Goal: Task Accomplishment & Management: Manage account settings

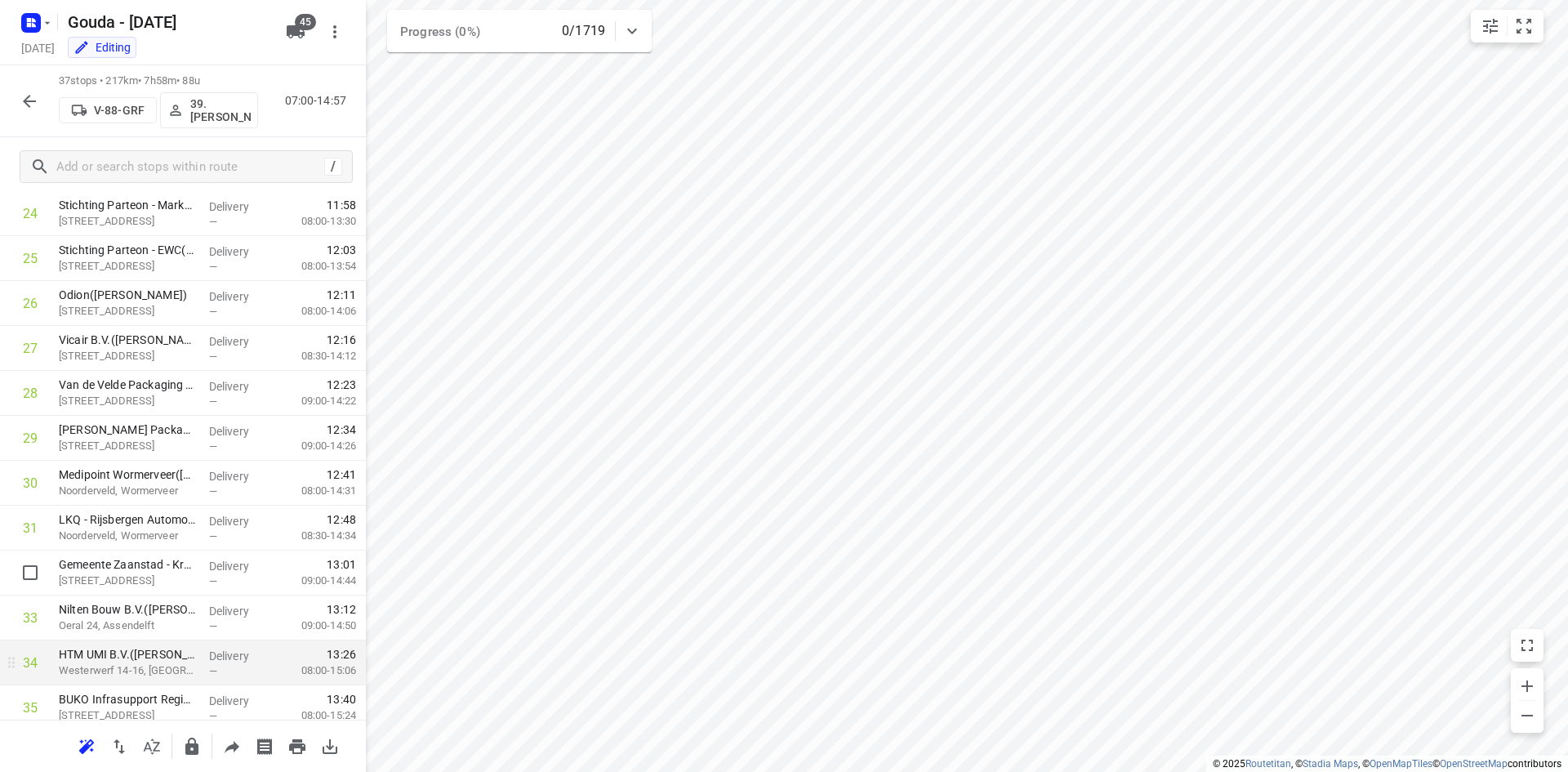
scroll to position [1265, 0]
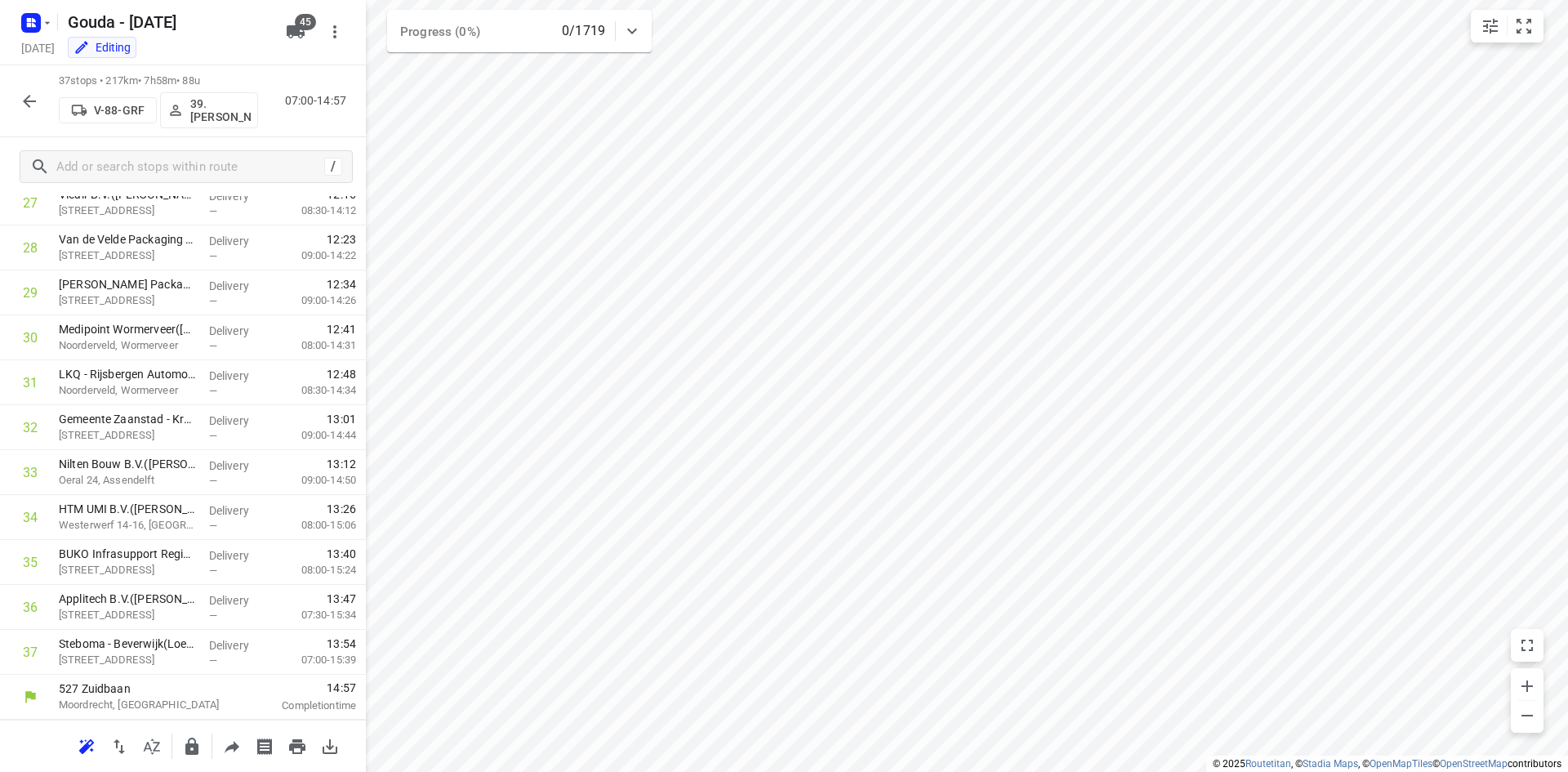
click at [34, 93] on icon "button" at bounding box center [29, 101] width 19 height 19
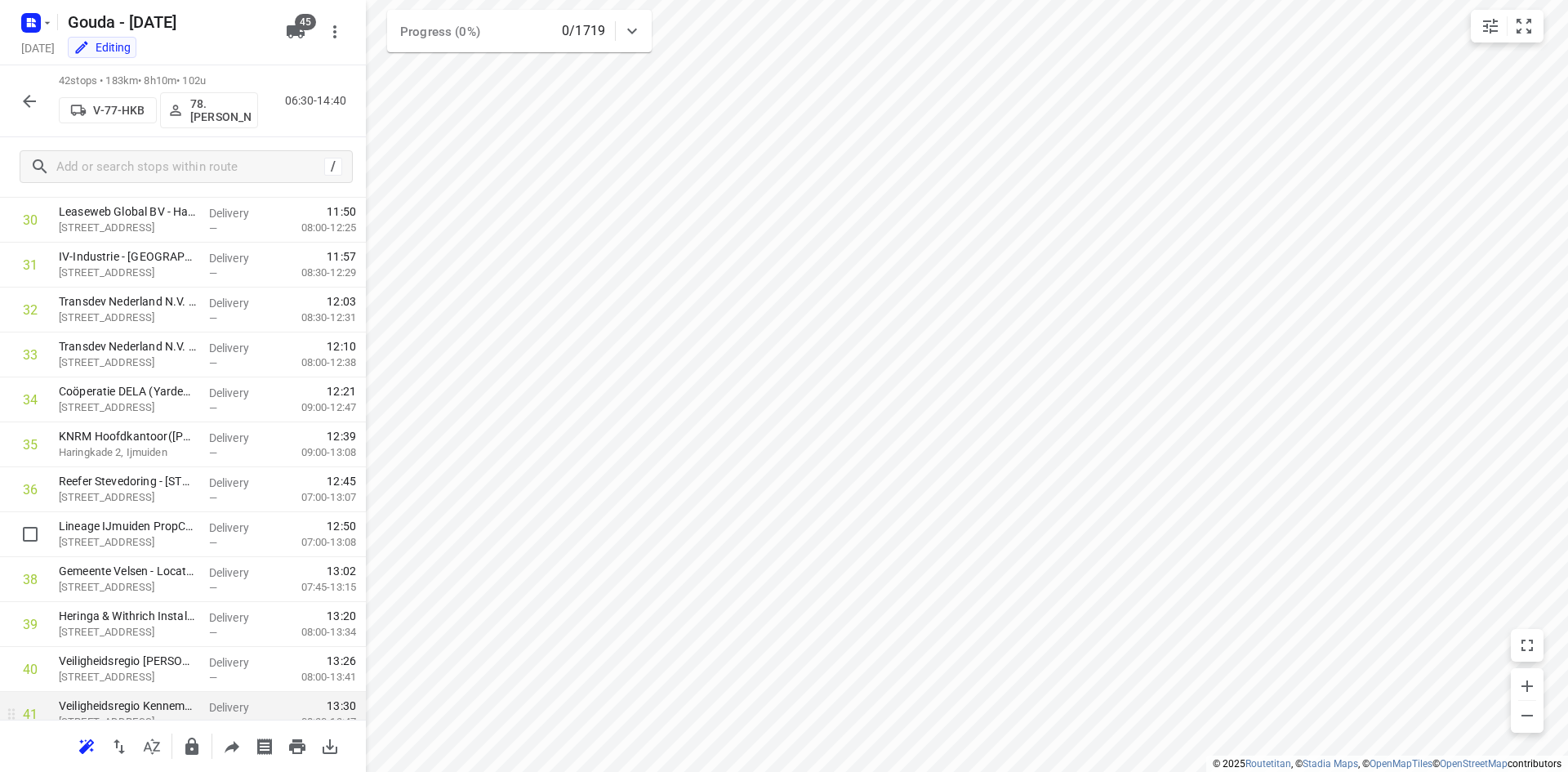
scroll to position [1490, 0]
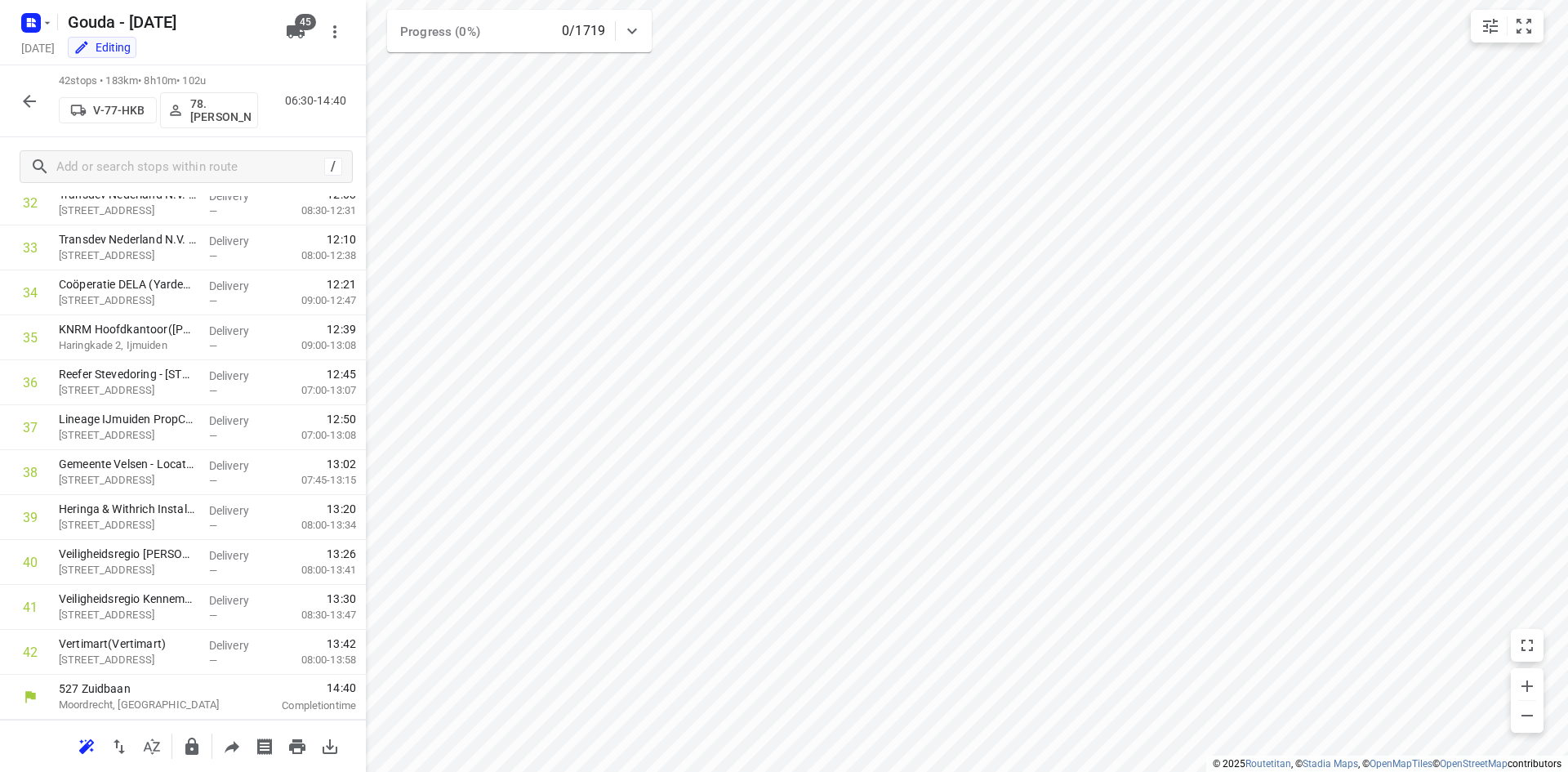
click at [7, 93] on div "42 stops • 183km • 8h10m • 102u V-77-HKB 78.Jesse Bekkering 06:30-14:40" at bounding box center [183, 101] width 366 height 72
drag, startPoint x: 10, startPoint y: 92, endPoint x: 19, endPoint y: 96, distance: 9.8
click at [11, 92] on div "42 stops • 183km • 8h10m • 102u V-77-HKB 78.Jesse Bekkering 06:30-14:40" at bounding box center [183, 101] width 366 height 72
click at [21, 99] on icon "button" at bounding box center [29, 101] width 19 height 19
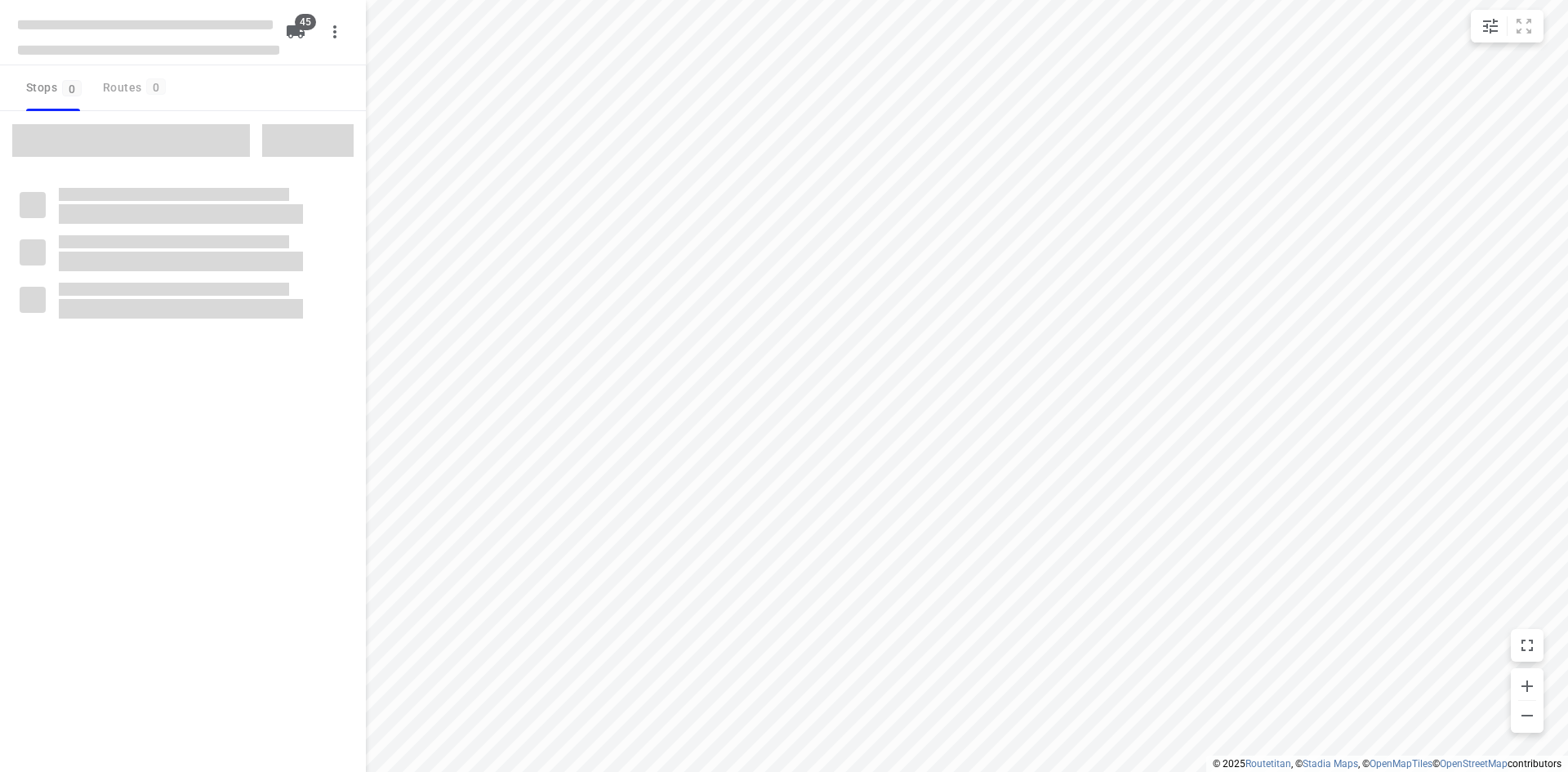
type input "distance"
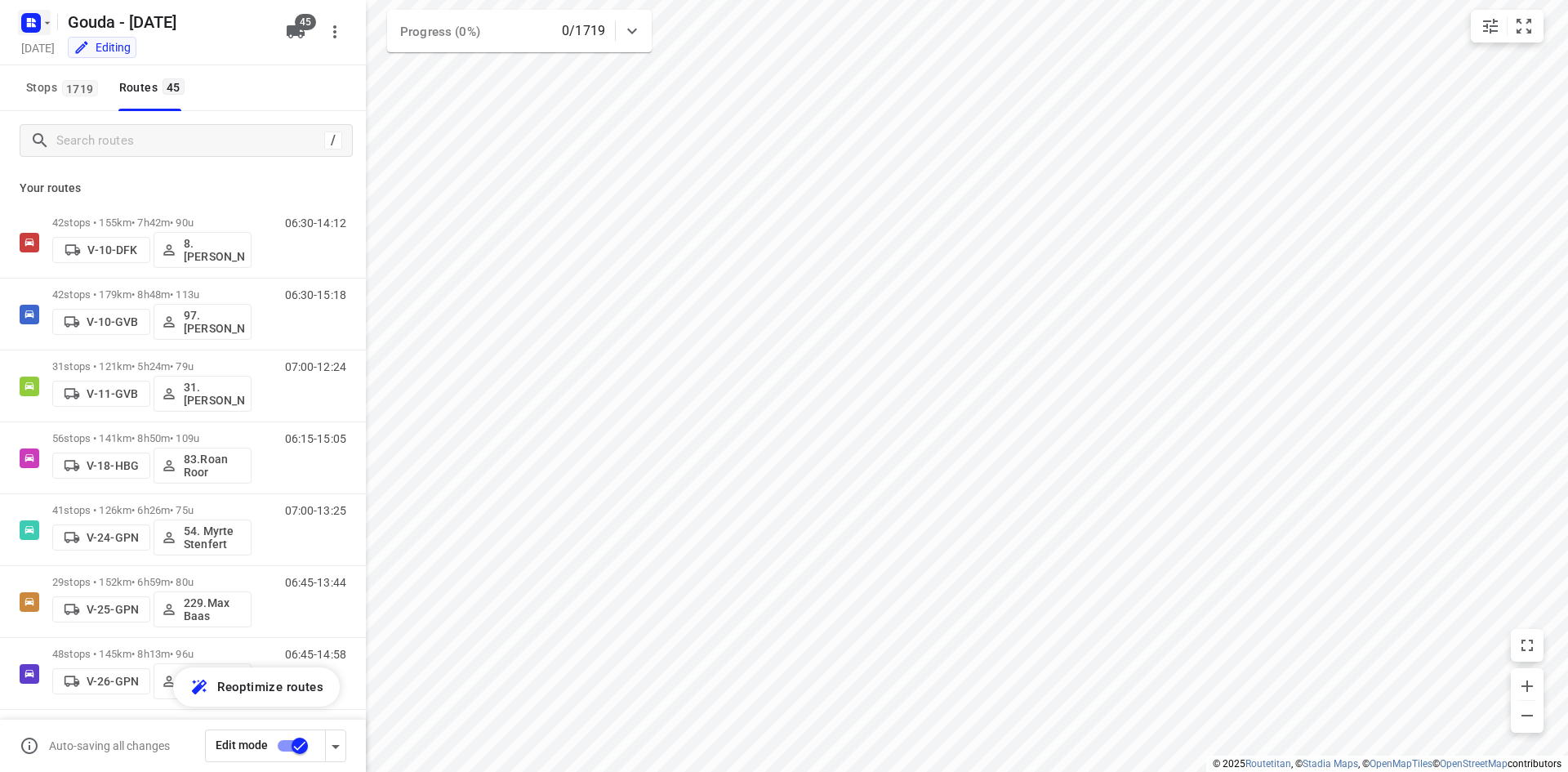
click at [49, 11] on button "button" at bounding box center [34, 23] width 32 height 26
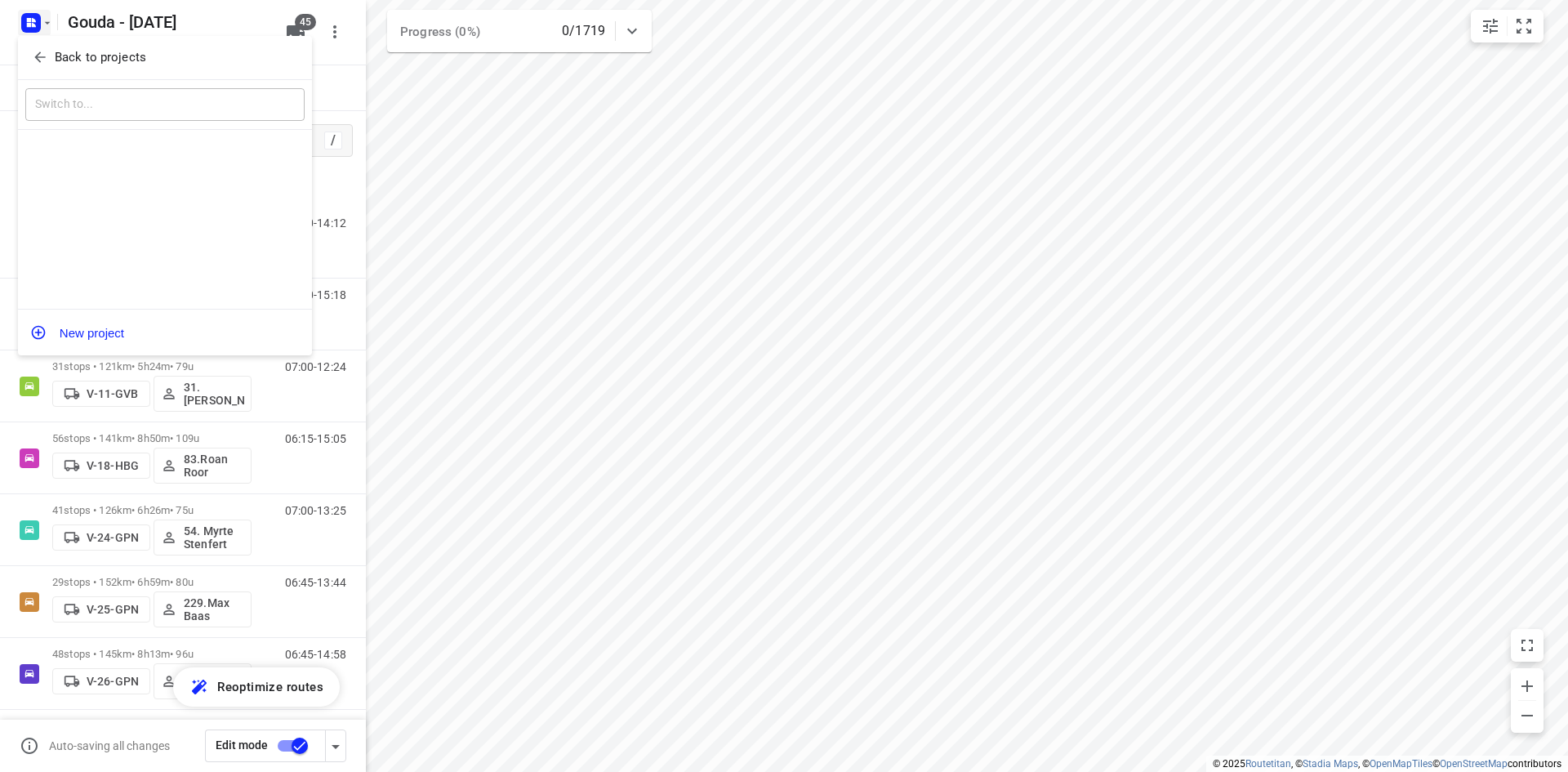
click at [93, 51] on p "Back to projects" at bounding box center [100, 58] width 92 height 19
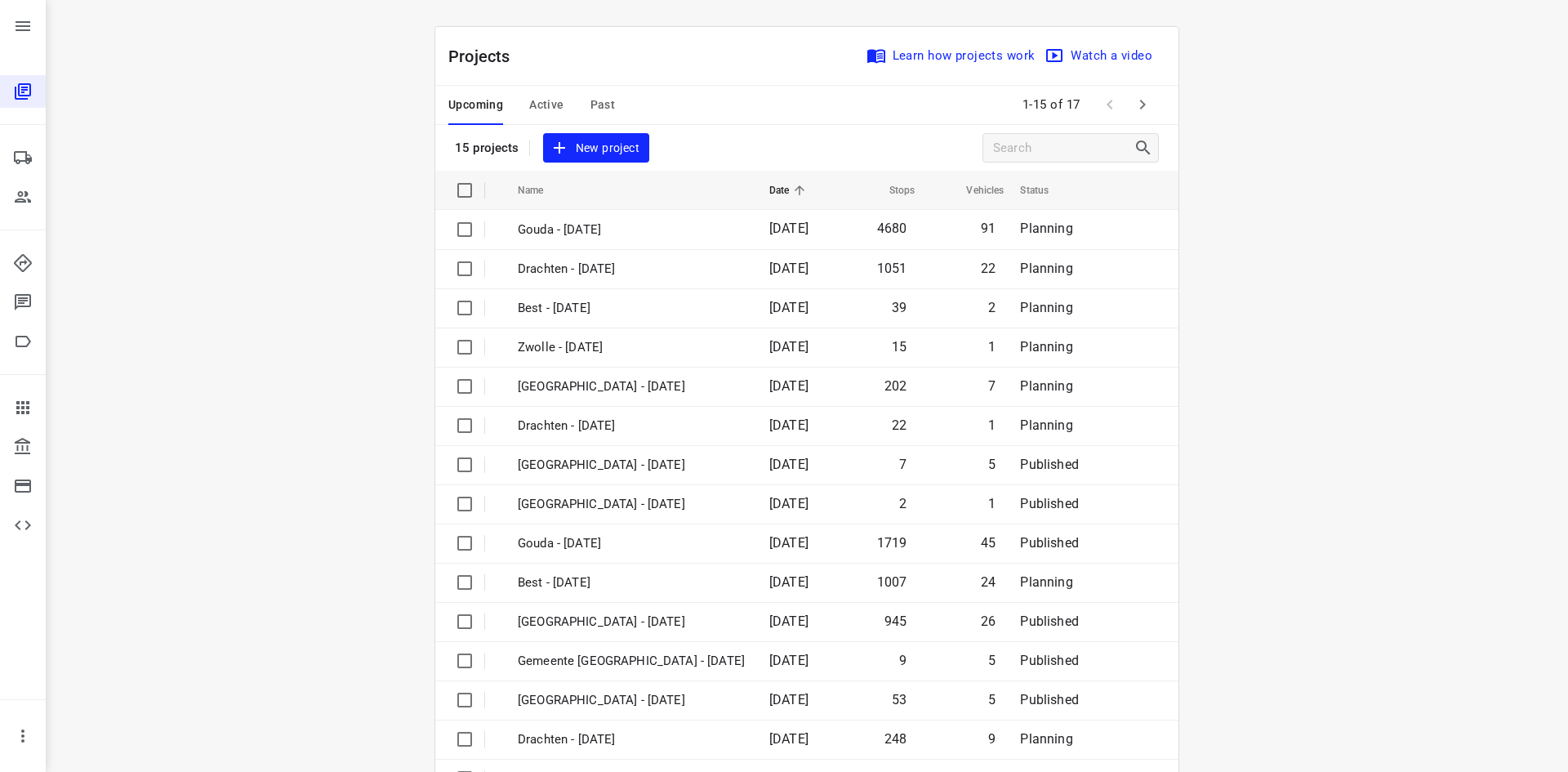
click at [550, 93] on button "Active" at bounding box center [546, 105] width 34 height 39
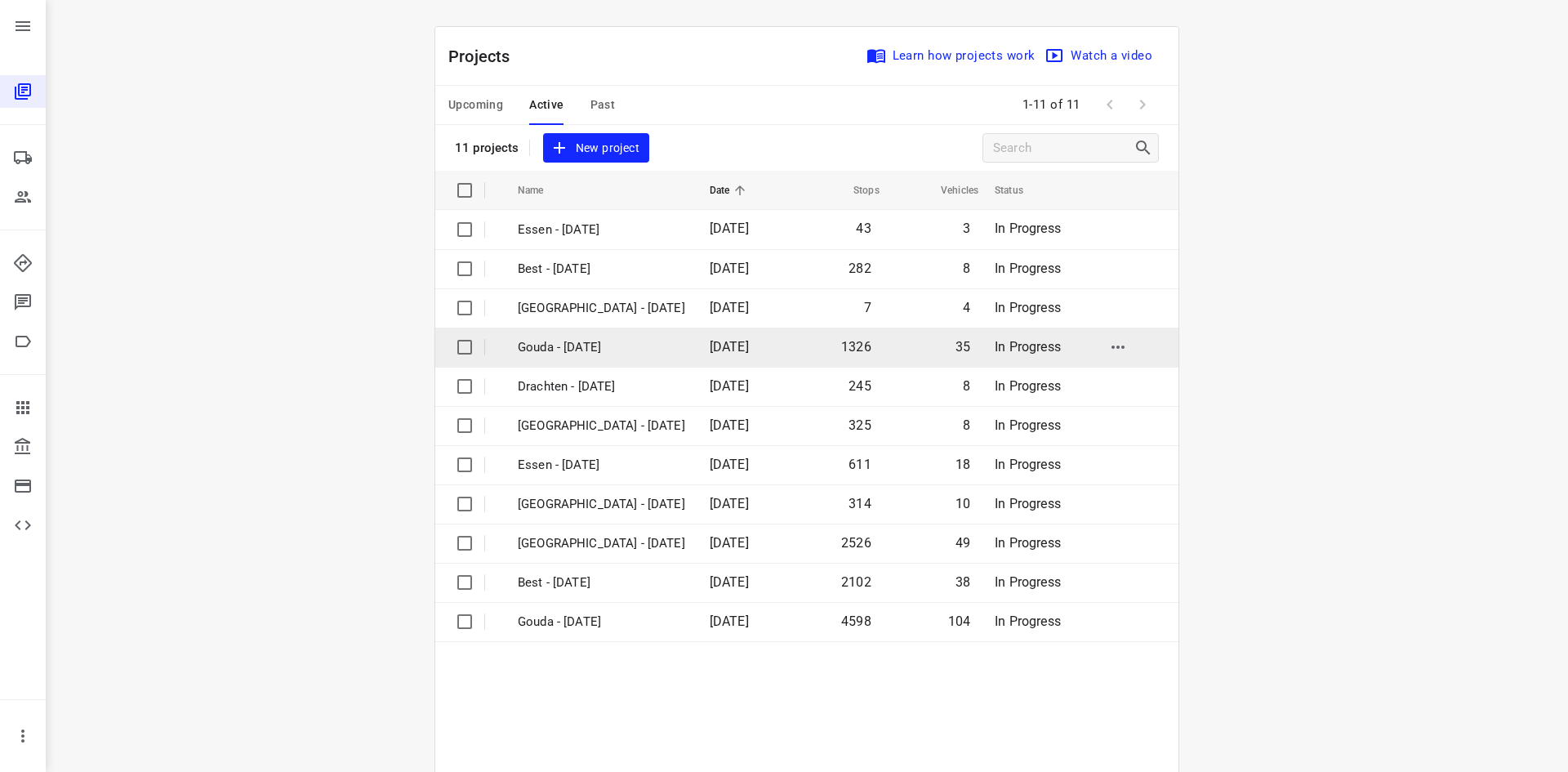
click at [611, 349] on p "Gouda - [DATE]" at bounding box center [602, 348] width 168 height 19
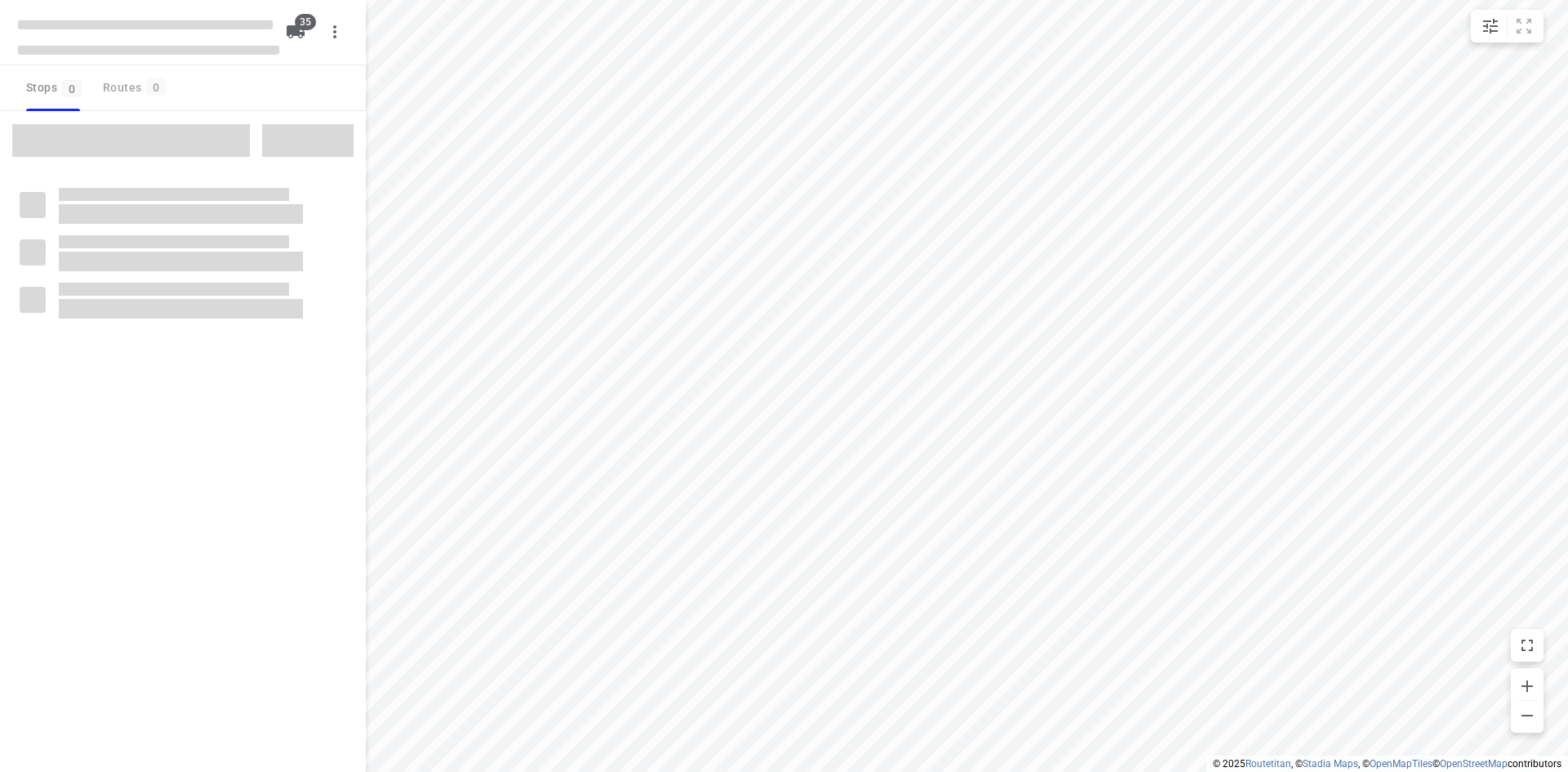
type input "distance"
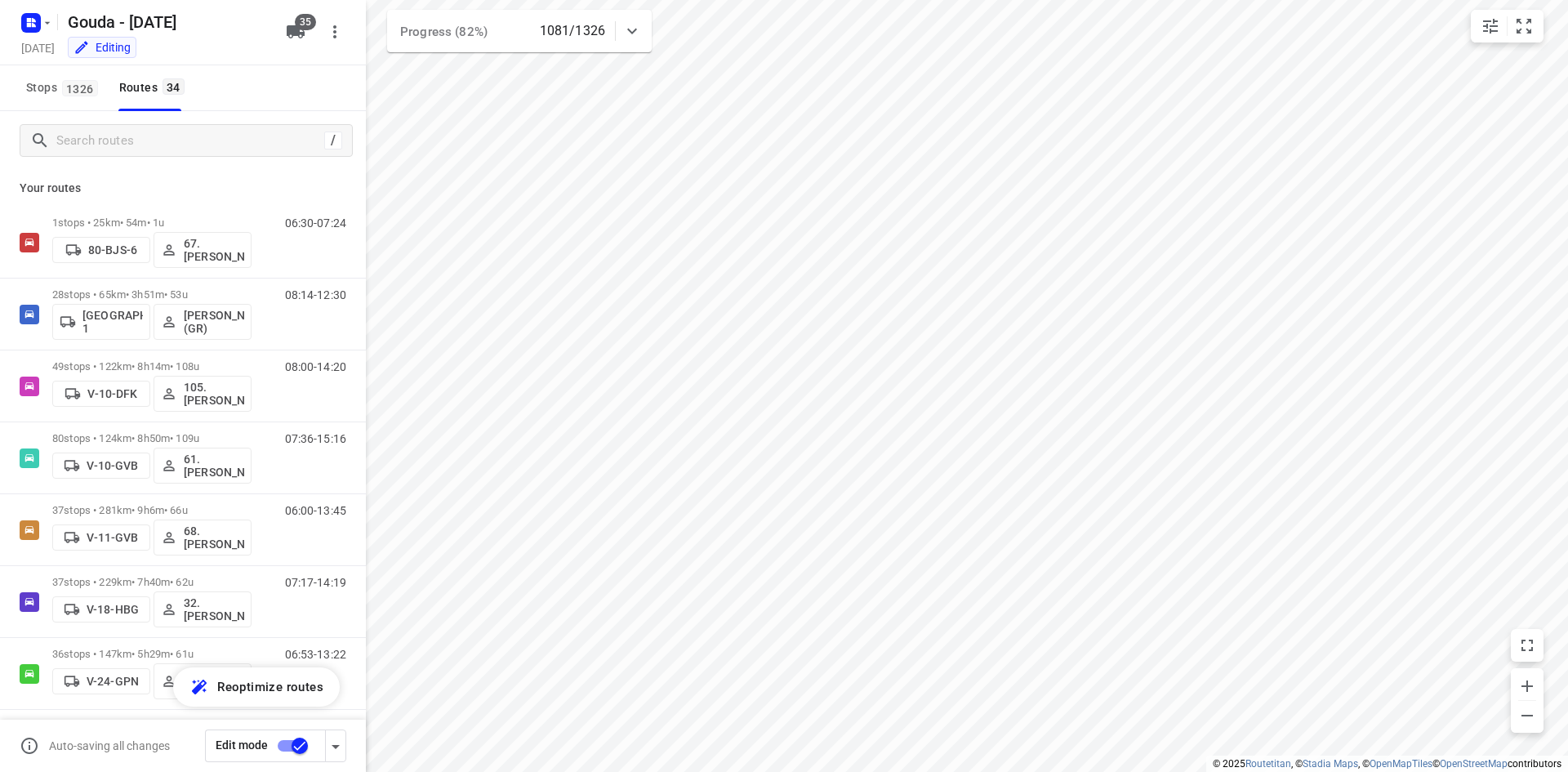
drag, startPoint x: 611, startPoint y: 349, endPoint x: 351, endPoint y: 72, distance: 379.9
click at [342, 75] on div "Stops 1326 Routes 34" at bounding box center [183, 88] width 366 height 45
click at [198, 141] on input "Search routes" at bounding box center [190, 141] width 266 height 25
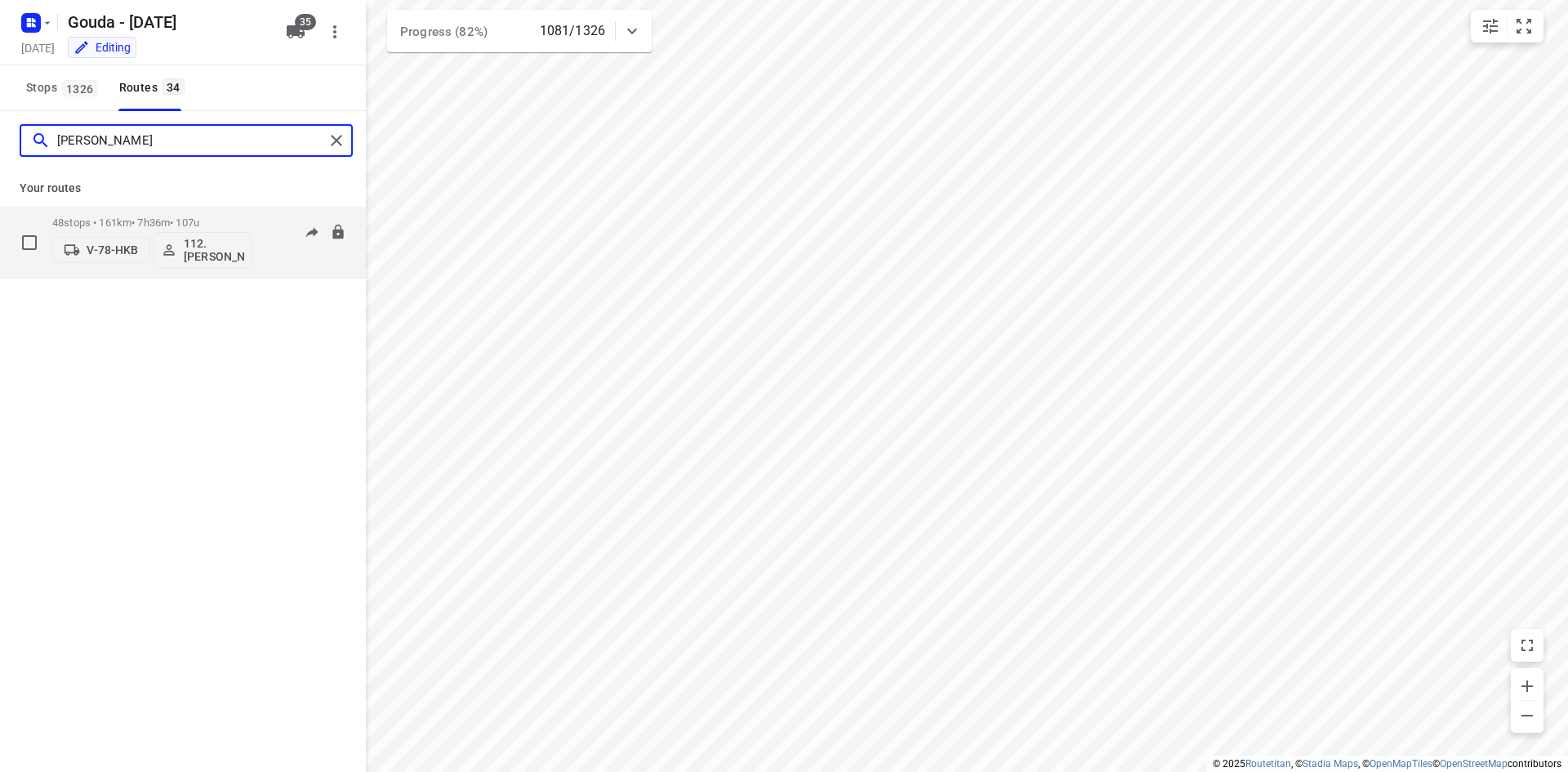
type input "nino"
click at [231, 214] on div "48 stops • 161km • 7h36m • 107u V-78-HKB 112.Nino Saric" at bounding box center [152, 242] width 199 height 68
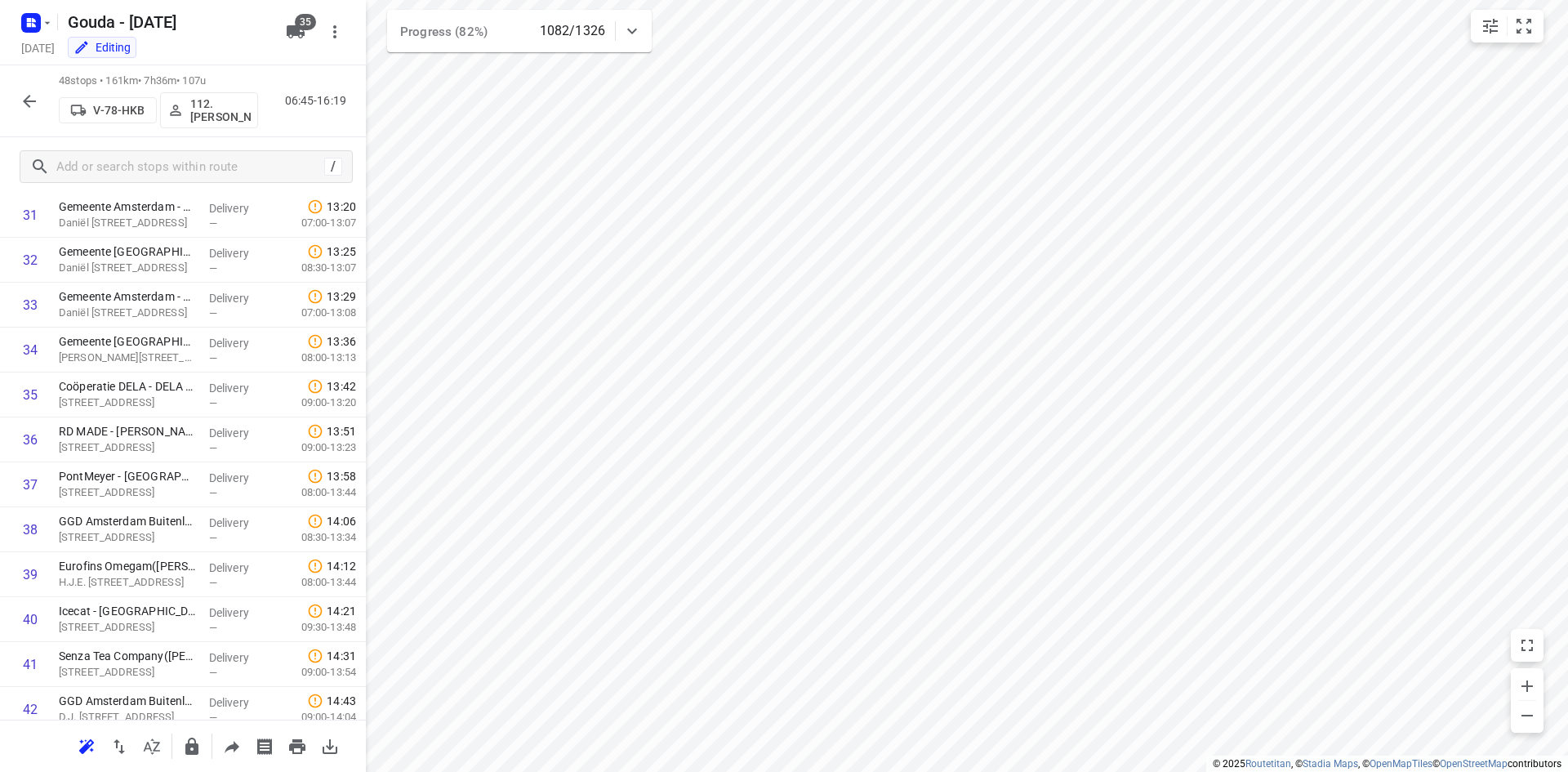
scroll to position [1759, 0]
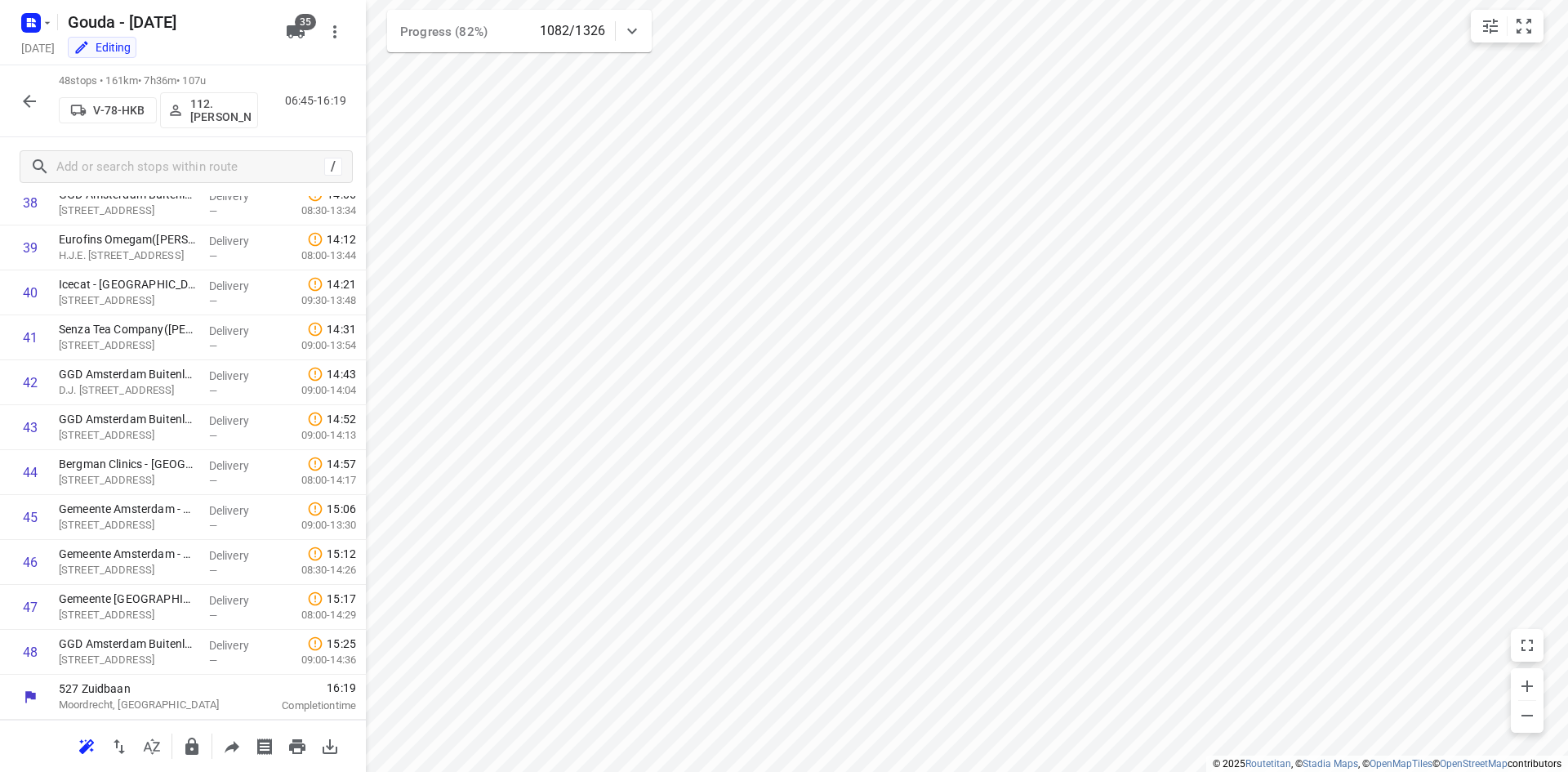
click at [26, 107] on icon "button" at bounding box center [29, 101] width 19 height 19
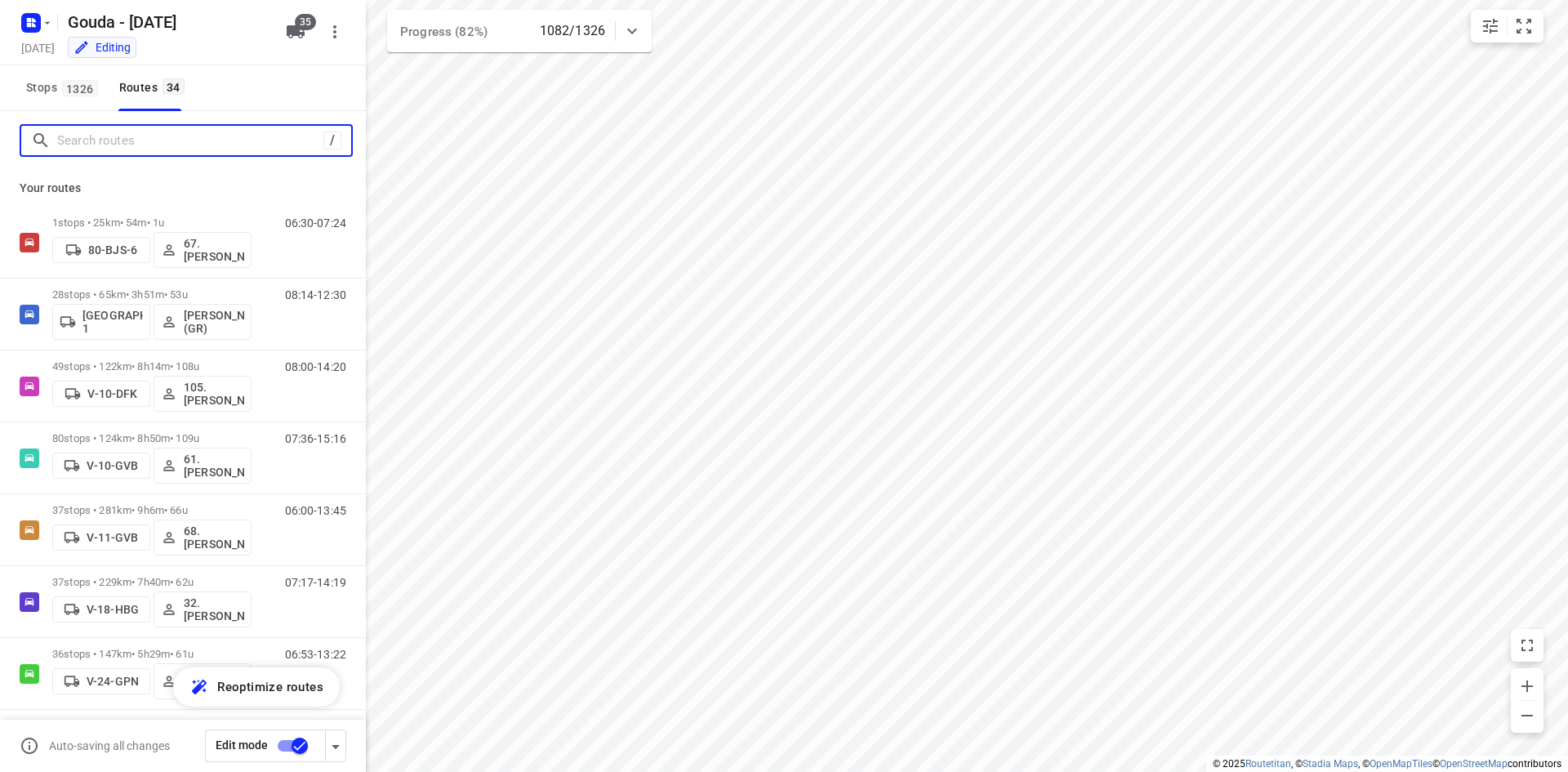
click at [188, 140] on input "Search routes" at bounding box center [190, 141] width 266 height 25
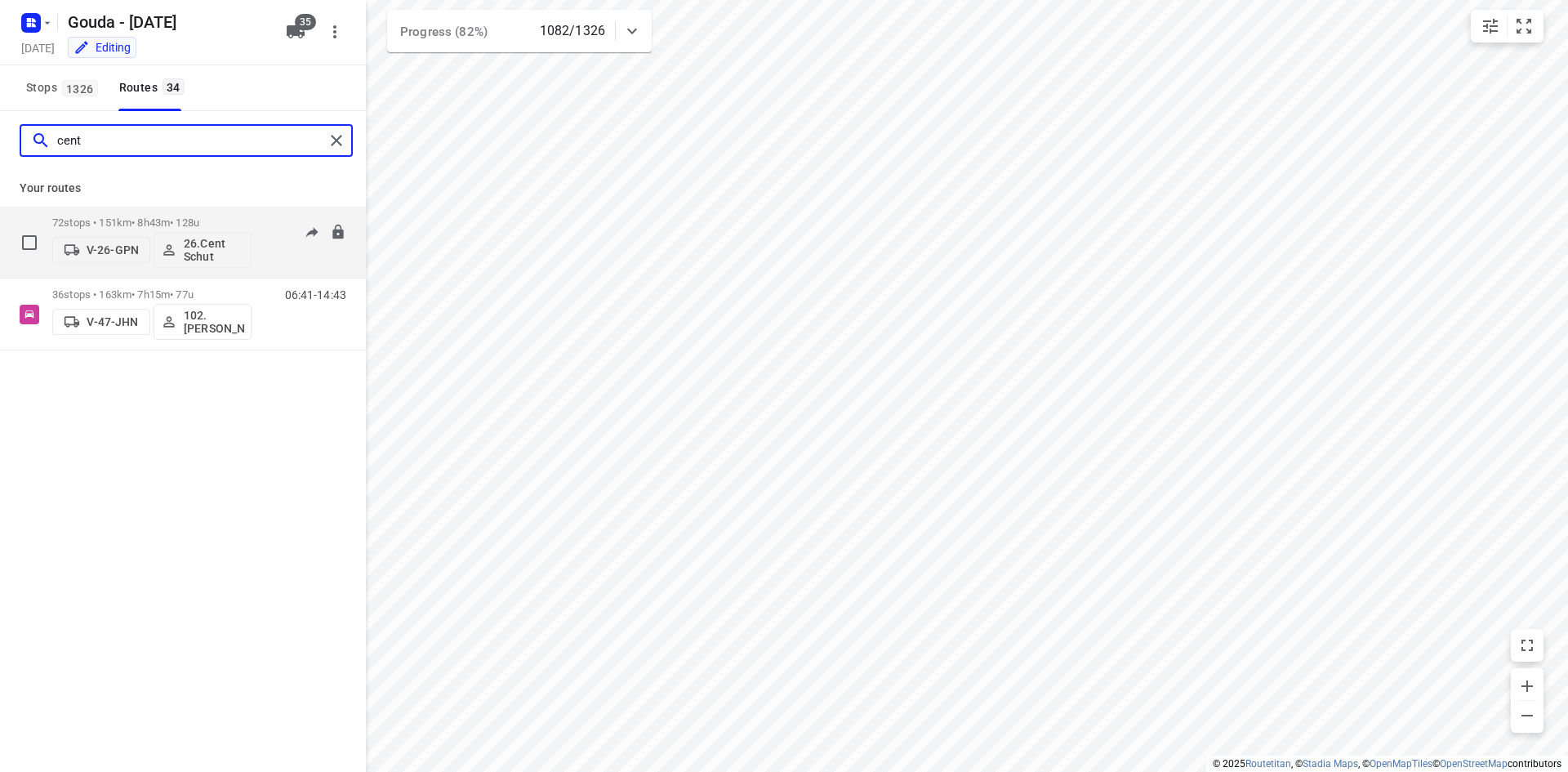
type input "cent"
click at [219, 210] on div "72 stops • 151km • 8h43m • 128u V-26-GPN 26.Cent Schut" at bounding box center [152, 242] width 199 height 68
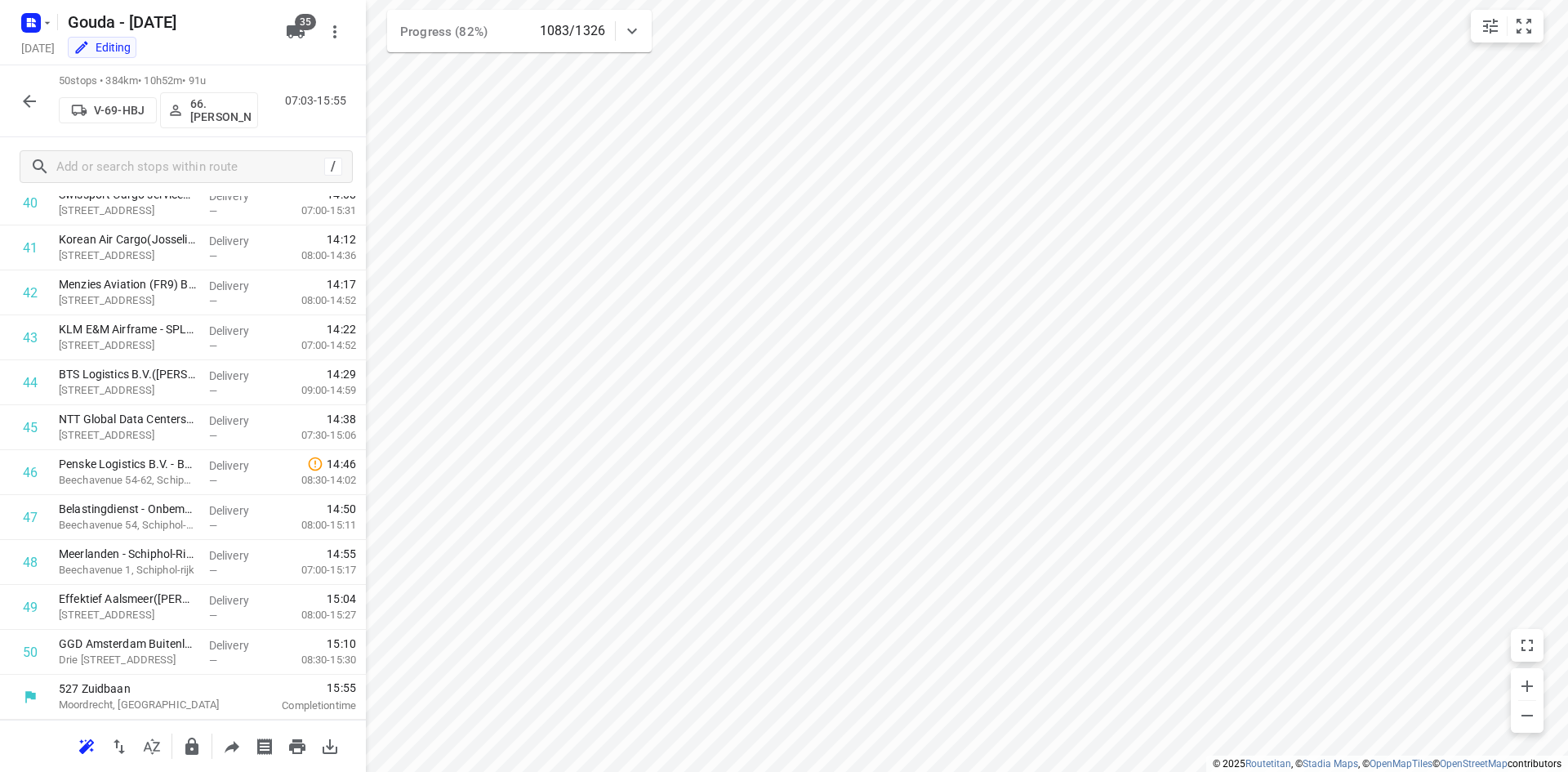
scroll to position [1849, 0]
click at [24, 110] on icon "button" at bounding box center [29, 101] width 19 height 19
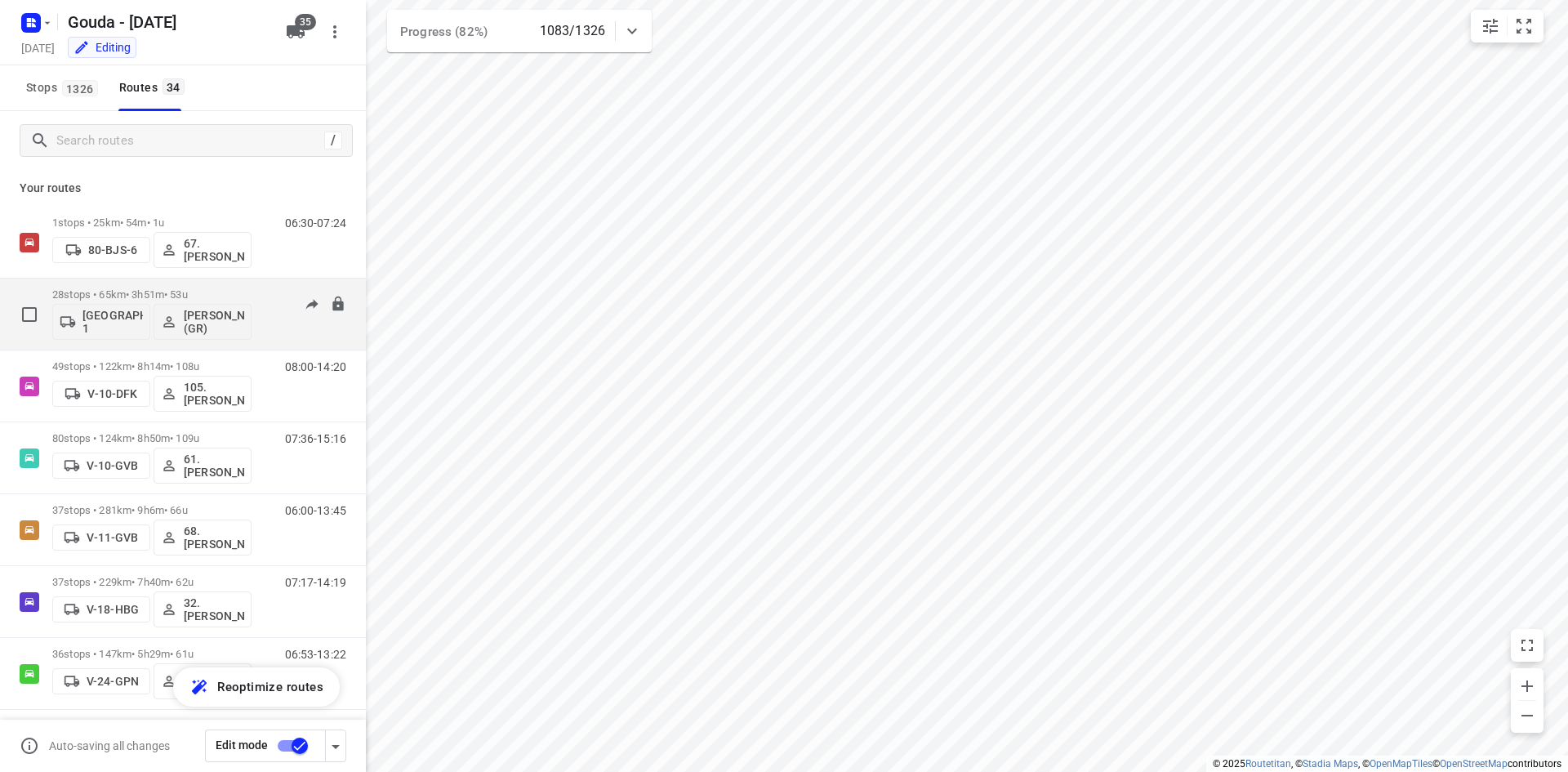
click at [203, 291] on p "28 stops • 65km • 3h51m • 53u" at bounding box center [152, 294] width 199 height 12
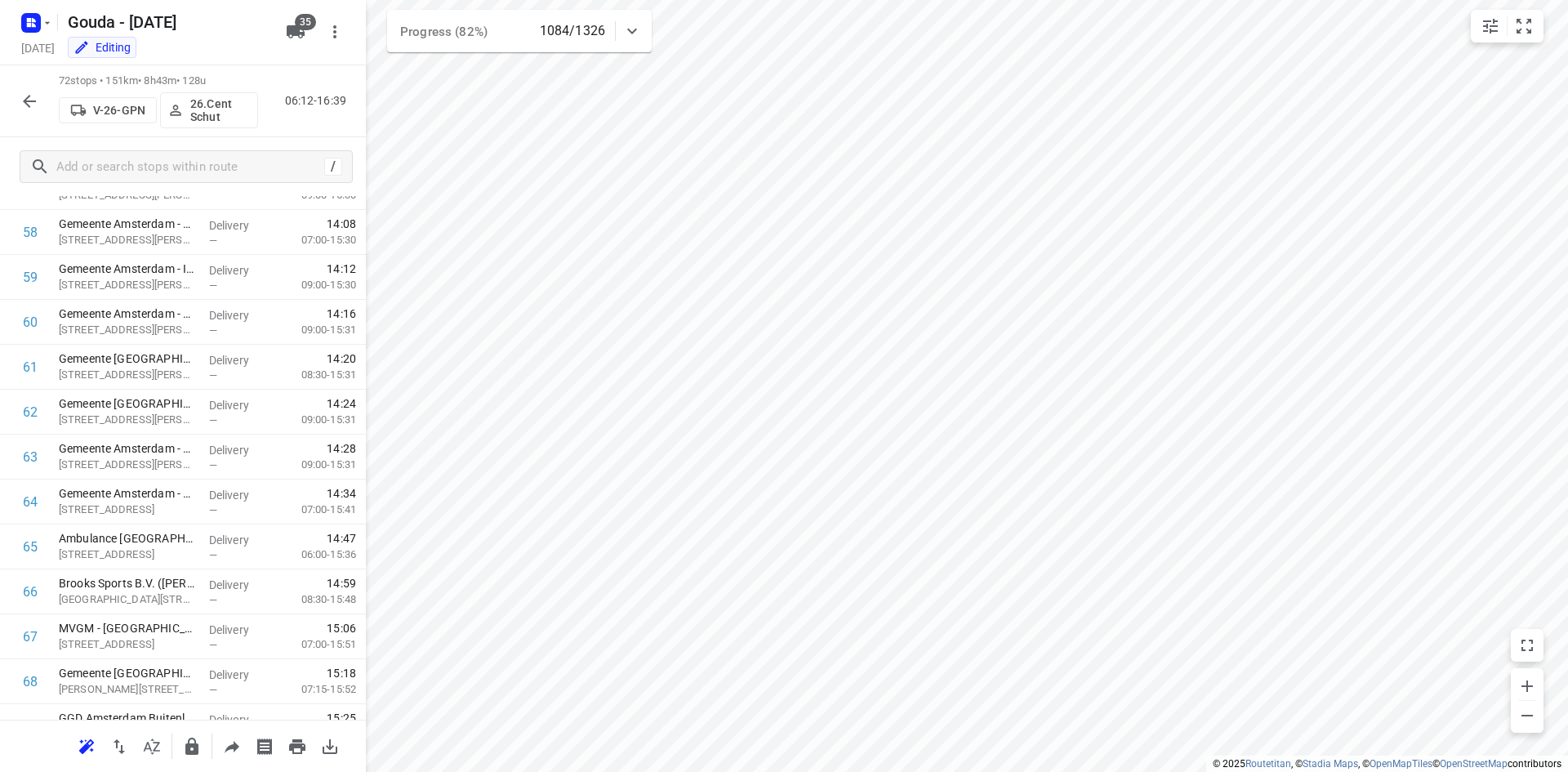
scroll to position [2836, 0]
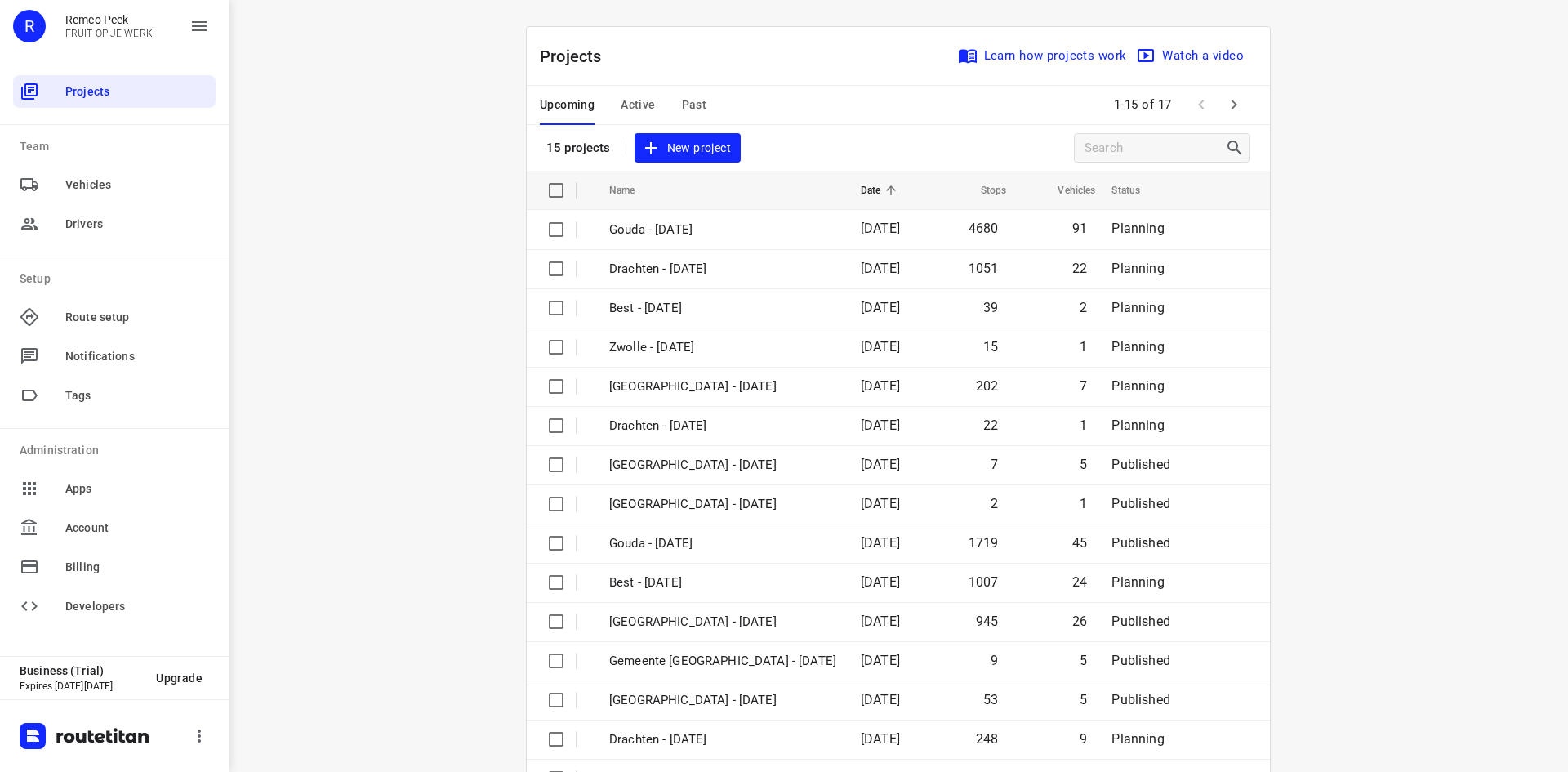
click at [635, 107] on span "Active" at bounding box center [638, 104] width 34 height 20
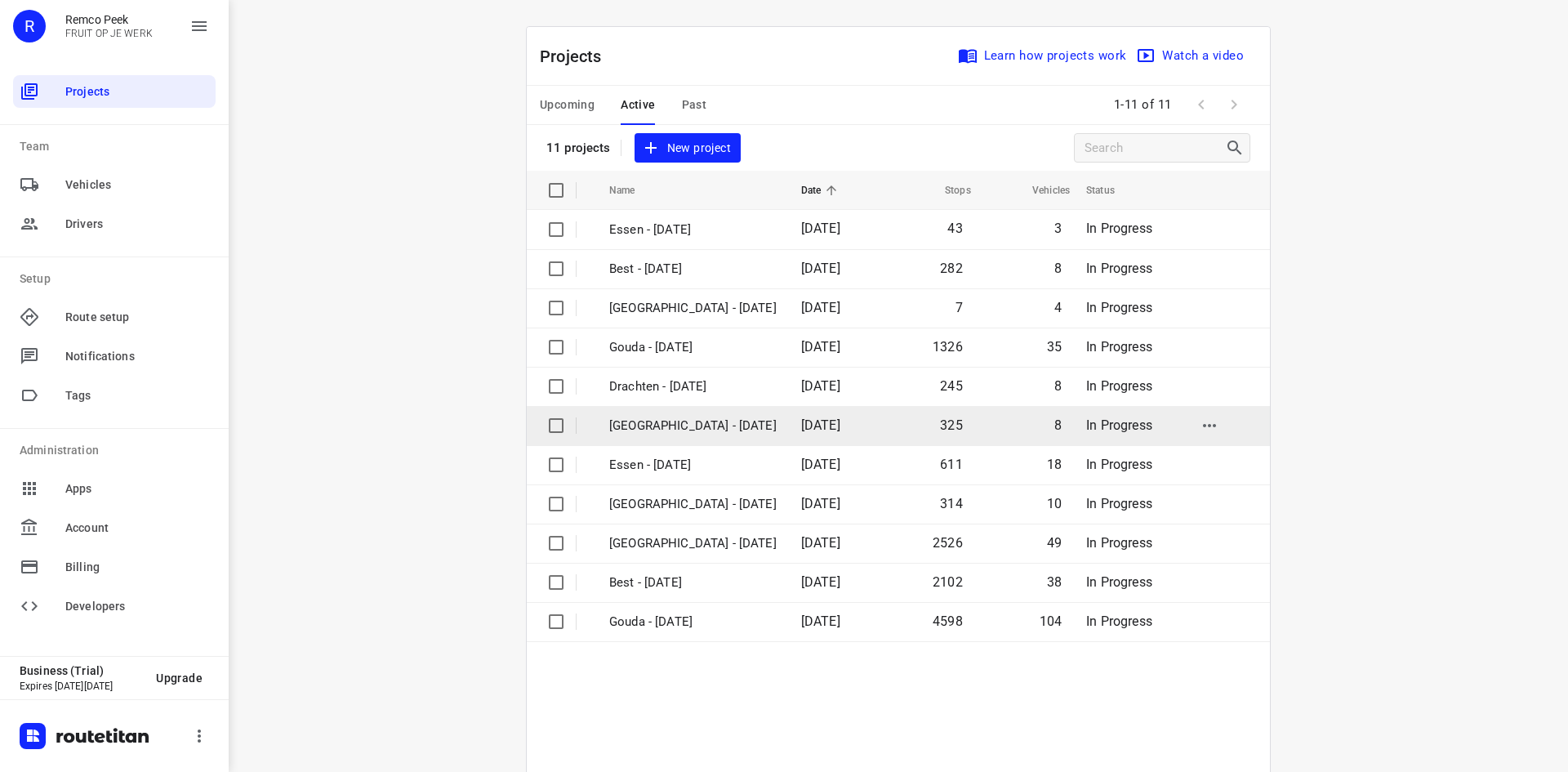
click at [694, 423] on p "Zwolle - Tuesday" at bounding box center [694, 426] width 168 height 19
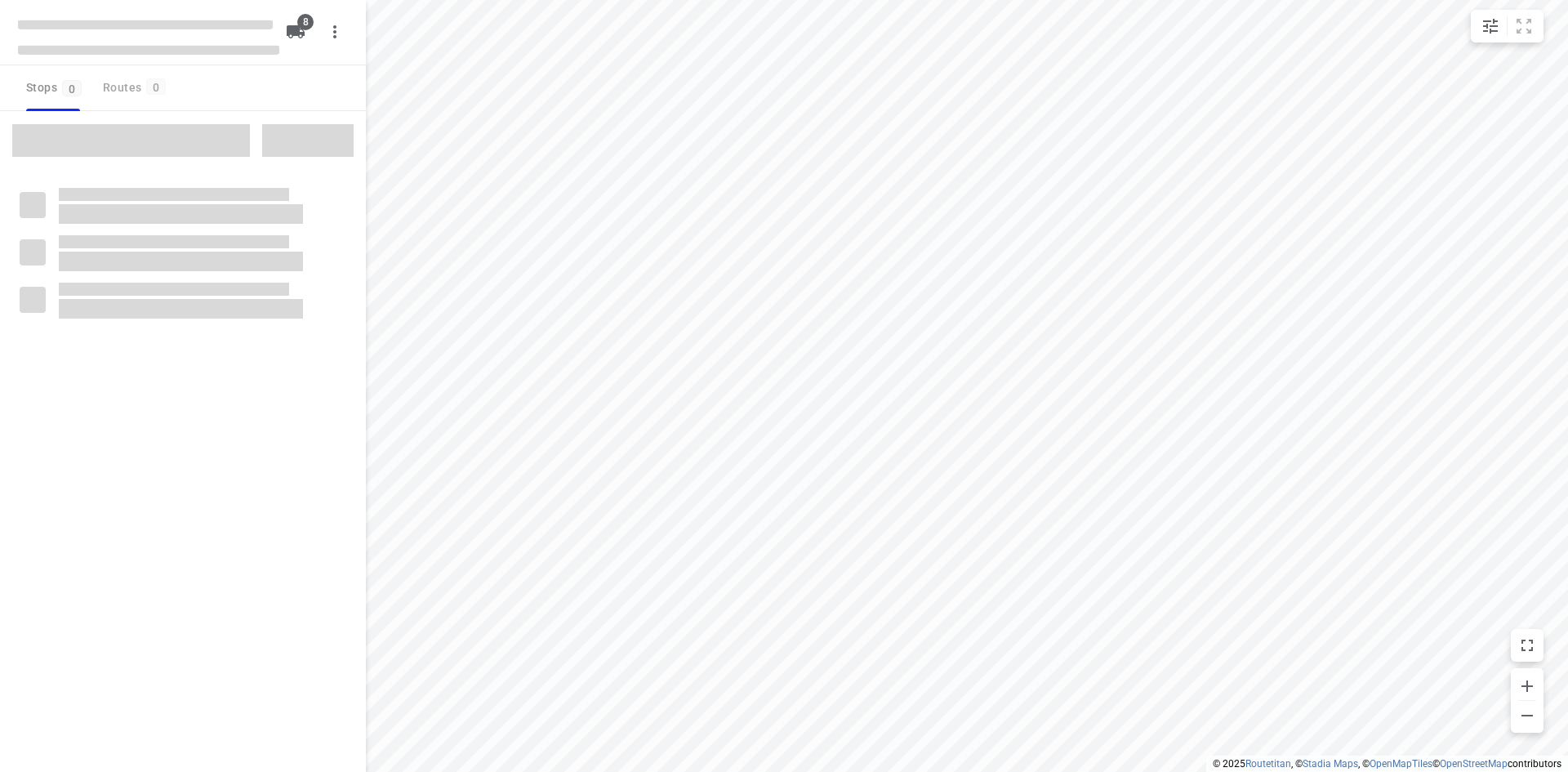
type input "distance"
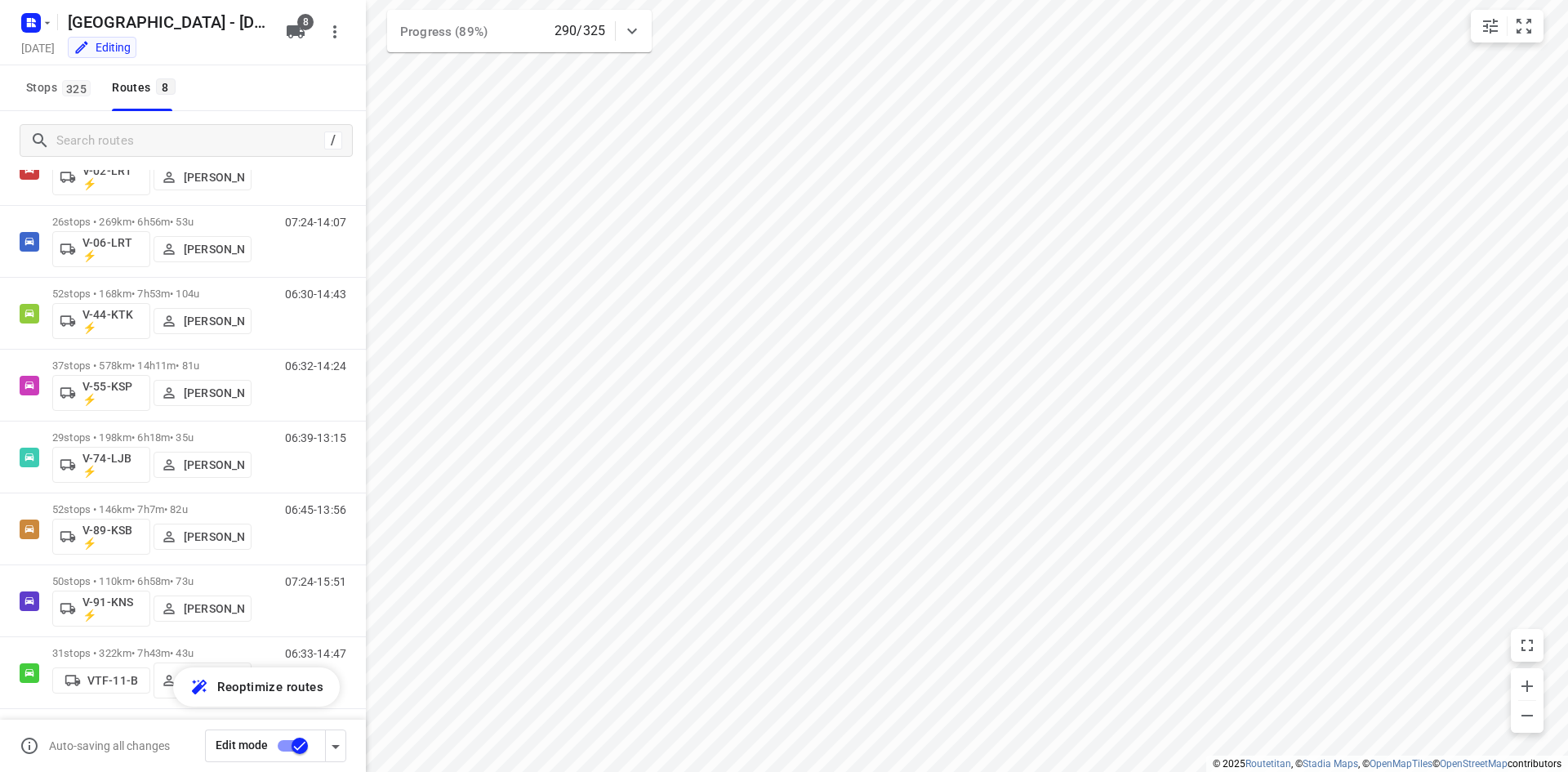
scroll to position [79, 0]
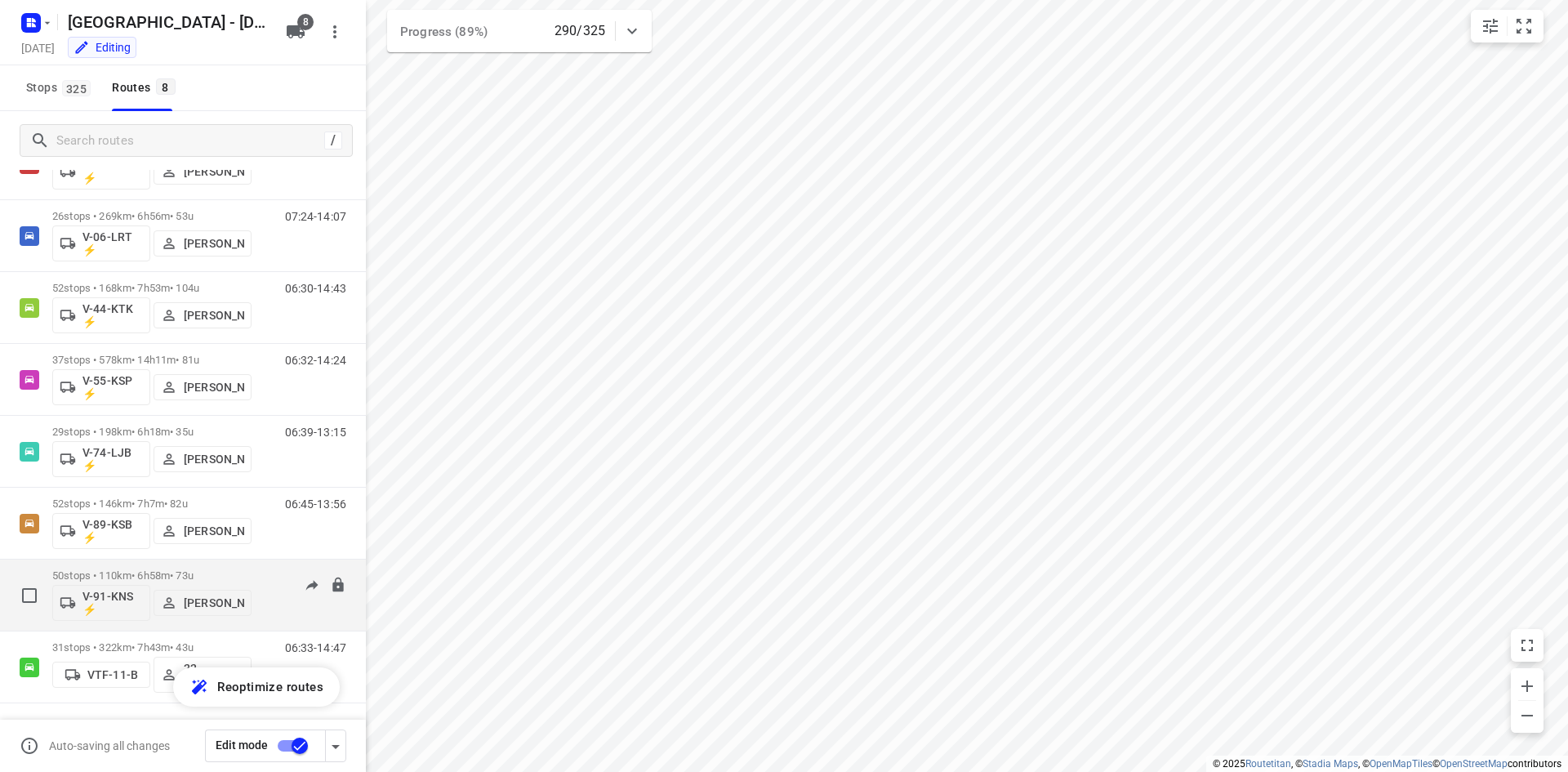
click at [240, 573] on p "50 stops • 110km • 6h58m • 73u" at bounding box center [152, 576] width 199 height 12
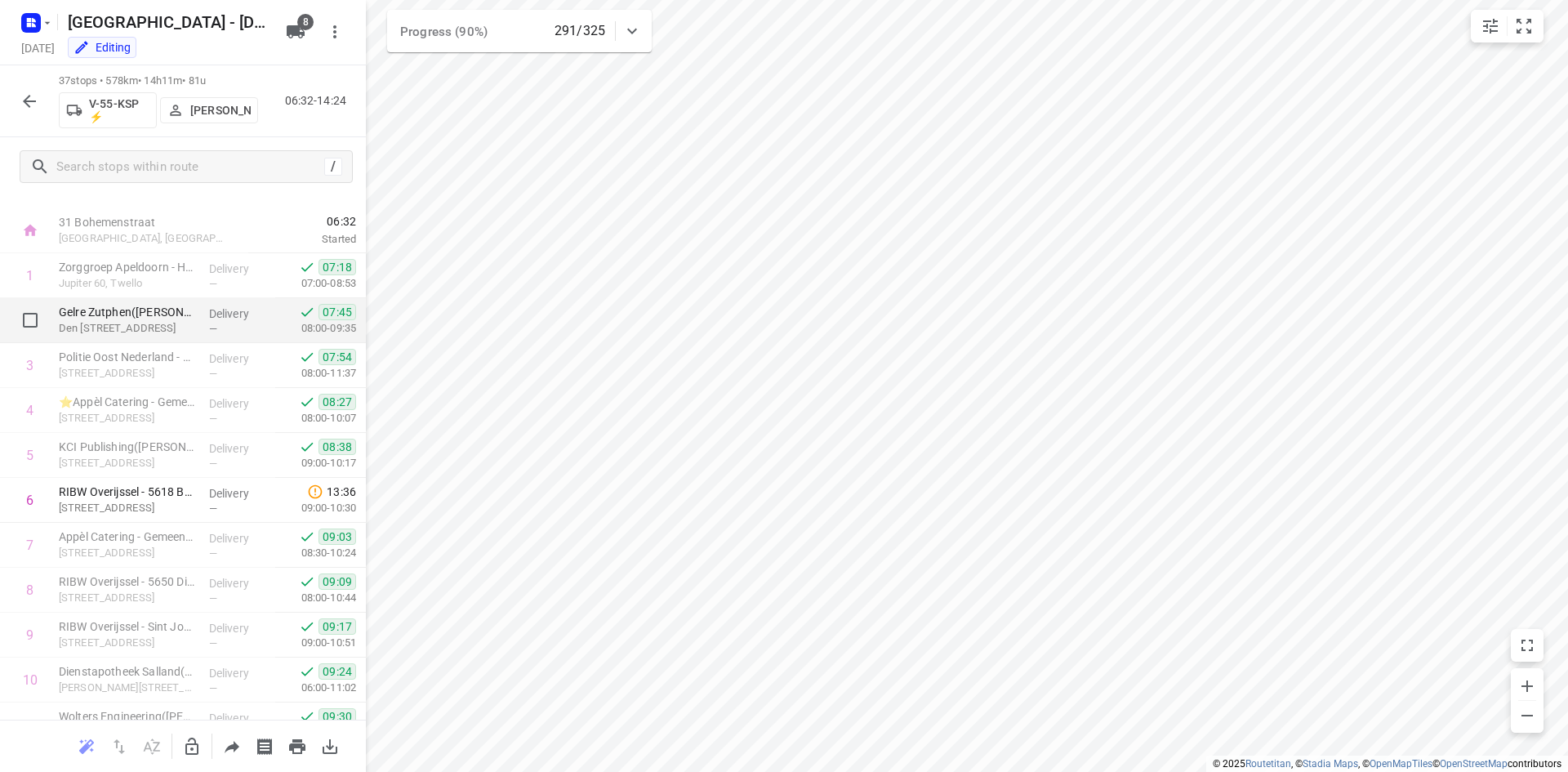
scroll to position [0, 0]
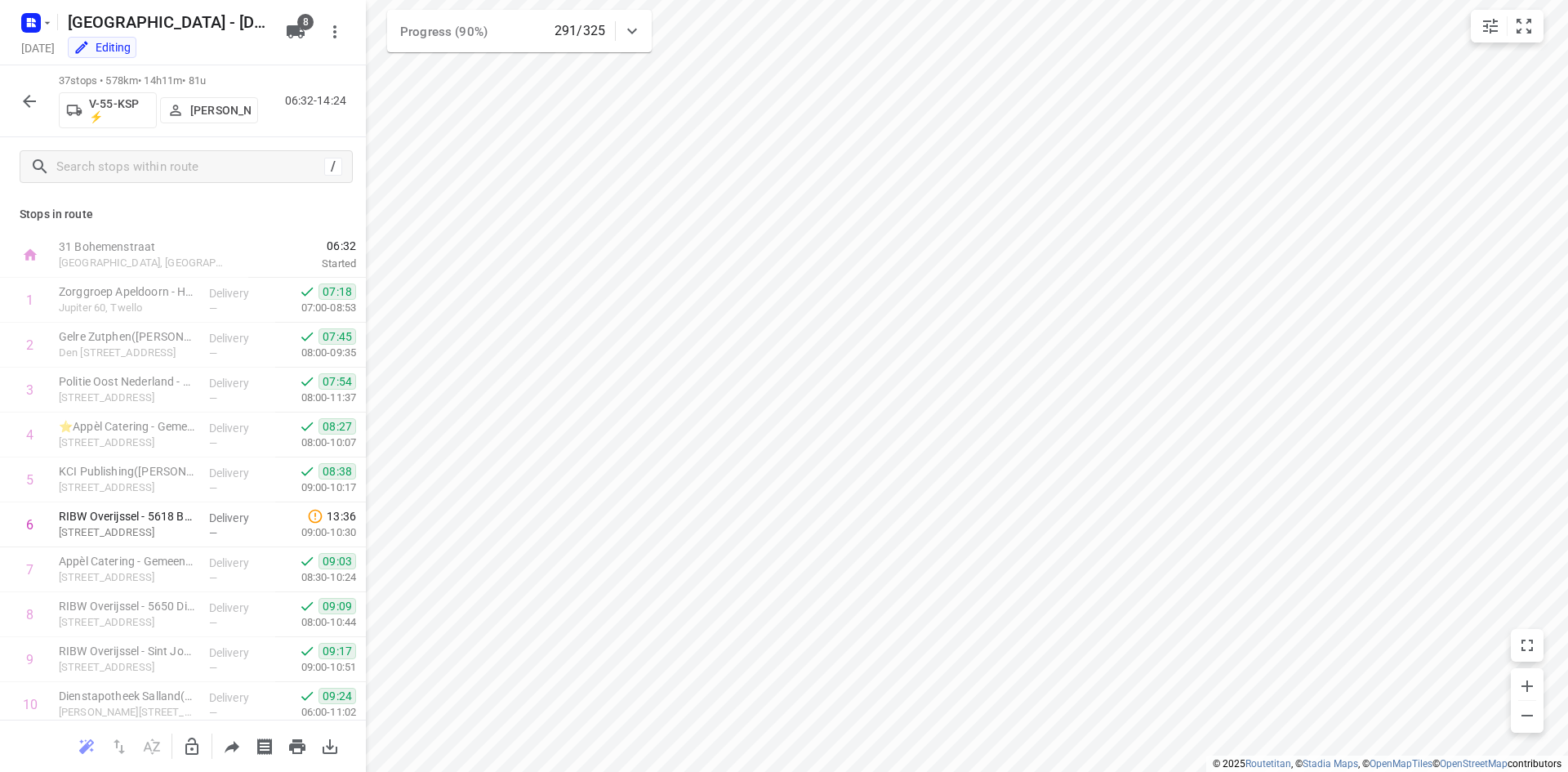
click at [35, 106] on icon "button" at bounding box center [29, 101] width 19 height 19
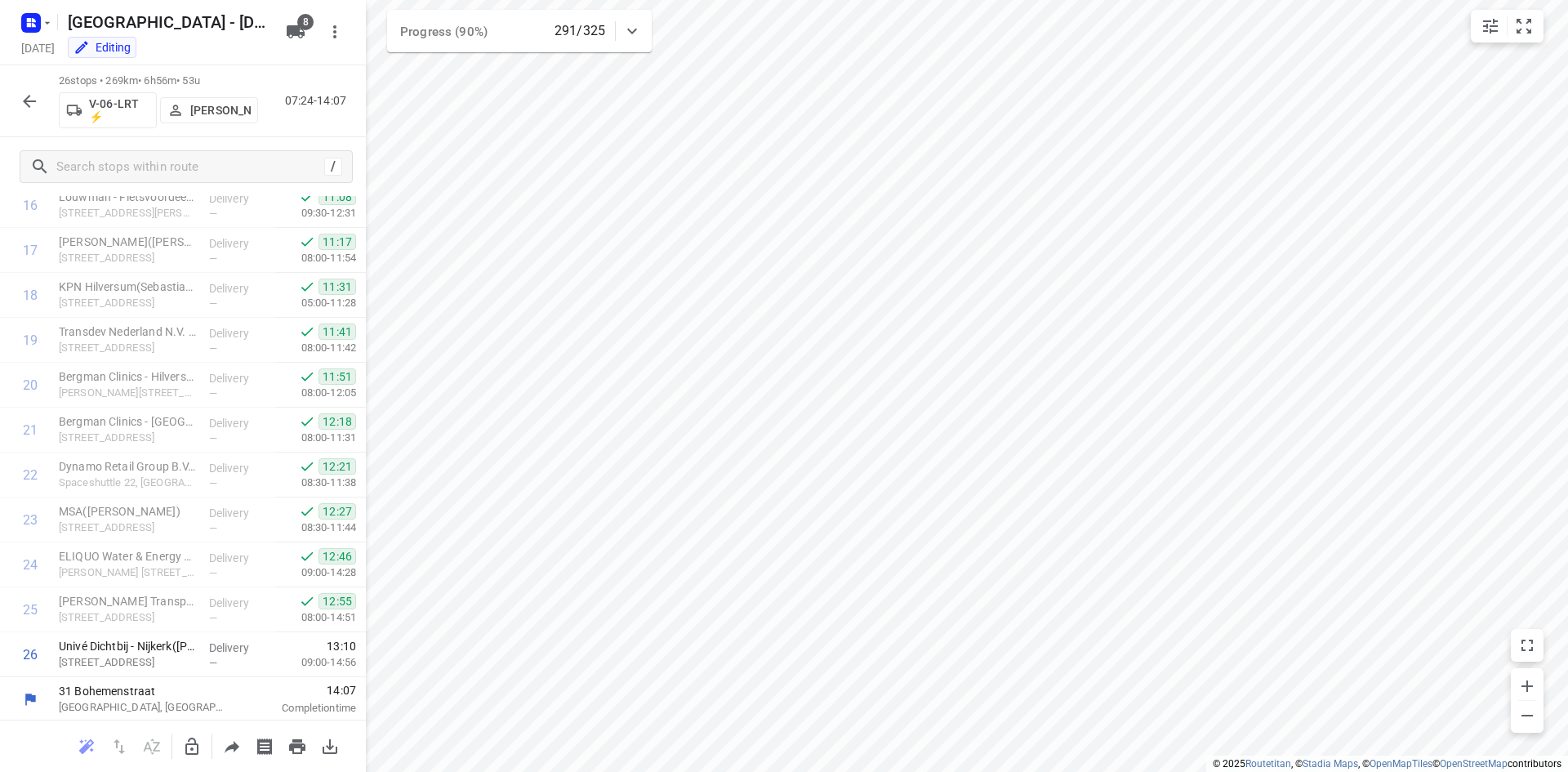
scroll to position [771, 0]
click at [21, 100] on icon "button" at bounding box center [29, 101] width 19 height 19
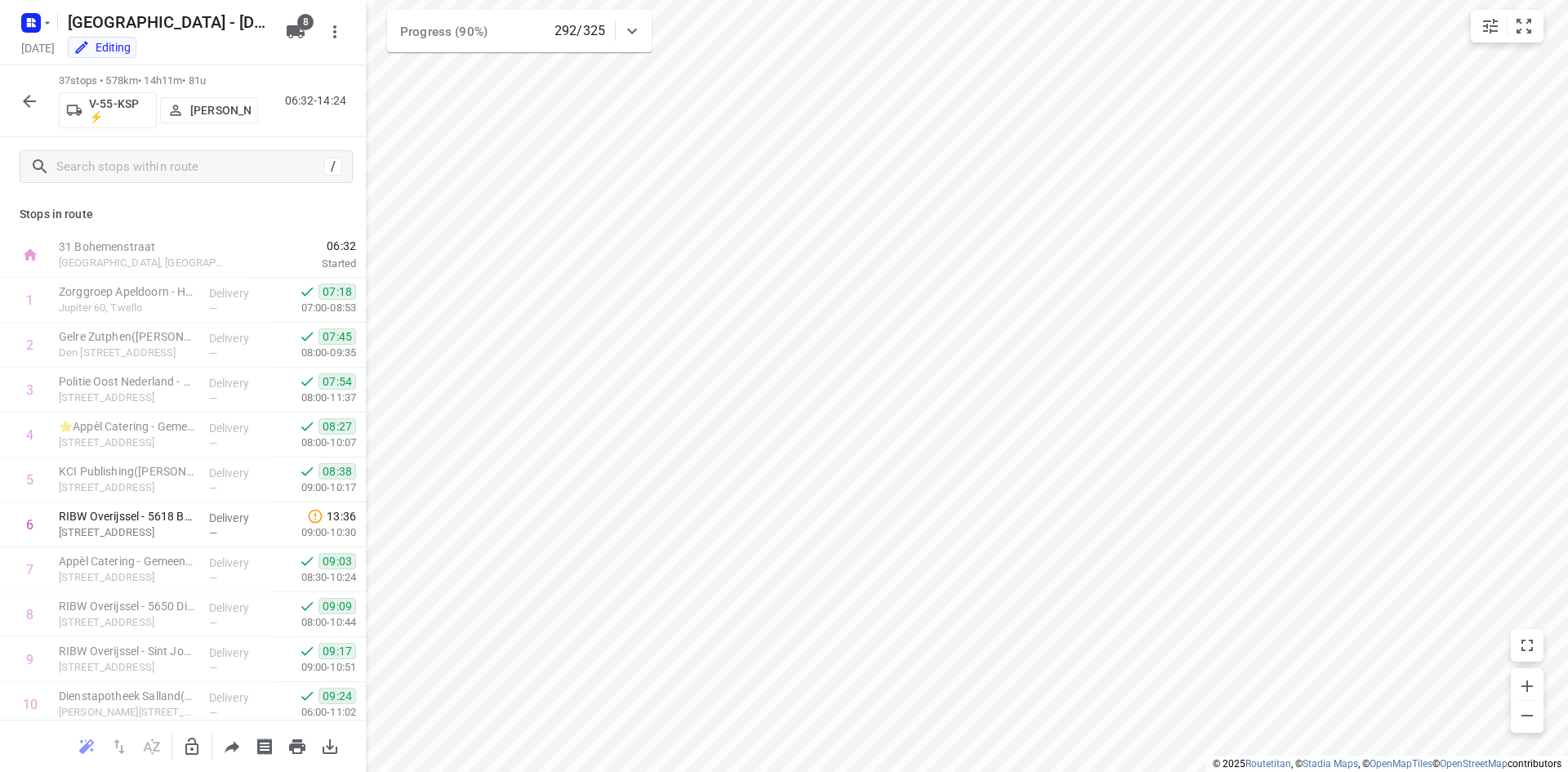
click at [31, 99] on icon "button" at bounding box center [29, 101] width 19 height 19
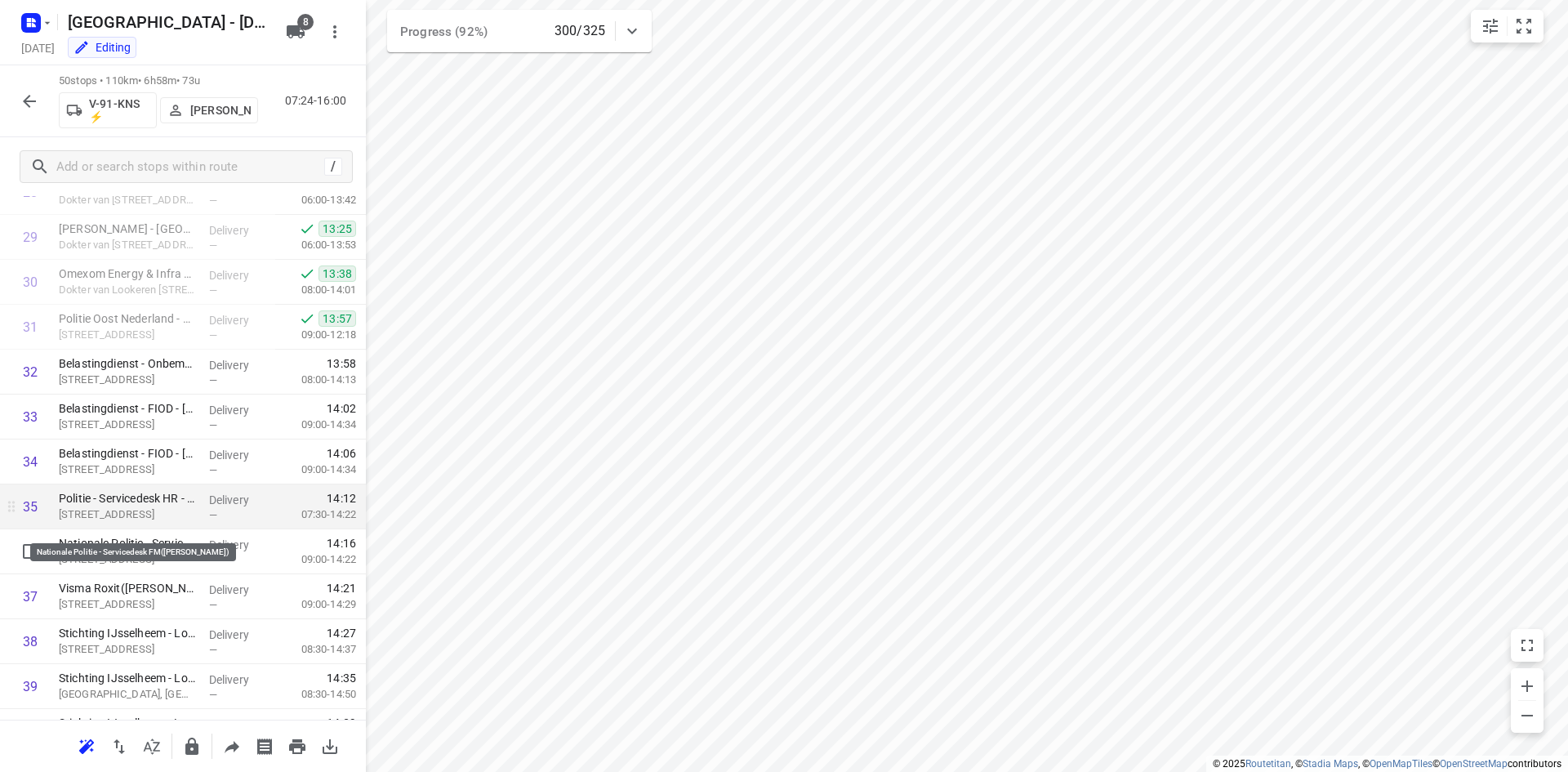
scroll to position [1359, 0]
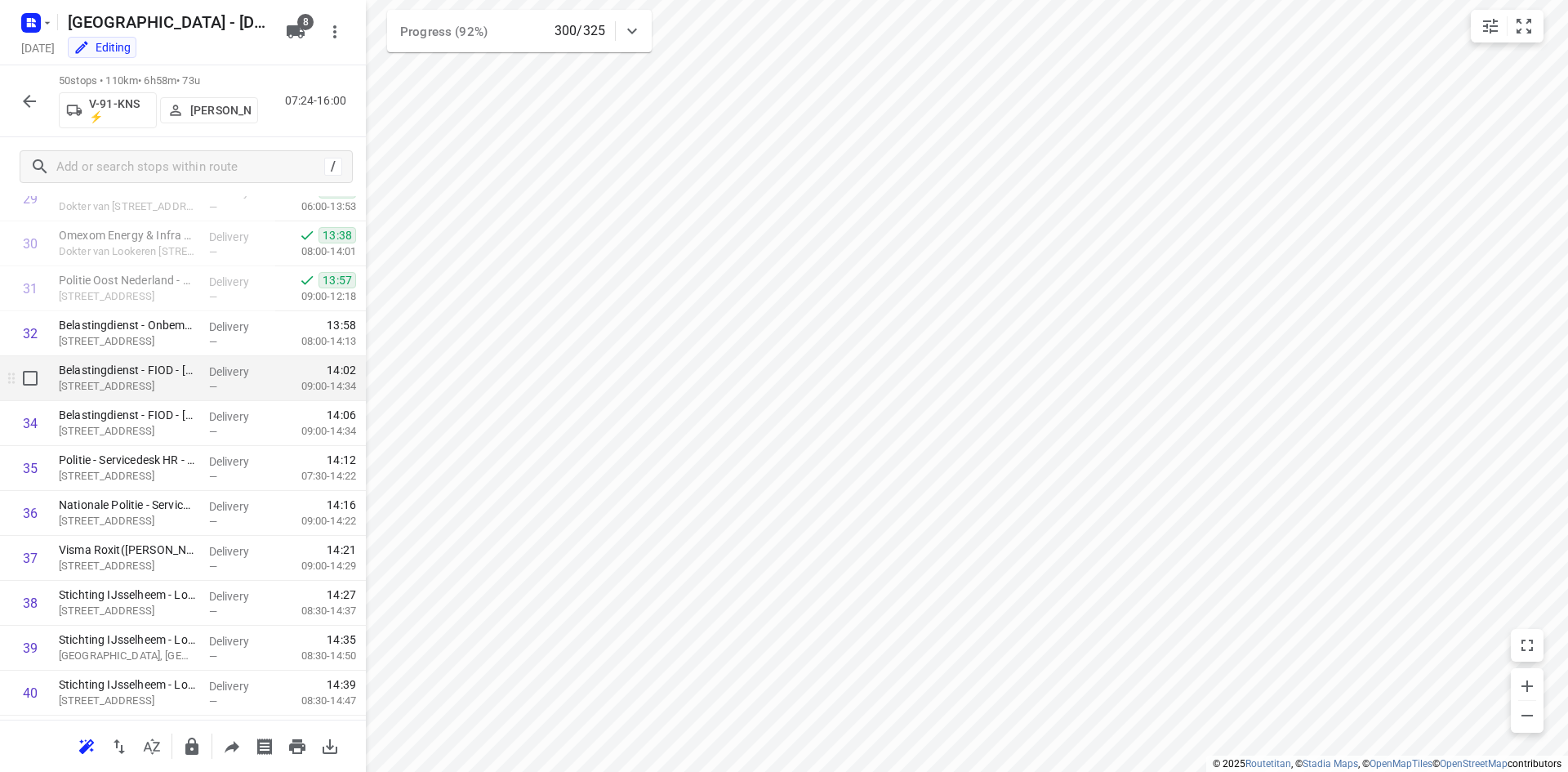
click at [122, 382] on p "Noordzeelaan 40, Zwolle" at bounding box center [127, 386] width 137 height 17
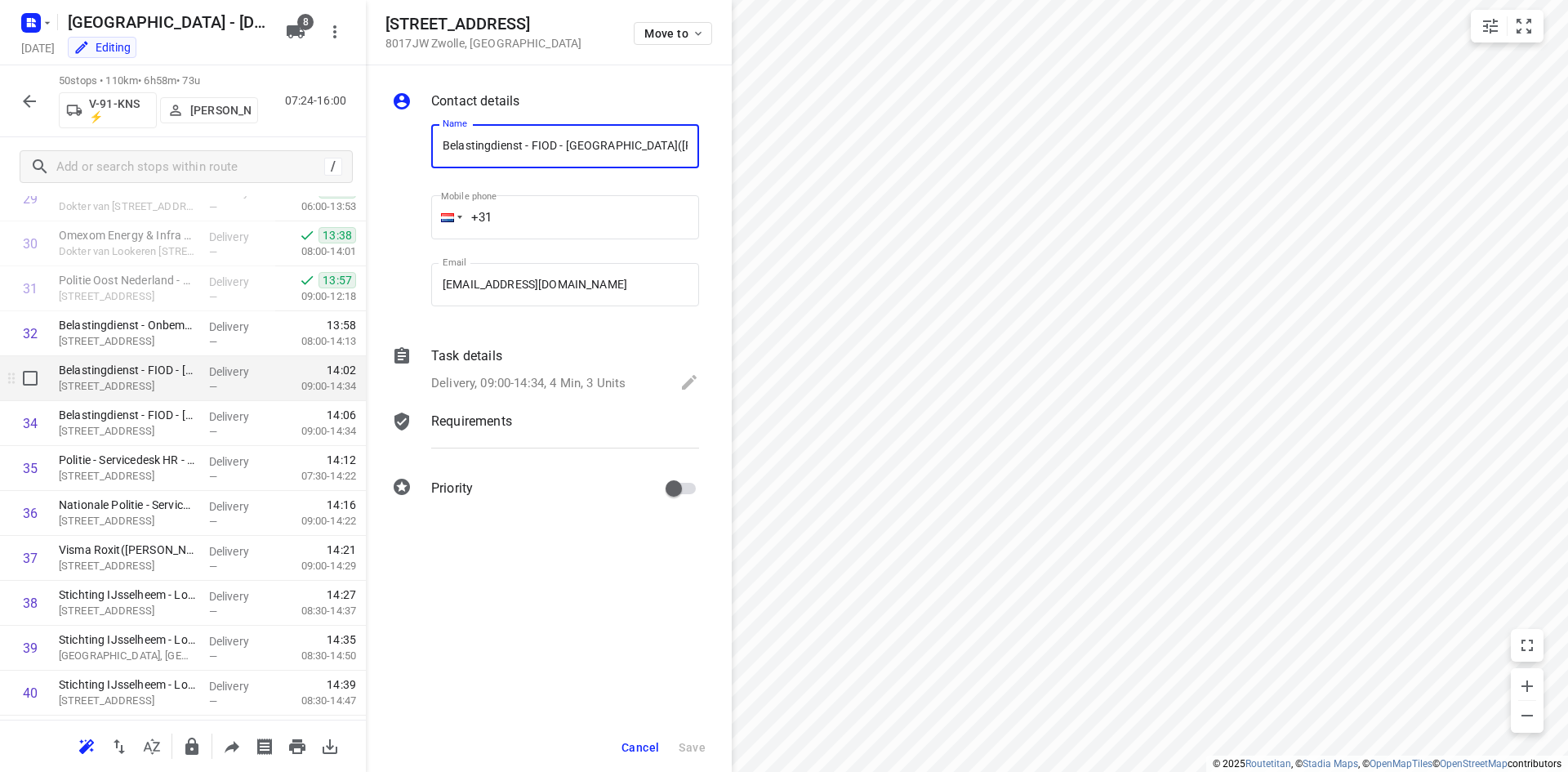
scroll to position [0, 47]
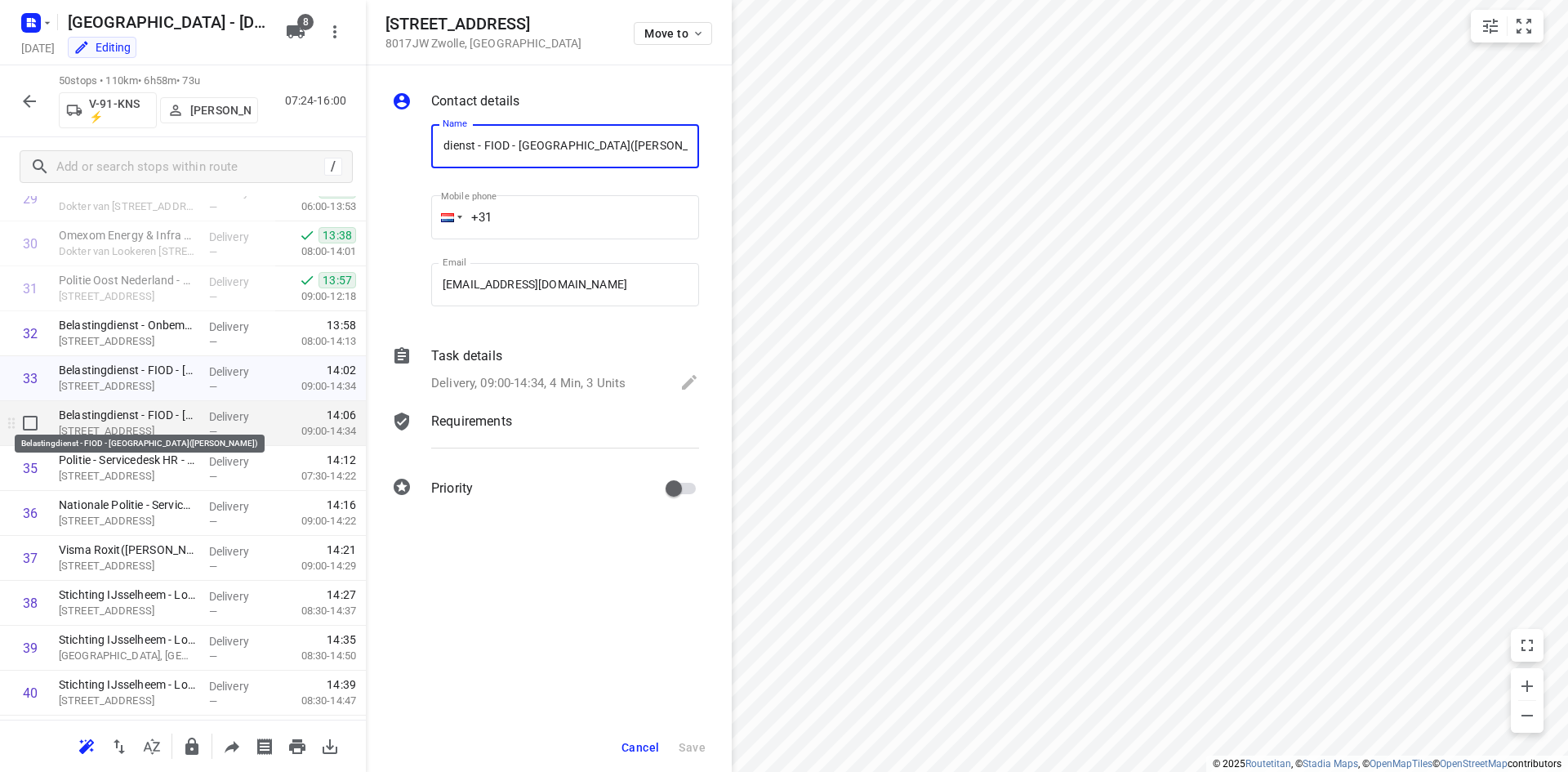
click at [109, 420] on p "Belastingdienst - FIOD - Zwolle(Jolanda van Cronenberg)" at bounding box center [127, 415] width 137 height 17
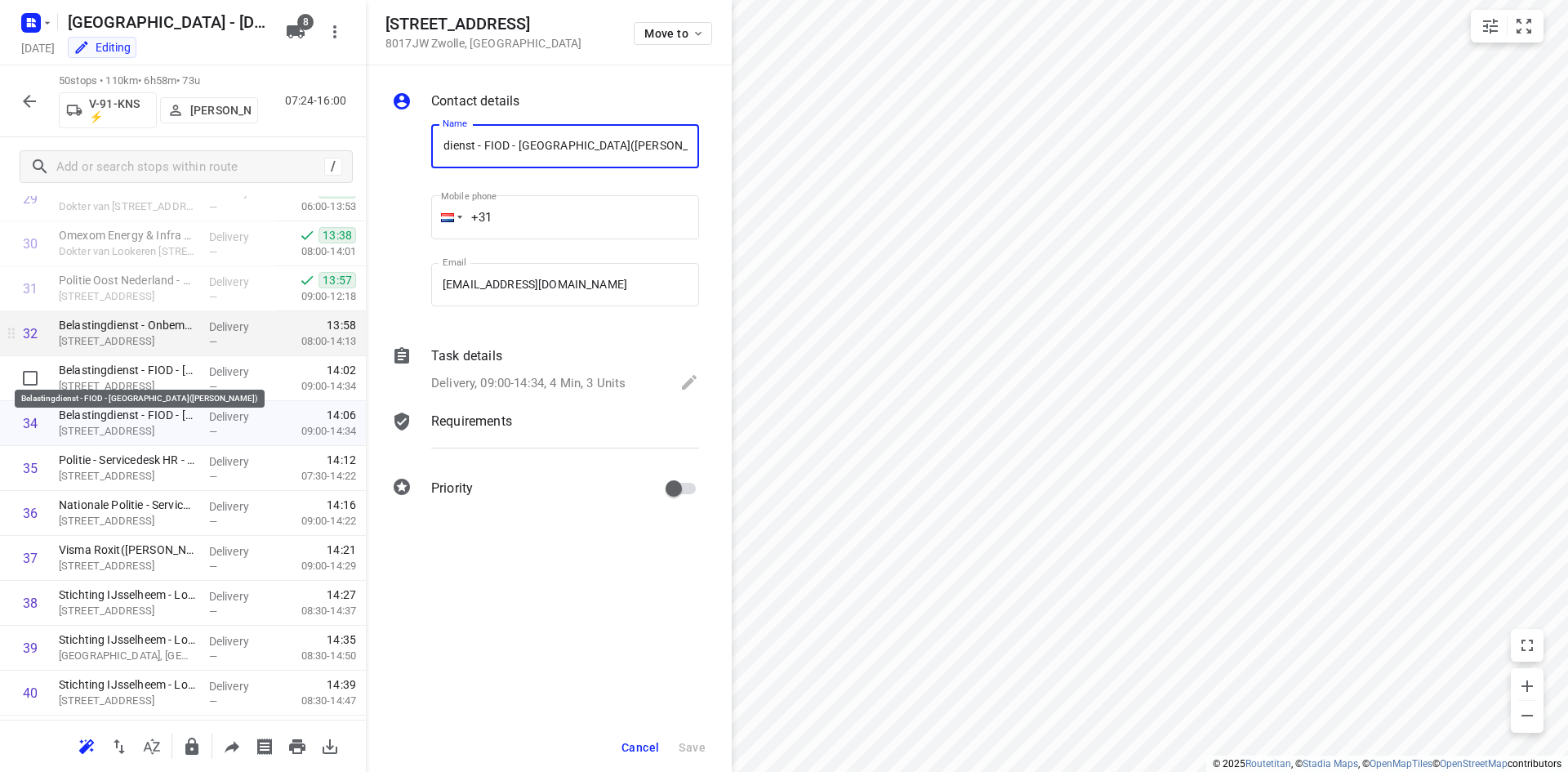
click at [120, 342] on p "Noordzeelaan 40, Zwolle" at bounding box center [127, 341] width 137 height 17
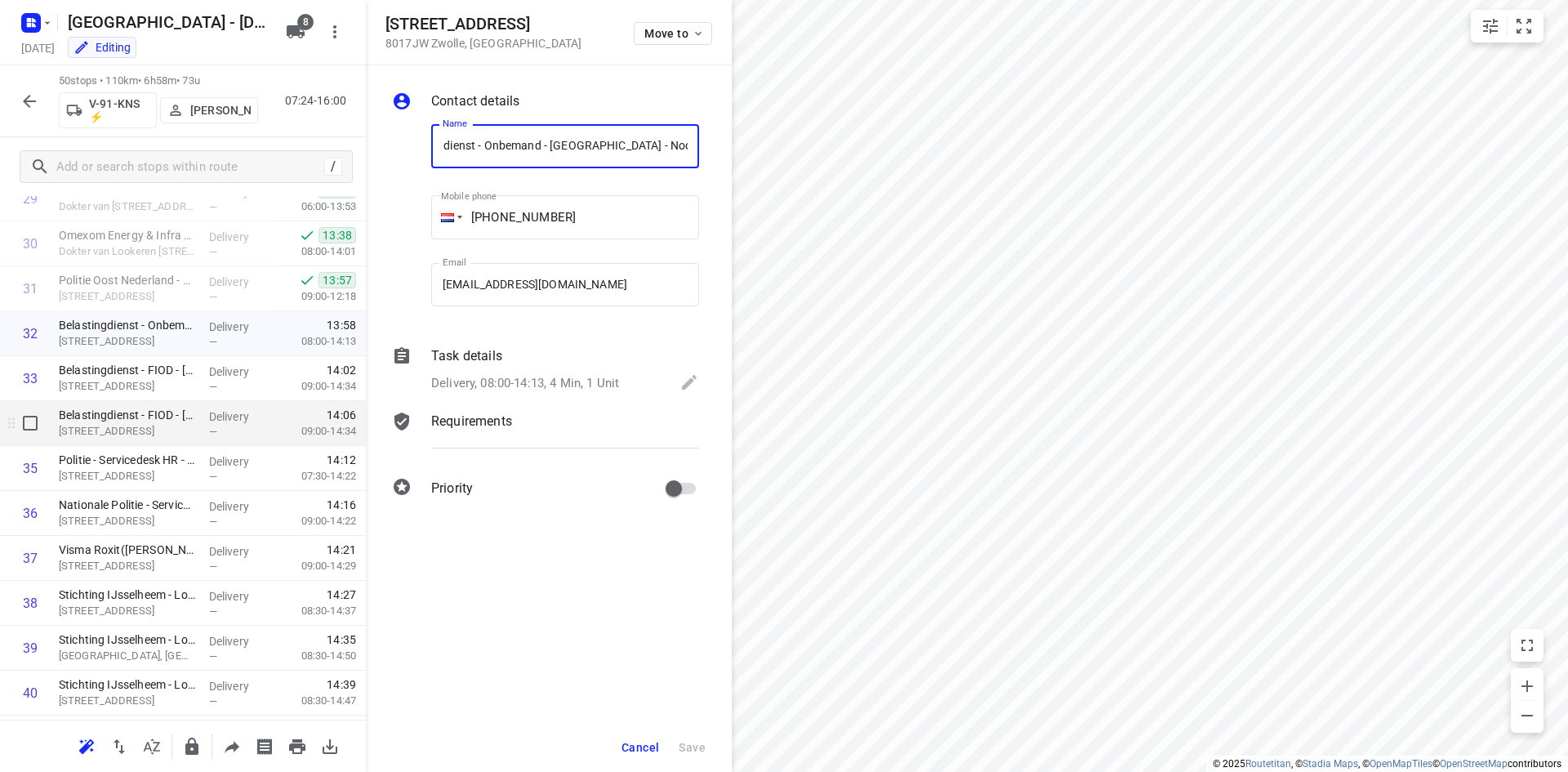
click at [180, 422] on p "Belastingdienst - FIOD - Zwolle(Jolanda van Cronenberg)" at bounding box center [127, 415] width 137 height 17
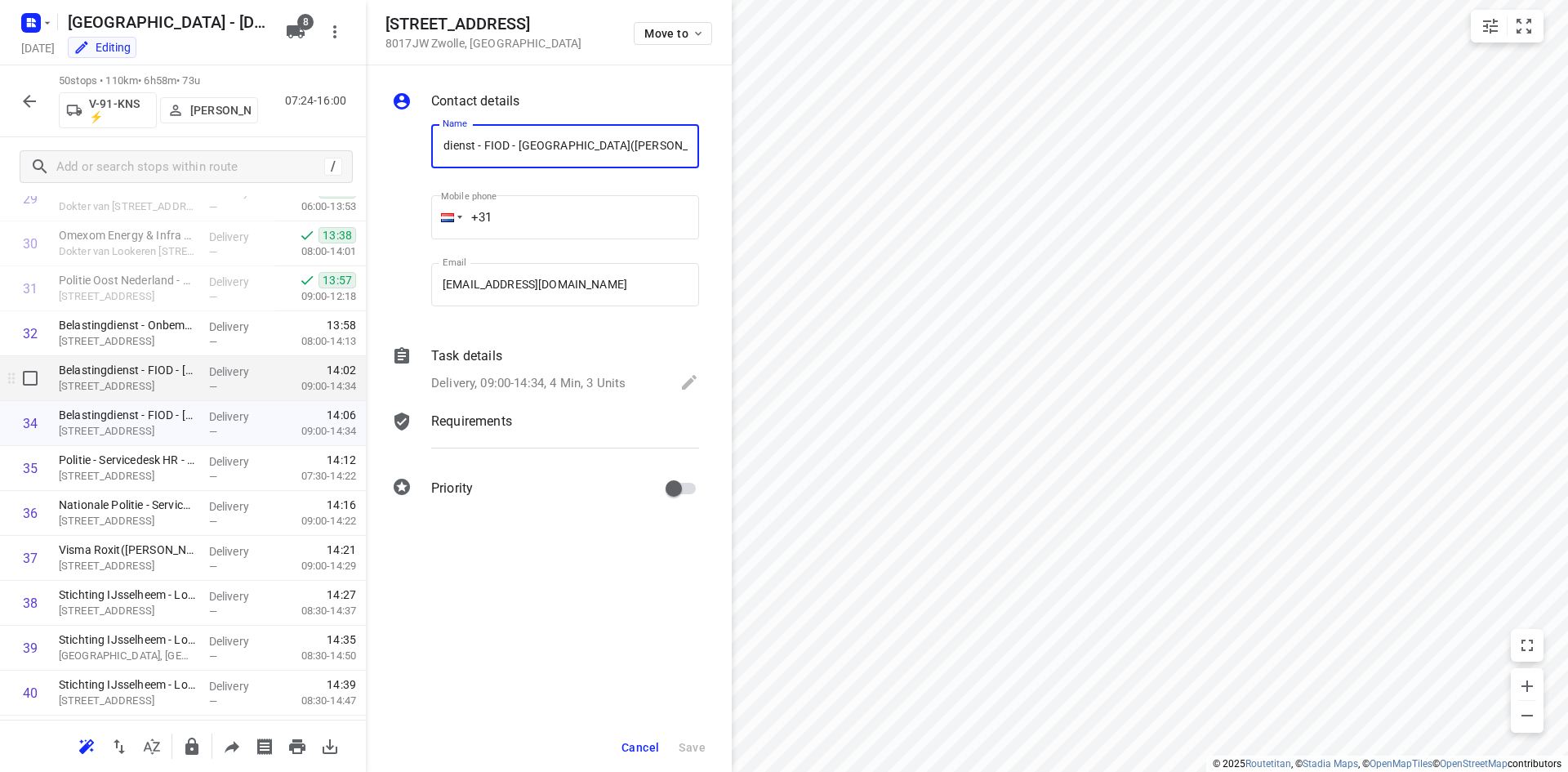
click at [94, 357] on div "Belastingdienst - FIOD - Zwolle(Jolanda van Cronenberg) Noordzeelaan 40, Zwolle" at bounding box center [128, 378] width 150 height 45
click at [117, 381] on p "Noordzeelaan 40, Zwolle" at bounding box center [127, 386] width 137 height 17
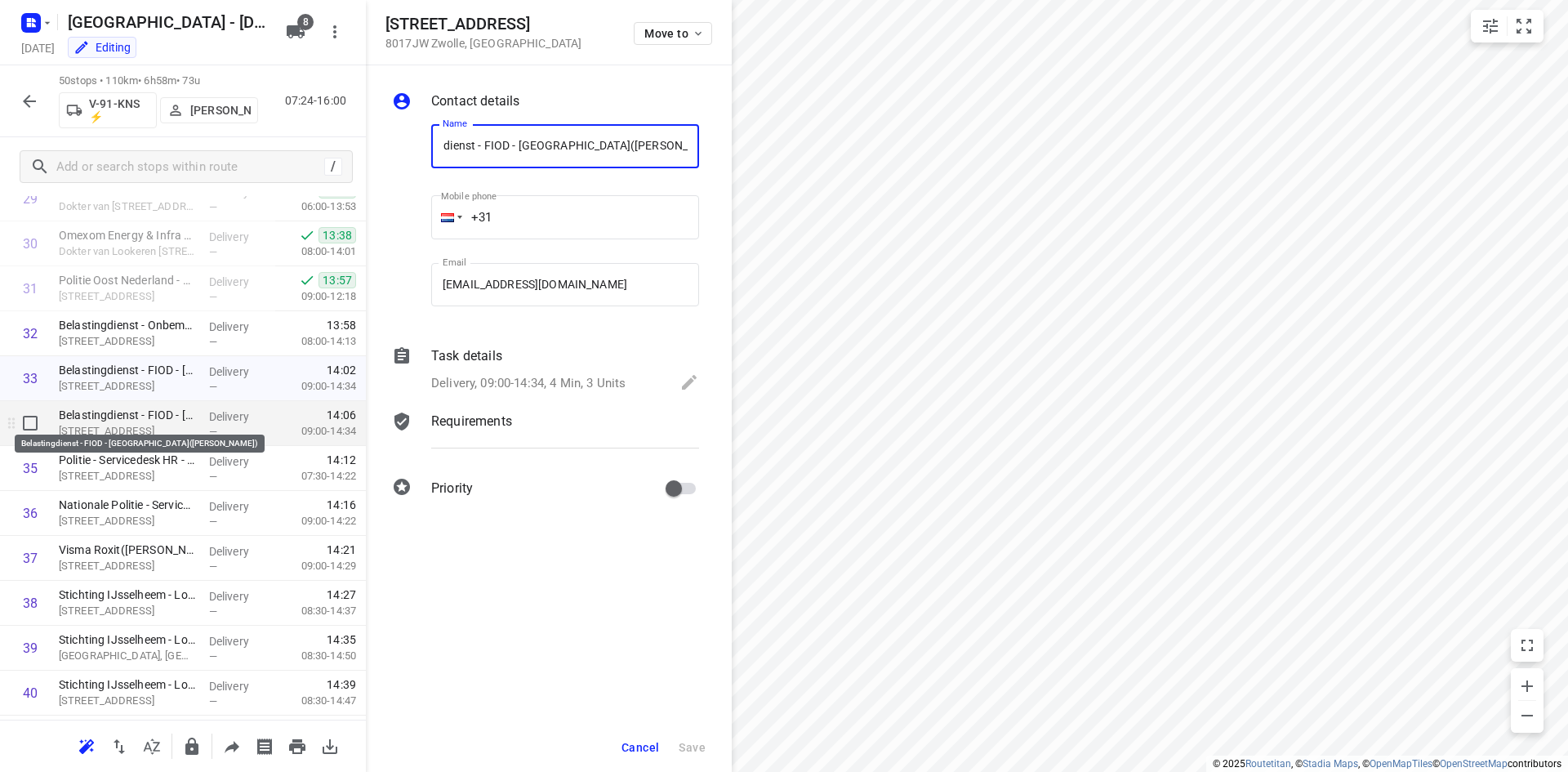
click at [110, 423] on div "Belastingdienst - FIOD - Zwolle(Jolanda van Cronenberg) Noordzeelaan 40, Zwolle" at bounding box center [128, 423] width 150 height 45
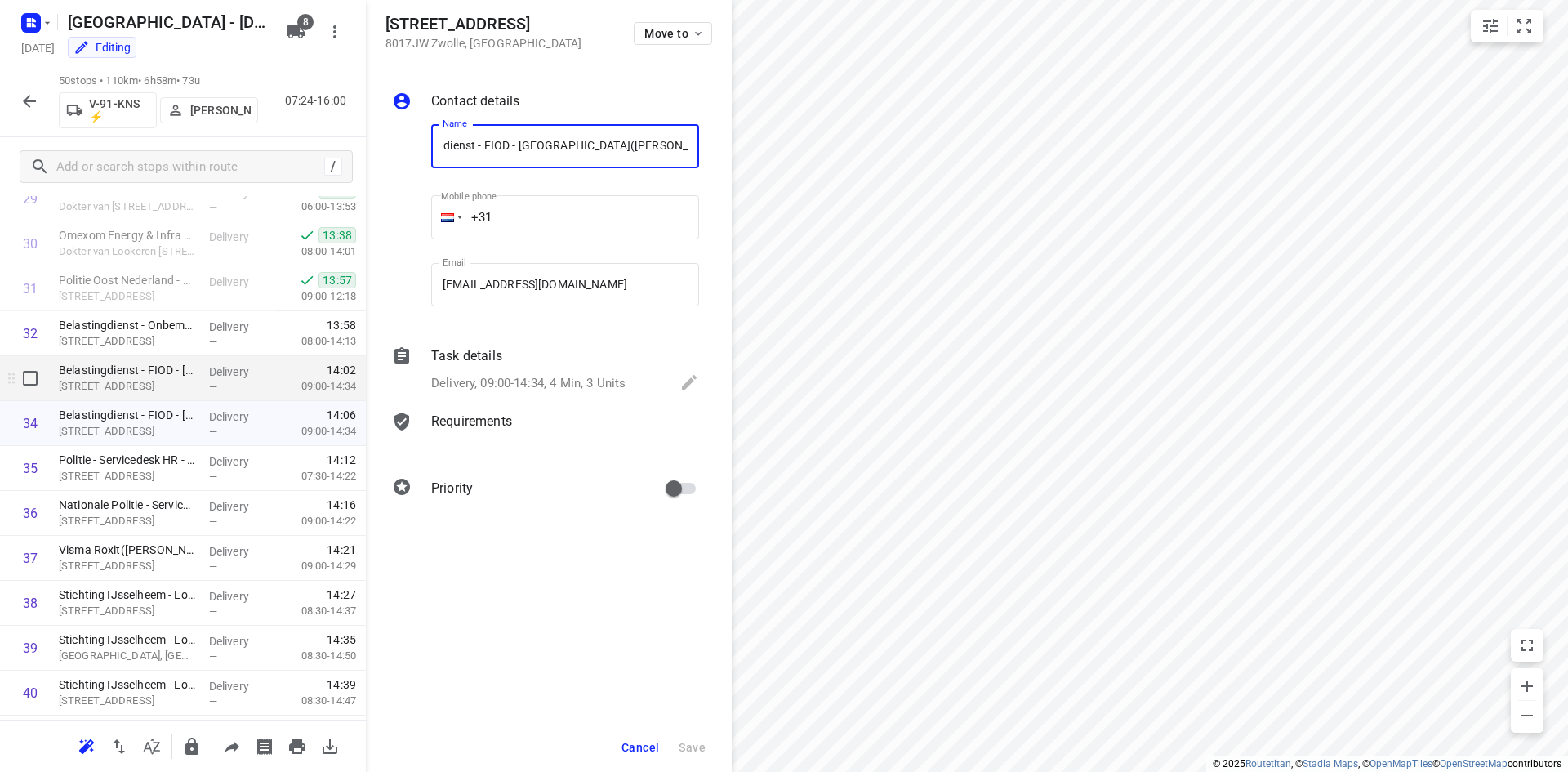
click at [114, 378] on p "Noordzeelaan 40, Zwolle" at bounding box center [127, 386] width 137 height 17
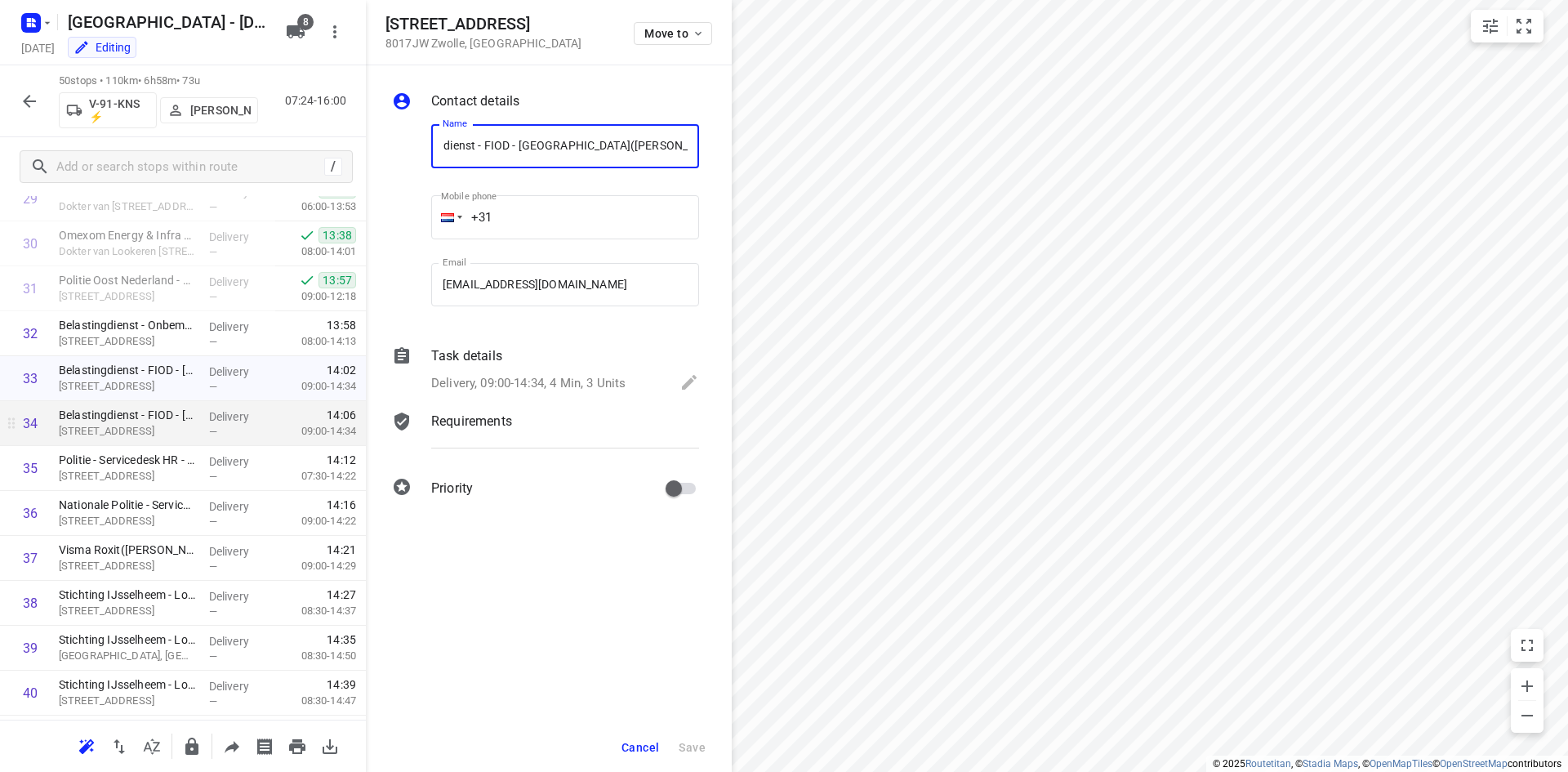
scroll to position [0, 0]
click at [635, 734] on button "Cancel" at bounding box center [640, 748] width 51 height 30
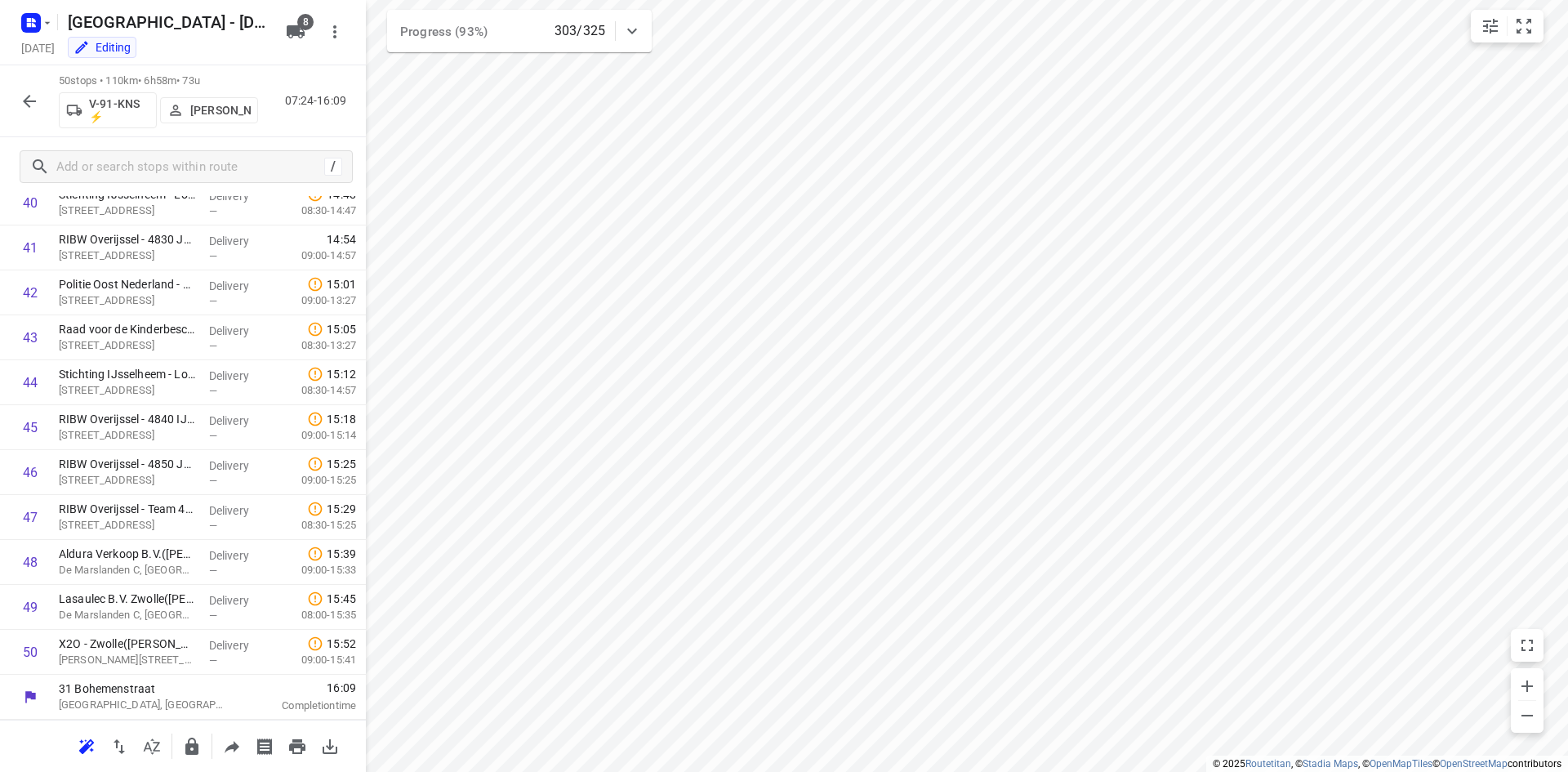
scroll to position [1849, 0]
click at [31, 469] on input "checkbox" at bounding box center [30, 472] width 32 height 32
checkbox input "true"
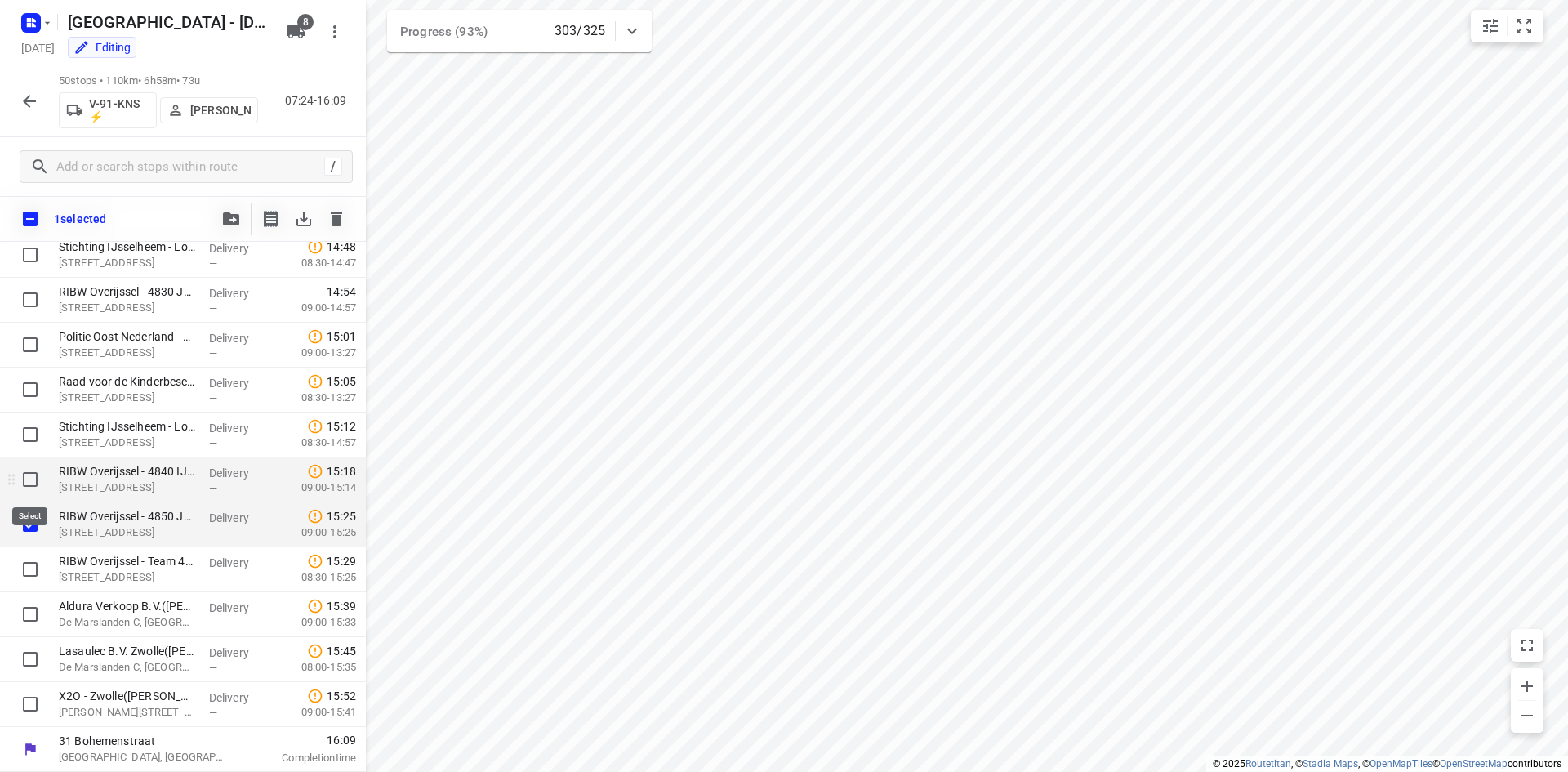
scroll to position [1842, 0]
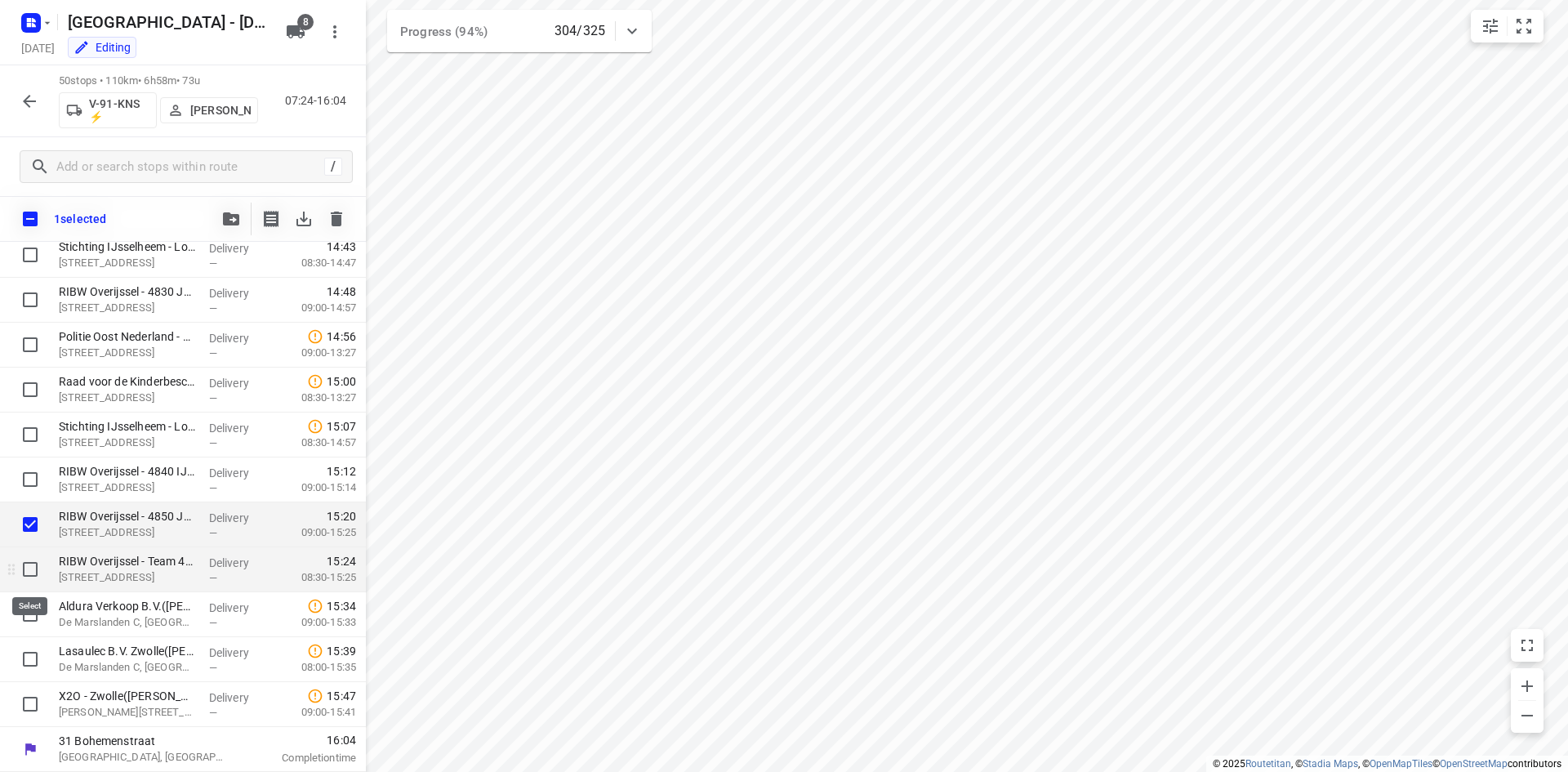
click at [30, 557] on input "checkbox" at bounding box center [30, 569] width 32 height 32
checkbox input "true"
click at [36, 613] on input "checkbox" at bounding box center [30, 613] width 32 height 32
checkbox input "true"
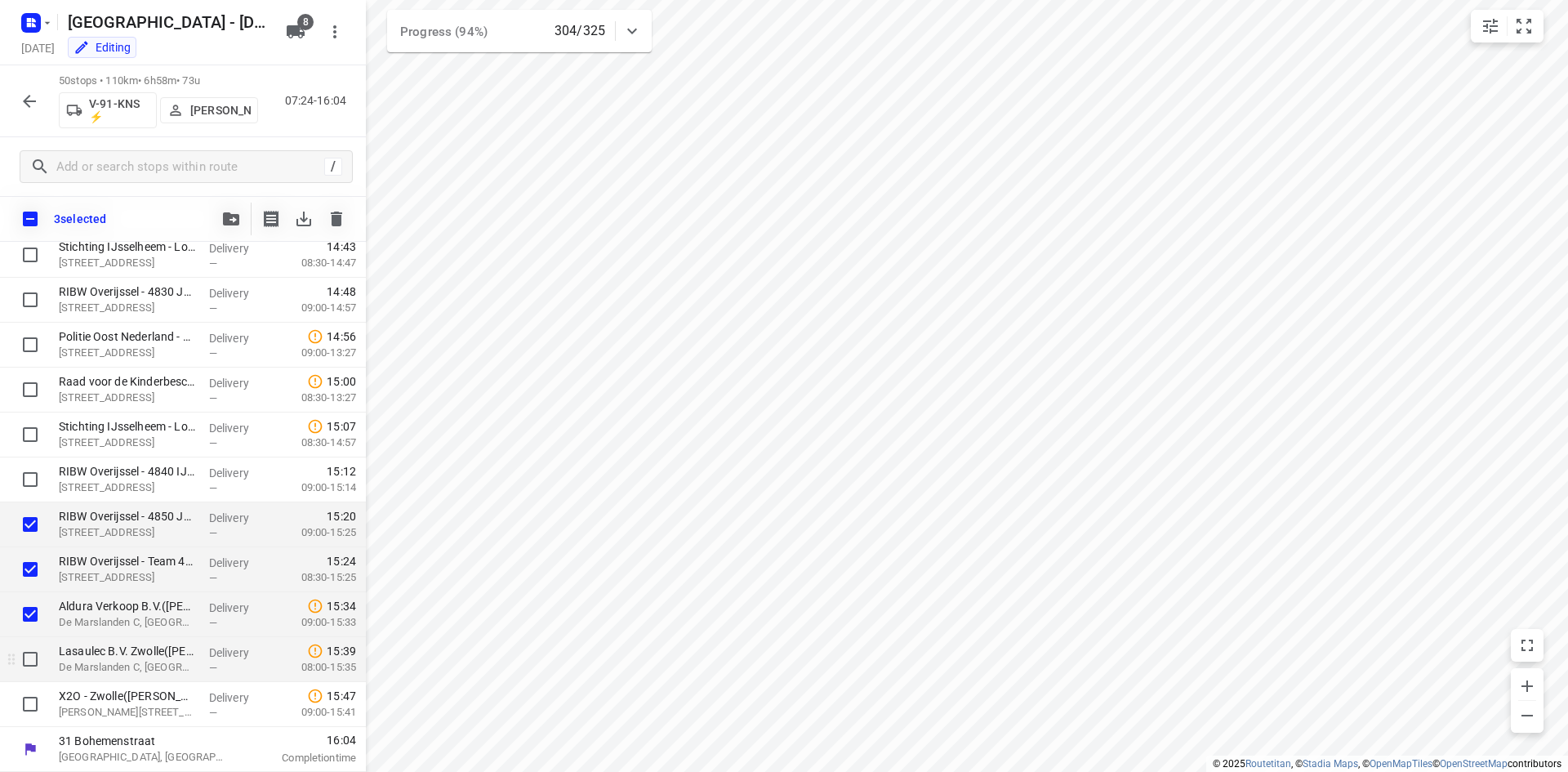
click at [32, 647] on input "checkbox" at bounding box center [30, 658] width 32 height 32
checkbox input "true"
click at [31, 686] on div at bounding box center [26, 704] width 52 height 45
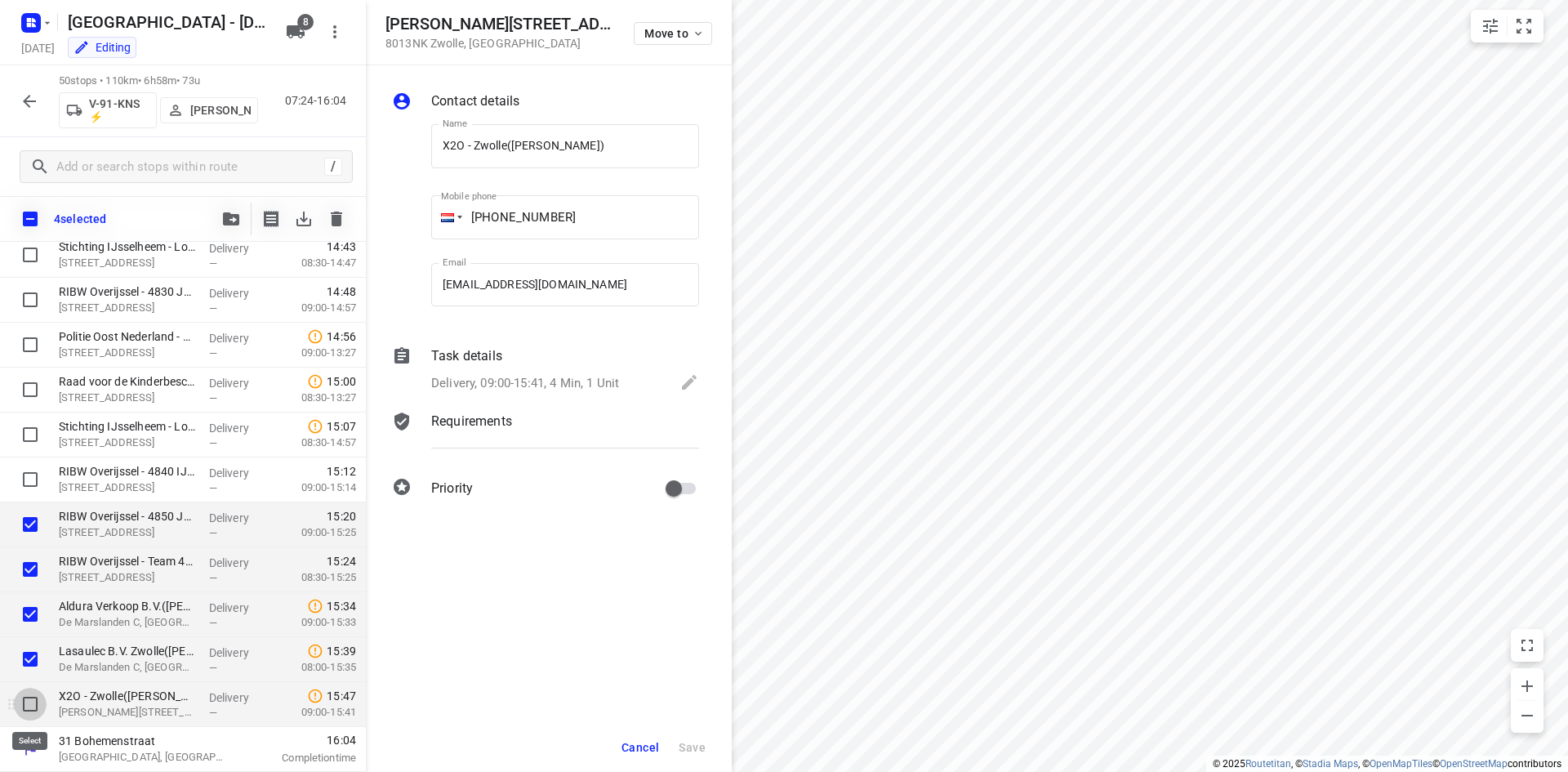
click at [41, 703] on input "checkbox" at bounding box center [30, 703] width 32 height 32
checkbox input "true"
click at [646, 735] on button "Cancel" at bounding box center [640, 748] width 51 height 30
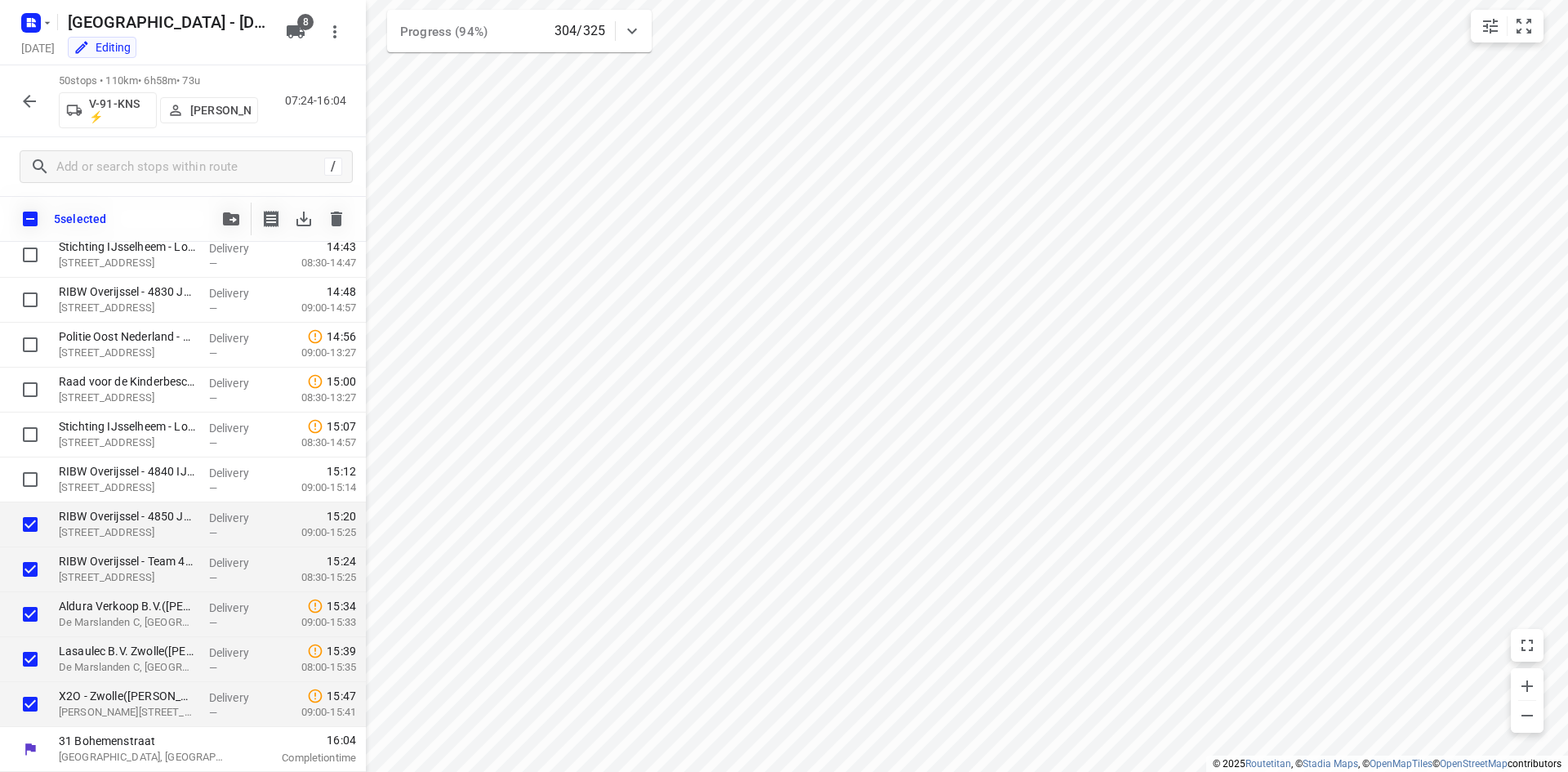
click at [220, 218] on button "button" at bounding box center [231, 218] width 32 height 32
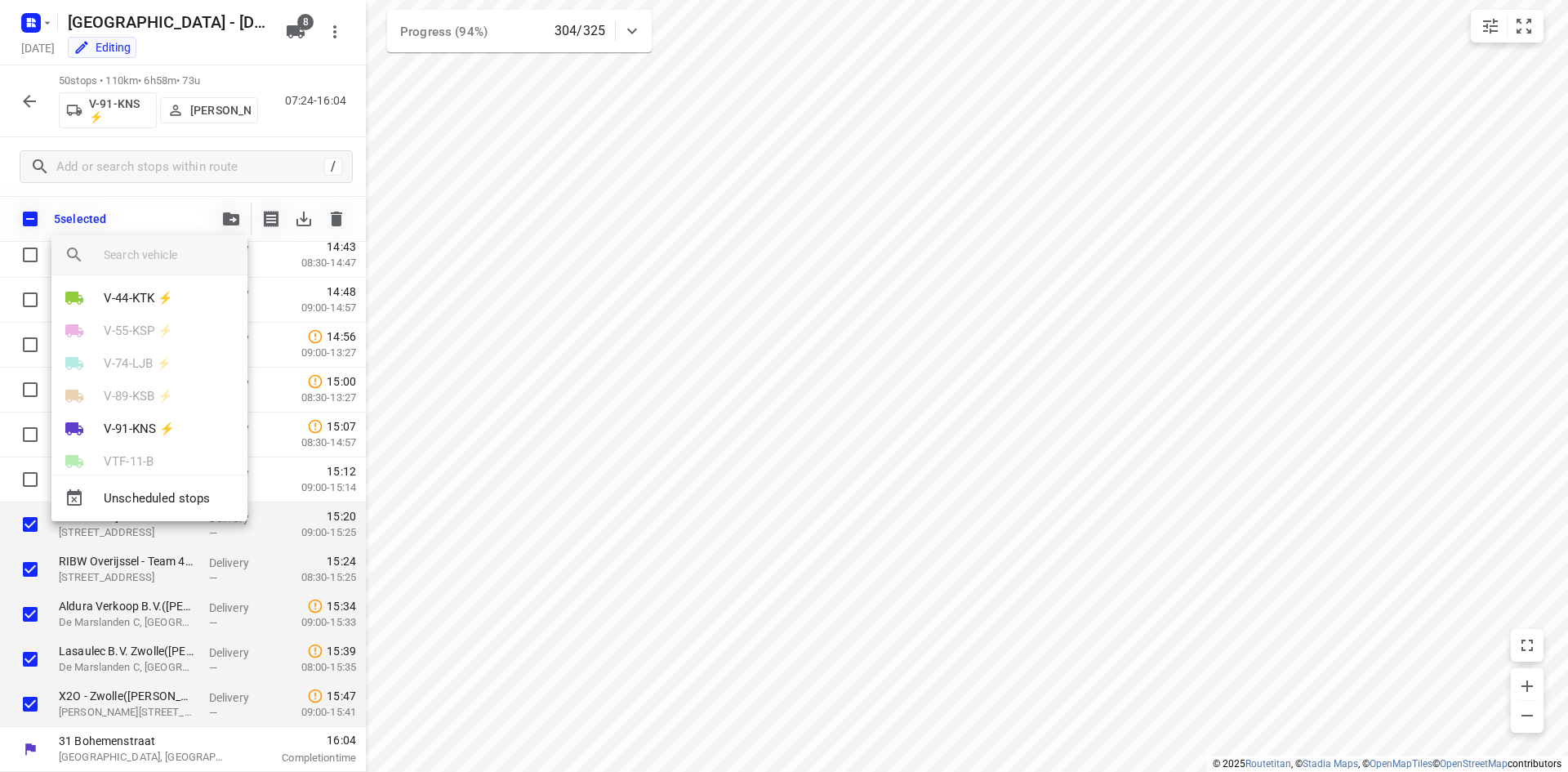
scroll to position [94, 0]
click at [500, 541] on div at bounding box center [784, 386] width 1568 height 772
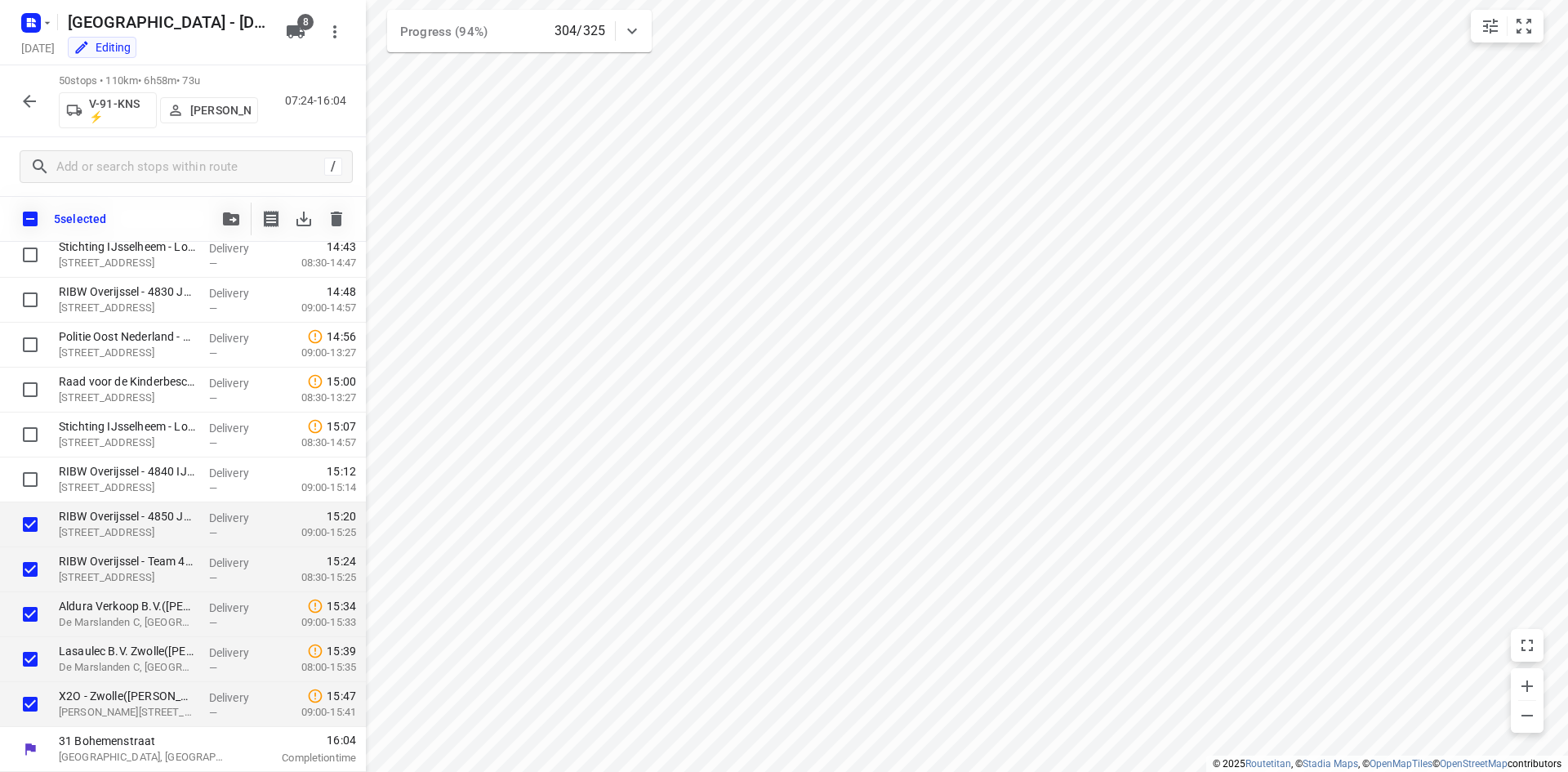
click at [24, 89] on button "button" at bounding box center [29, 100] width 32 height 32
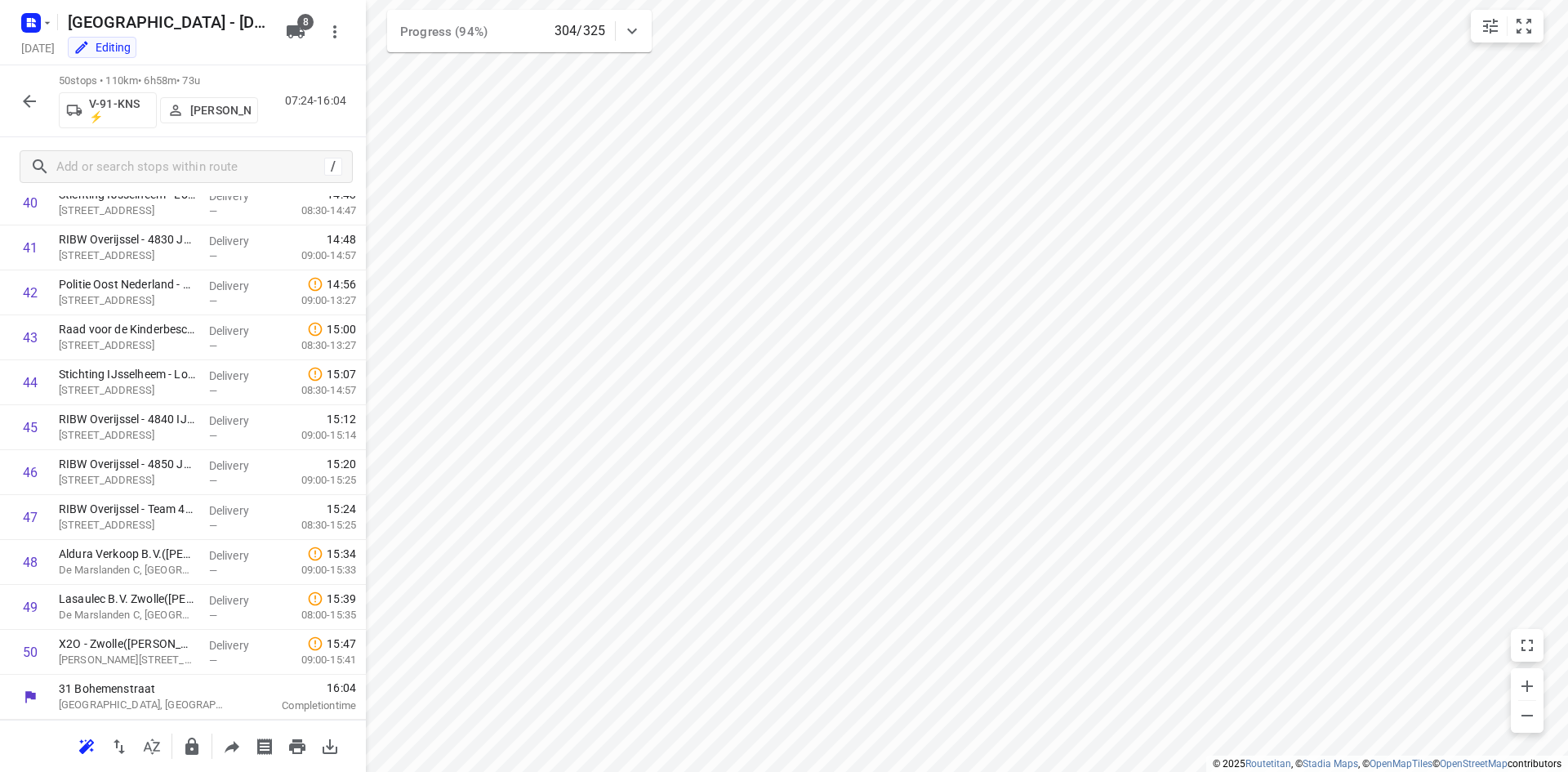
scroll to position [1849, 0]
click at [31, 473] on input "checkbox" at bounding box center [30, 472] width 32 height 32
checkbox input "true"
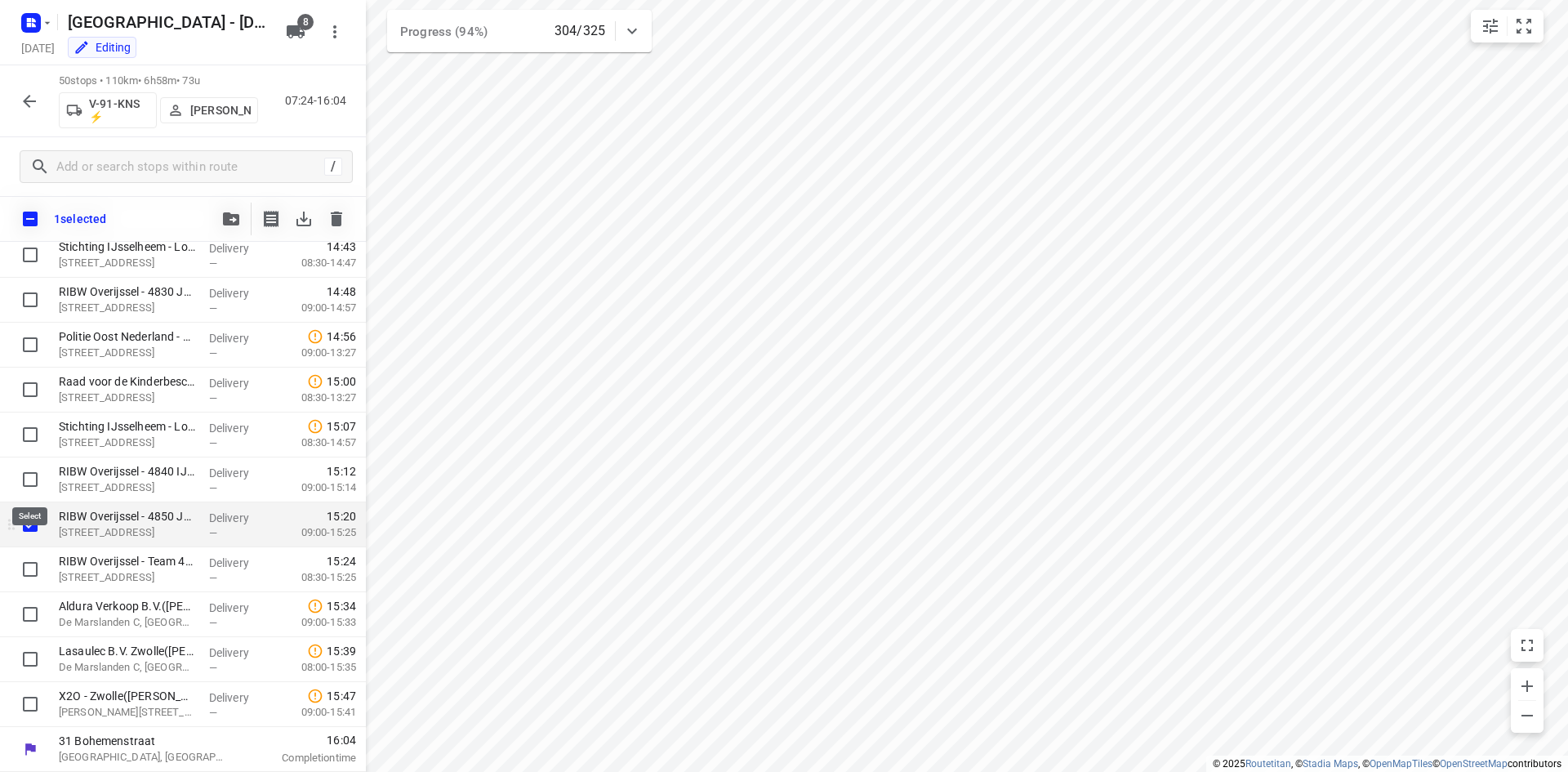
scroll to position [1842, 0]
click at [29, 558] on input "checkbox" at bounding box center [30, 569] width 32 height 32
checkbox input "true"
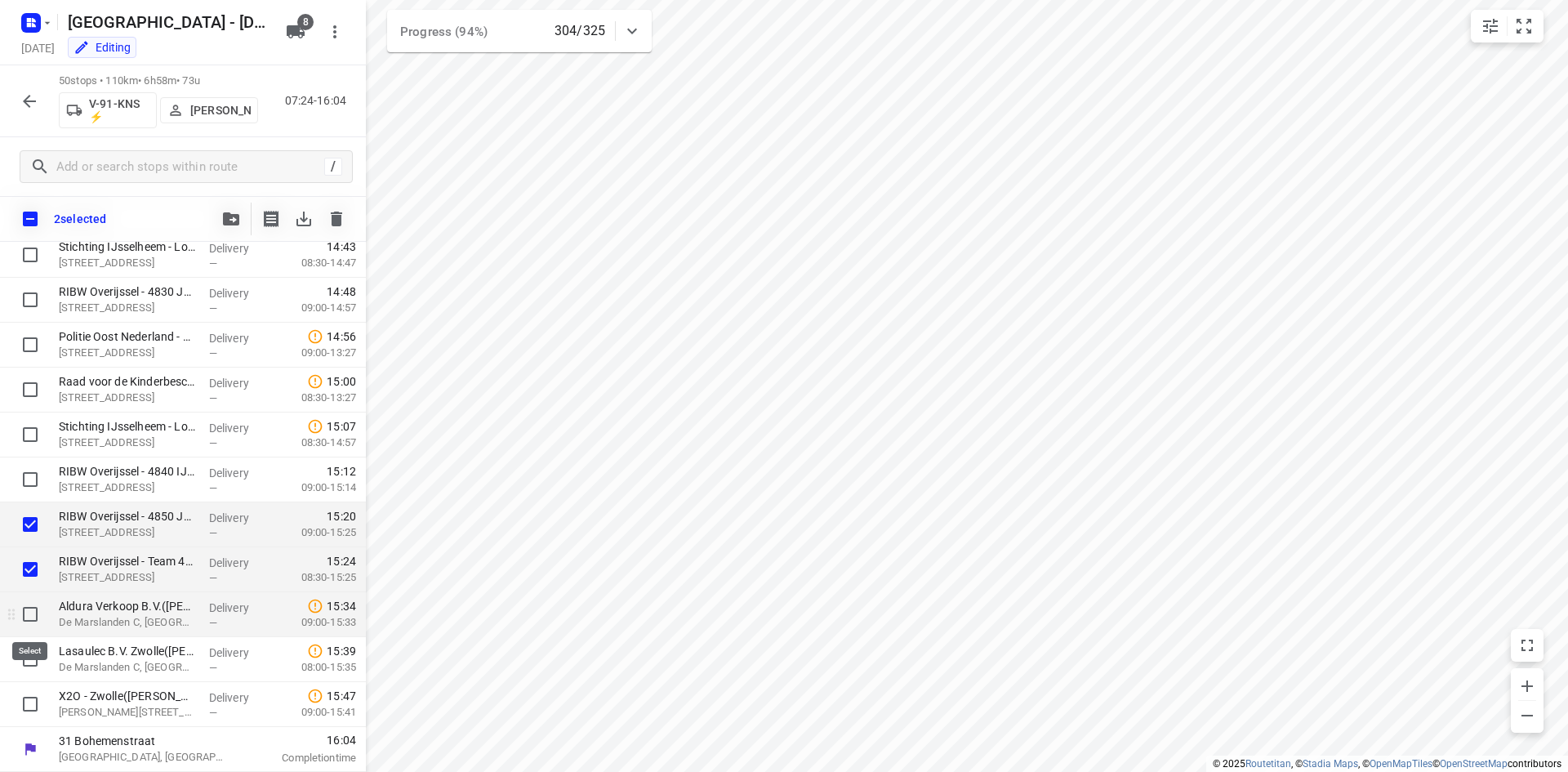
click at [31, 613] on input "checkbox" at bounding box center [30, 613] width 32 height 32
checkbox input "true"
click at [36, 658] on input "checkbox" at bounding box center [30, 658] width 32 height 32
checkbox input "true"
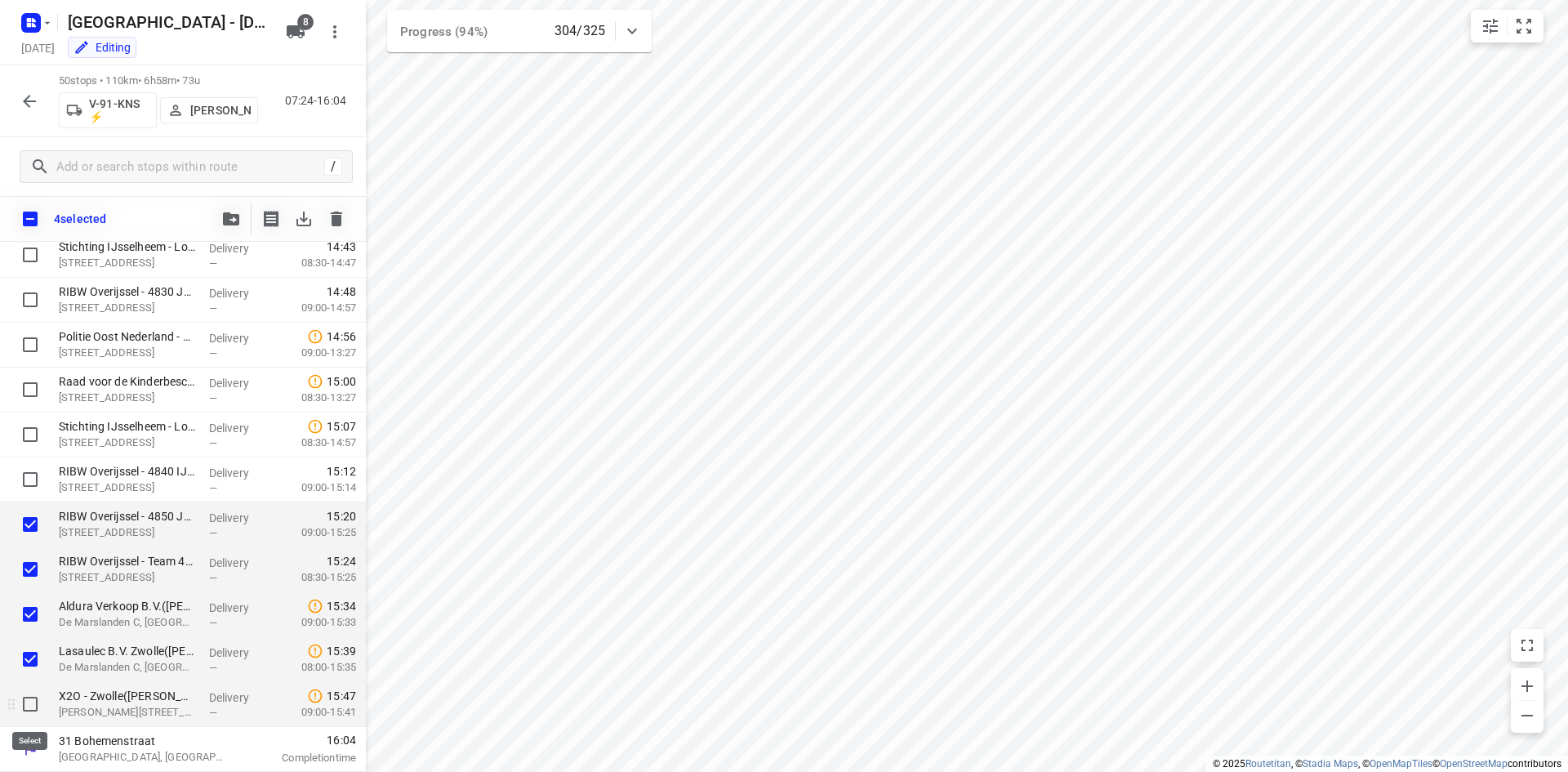
click at [31, 699] on input "checkbox" at bounding box center [30, 703] width 32 height 32
checkbox input "true"
click at [228, 215] on icon "button" at bounding box center [231, 218] width 17 height 13
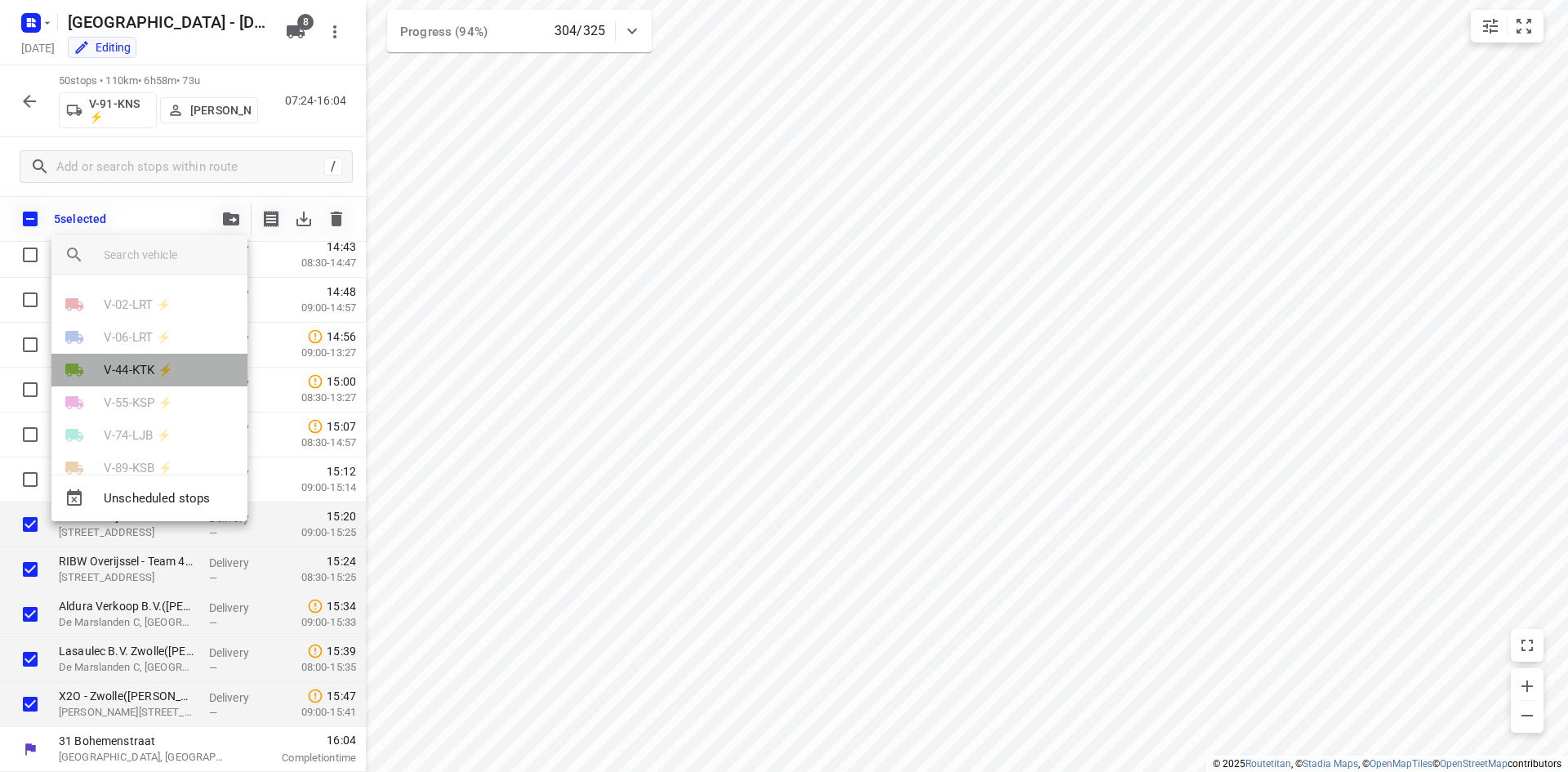
click at [173, 363] on p "V-44-KTK ⚡" at bounding box center [138, 370] width 69 height 19
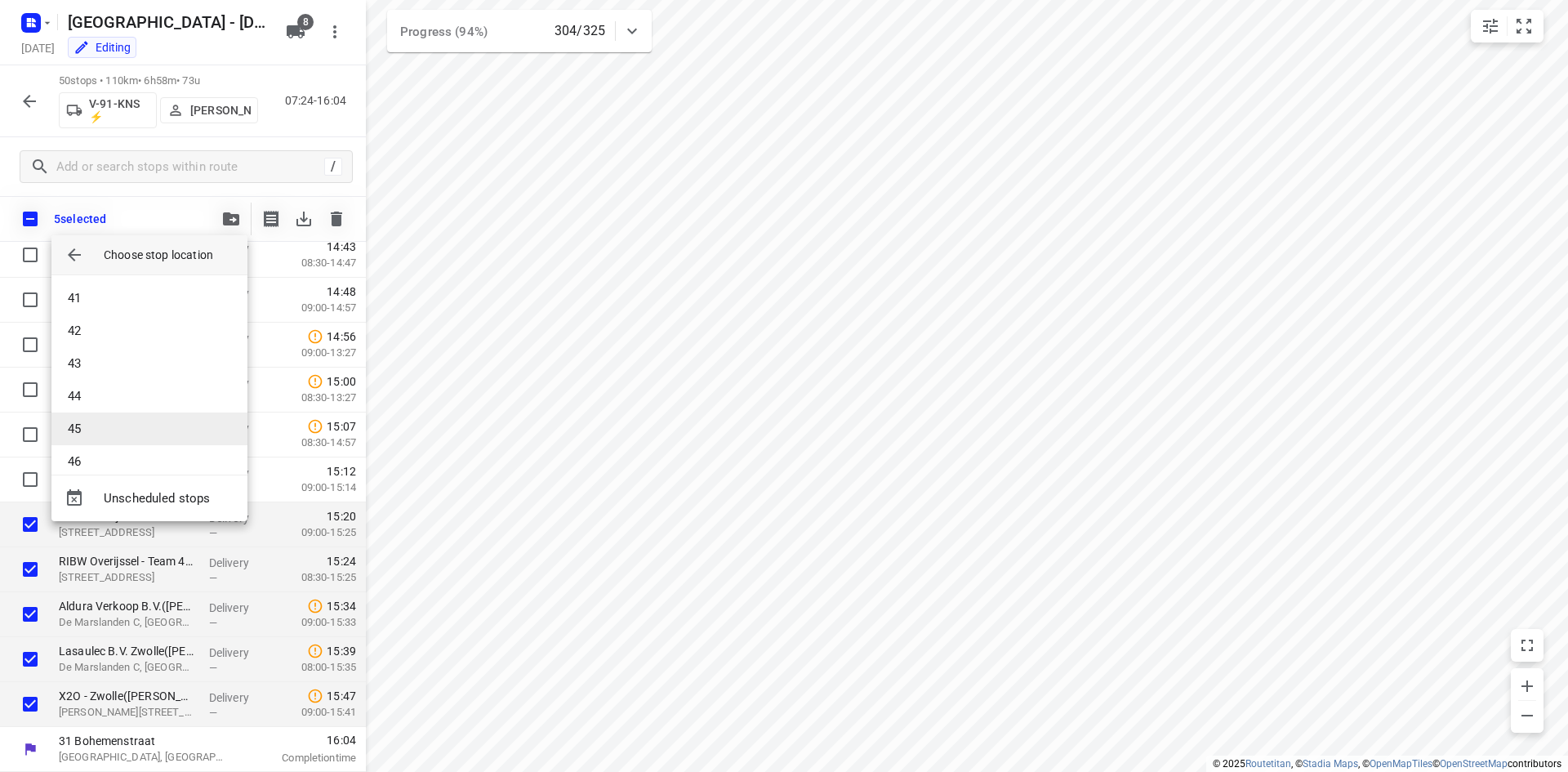
scroll to position [1519, 0]
click at [154, 457] on li "52" at bounding box center [149, 445] width 196 height 32
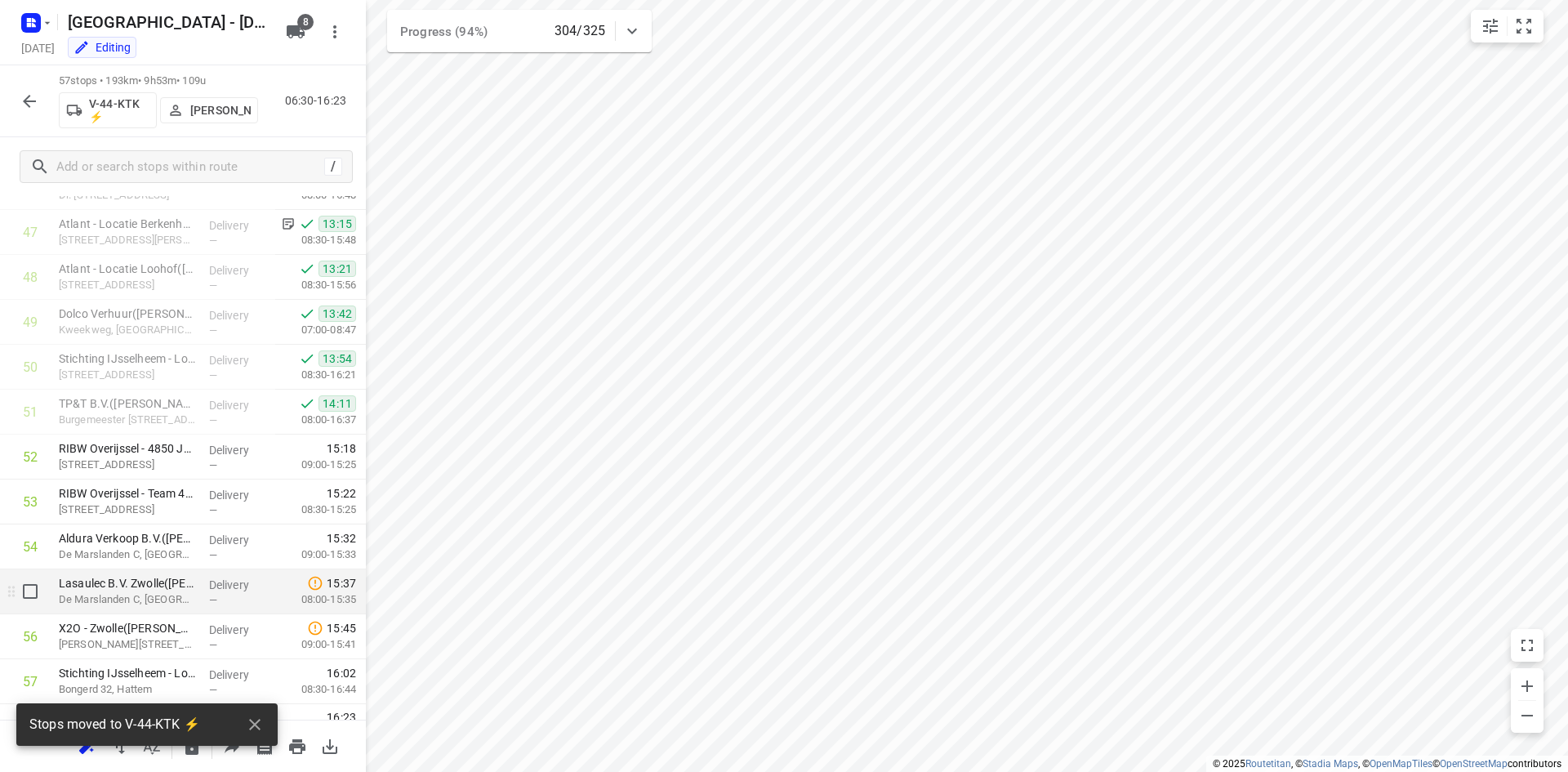
scroll to position [2163, 0]
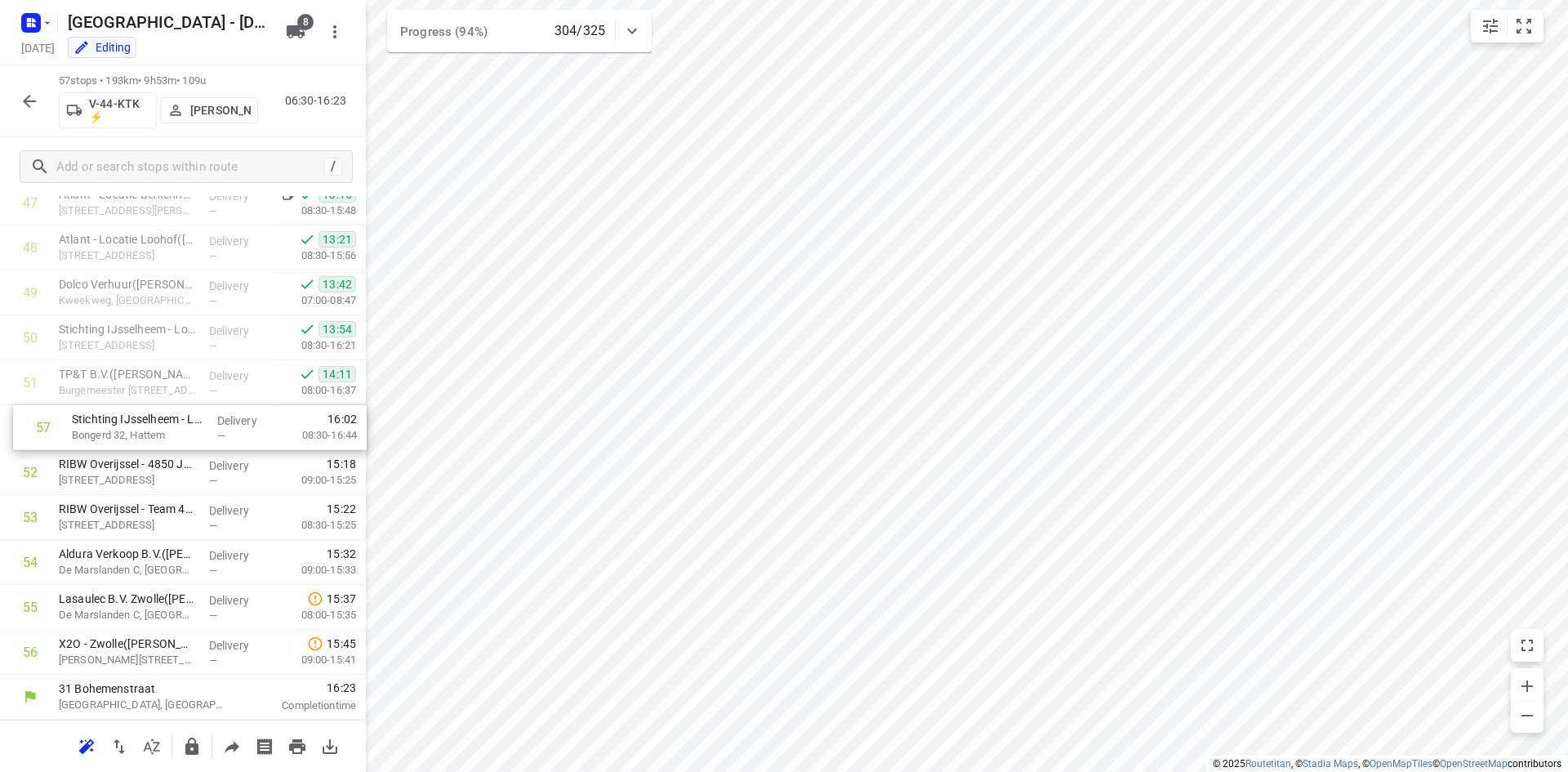
drag, startPoint x: 165, startPoint y: 665, endPoint x: 178, endPoint y: 435, distance: 230.4
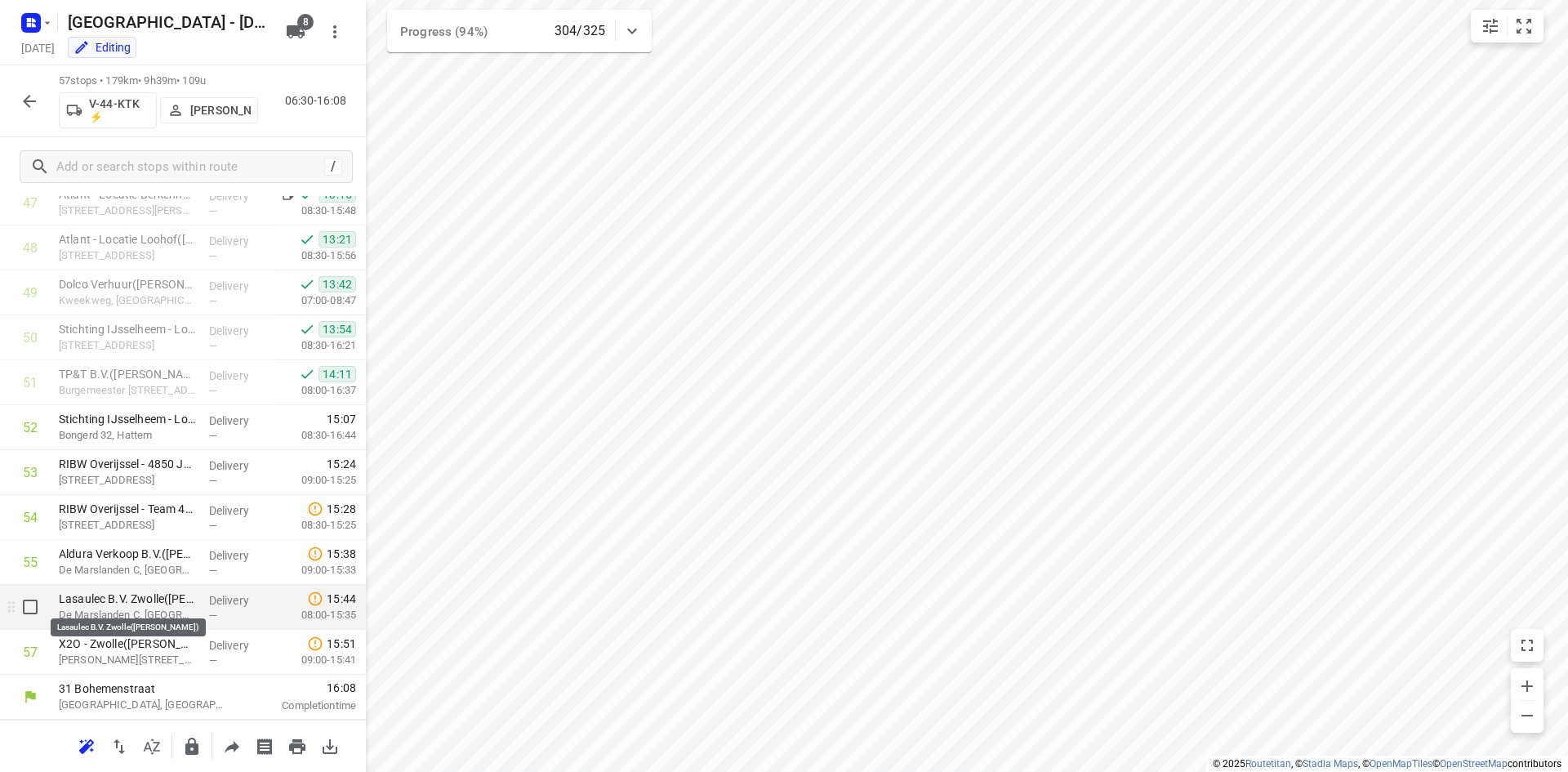
click at [155, 601] on p "Lasaulec B.V. Zwolle(Janet Hornstra)" at bounding box center [127, 598] width 137 height 17
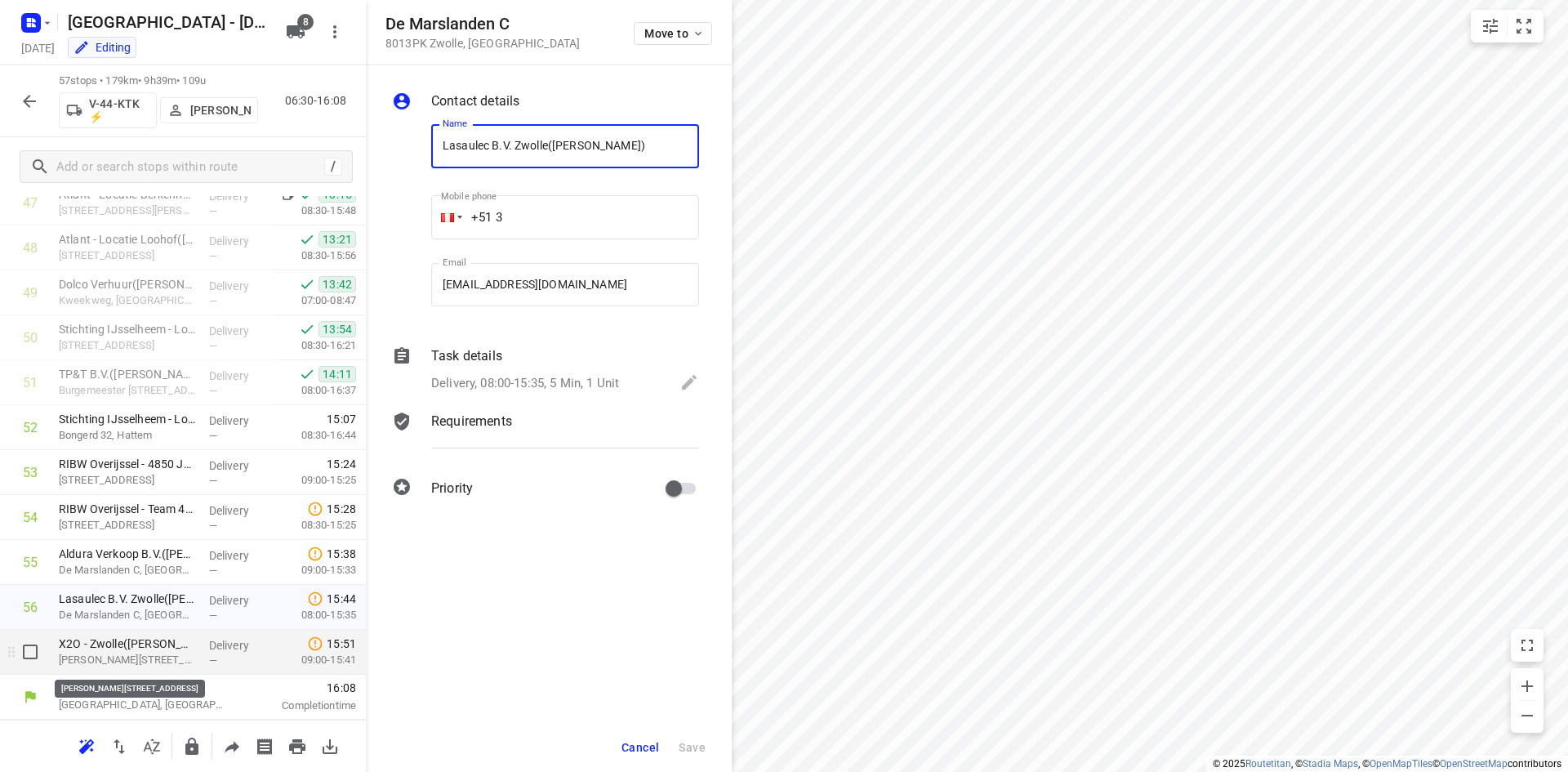
click at [157, 655] on p "George Stephensonstraat 8, Zwolle" at bounding box center [127, 659] width 137 height 17
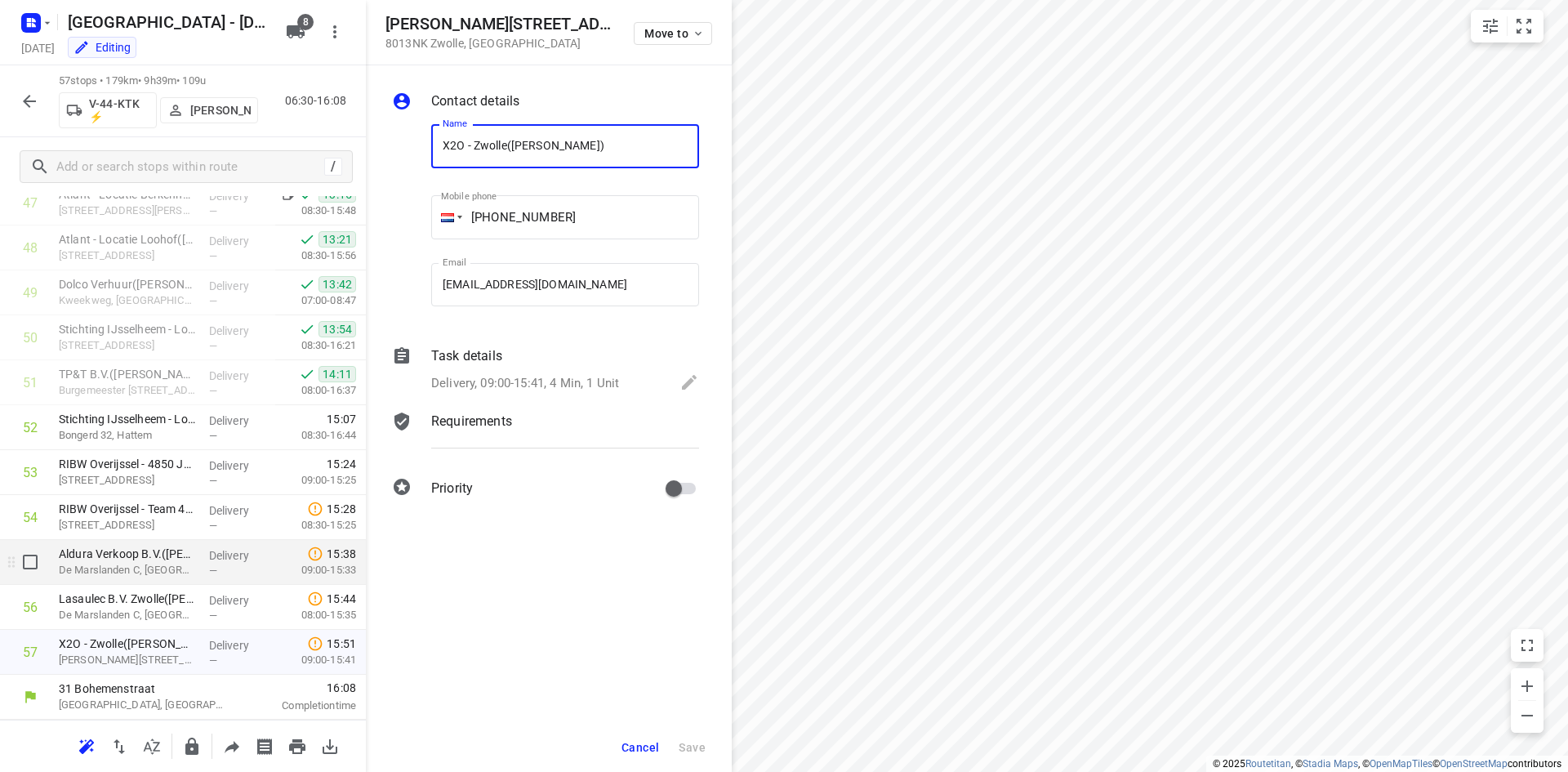
click at [149, 561] on p "Aldura Verkoop B.V.(Jacco Van Keulen)" at bounding box center [127, 554] width 137 height 17
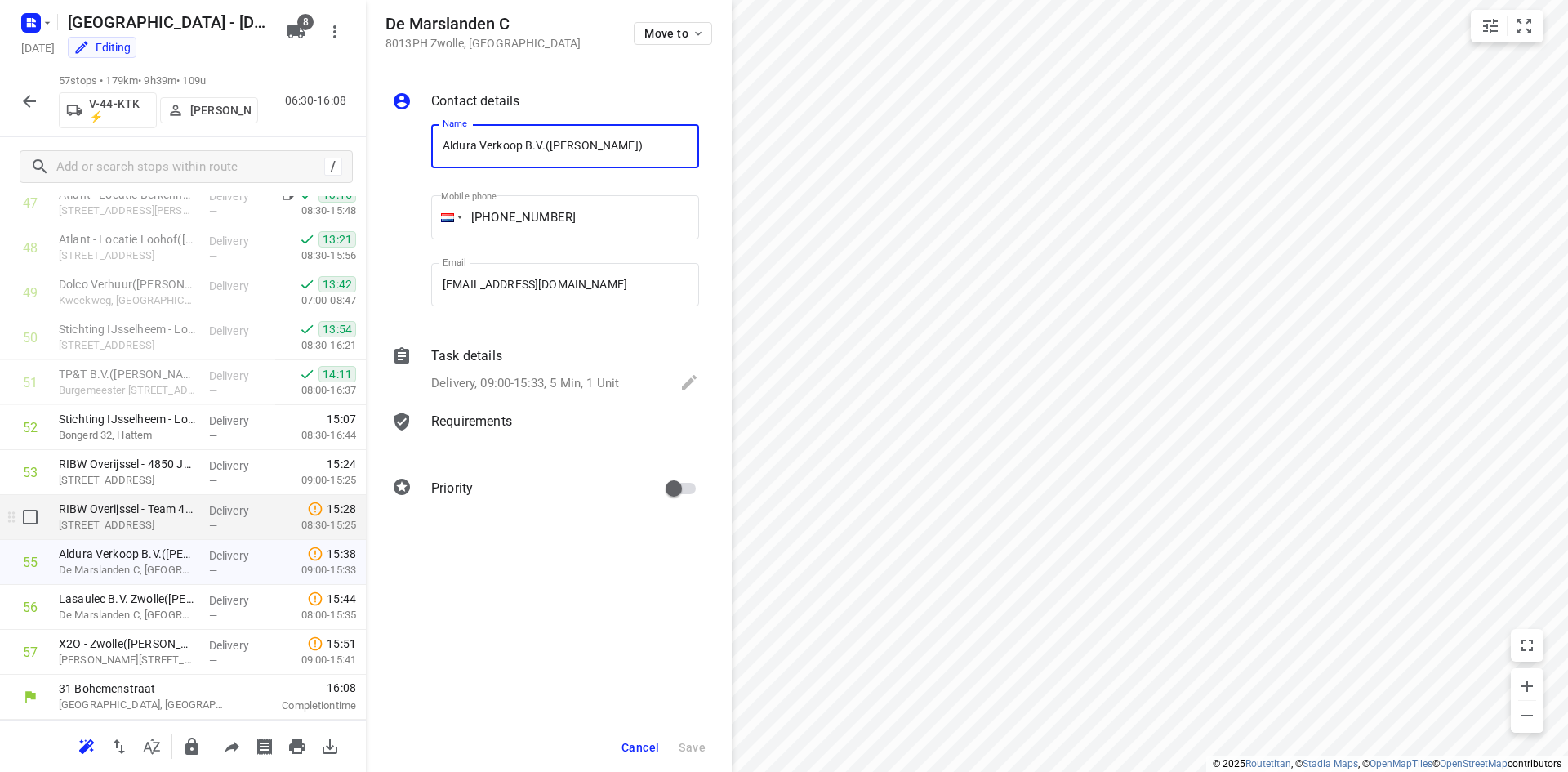
click at [147, 519] on p "Grasdorpstraat 6, Zwolle" at bounding box center [127, 525] width 137 height 17
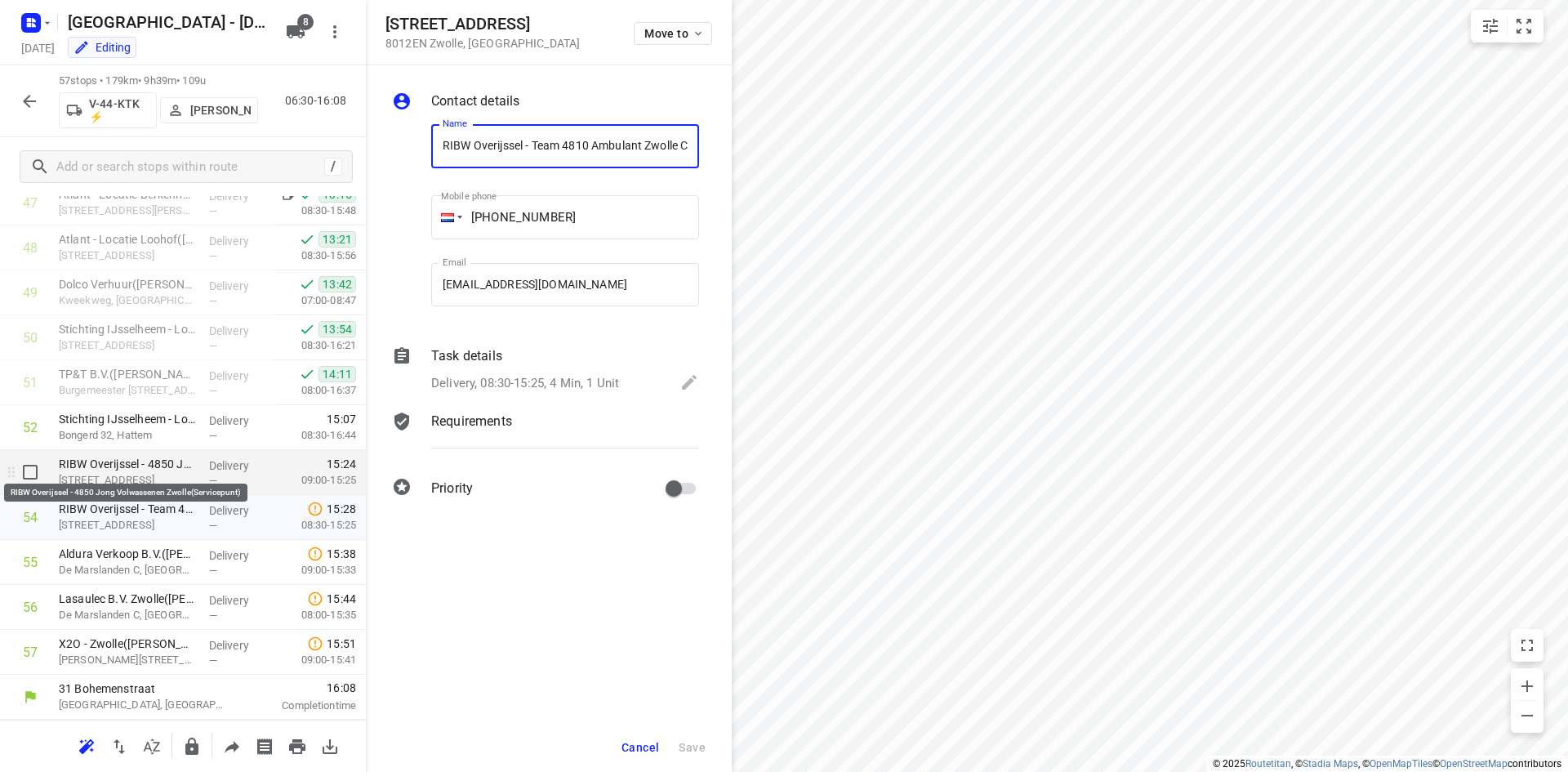
click at [151, 465] on p "RIBW Overijssel - 4850 Jong Volwassenen Zwolle(Servicepunt)" at bounding box center [127, 464] width 137 height 17
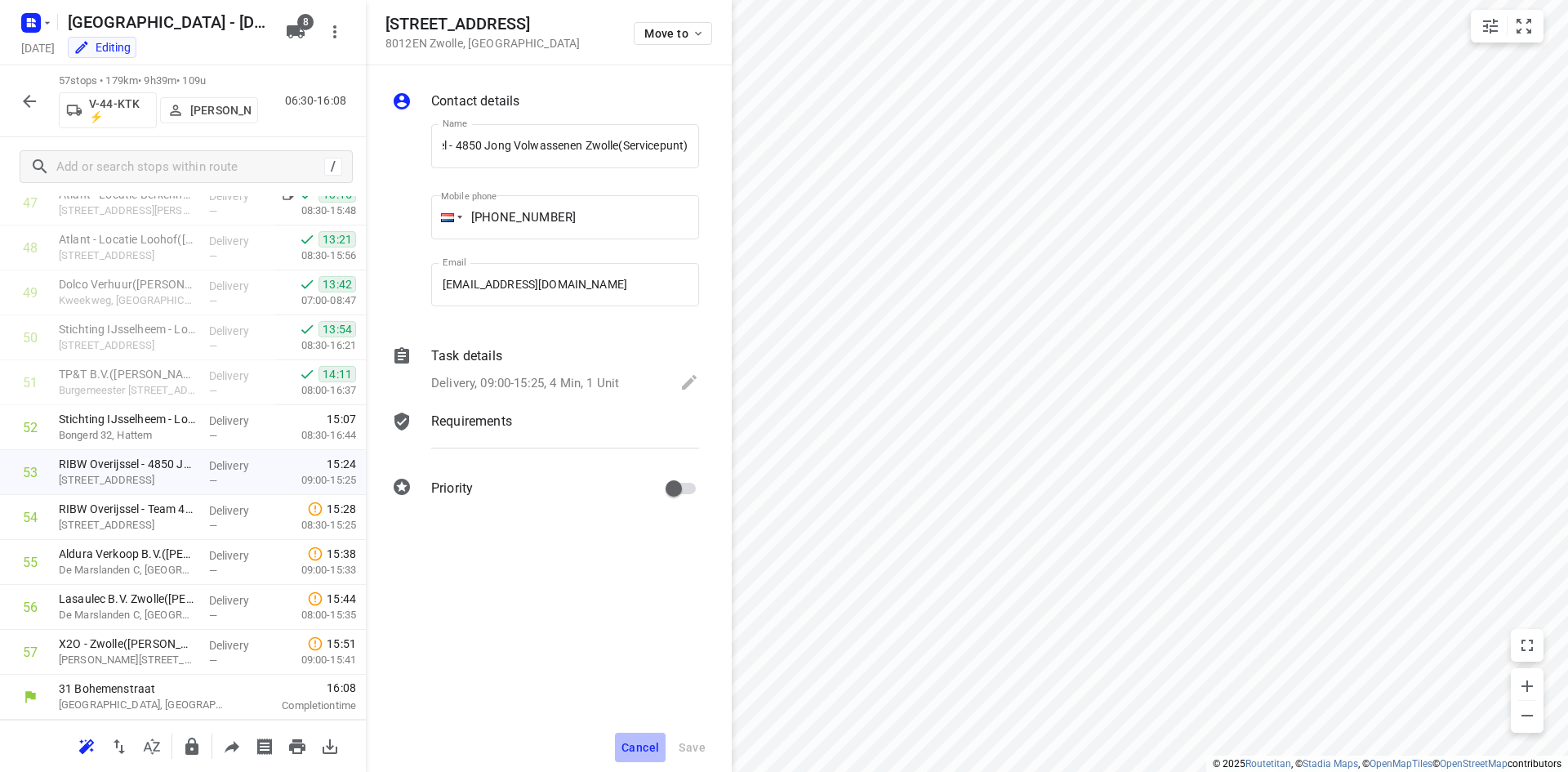
click at [656, 741] on span "Cancel" at bounding box center [640, 747] width 38 height 13
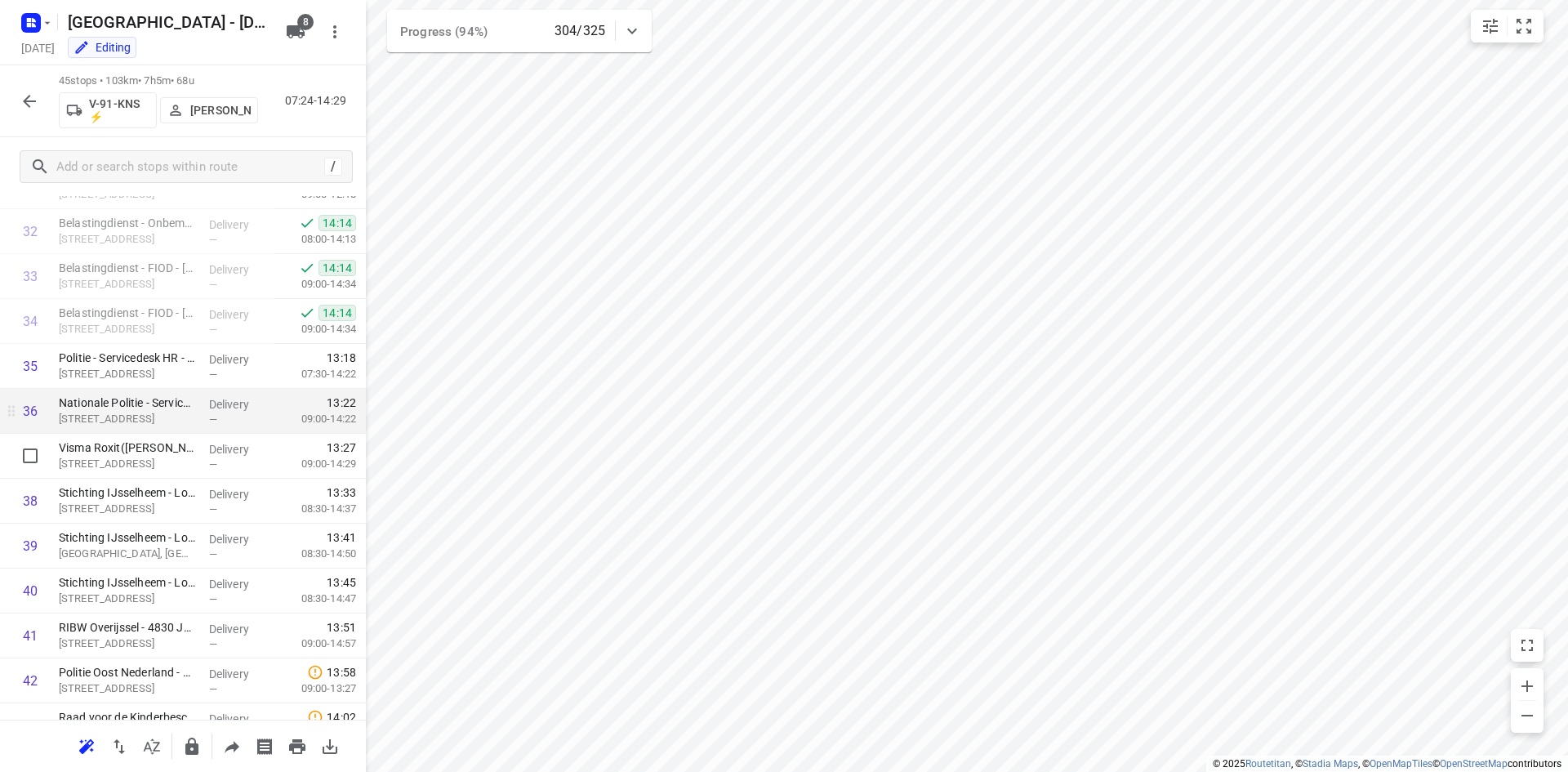
scroll to position [1542, 0]
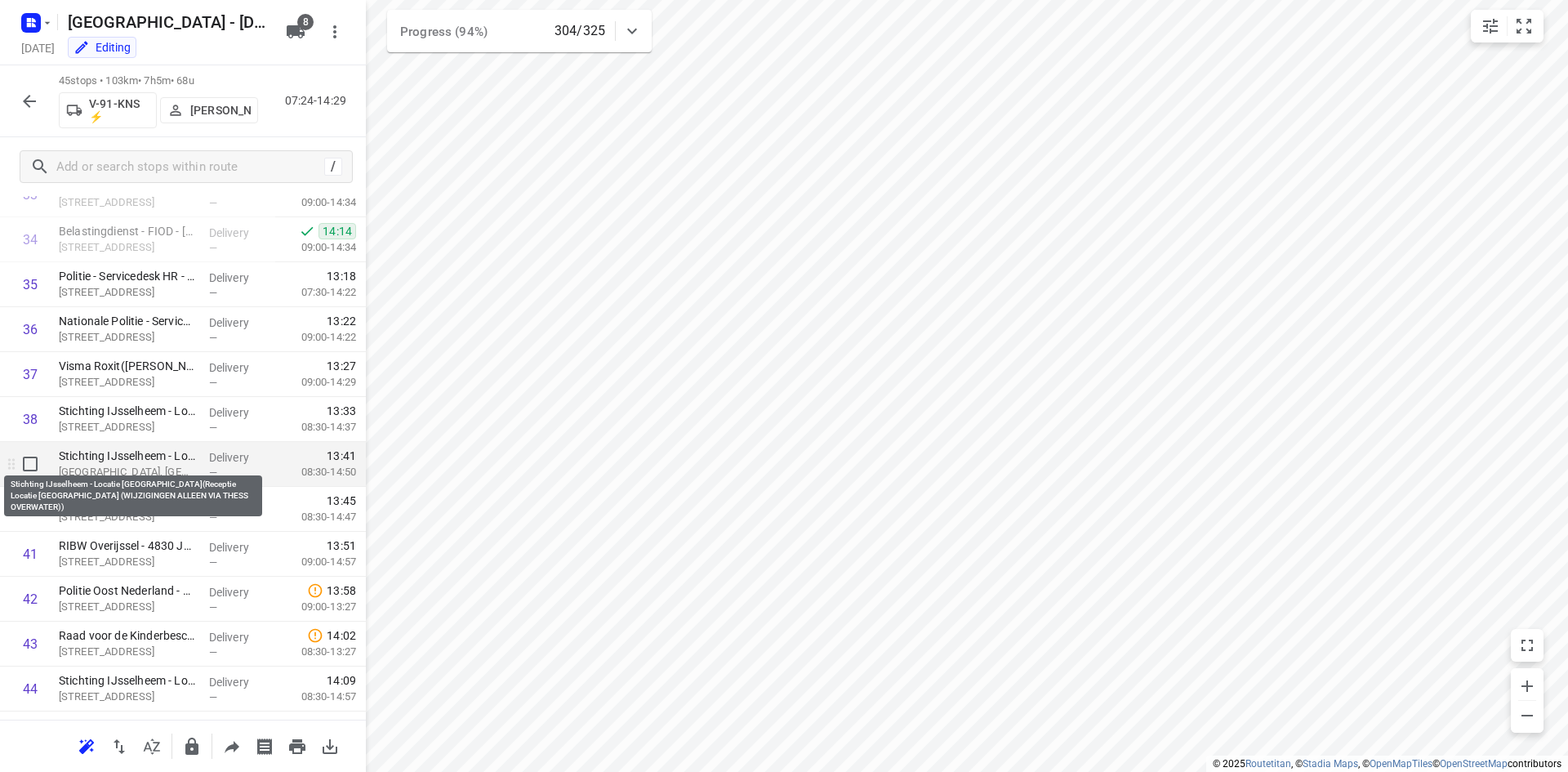
click at [149, 451] on p "Stichting IJsselheem - Locatie Nieuwe Haven(Receptie Locatie Nieuwe Haven (WIJZ…" at bounding box center [127, 455] width 137 height 17
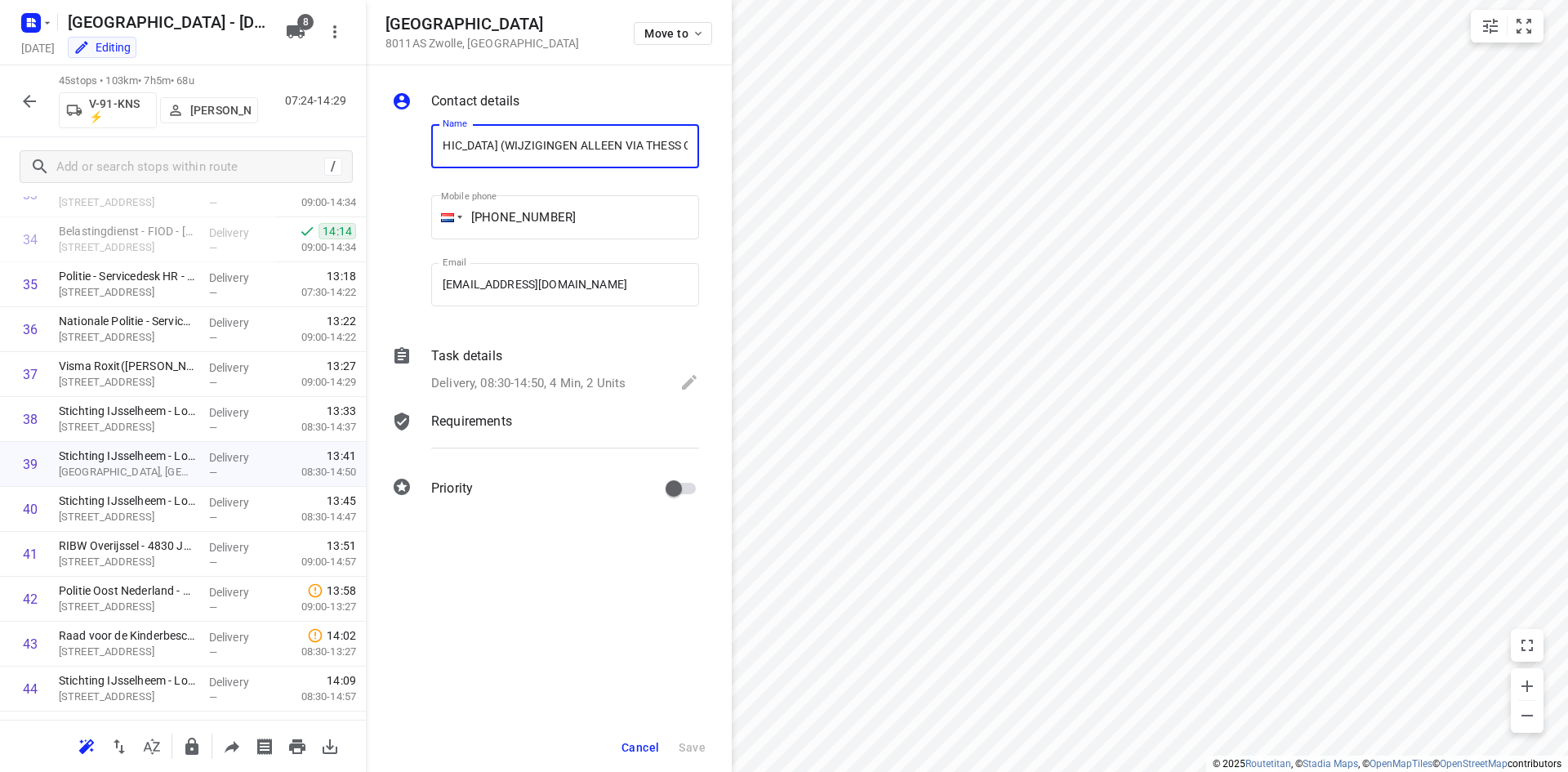
scroll to position [0, 0]
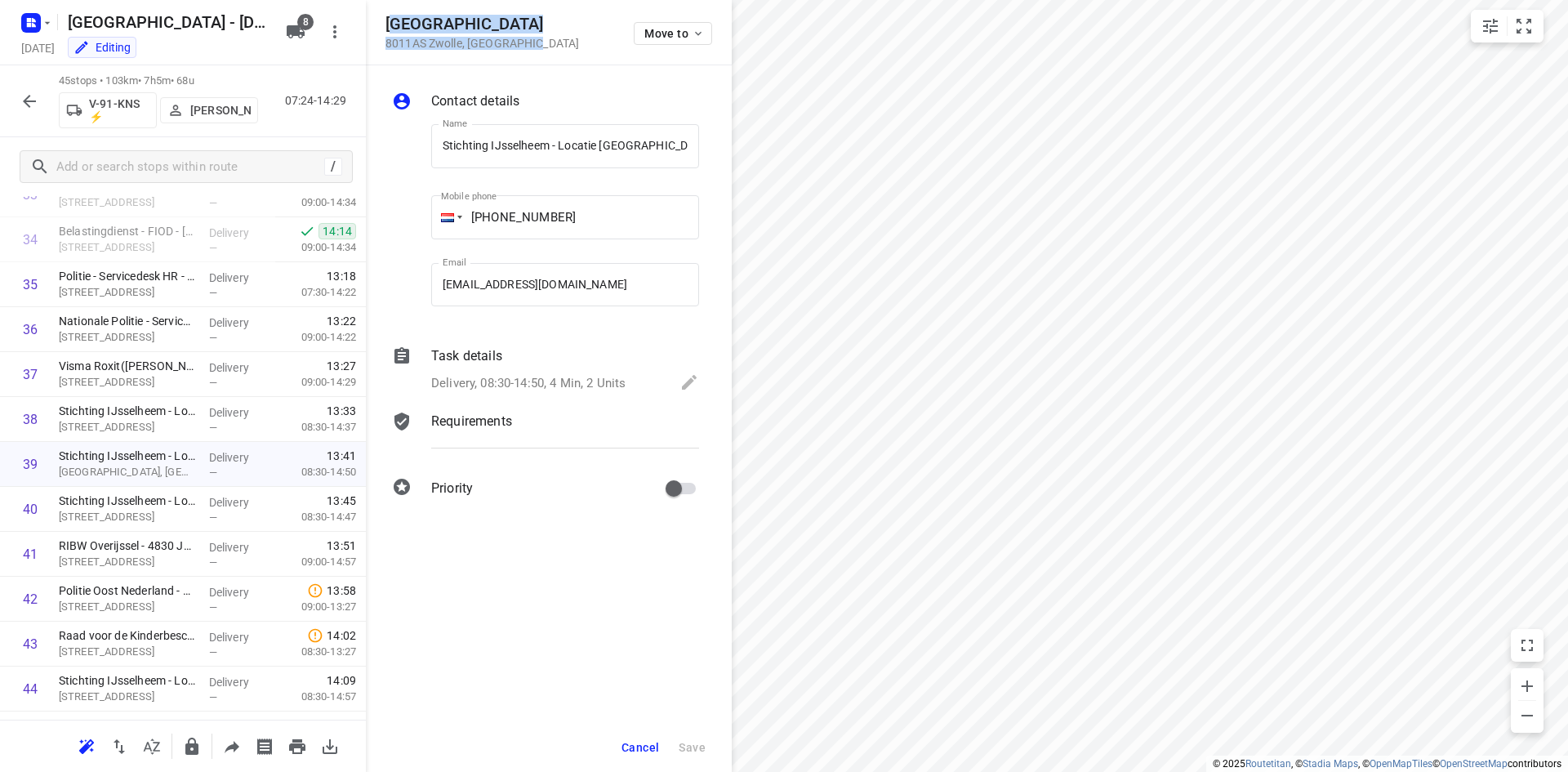
drag, startPoint x: 535, startPoint y: 44, endPoint x: 393, endPoint y: 24, distance: 143.4
click at [393, 24] on div "Nieuwe Haven 8011AS Zwolle , Netherlands Move to" at bounding box center [549, 32] width 327 height 35
copy div "ieuwe Haven 8011AS Zwolle , Netherlands"
click at [392, 24] on h5 "Nieuwe Haven" at bounding box center [482, 24] width 194 height 19
drag, startPoint x: 383, startPoint y: 19, endPoint x: 557, endPoint y: 44, distance: 175.8
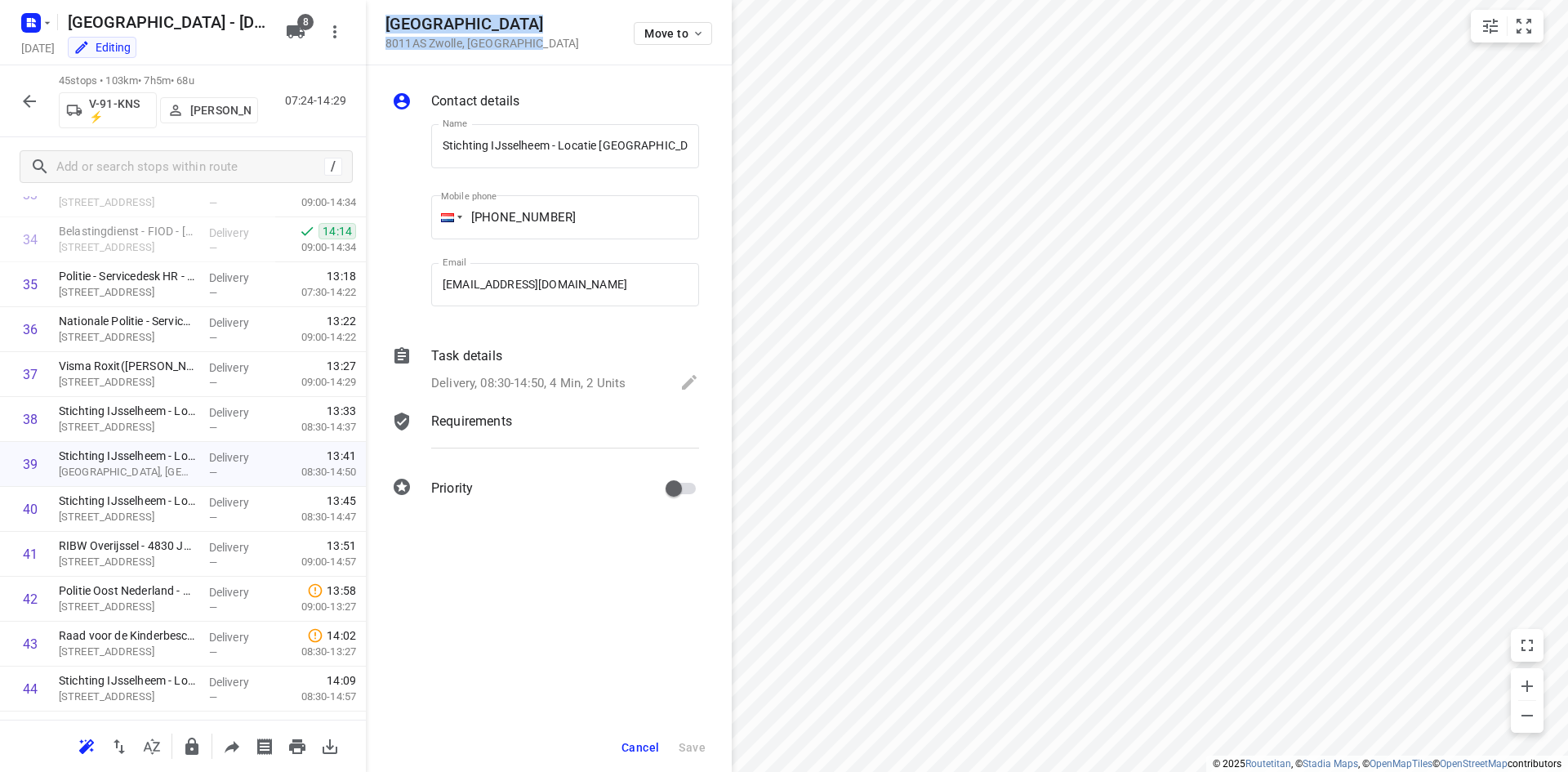
click at [557, 44] on div "Nieuwe Haven 8011AS Zwolle , Netherlands Move to" at bounding box center [549, 32] width 366 height 65
copy div "Nieuwe Haven 8011AS Zwolle , Netherlands"
click at [564, 383] on p "Delivery, 08:30-14:50, 4 Min, 2 Units" at bounding box center [528, 383] width 195 height 19
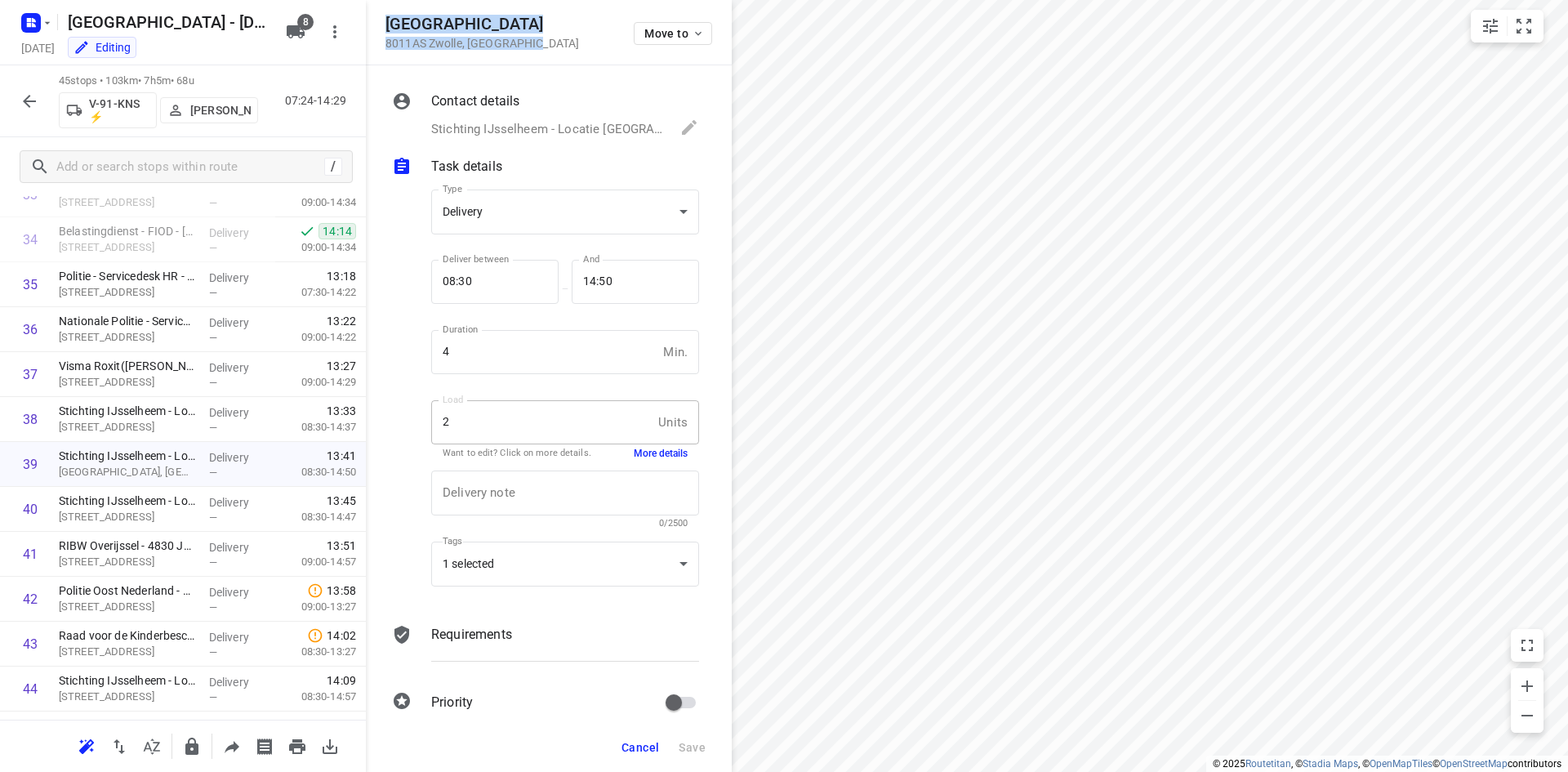
click at [634, 456] on button "More details" at bounding box center [661, 453] width 54 height 14
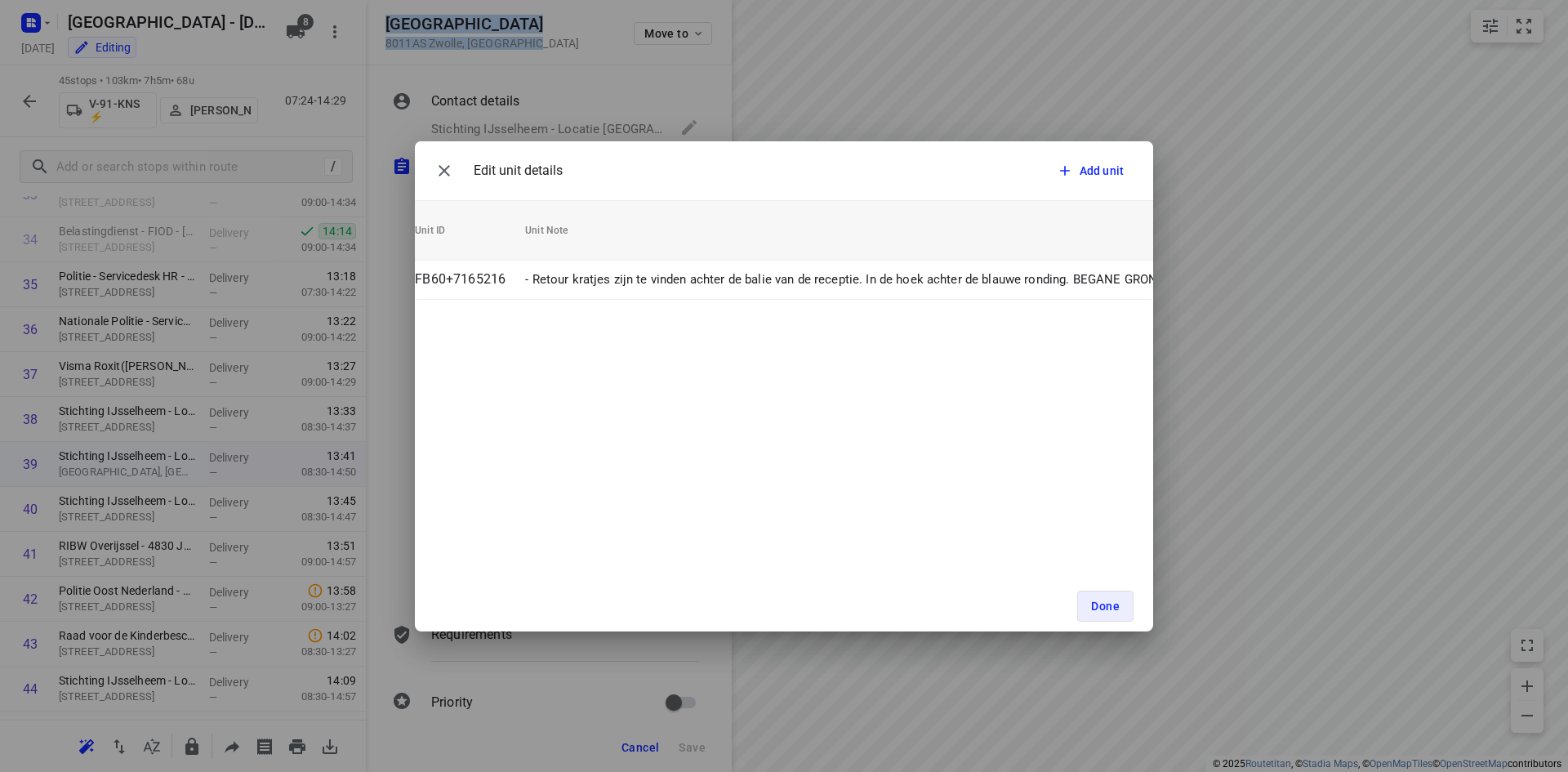
scroll to position [0, 452]
drag, startPoint x: 440, startPoint y: 185, endPoint x: 515, endPoint y: 221, distance: 83.2
click at [442, 184] on button "button" at bounding box center [444, 170] width 32 height 32
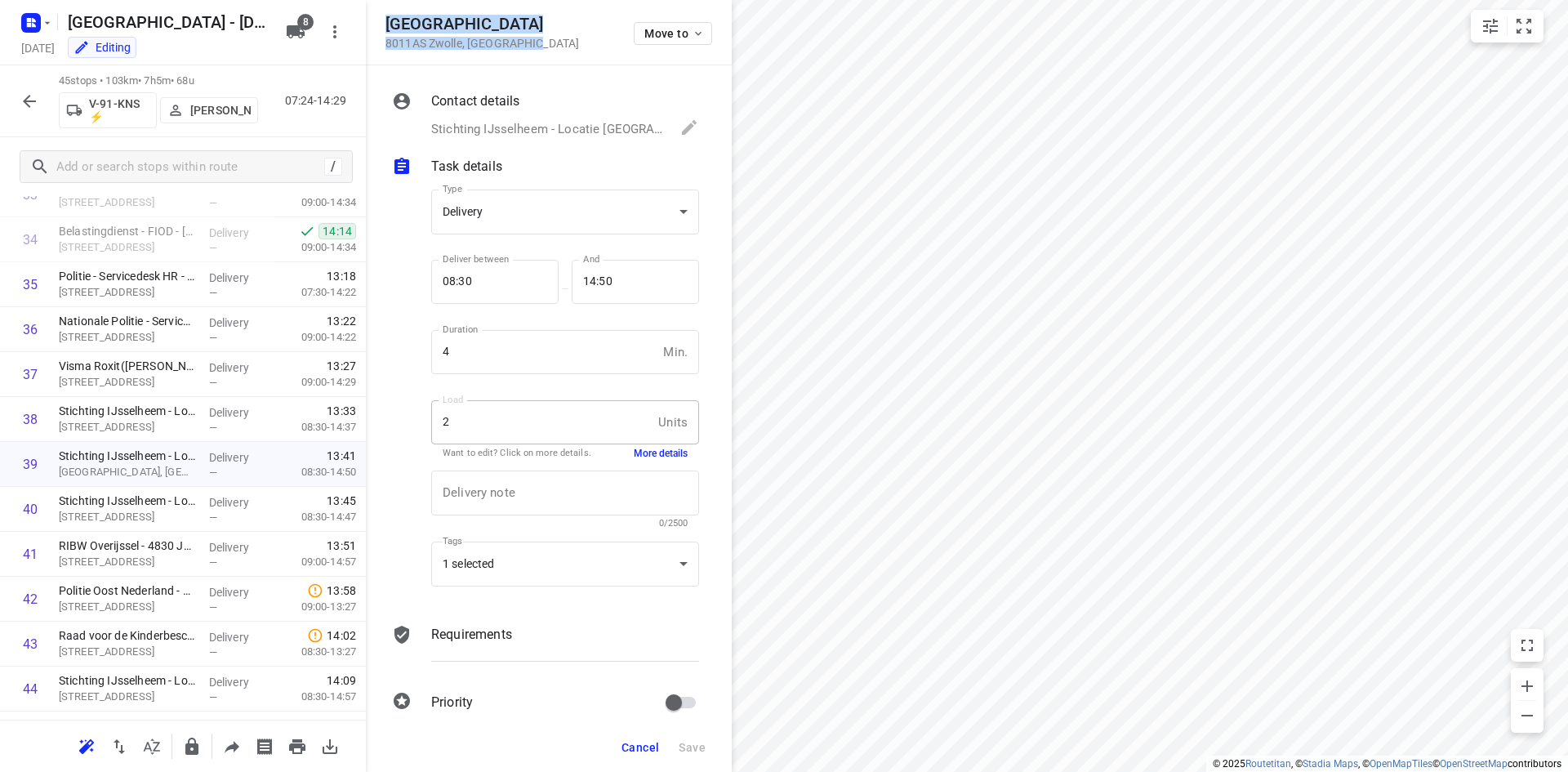
click at [639, 741] on span "Cancel" at bounding box center [640, 747] width 38 height 13
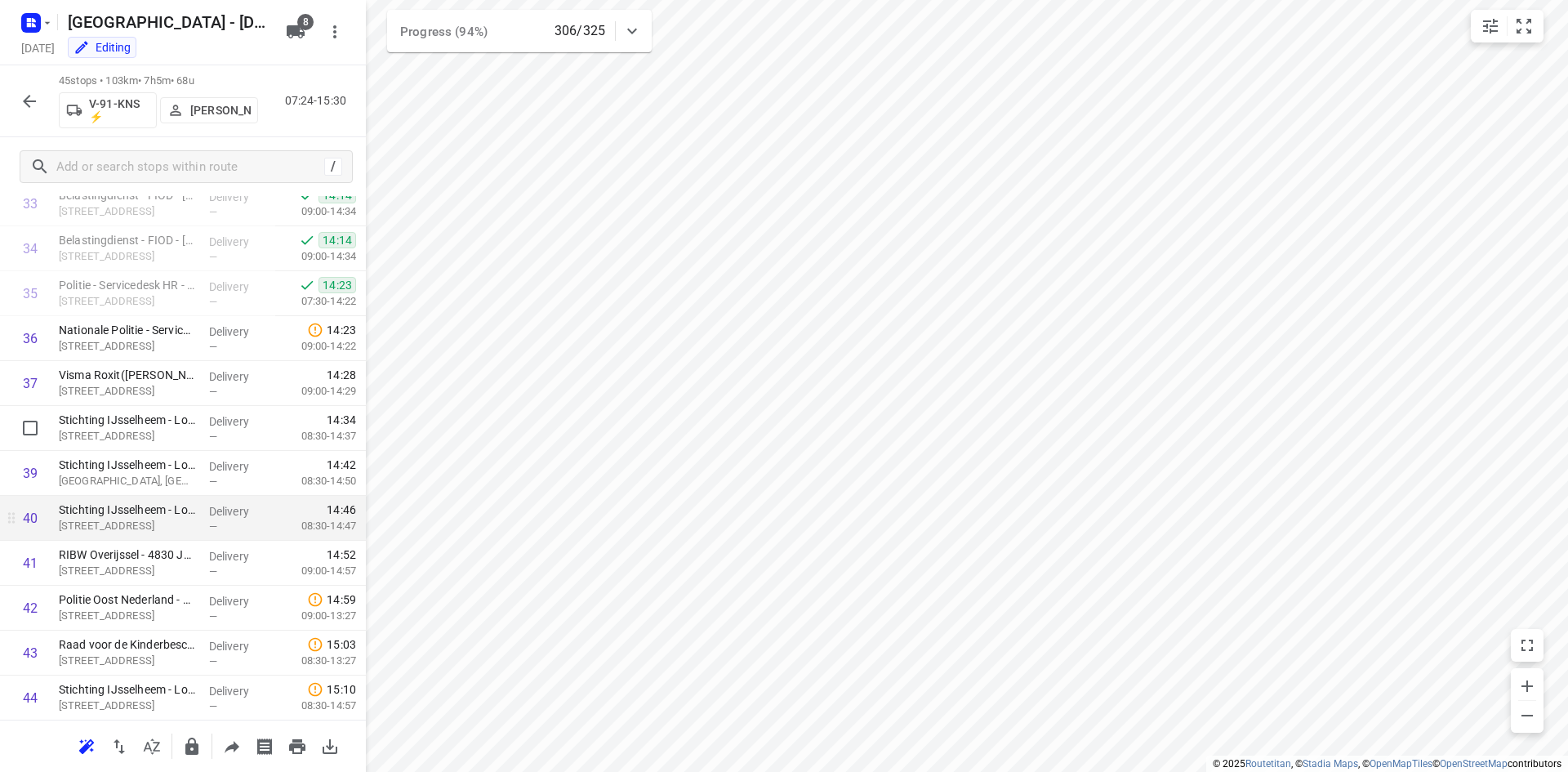
scroll to position [1461, 0]
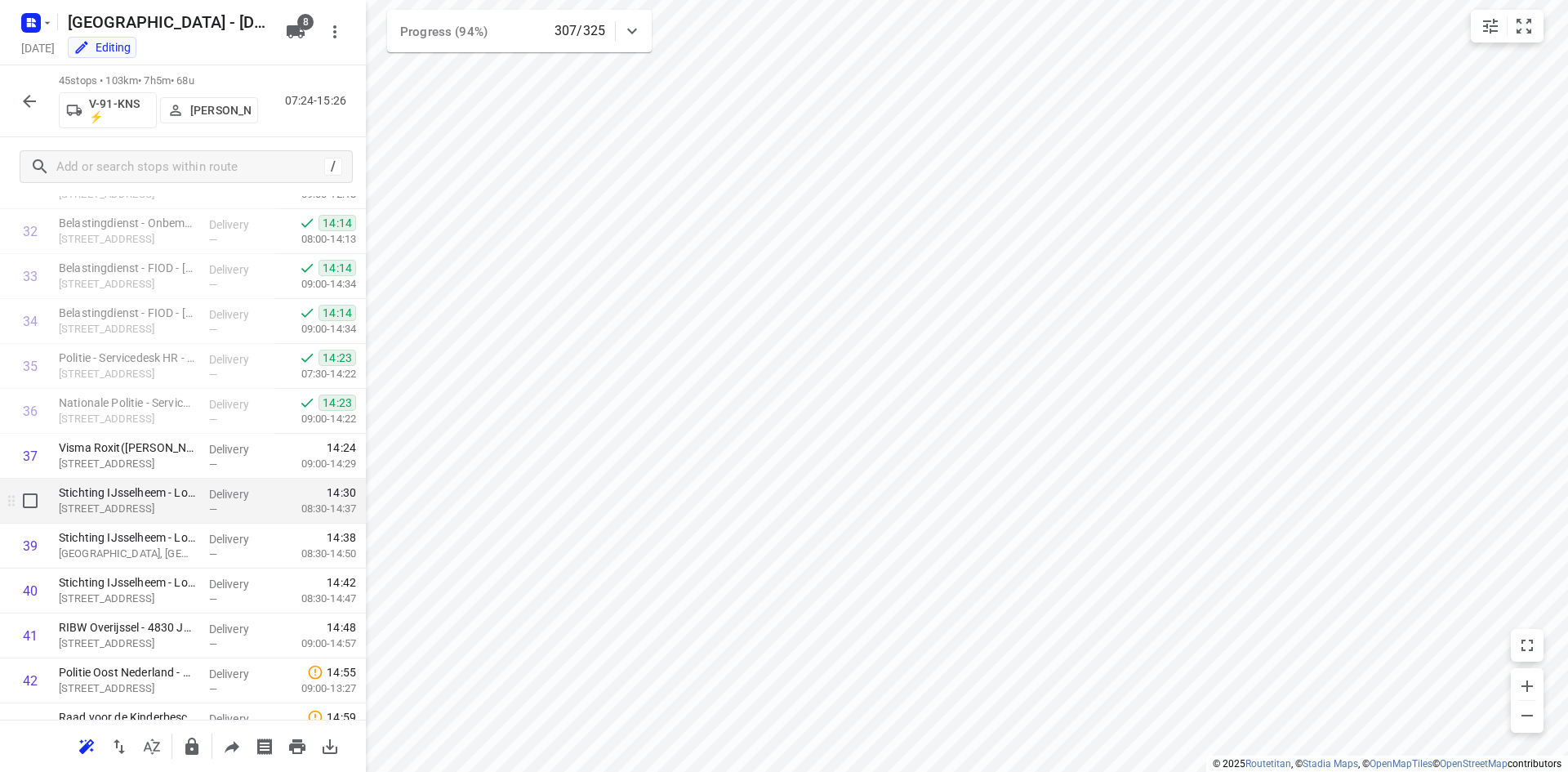
click at [102, 507] on p "Hertenstraat 8, Zwolle" at bounding box center [127, 508] width 137 height 17
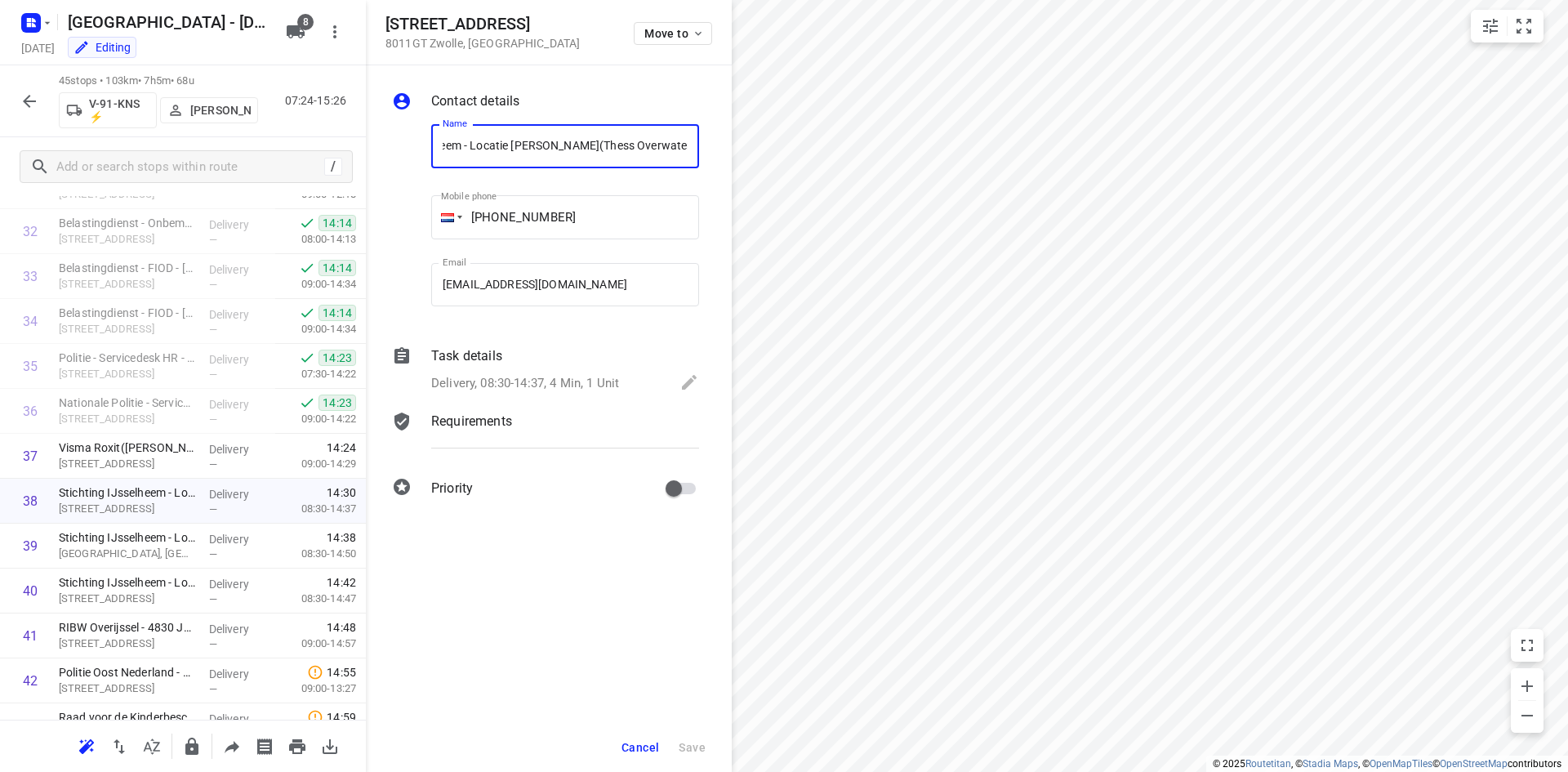
scroll to position [0, 0]
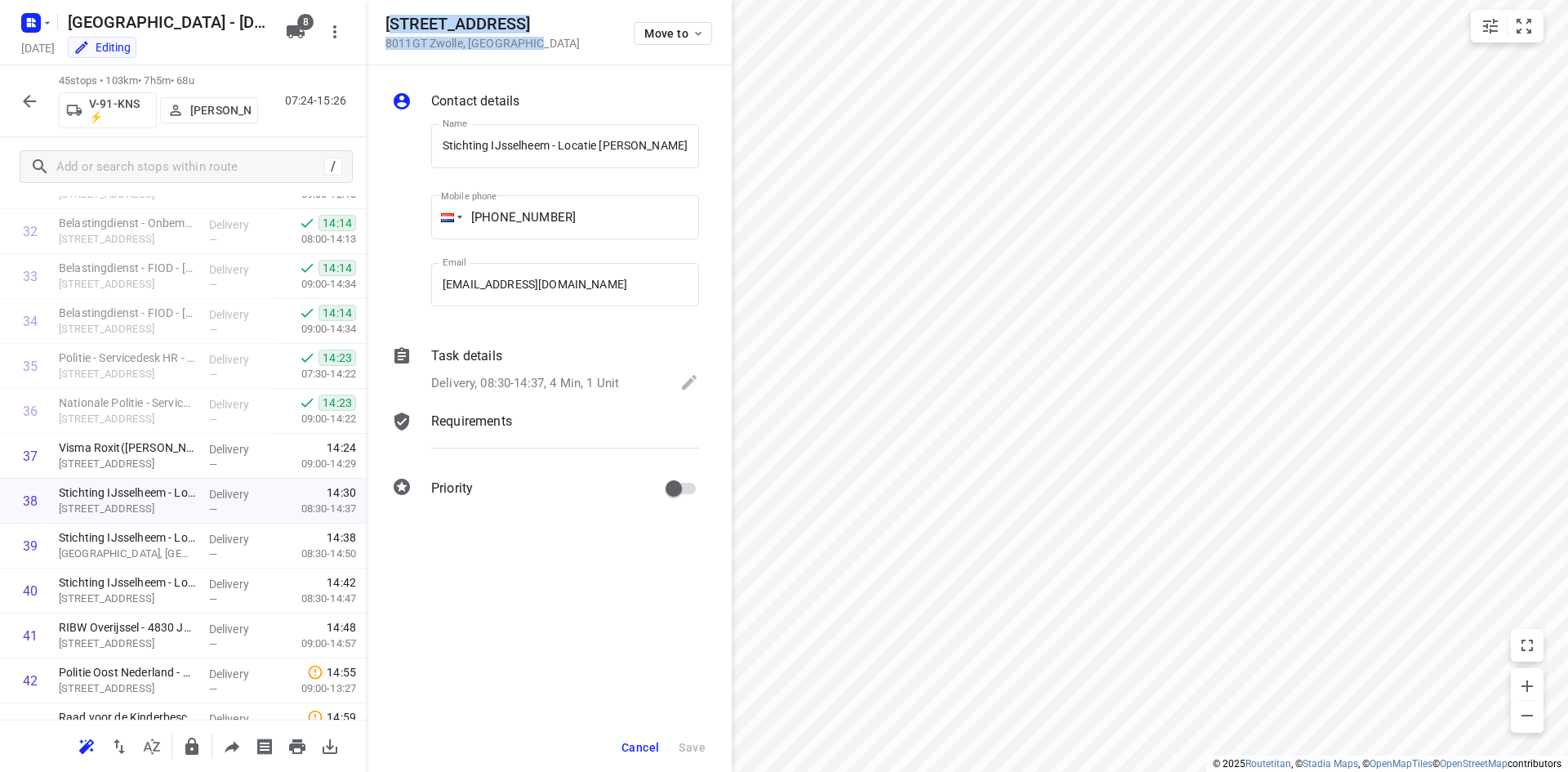
drag, startPoint x: 557, startPoint y: 38, endPoint x: 392, endPoint y: 16, distance: 166.5
click at [392, 16] on div "Hertenstraat 8 8011GT Zwolle , Netherlands Move to" at bounding box center [549, 32] width 327 height 35
copy div "ertenstraat 8 8011GT Zwolle , Netherlands"
click at [528, 37] on p "8011GT Zwolle , Netherlands" at bounding box center [482, 43] width 195 height 13
click at [480, 39] on p "8011GT Zwolle , Netherlands" at bounding box center [482, 43] width 195 height 13
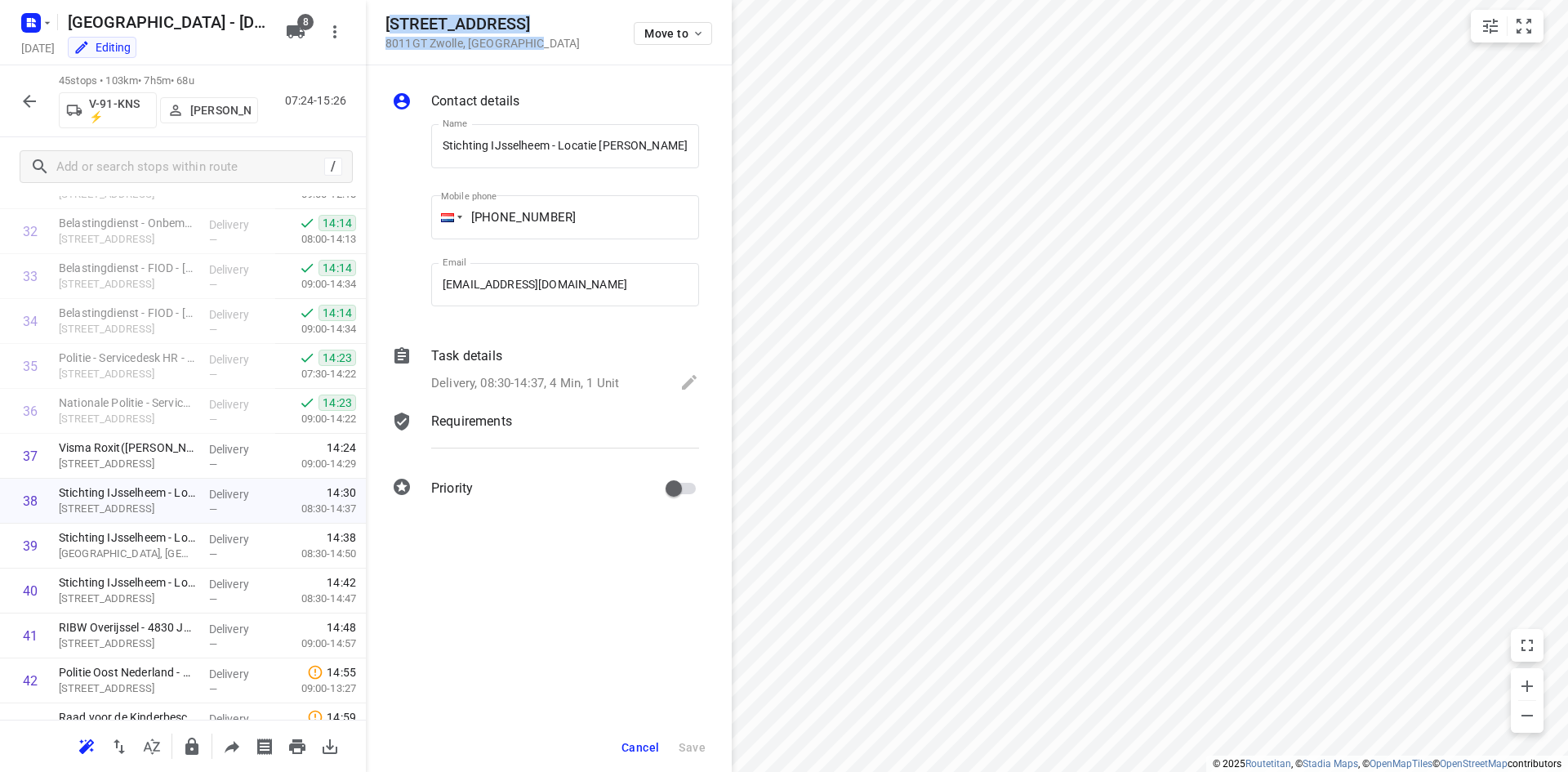
click at [535, 45] on div "Hertenstraat 8 8011GT Zwolle , Netherlands Move to" at bounding box center [549, 32] width 327 height 35
drag, startPoint x: 532, startPoint y: 43, endPoint x: 382, endPoint y: 23, distance: 151.3
click at [382, 23] on div "Hertenstraat 8 8011GT Zwolle , Netherlands Move to" at bounding box center [549, 32] width 366 height 65
copy div "Hertenstraat 8 8011GT Zwolle , Netherlands"
click at [649, 742] on span "Cancel" at bounding box center [640, 747] width 38 height 13
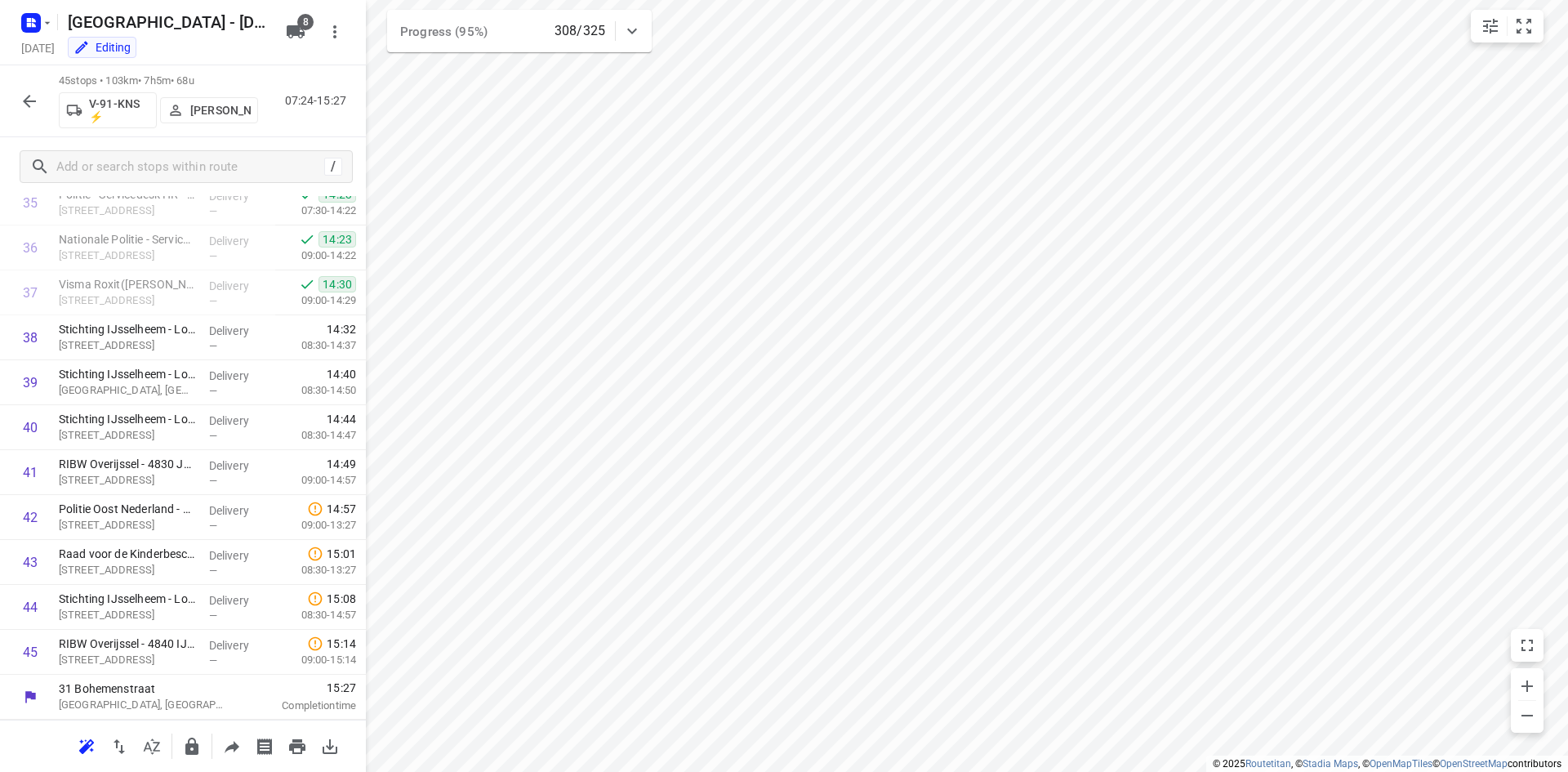
scroll to position [1624, 0]
click at [171, 153] on div "/" at bounding box center [185, 166] width 333 height 32
click at [39, 101] on button "button" at bounding box center [29, 100] width 32 height 32
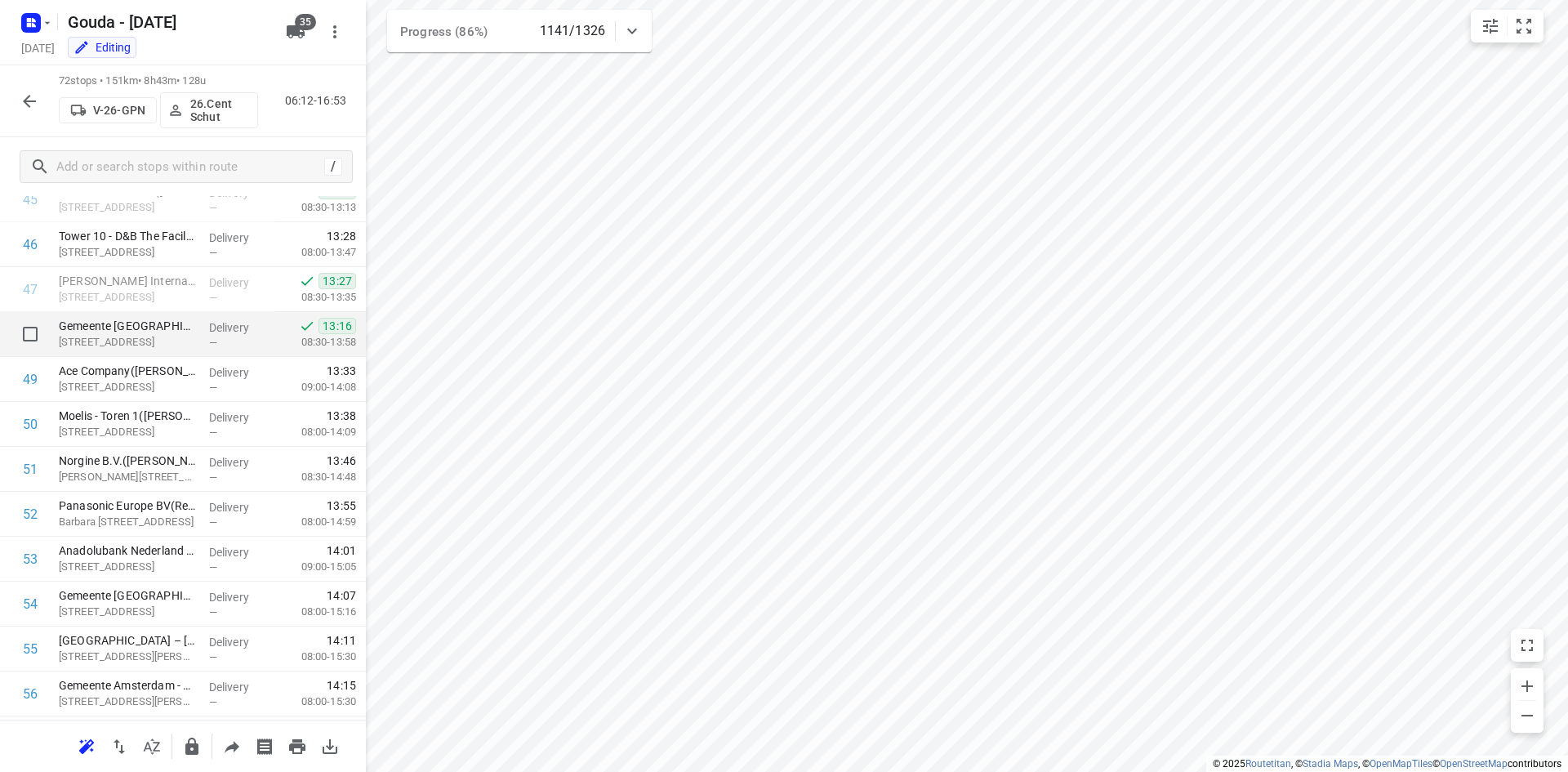
scroll to position [1995, 0]
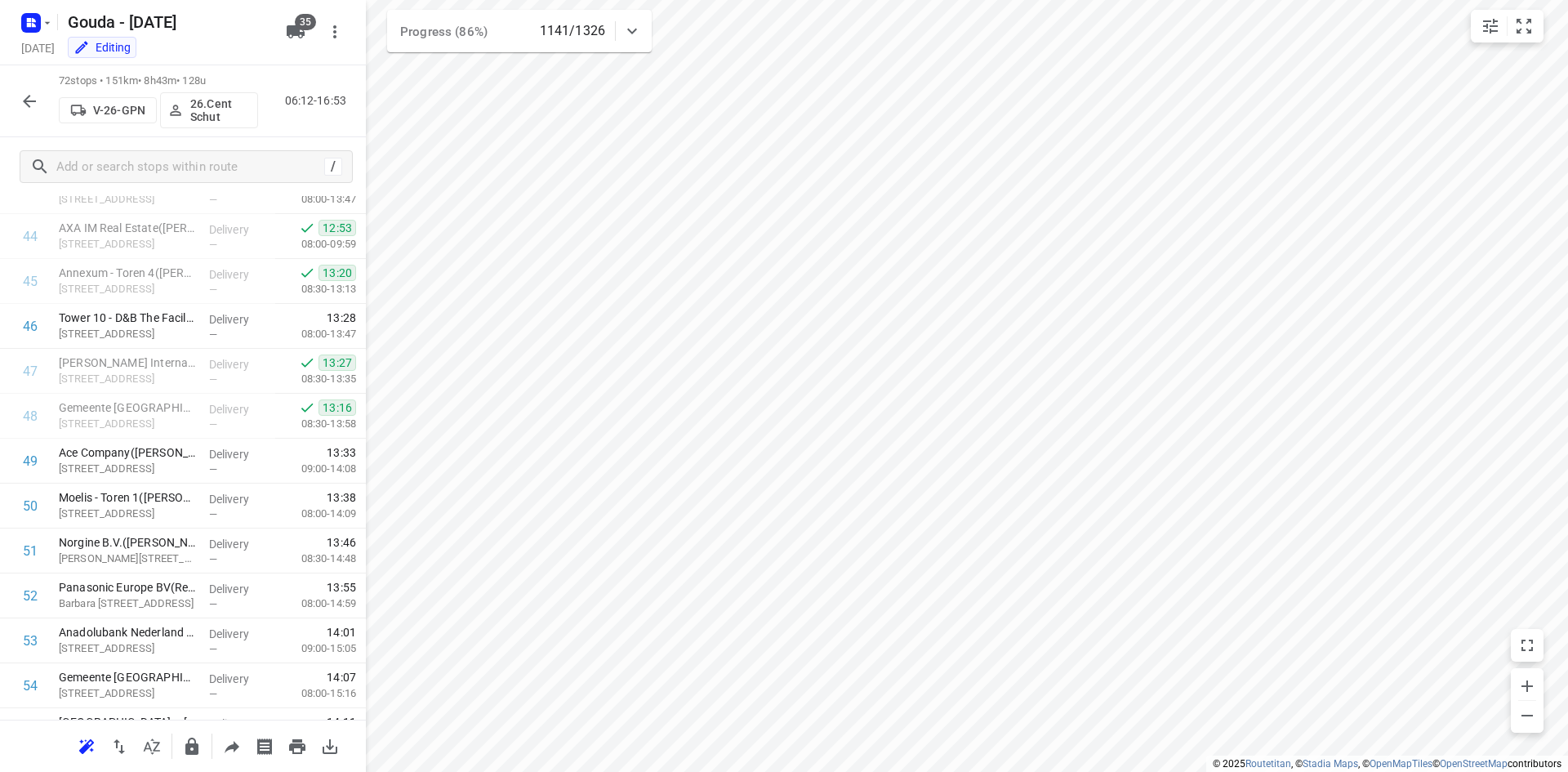
click at [34, 102] on icon "button" at bounding box center [29, 101] width 19 height 19
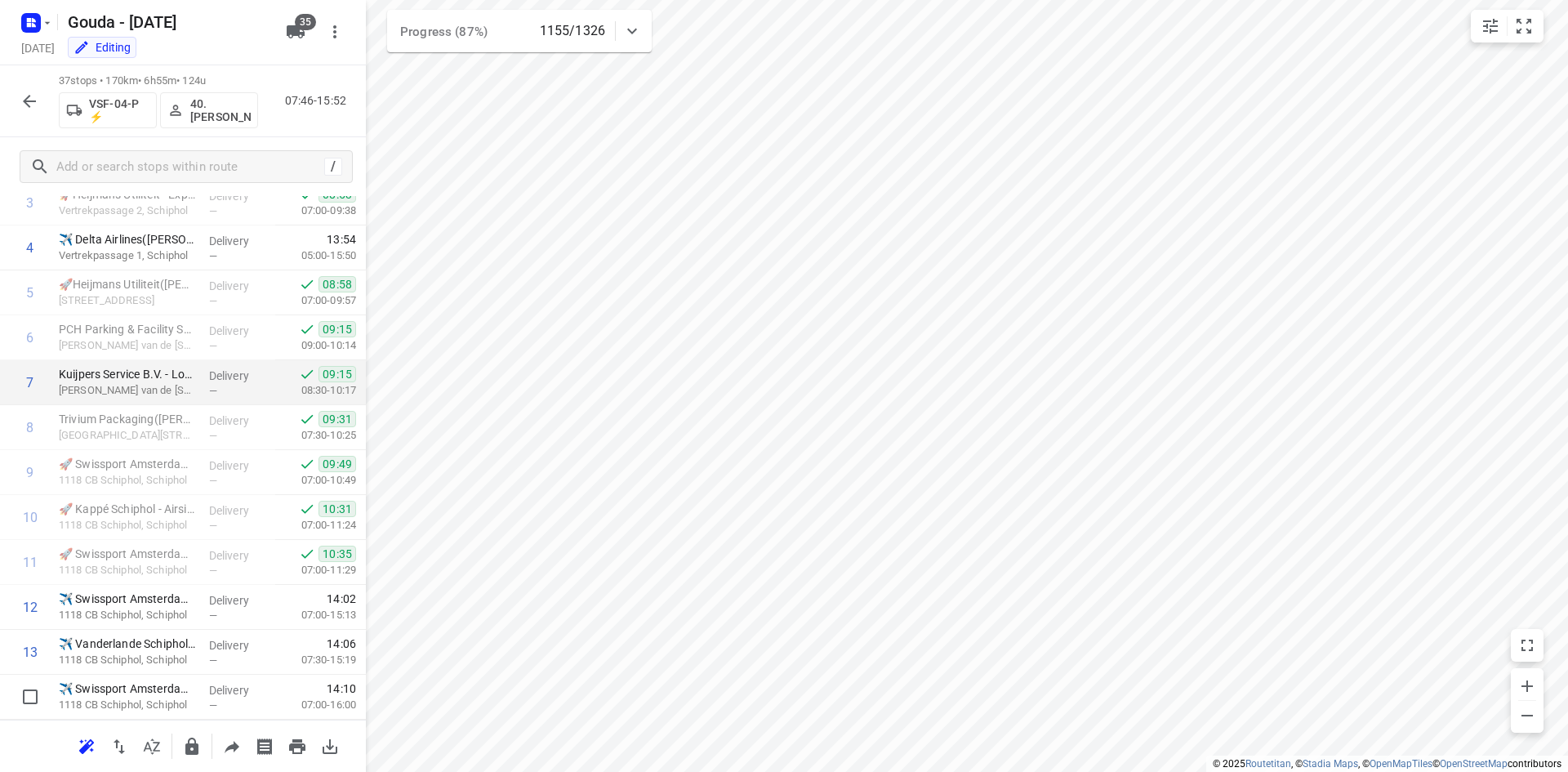
scroll to position [0, 0]
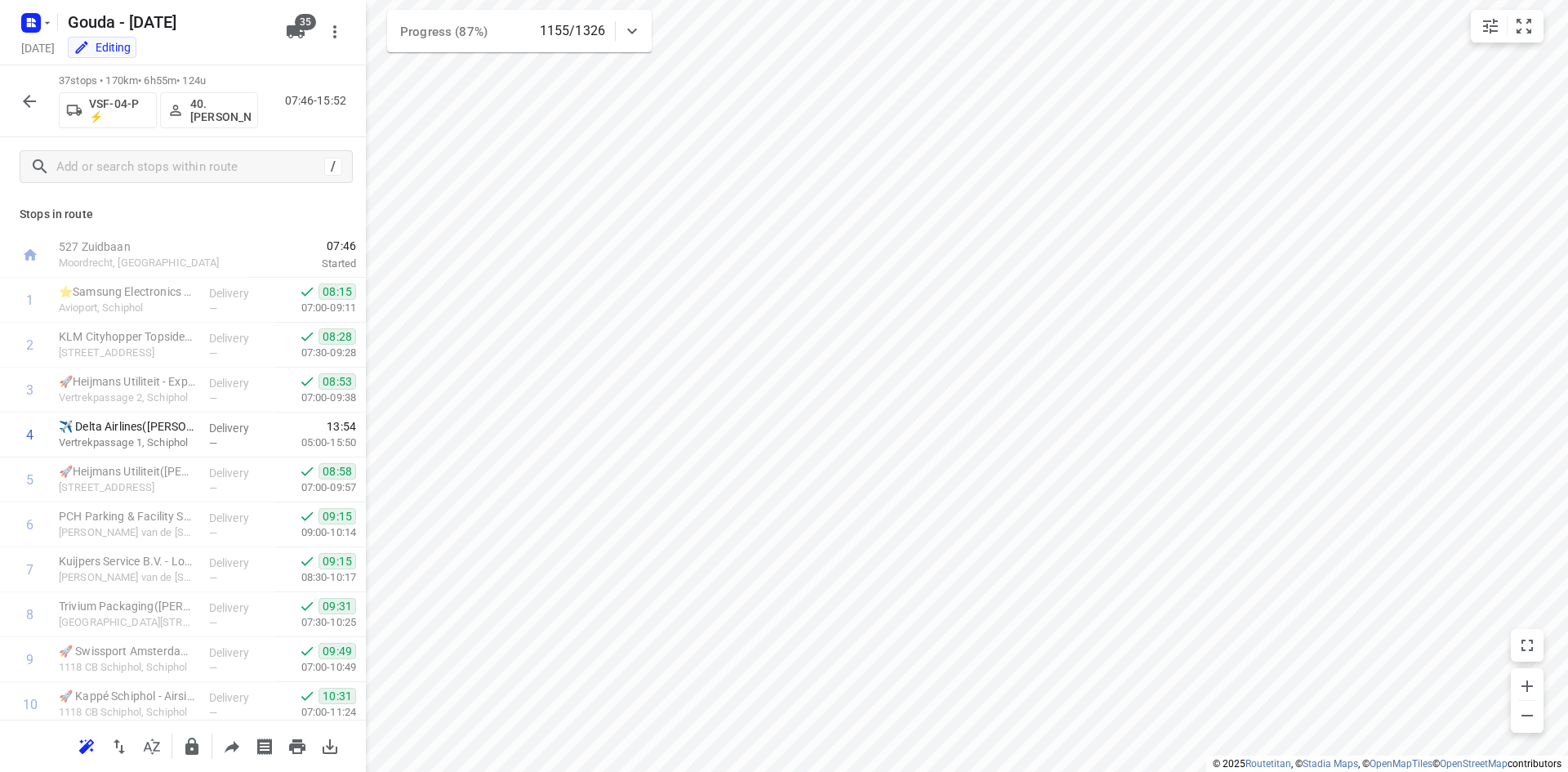
click at [44, 110] on div at bounding box center [29, 100] width 32 height 32
click at [34, 94] on icon "button" at bounding box center [29, 101] width 19 height 19
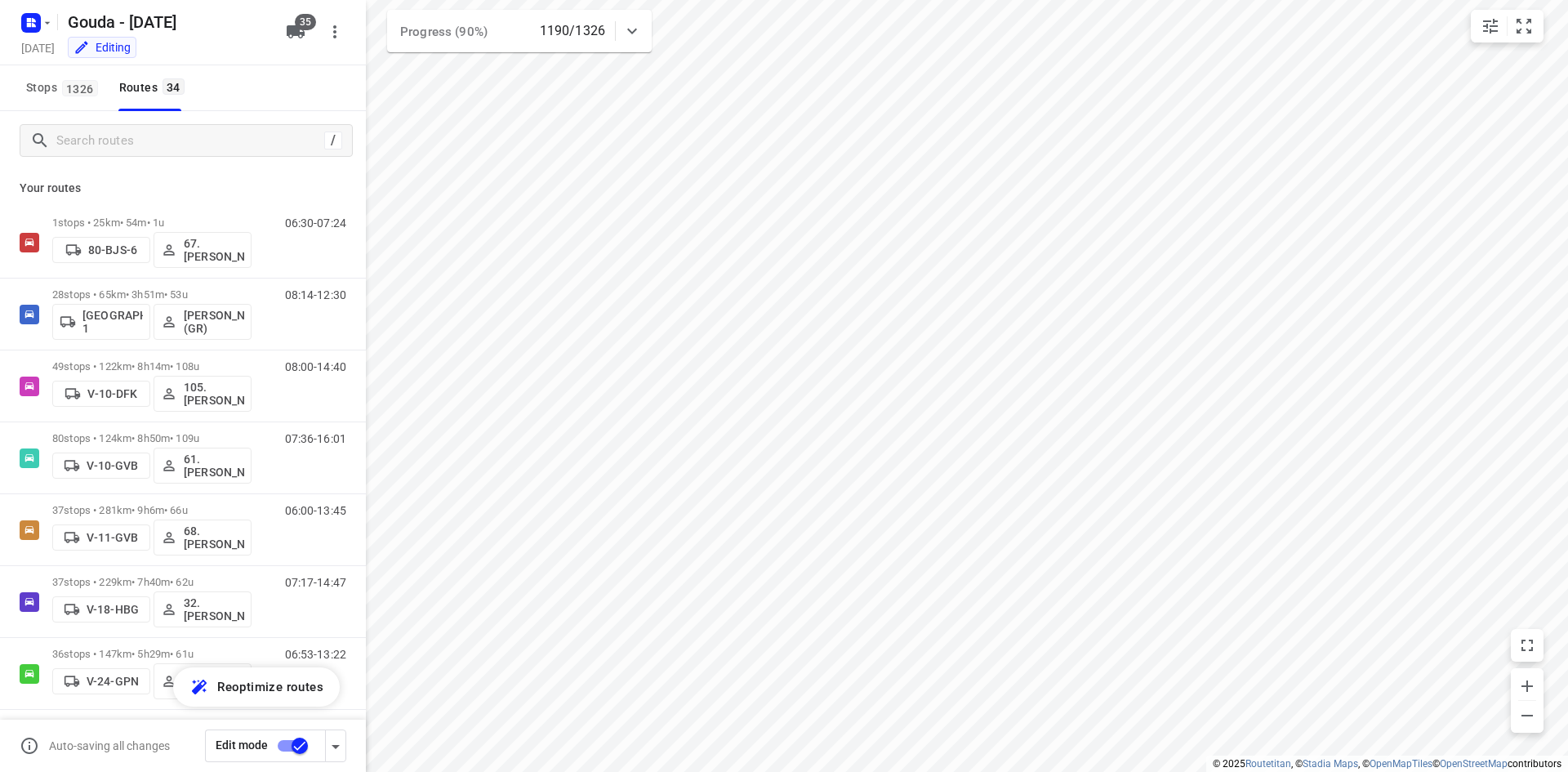
click at [107, 157] on div "/" at bounding box center [183, 140] width 366 height 59
click at [110, 143] on input "Search routes" at bounding box center [190, 141] width 266 height 25
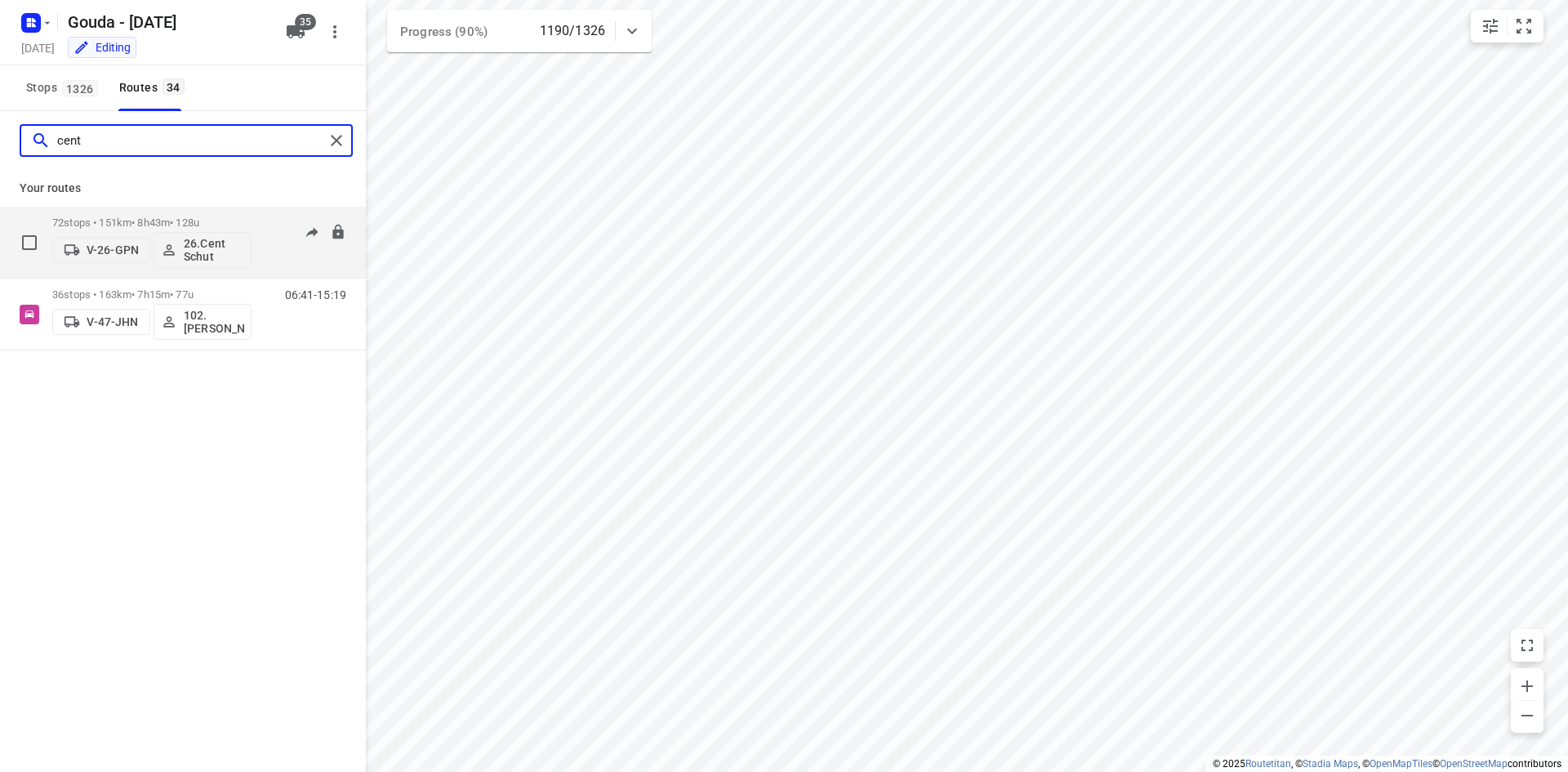
type input "cent"
click at [197, 211] on div "72 stops • 151km • 8h43m • 128u V-26-GPN 26.Cent Schut" at bounding box center [152, 242] width 199 height 68
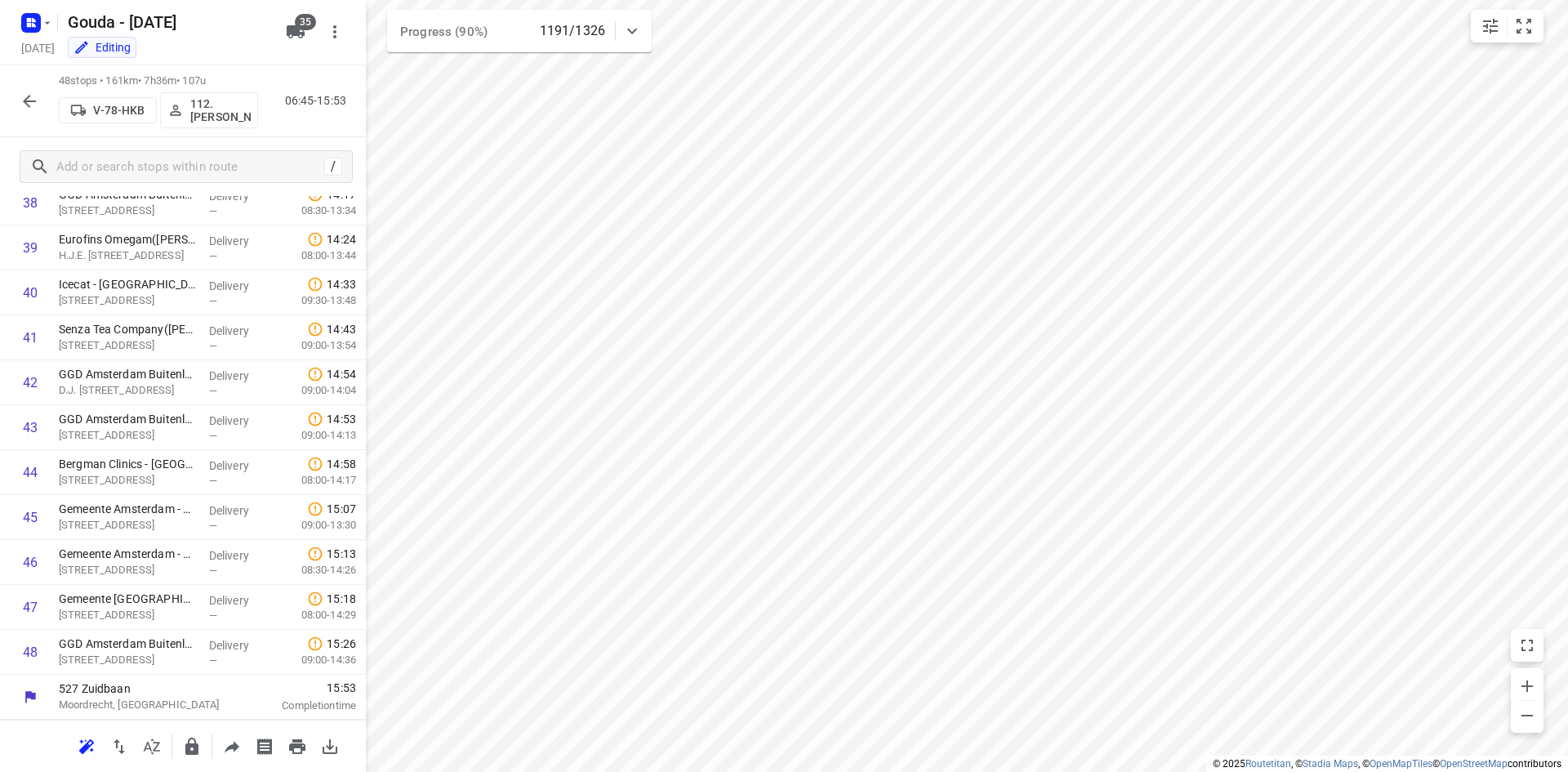
scroll to position [1759, 0]
click at [41, 97] on button "button" at bounding box center [29, 100] width 32 height 32
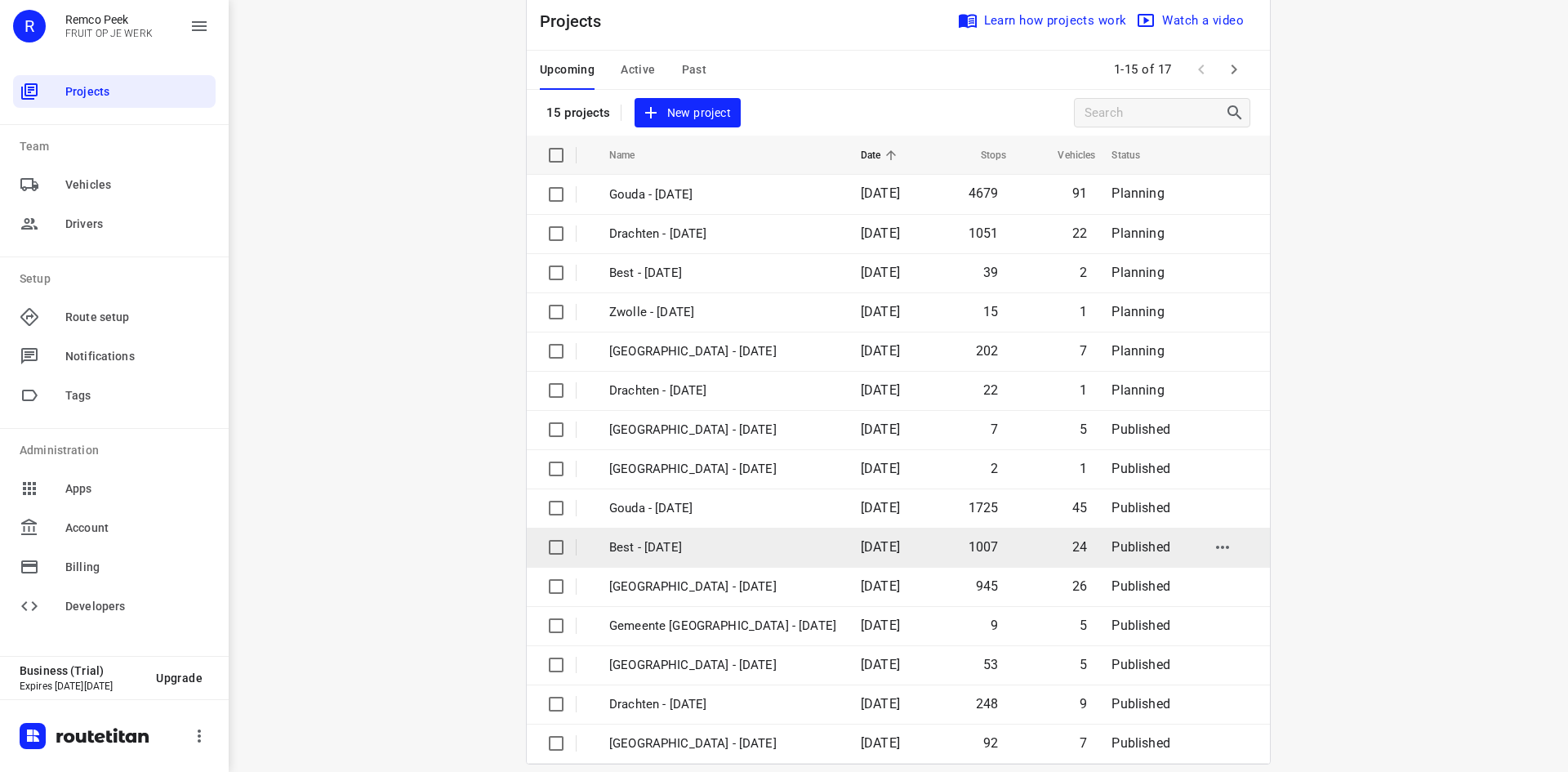
scroll to position [54, 0]
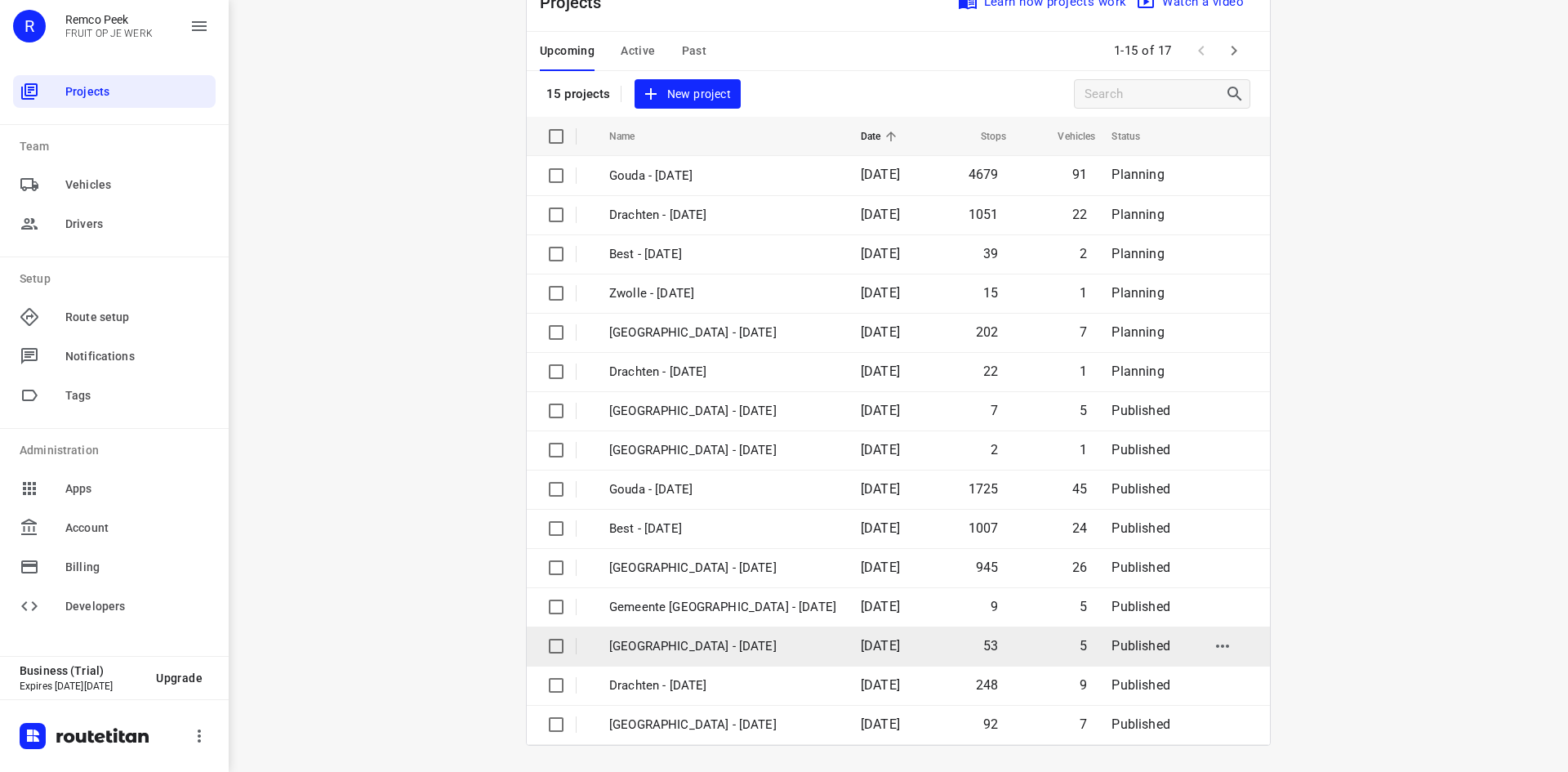
click at [700, 648] on p "Antwerpen - Wednesday" at bounding box center [723, 646] width 227 height 19
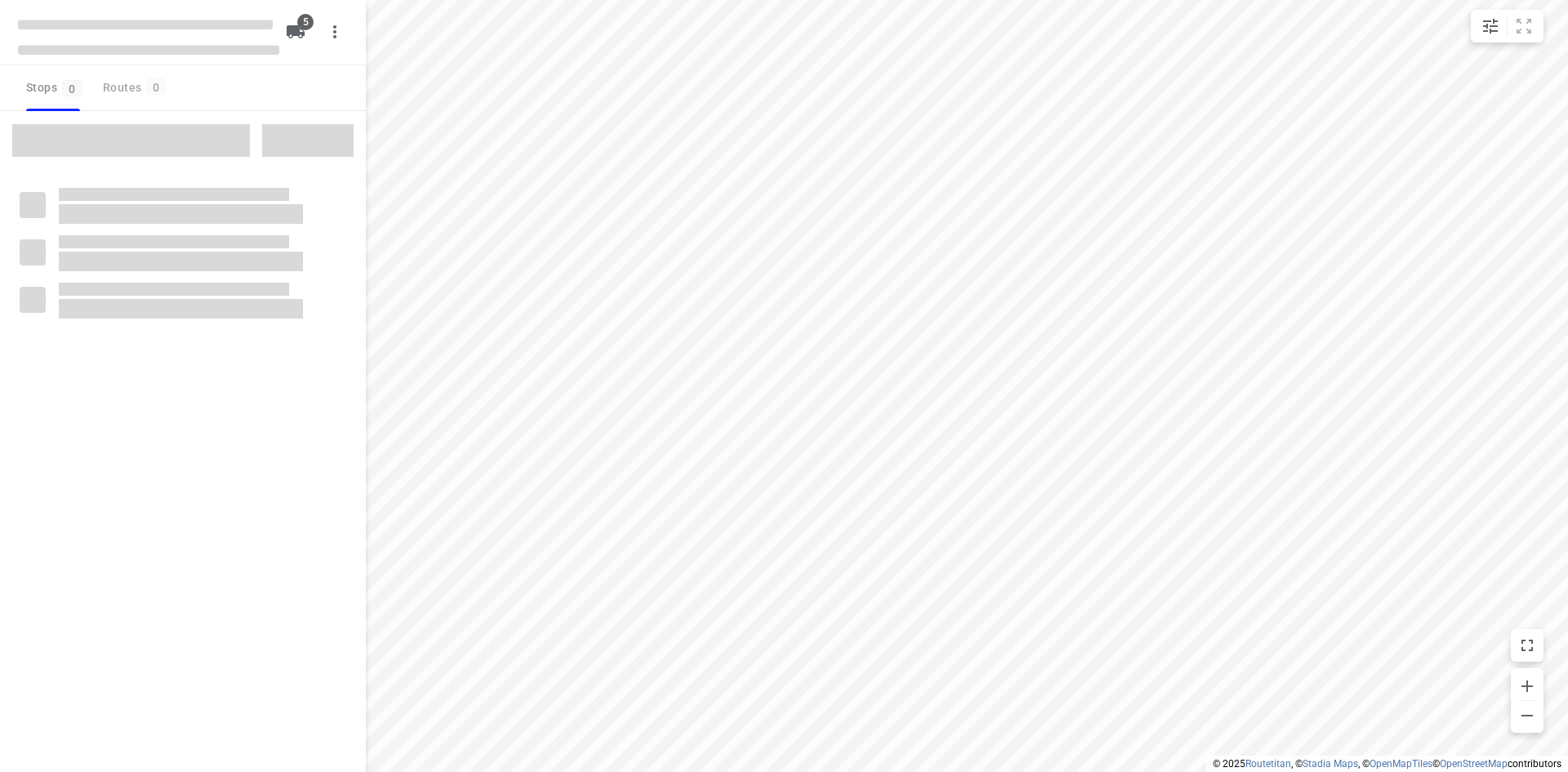
type input "distance"
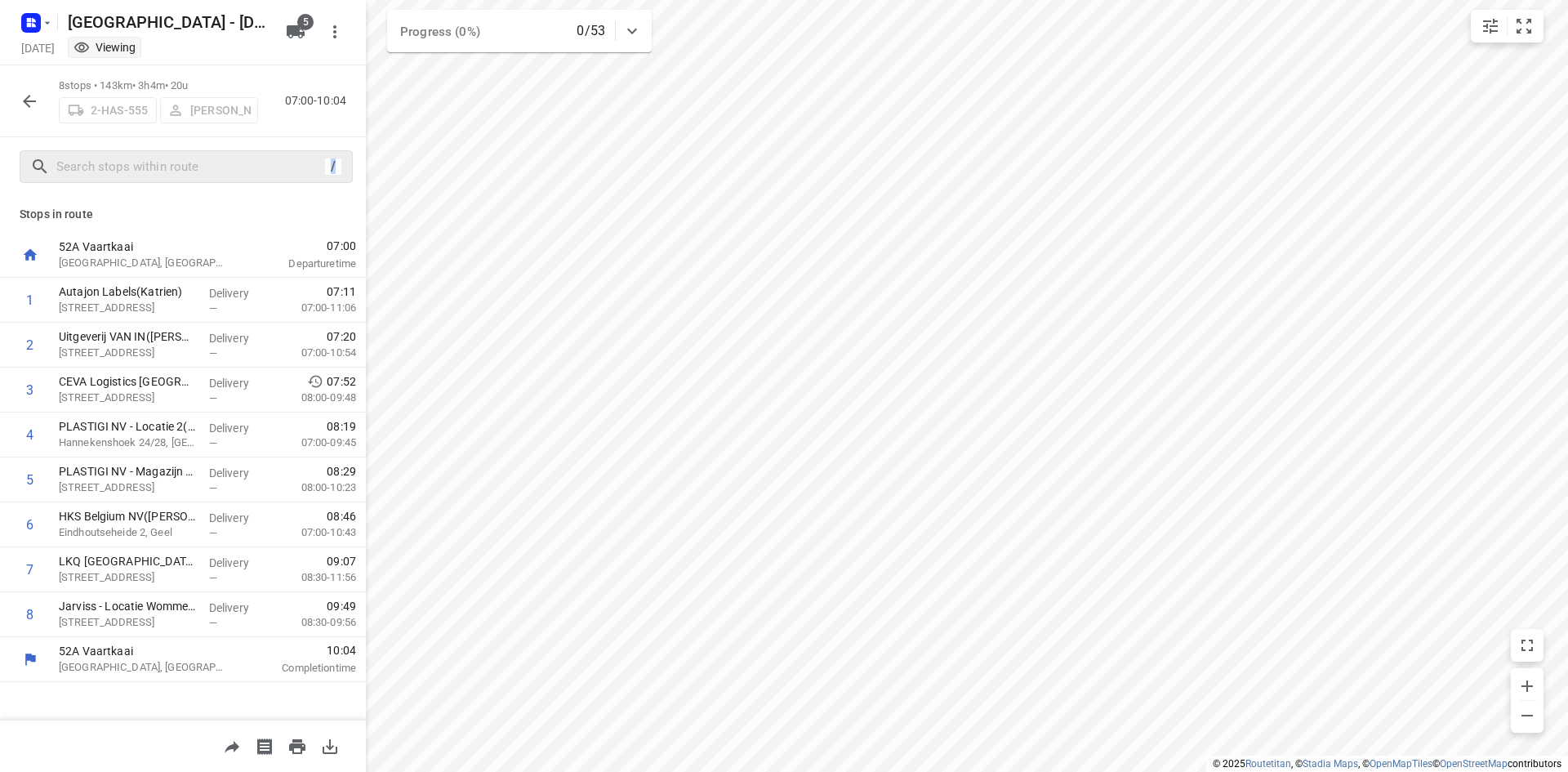
drag, startPoint x: 328, startPoint y: 163, endPoint x: 337, endPoint y: 162, distance: 9.1
click at [337, 162] on div "/" at bounding box center [333, 166] width 18 height 18
click at [353, 169] on div "/" at bounding box center [183, 166] width 366 height 59
click at [358, 176] on div "/" at bounding box center [183, 166] width 366 height 59
click at [343, 196] on div "Stops in route 52A Vaartkaai Antwerpen, Belgium 07:00 Departure time 1 Autajon …" at bounding box center [183, 457] width 366 height 523
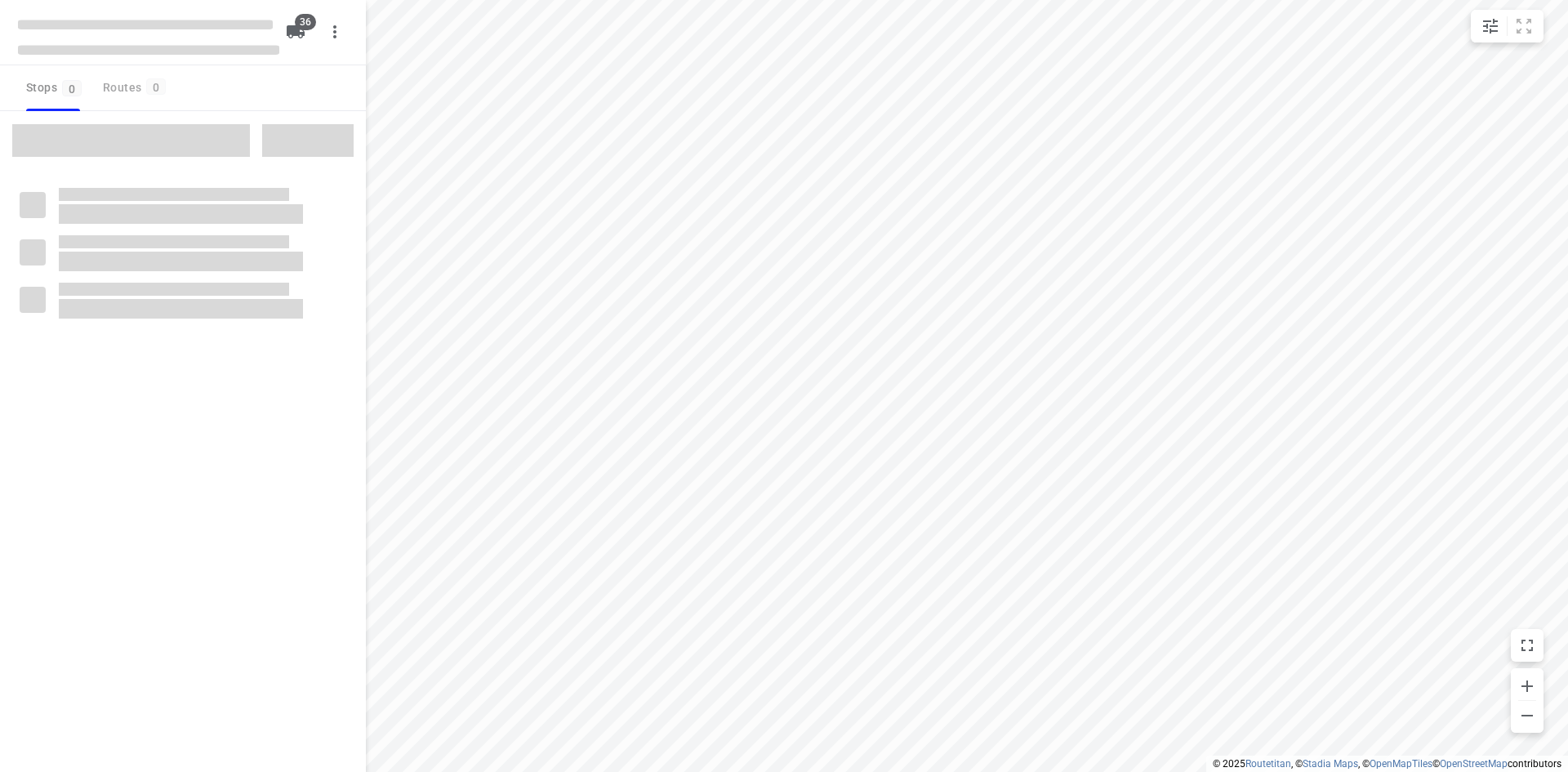
type input "distance"
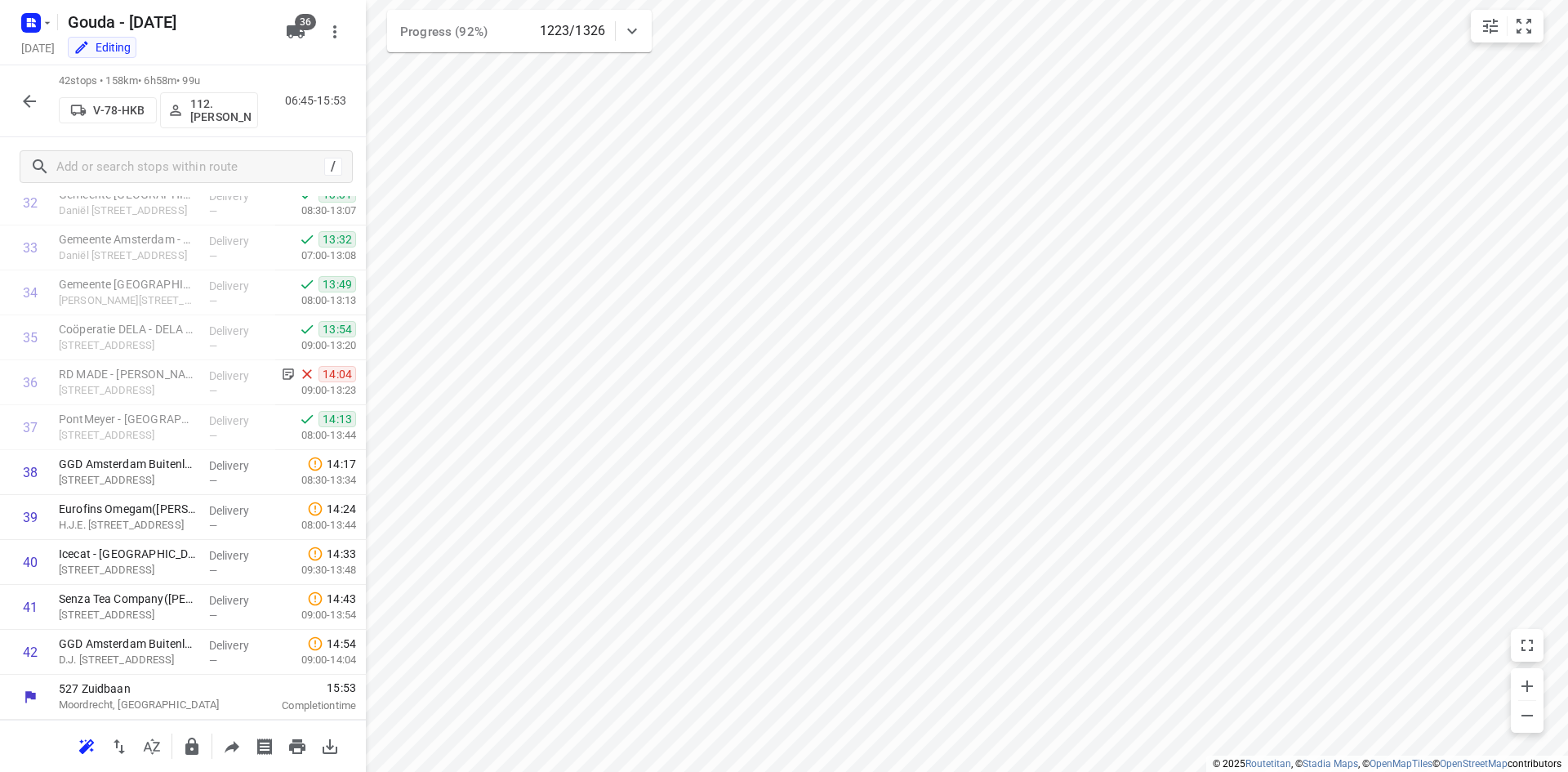
scroll to position [1490, 0]
click at [38, 107] on icon "button" at bounding box center [29, 101] width 19 height 19
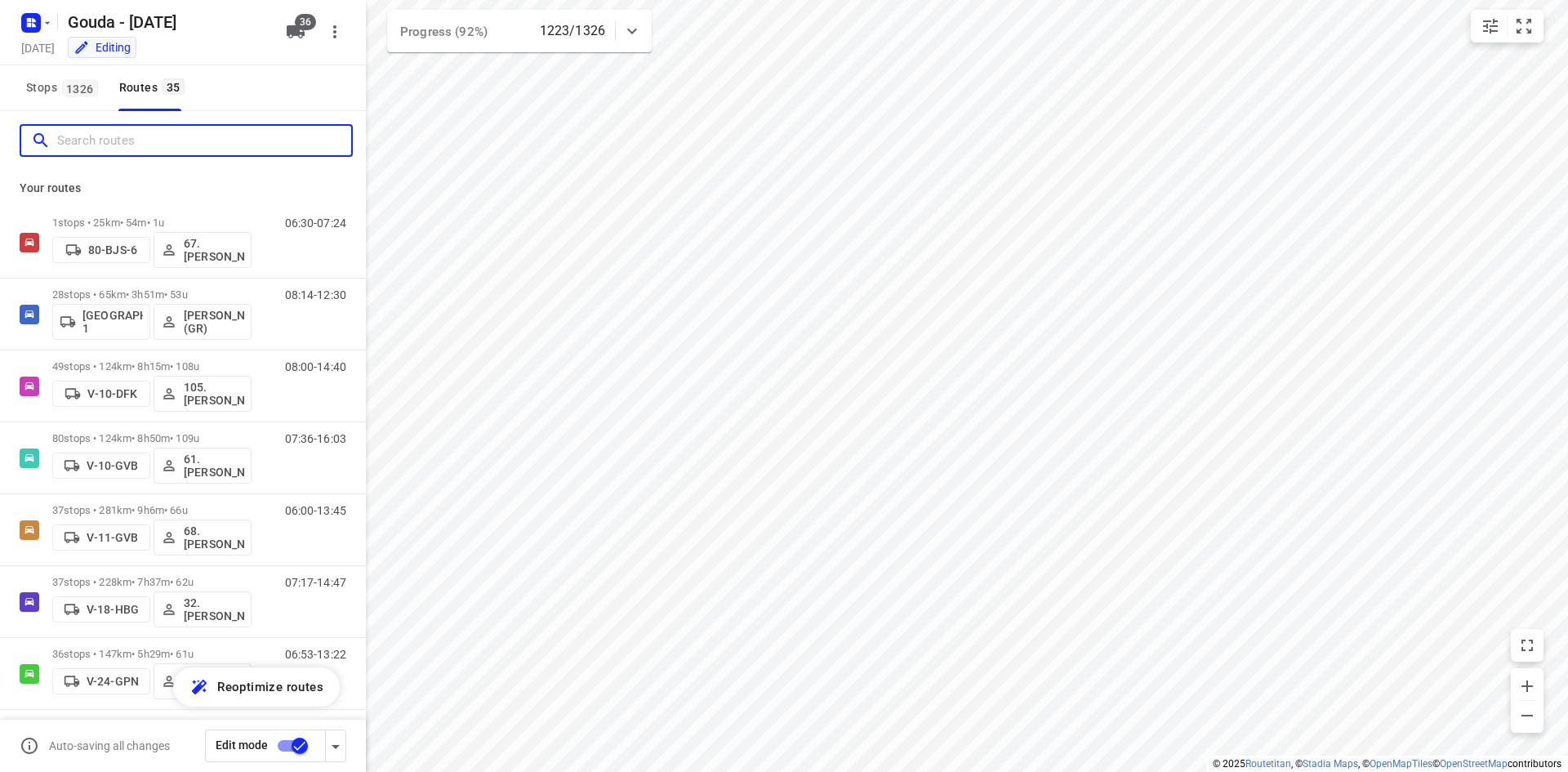
click at [142, 148] on input "Search routes" at bounding box center [204, 141] width 294 height 25
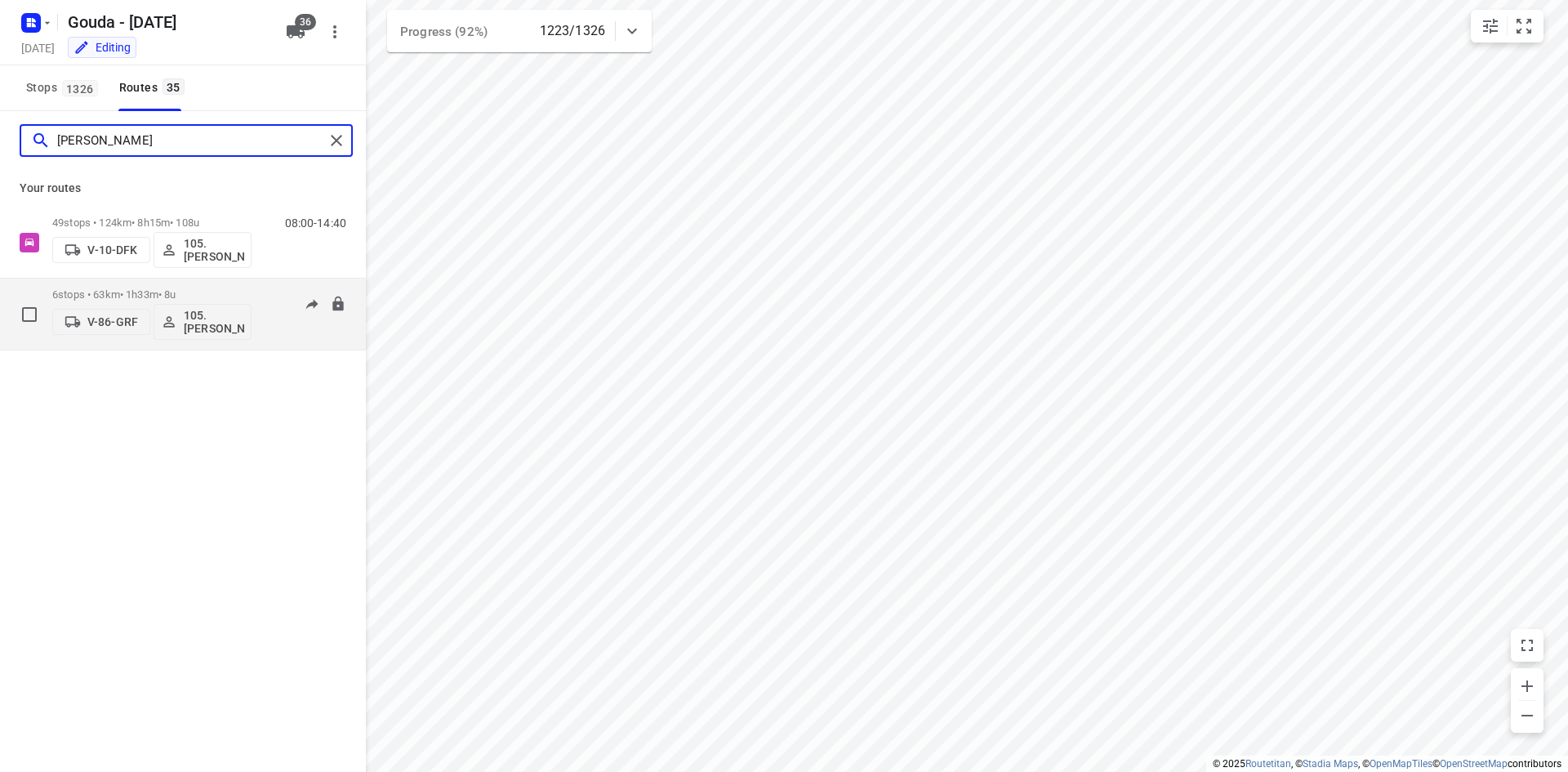
type input "ruben"
click at [195, 280] on div "6 stops • 63km • 1h33m • 8u V-86-GRF 105.Ruben Hamminga" at bounding box center [152, 314] width 199 height 68
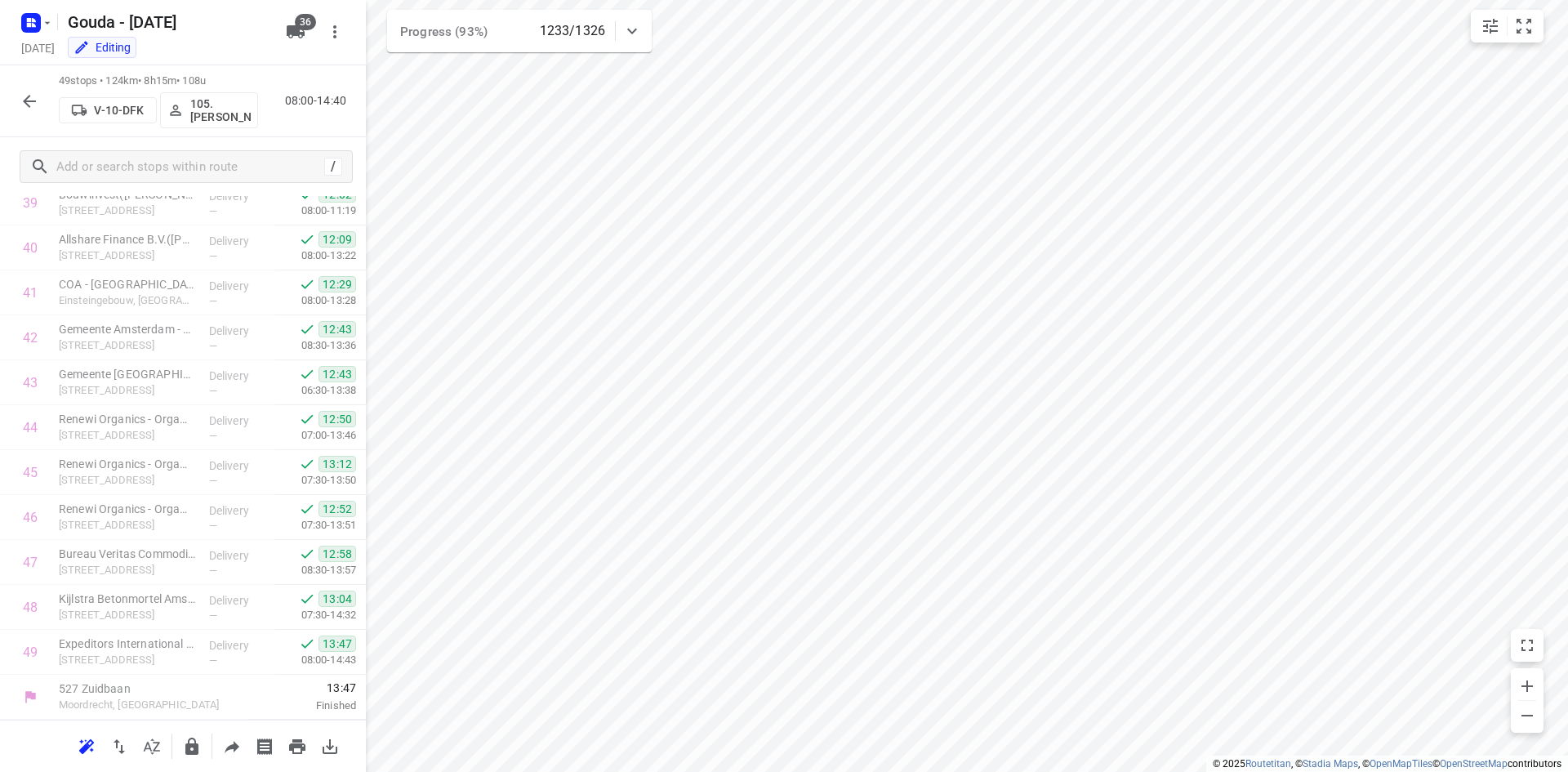
scroll to position [1803, 0]
click at [362, 648] on div "i © 2025 Routetitan , © Stadia Maps , © OpenMapTiles © OpenStreetMap contributo…" at bounding box center [784, 386] width 1568 height 772
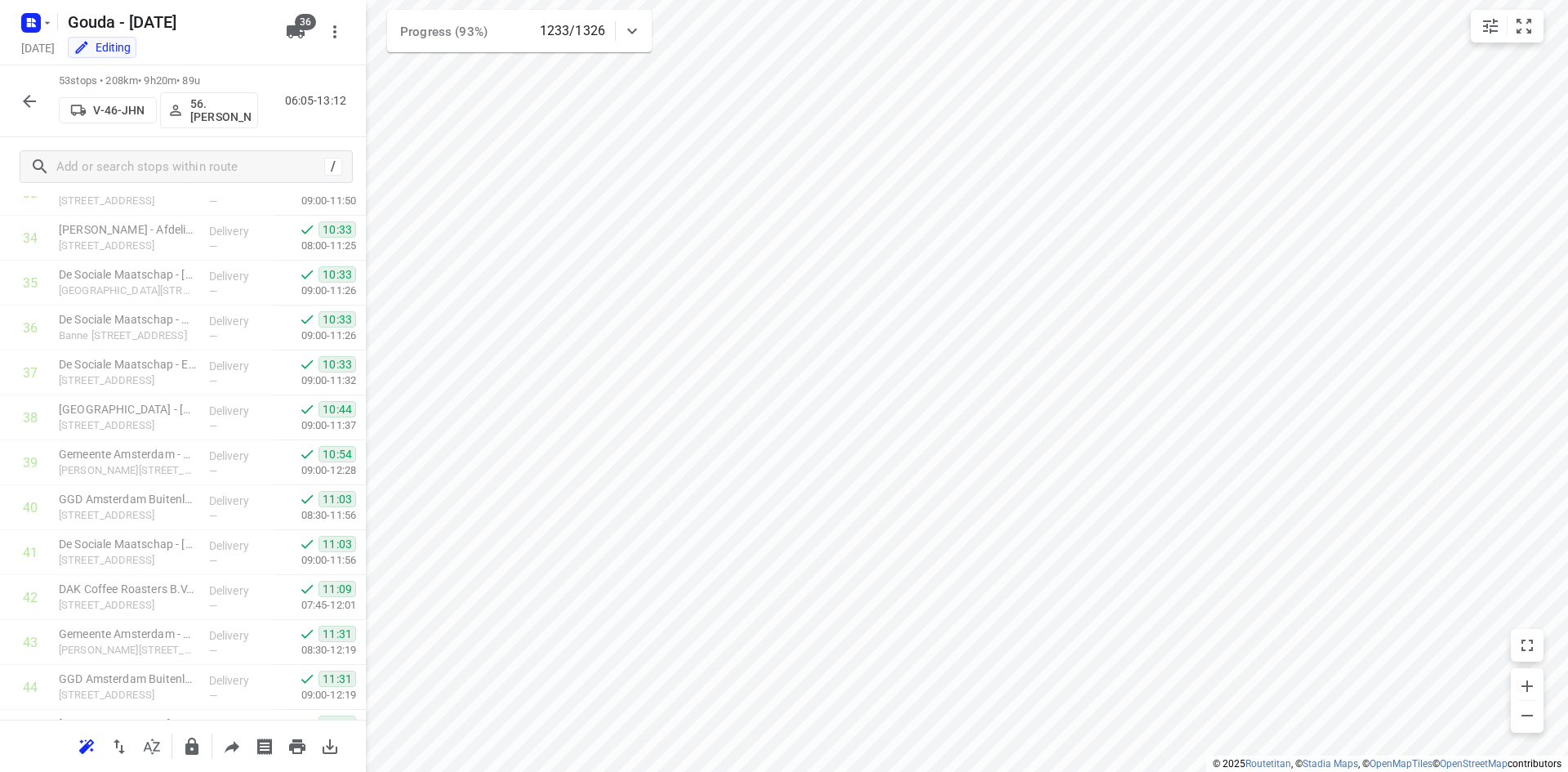
scroll to position [1983, 0]
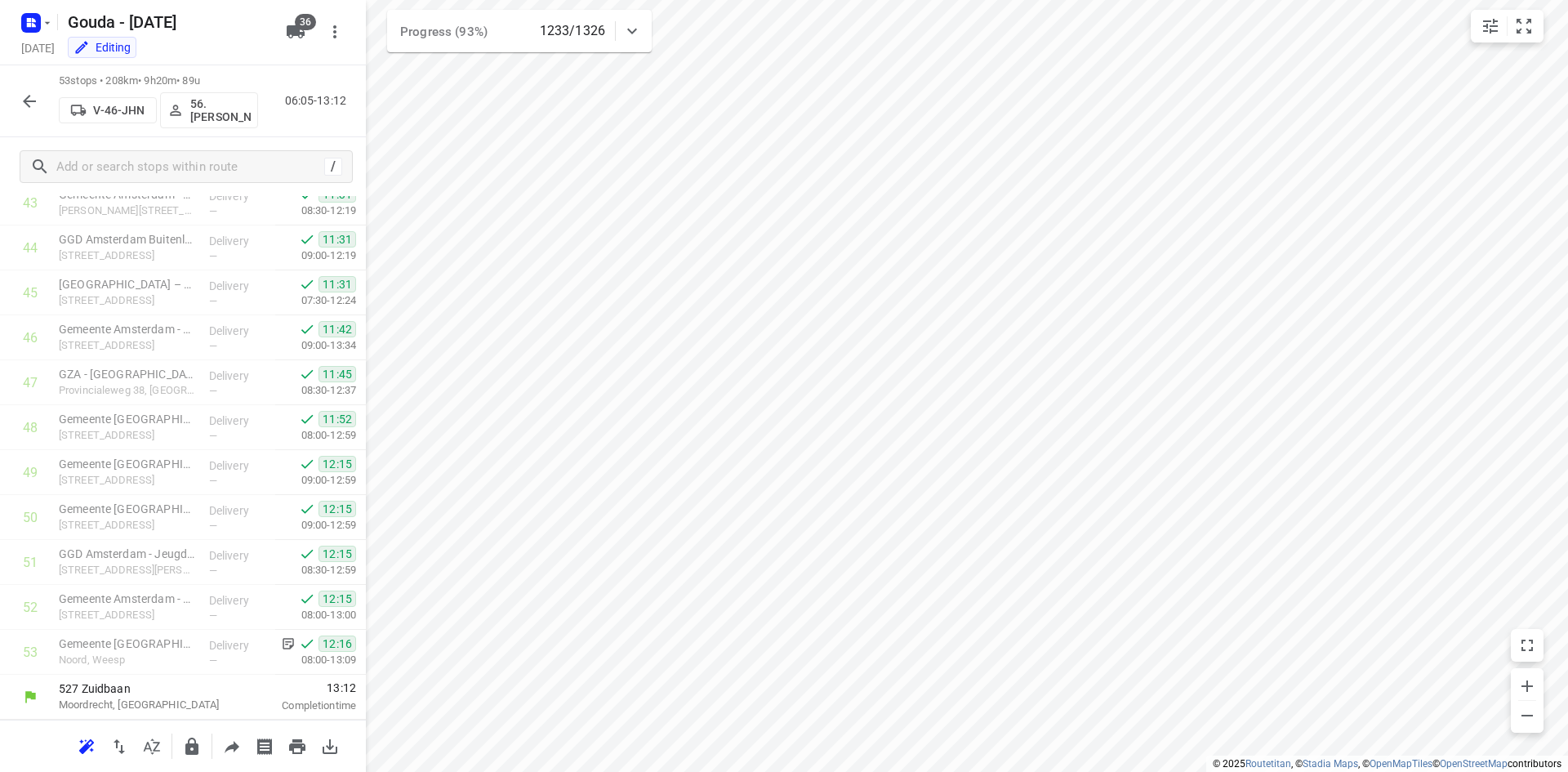
drag, startPoint x: 211, startPoint y: 73, endPoint x: 54, endPoint y: 81, distance: 157.2
click at [54, 81] on div "53 stops • 208km • 9h20m • 89u V-46-JHN 56. Onno Hekking 06:05-13:12" at bounding box center [183, 101] width 366 height 72
click at [95, 81] on p "53 stops • 208km • 9h20m • 89u" at bounding box center [158, 81] width 199 height 16
click at [298, 126] on div "53 stops • 208km • 9h20m • 89u V-46-JHN 56. Onno Hekking 06:05-13:12" at bounding box center [183, 101] width 366 height 72
click at [159, 168] on input "text" at bounding box center [204, 167] width 294 height 25
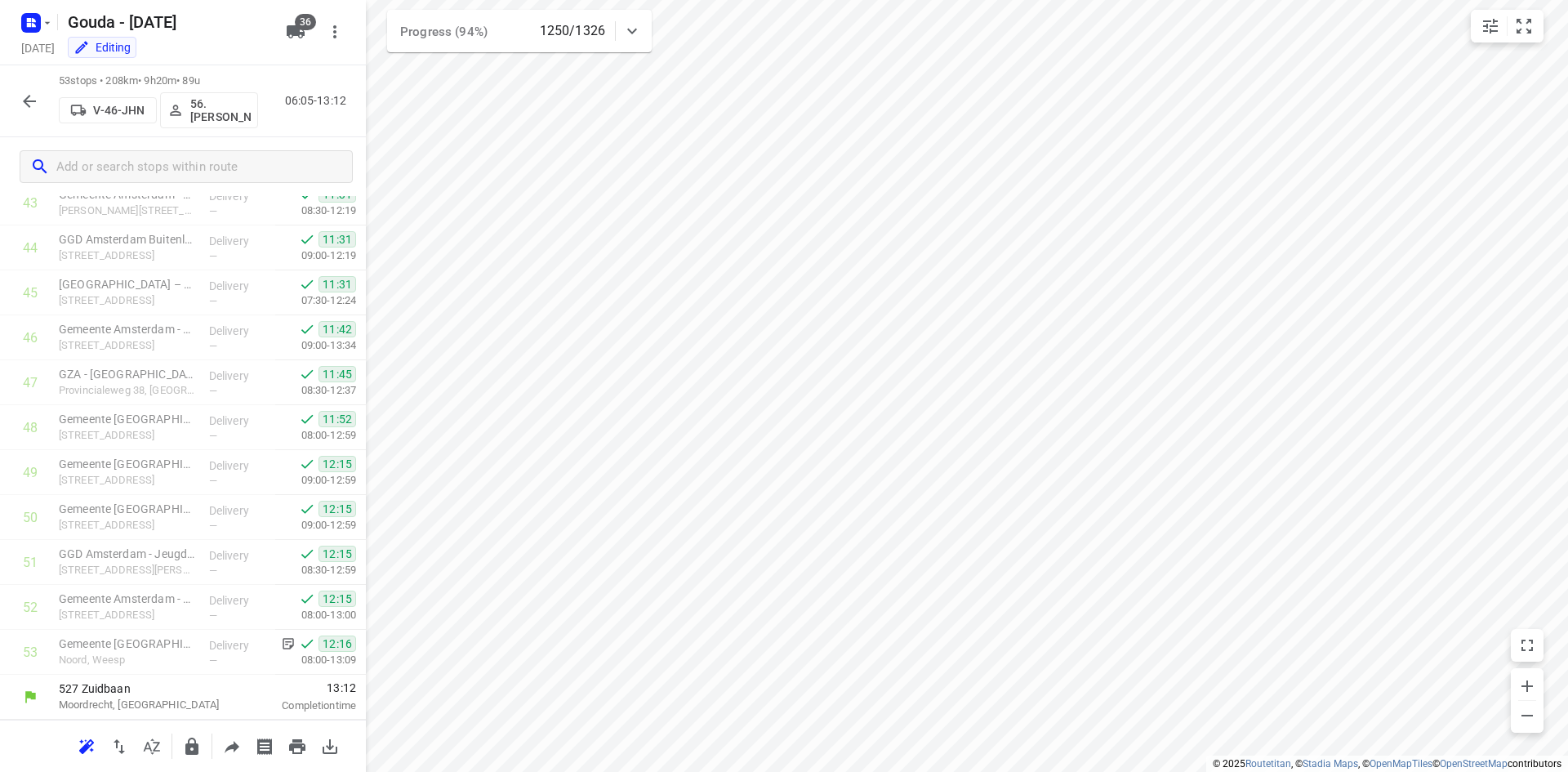
click at [15, 93] on button "button" at bounding box center [29, 100] width 32 height 32
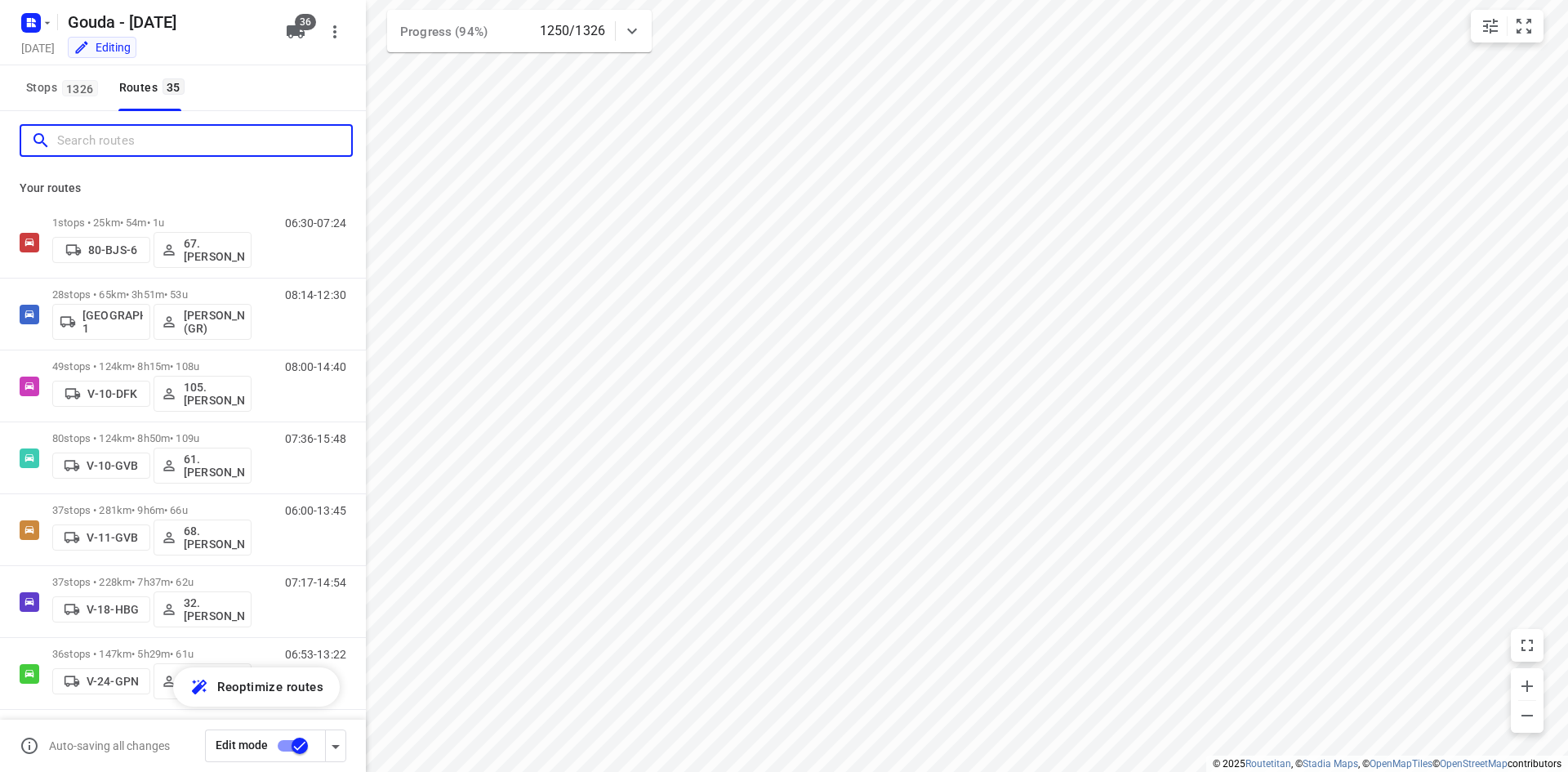
click at [117, 148] on input "Search routes" at bounding box center [204, 141] width 294 height 25
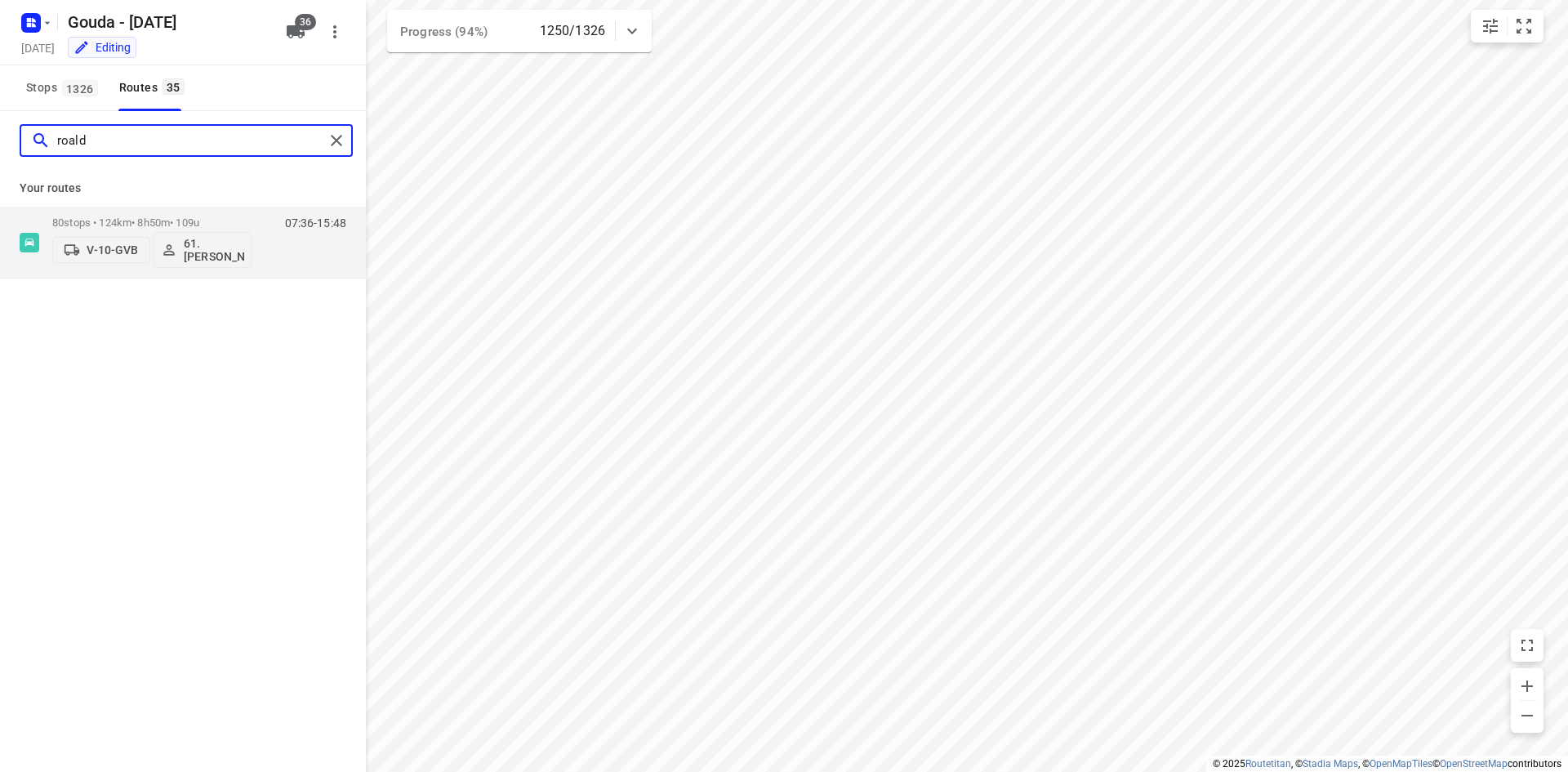
type input "roald"
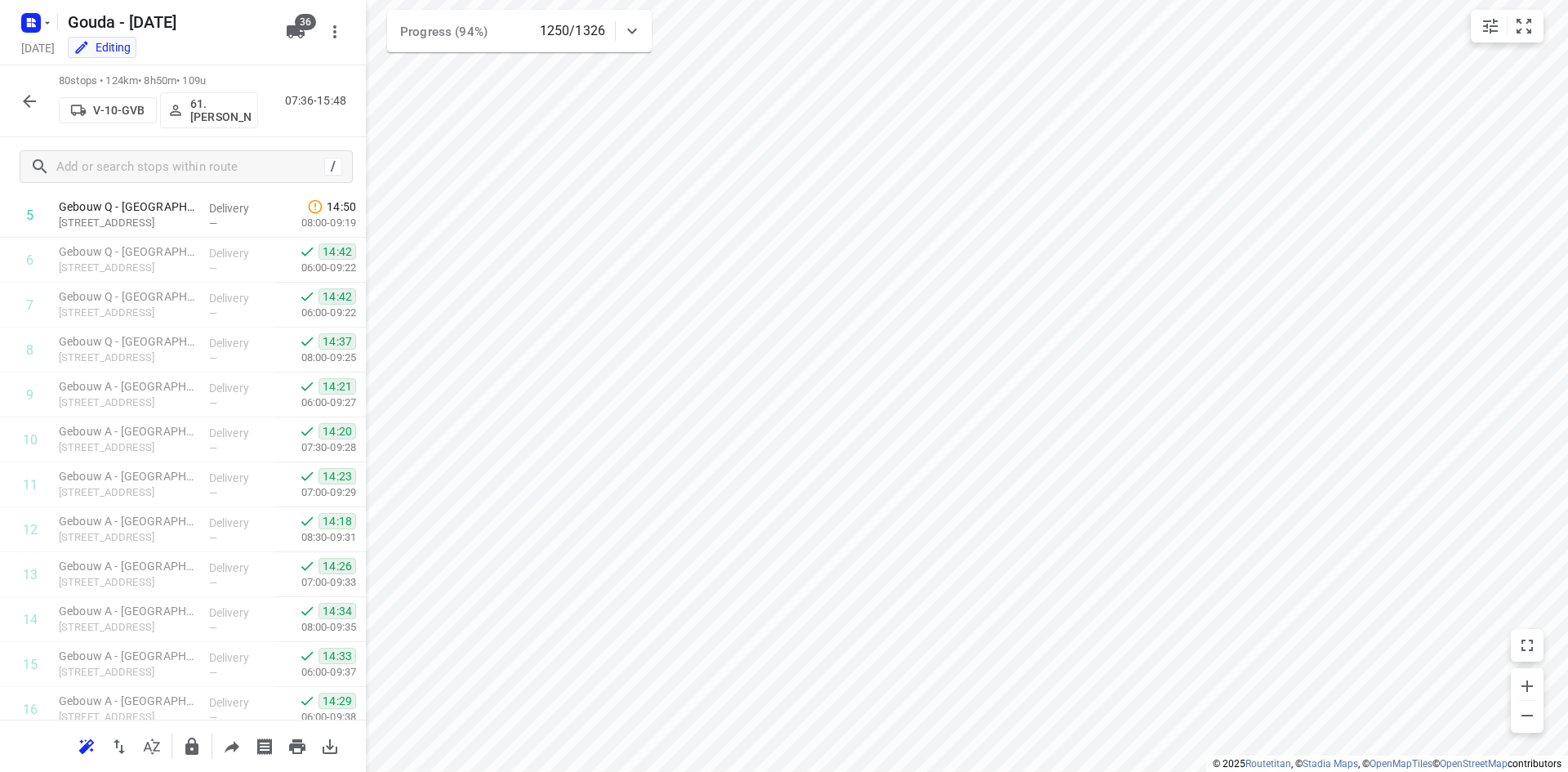
scroll to position [0, 0]
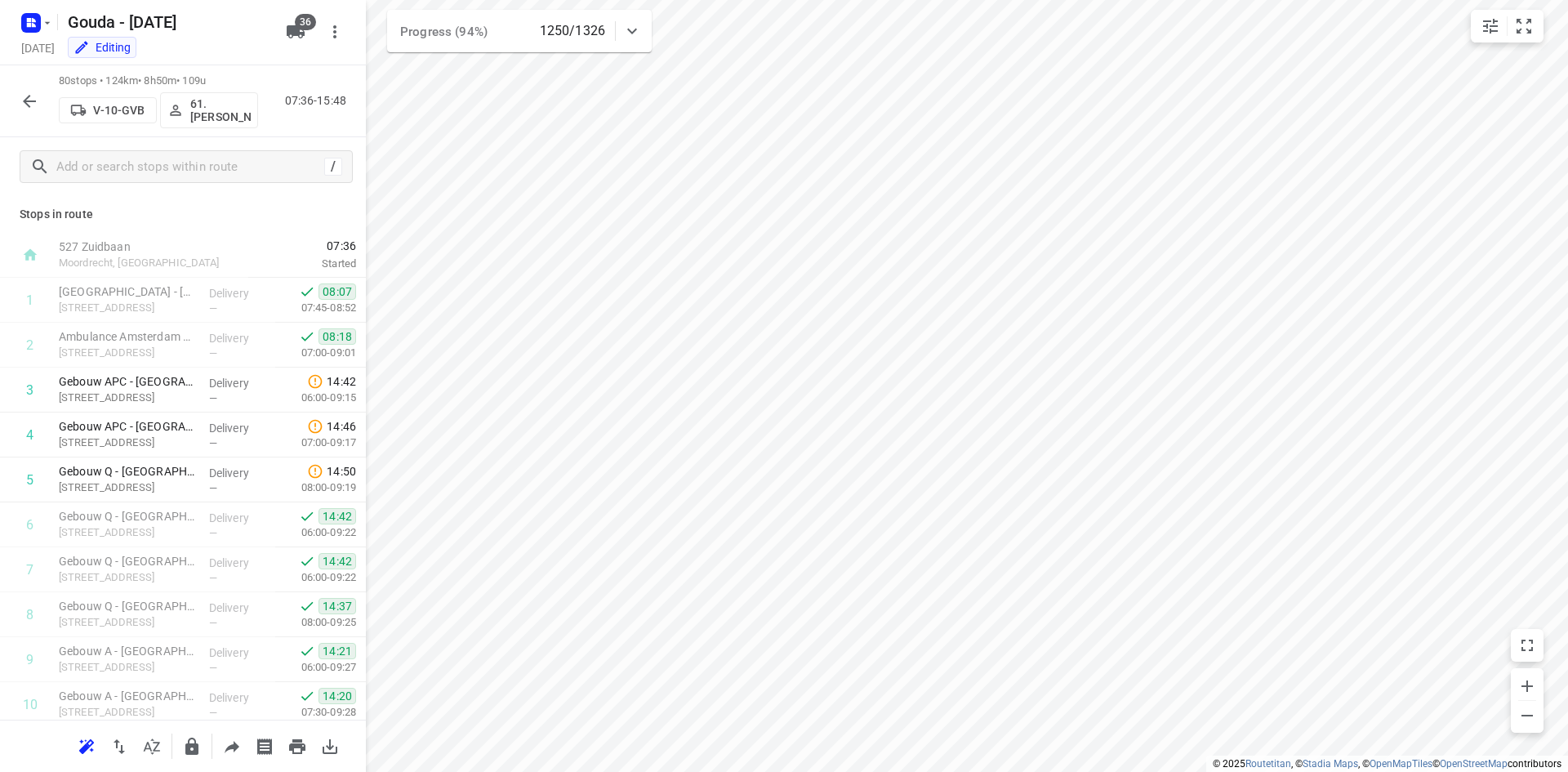
click at [34, 93] on icon "button" at bounding box center [29, 101] width 19 height 19
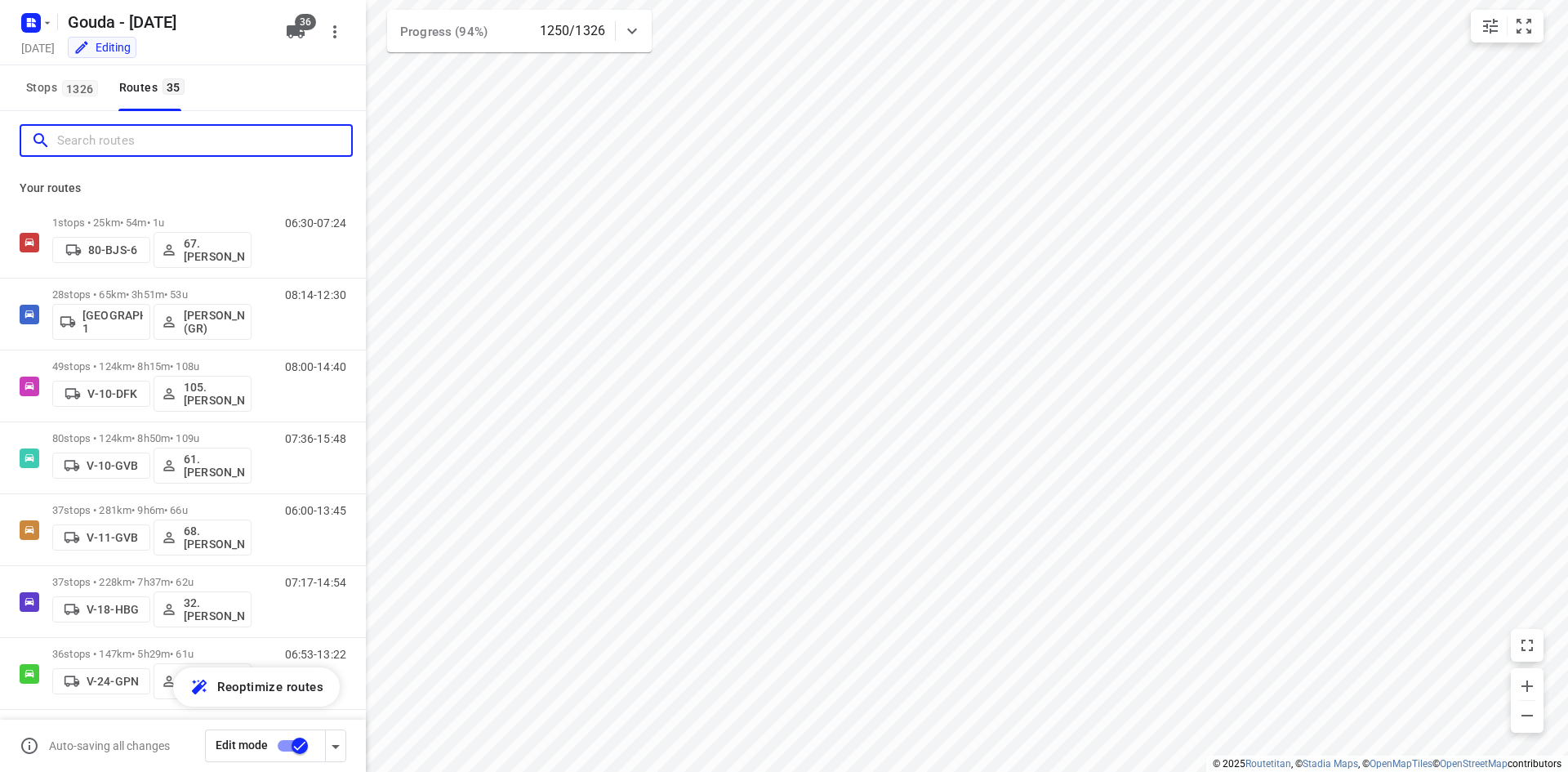
click at [129, 148] on input "Search routes" at bounding box center [204, 141] width 294 height 25
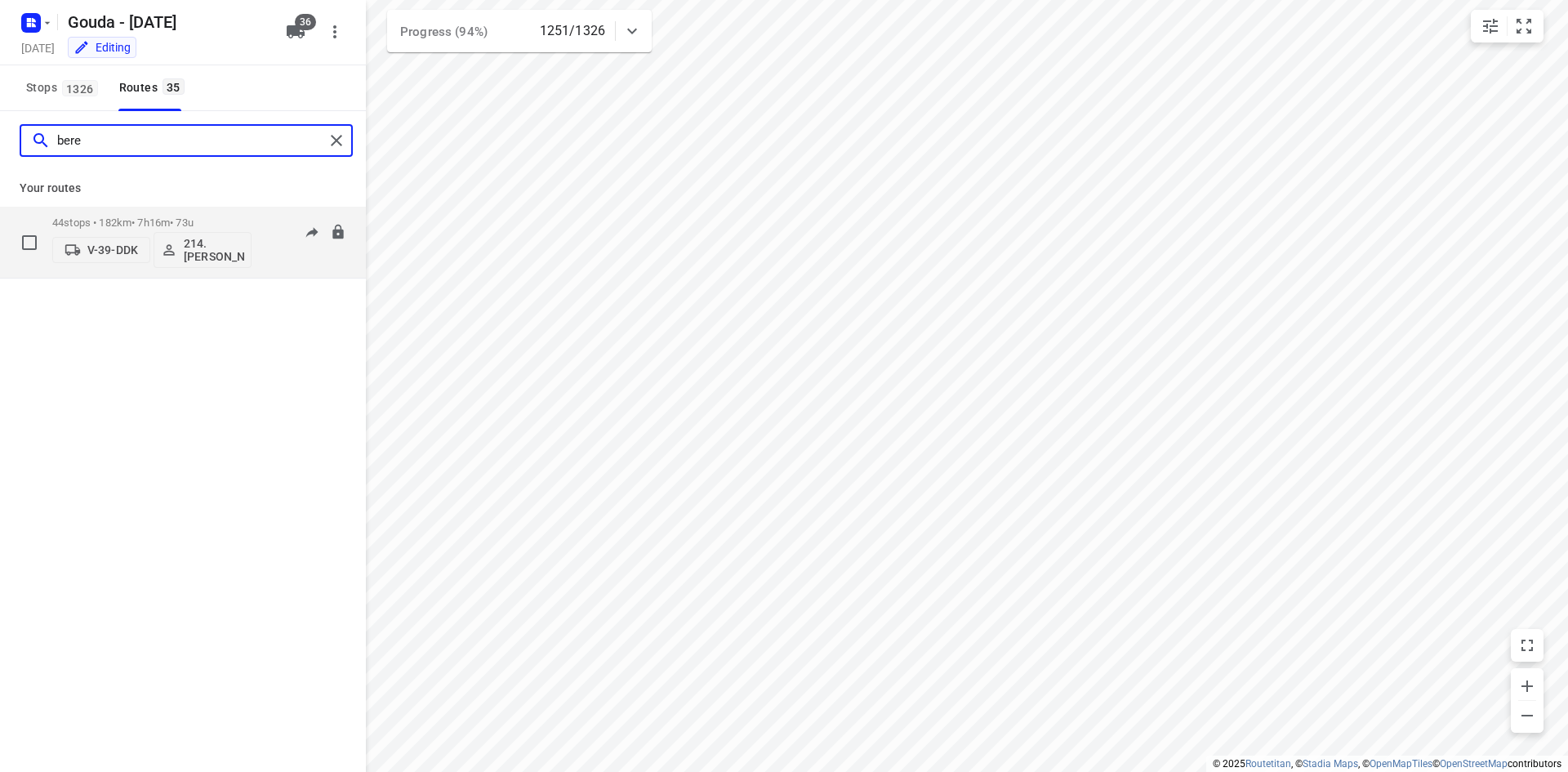
type input "bere"
click at [174, 207] on div "44 stops • 182km • 7h16m • 73u V-39-DDK 214.Berend Mostert 06:58-14:48" at bounding box center [183, 243] width 366 height 72
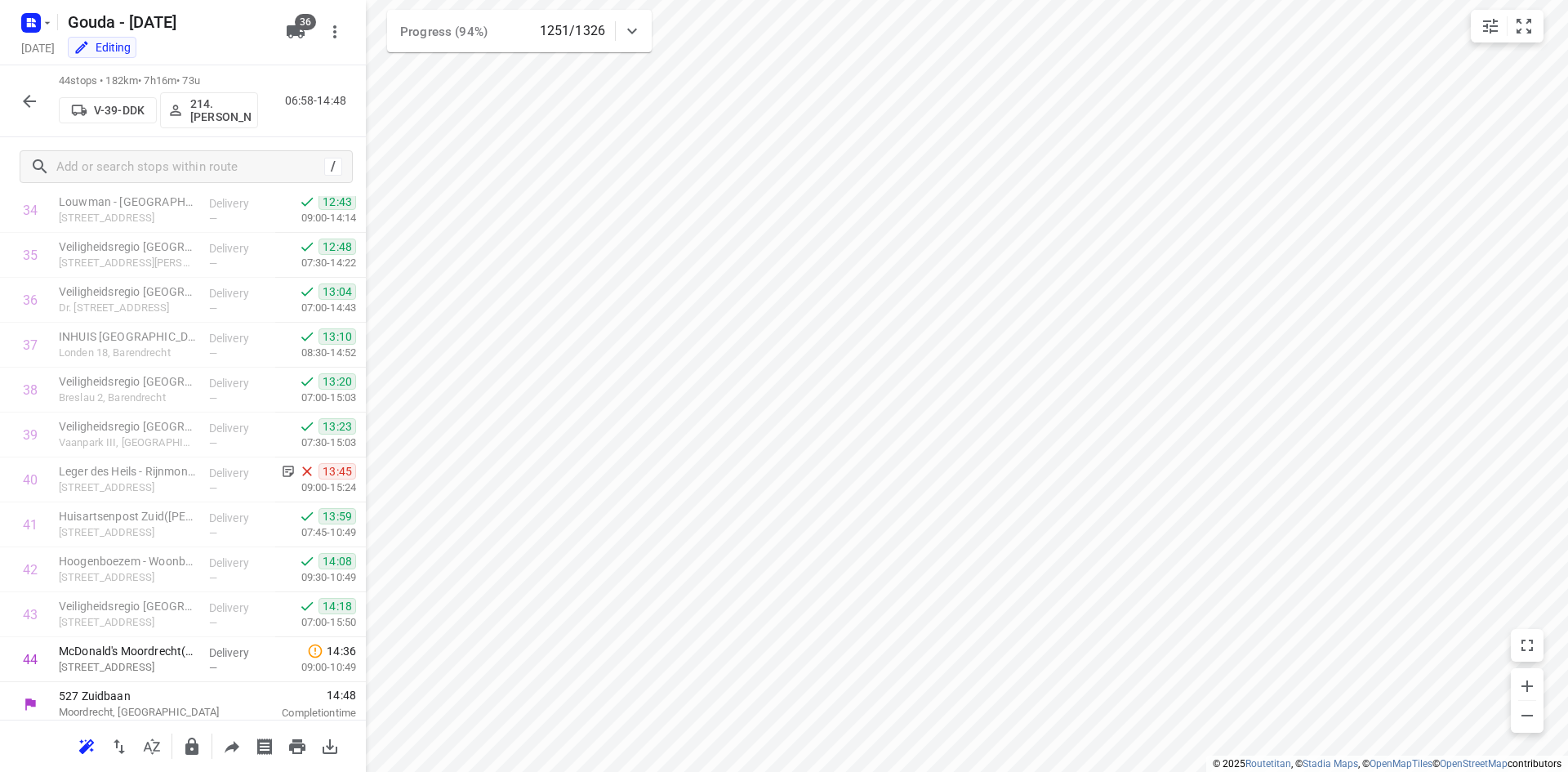
scroll to position [1579, 0]
click at [1528, 28] on icon "small contained button group" at bounding box center [1524, 26] width 19 height 19
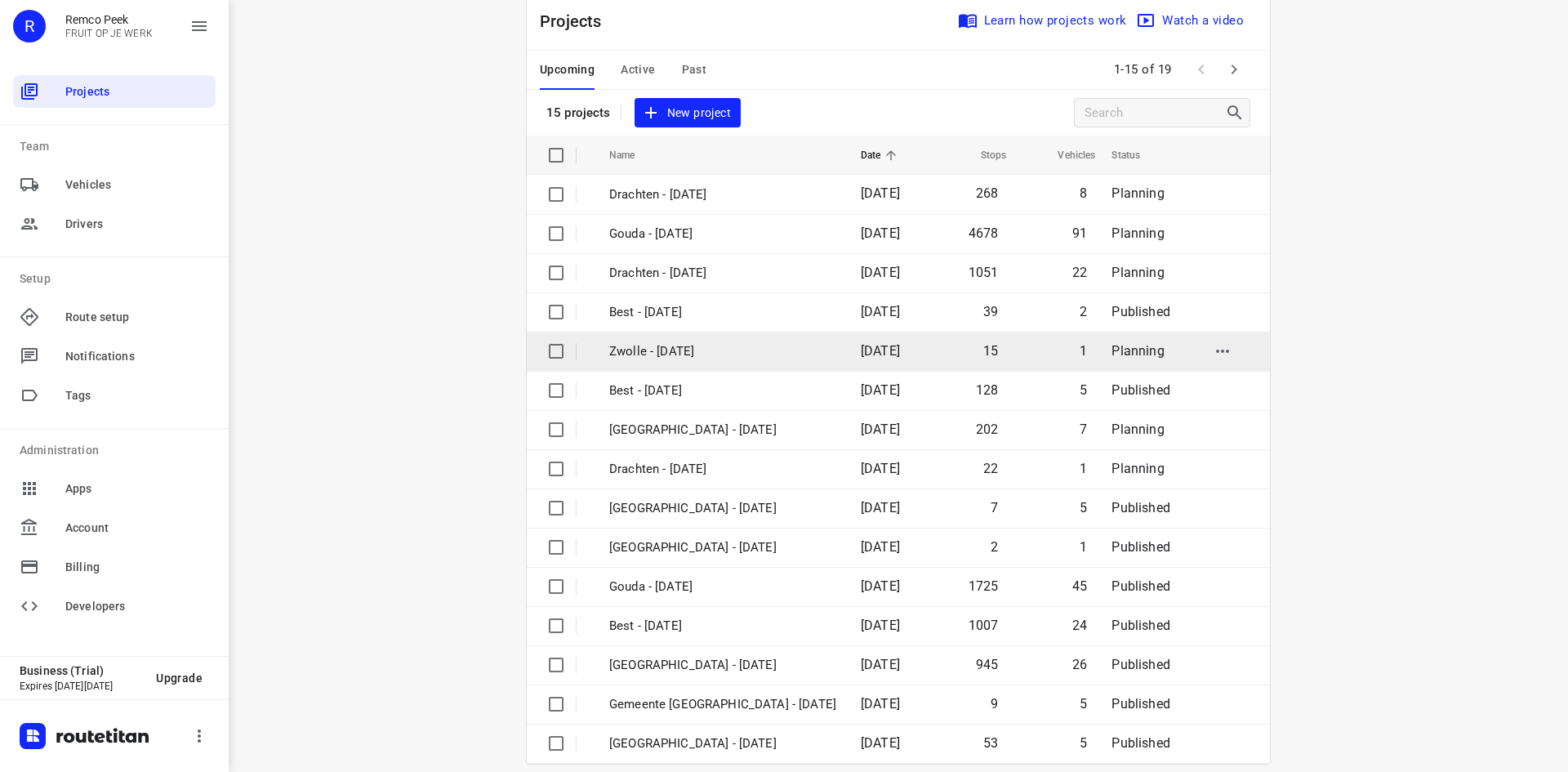
scroll to position [54, 0]
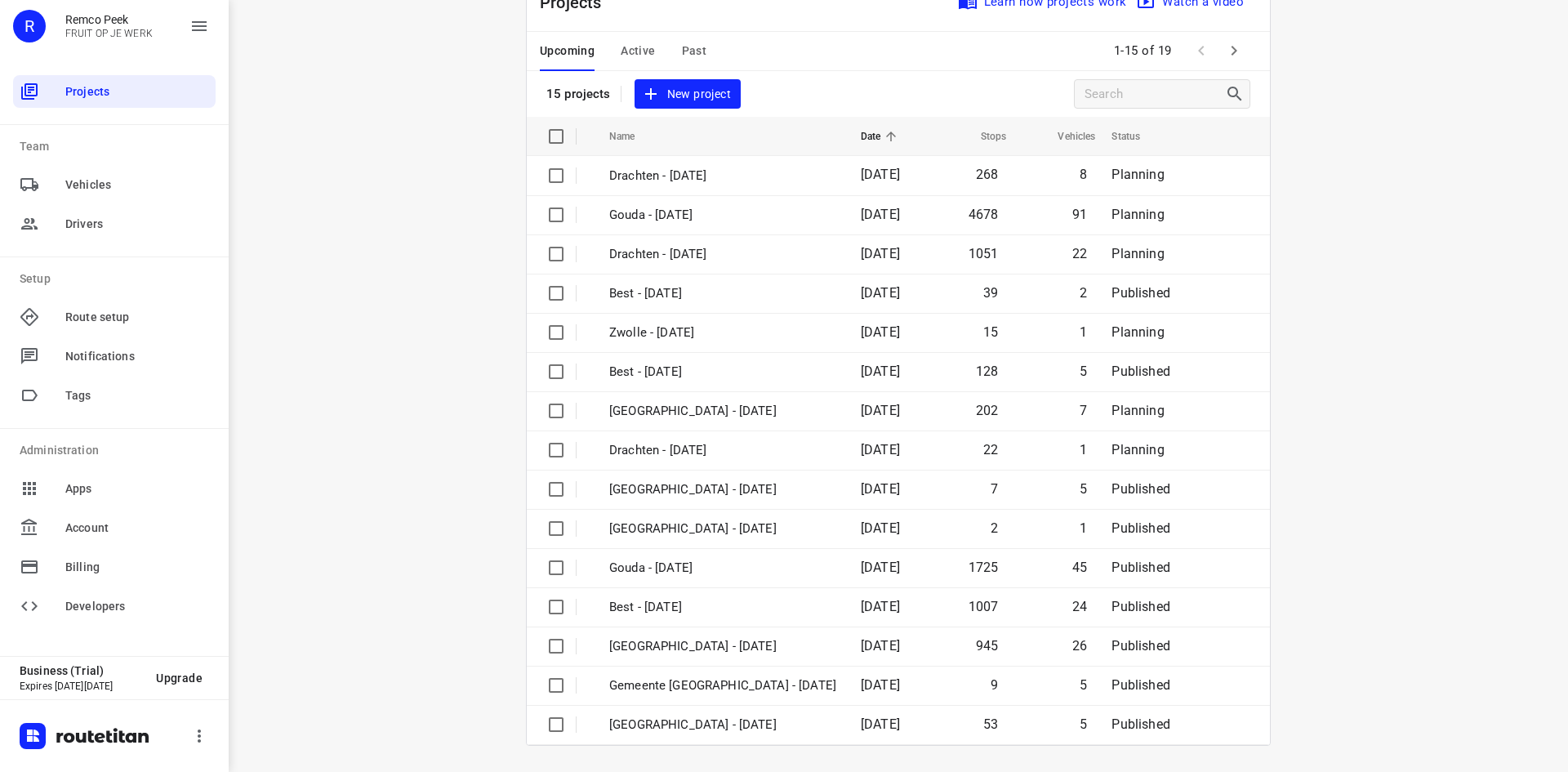
click at [640, 42] on span "Active" at bounding box center [638, 51] width 34 height 20
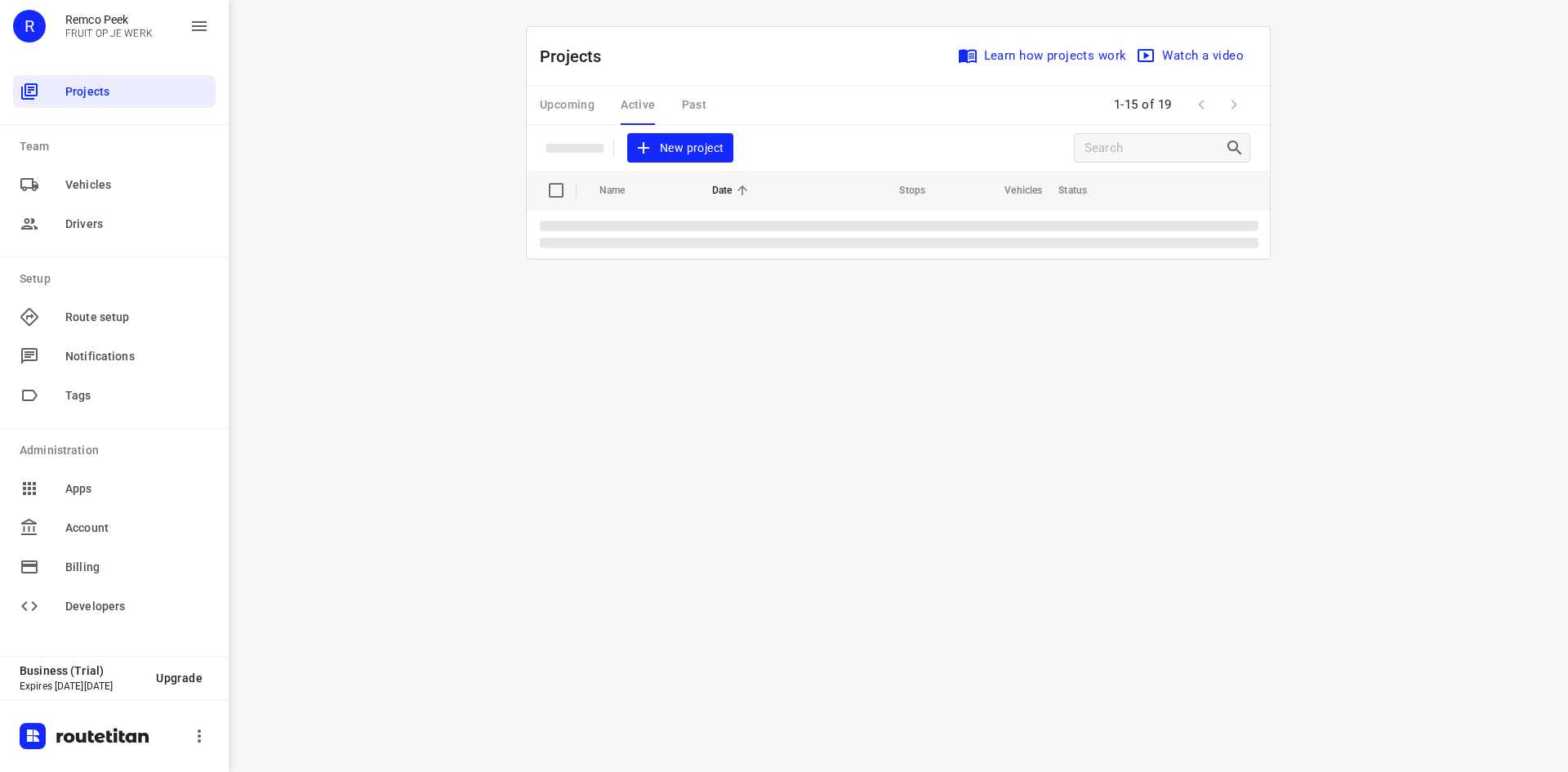
scroll to position [0, 0]
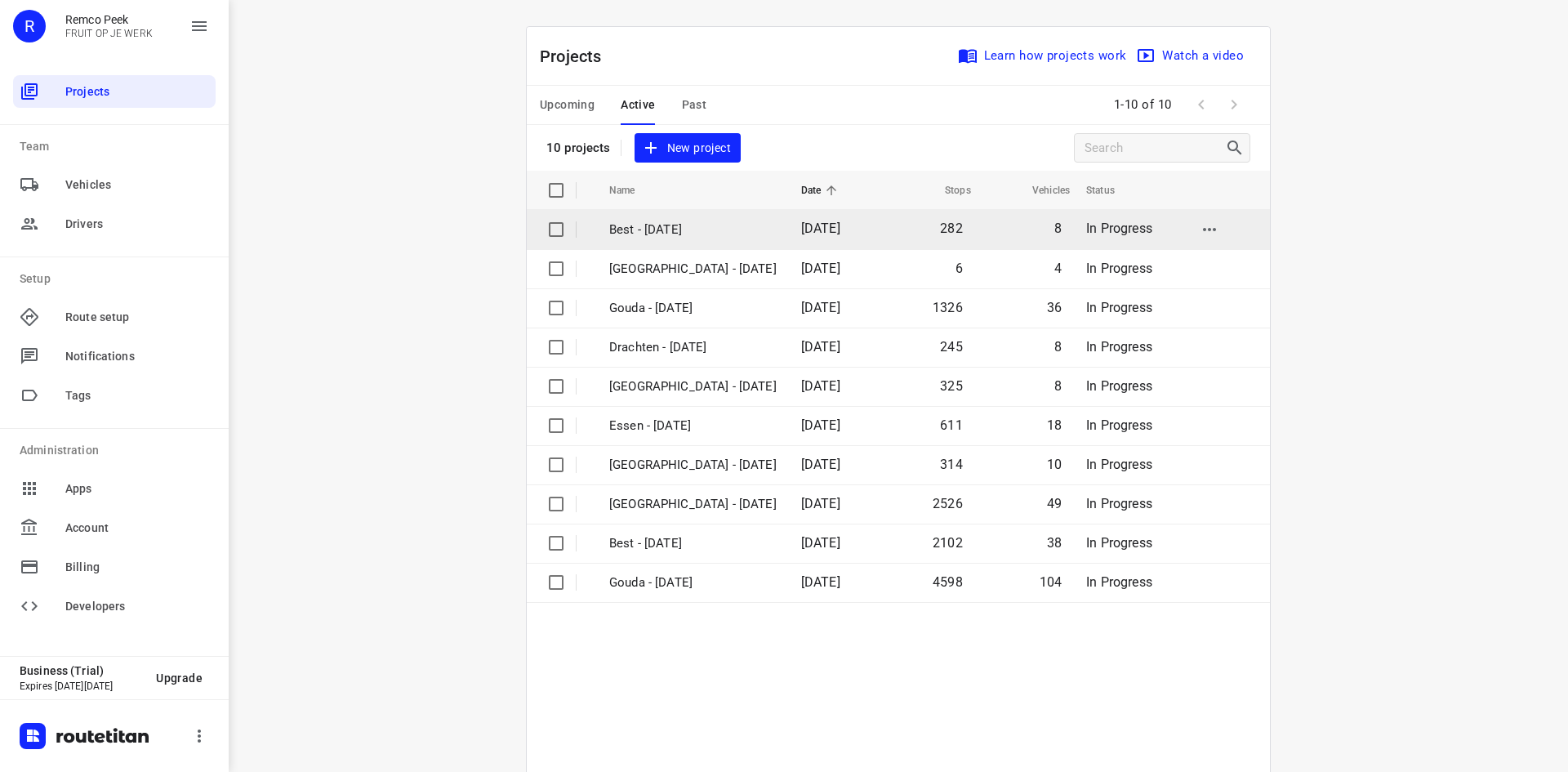
click at [711, 238] on td "Best - [DATE]" at bounding box center [690, 229] width 195 height 39
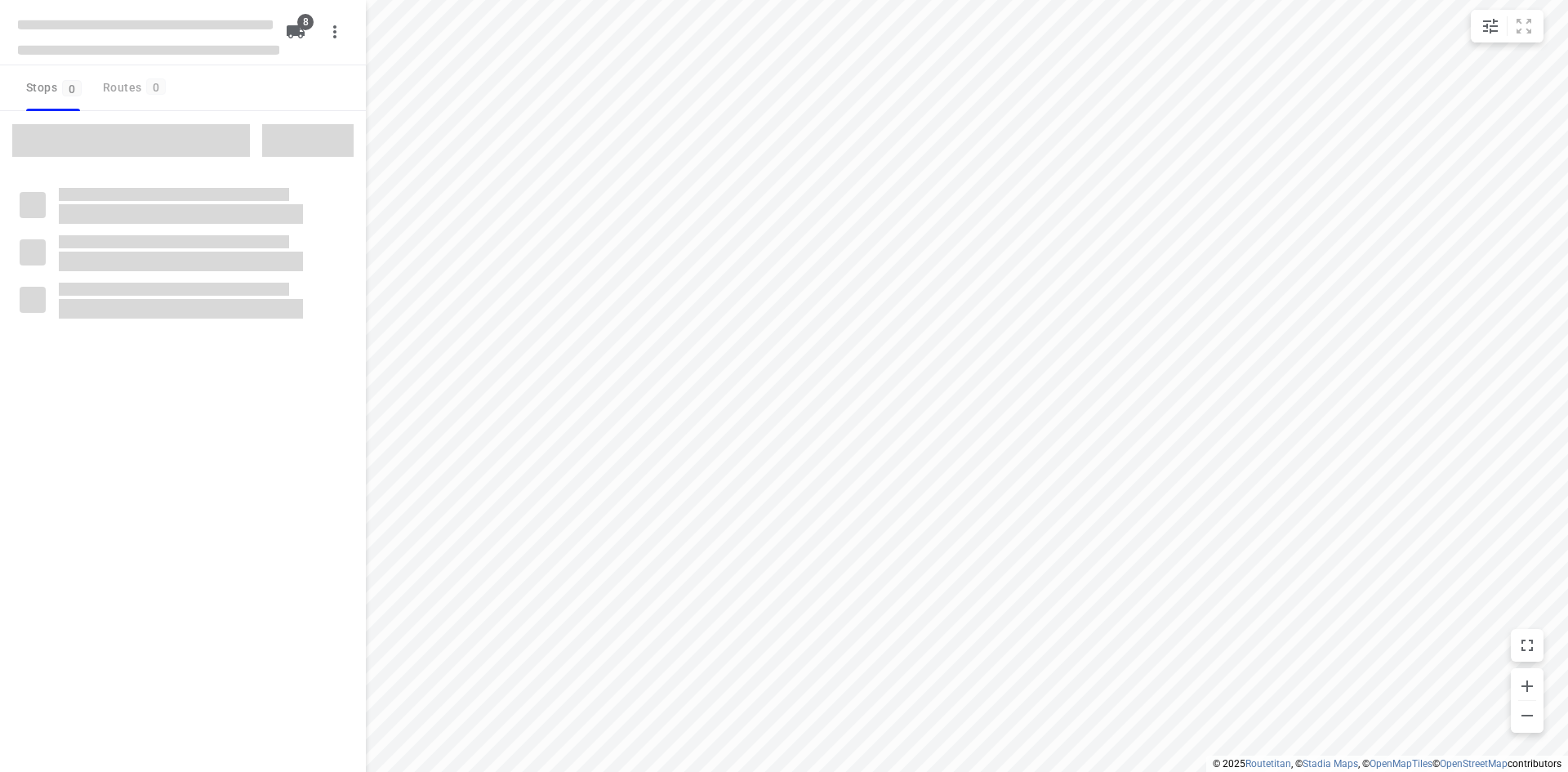
type input "distance"
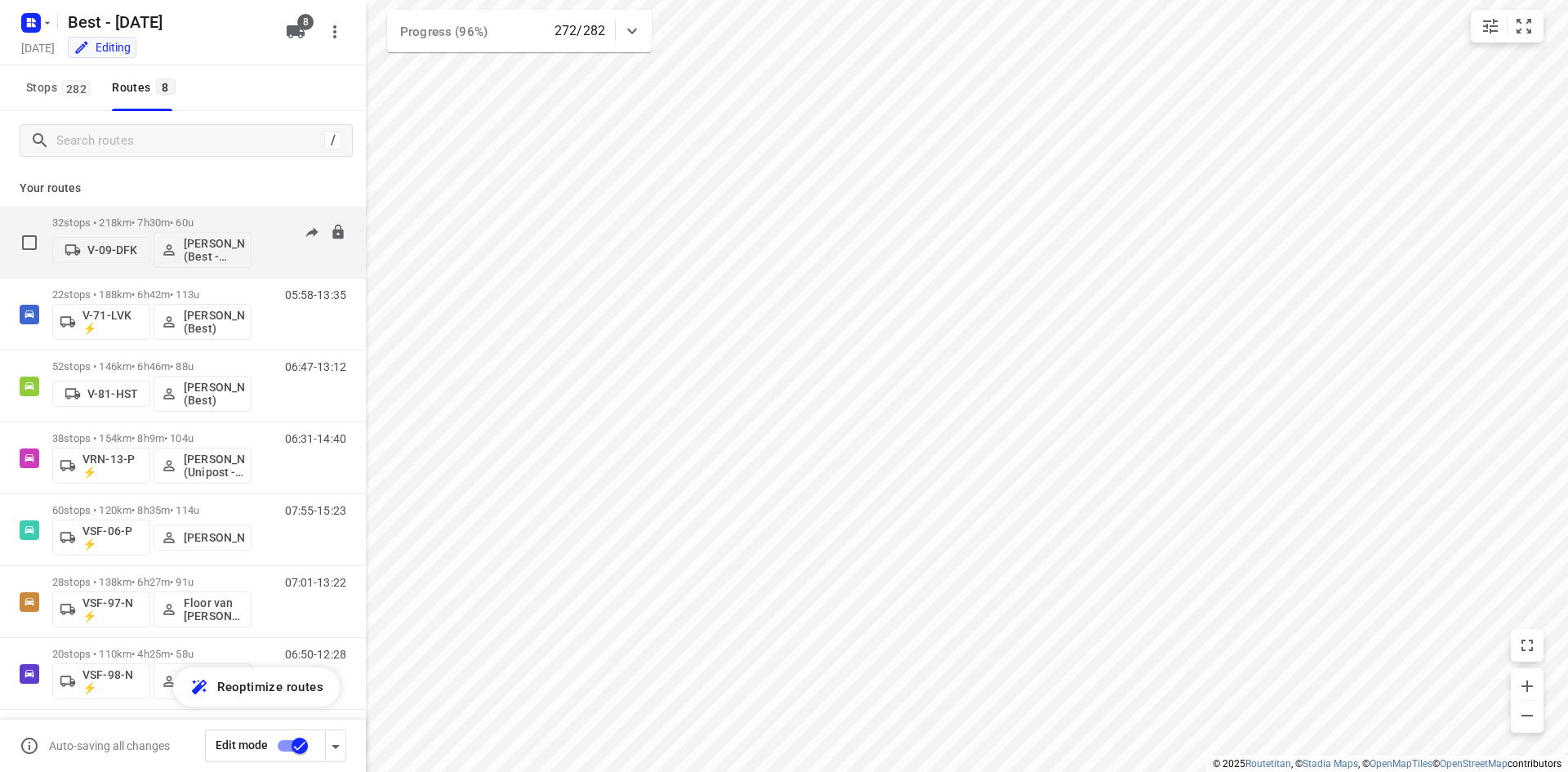
click at [235, 224] on p "32 stops • 218km • 7h30m • 60u" at bounding box center [152, 223] width 199 height 12
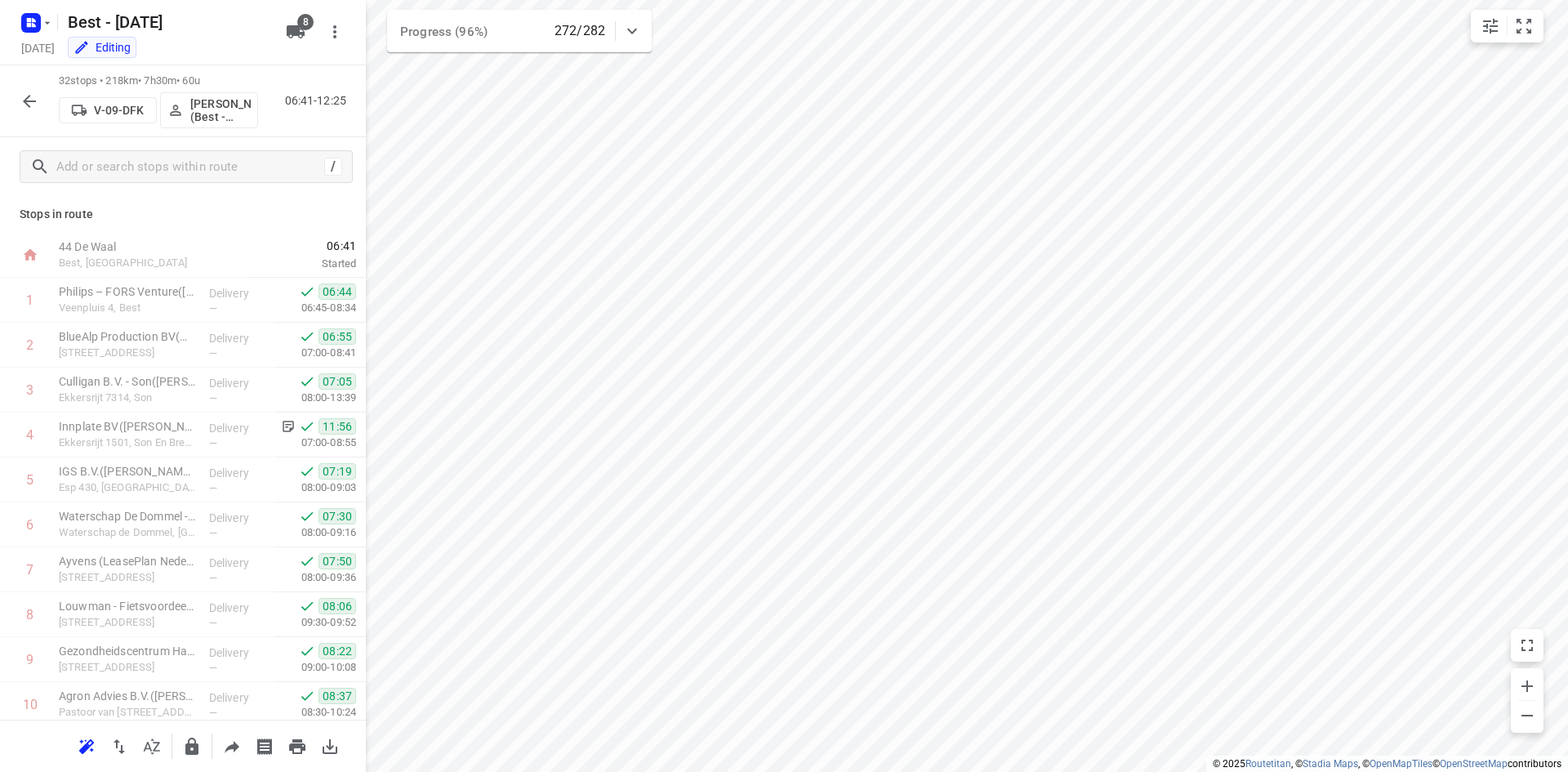
click at [24, 104] on icon "button" at bounding box center [29, 101] width 19 height 19
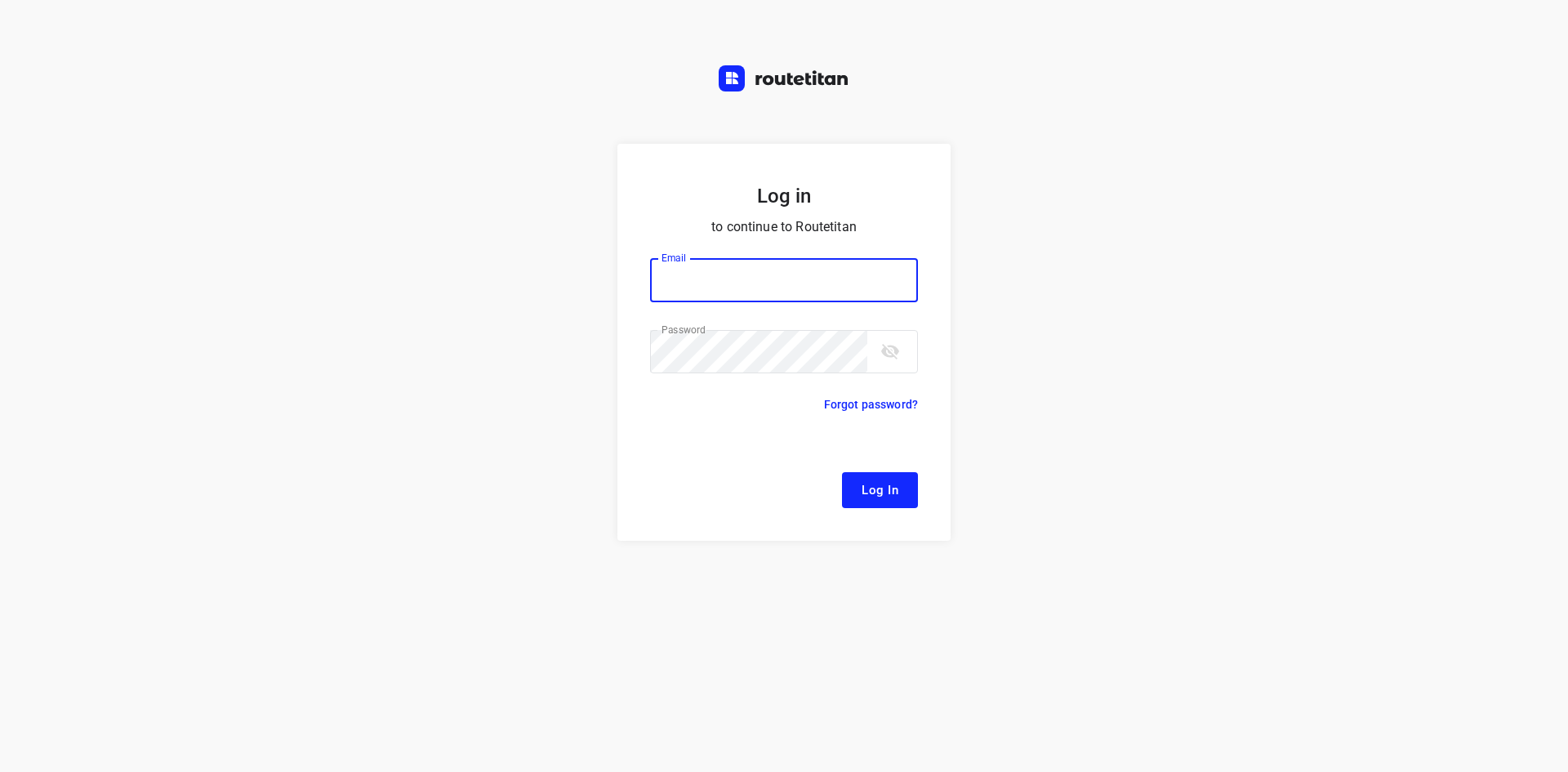
type input "[EMAIL_ADDRESS][DOMAIN_NAME]"
click at [896, 492] on span "Log In" at bounding box center [880, 490] width 37 height 21
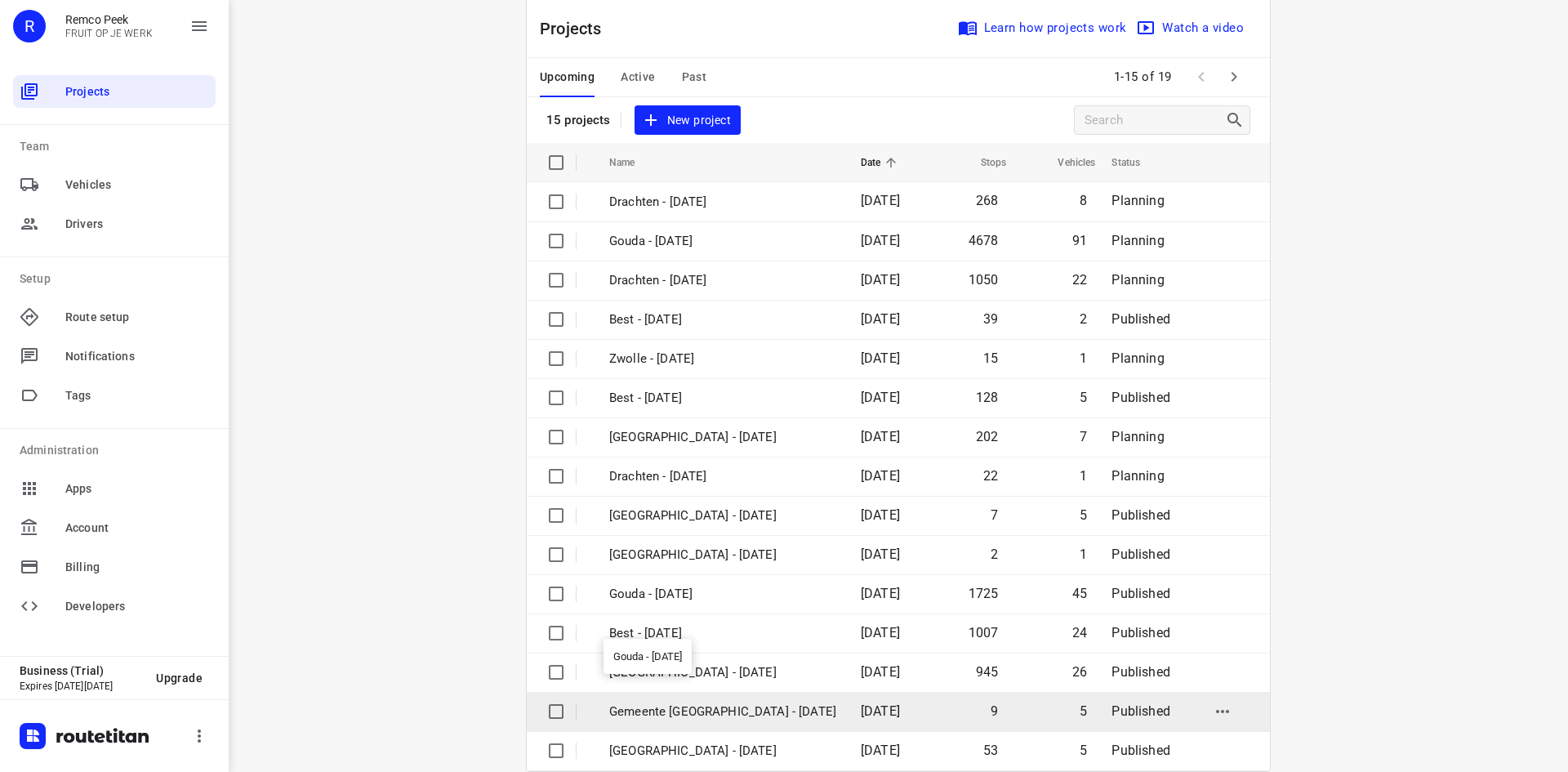
scroll to position [54, 0]
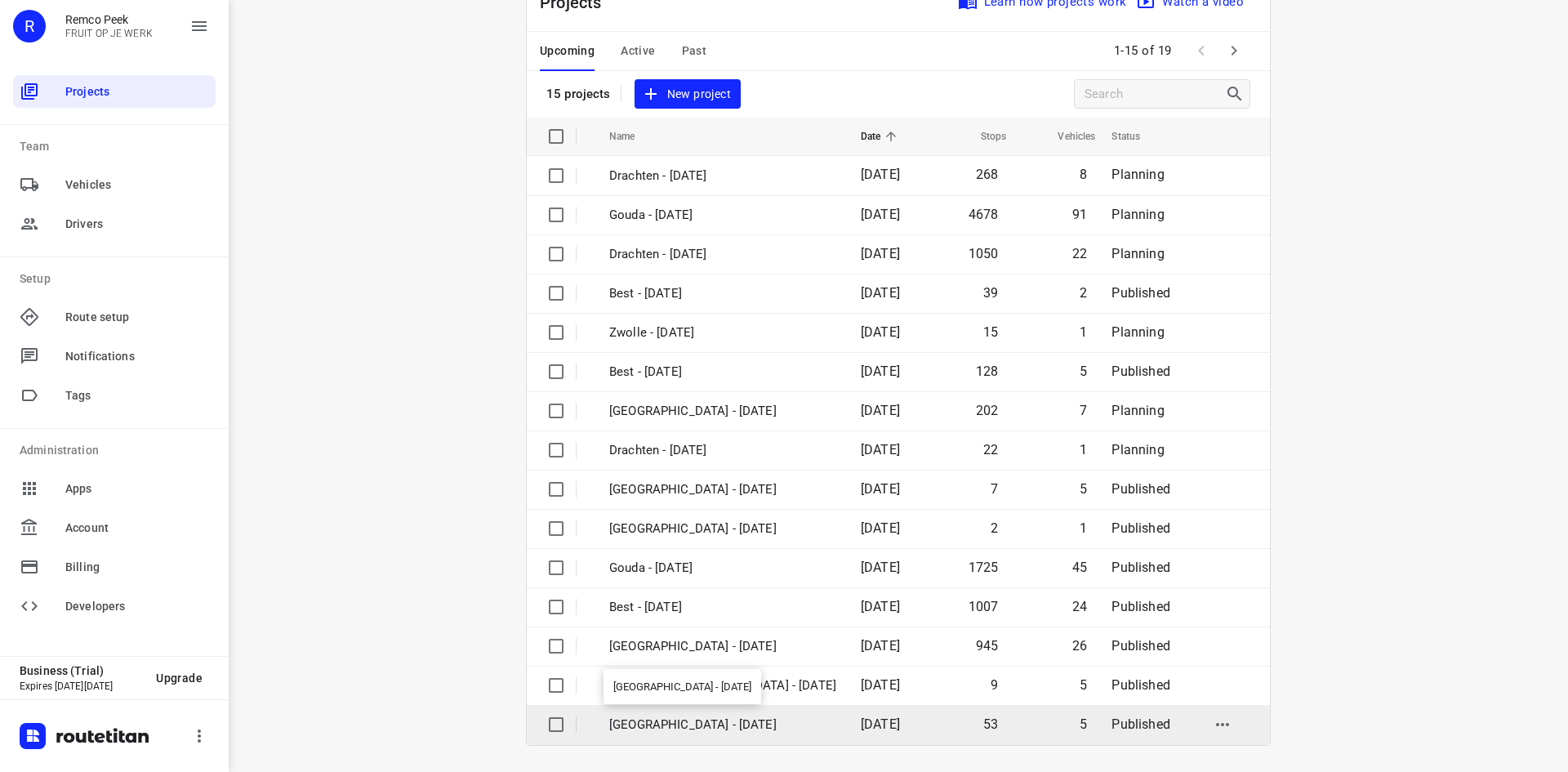
click at [711, 717] on p "[GEOGRAPHIC_DATA] - [DATE]" at bounding box center [723, 725] width 227 height 19
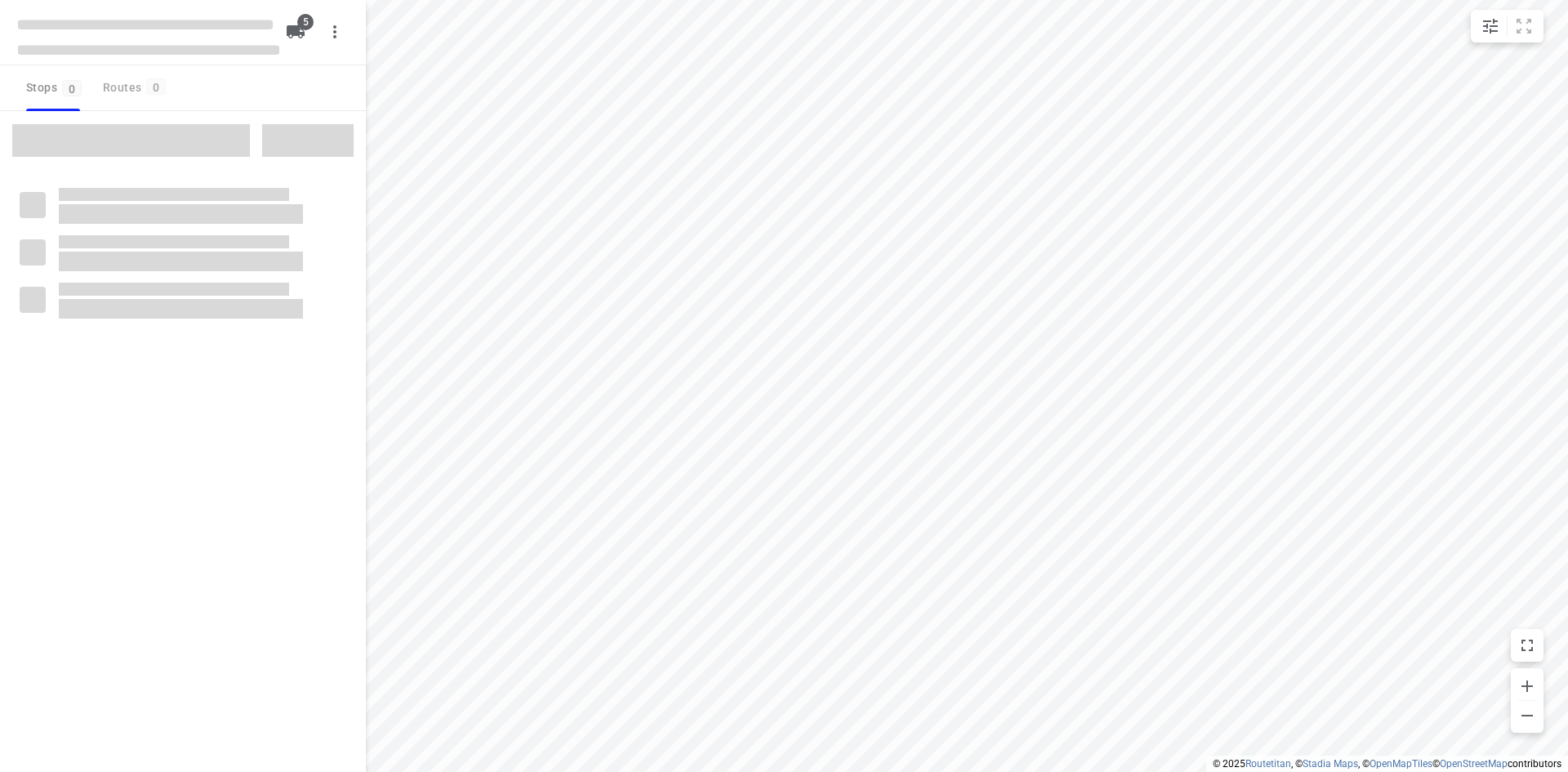
type input "distance"
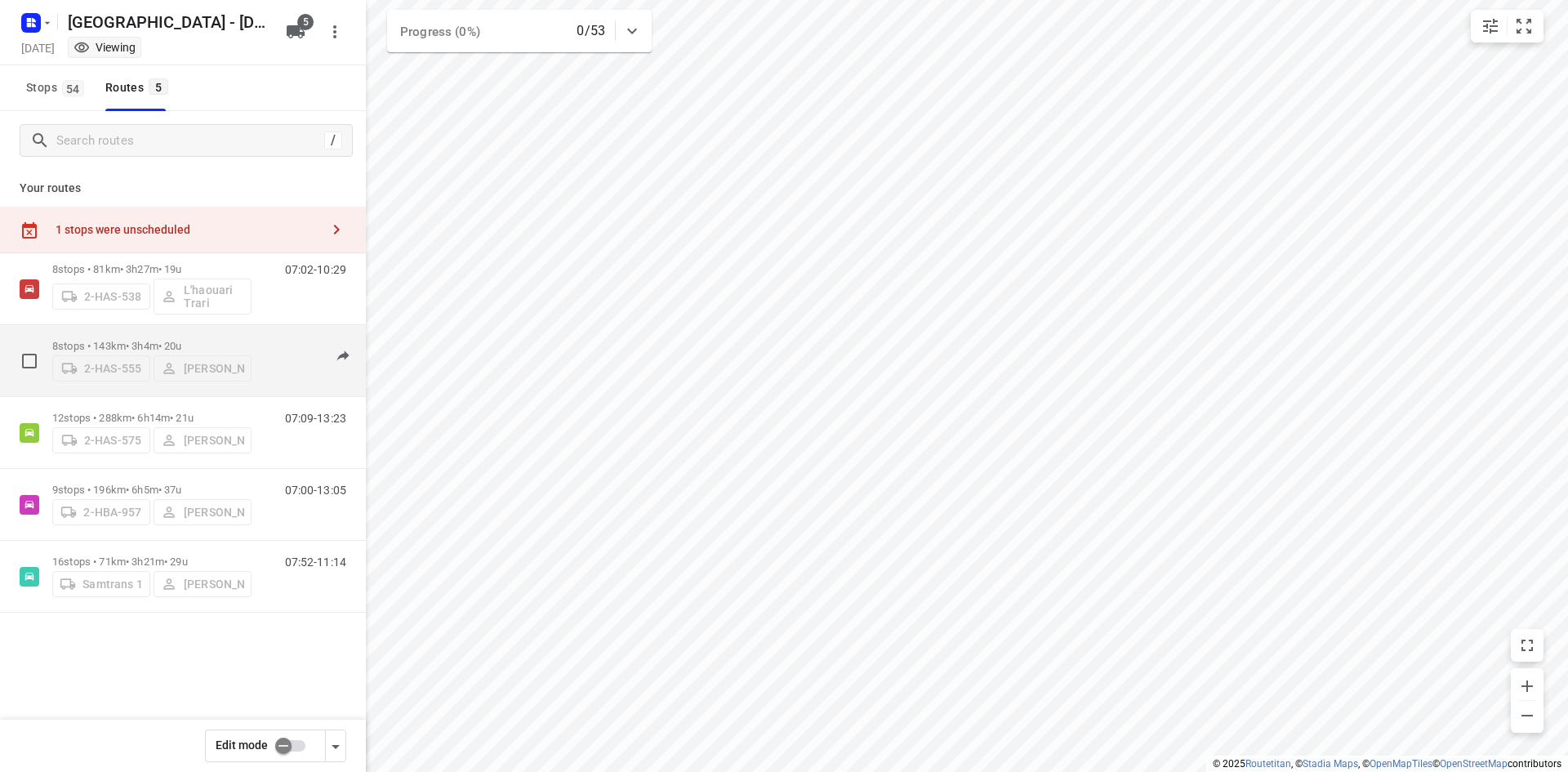
click at [262, 353] on div "8 stops • 143km • 3h4m • 20u 2-HAS-555 [PERSON_NAME] 07:00-10:04" at bounding box center [209, 361] width 314 height 58
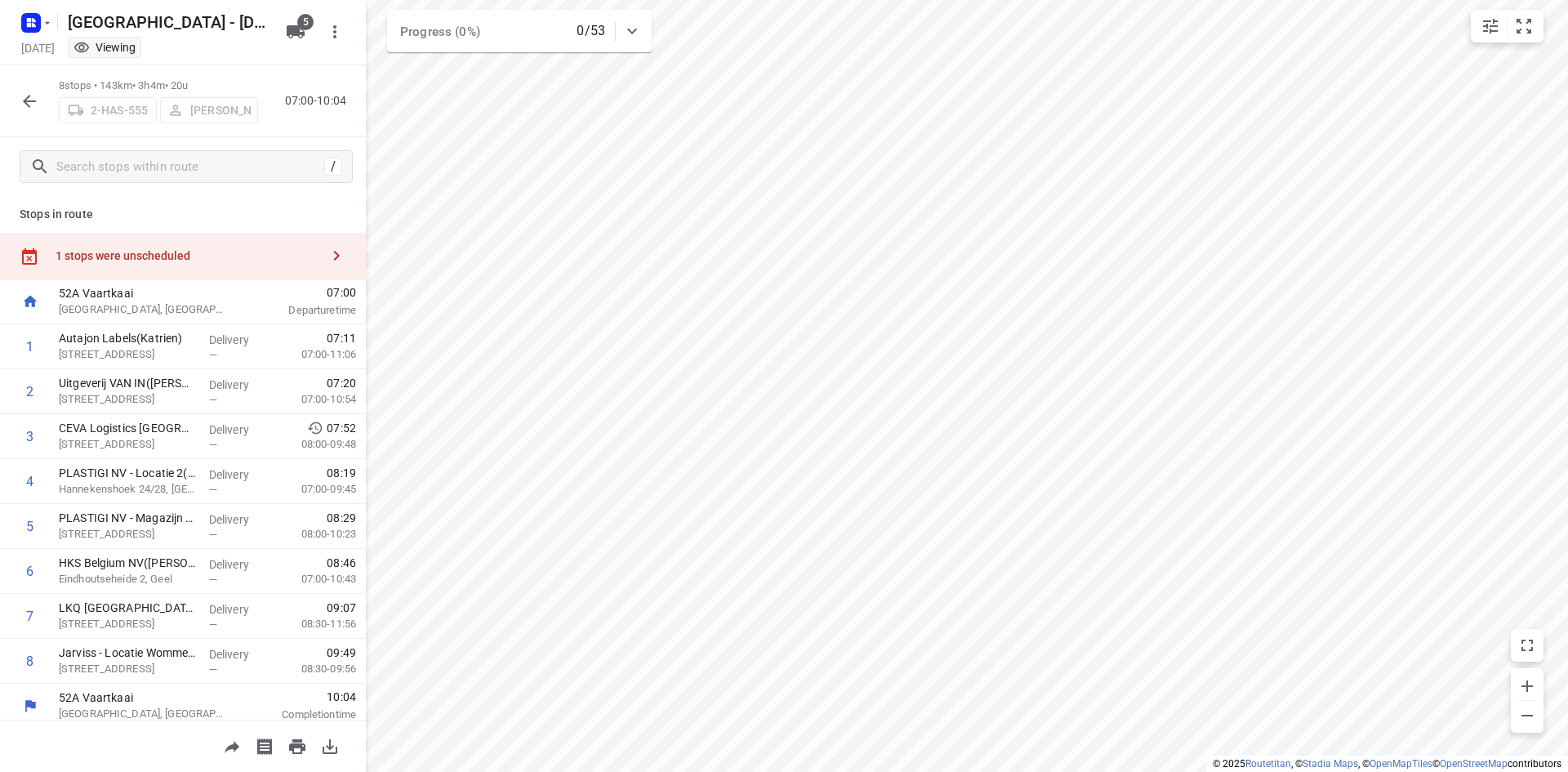
click at [246, 243] on div "1 stops were unscheduled" at bounding box center [183, 255] width 366 height 46
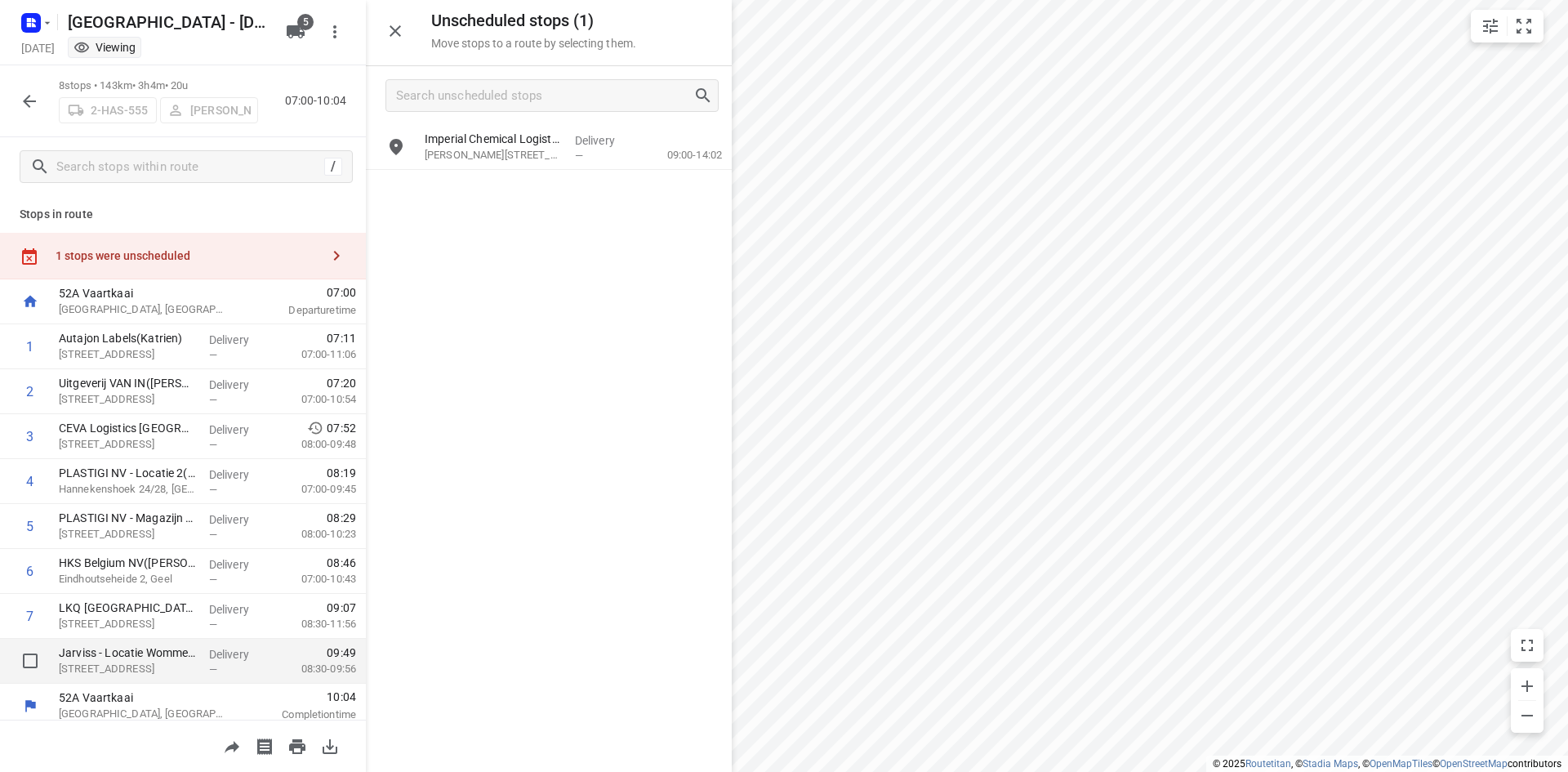
drag, startPoint x: 542, startPoint y: 145, endPoint x: 246, endPoint y: 651, distance: 586.2
click at [248, 655] on div "Unscheduled stops ( 1 ) Move stops to a route by selecting them. Imperial Chemi…" at bounding box center [183, 386] width 366 height 772
click at [31, 114] on button "button" at bounding box center [29, 100] width 32 height 32
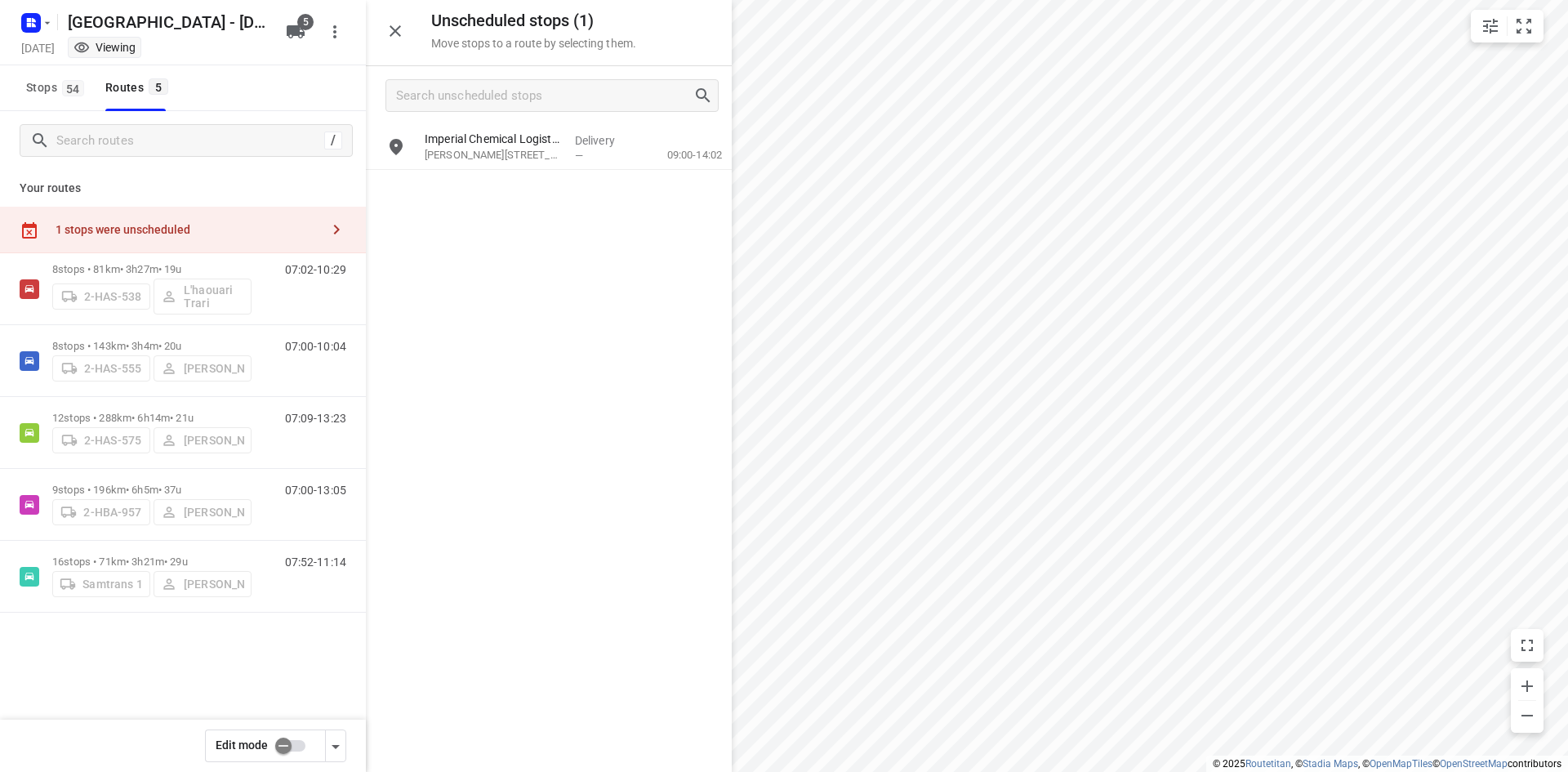
click at [290, 746] on input "checkbox" at bounding box center [283, 746] width 93 height 31
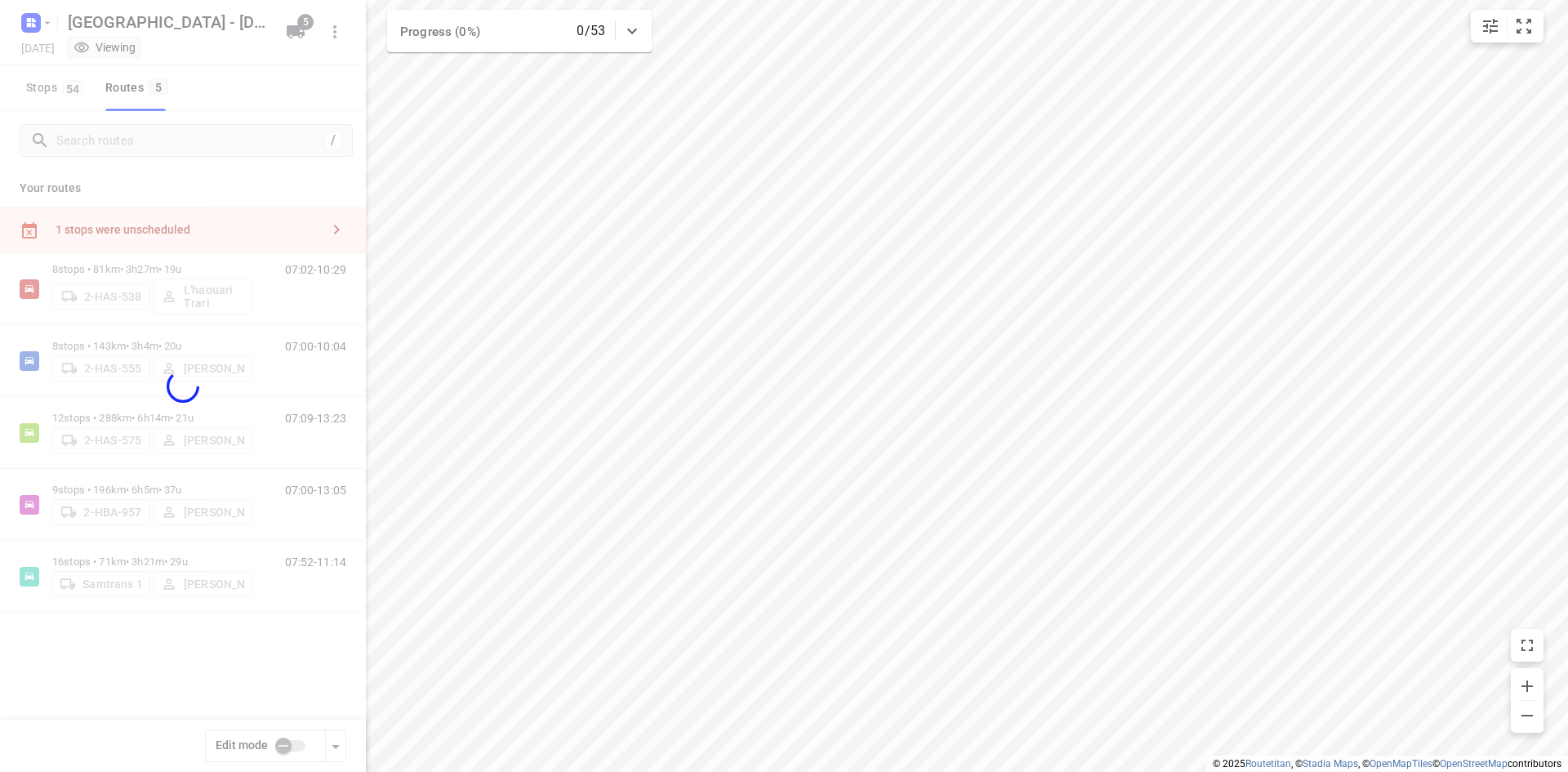
checkbox input "true"
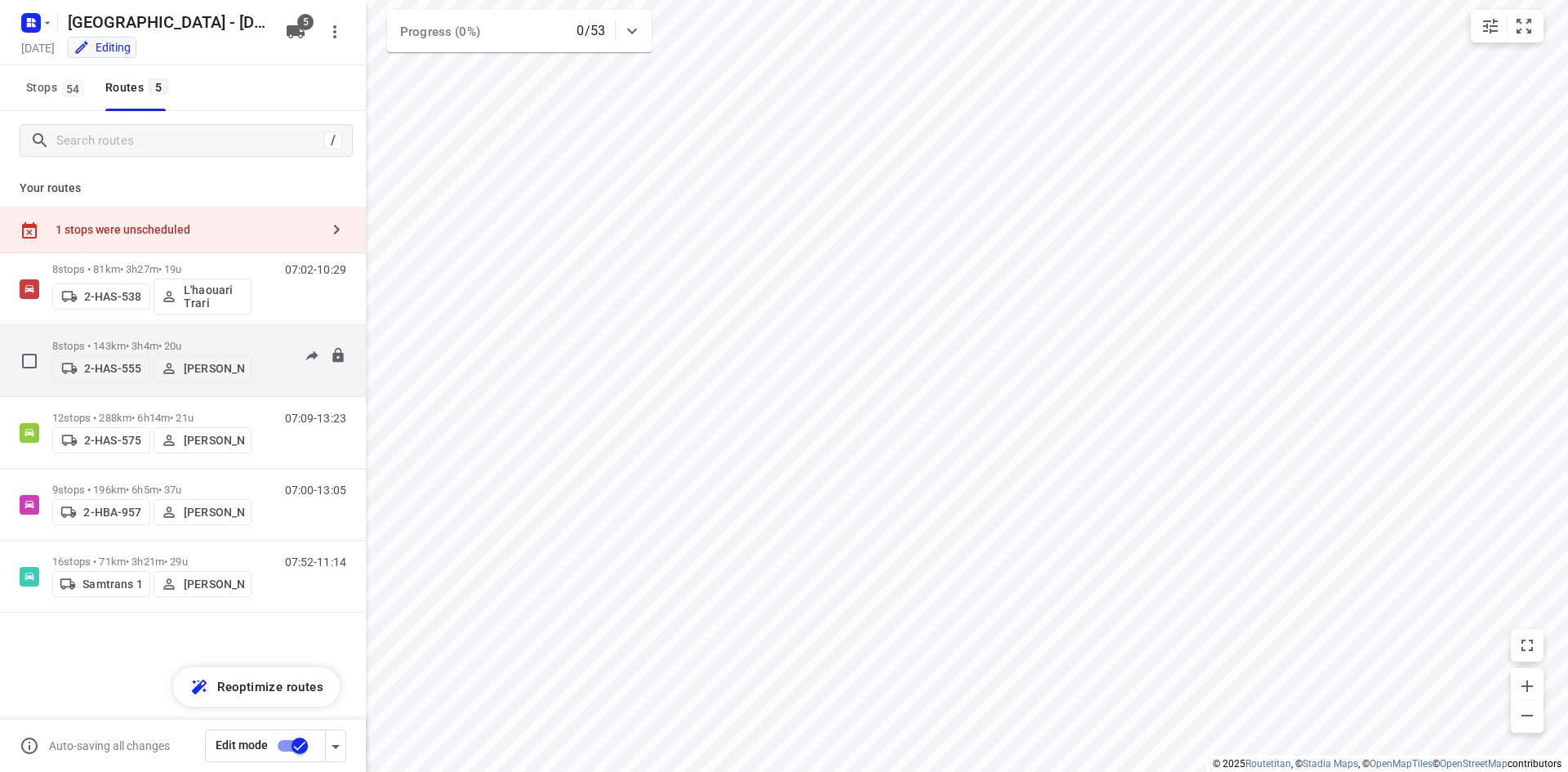
click at [232, 333] on div "8 stops • 143km • 3h4m • 20u 2-HAS-555 [PERSON_NAME]" at bounding box center [152, 361] width 199 height 58
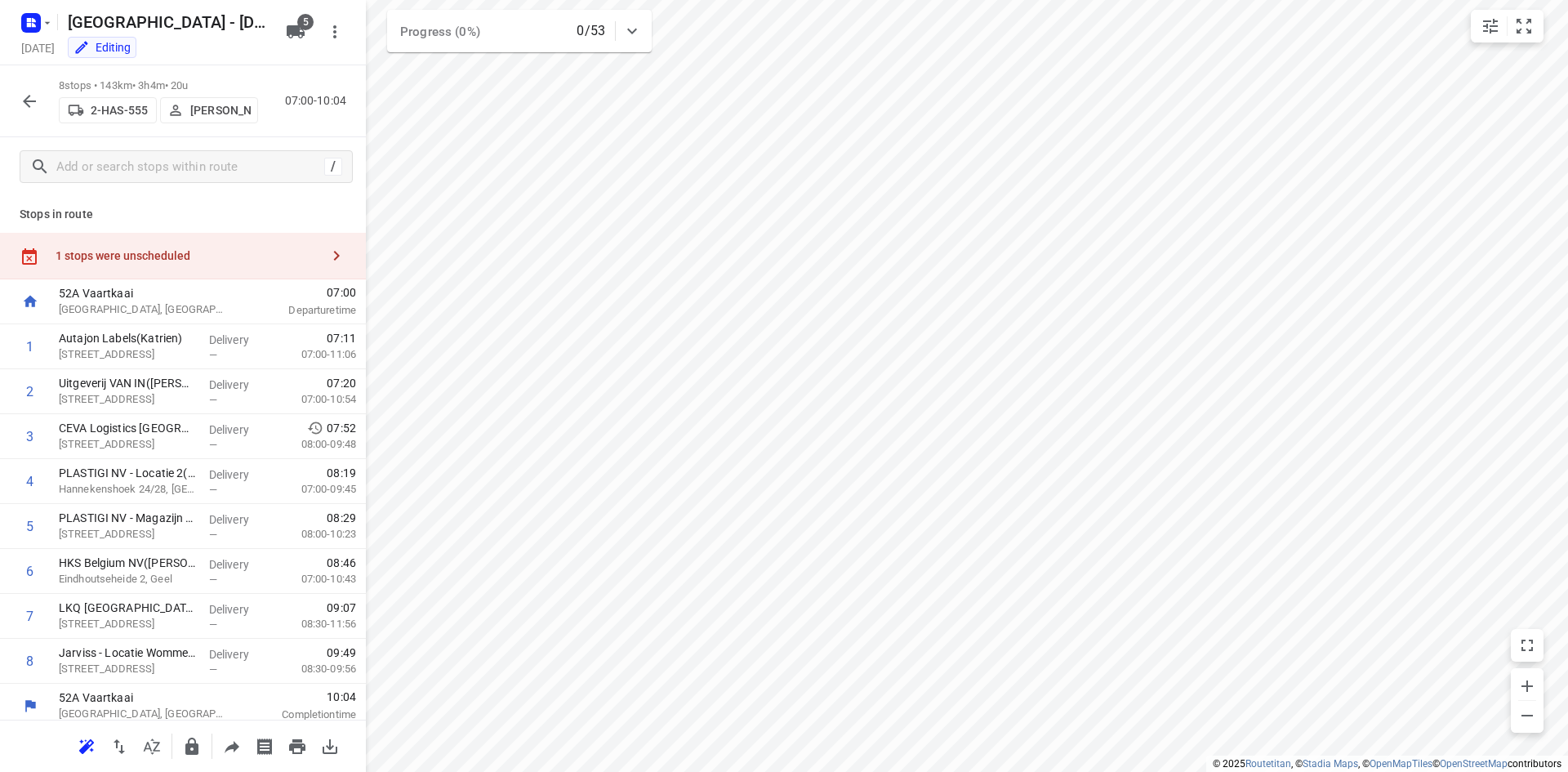
click at [244, 241] on div "1 stops were unscheduled" at bounding box center [183, 255] width 366 height 46
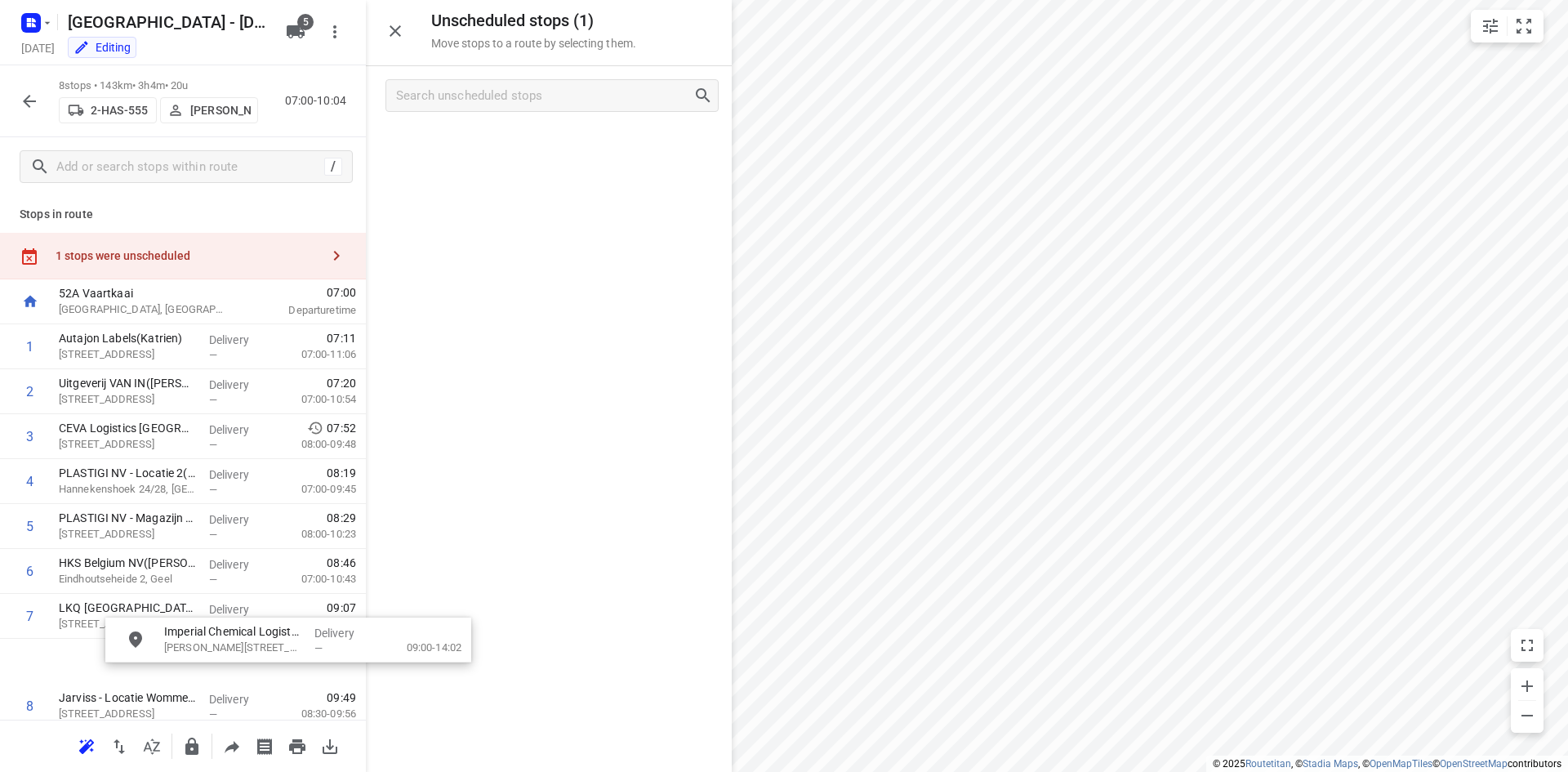
scroll to position [65, 0]
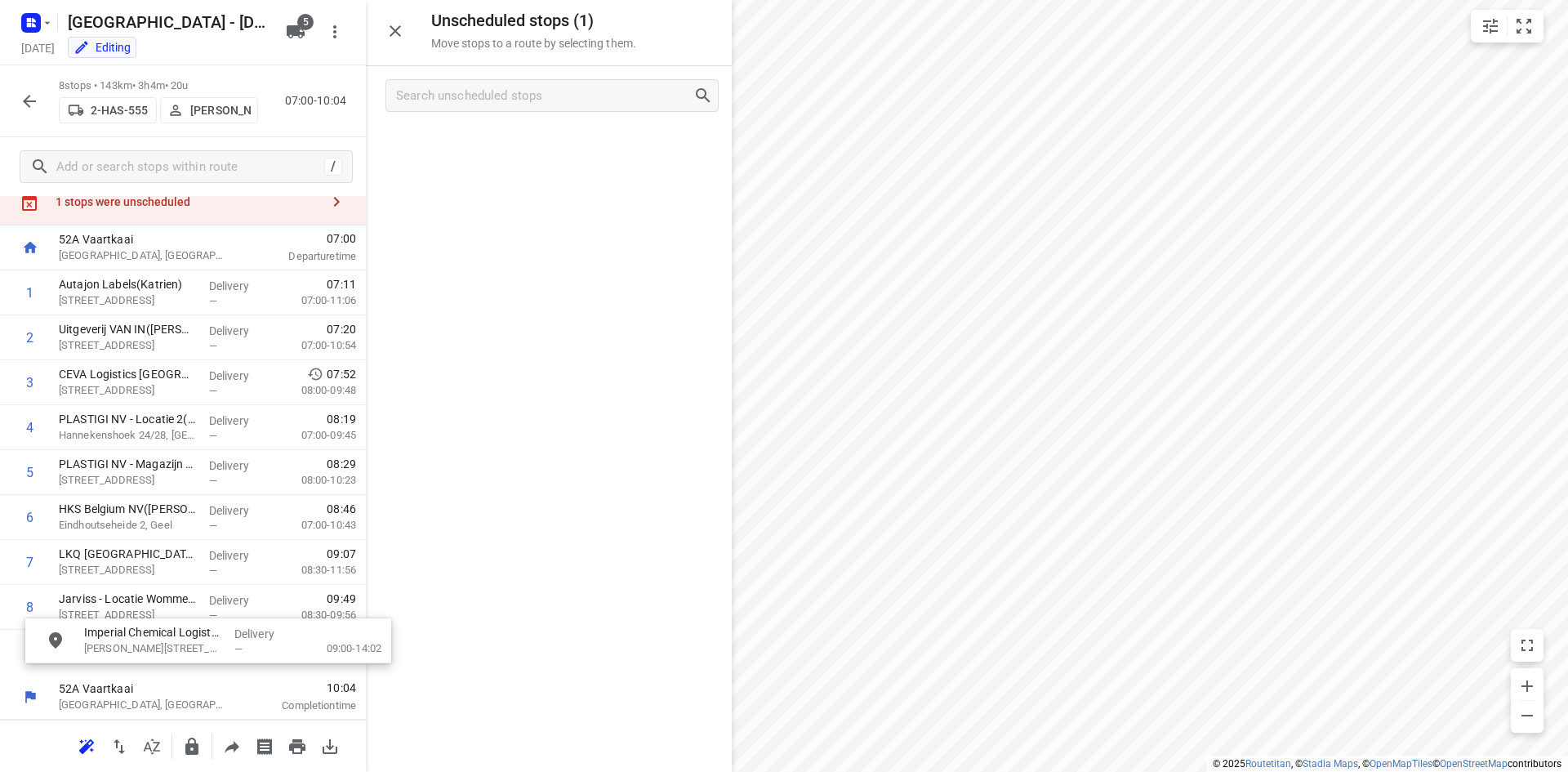
drag, startPoint x: 515, startPoint y: 126, endPoint x: 178, endPoint y: 623, distance: 600.5
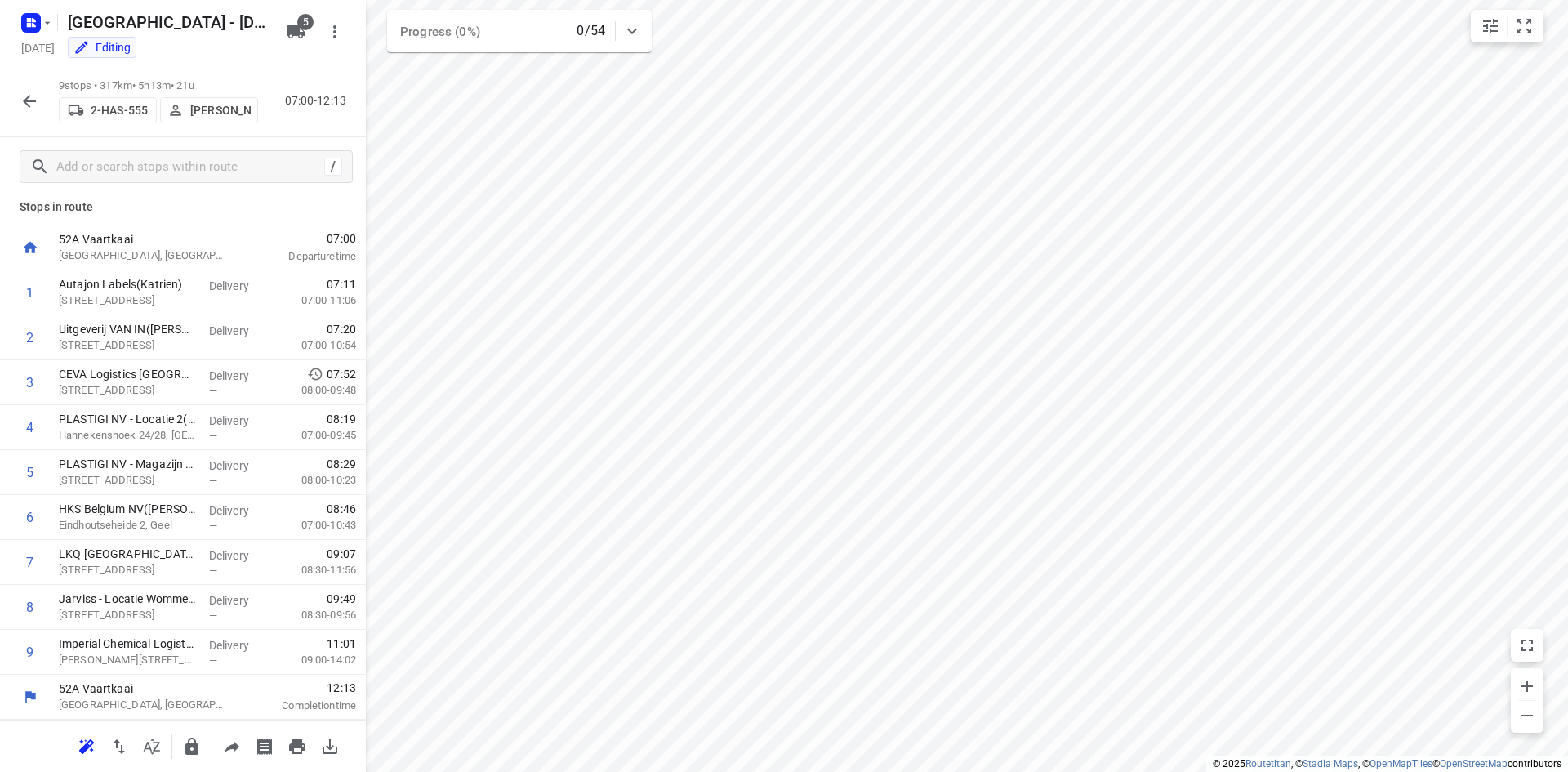
scroll to position [7, 0]
drag, startPoint x: 212, startPoint y: 657, endPoint x: 207, endPoint y: 609, distance: 48.3
click at [207, 609] on div "1 Autajon Labels([GEOGRAPHIC_DATA]) [STREET_ADDRESS] Delivery — 07:11 07:00-11:…" at bounding box center [183, 472] width 366 height 404
click at [23, 93] on icon "button" at bounding box center [29, 101] width 19 height 19
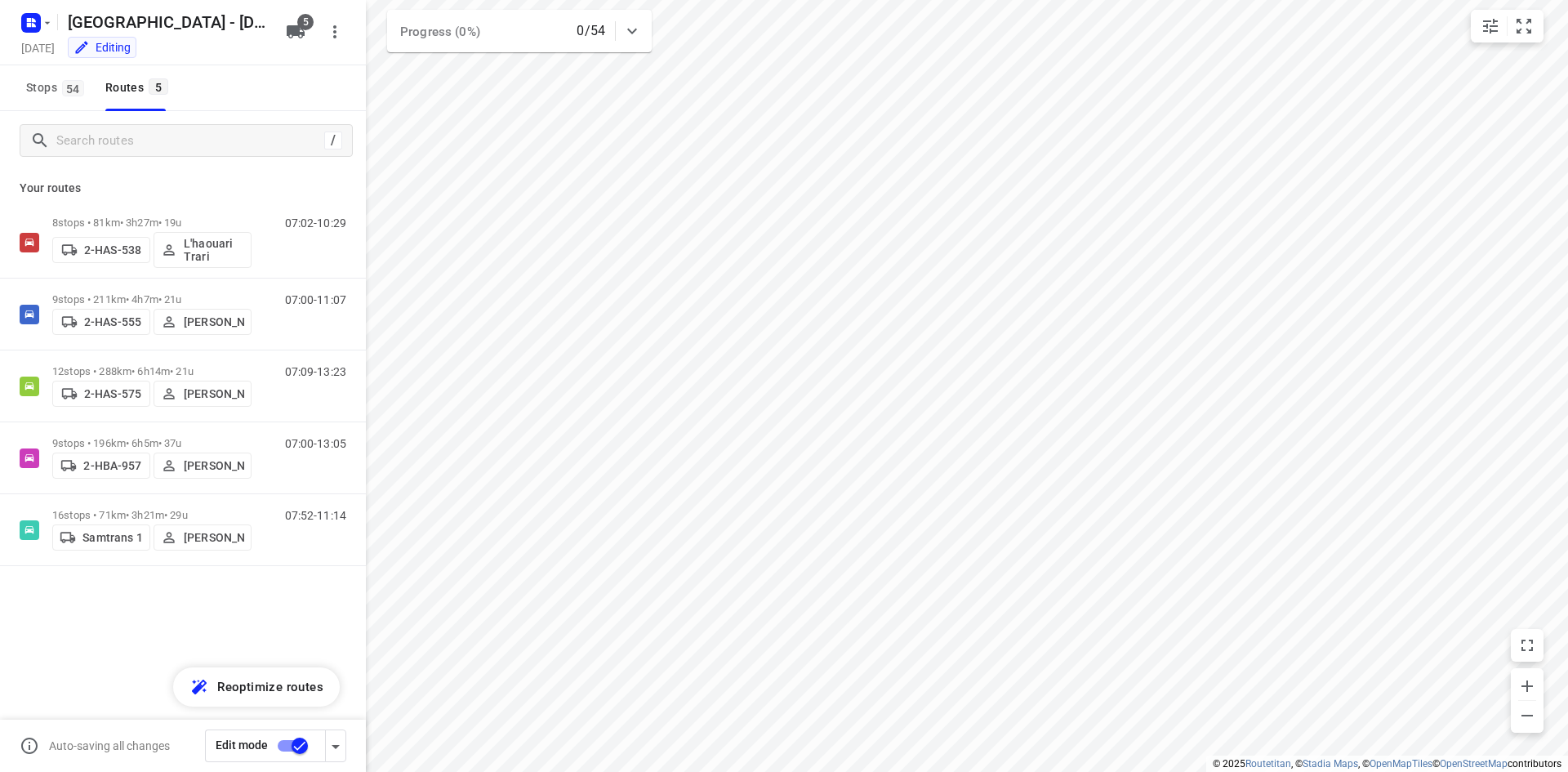
click at [297, 740] on input "checkbox" at bounding box center [300, 746] width 93 height 31
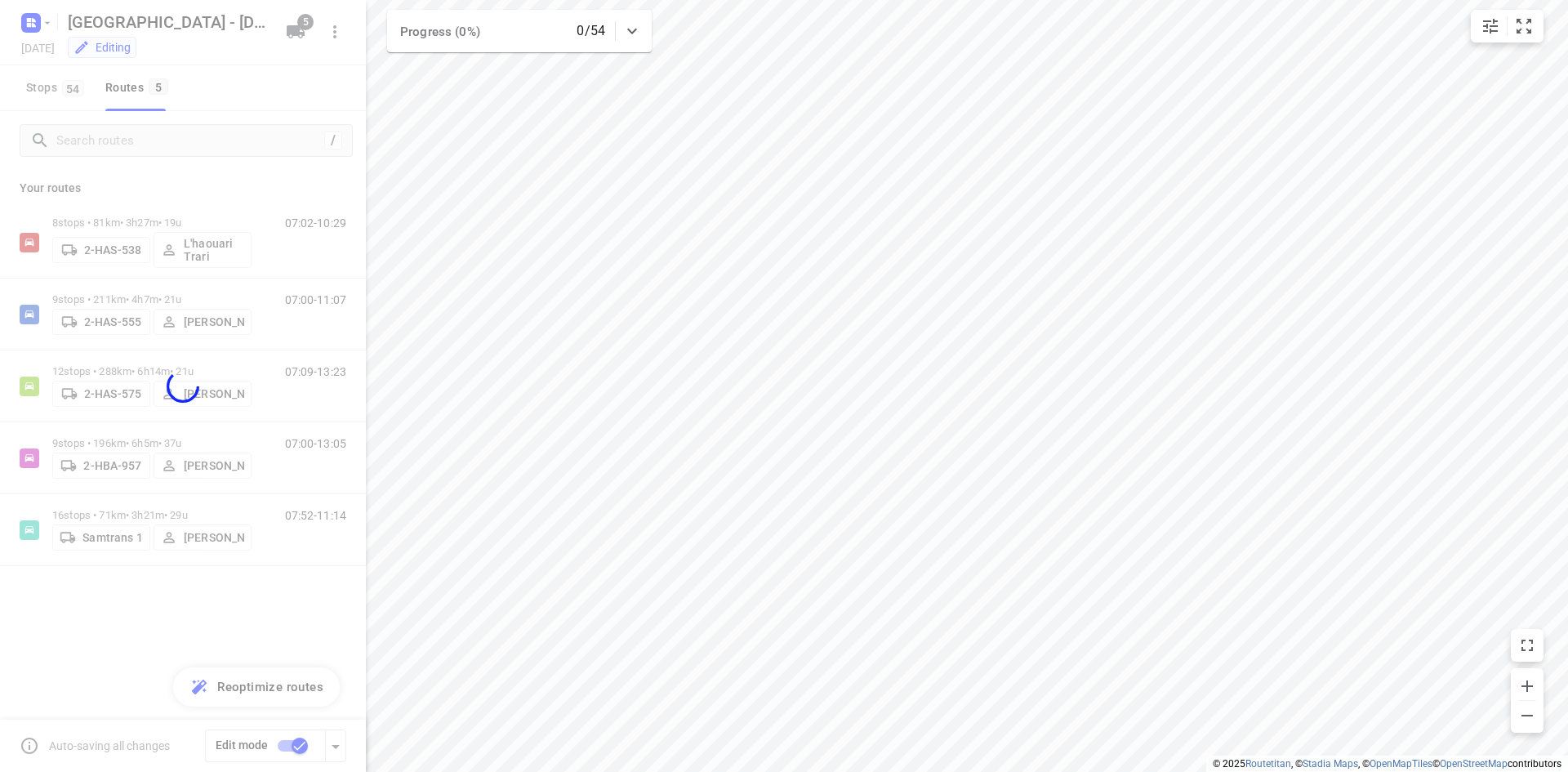
checkbox input "false"
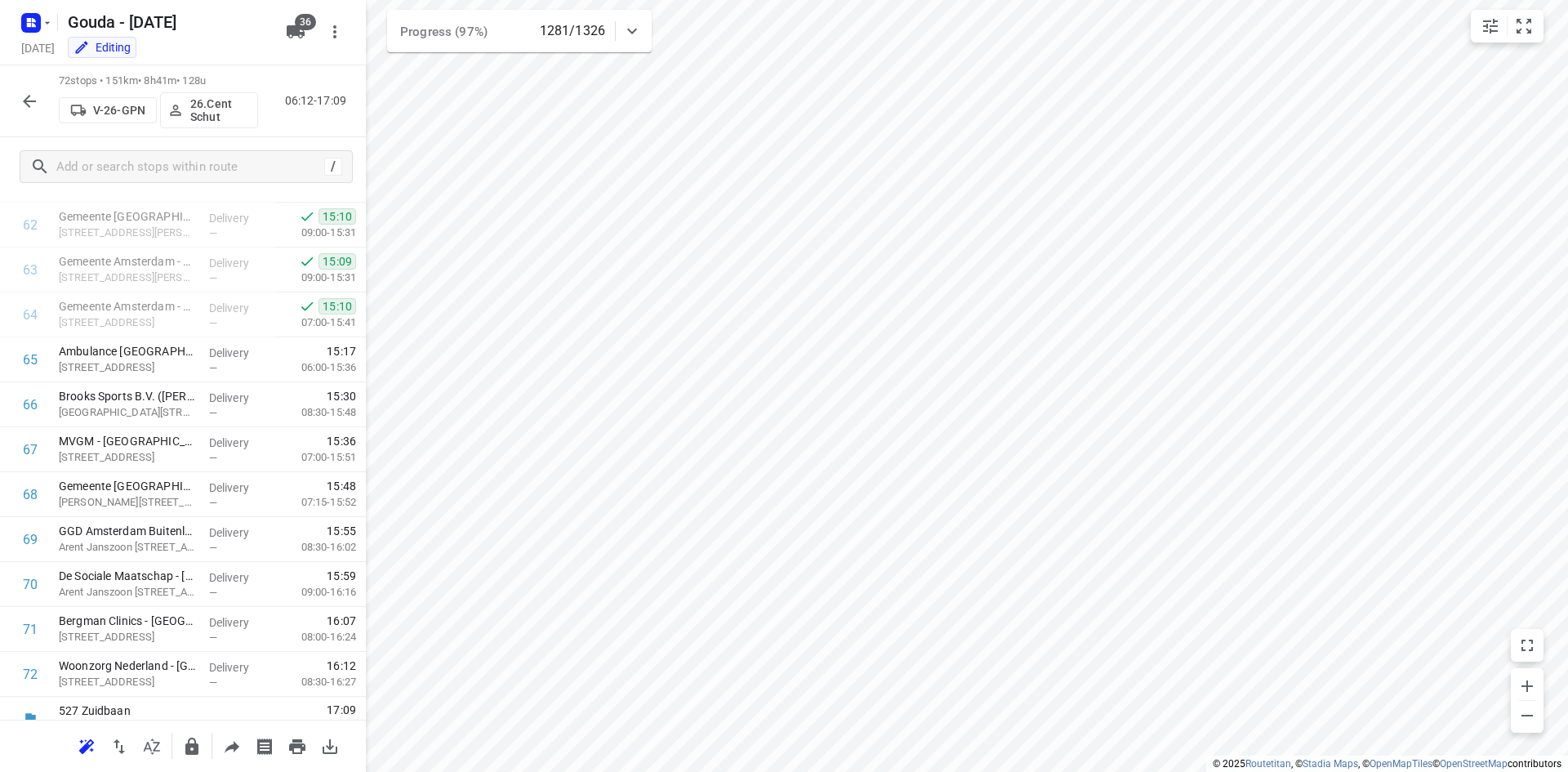
scroll to position [2821, 0]
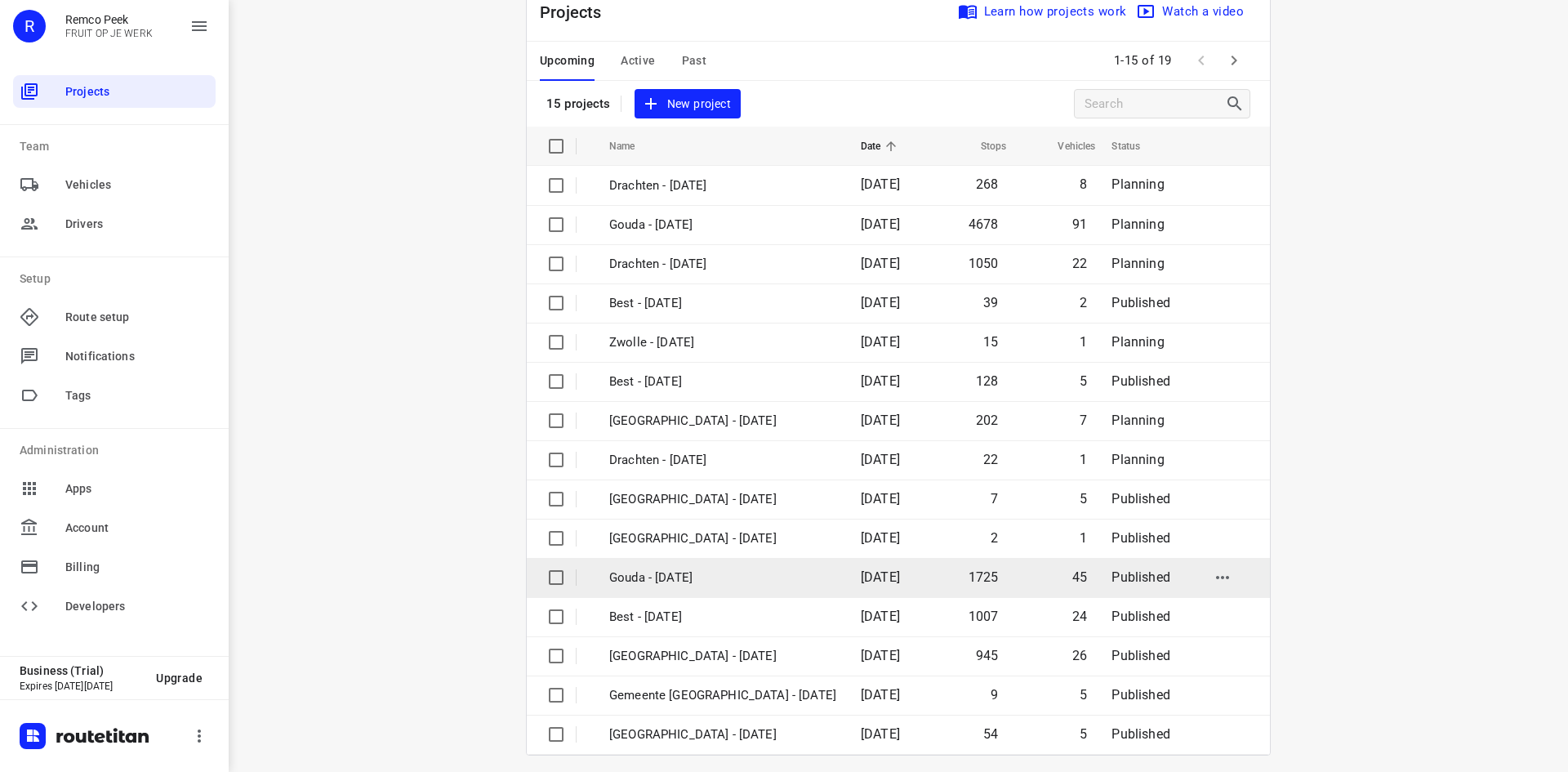
scroll to position [54, 0]
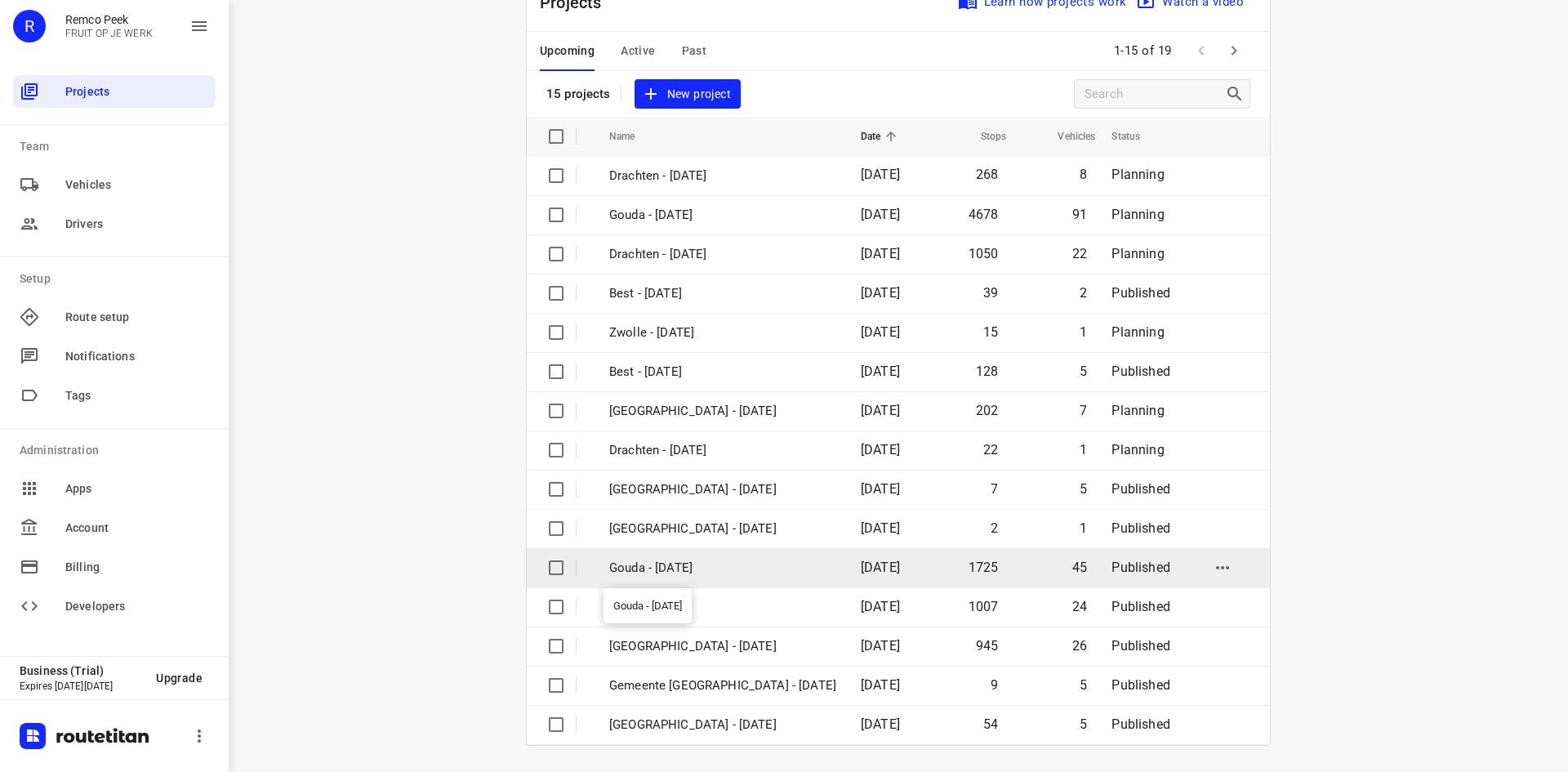
click at [710, 568] on p "Gouda - [DATE]" at bounding box center [723, 569] width 227 height 19
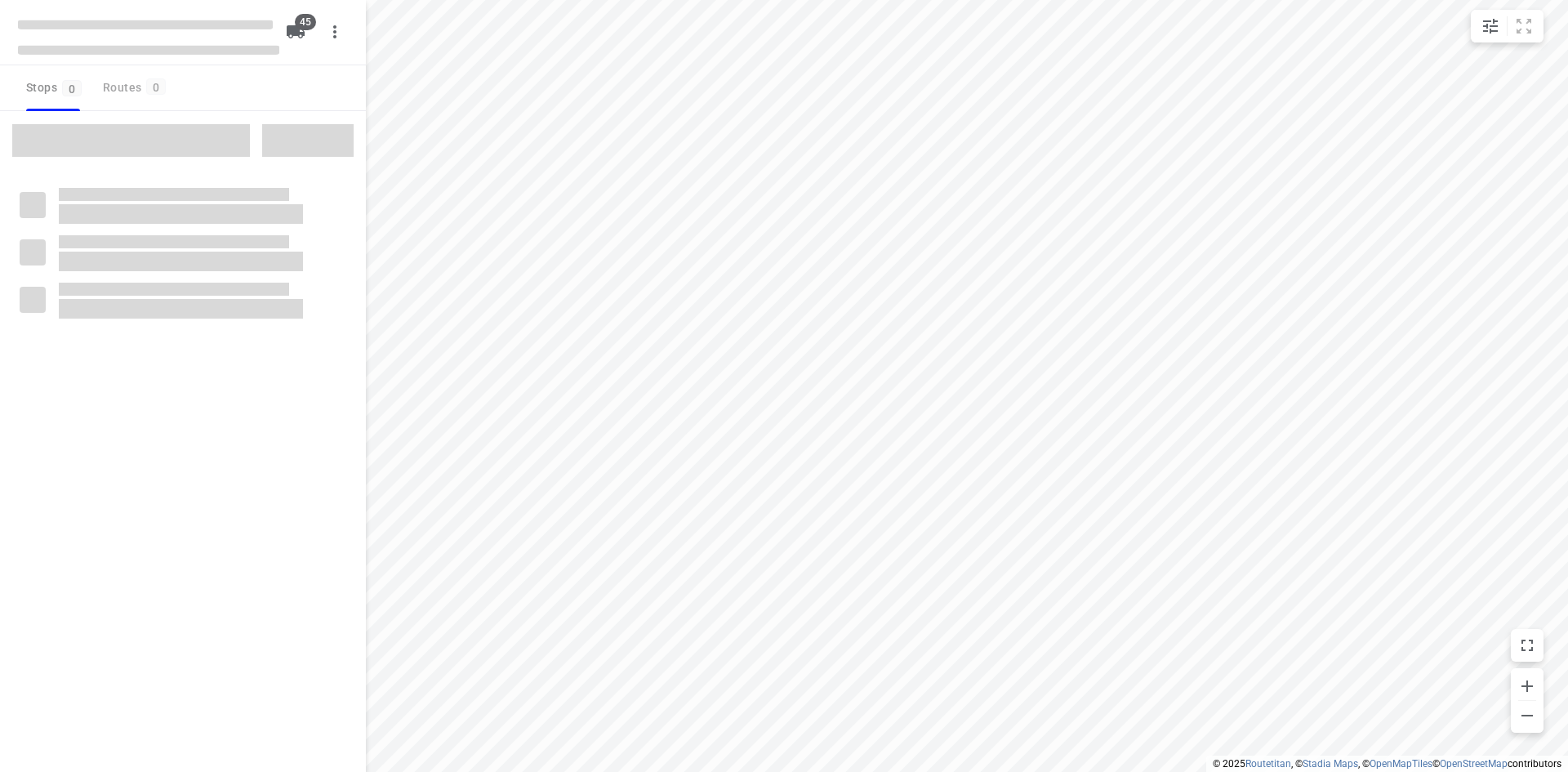
type input "distance"
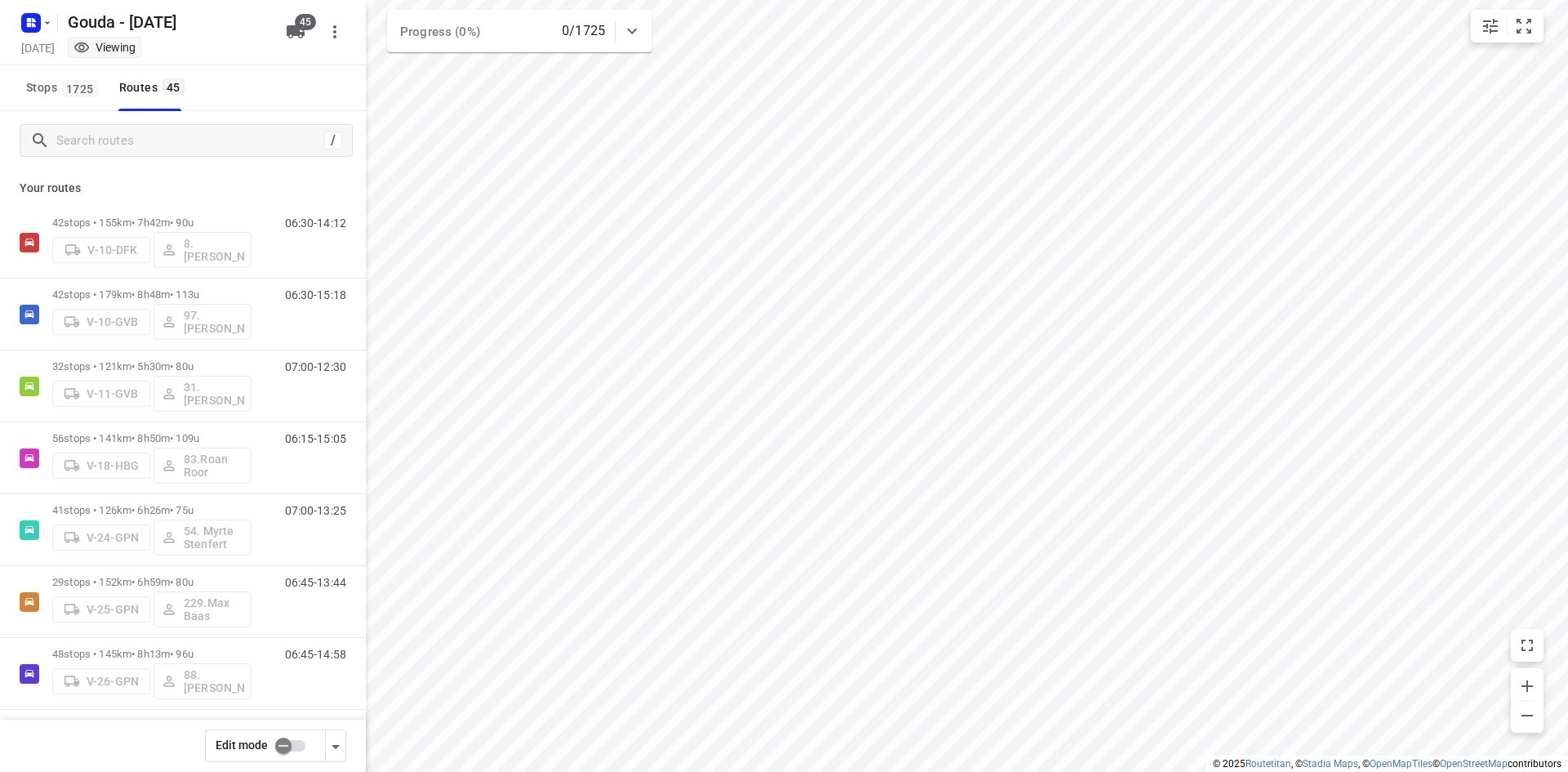
click at [55, 97] on span "Stops 1725" at bounding box center [65, 87] width 77 height 20
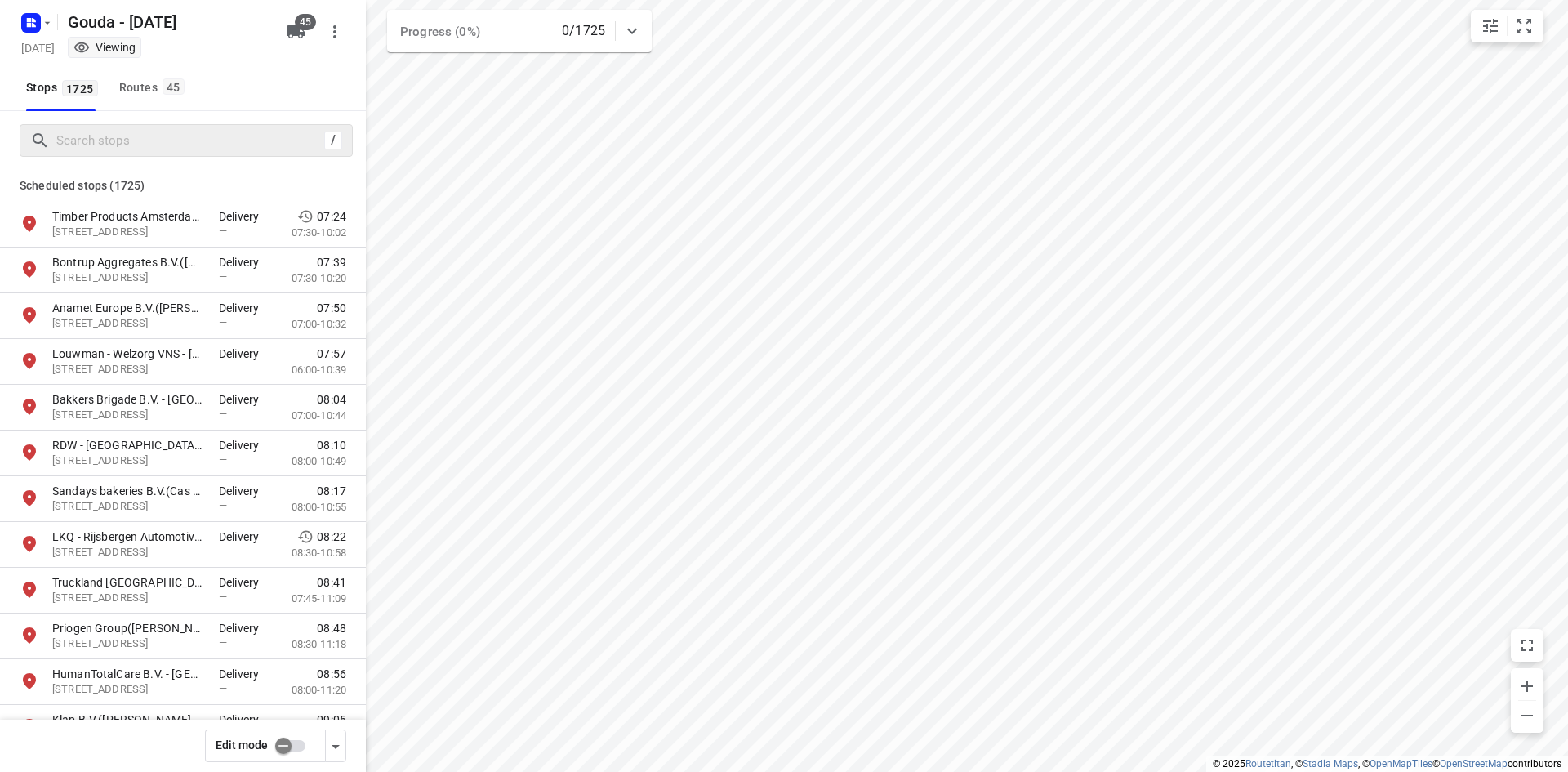
click at [146, 126] on div "/" at bounding box center [185, 140] width 333 height 32
click at [153, 141] on input "Search stops" at bounding box center [204, 141] width 294 height 25
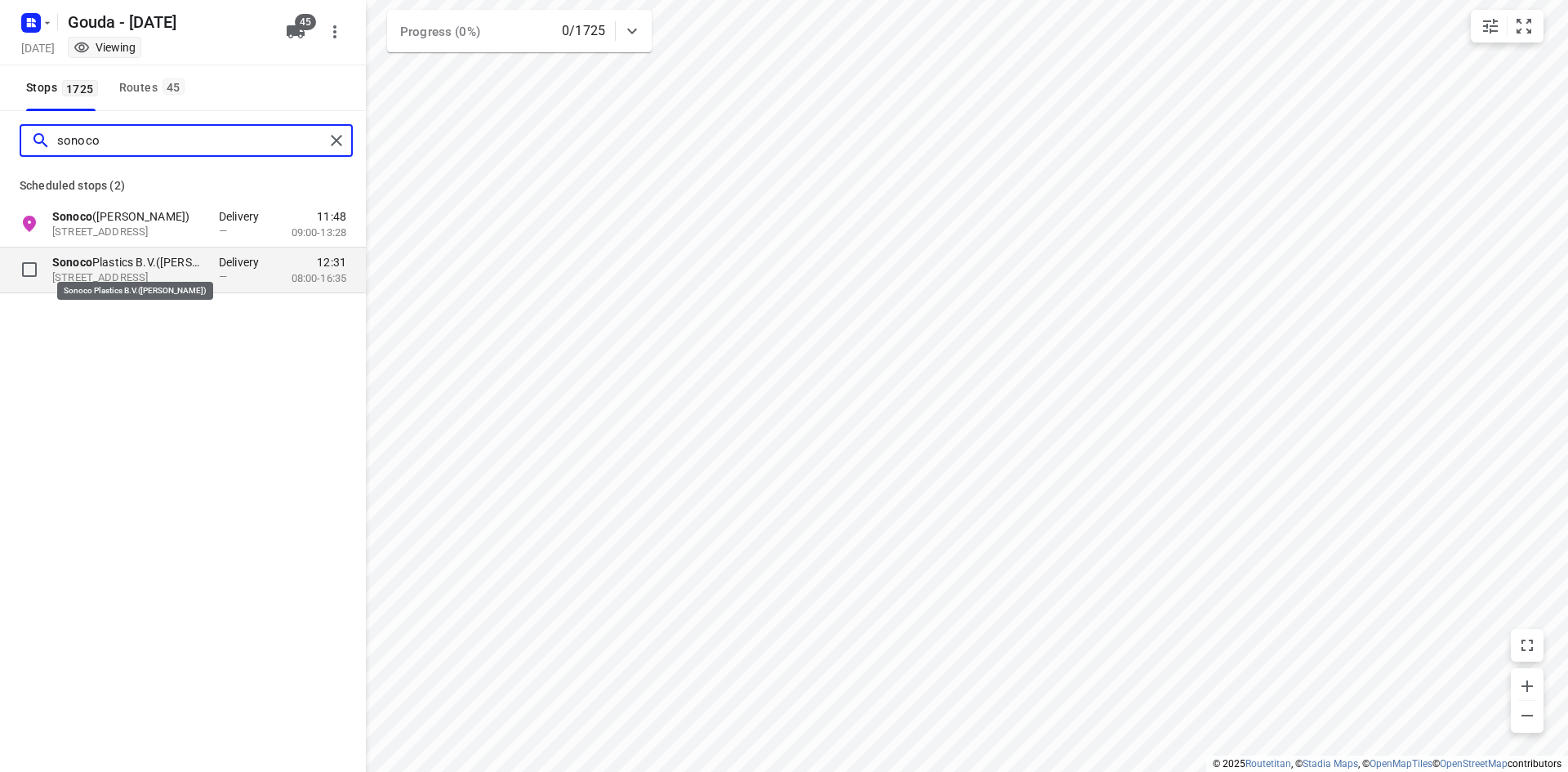
type input "sonoco"
click at [169, 258] on p "Sonoco Plastics B.V.([PERSON_NAME])" at bounding box center [128, 262] width 150 height 17
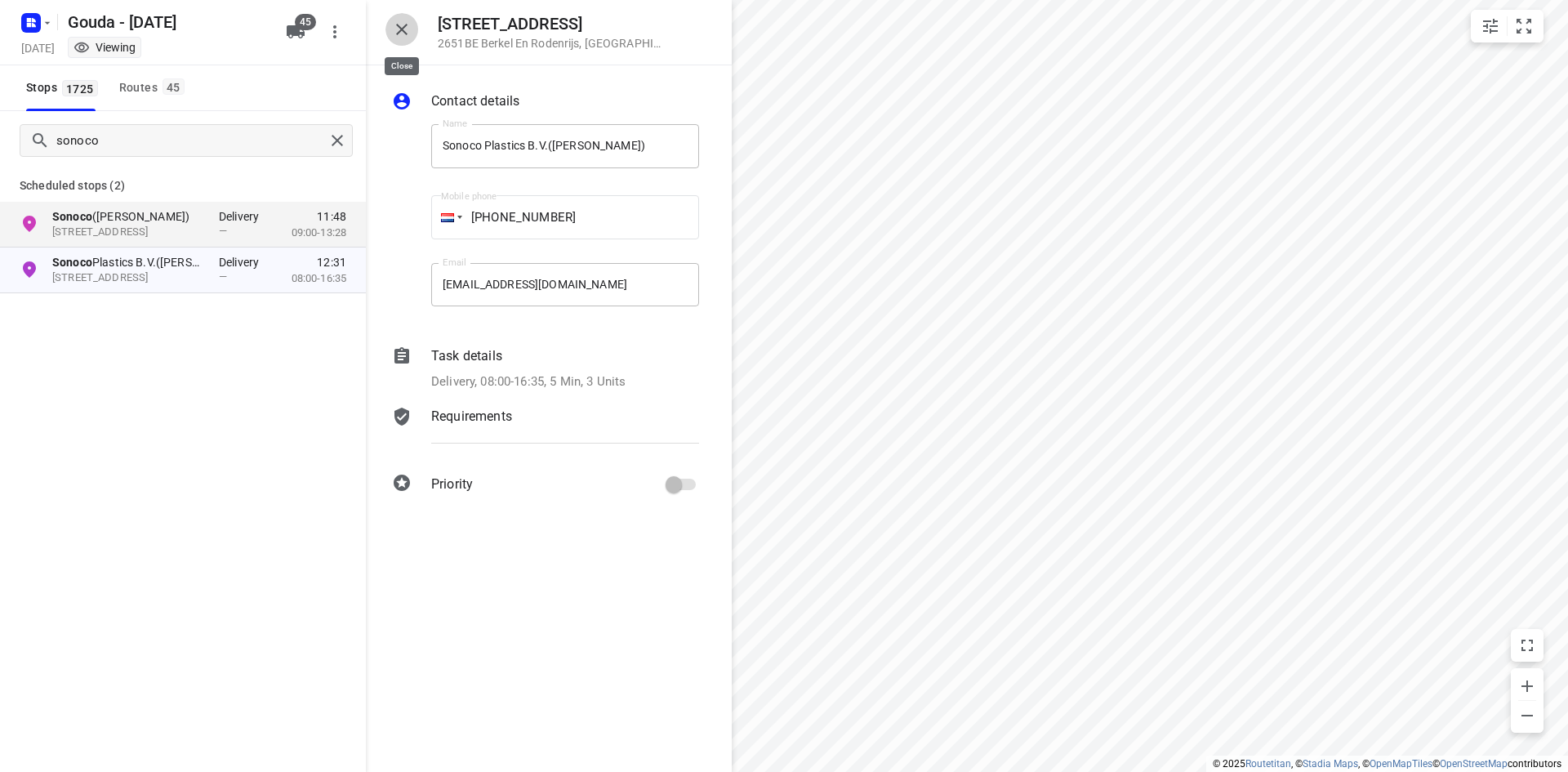
drag, startPoint x: 402, startPoint y: 28, endPoint x: 418, endPoint y: 49, distance: 26.4
click at [402, 26] on icon "button" at bounding box center [402, 29] width 19 height 19
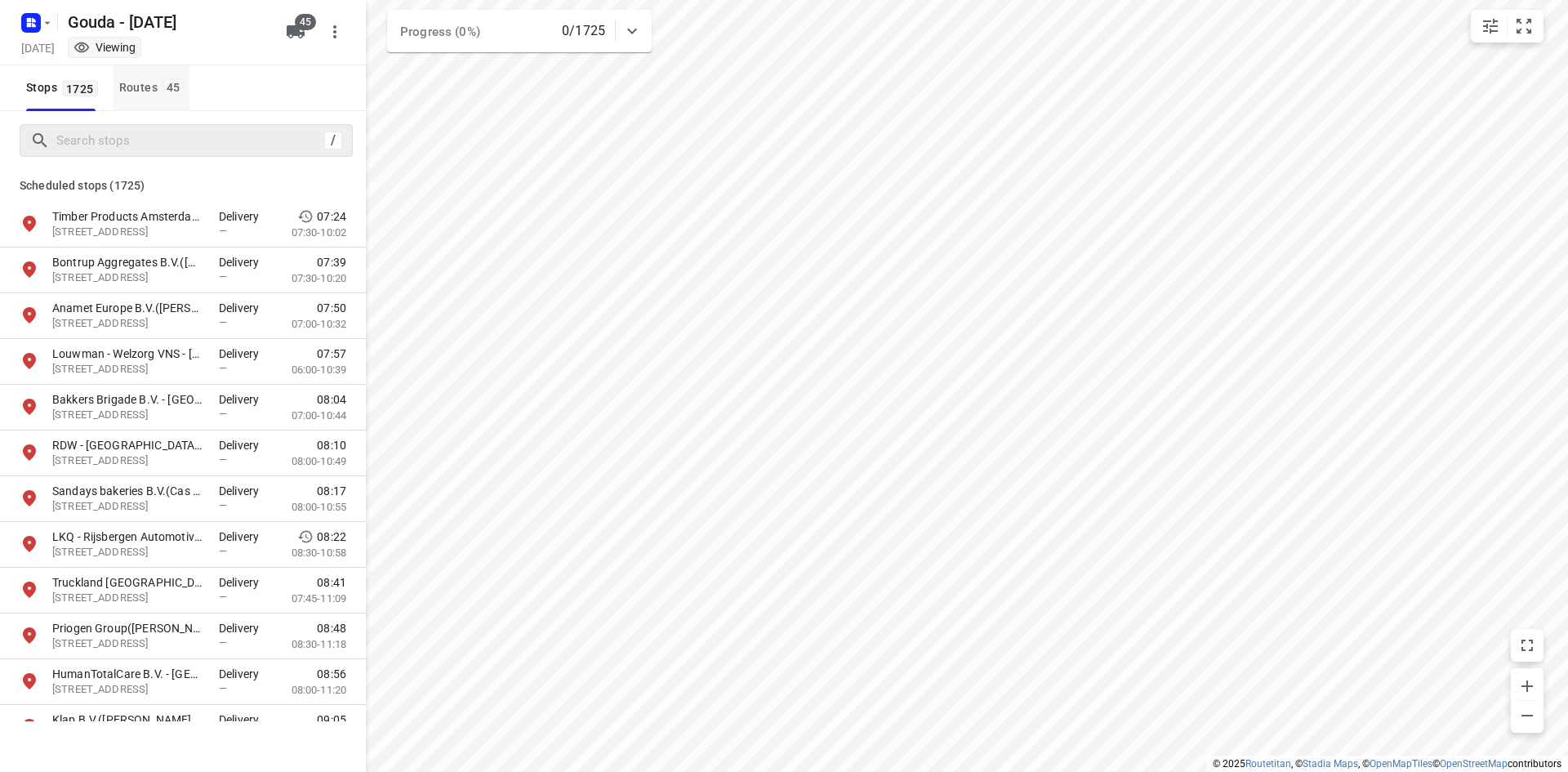
click at [138, 75] on button "Routes 45" at bounding box center [151, 88] width 77 height 45
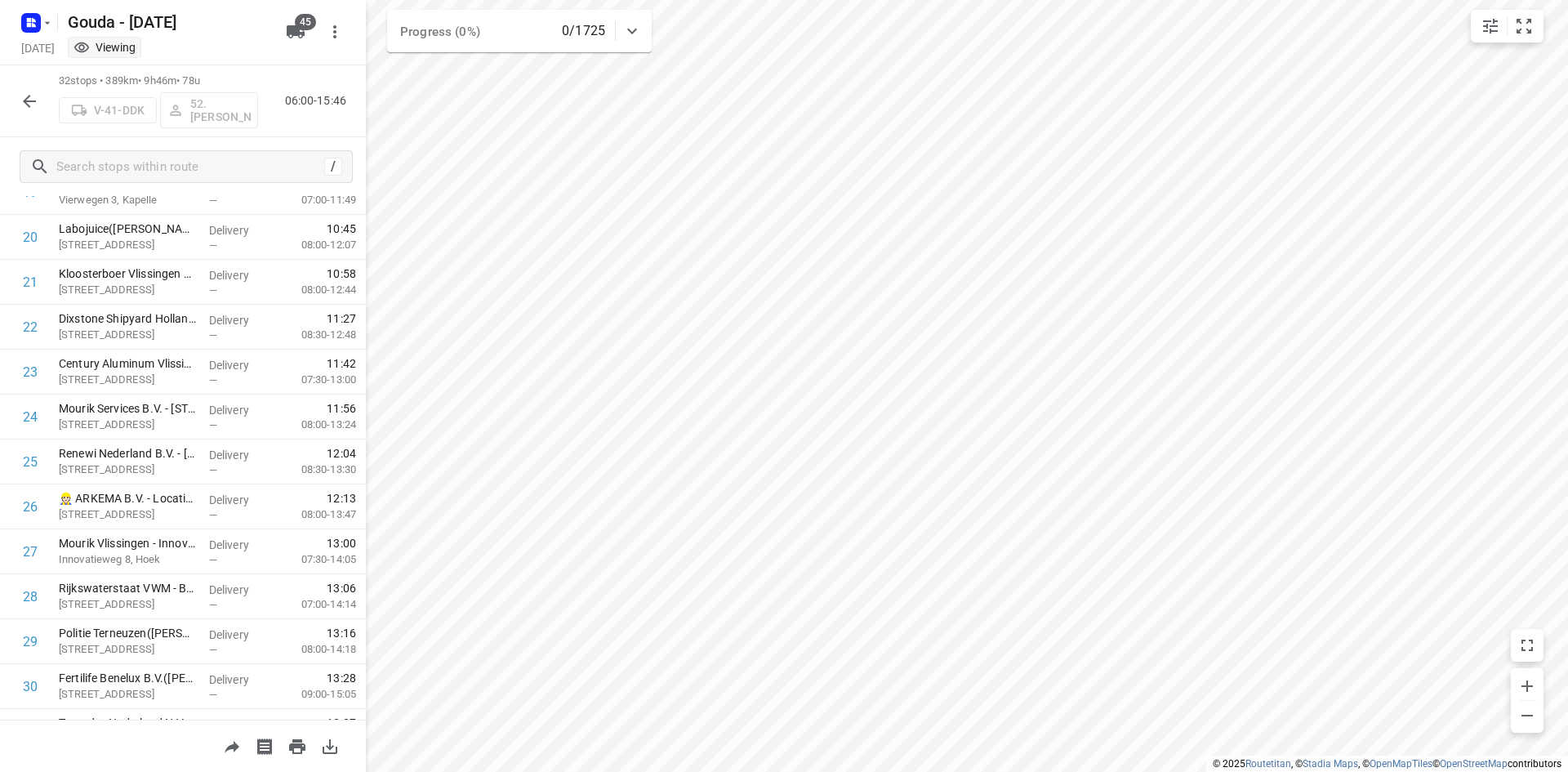
scroll to position [1040, 0]
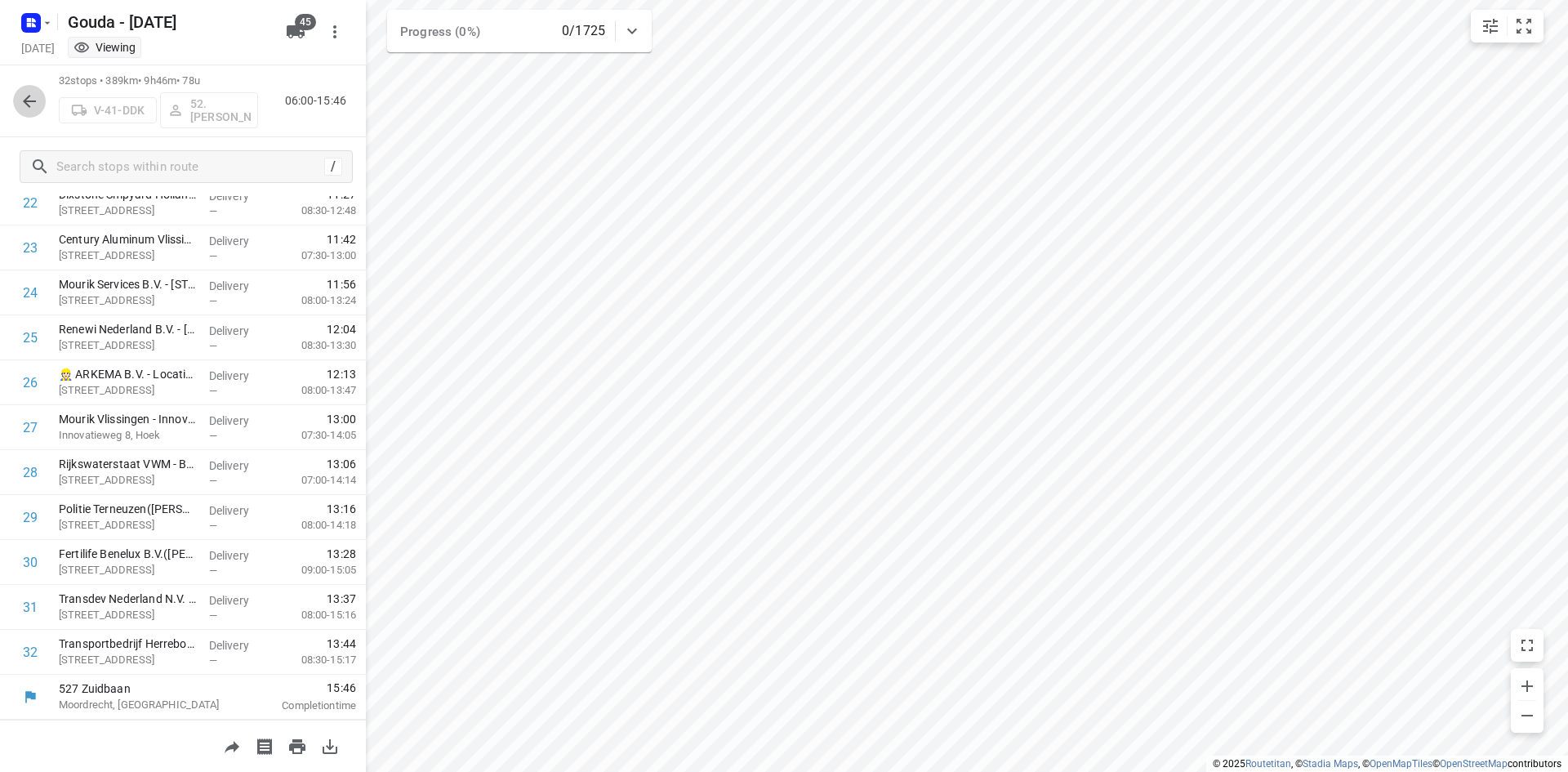
click at [37, 94] on icon "button" at bounding box center [29, 101] width 19 height 19
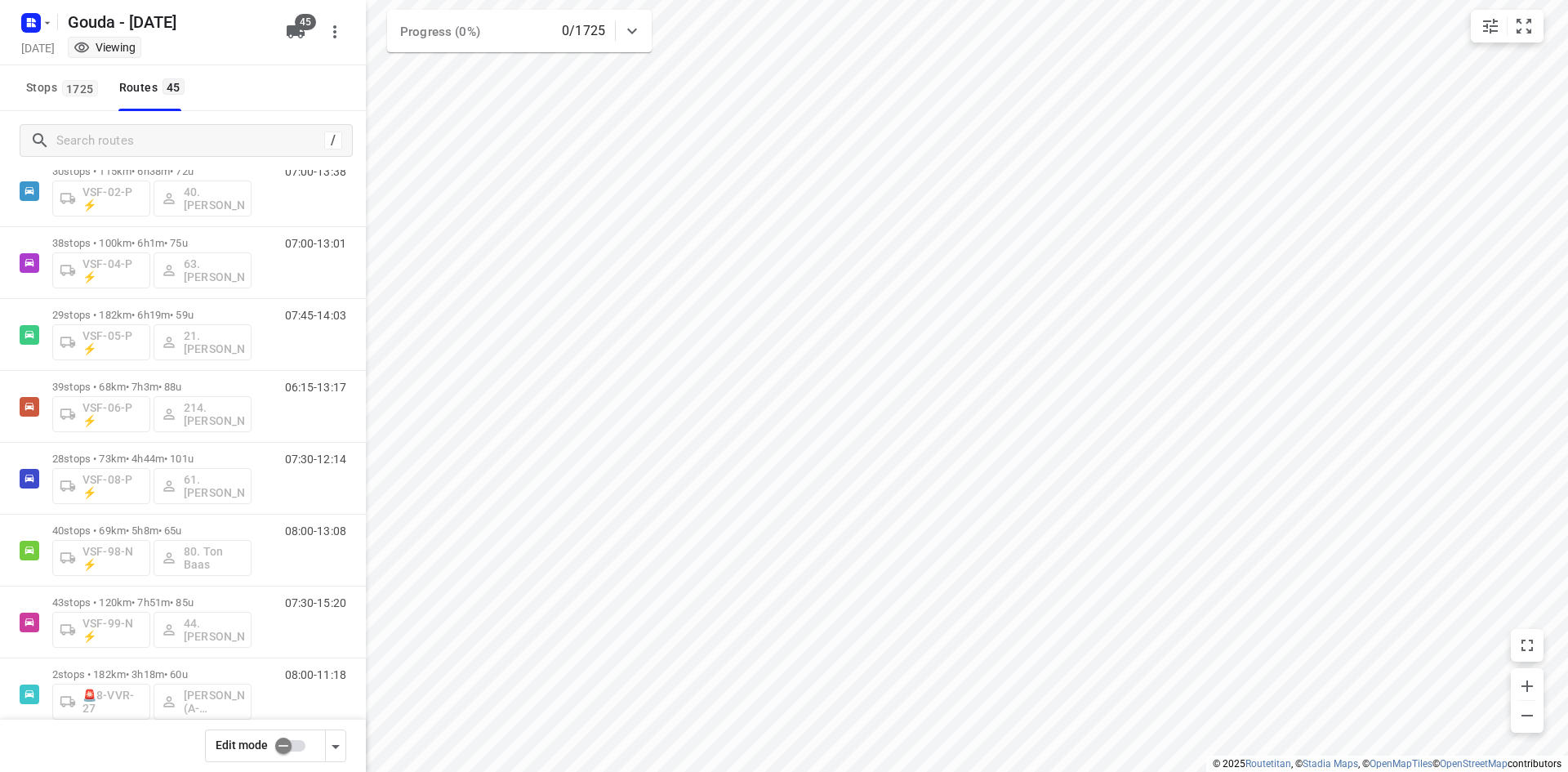
scroll to position [2737, 0]
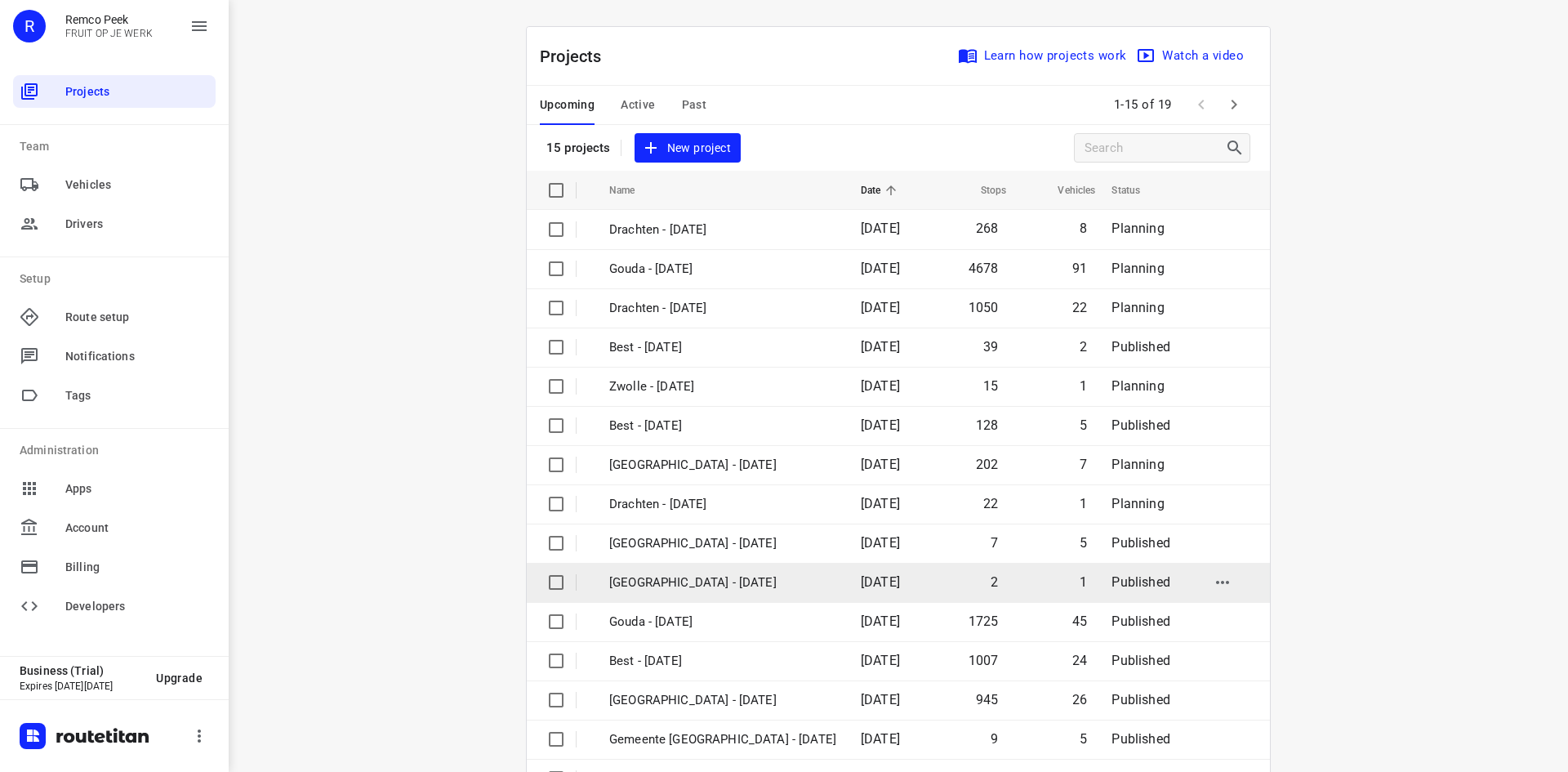
scroll to position [54, 0]
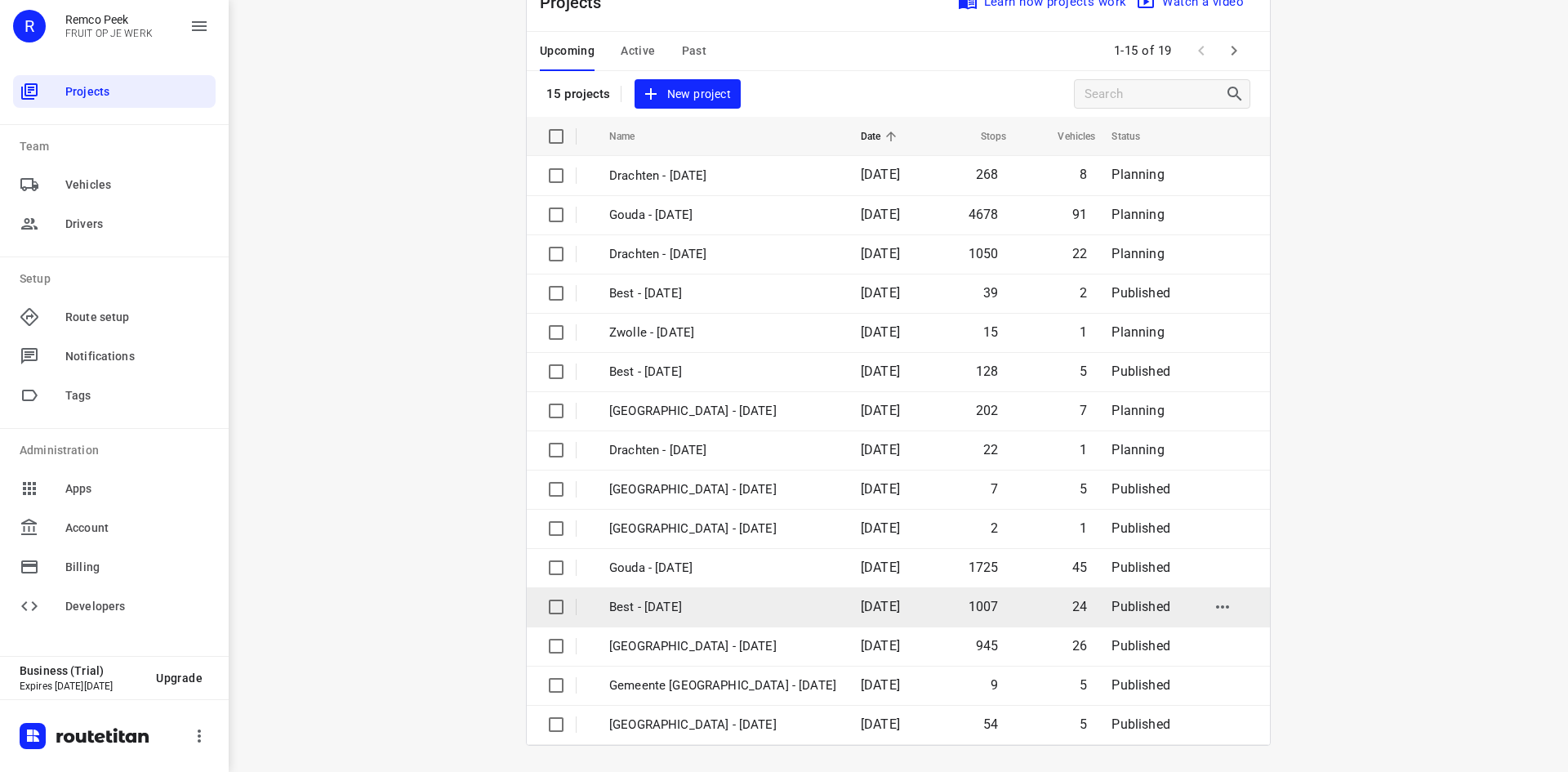
click at [712, 614] on p "Best - [DATE]" at bounding box center [723, 607] width 227 height 19
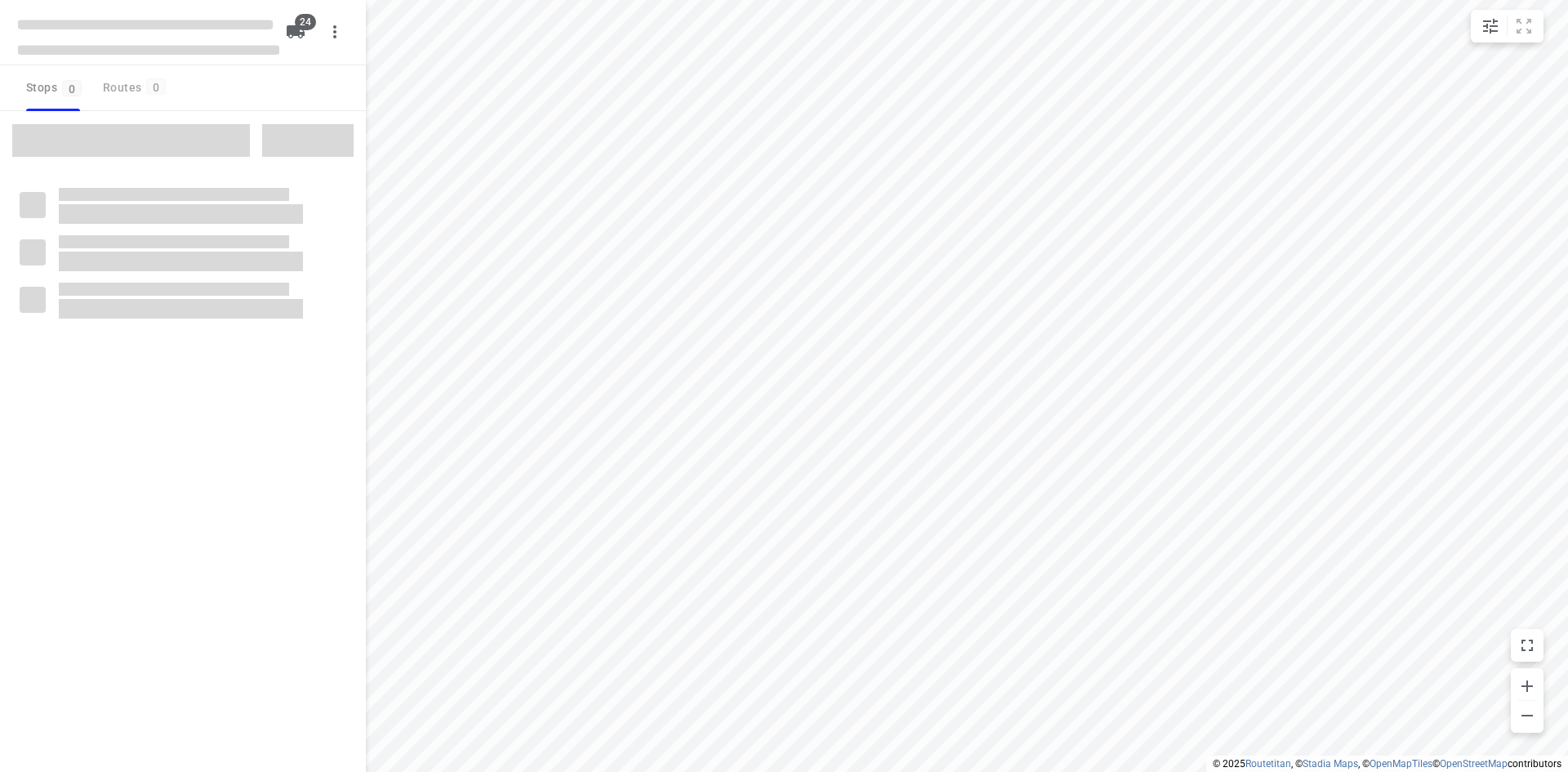
type input "distance"
checkbox input "true"
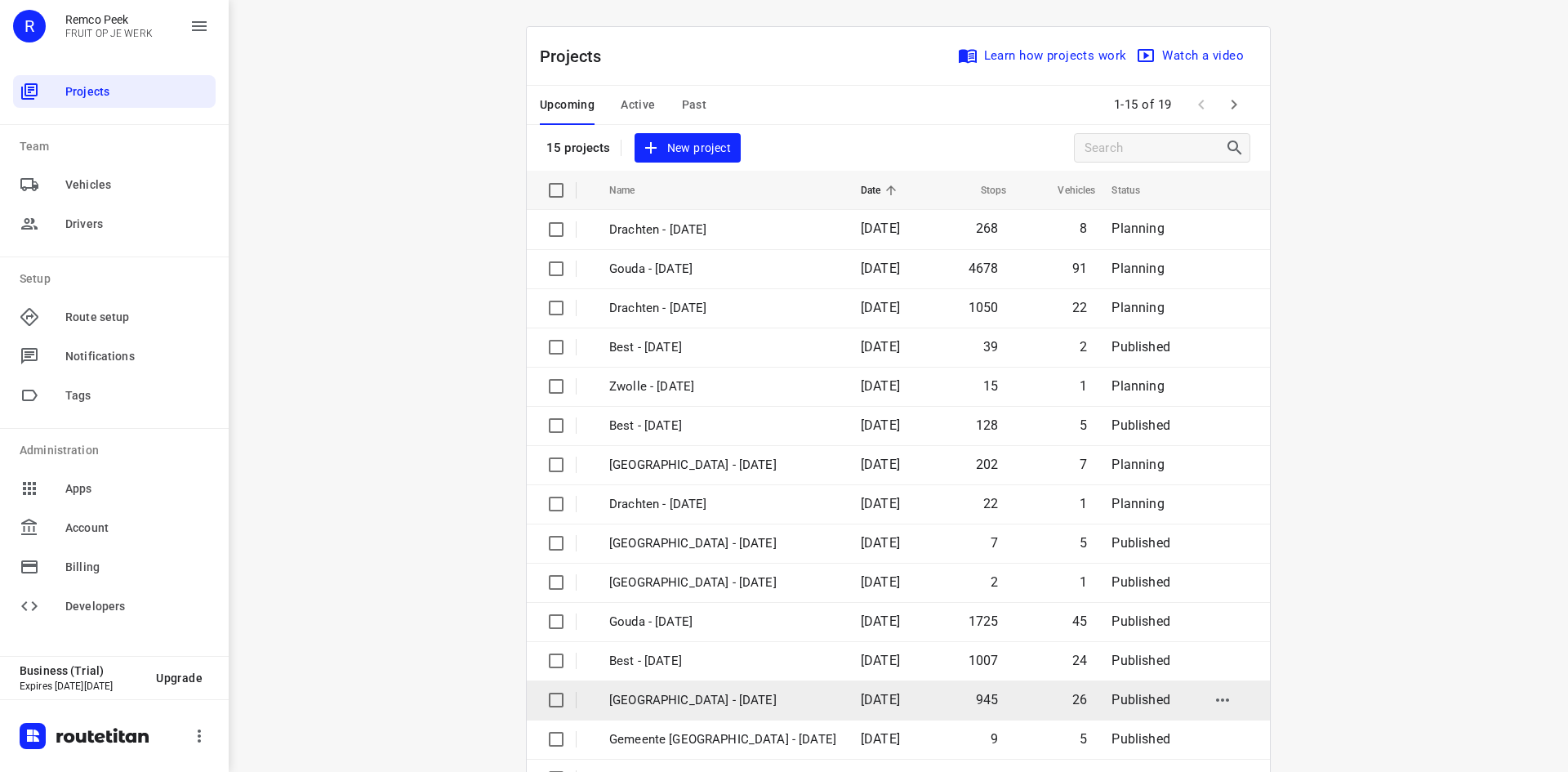
click at [694, 700] on p "[GEOGRAPHIC_DATA] - [DATE]" at bounding box center [723, 700] width 227 height 19
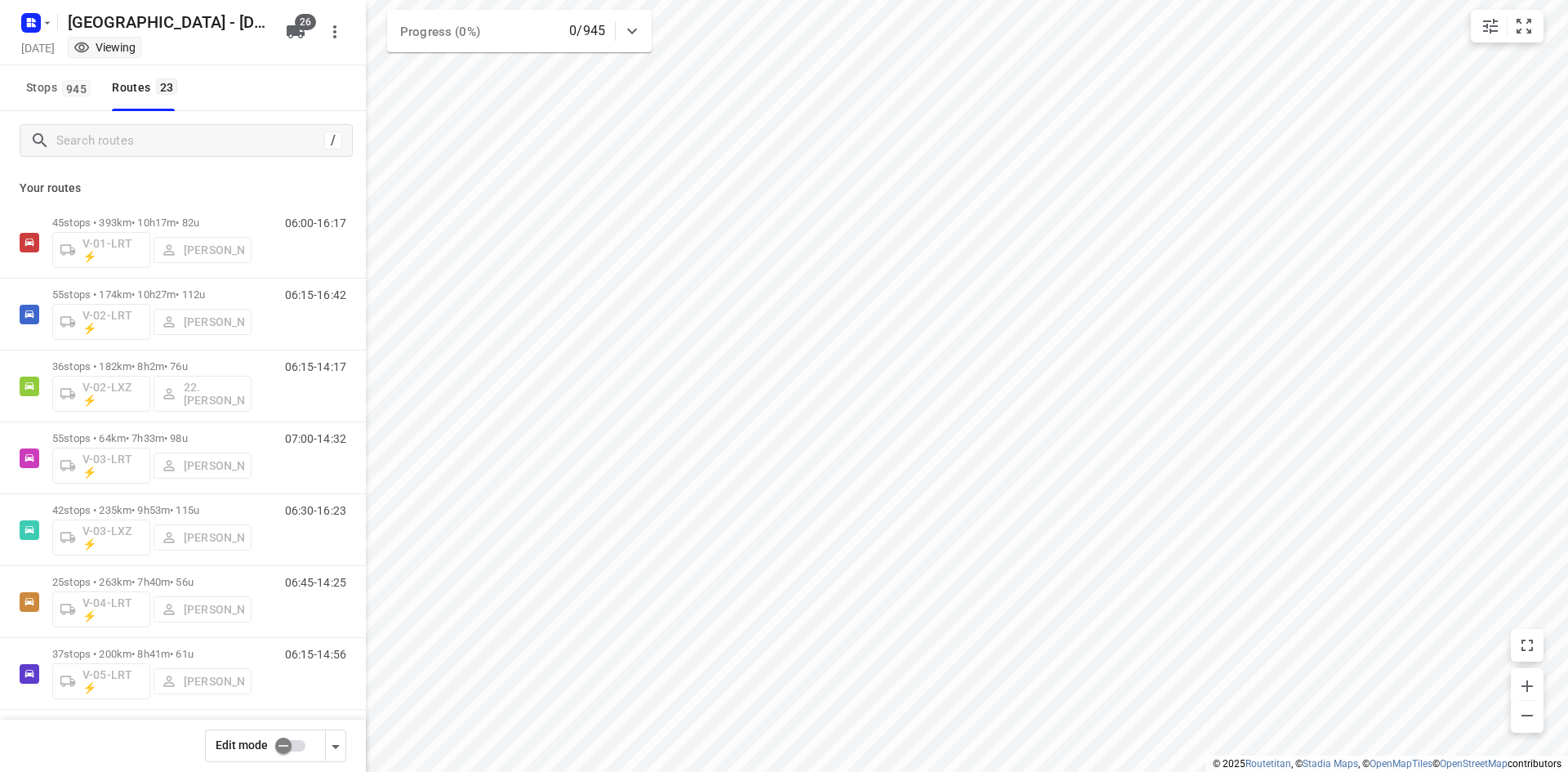
type input "distance"
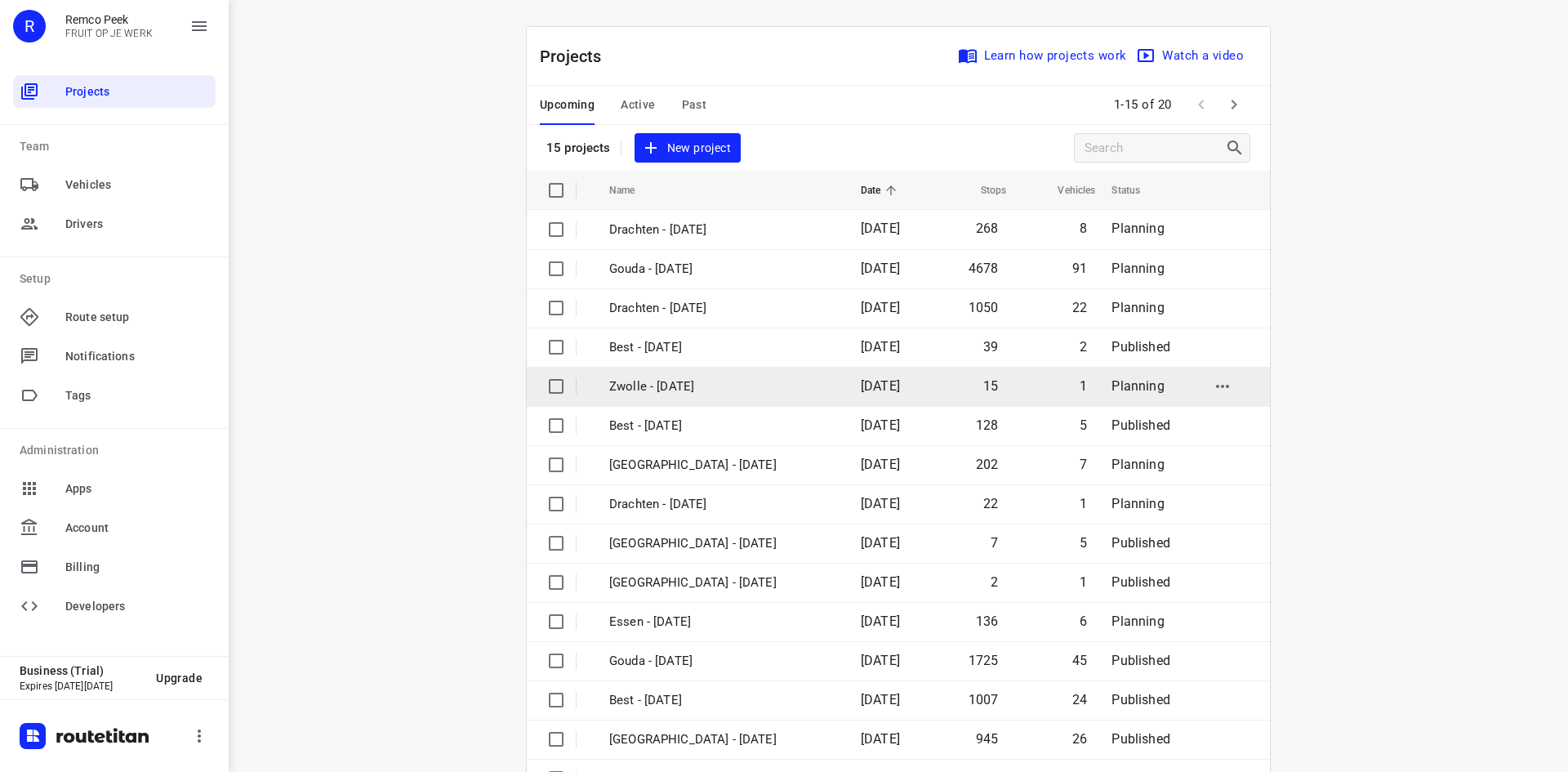
scroll to position [54, 0]
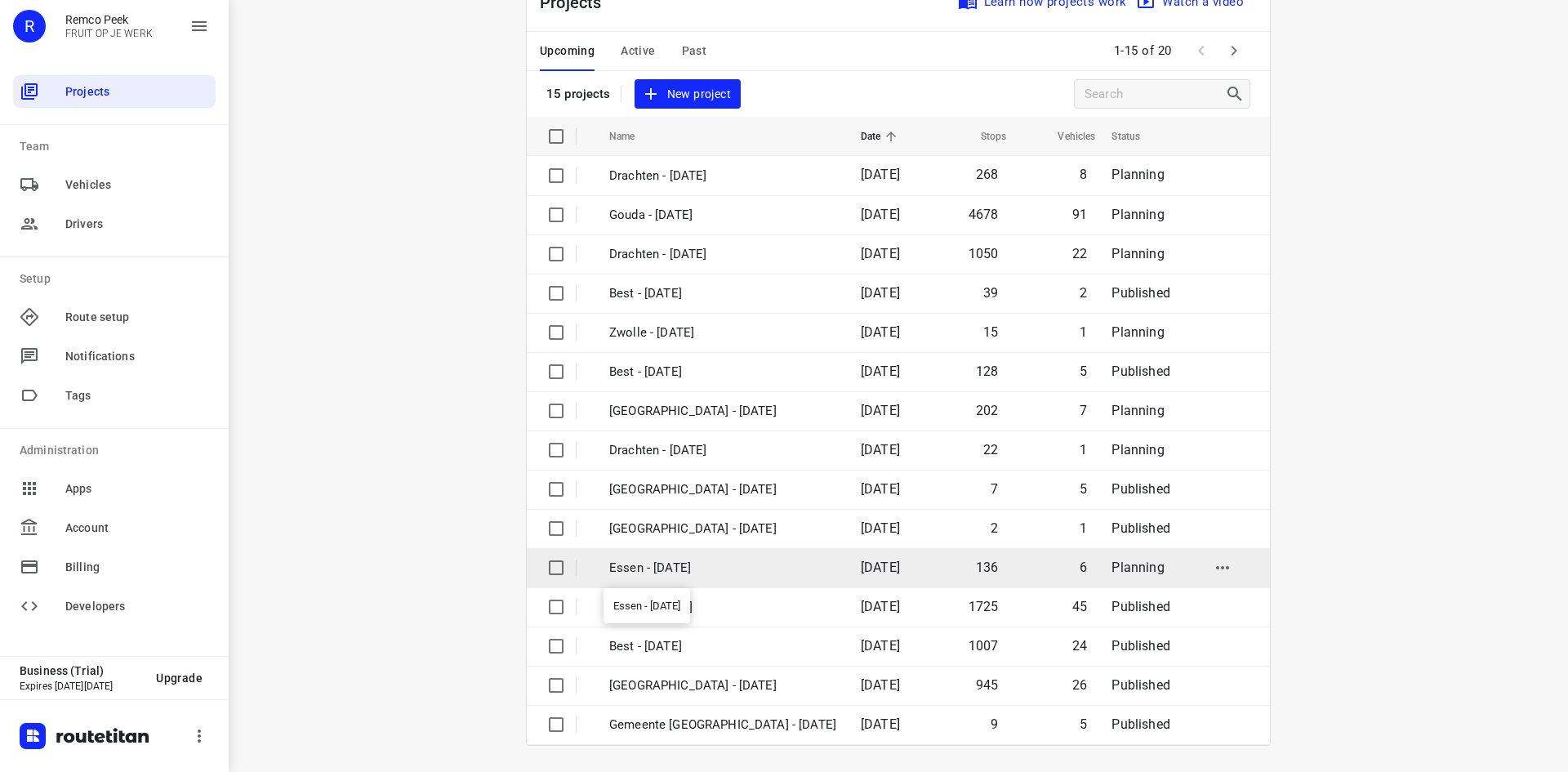
click at [708, 566] on p "Essen - [DATE]" at bounding box center [723, 569] width 227 height 19
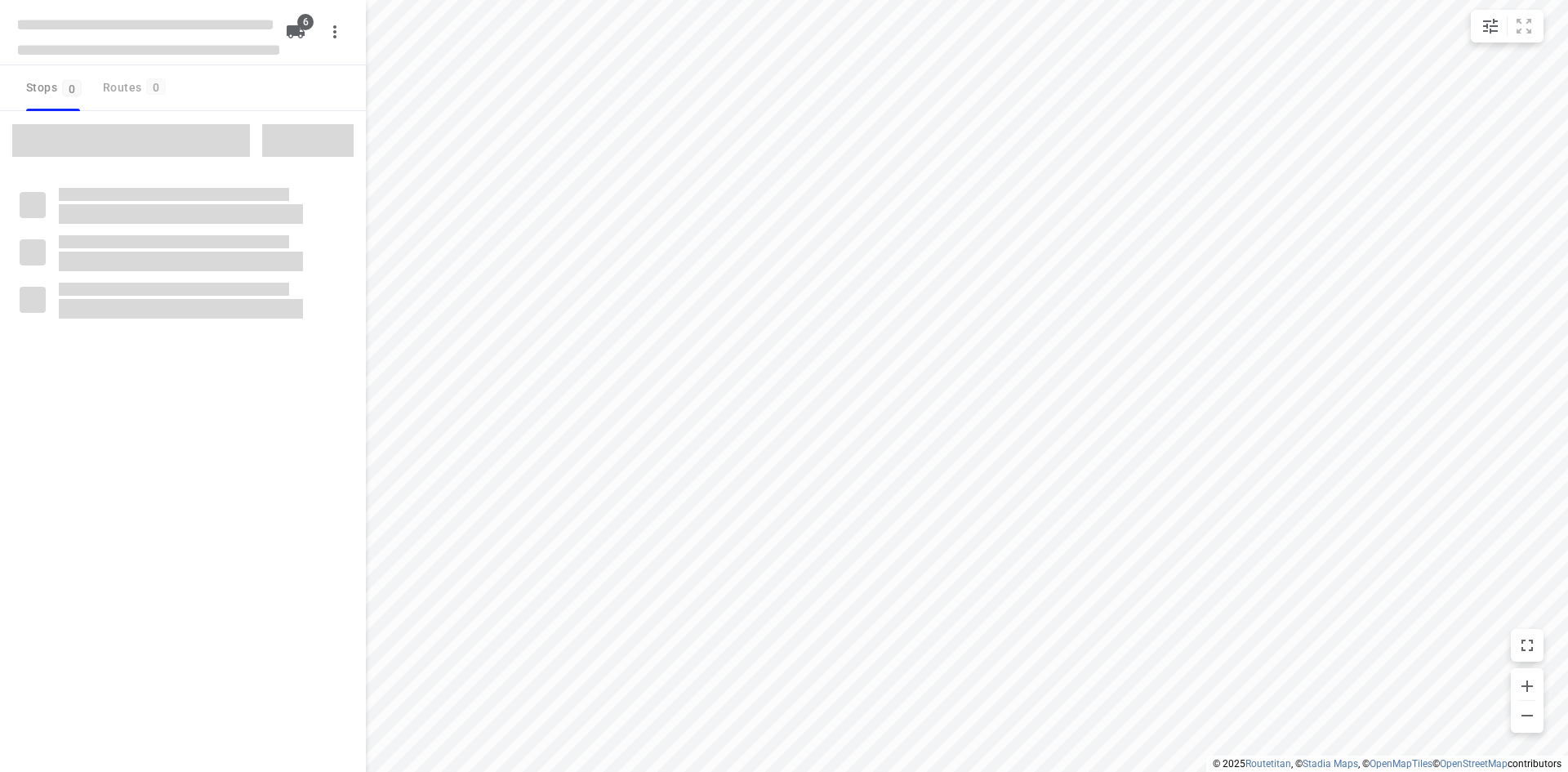
type input "distance"
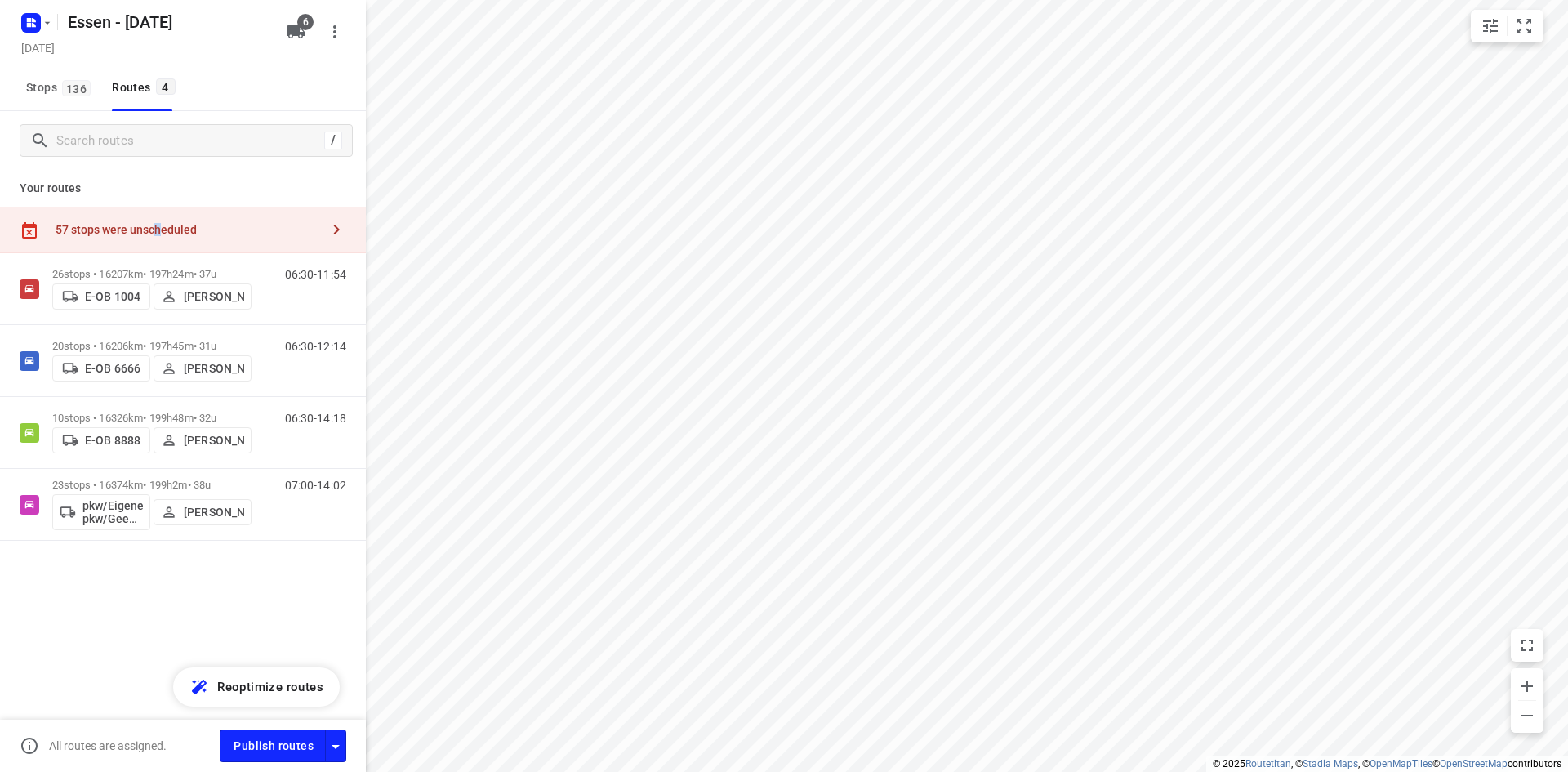
click at [157, 223] on div "57 stops were unscheduled" at bounding box center [188, 229] width 265 height 13
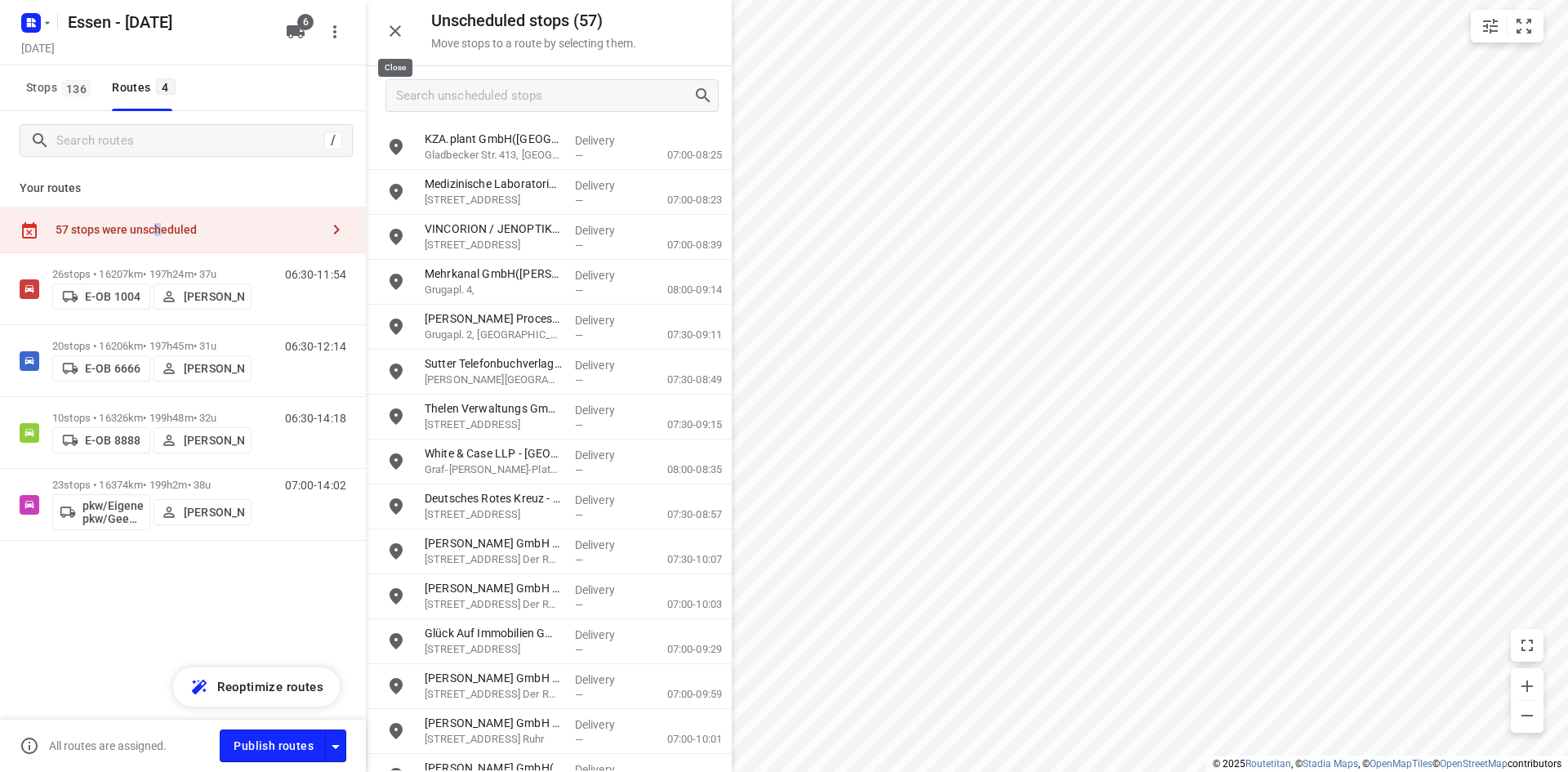
click at [389, 38] on icon "button" at bounding box center [395, 31] width 19 height 19
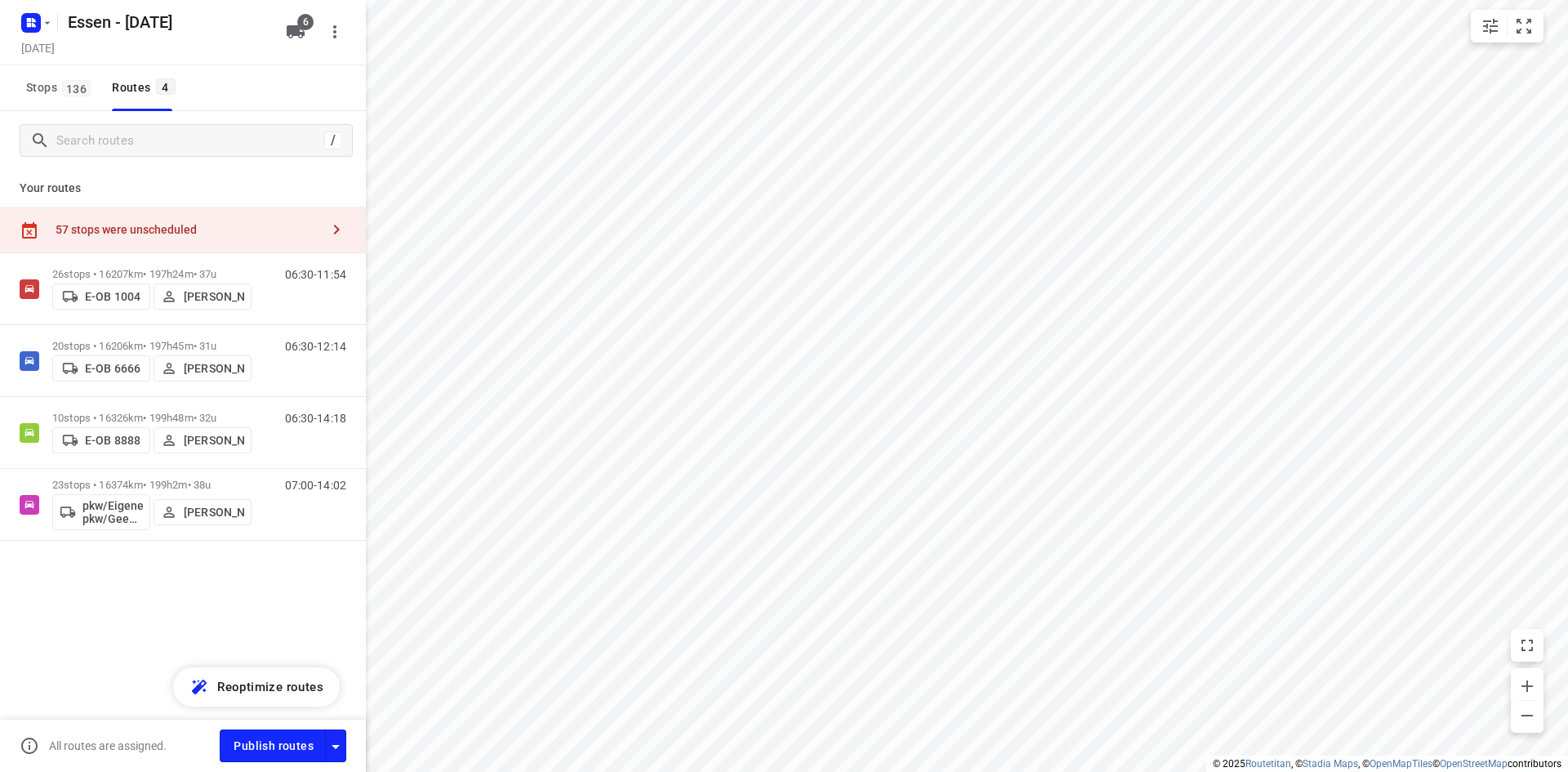
click at [128, 216] on div "57 stops were unscheduled" at bounding box center [183, 230] width 366 height 46
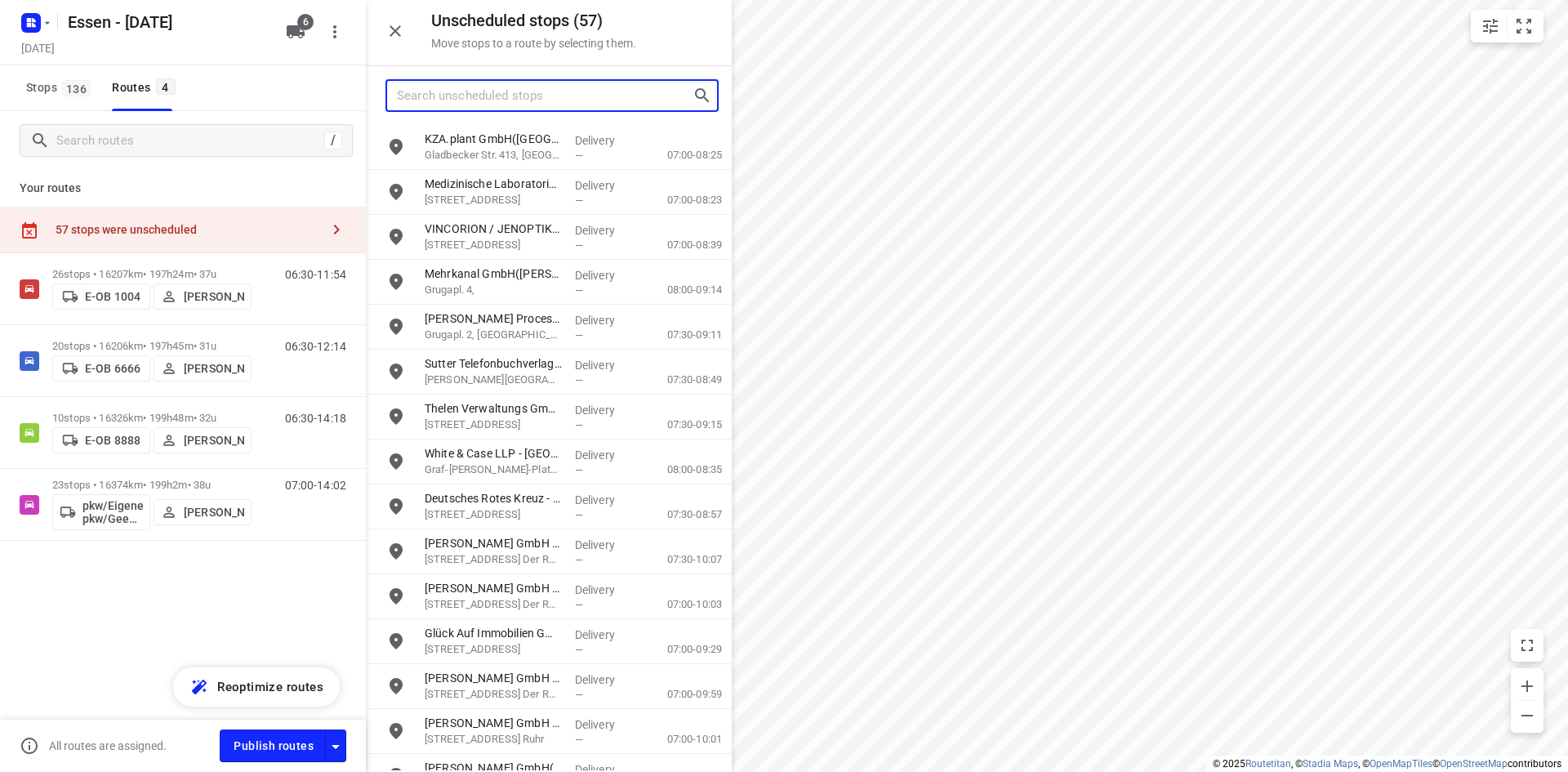
click at [497, 104] on input "Search unscheduled stops" at bounding box center [544, 95] width 295 height 25
type input "e"
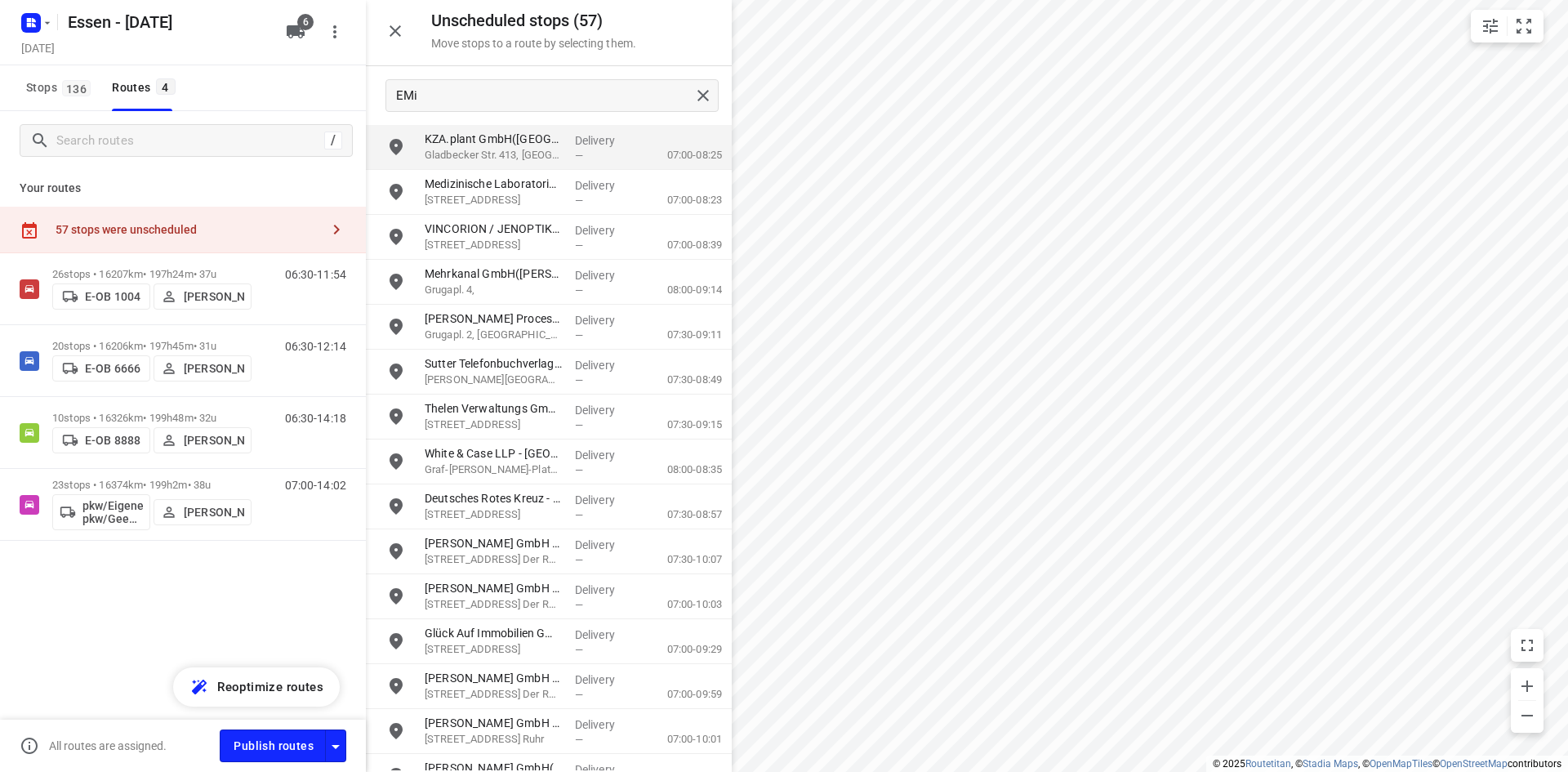
click at [280, 588] on div "26 stops • 16207km • 197h24m • 37u E-OB 1004 [PERSON_NAME] 06:30-11:54 20 stops…" at bounding box center [183, 454] width 366 height 402
click at [453, 99] on input "EMi" at bounding box center [543, 95] width 294 height 25
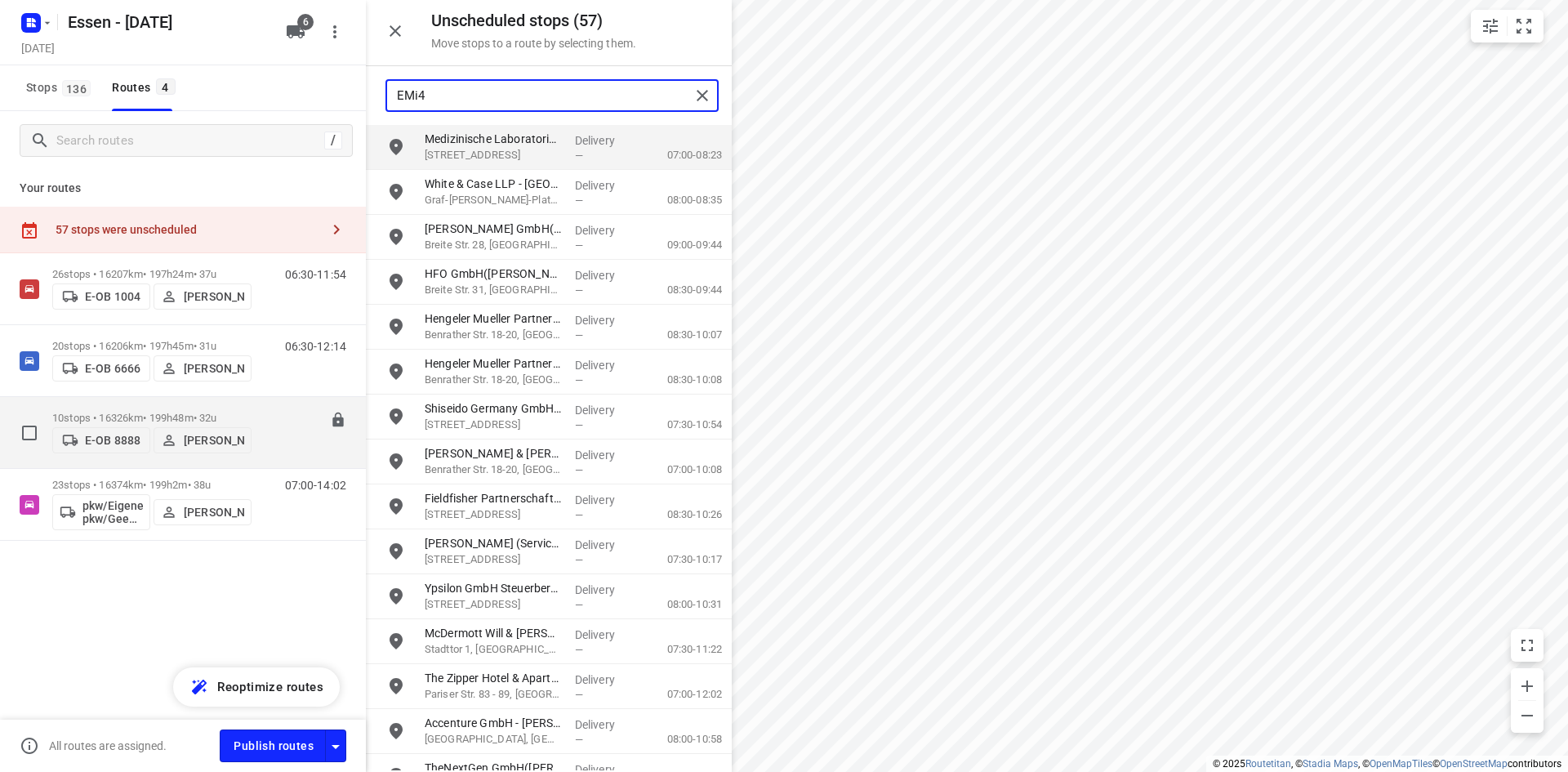
type input "EMi4"
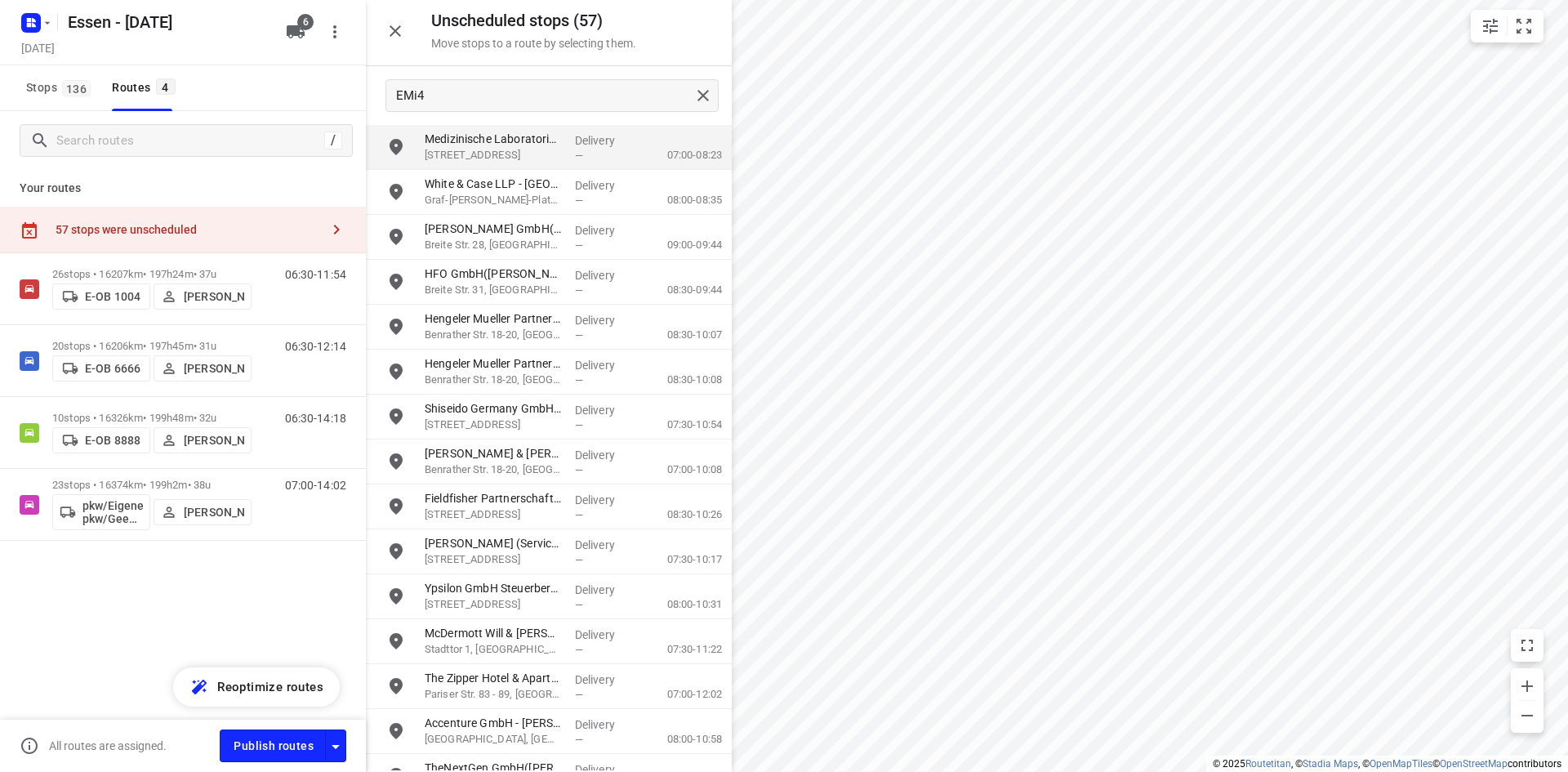
click at [178, 620] on div "26 stops • 16207km • 197h24m • 37u E-OB 1004 Rüdiger Grocholski 06:30-11:54 20 …" at bounding box center [183, 454] width 366 height 402
click at [308, 182] on p "Your routes" at bounding box center [183, 189] width 327 height 17
click at [295, 36] on icon "button" at bounding box center [295, 31] width 18 height 13
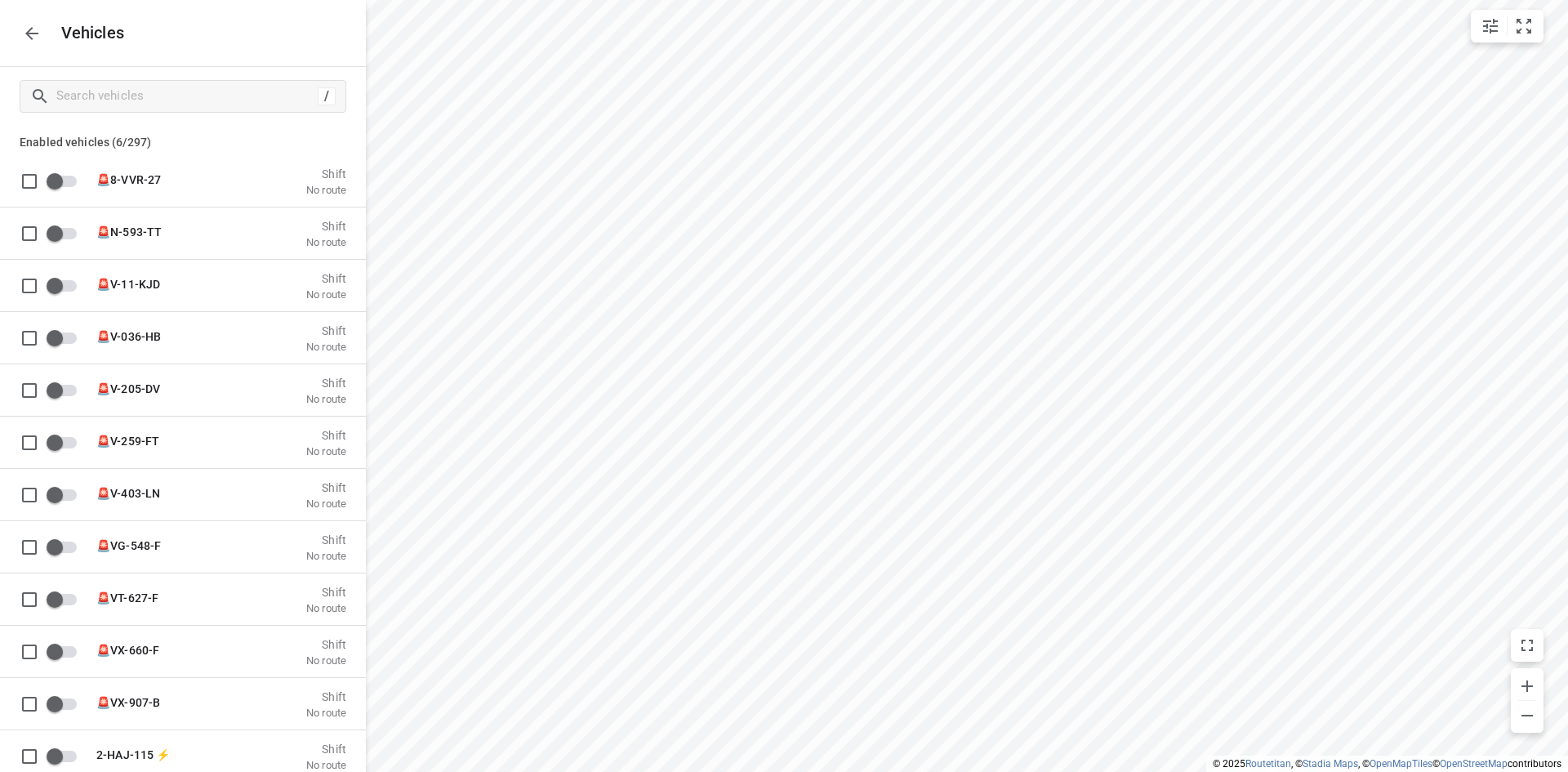
click at [37, 31] on icon "button" at bounding box center [31, 33] width 19 height 19
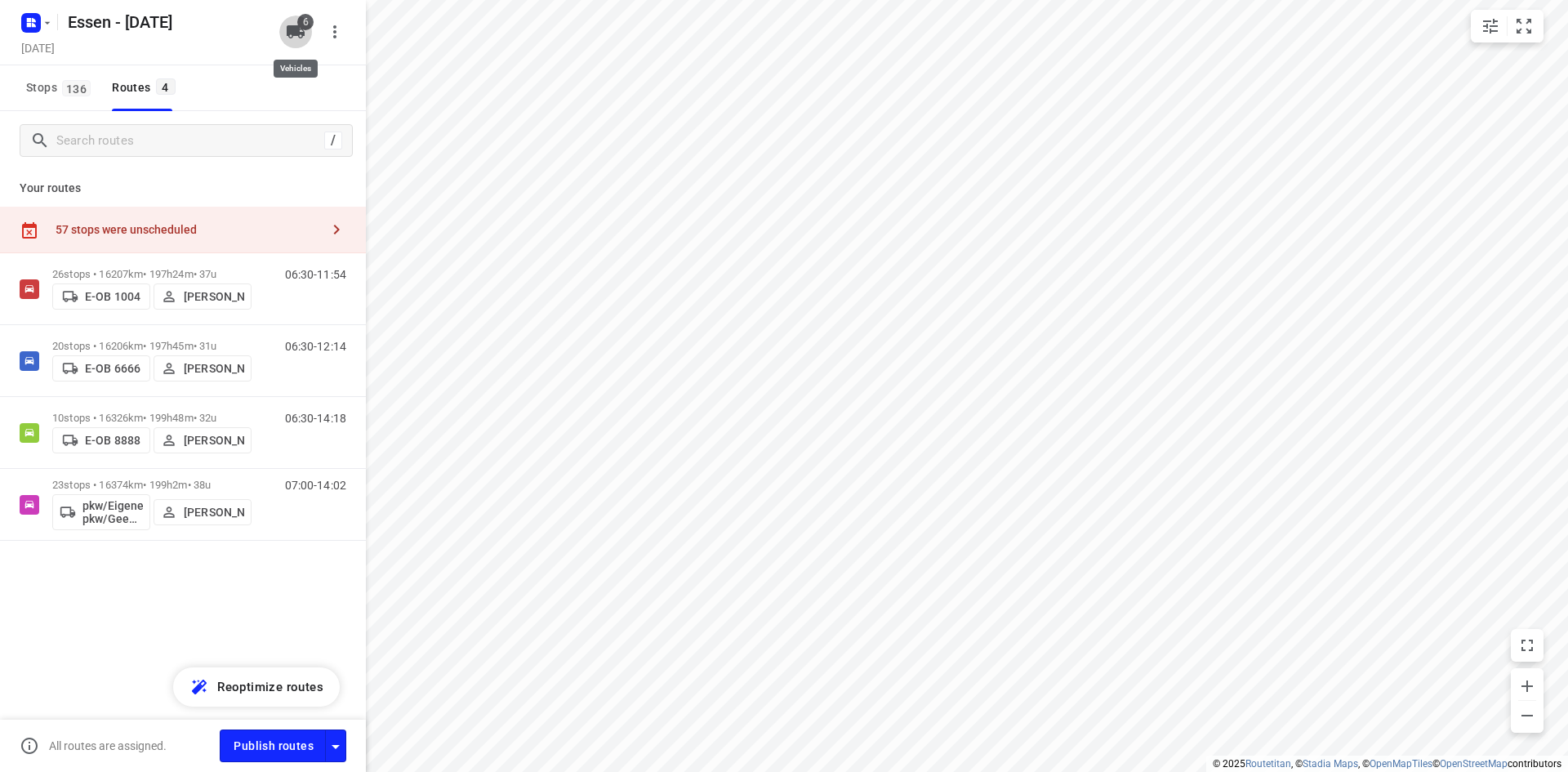
click at [292, 33] on icon "button" at bounding box center [295, 31] width 18 height 13
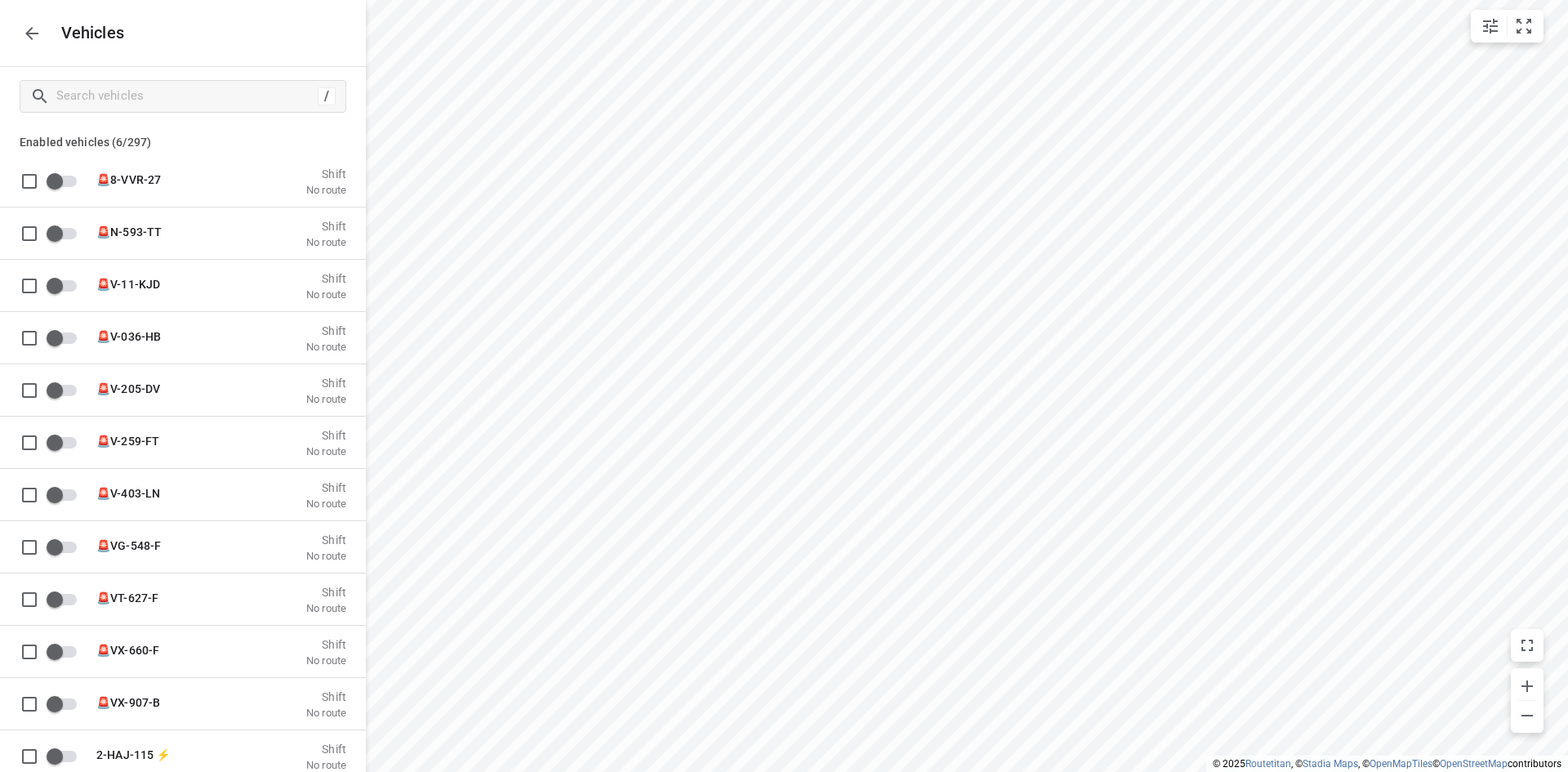
click at [39, 45] on button "button" at bounding box center [31, 33] width 32 height 32
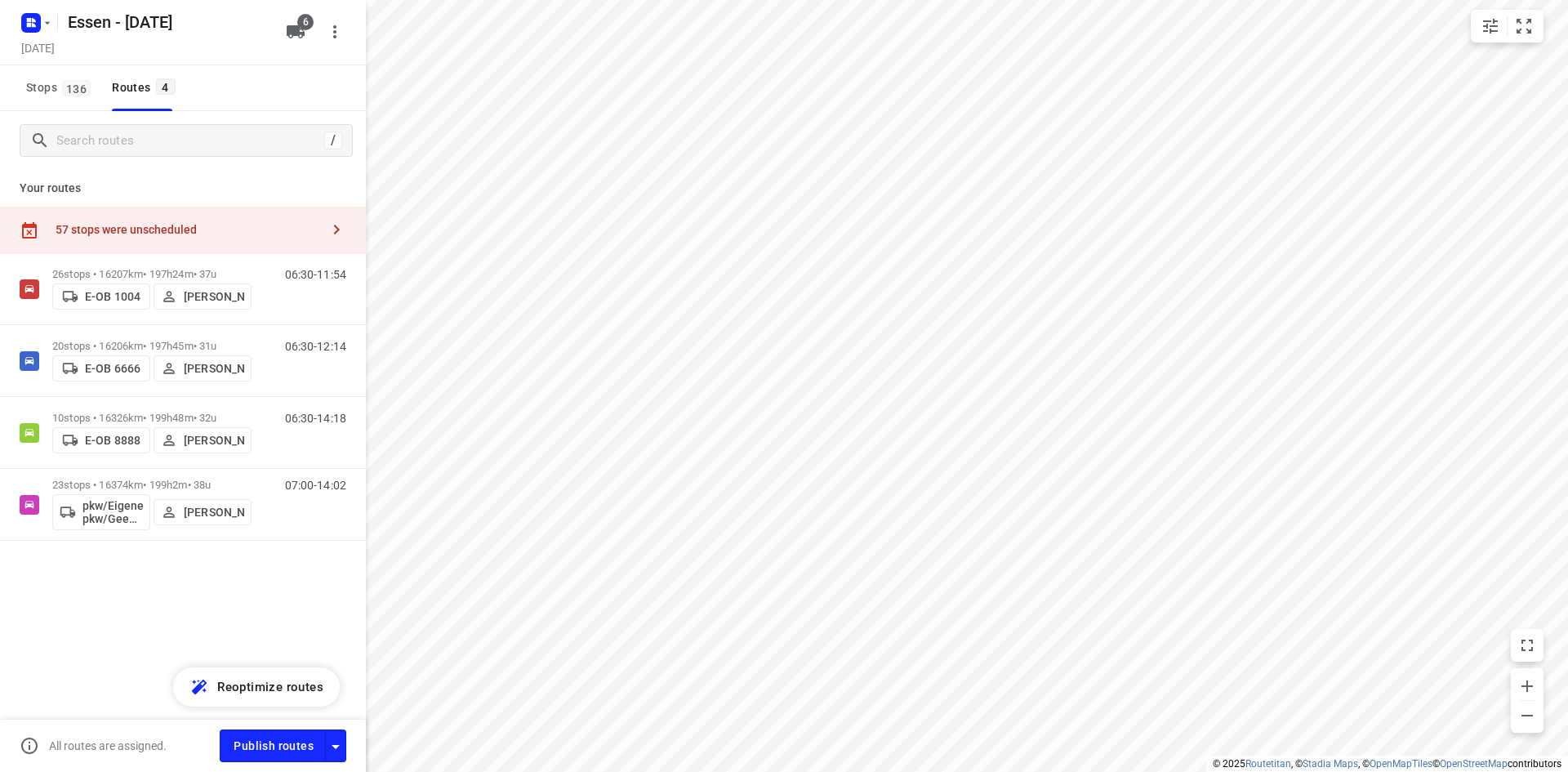
click at [184, 224] on div "57 stops were unscheduled" at bounding box center [188, 229] width 265 height 13
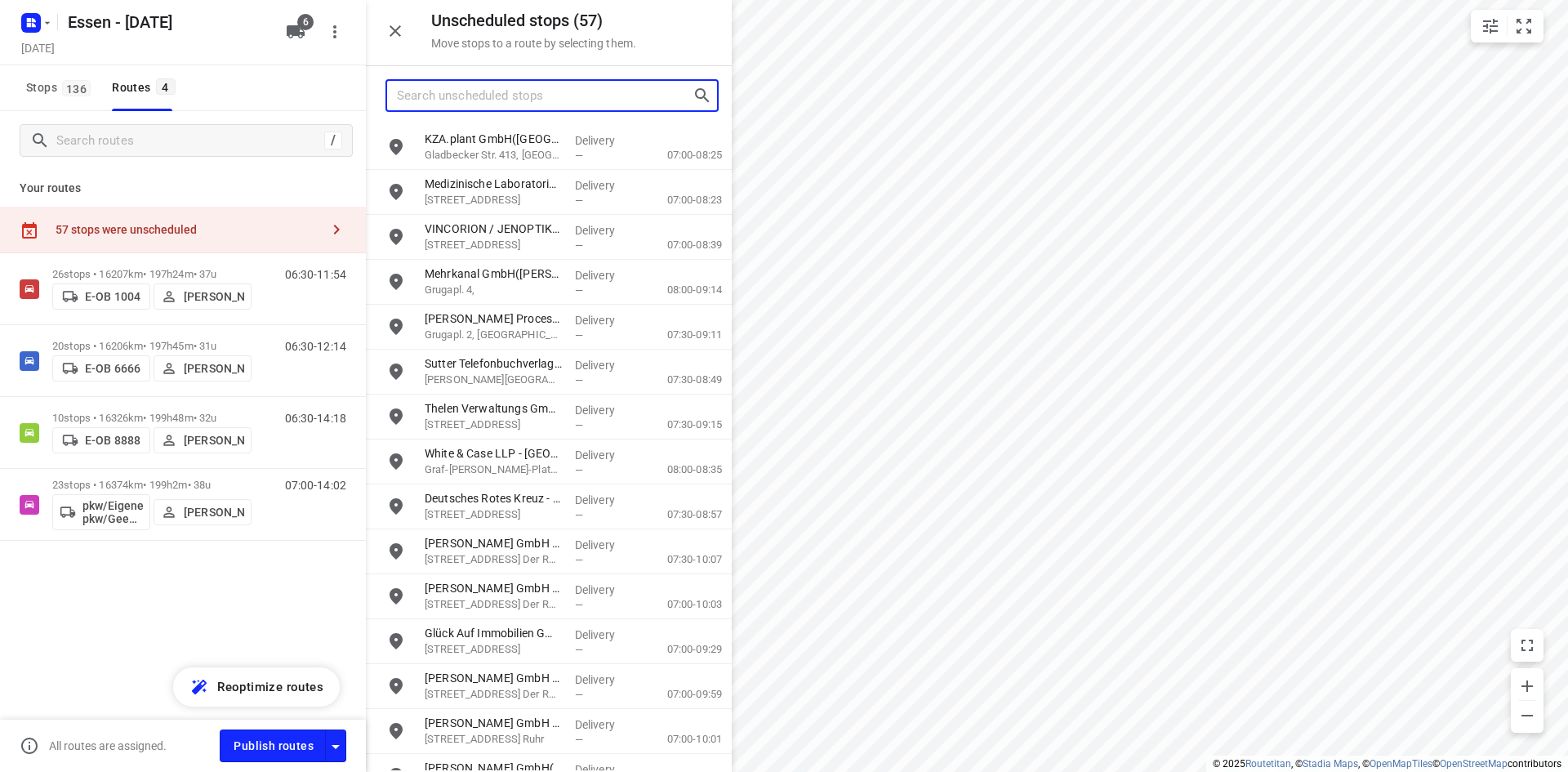
click at [460, 89] on input "Search unscheduled stops" at bounding box center [544, 95] width 295 height 25
type input "EMi1"
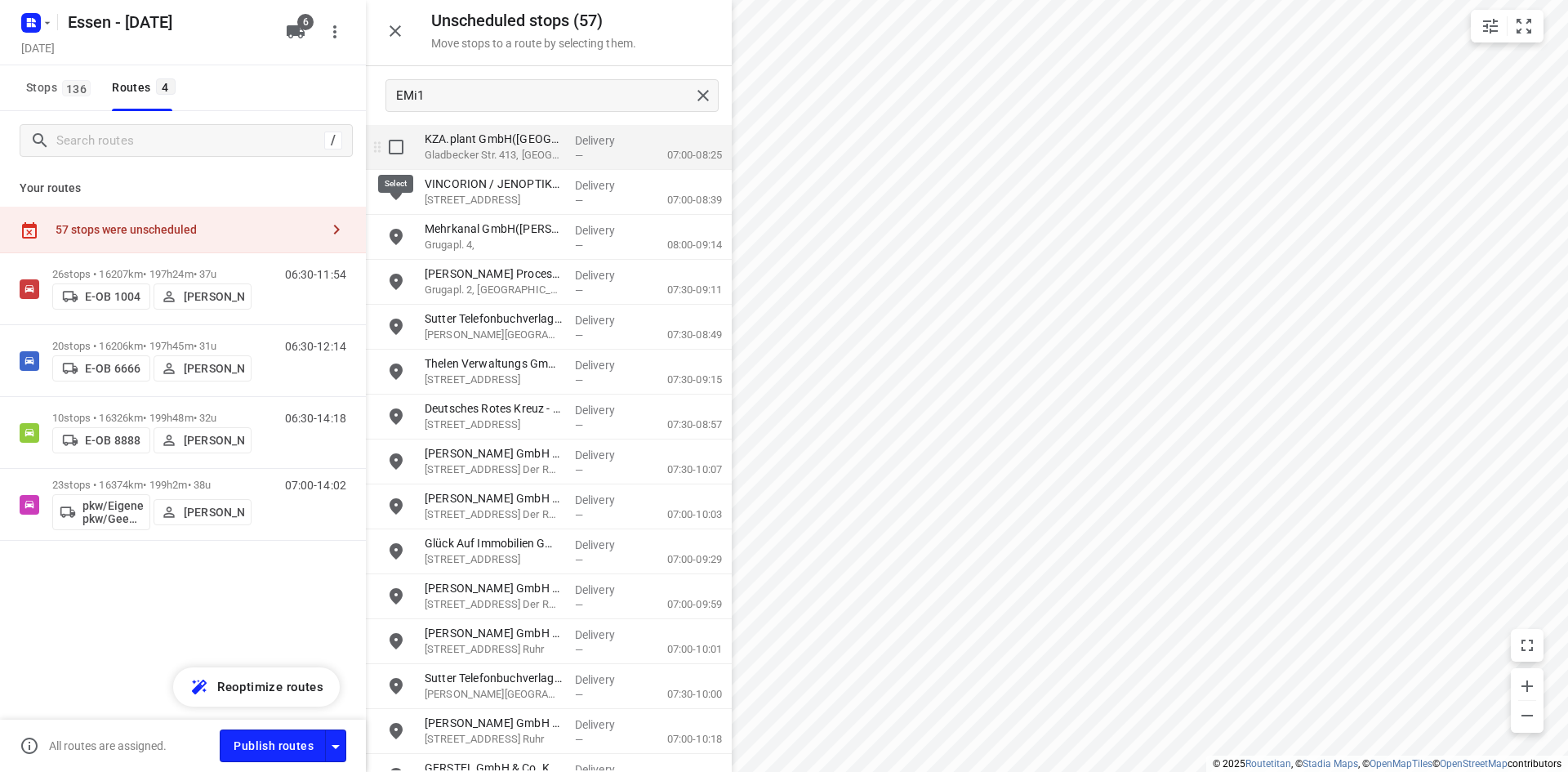
click at [404, 149] on input "grid" at bounding box center [396, 147] width 32 height 32
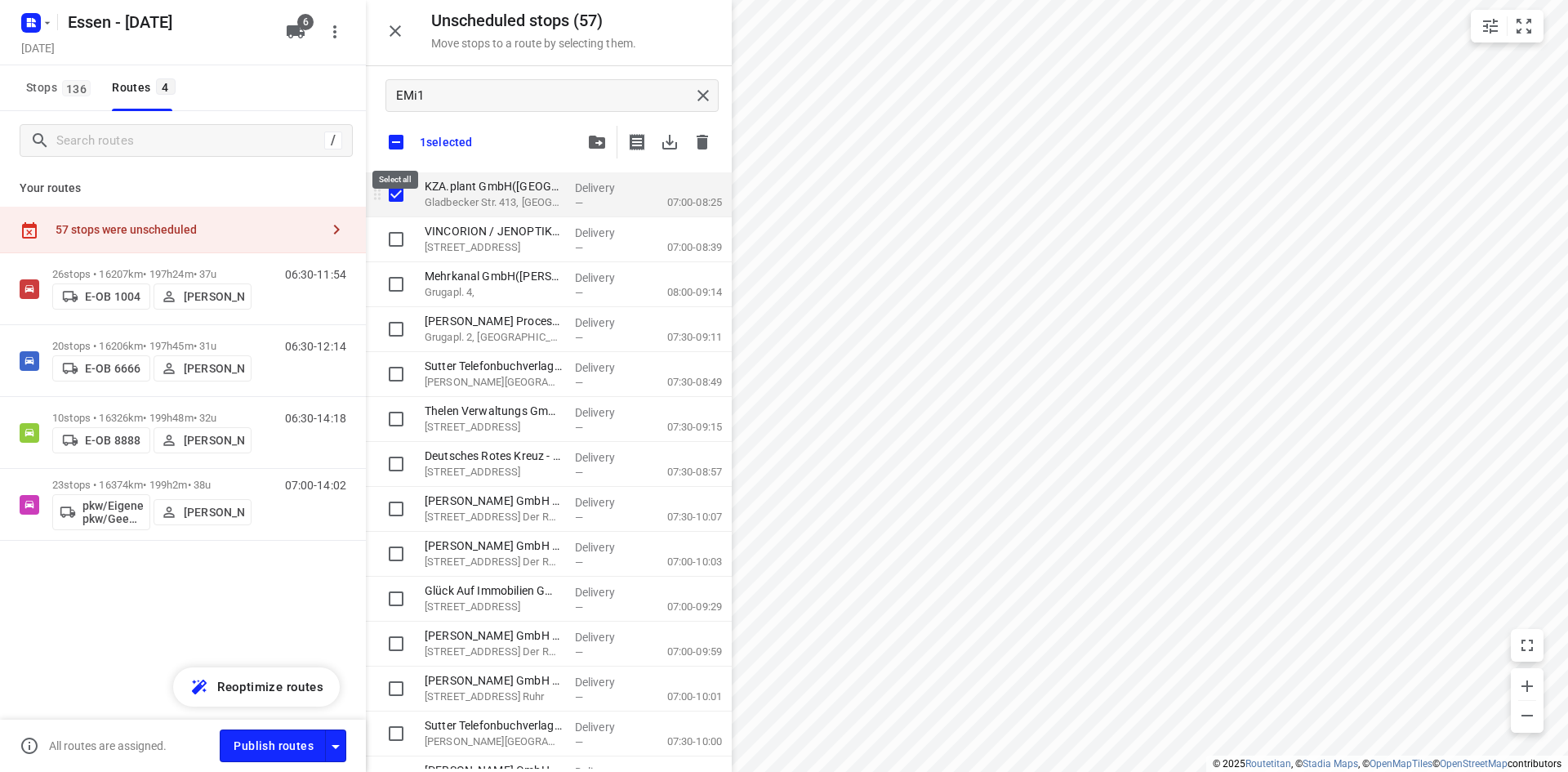
checkbox input "true"
click at [397, 138] on input "checkbox" at bounding box center [396, 141] width 34 height 34
checkbox input "false"
checkbox input "true"
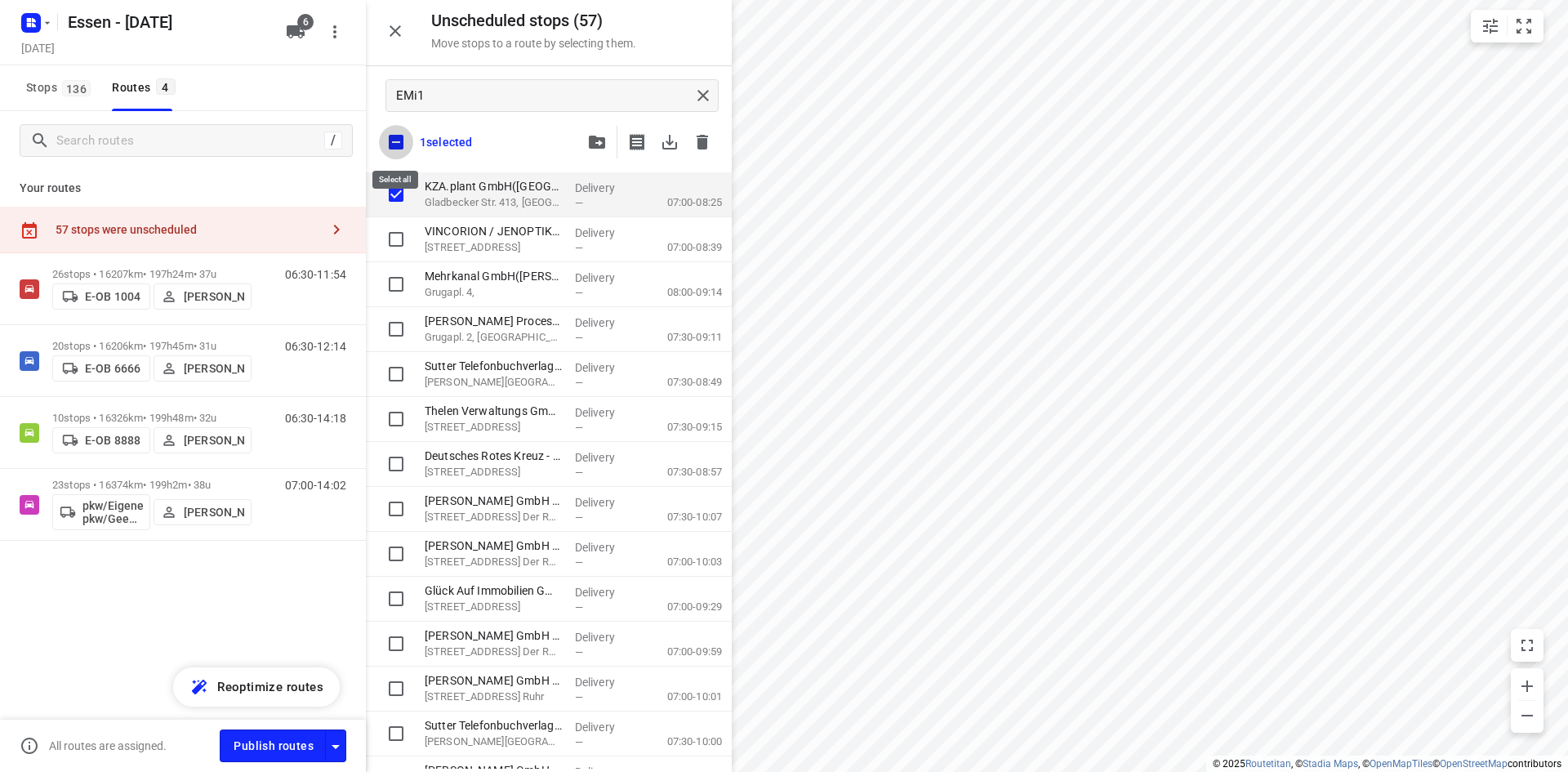
checkbox input "true"
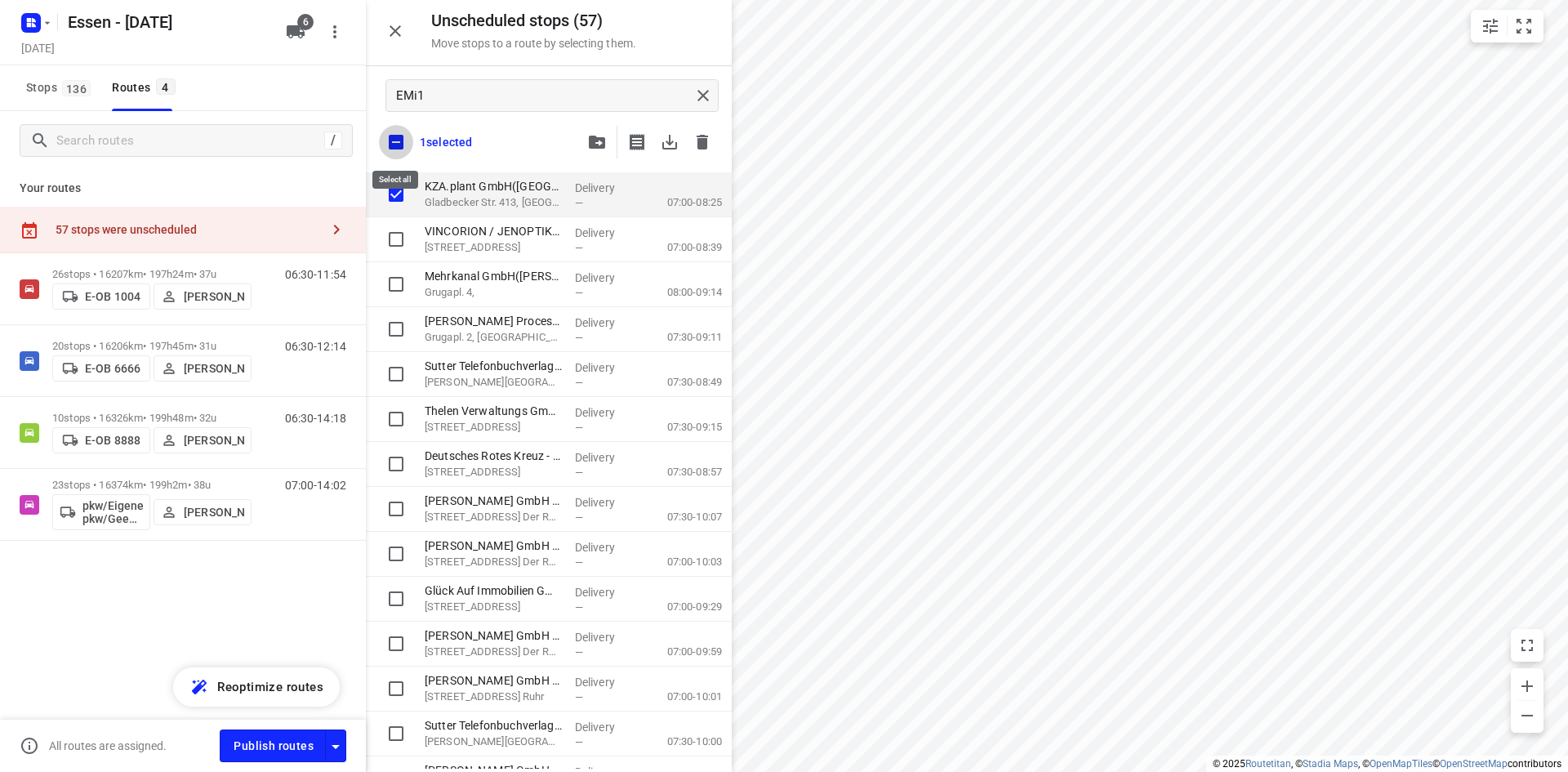
checkbox input "true"
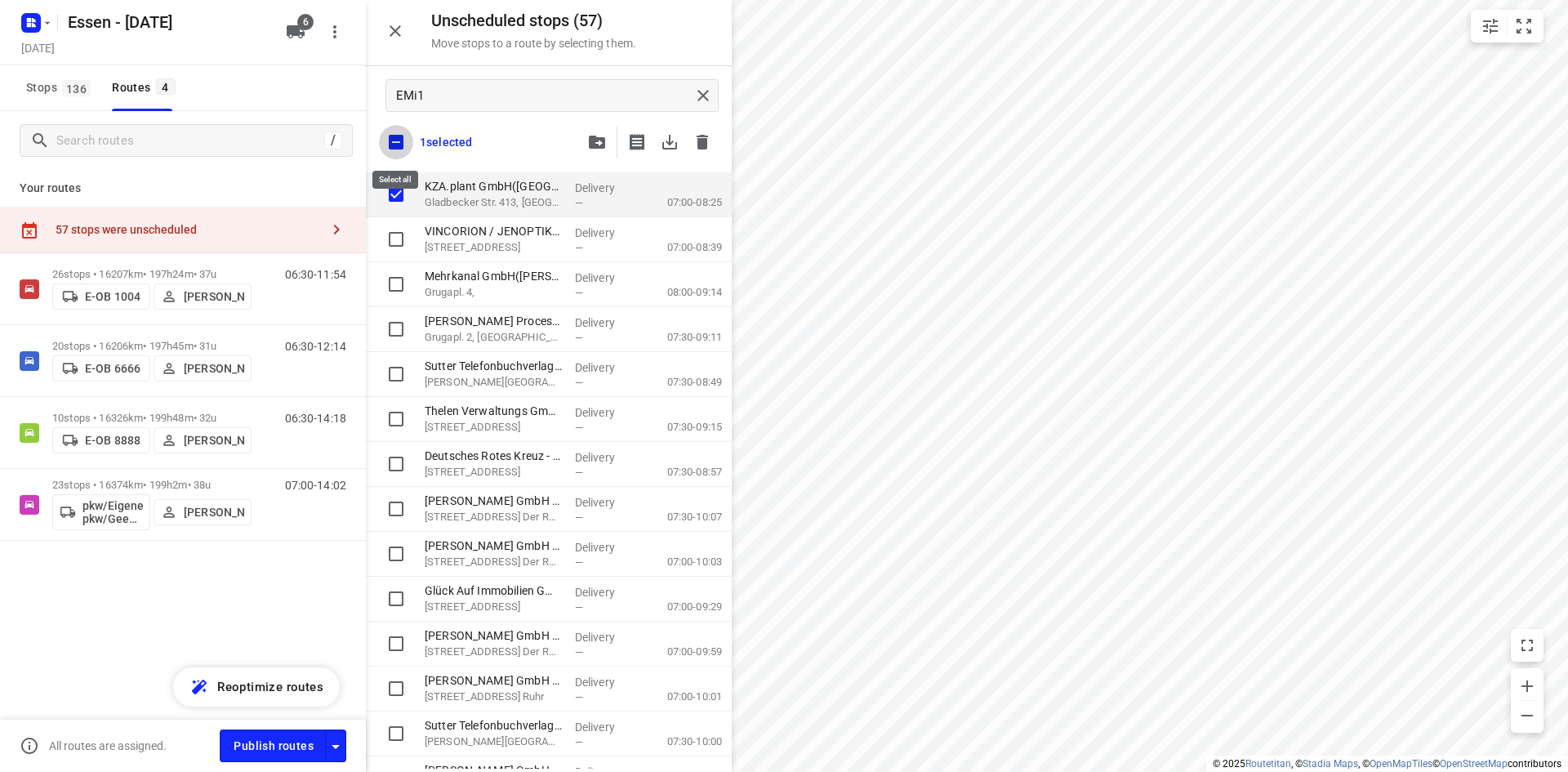
checkbox input "true"
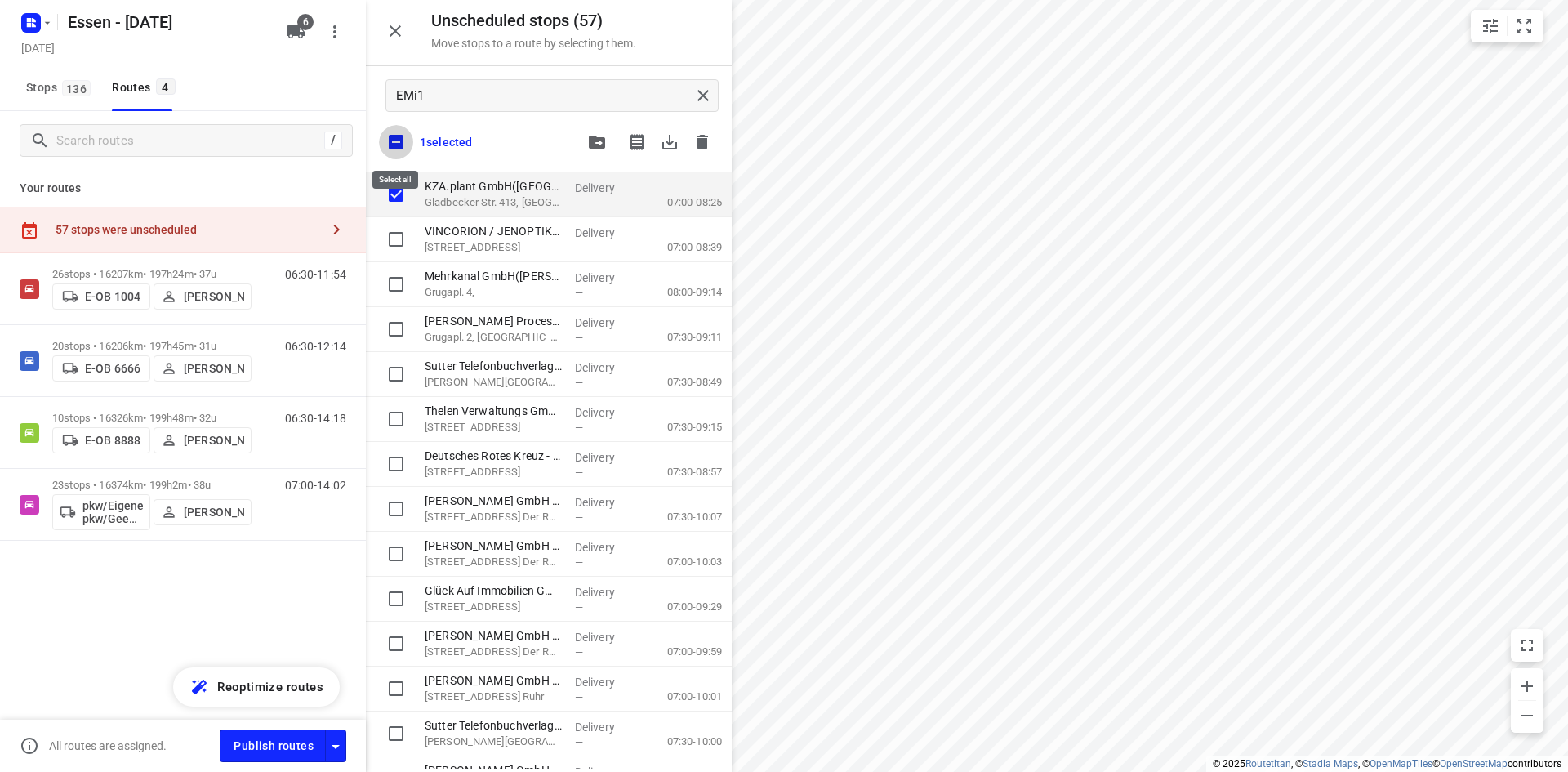
checkbox input "true"
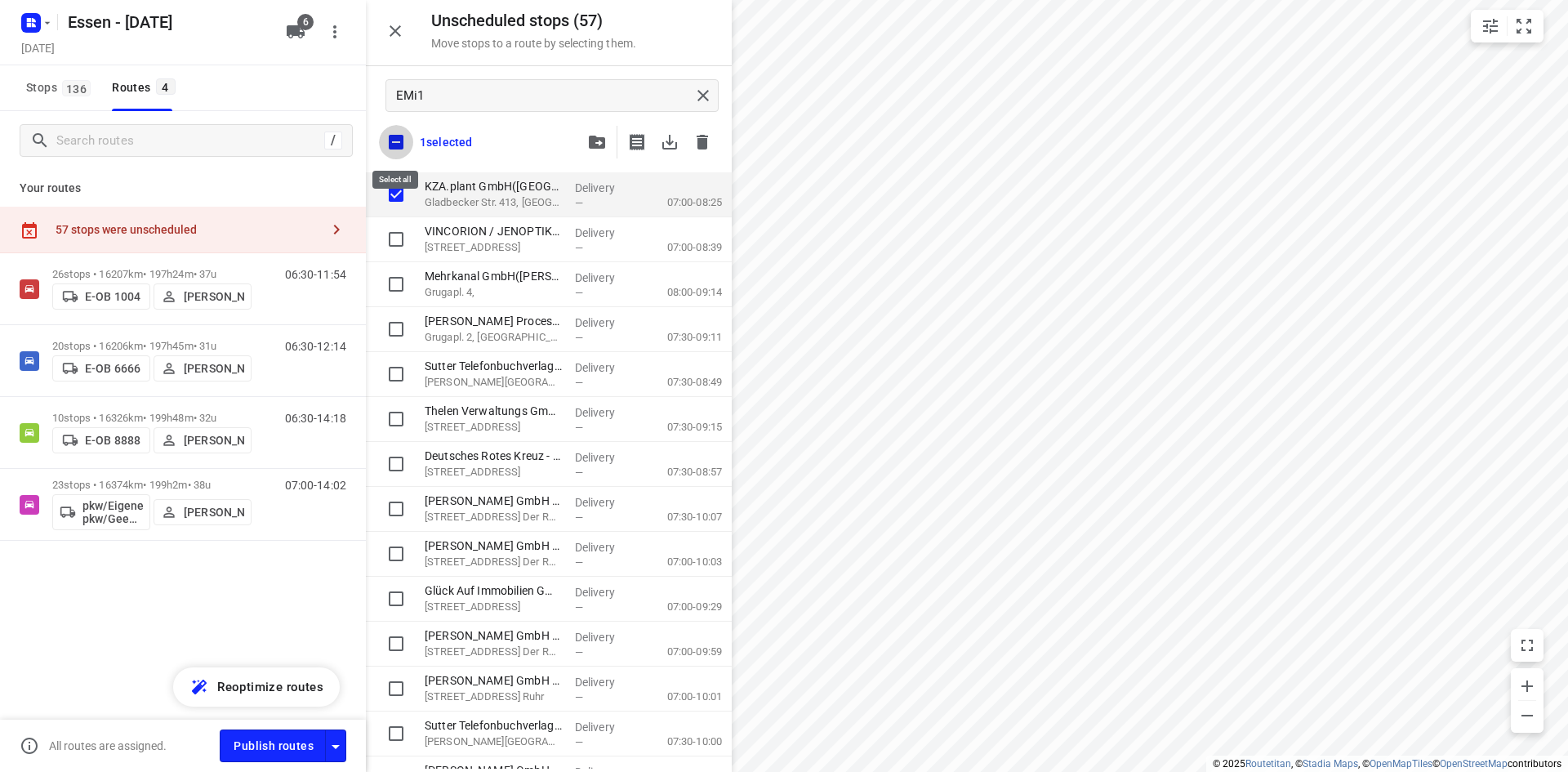
checkbox input "true"
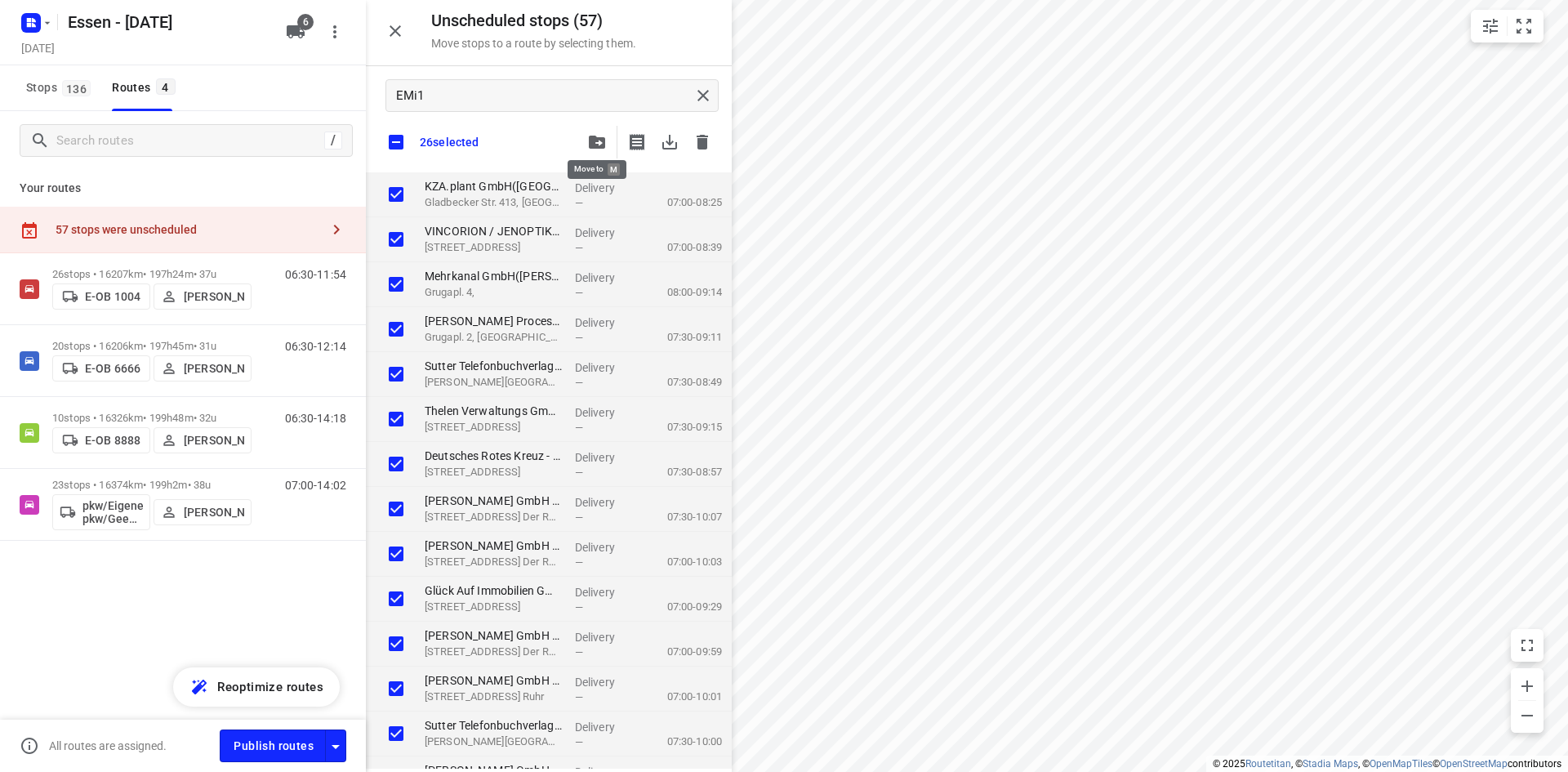
click at [606, 141] on span "button" at bounding box center [597, 141] width 19 height 13
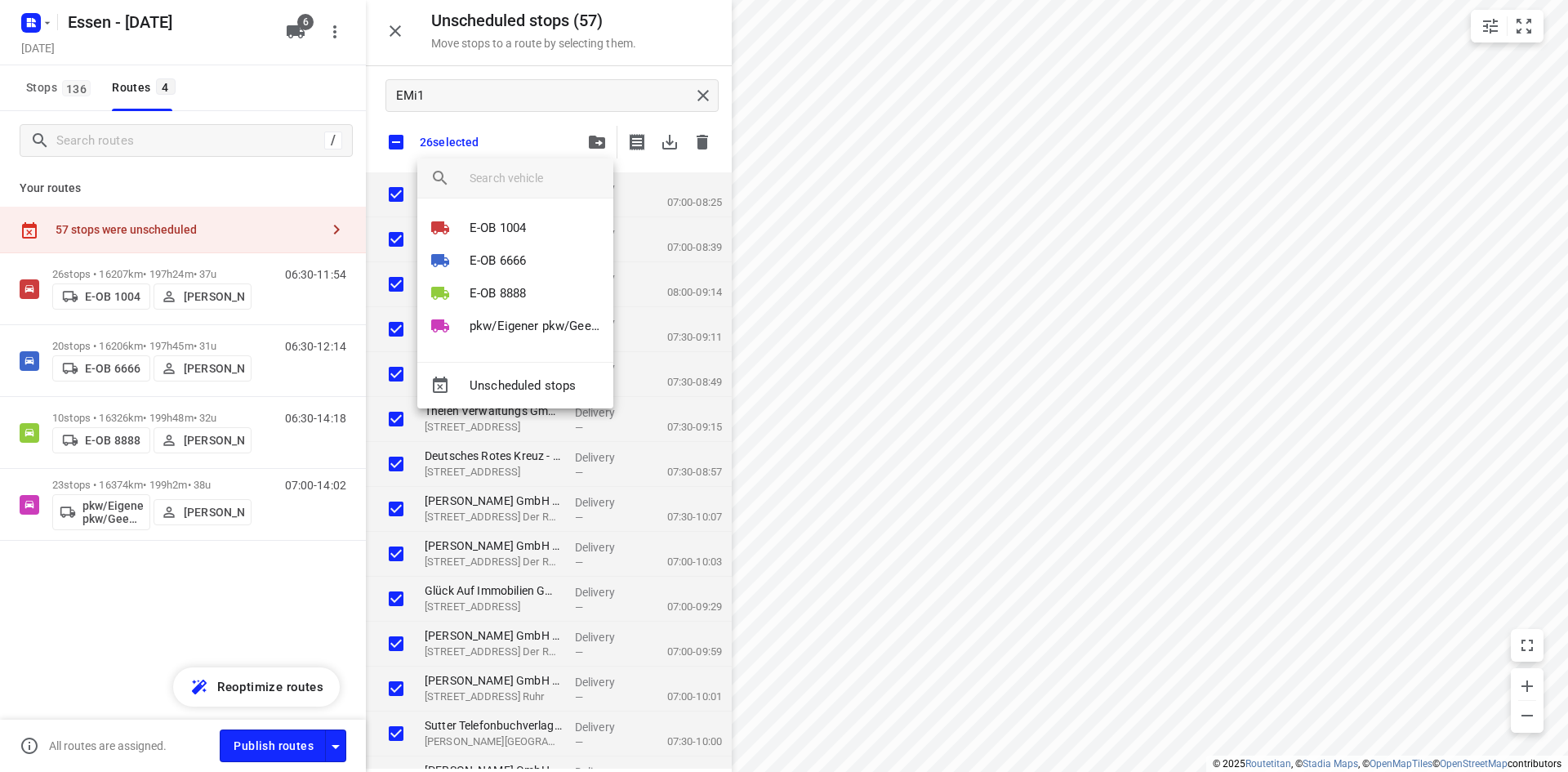
click at [515, 138] on div at bounding box center [784, 386] width 1568 height 772
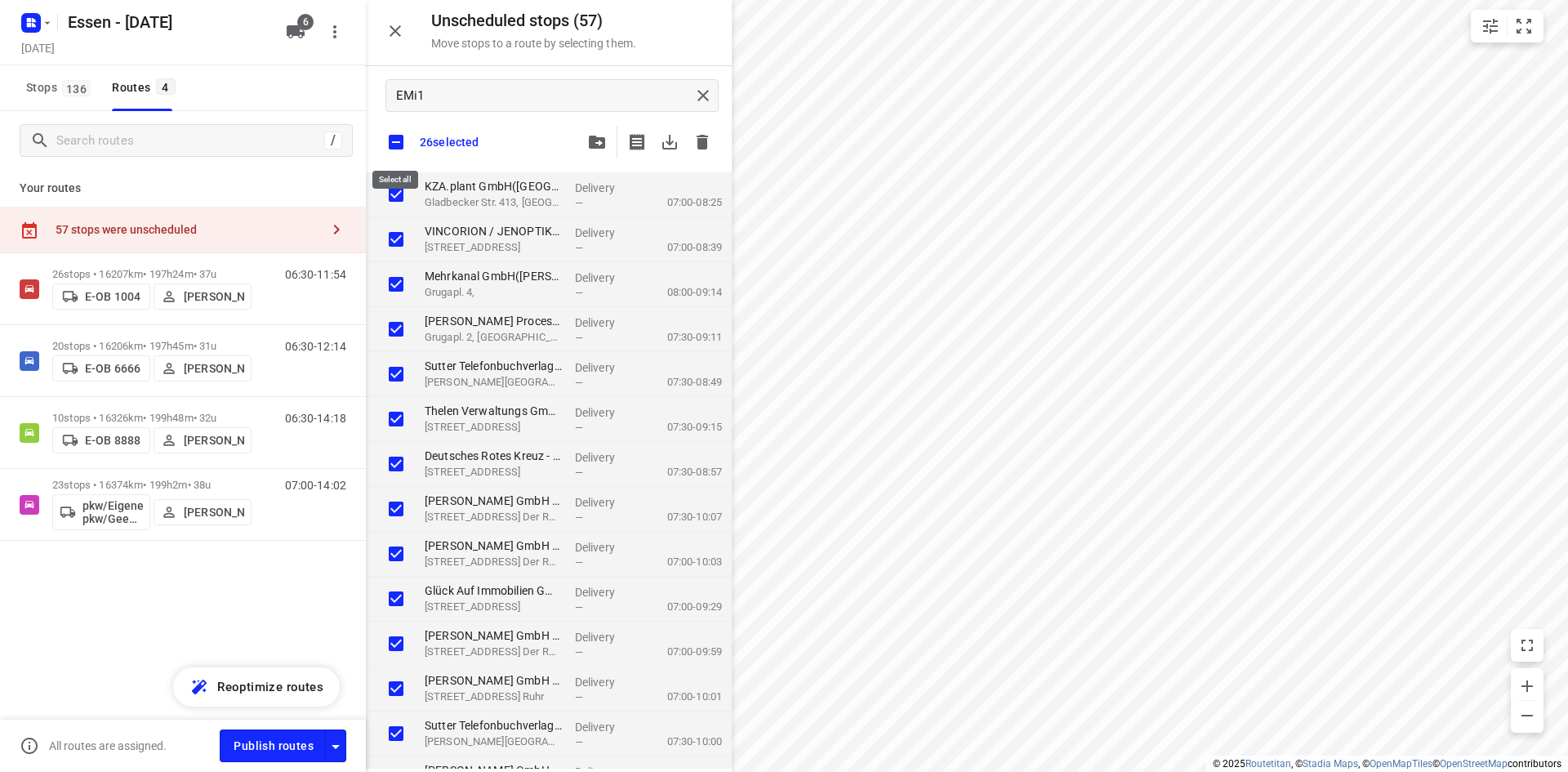
click at [395, 133] on input "checkbox" at bounding box center [396, 141] width 34 height 34
checkbox input "false"
checkbox input "true"
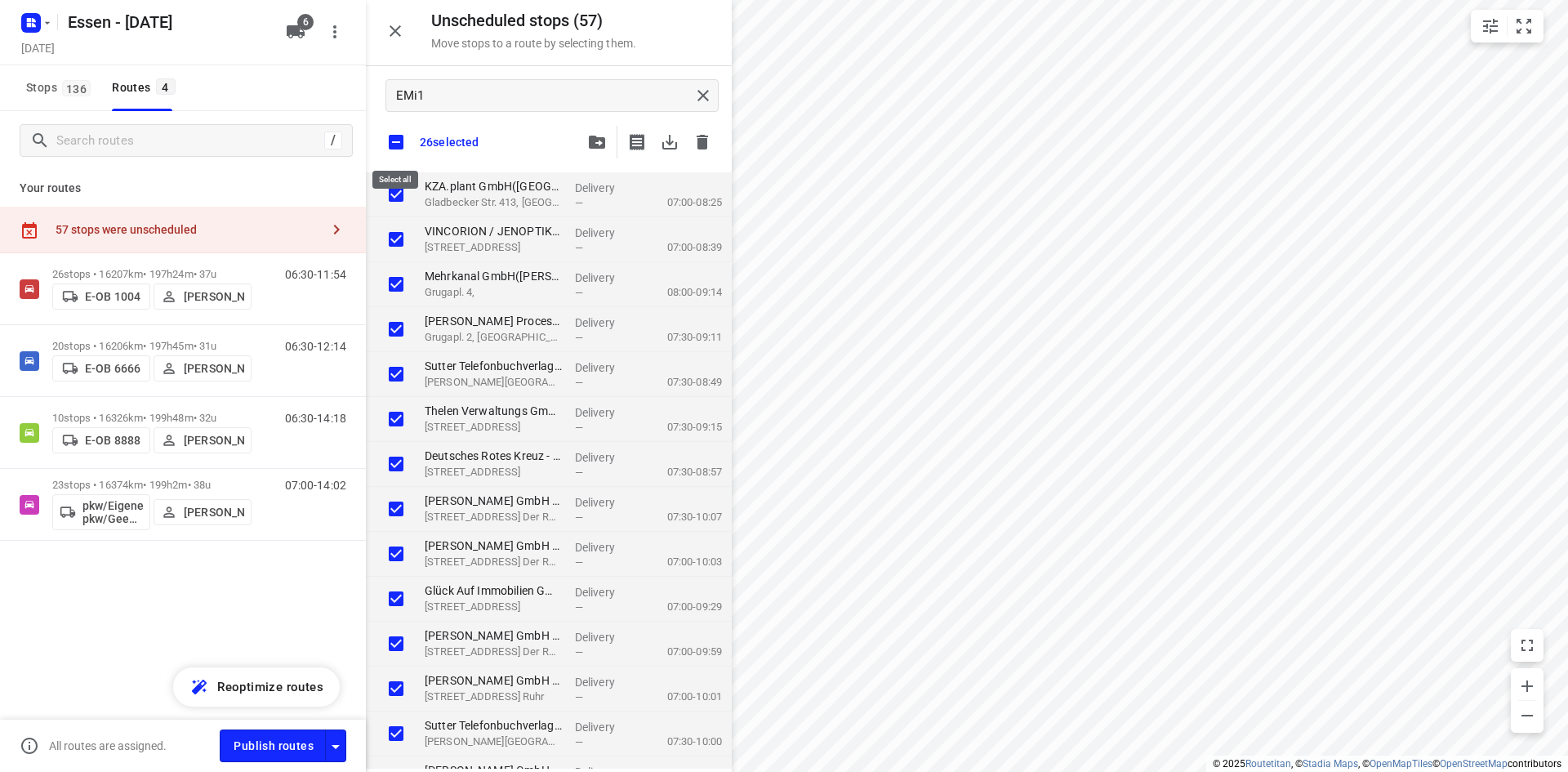
checkbox input "true"
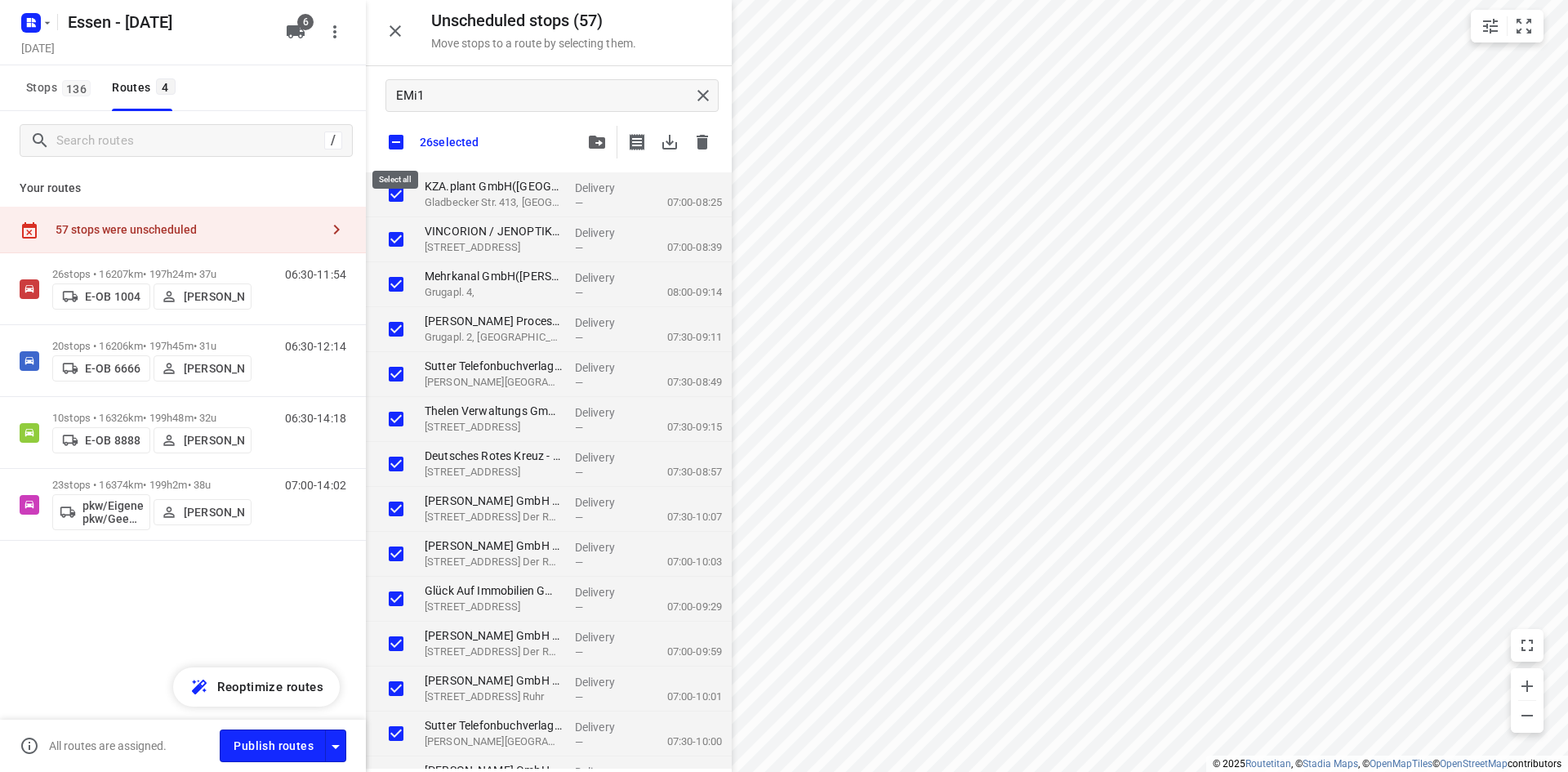
checkbox input "true"
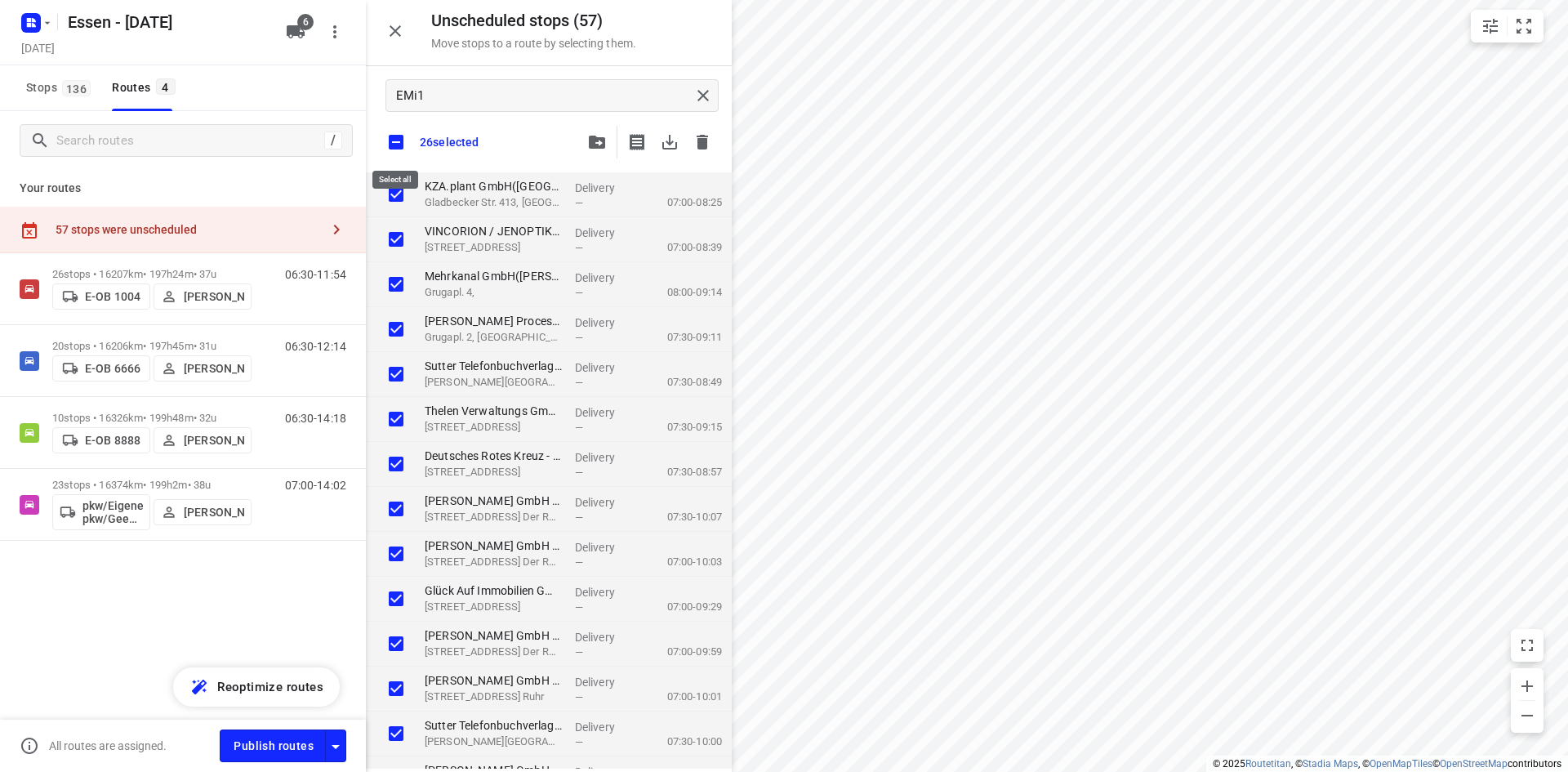
checkbox input "true"
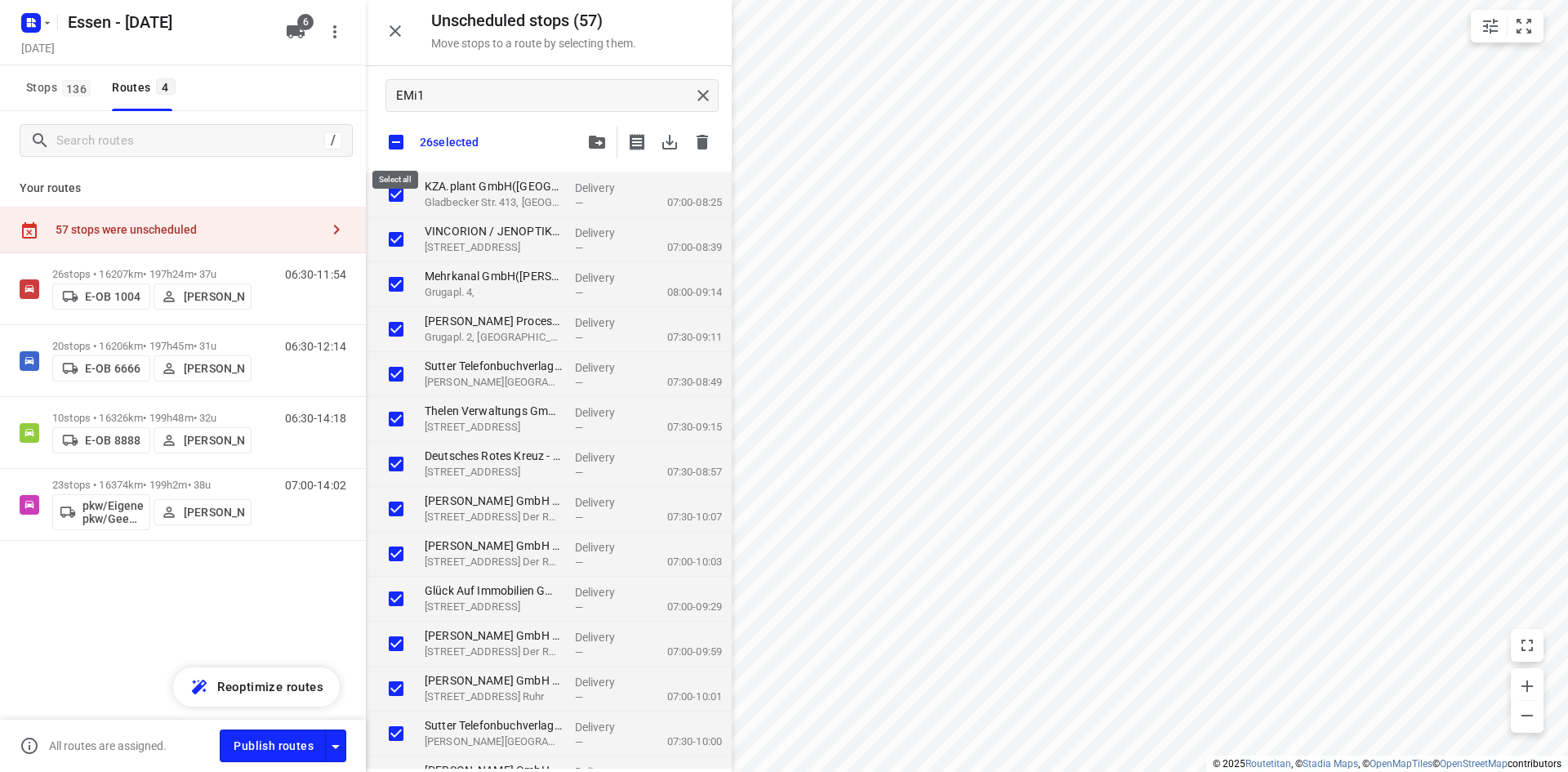
checkbox input "true"
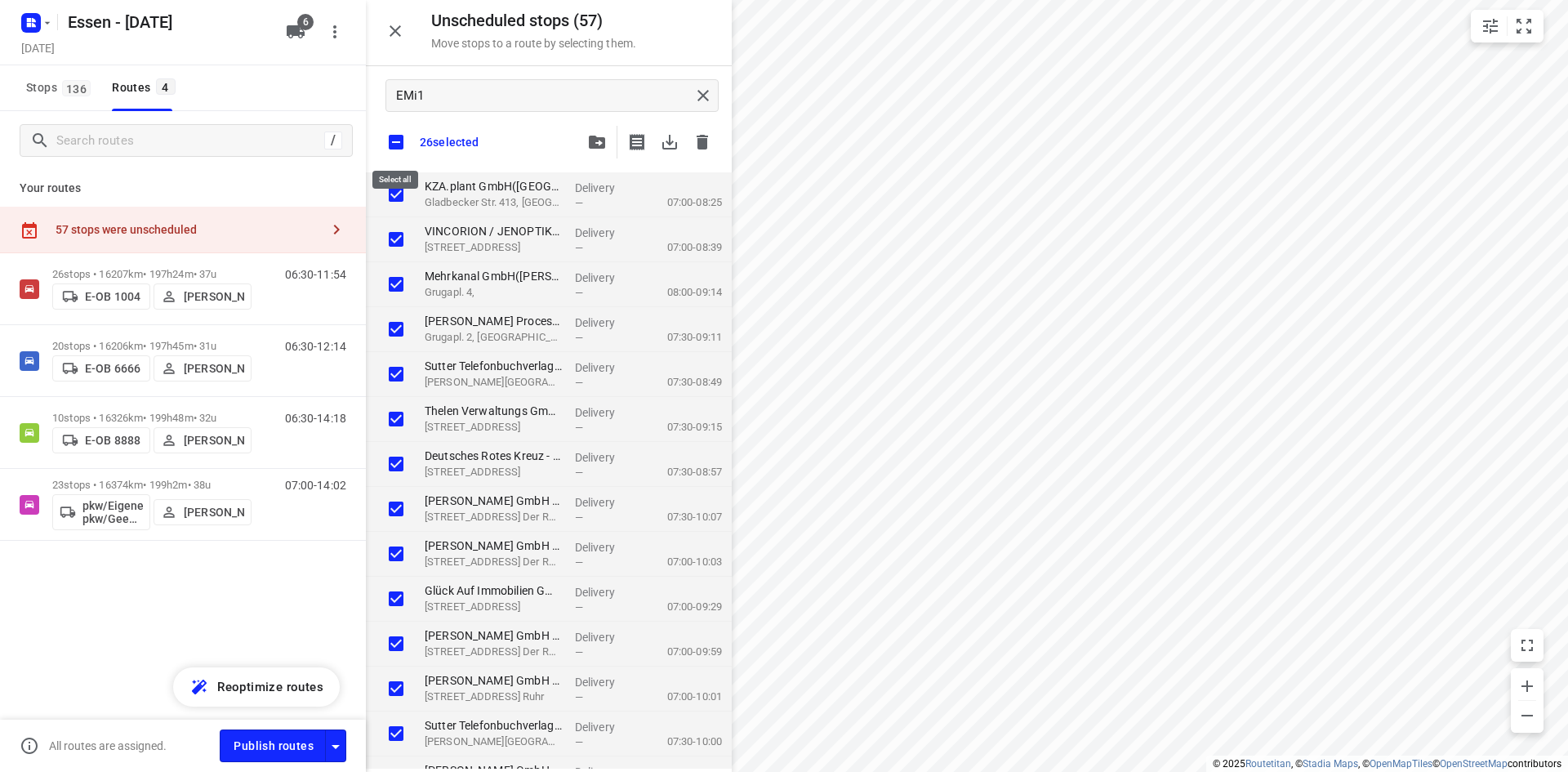
checkbox input "true"
click at [319, 95] on div "Stops 136 Routes 4" at bounding box center [183, 88] width 366 height 45
click at [287, 21] on button "6" at bounding box center [295, 31] width 32 height 32
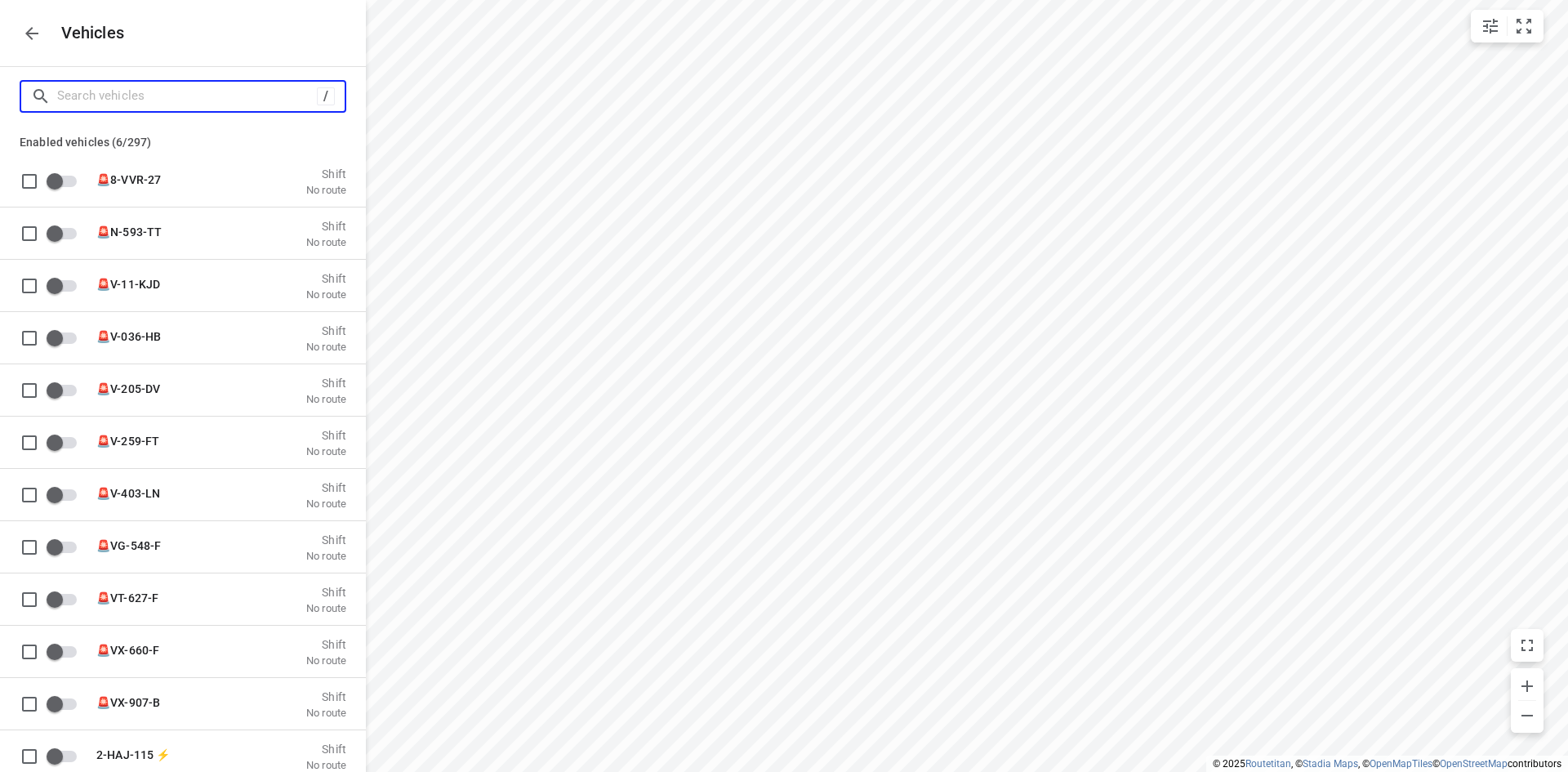
click at [259, 105] on input "Search vehicles" at bounding box center [186, 95] width 259 height 25
type input "E"
checkbox input "true"
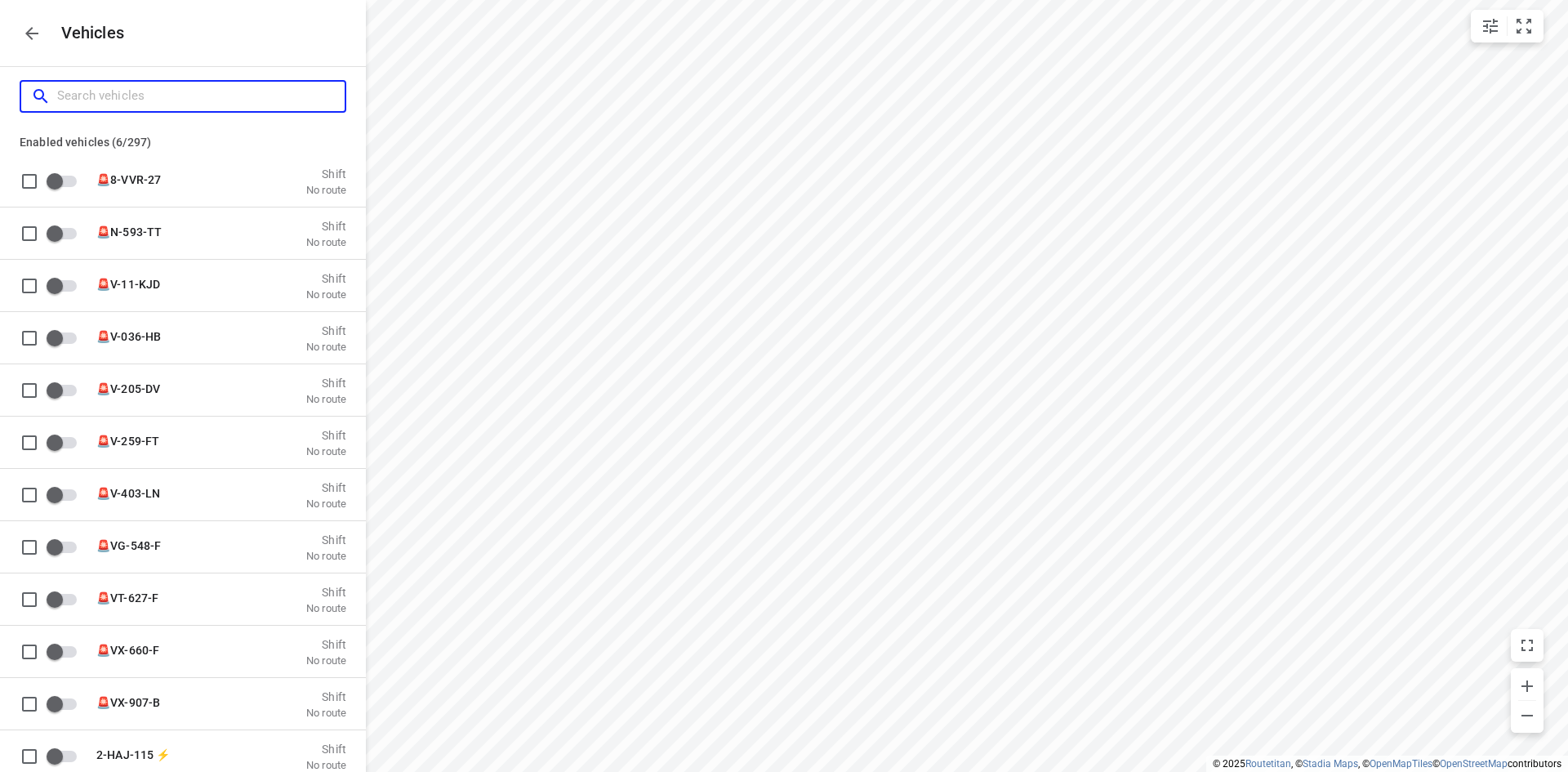
checkbox input "true"
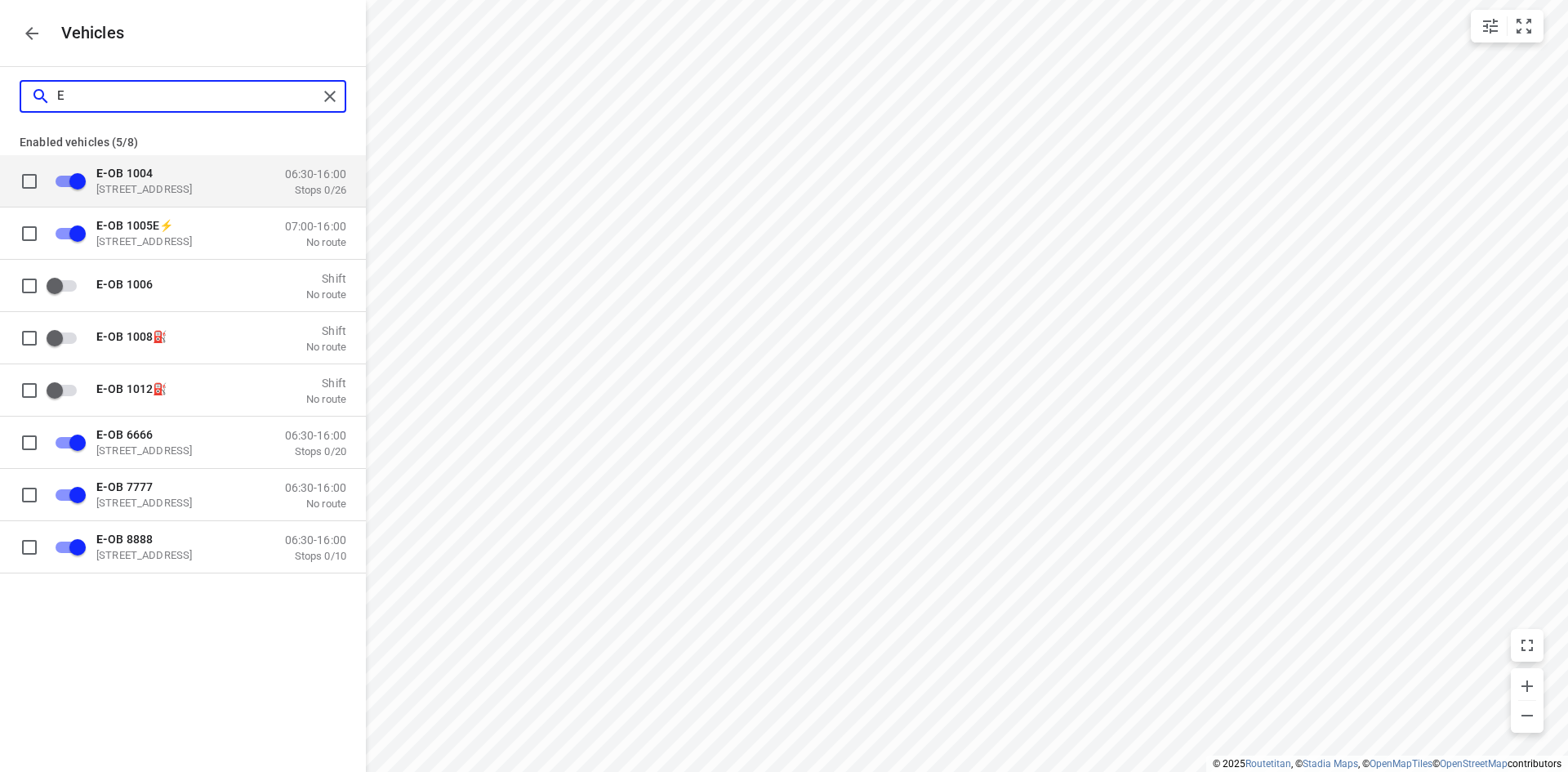
type input "E-"
checkbox input "true"
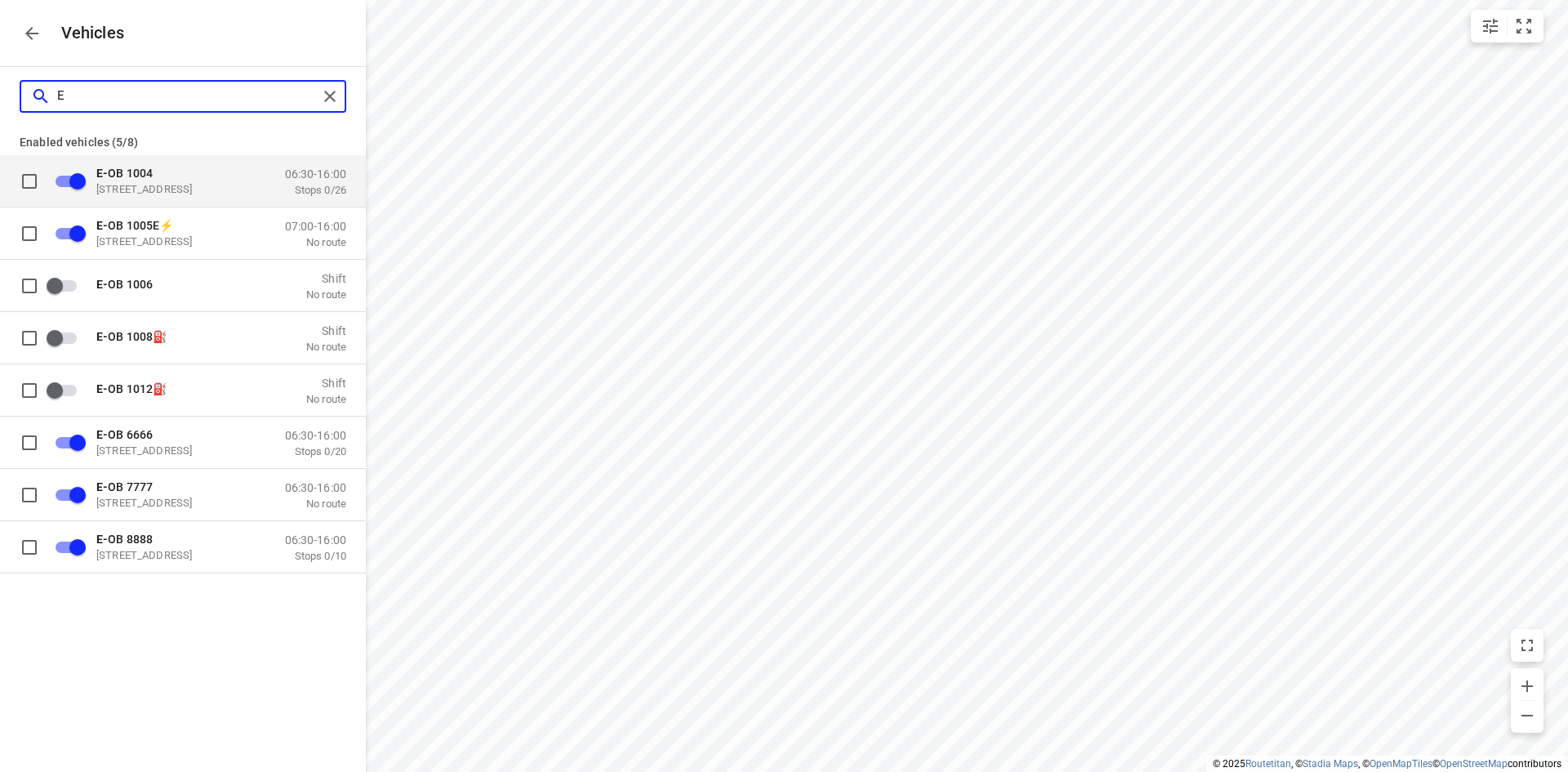
checkbox input "true"
type input "E-"
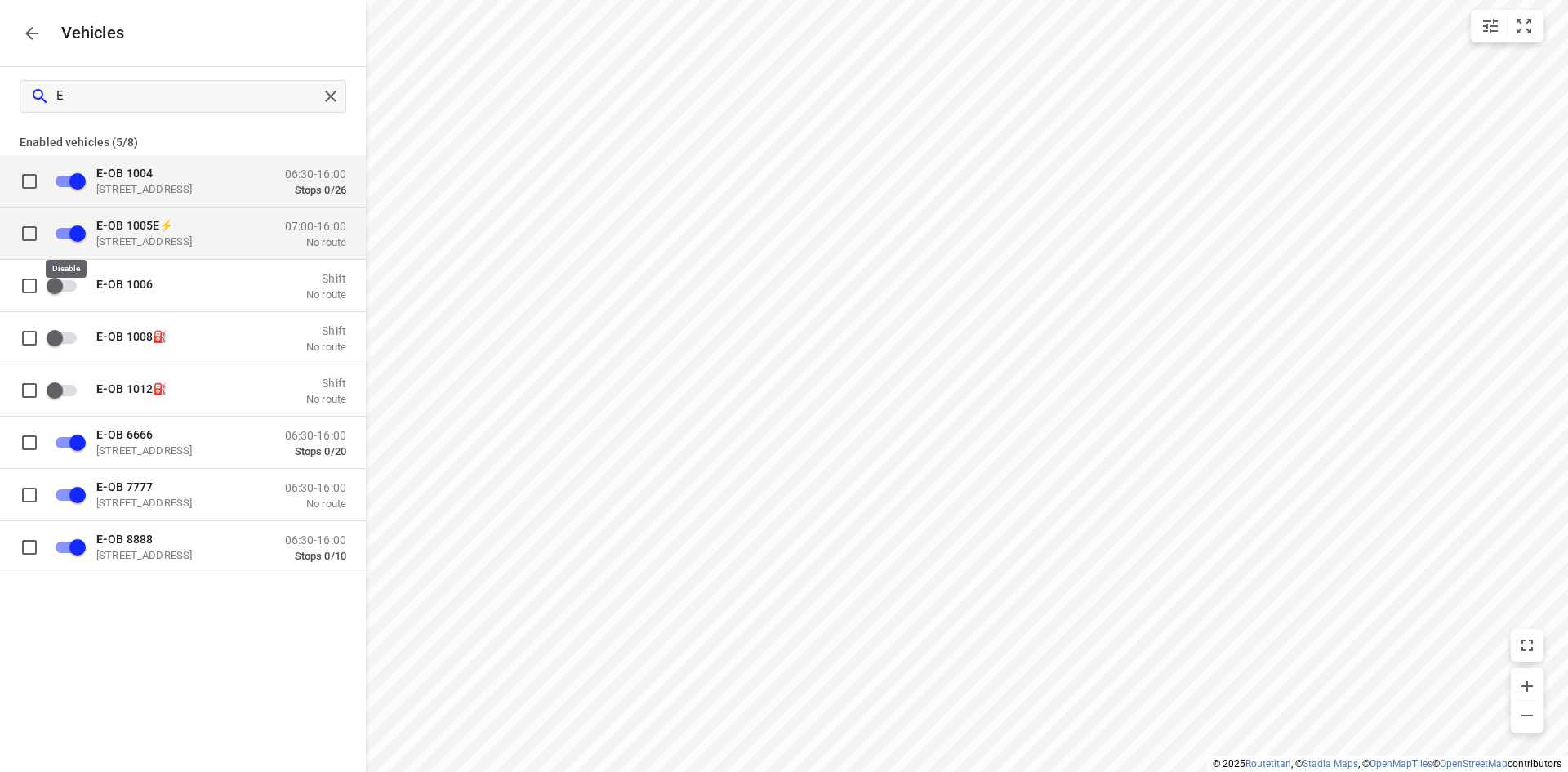
click at [76, 226] on input "grid" at bounding box center [78, 233] width 93 height 31
checkbox input "true"
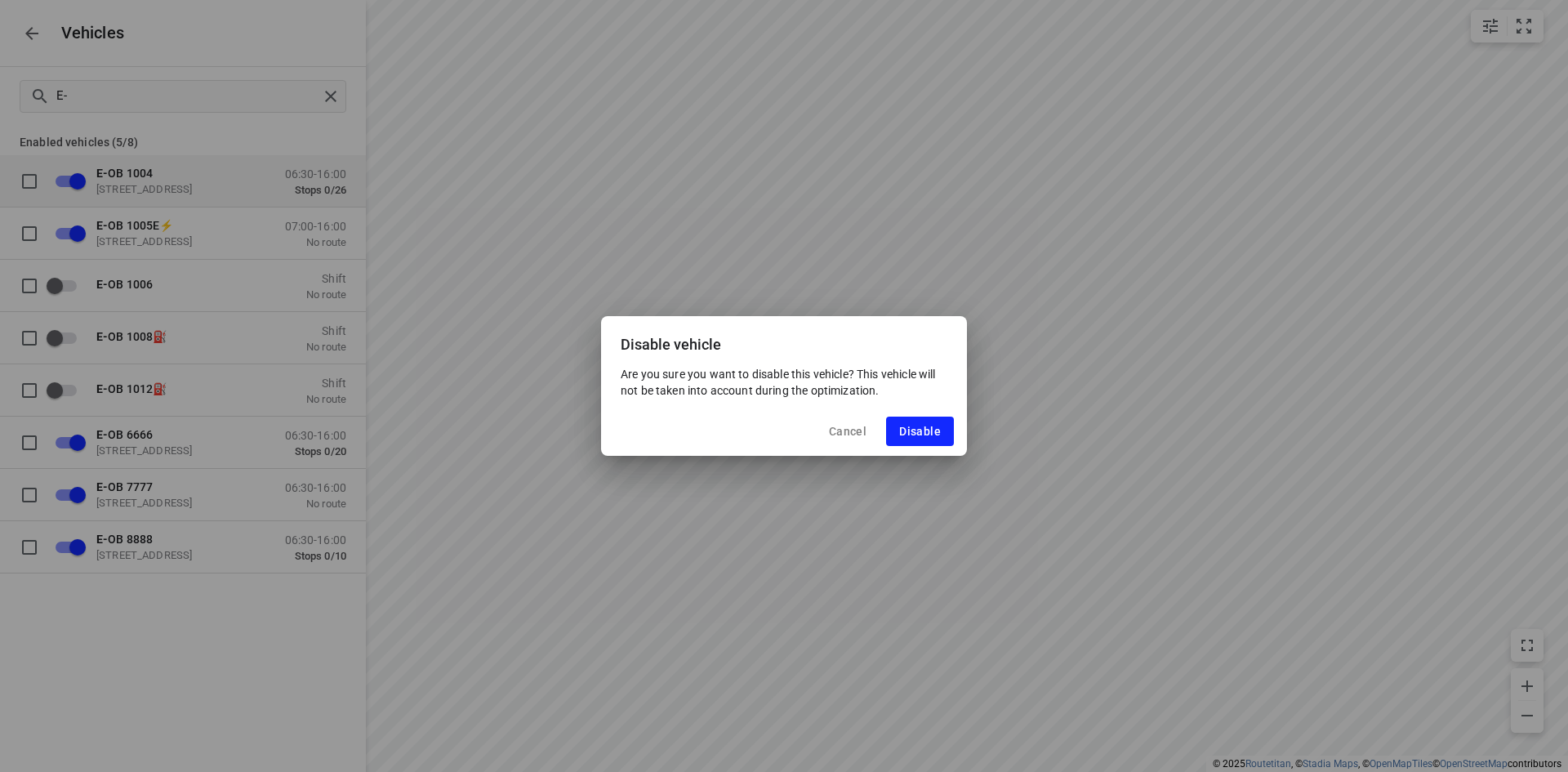
click at [857, 434] on span "Cancel" at bounding box center [847, 431] width 38 height 13
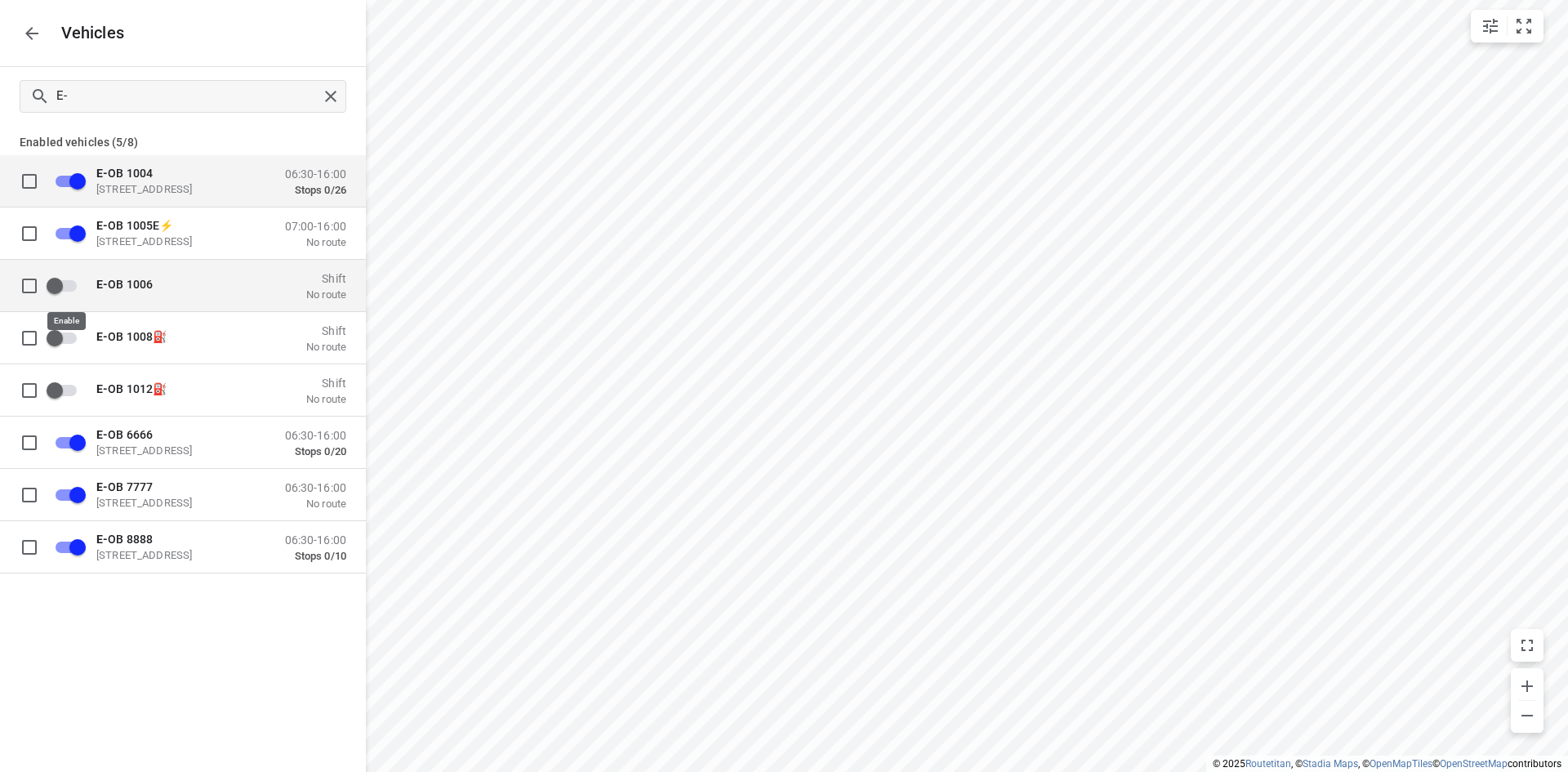
click at [60, 283] on input "grid" at bounding box center [54, 286] width 93 height 31
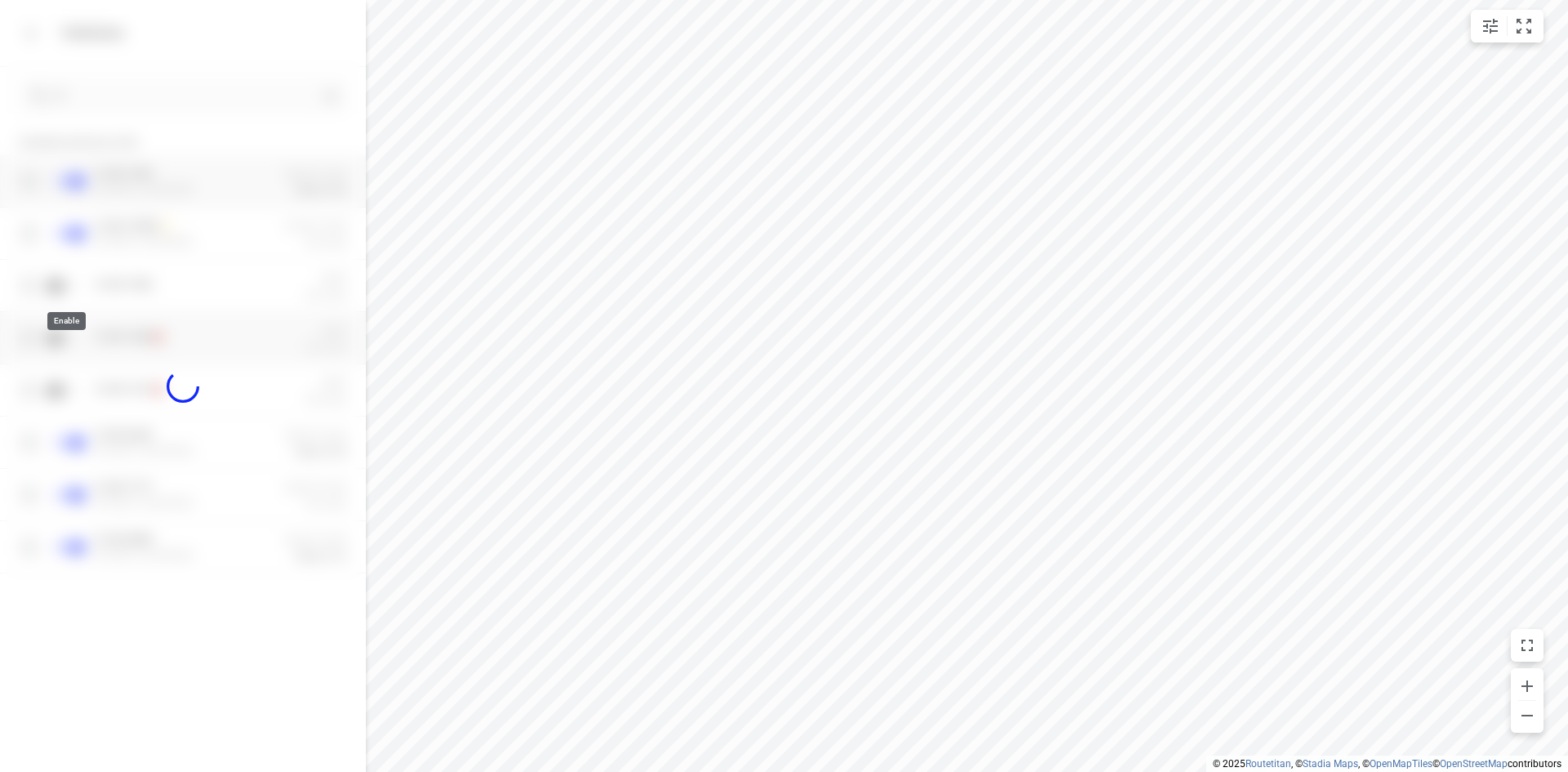
checkbox input "true"
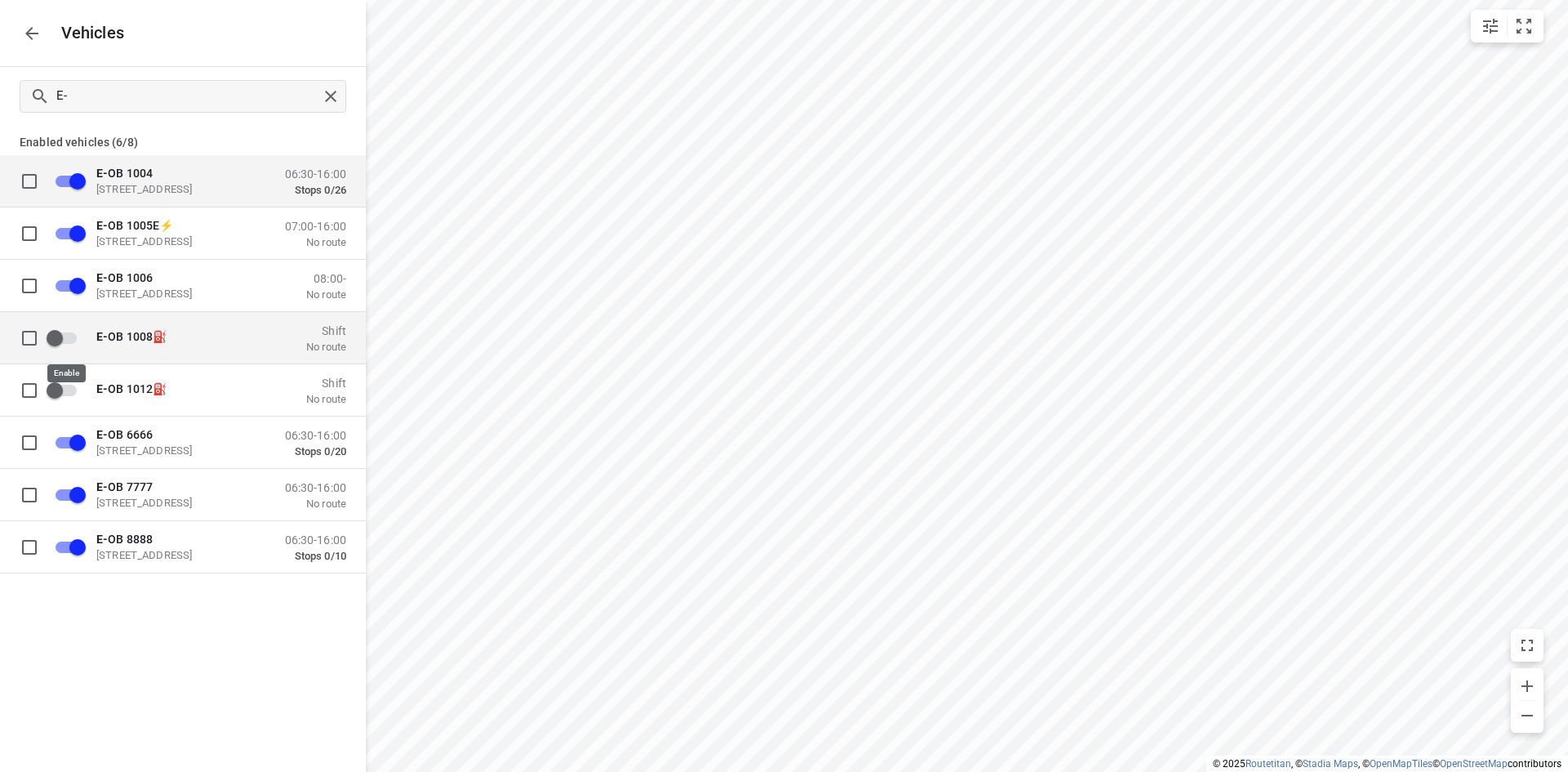
click at [65, 341] on input "grid" at bounding box center [54, 337] width 93 height 31
click at [73, 327] on input "grid" at bounding box center [78, 337] width 93 height 31
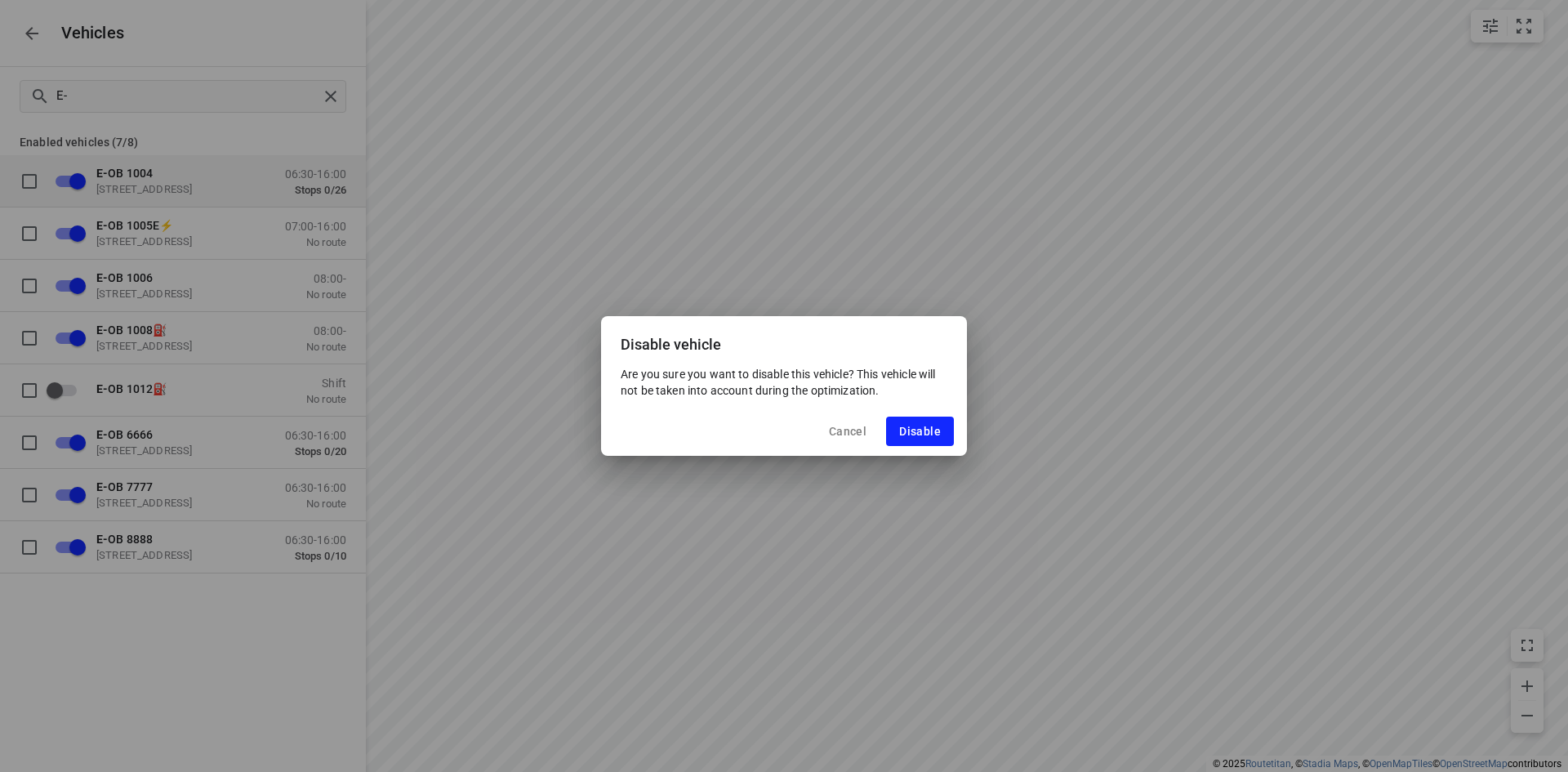
drag, startPoint x: 911, startPoint y: 435, endPoint x: 869, endPoint y: 423, distance: 43.7
click at [912, 435] on span "Disable" at bounding box center [920, 431] width 42 height 13
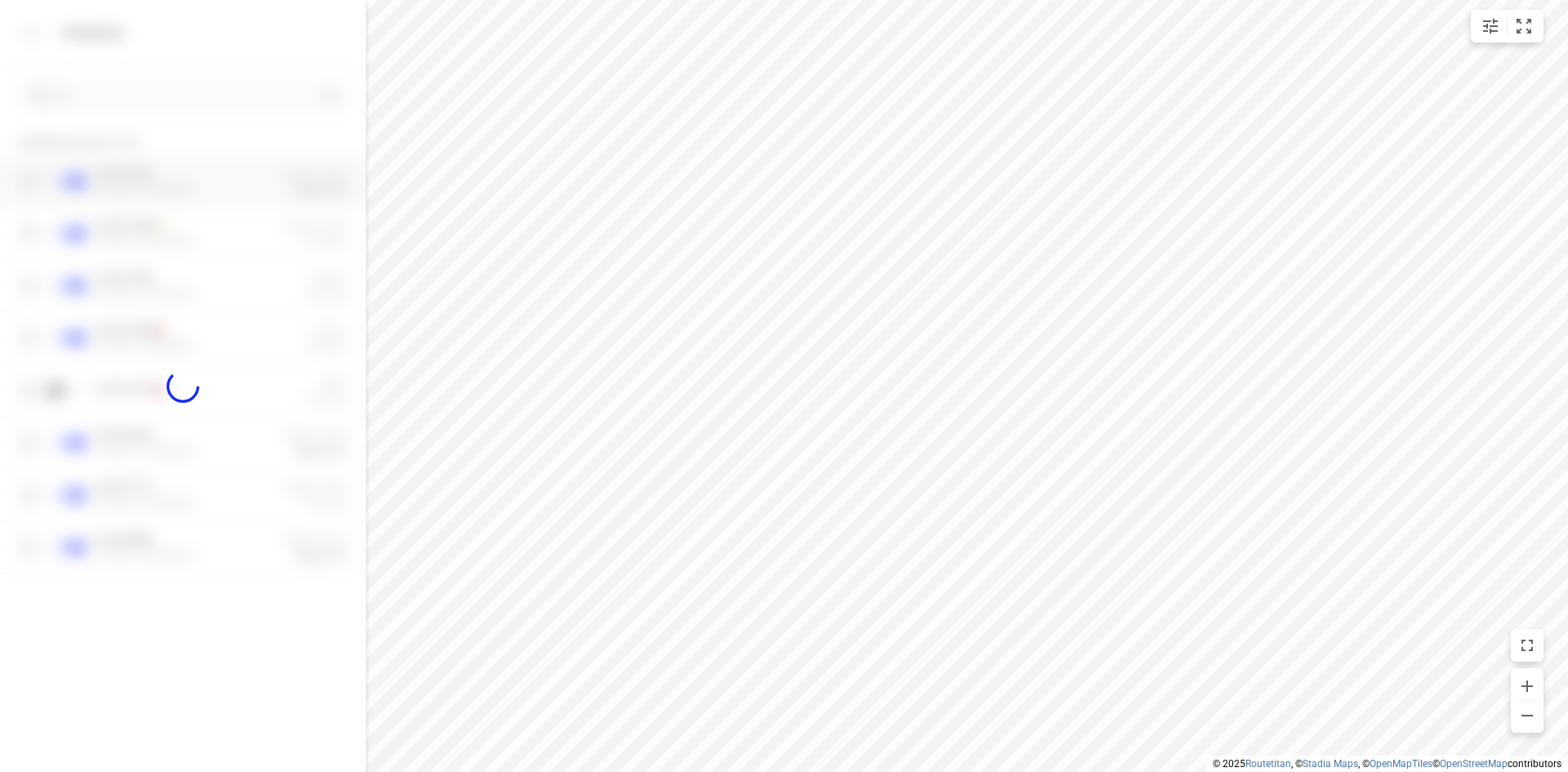
checkbox input "false"
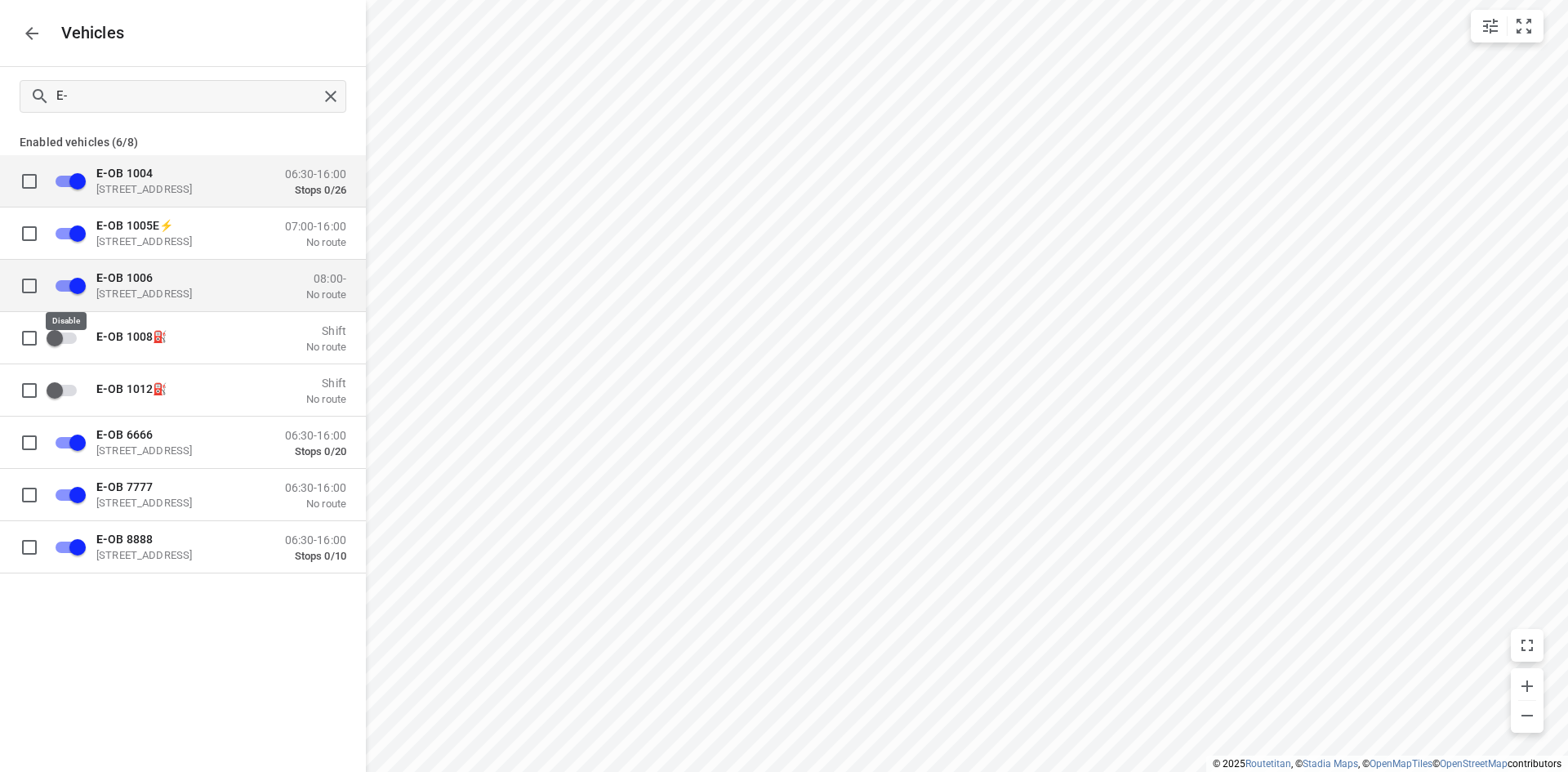
click at [66, 292] on input "grid" at bounding box center [78, 286] width 93 height 31
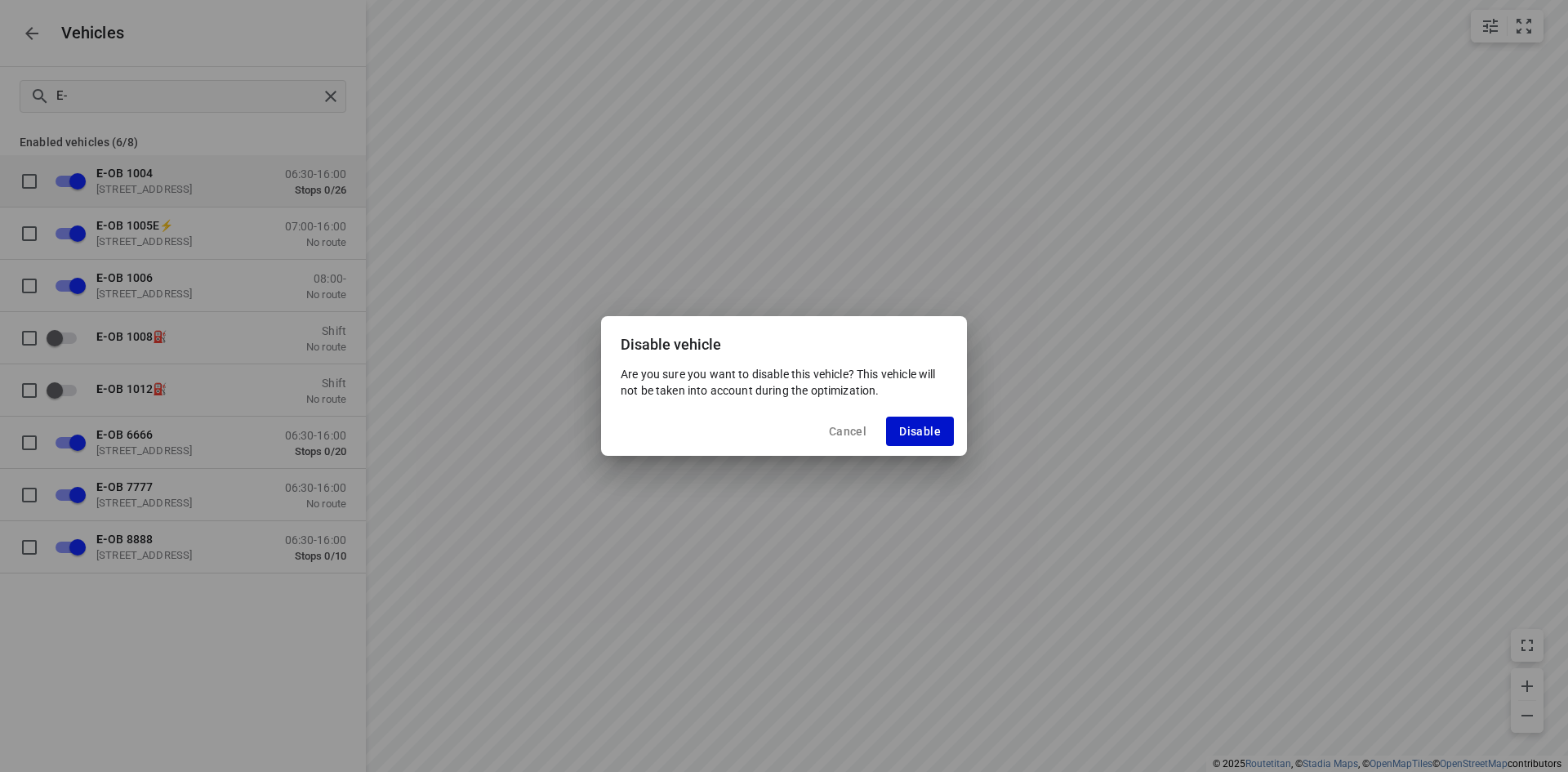
click at [931, 432] on span "Disable" at bounding box center [920, 431] width 42 height 13
checkbox input "false"
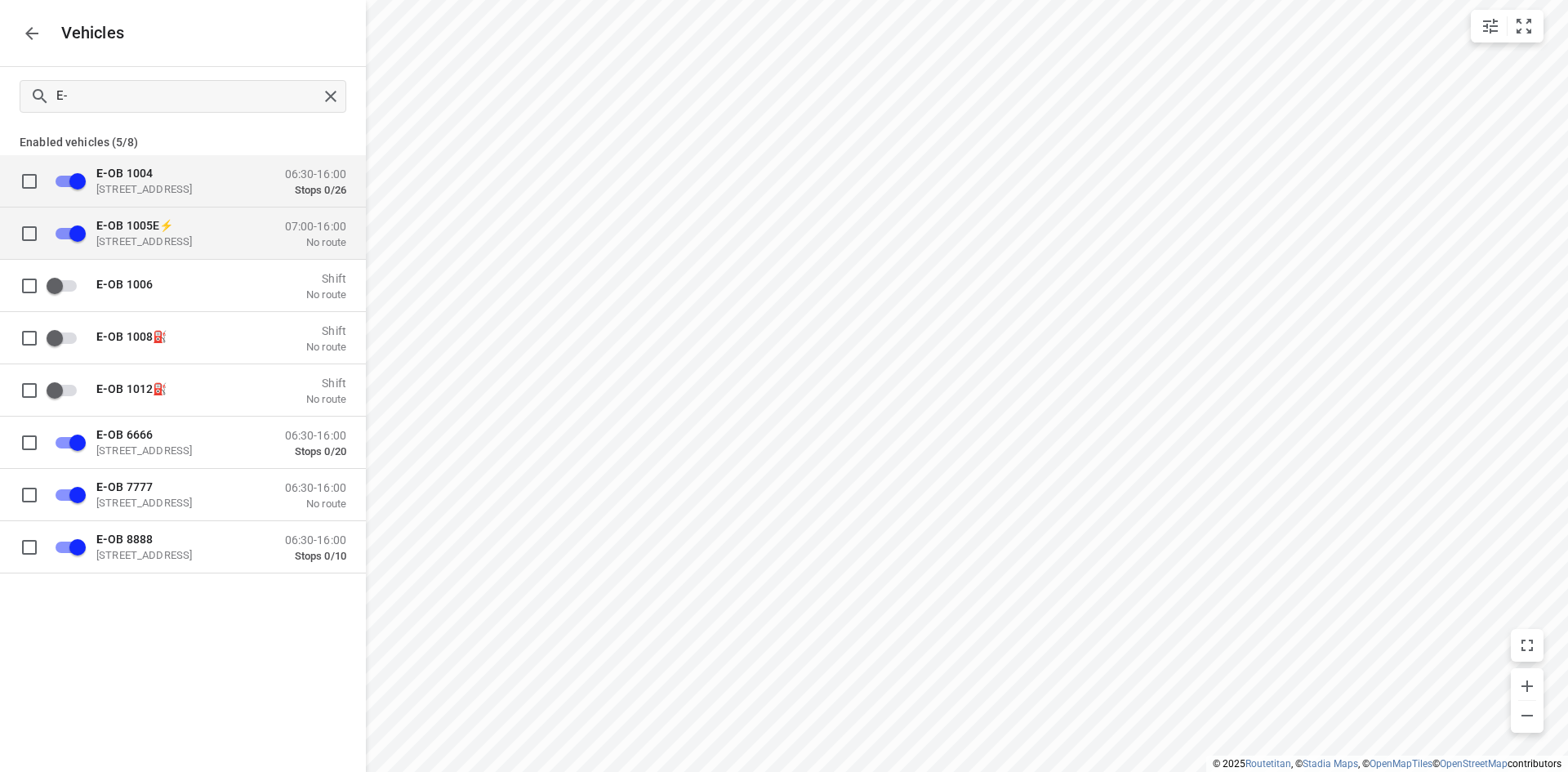
click at [145, 232] on div "E- OB 1005E⚡ 7 Xantener Straße,41460 Neuss,Deutschland" at bounding box center [177, 233] width 163 height 30
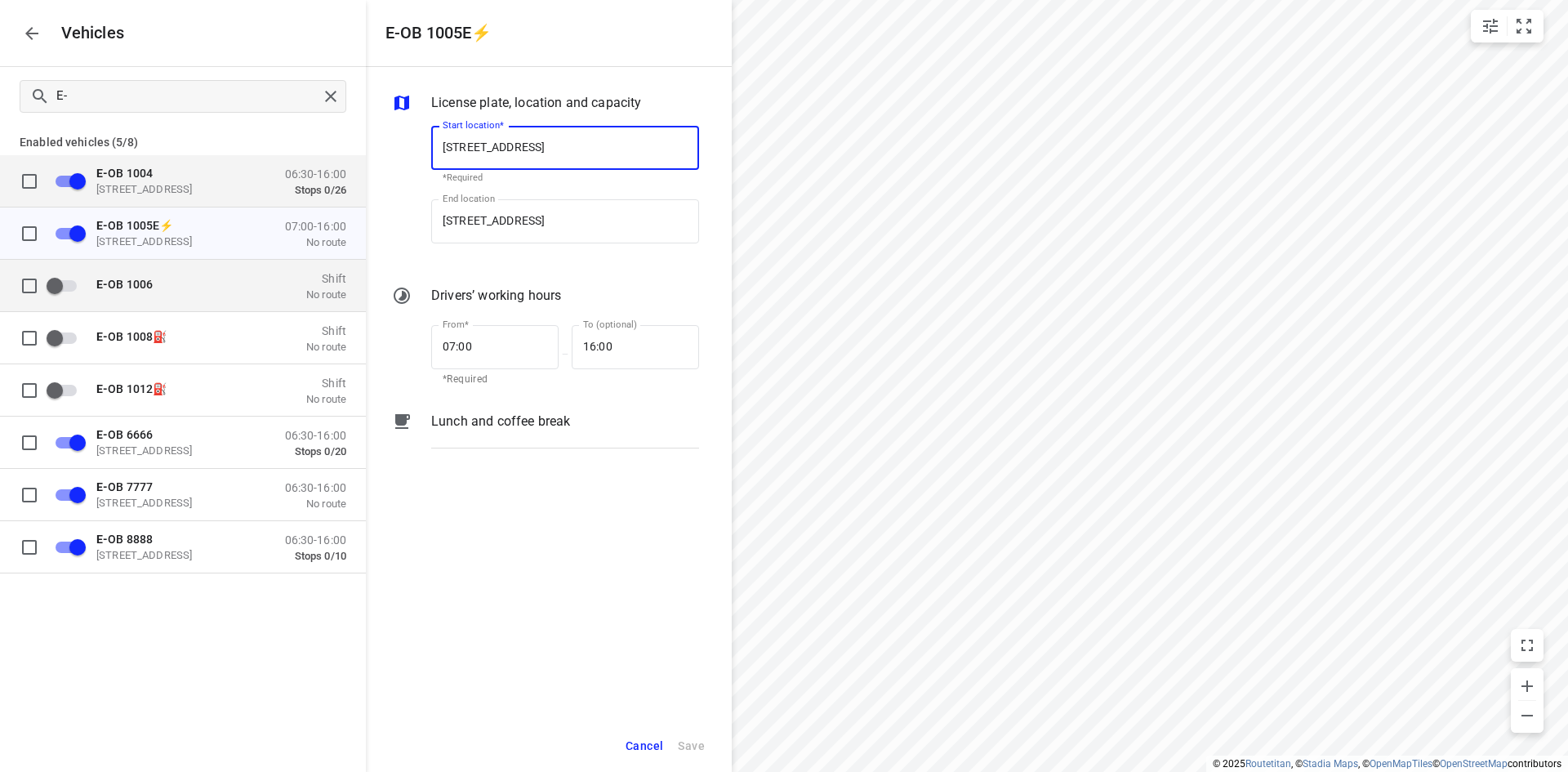
click at [184, 291] on div "E- OB 1006" at bounding box center [177, 285] width 163 height 17
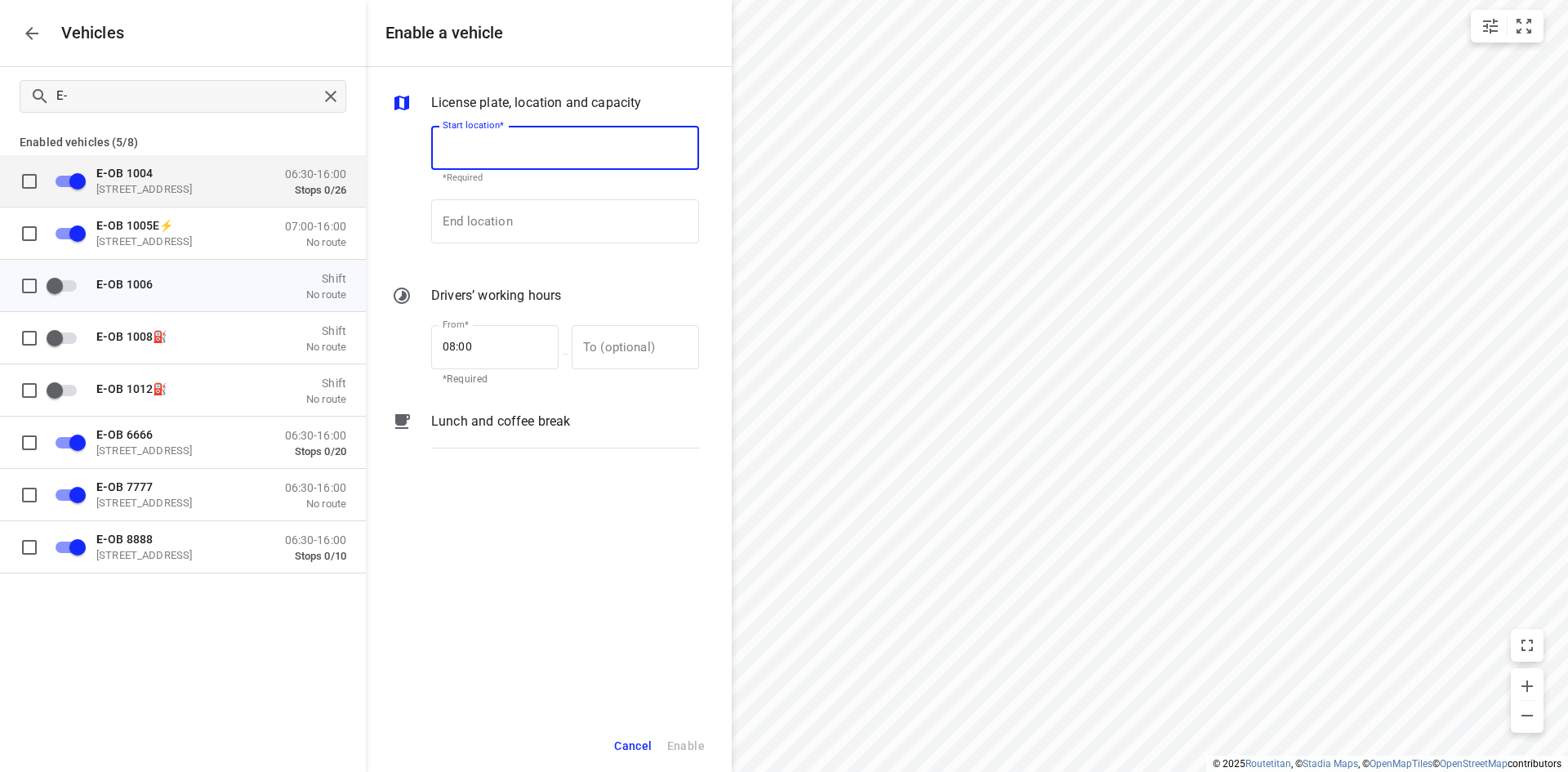
paste input "[STREET_ADDRESS]"
type input "[STREET_ADDRESS]"
click at [506, 147] on input "Start location*" at bounding box center [565, 148] width 268 height 44
paste input "[STREET_ADDRESS]"
click at [508, 187] on div "[STREET_ADDRESS]" at bounding box center [564, 194] width 270 height 32
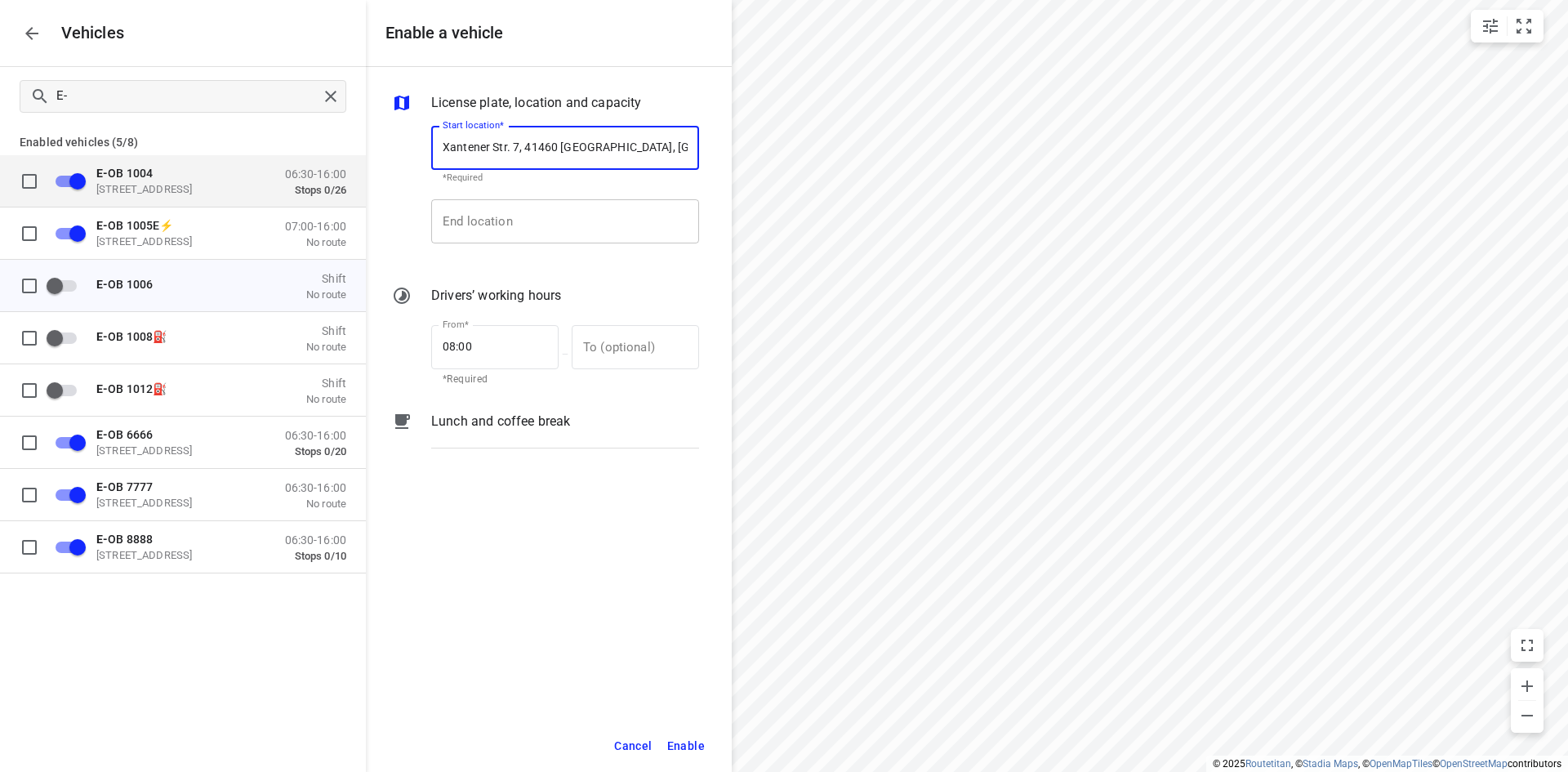
type input "Xantener Str. 7, 41460 [GEOGRAPHIC_DATA], [GEOGRAPHIC_DATA]"
click at [507, 227] on input "End location" at bounding box center [565, 221] width 268 height 44
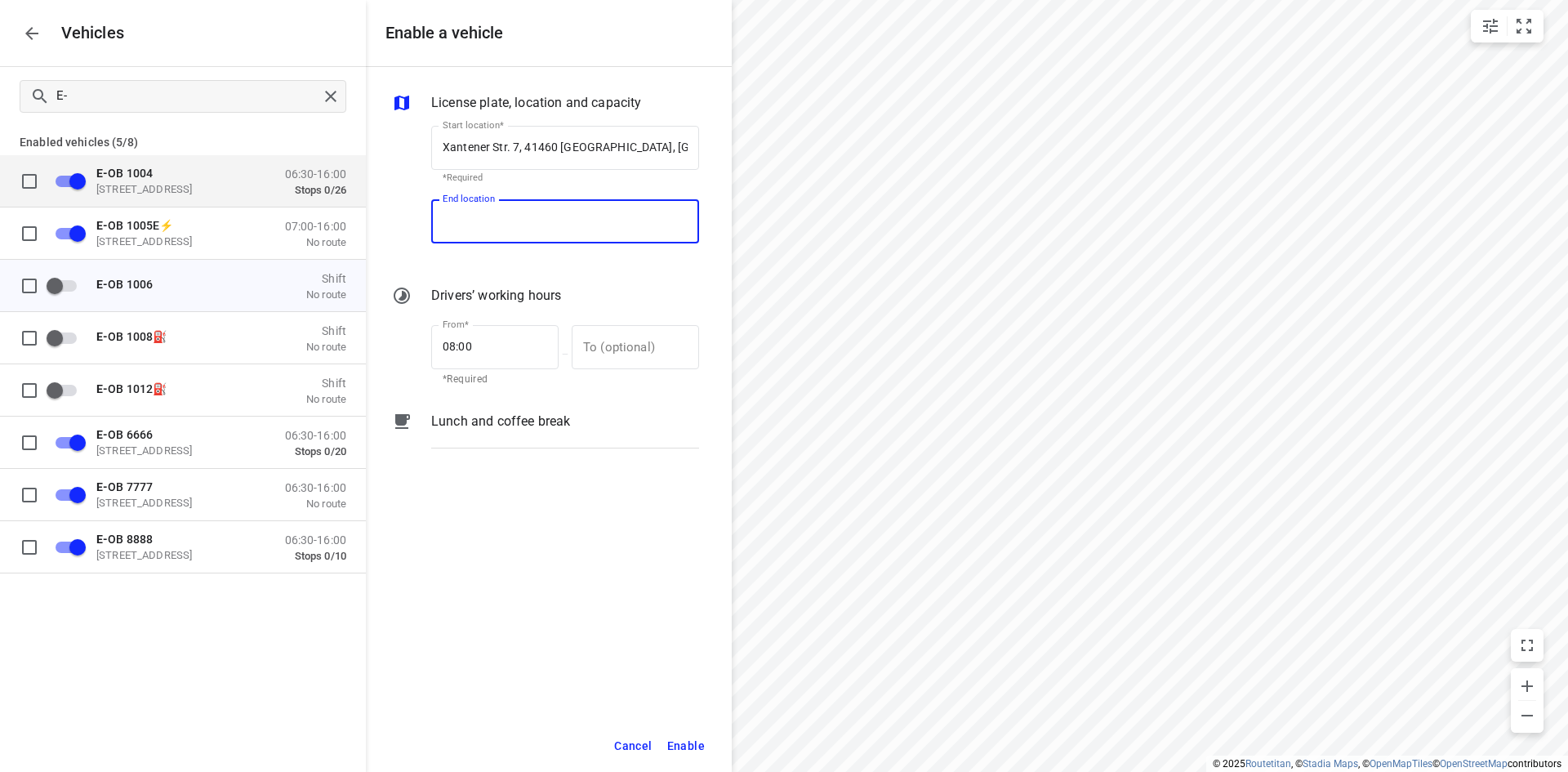
paste input "[STREET_ADDRESS]"
click at [515, 267] on p "[STREET_ADDRESS]" at bounding box center [490, 267] width 95 height 17
type input "Xantener Str. 7, 41460 [GEOGRAPHIC_DATA], [GEOGRAPHIC_DATA]"
click at [685, 742] on span "Enable" at bounding box center [686, 745] width 38 height 20
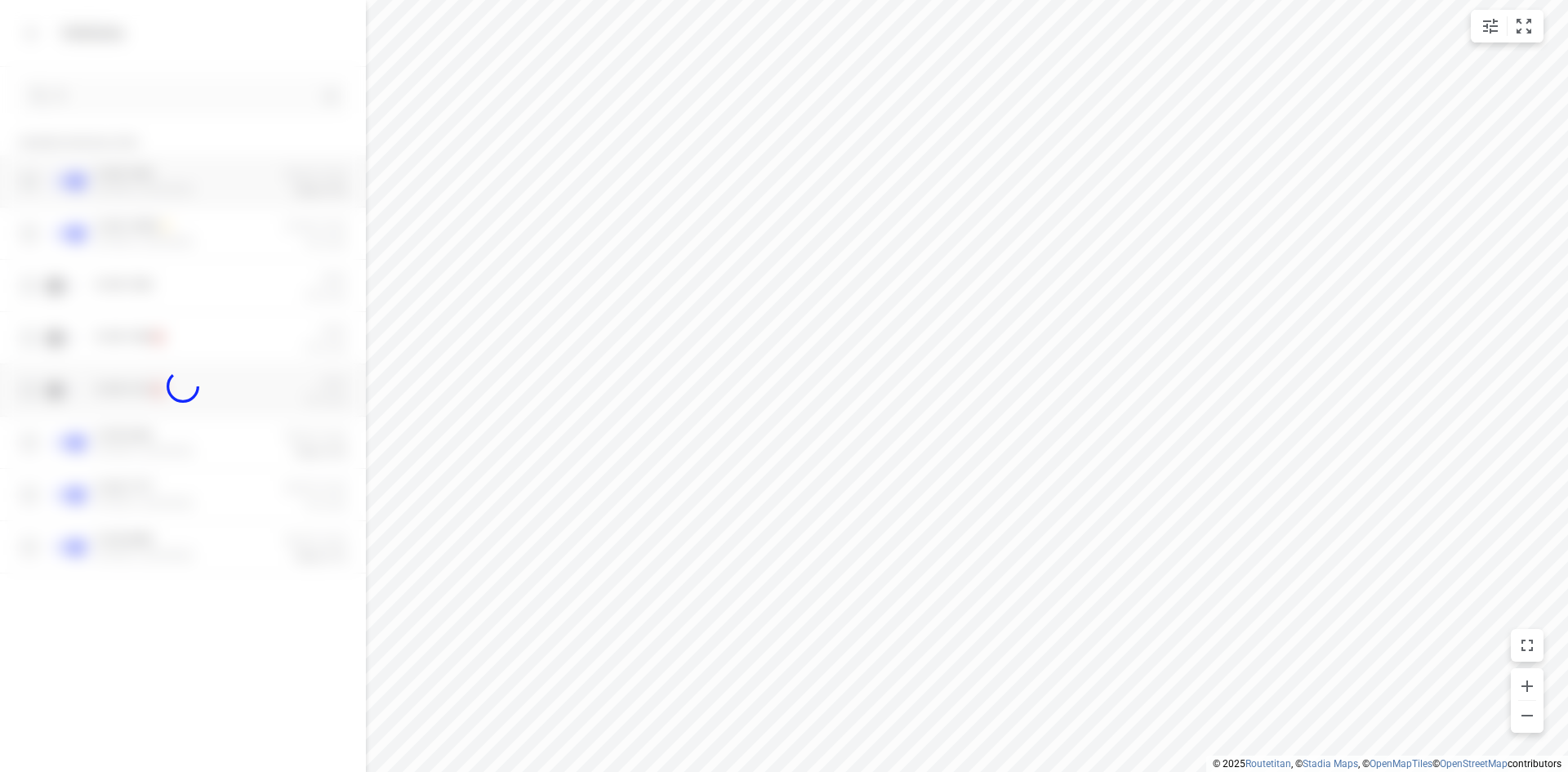
checkbox input "true"
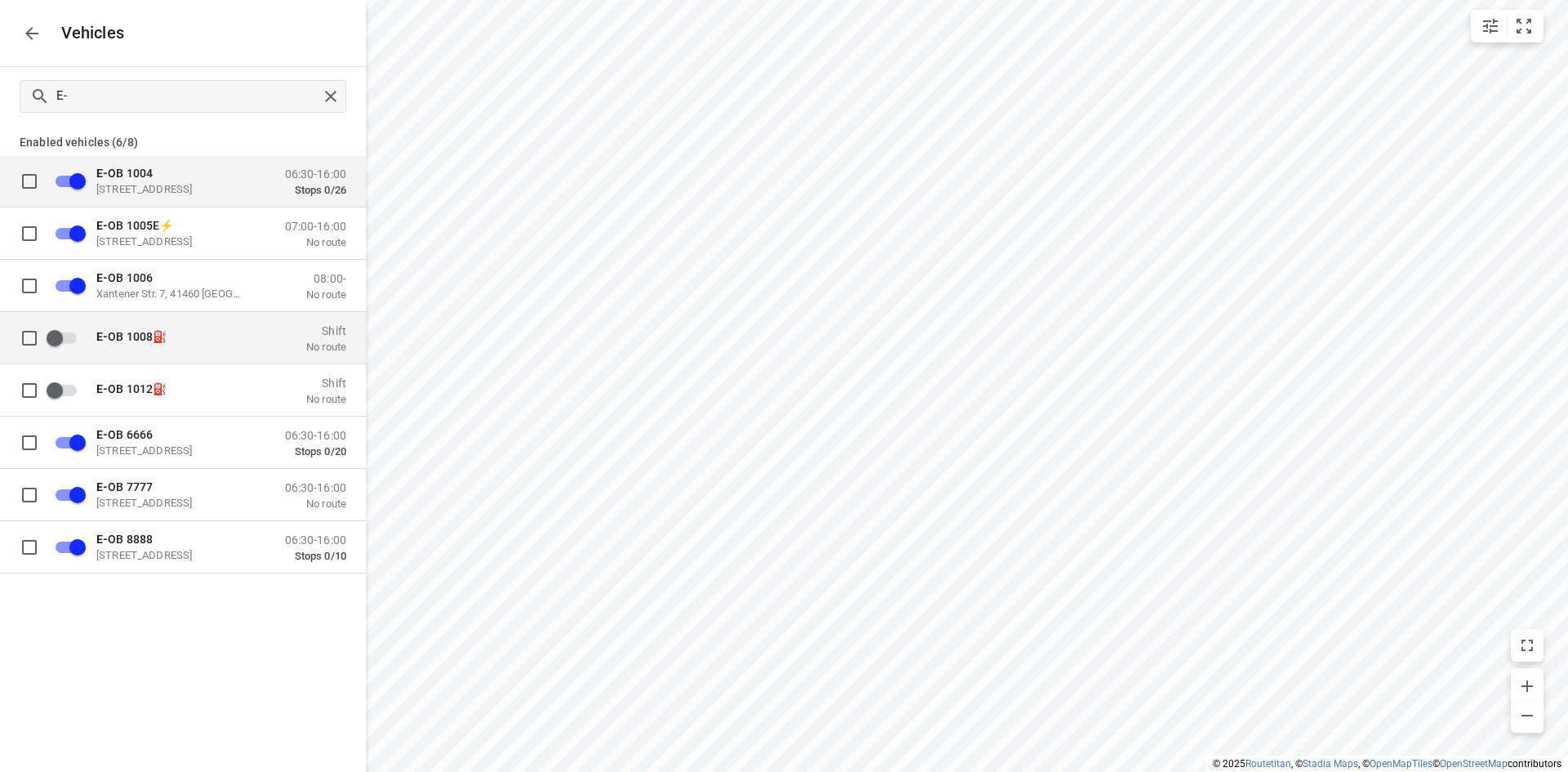
click at [141, 321] on div "E- OB 1008⛽️ Shift No route" at bounding box center [196, 337] width 300 height 52
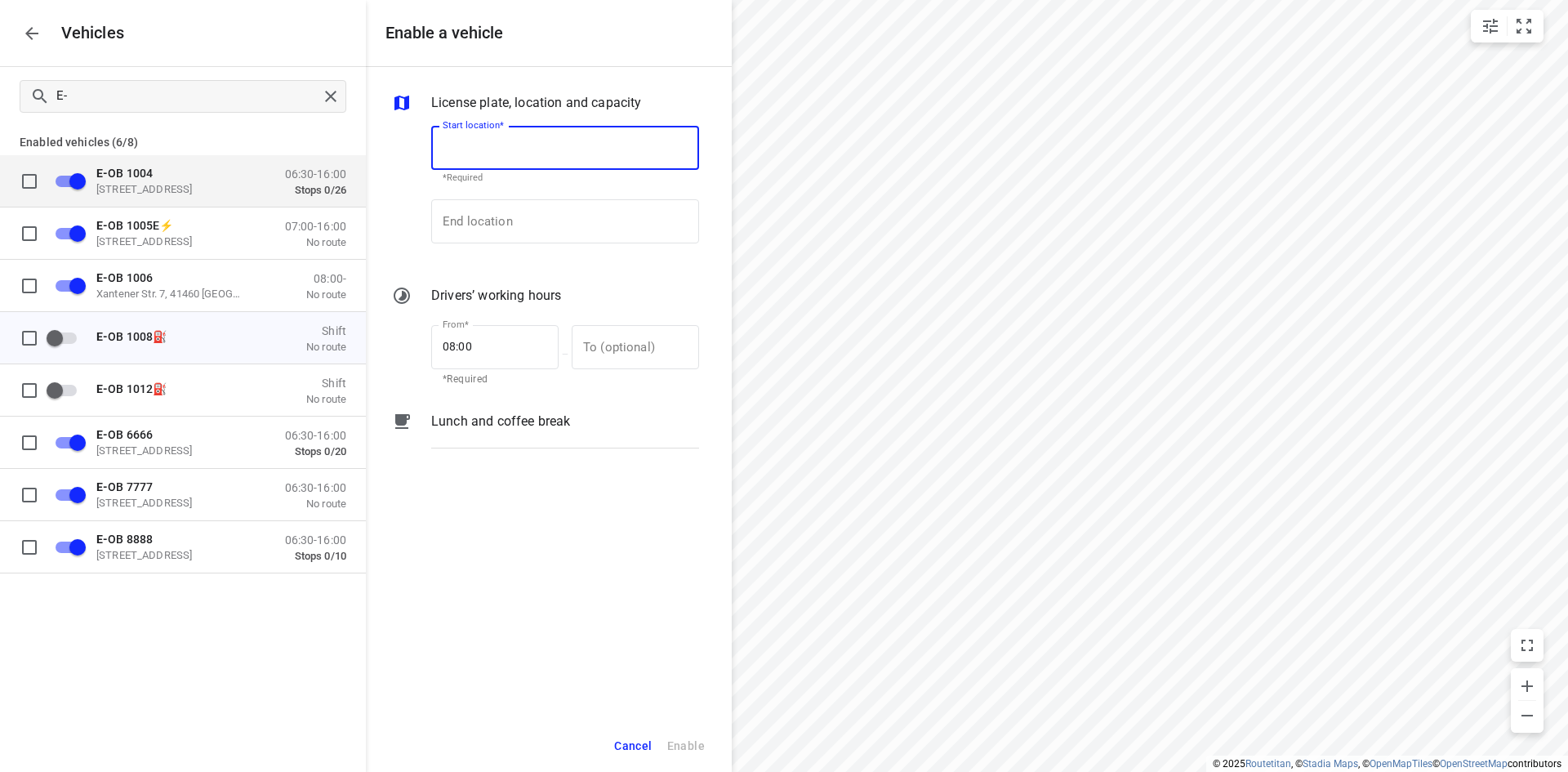
paste input "[STREET_ADDRESS]"
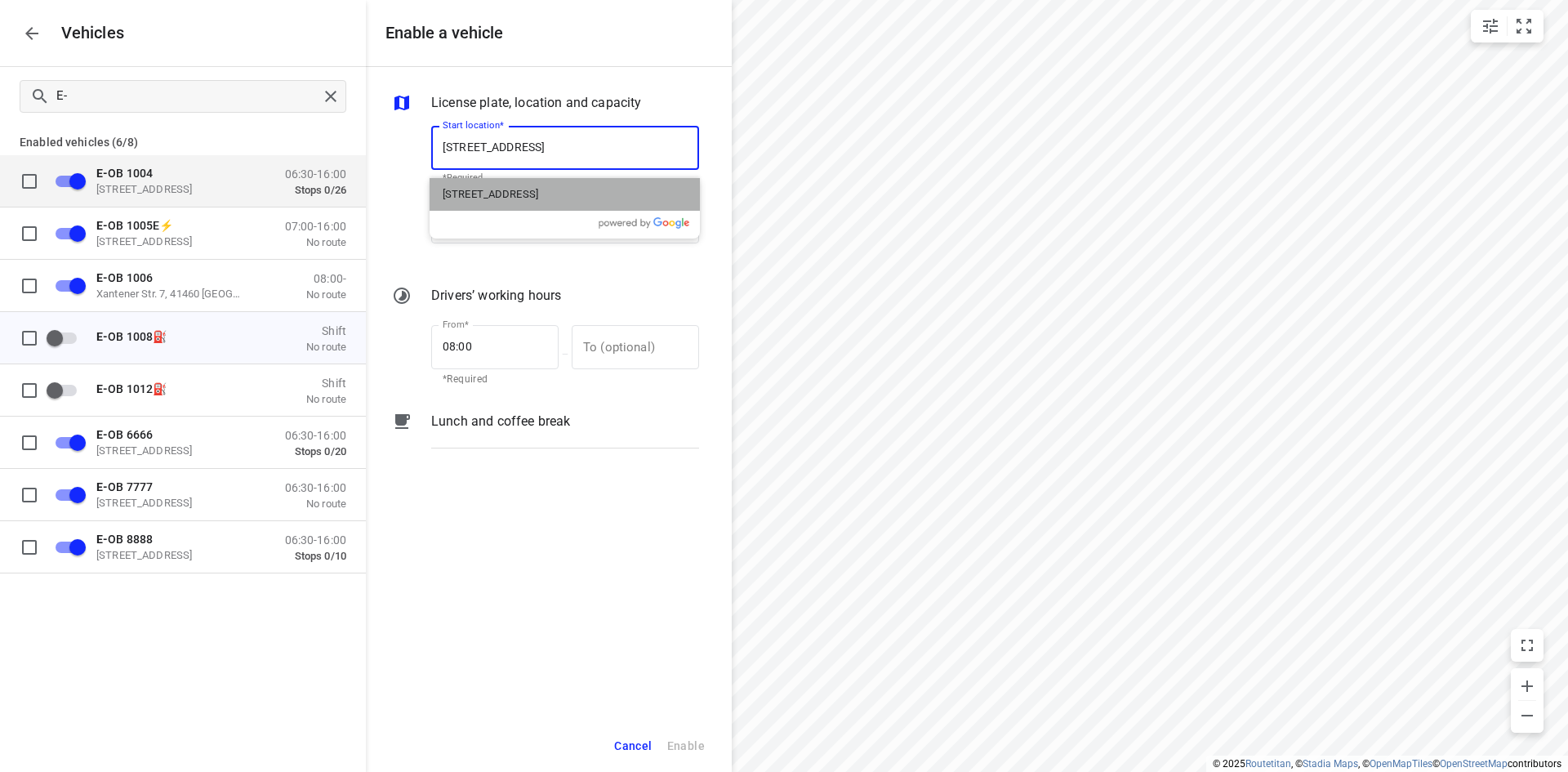
click at [534, 192] on p "[STREET_ADDRESS]" at bounding box center [490, 194] width 95 height 17
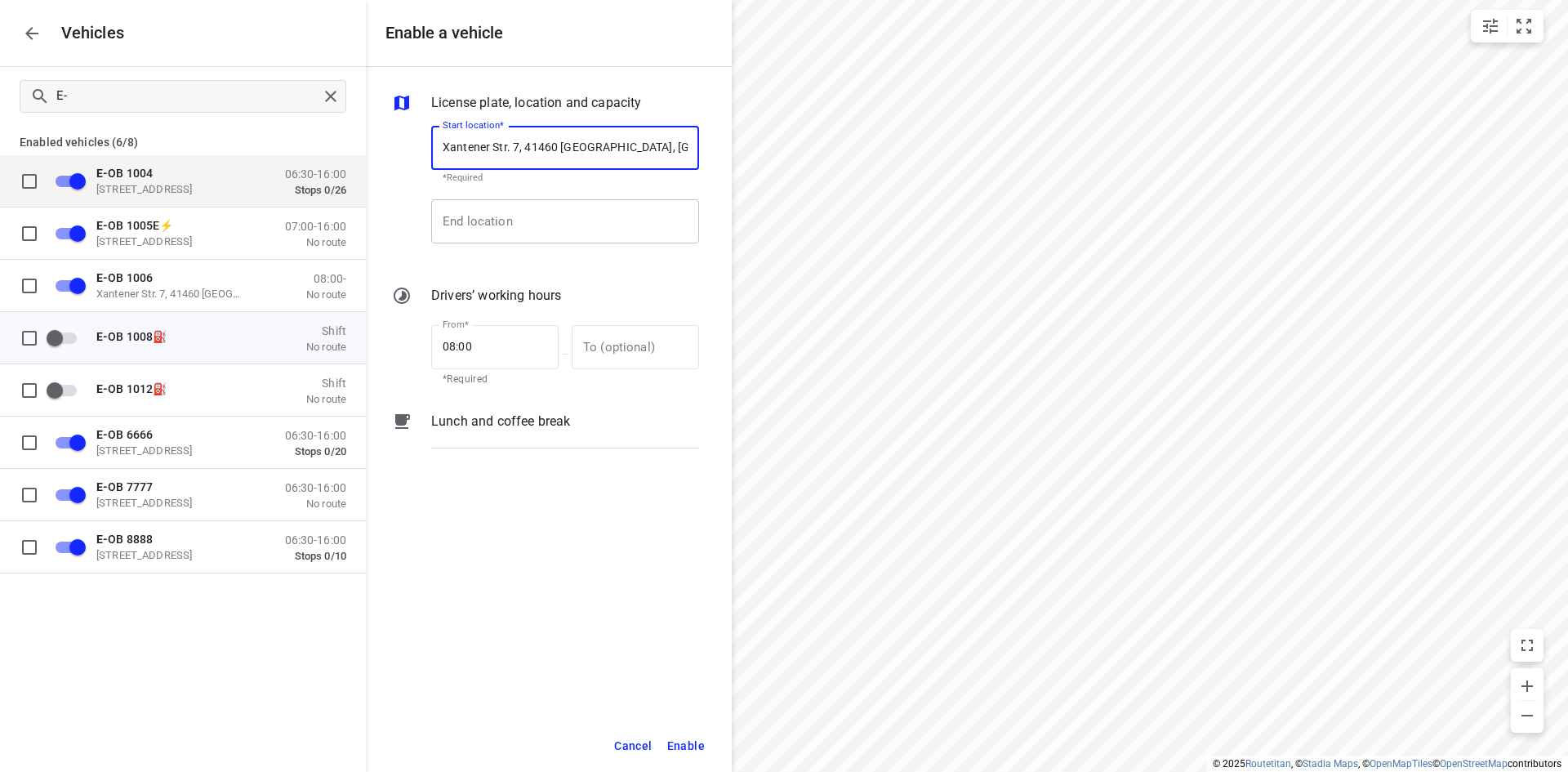
type input "Xantener Str. 7, 41460 [GEOGRAPHIC_DATA], [GEOGRAPHIC_DATA]"
click at [535, 224] on input "End location" at bounding box center [565, 221] width 268 height 44
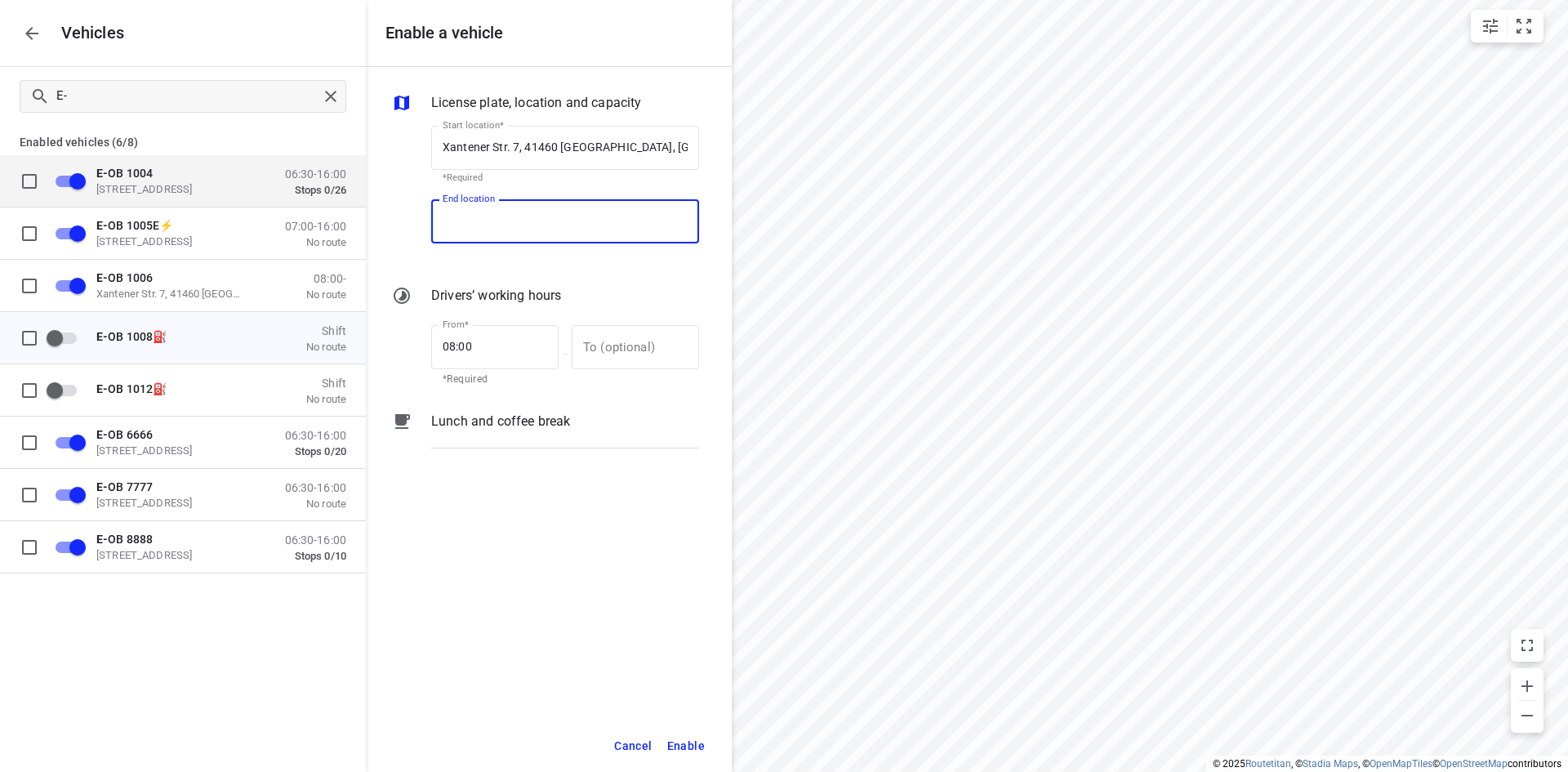
paste input "[STREET_ADDRESS]"
click at [535, 270] on p "[STREET_ADDRESS]" at bounding box center [490, 267] width 95 height 17
type input "Xantener Str. 7, 41460 [GEOGRAPHIC_DATA], [GEOGRAPHIC_DATA]"
click at [685, 741] on span "Enable" at bounding box center [686, 745] width 38 height 20
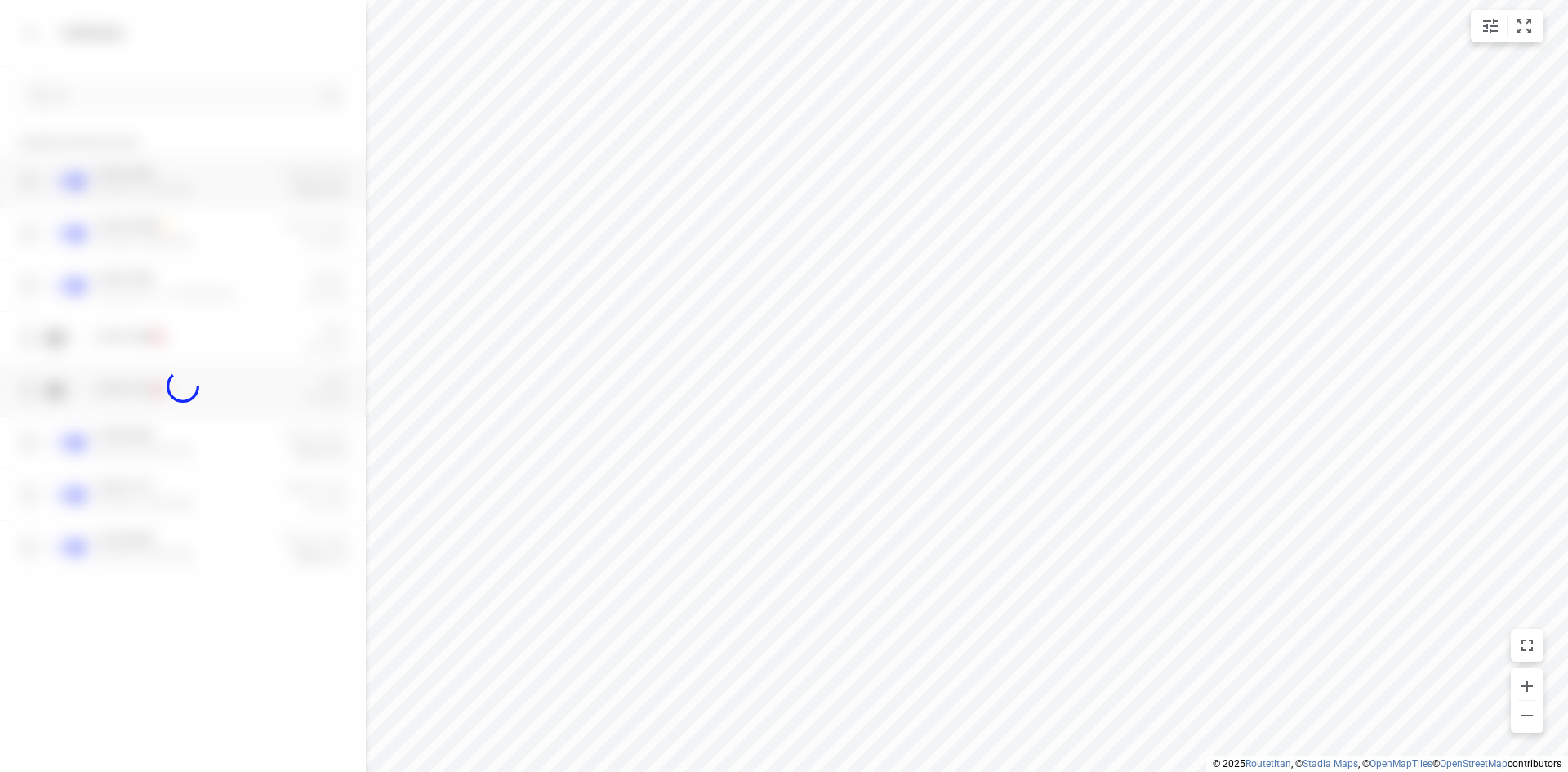
checkbox input "true"
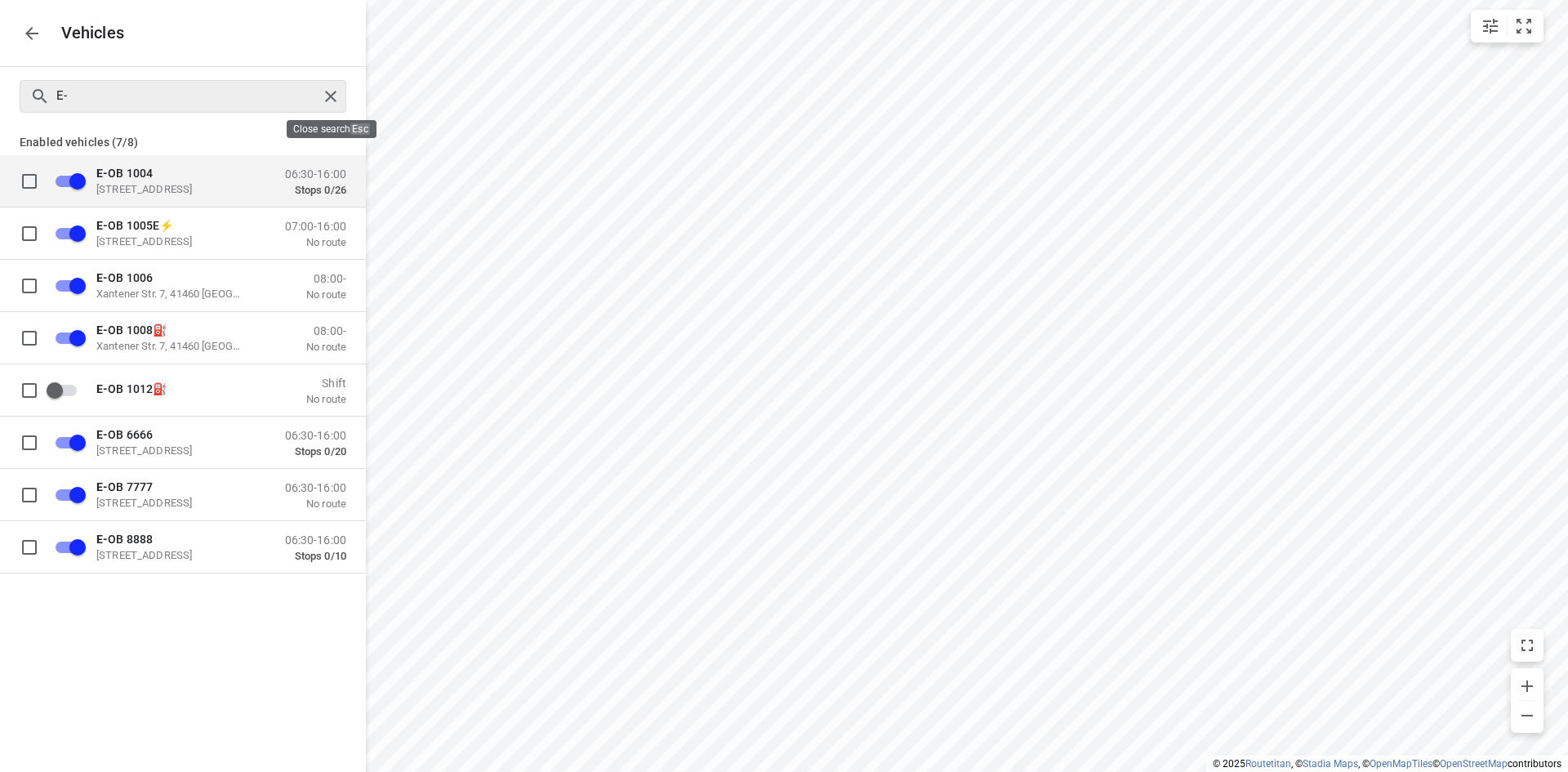
checkbox input "false"
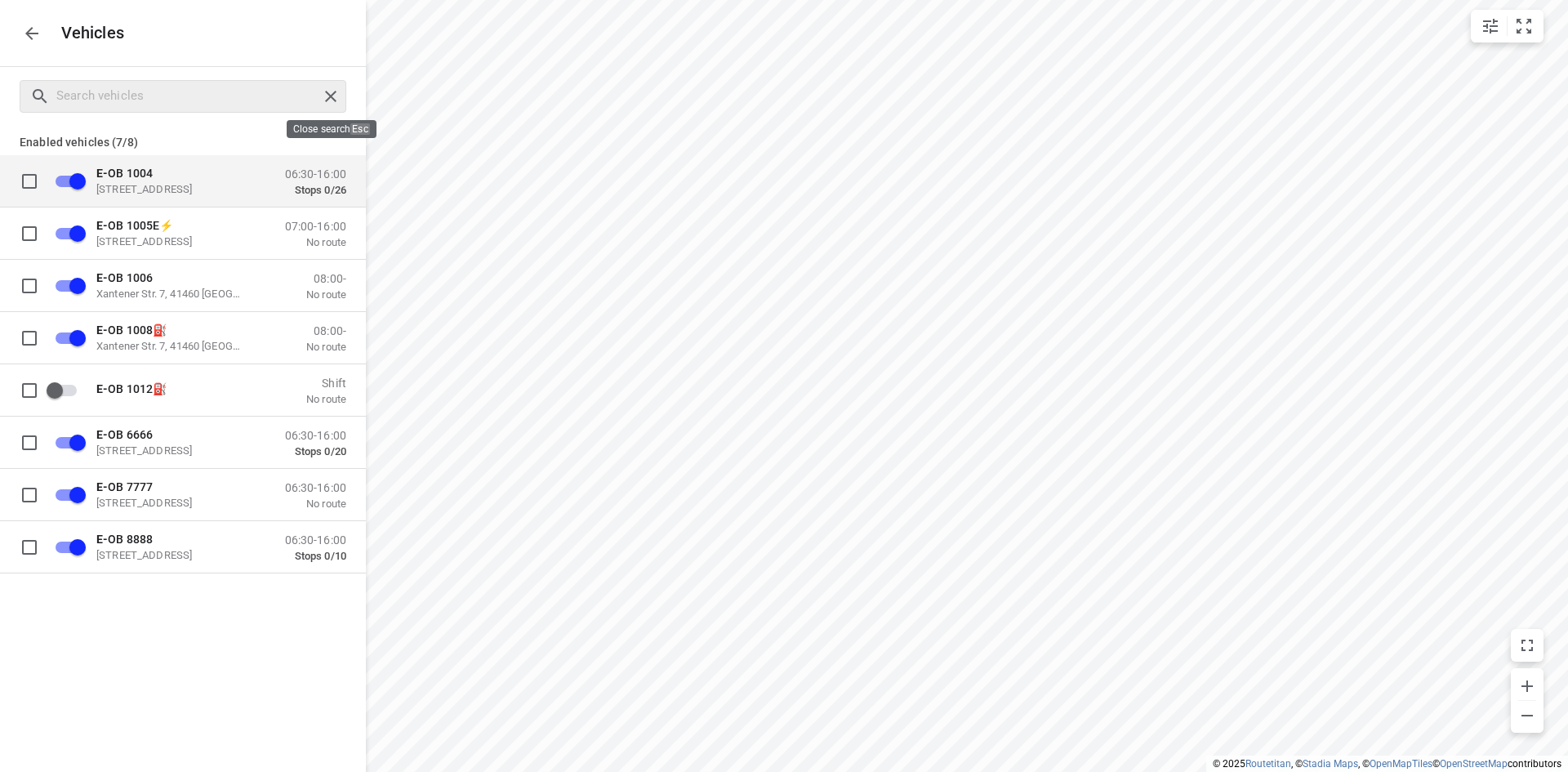
checkbox input "false"
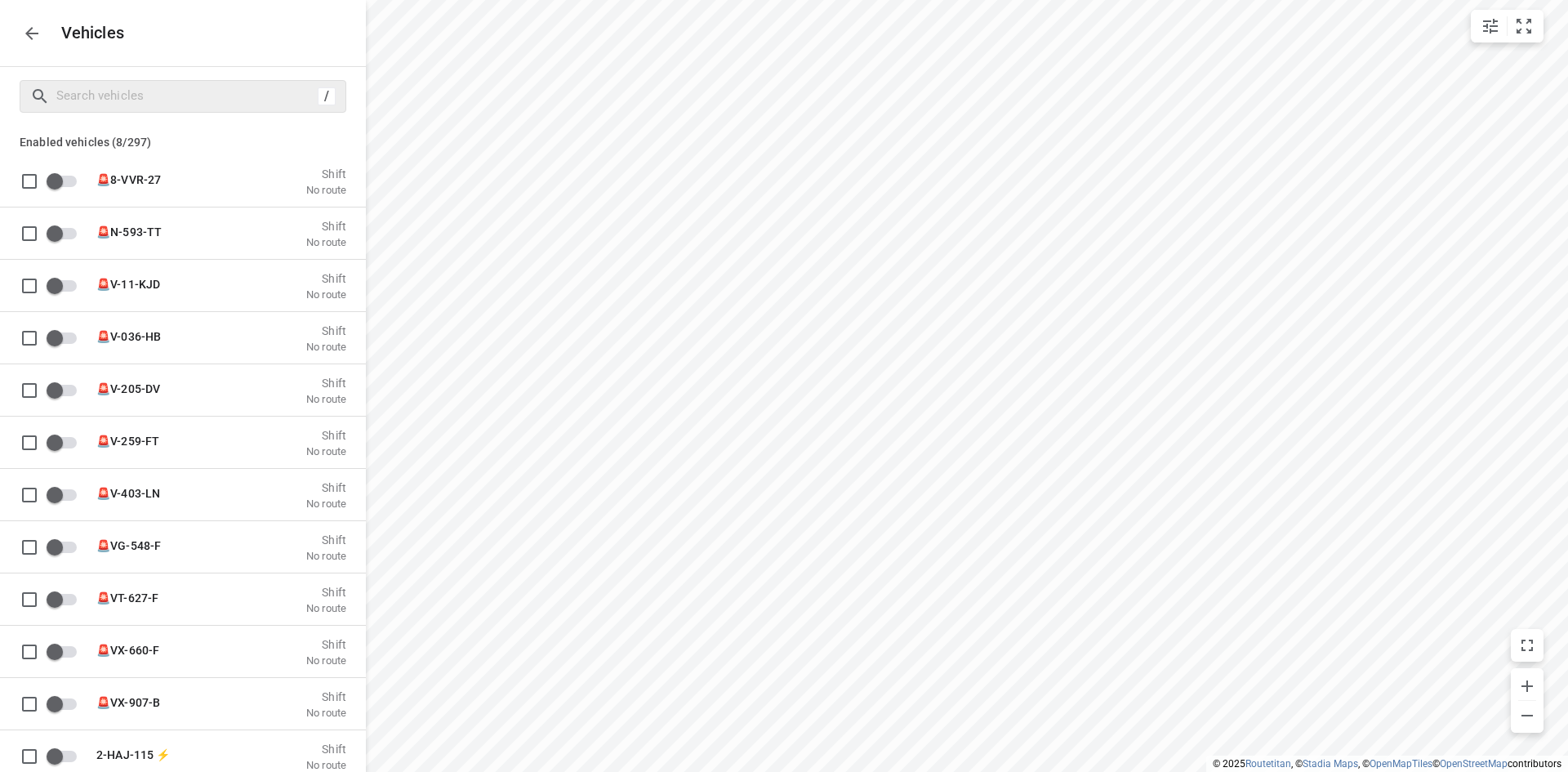
click at [40, 36] on icon "button" at bounding box center [31, 33] width 19 height 19
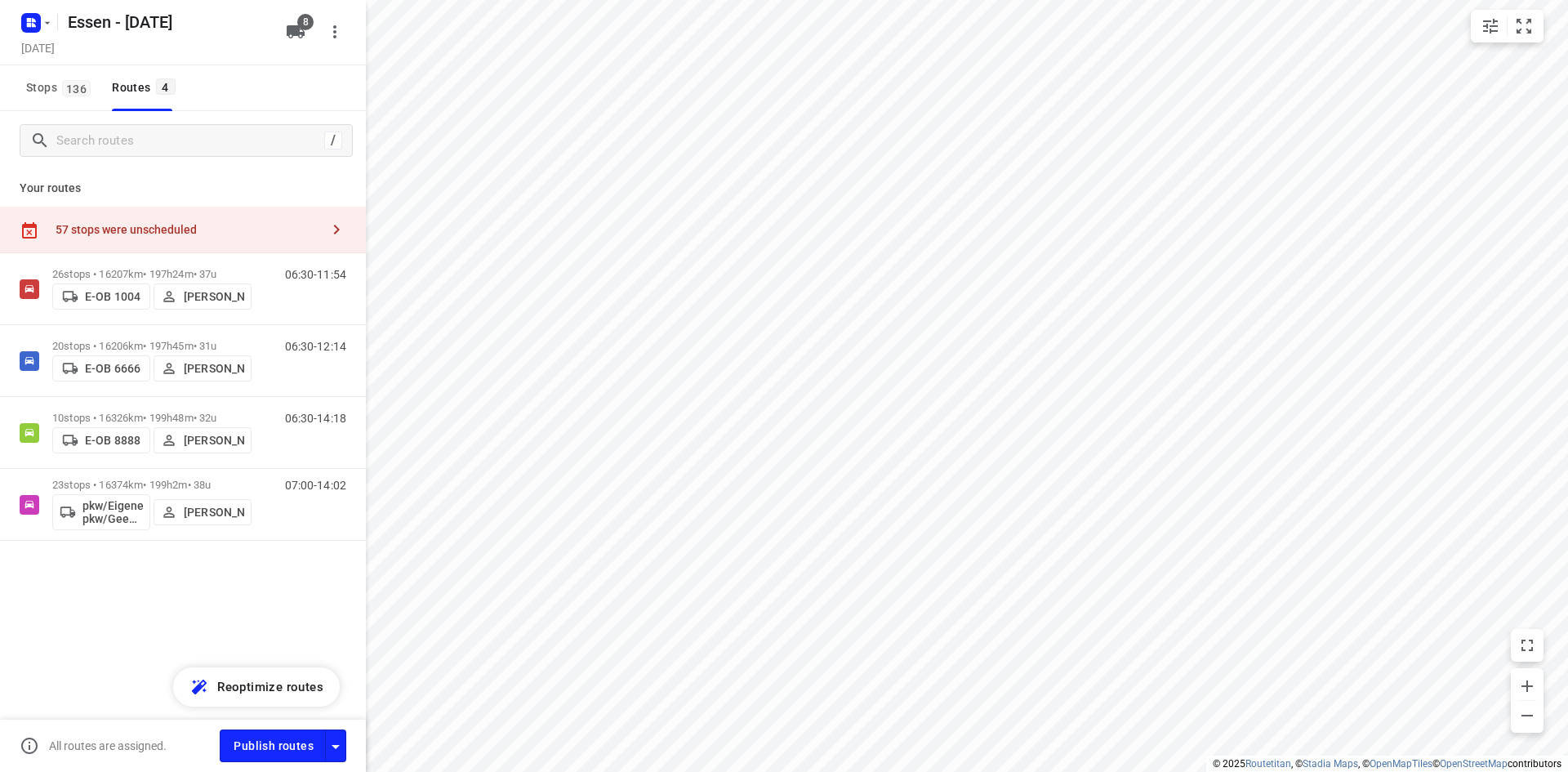
click at [241, 231] on div "57 stops were unscheduled" at bounding box center [188, 229] width 265 height 13
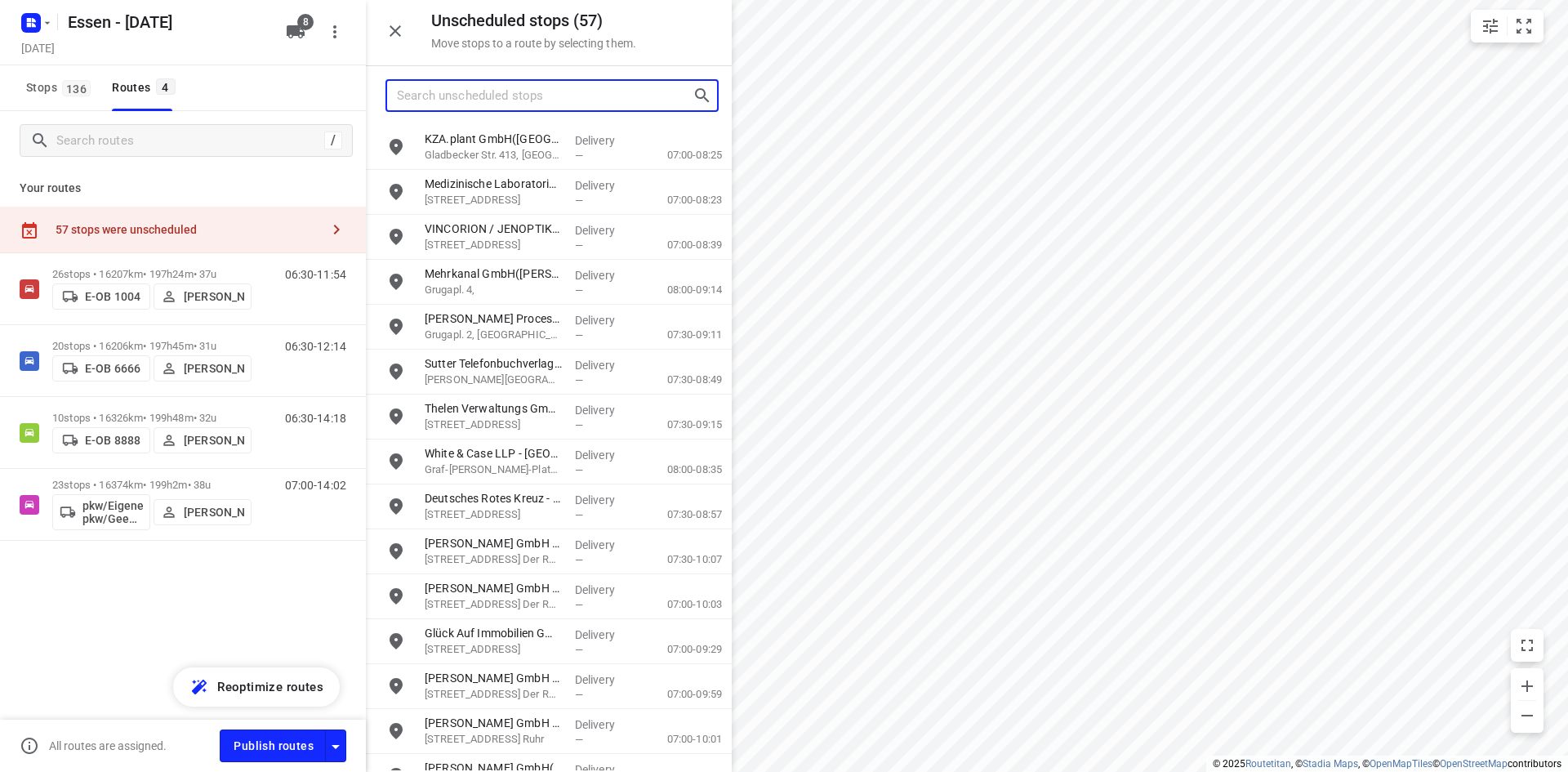
click at [434, 86] on input "Search unscheduled stops" at bounding box center [544, 95] width 295 height 25
type input "EMi1"
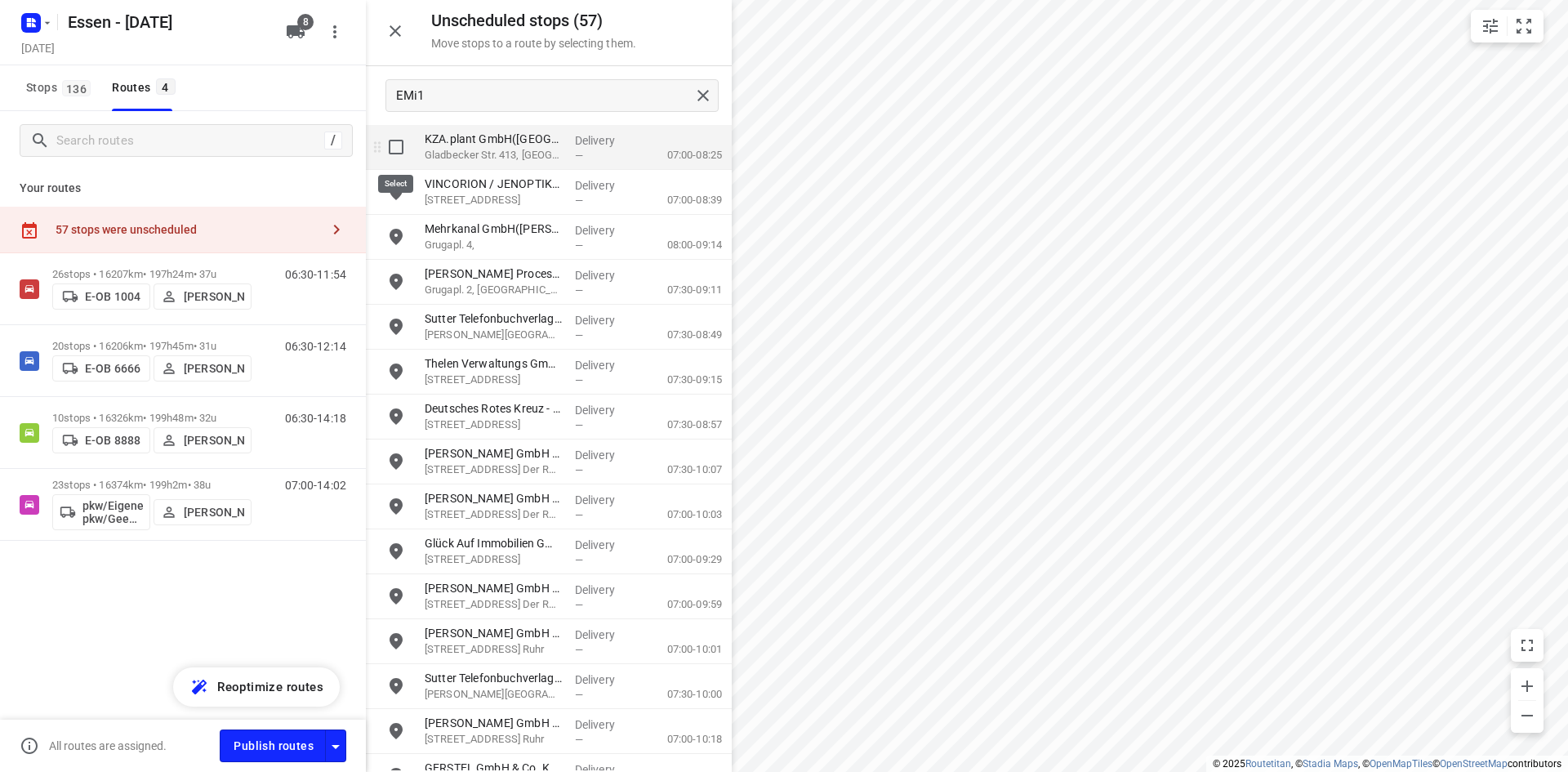
click at [400, 148] on input "grid" at bounding box center [396, 147] width 32 height 32
checkbox input "true"
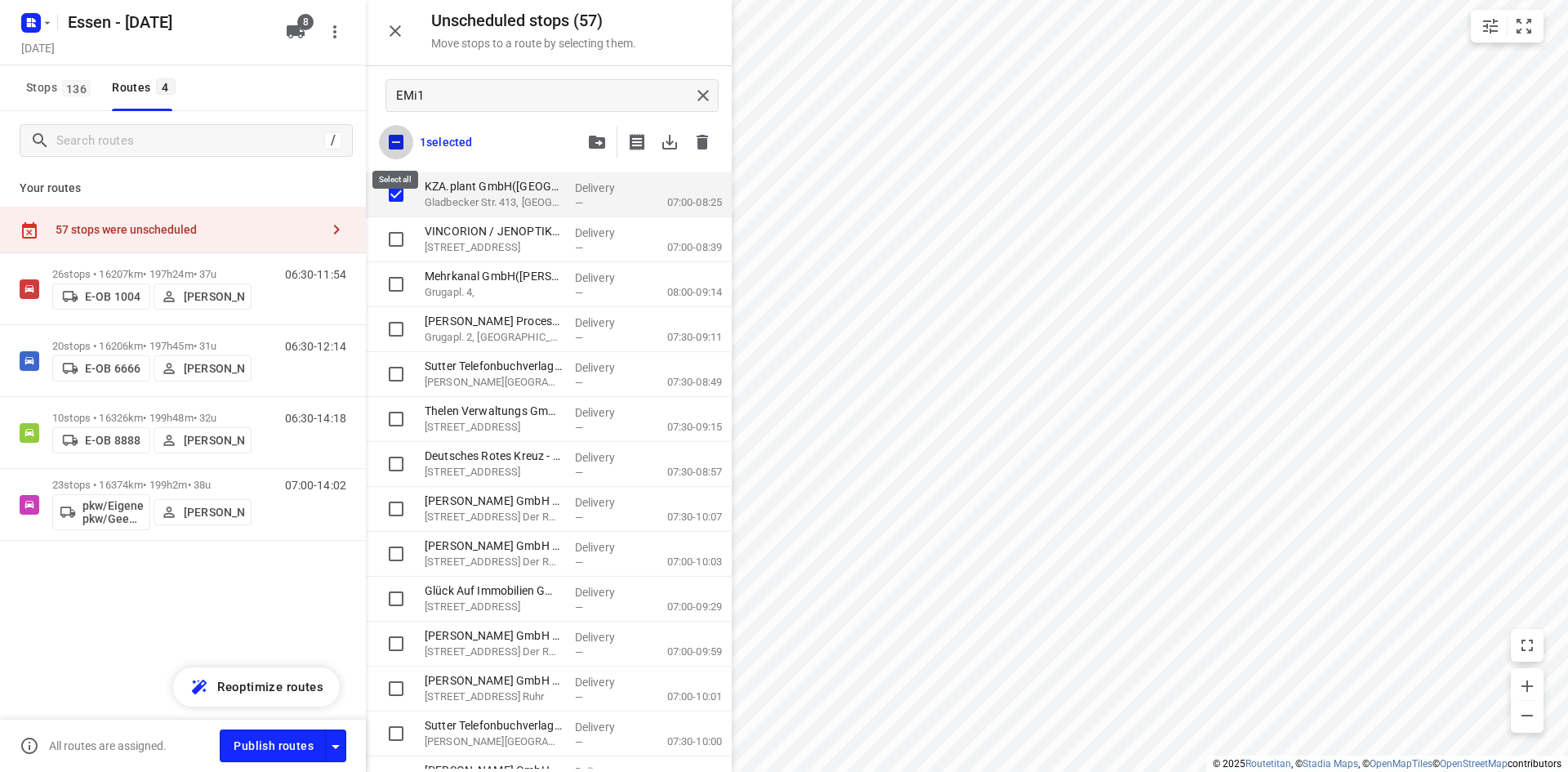
click at [399, 148] on input "checkbox" at bounding box center [396, 141] width 34 height 34
checkbox input "false"
checkbox input "true"
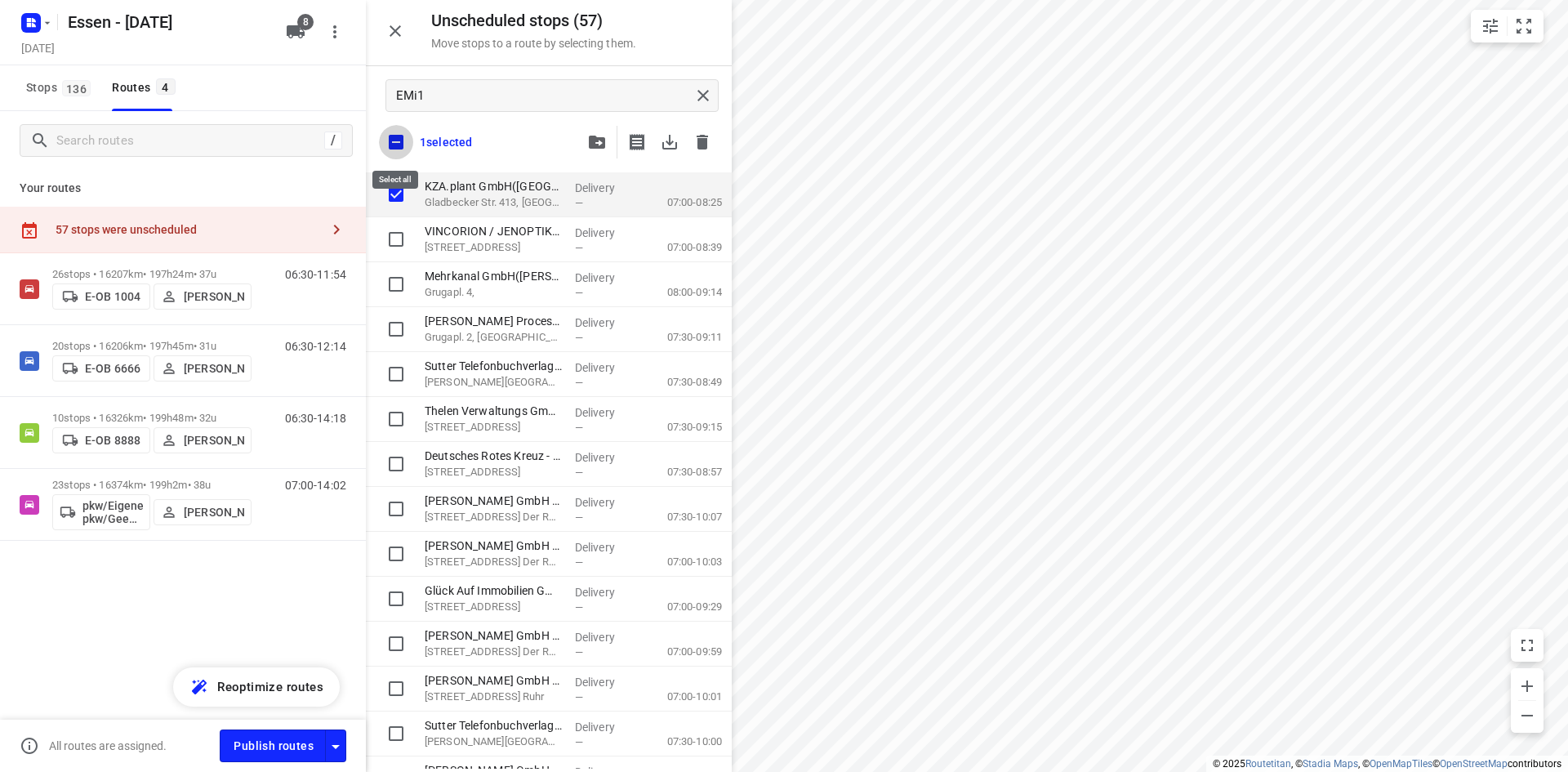
checkbox input "true"
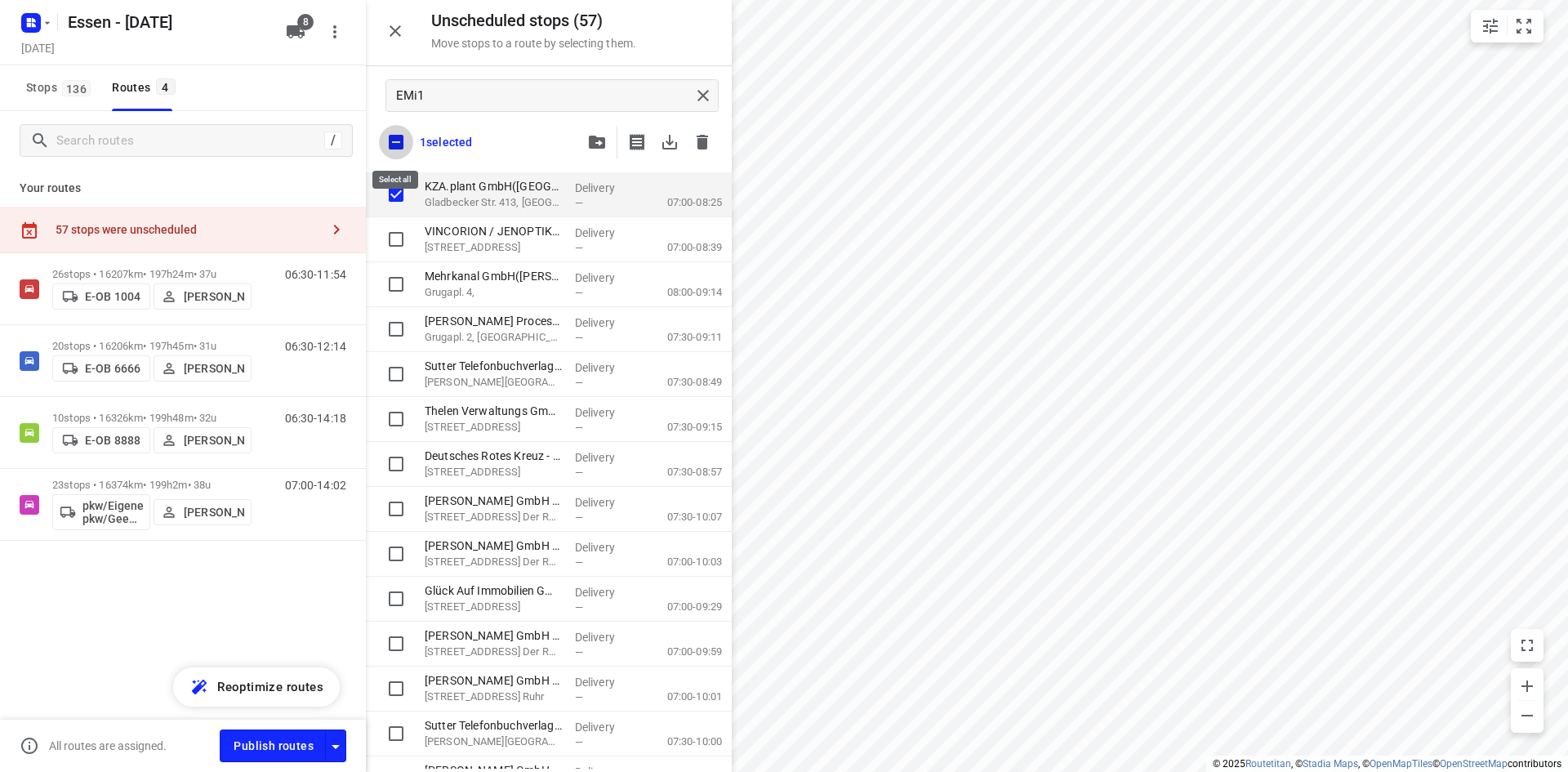
checkbox input "true"
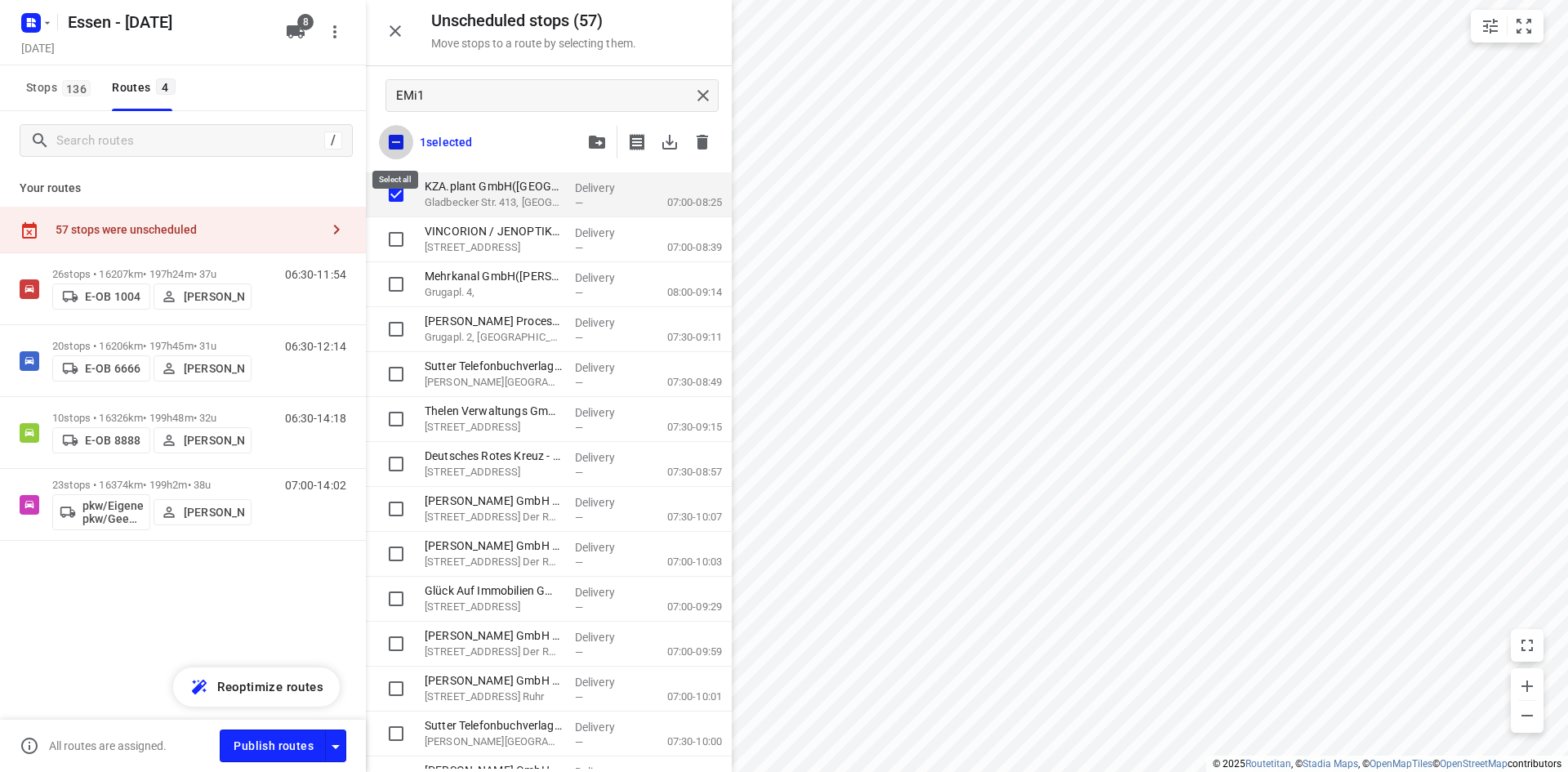
checkbox input "true"
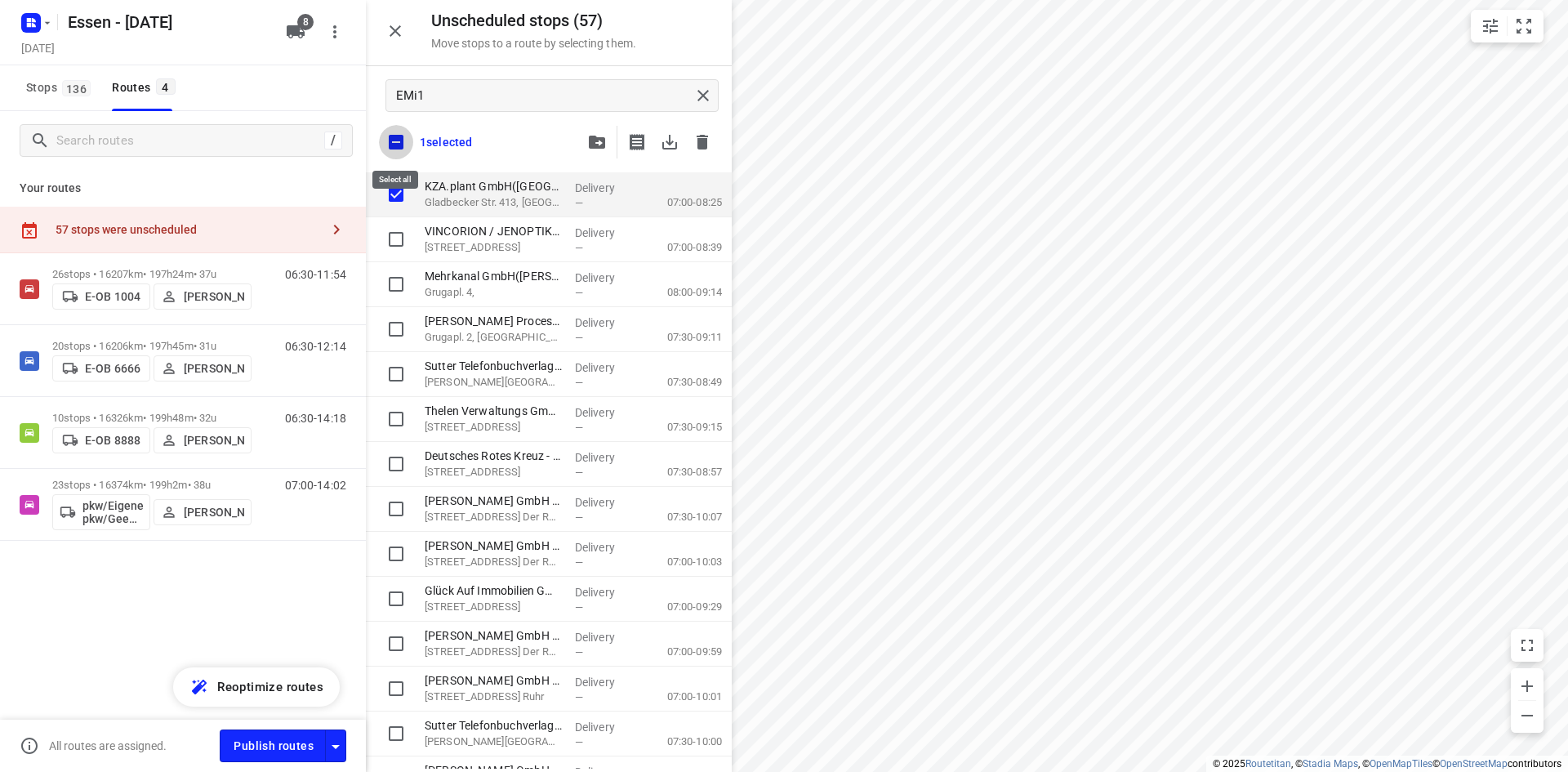
checkbox input "true"
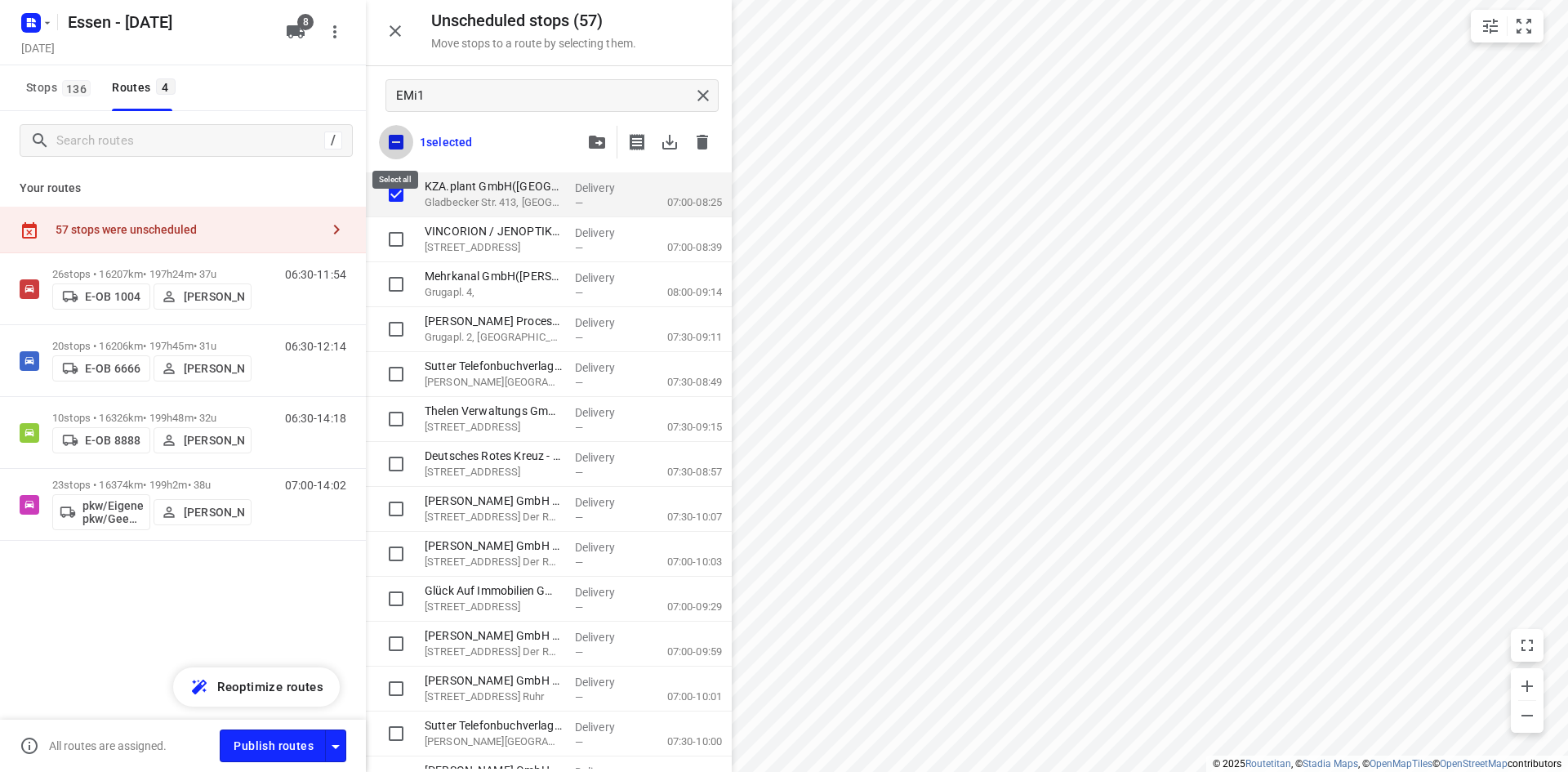
checkbox input "true"
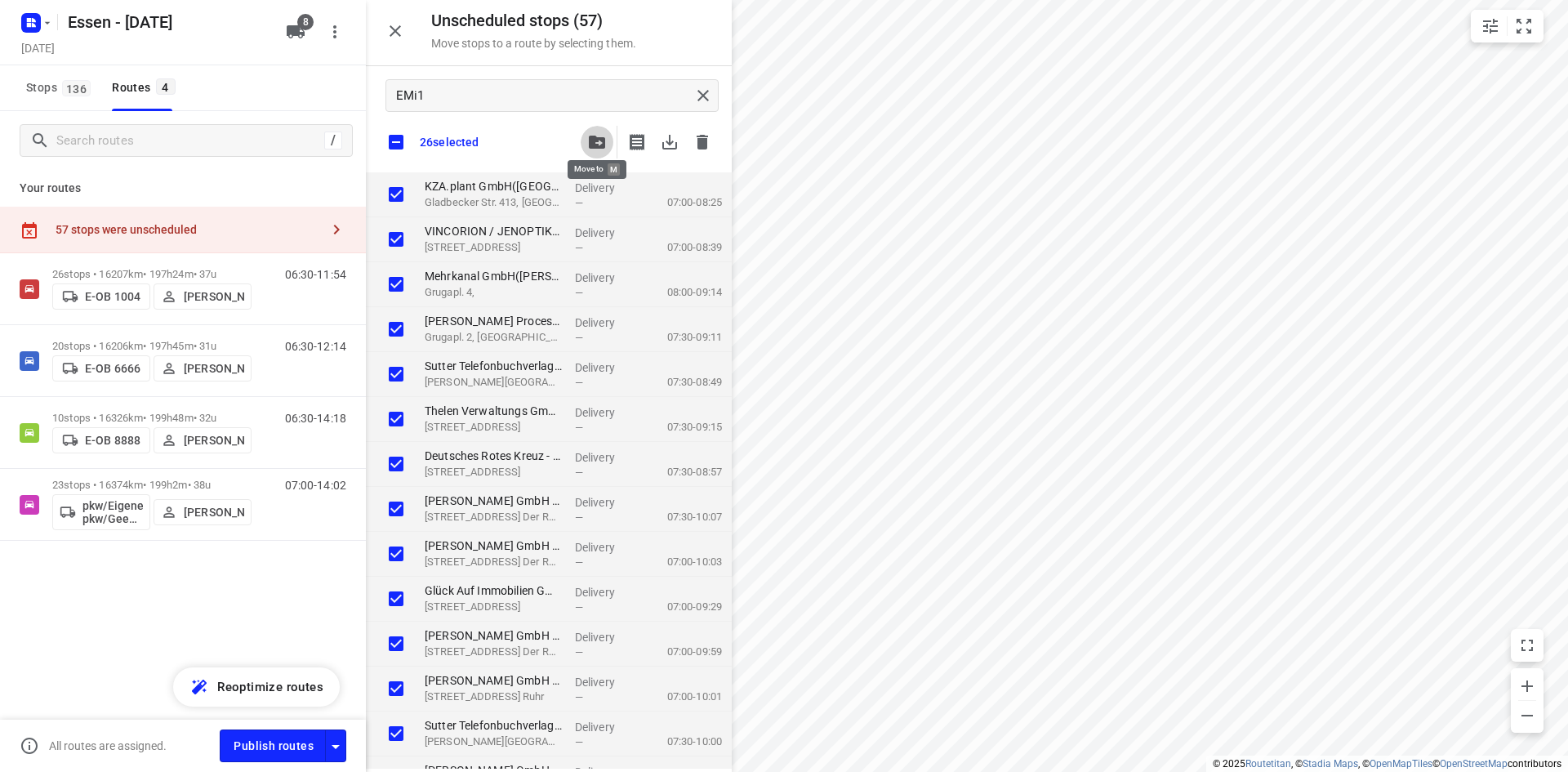
click at [596, 148] on icon "button" at bounding box center [597, 141] width 17 height 13
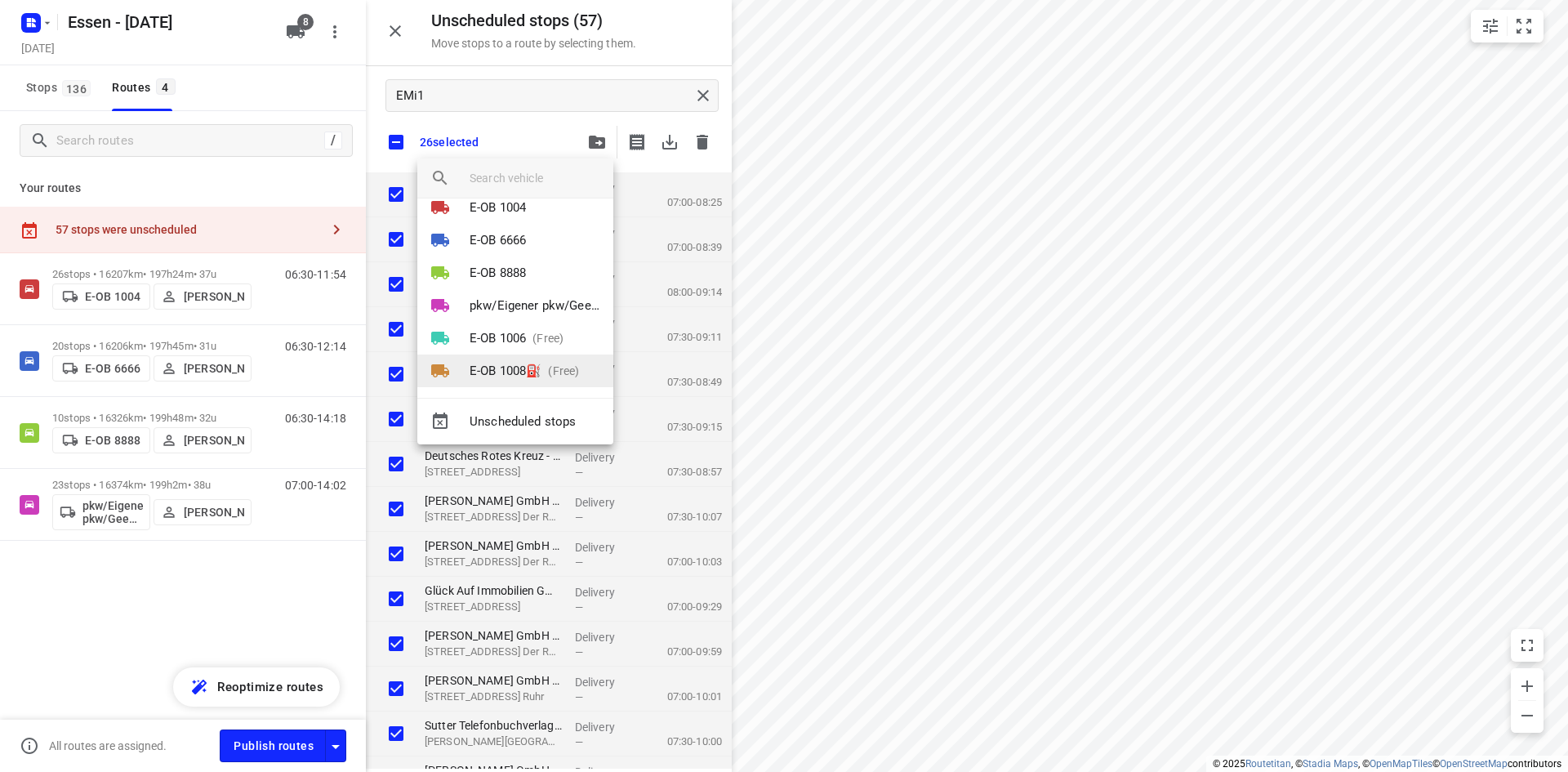
scroll to position [30, 0]
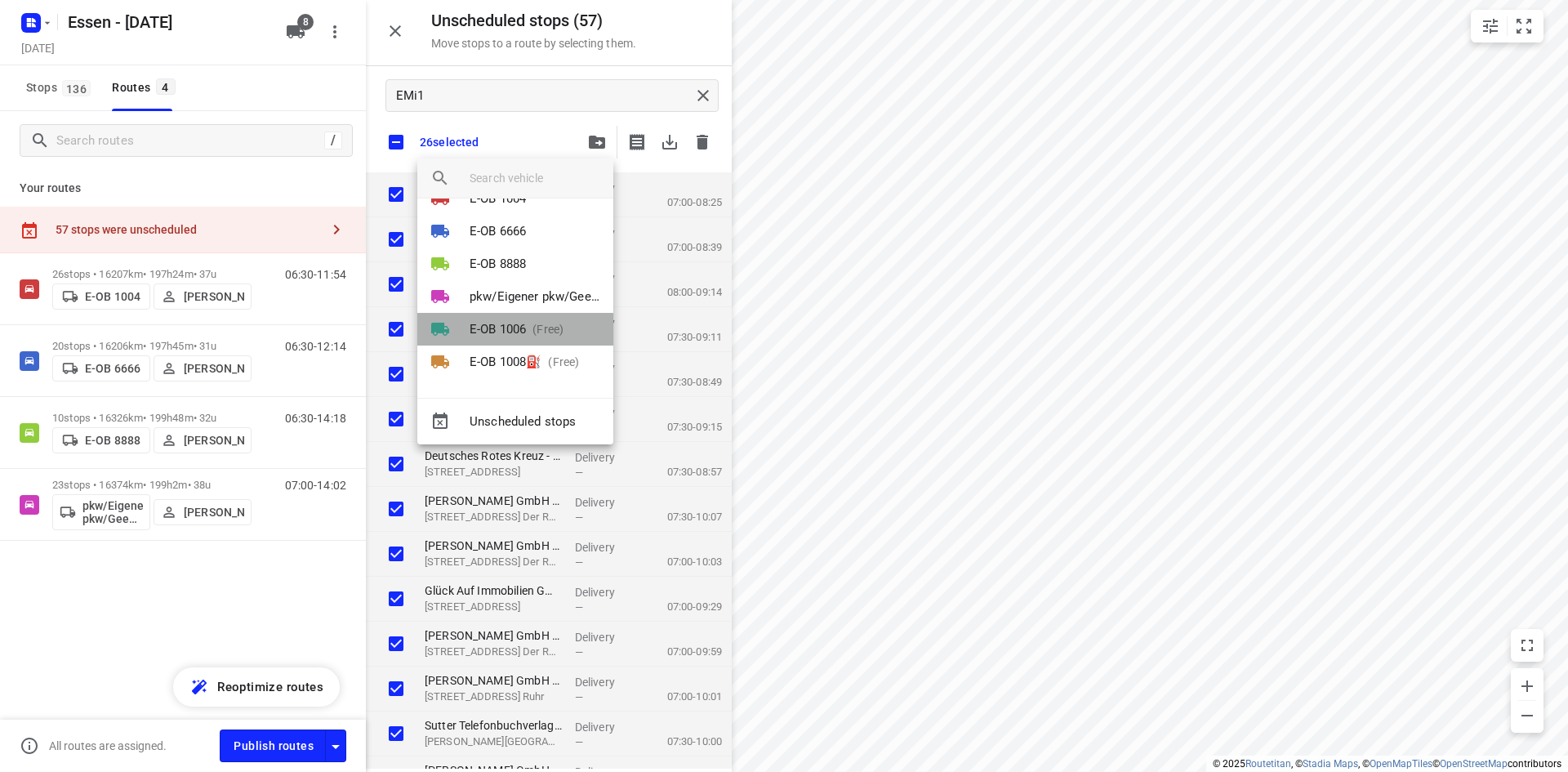
click at [522, 327] on p "E-OB 1006" at bounding box center [498, 330] width 57 height 19
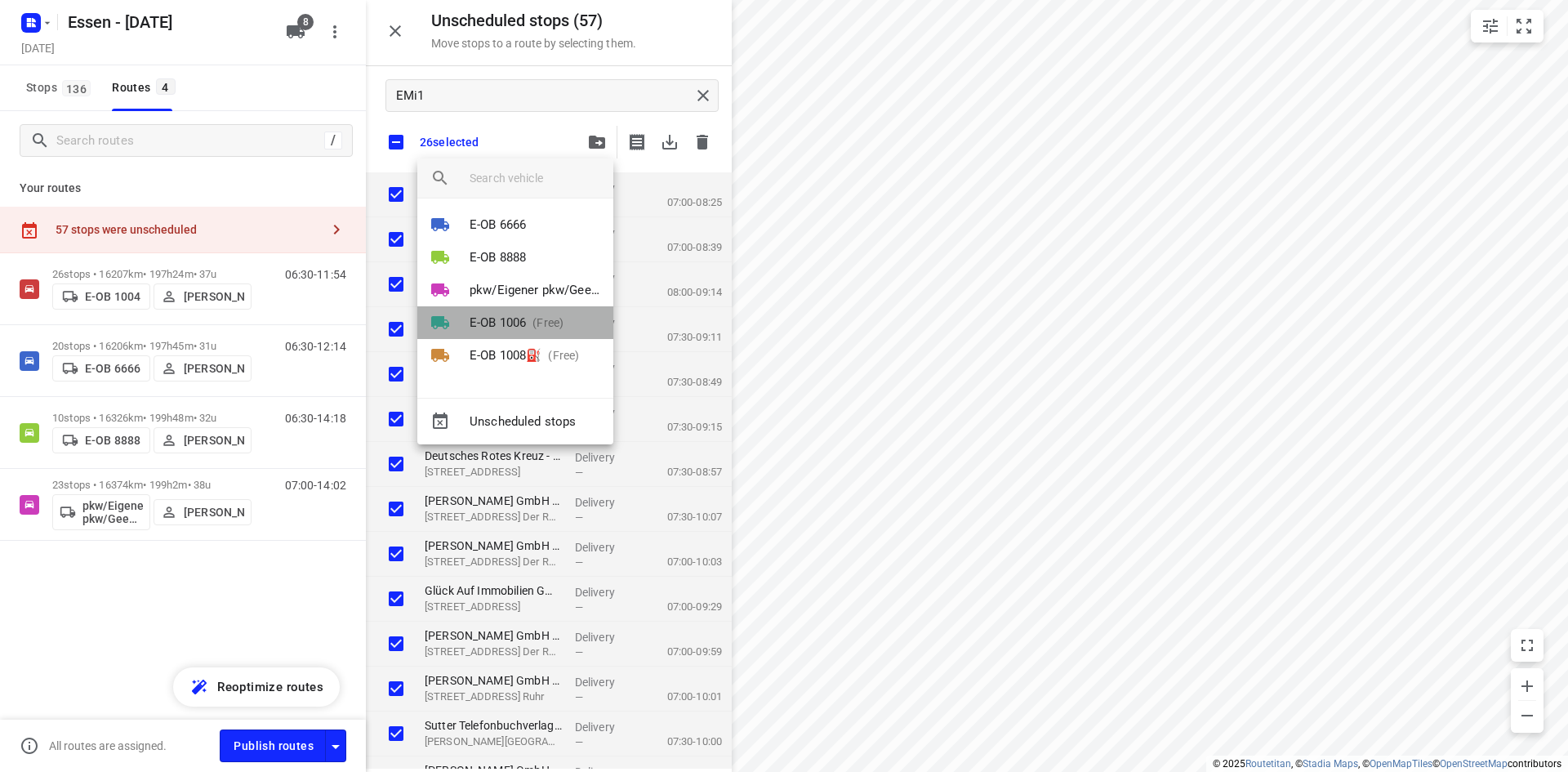
scroll to position [0, 0]
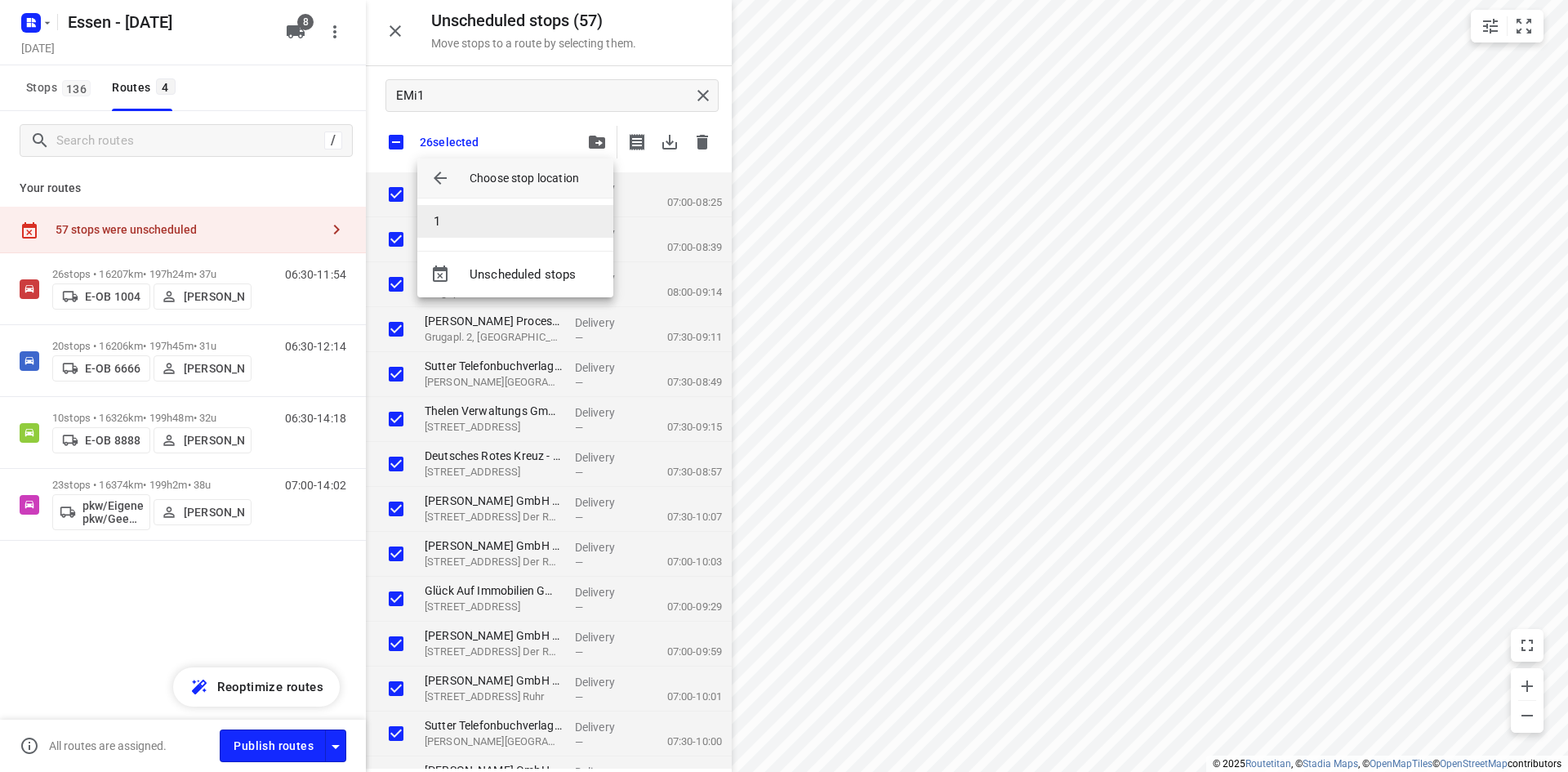
click at [493, 228] on li "1" at bounding box center [515, 221] width 196 height 32
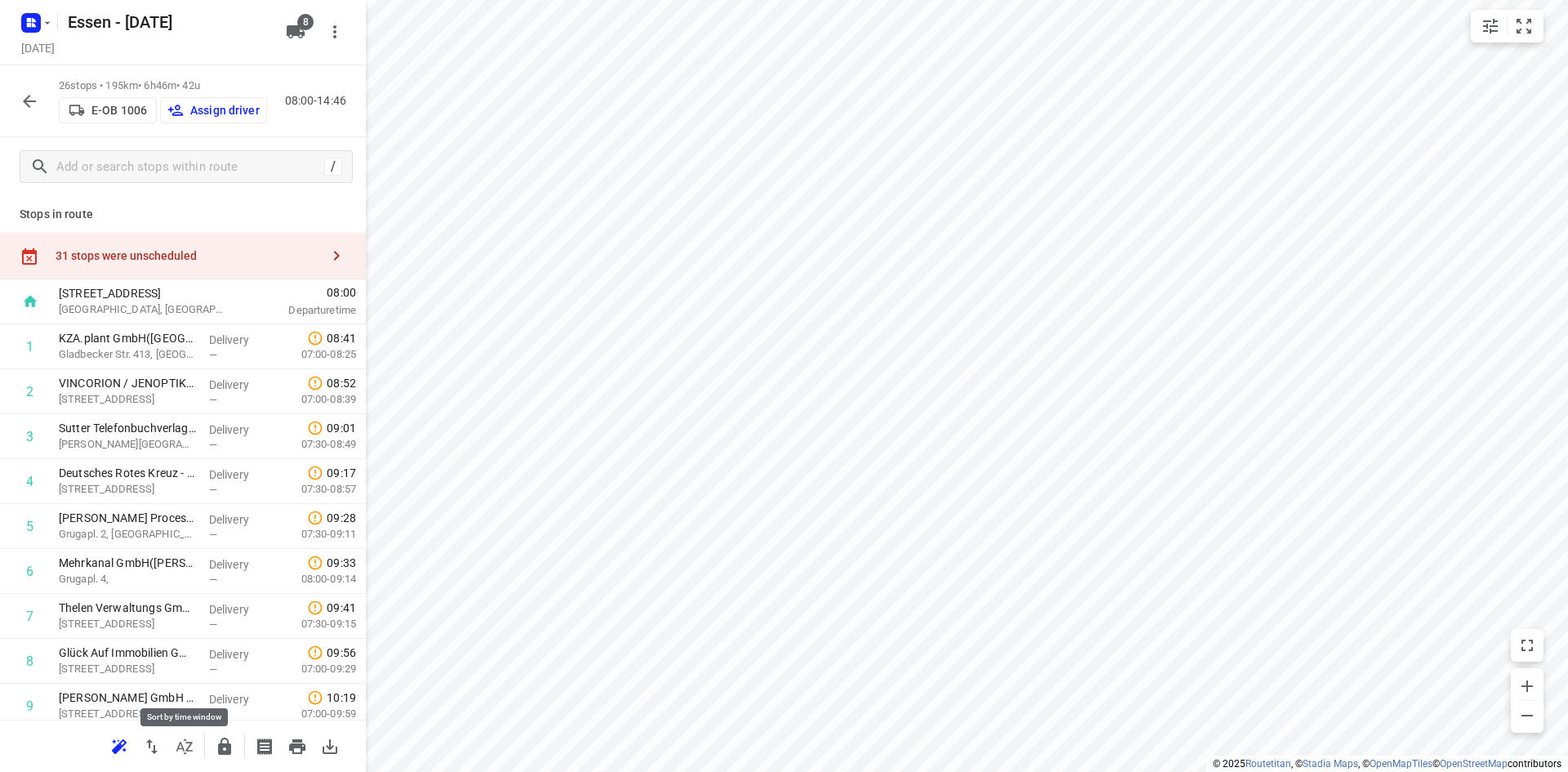
click at [186, 750] on icon "button" at bounding box center [184, 746] width 17 height 16
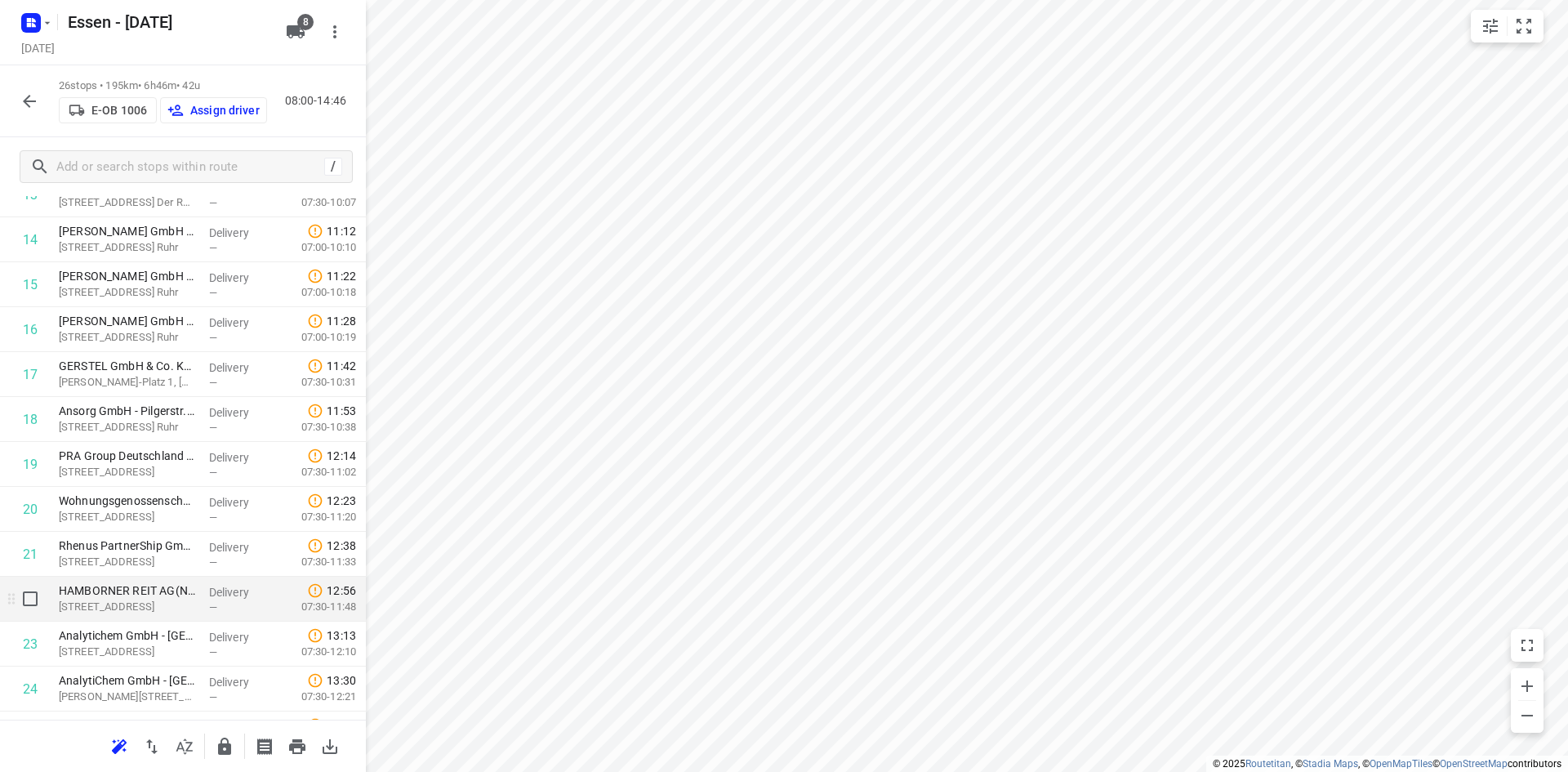
scroll to position [817, 0]
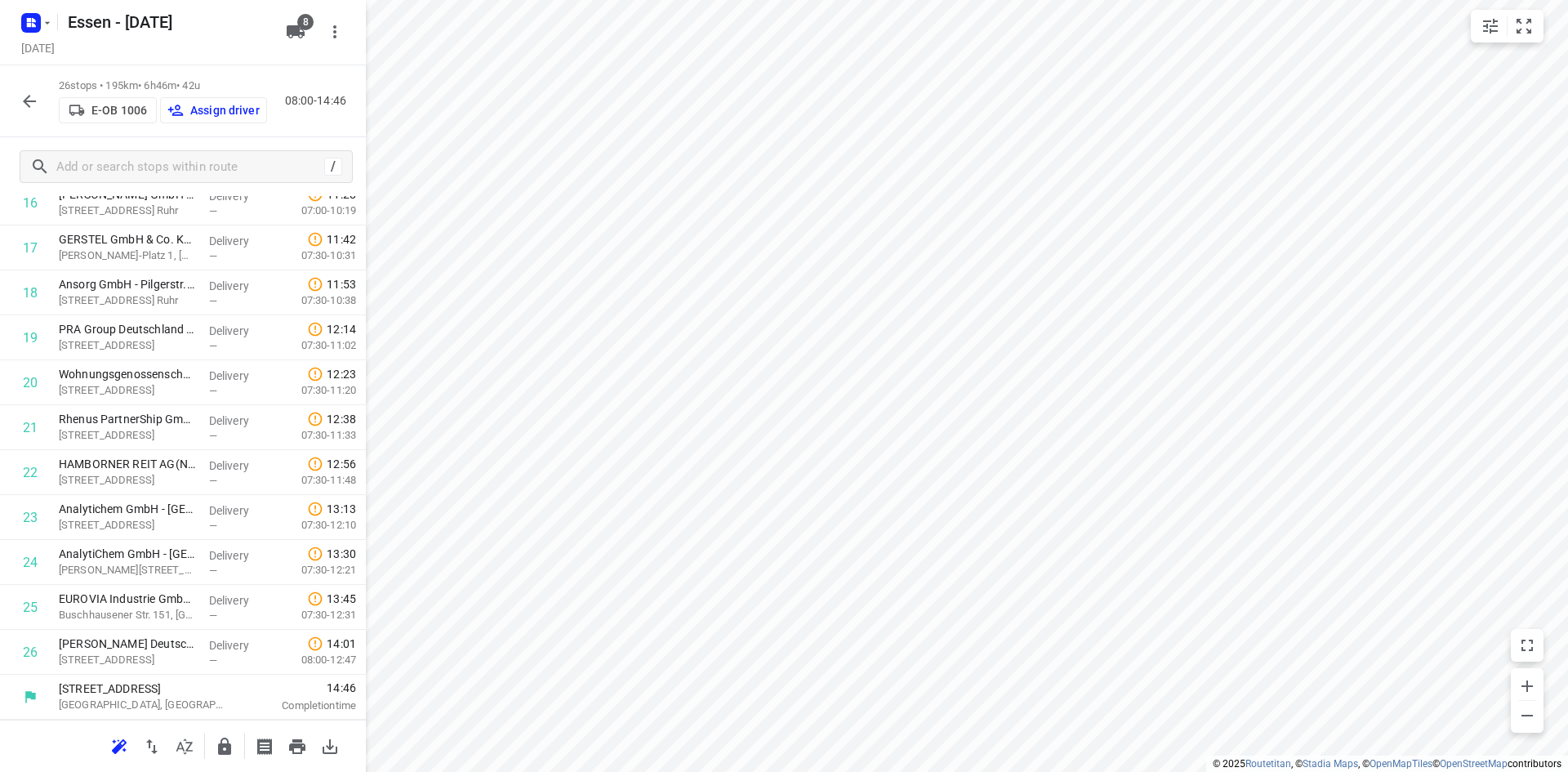
click at [35, 100] on icon "button" at bounding box center [29, 100] width 13 height 13
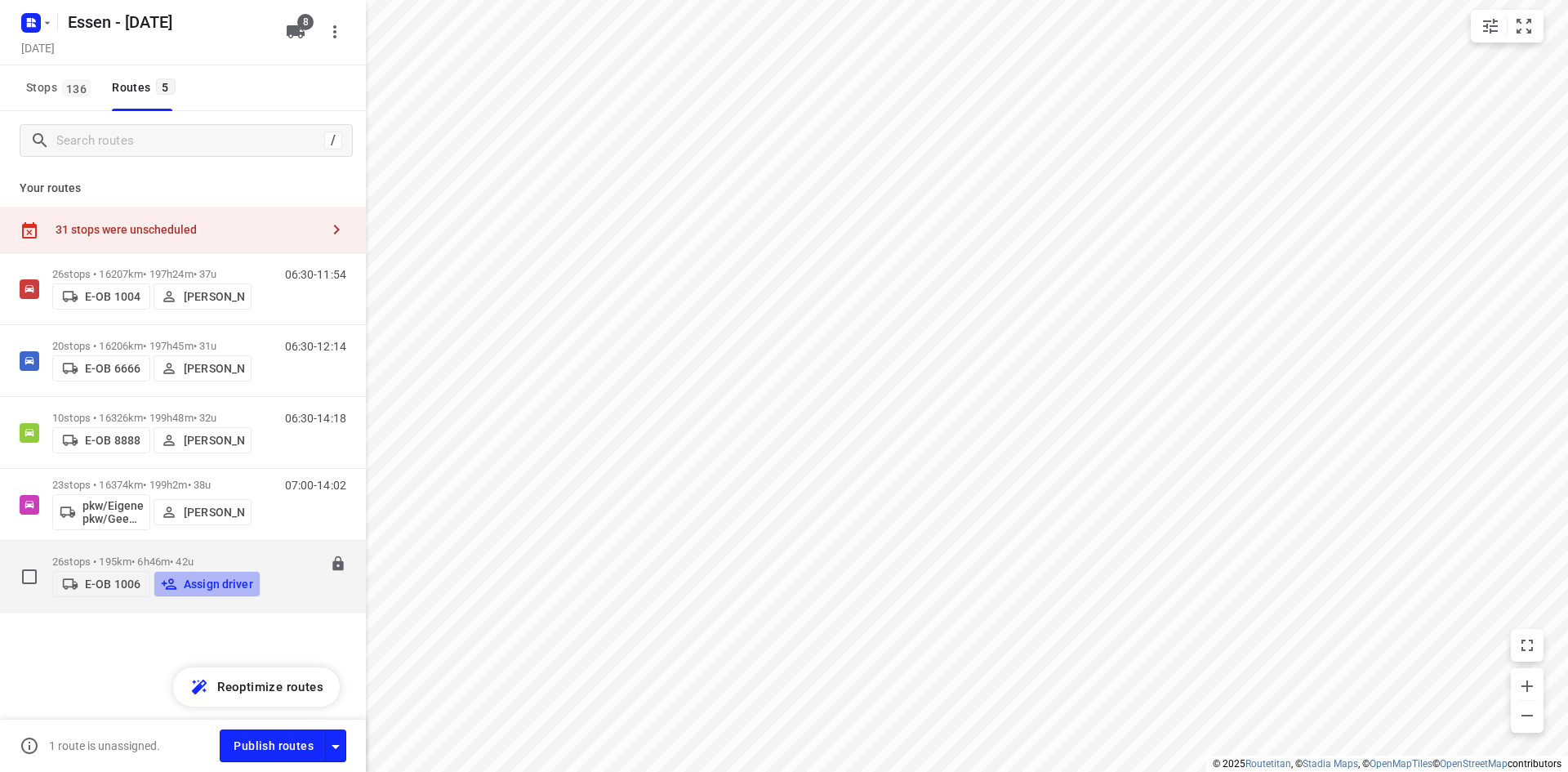
click at [214, 588] on p "Assign driver" at bounding box center [218, 583] width 69 height 13
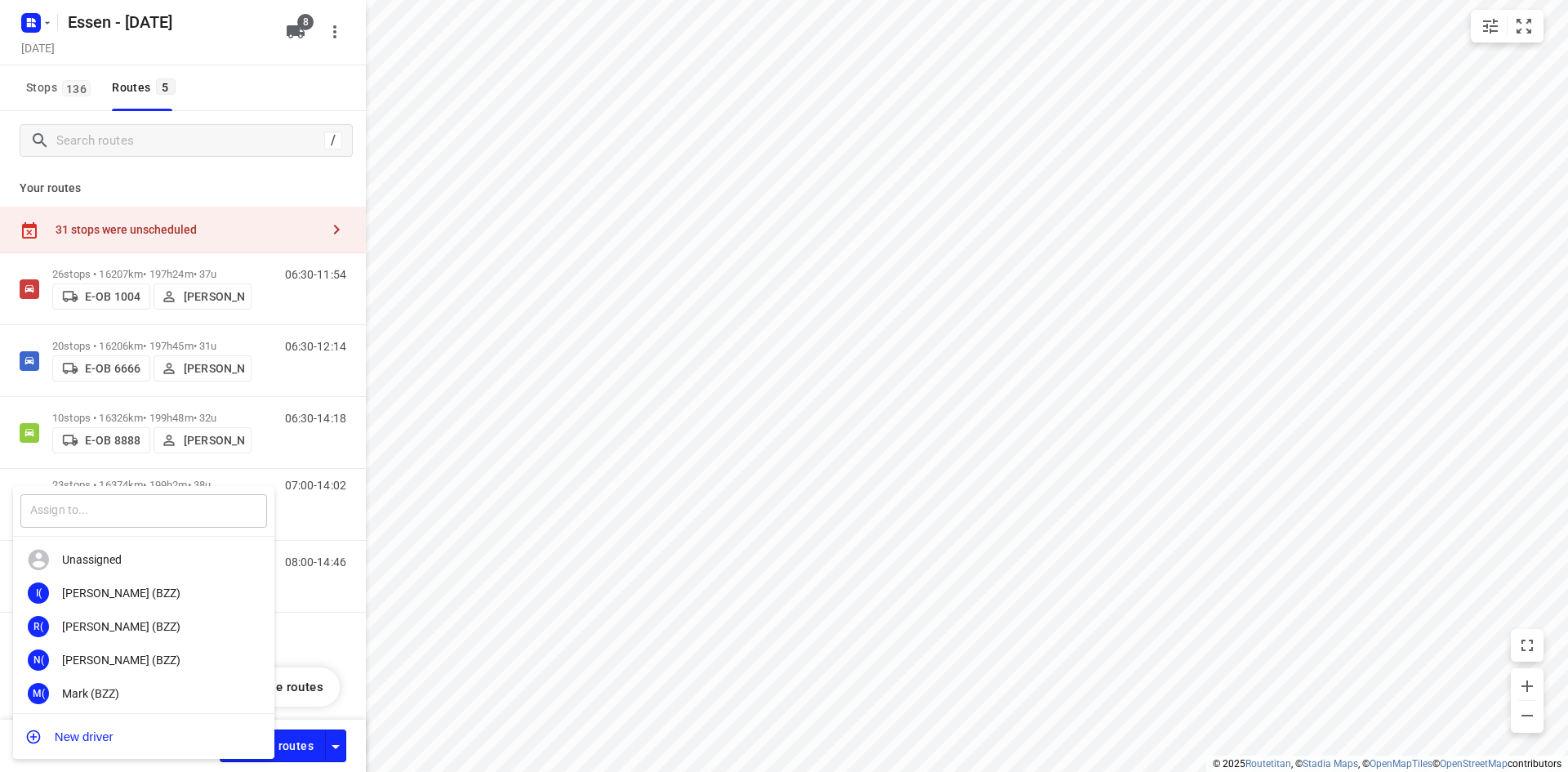
click at [157, 507] on input "text" at bounding box center [143, 511] width 246 height 33
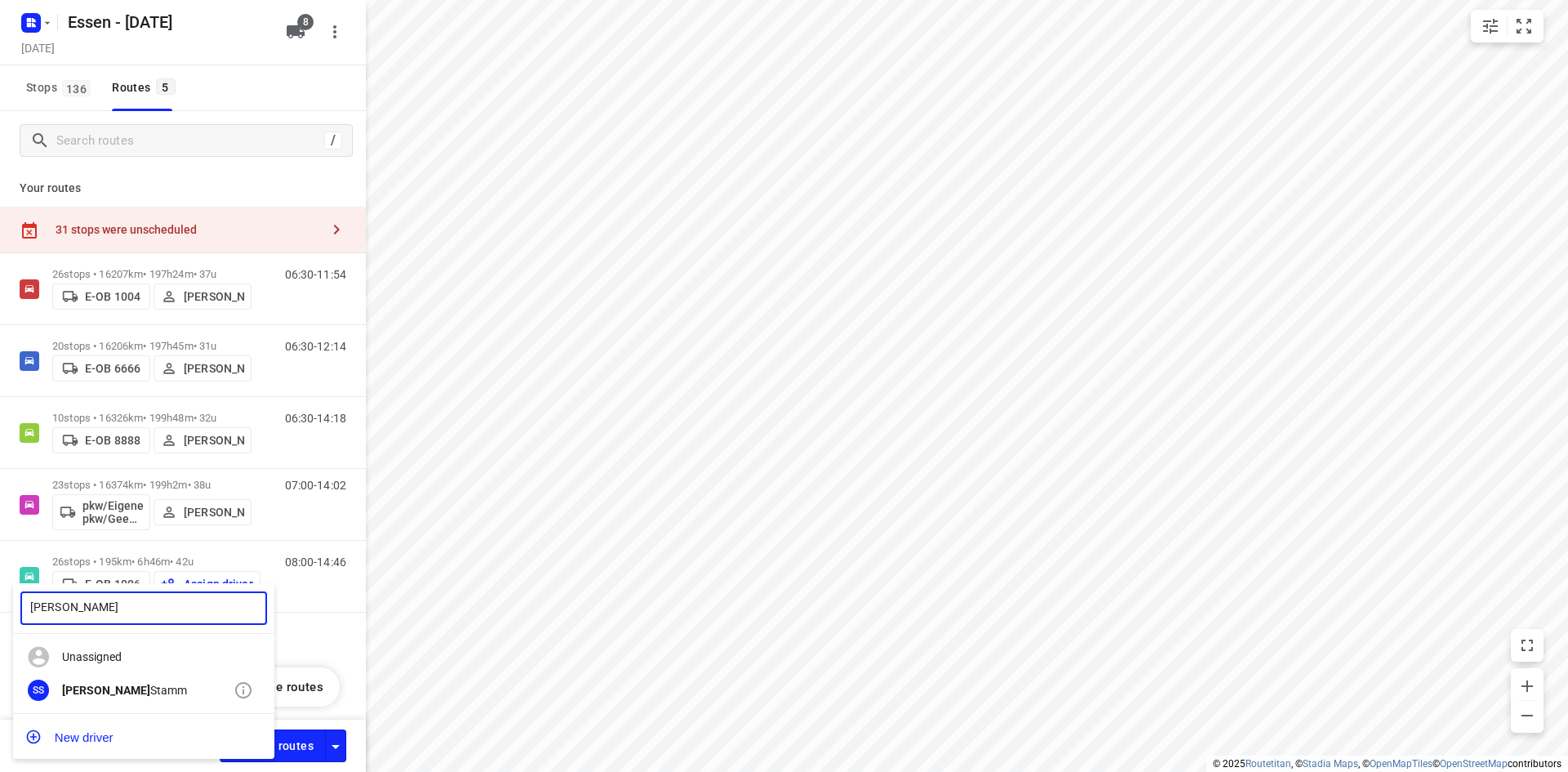
type input "sandra"
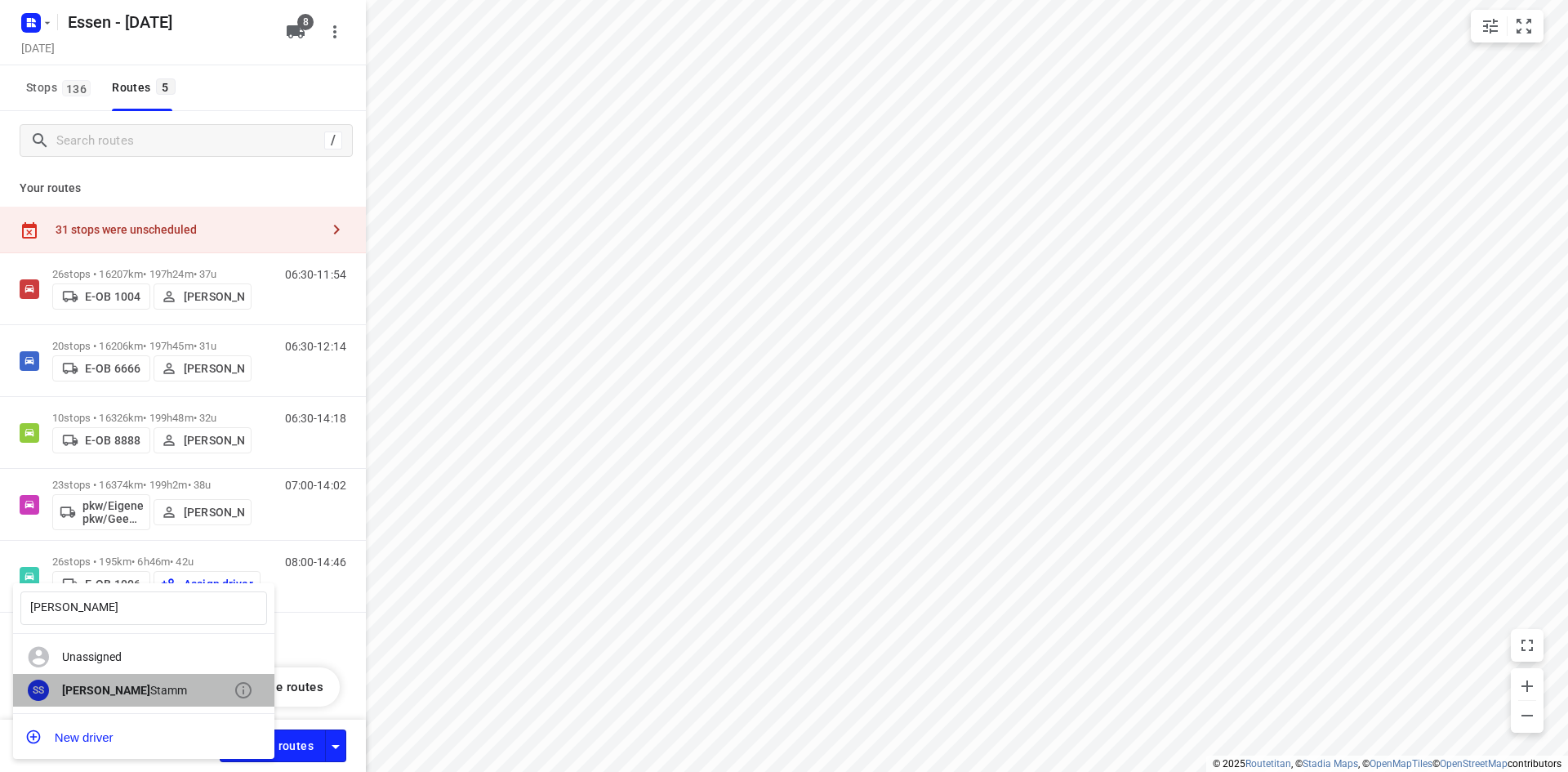
click at [153, 698] on div "SS Sandra Stamm" at bounding box center [143, 690] width 261 height 33
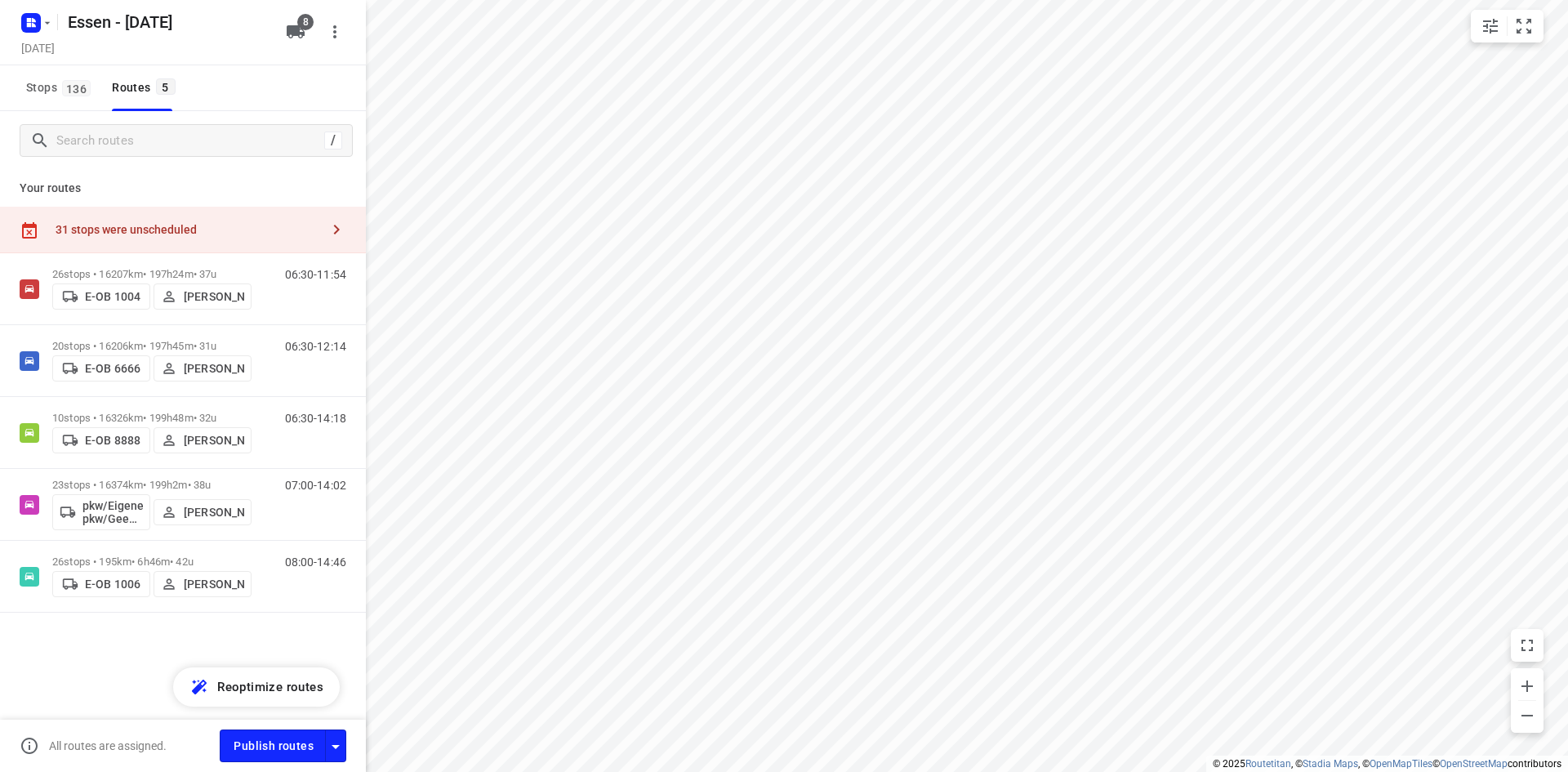
click at [169, 209] on div "31 stops were unscheduled" at bounding box center [183, 230] width 366 height 46
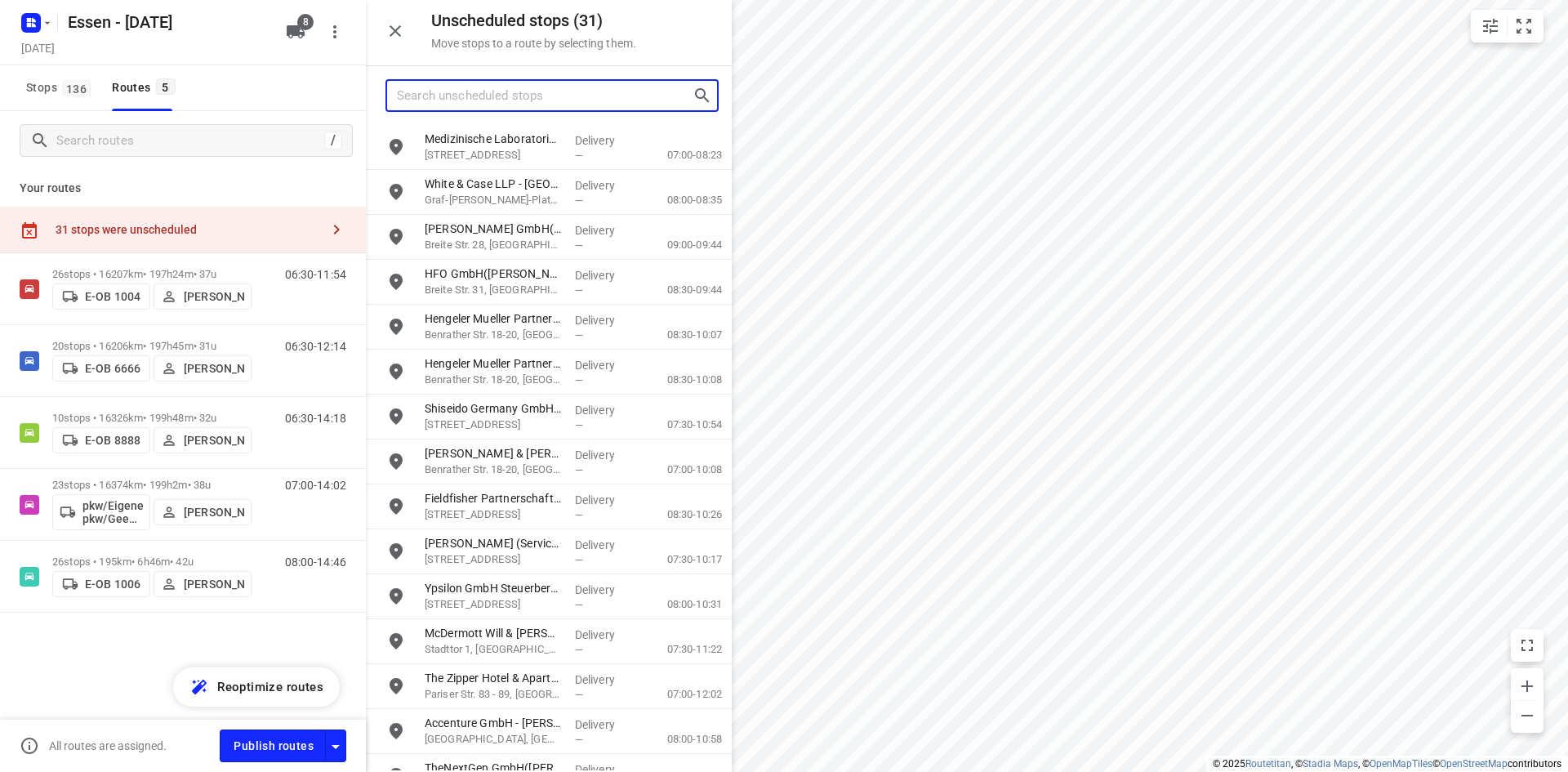
click at [489, 96] on input "Search unscheduled stops" at bounding box center [544, 95] width 295 height 25
drag, startPoint x: 434, startPoint y: 103, endPoint x: 393, endPoint y: 93, distance: 42.2
click at [393, 93] on div "EMi4" at bounding box center [538, 95] width 303 height 25
click at [472, 92] on input "EMi4" at bounding box center [543, 95] width 294 height 25
click at [437, 106] on input "EMi4" at bounding box center [543, 95] width 294 height 25
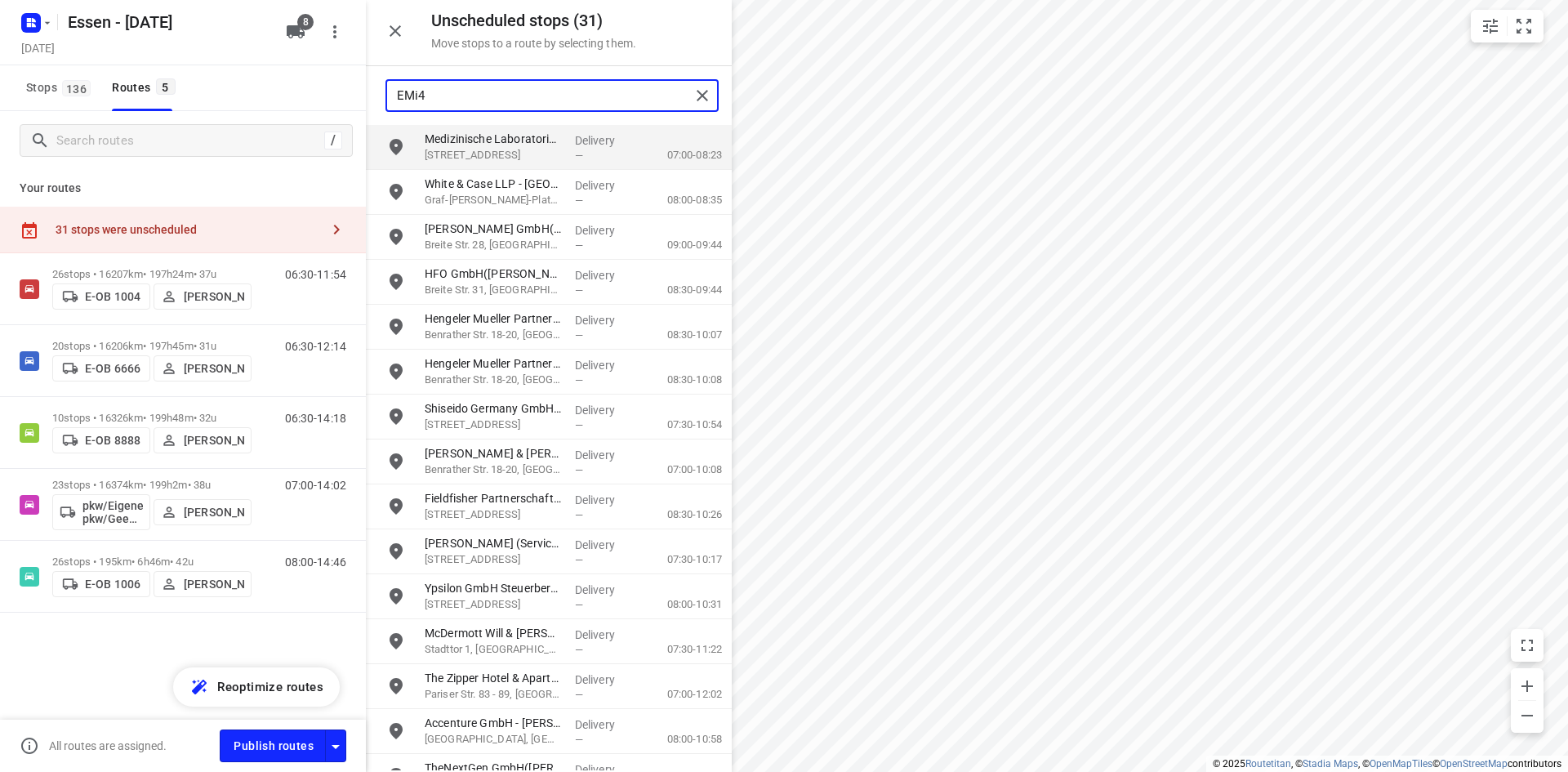
click at [464, 84] on input "EMi4" at bounding box center [543, 95] width 294 height 25
type input "E"
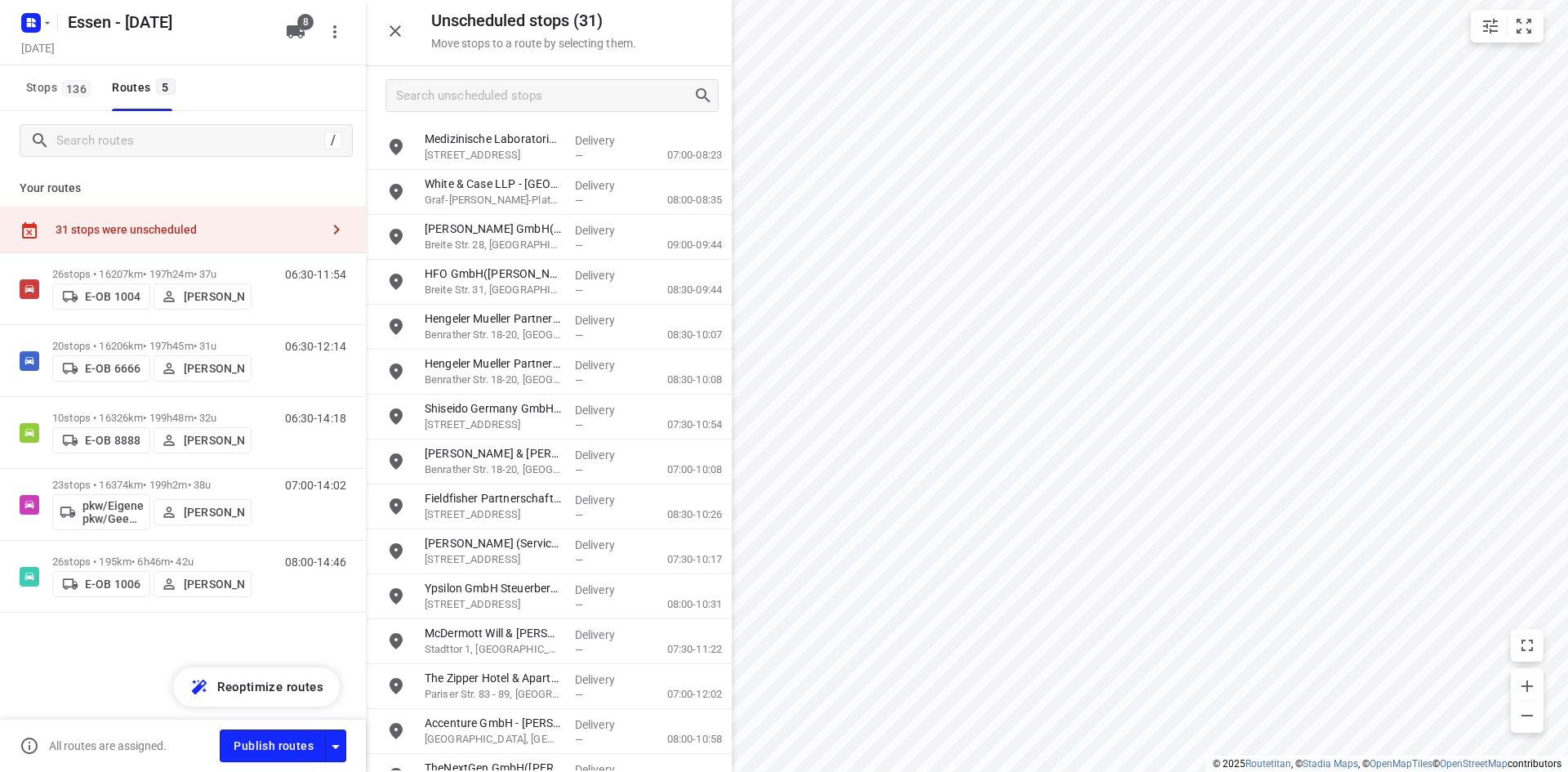
click at [404, 31] on icon "button" at bounding box center [395, 31] width 19 height 19
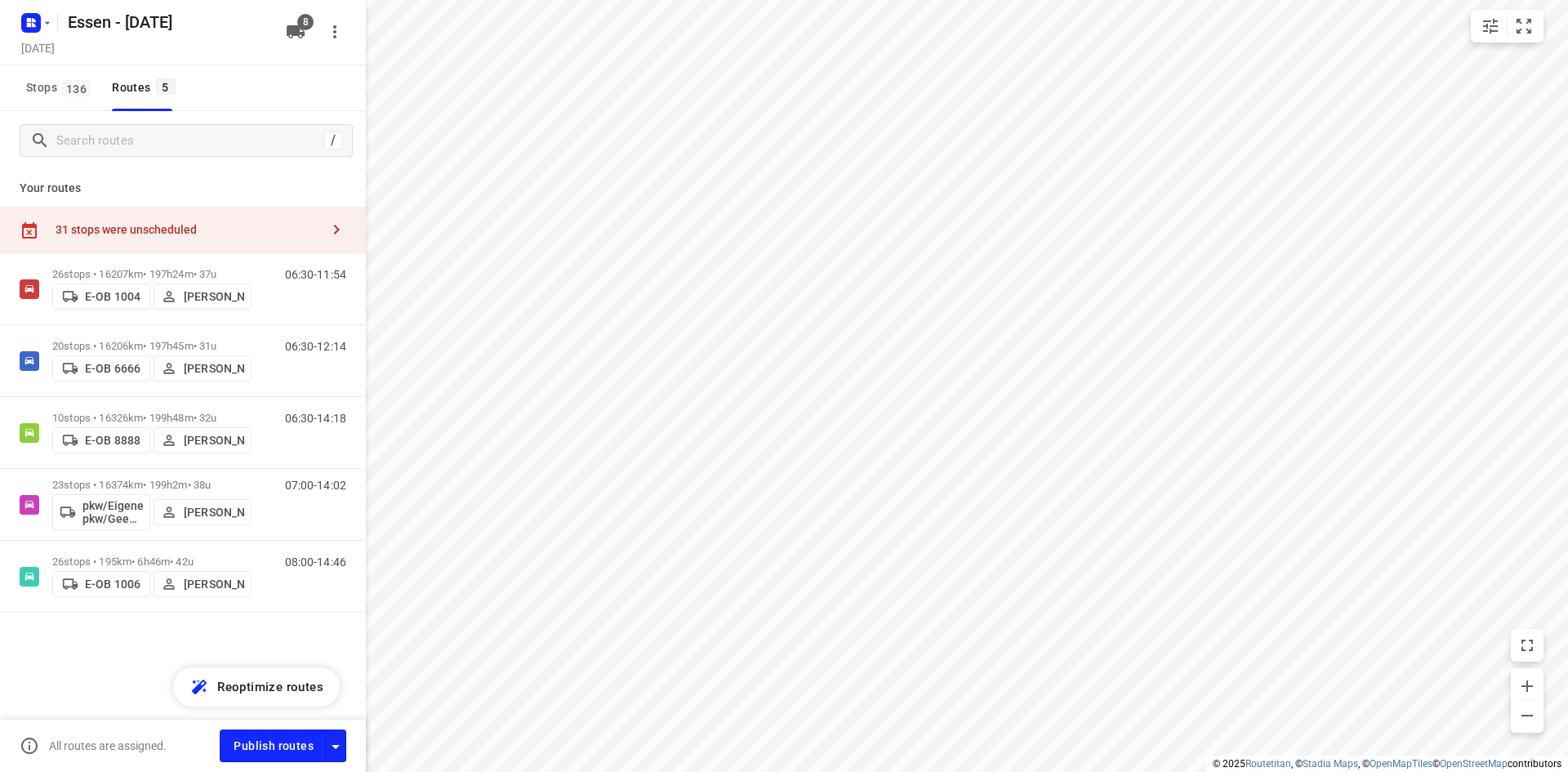
drag, startPoint x: 283, startPoint y: 187, endPoint x: 276, endPoint y: 180, distance: 9.9
click at [281, 187] on p "Your routes" at bounding box center [183, 189] width 327 height 17
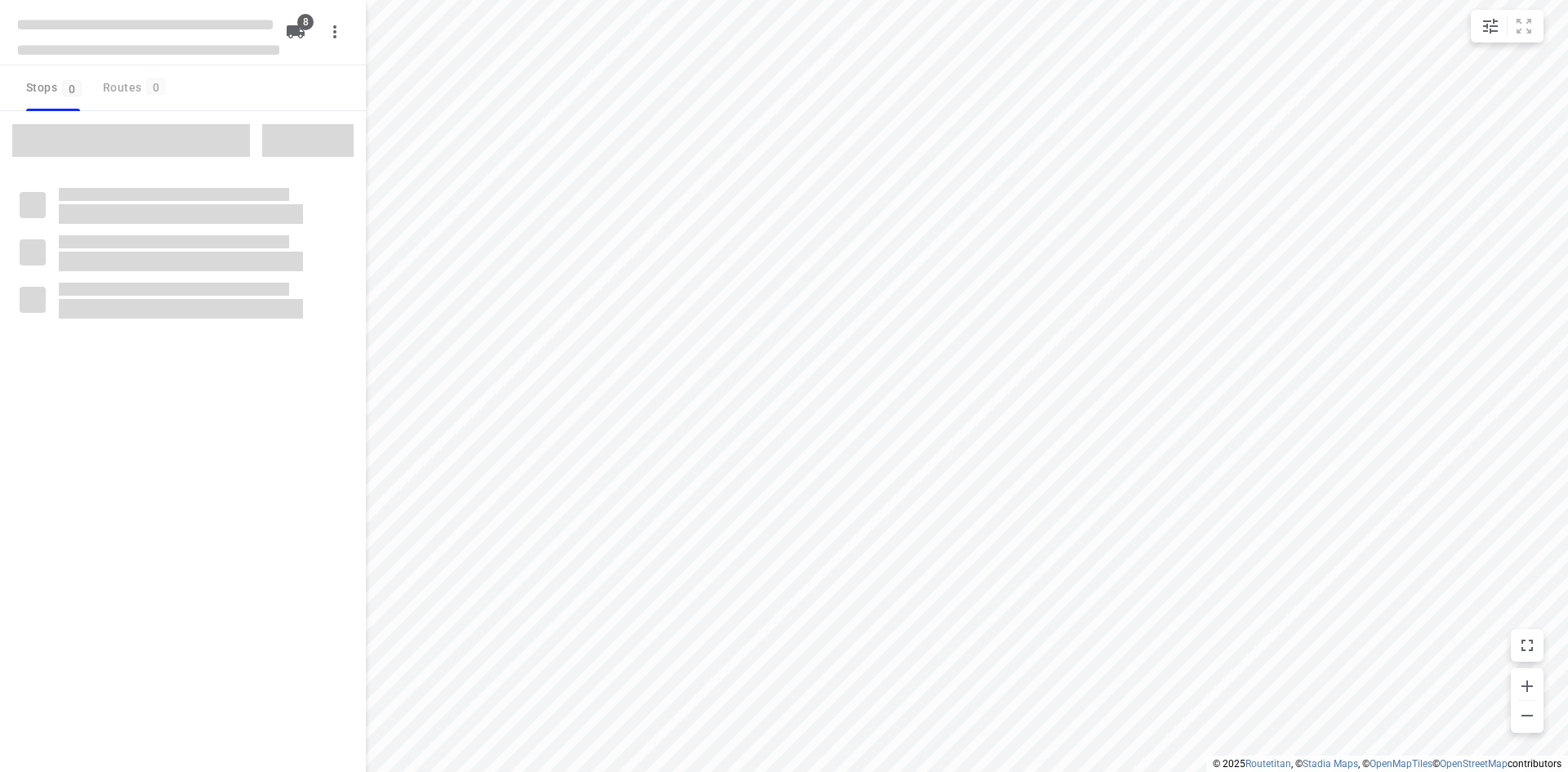
type input "distance"
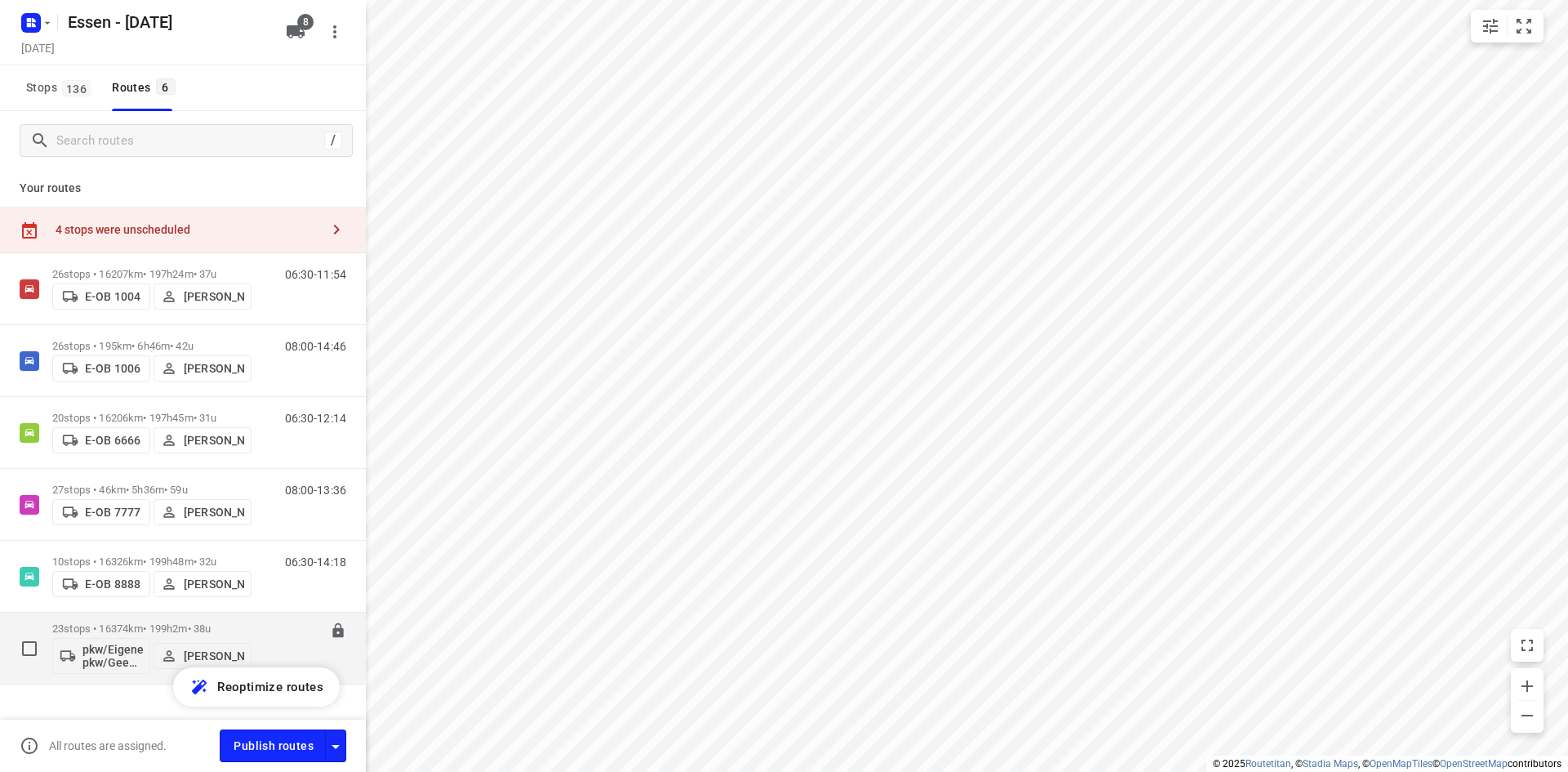
click at [190, 619] on div "23 stops • 16374km • 199h2m • 38u pkw/Eigener pkw/Geen kenteken [PERSON_NAME]" at bounding box center [152, 648] width 199 height 68
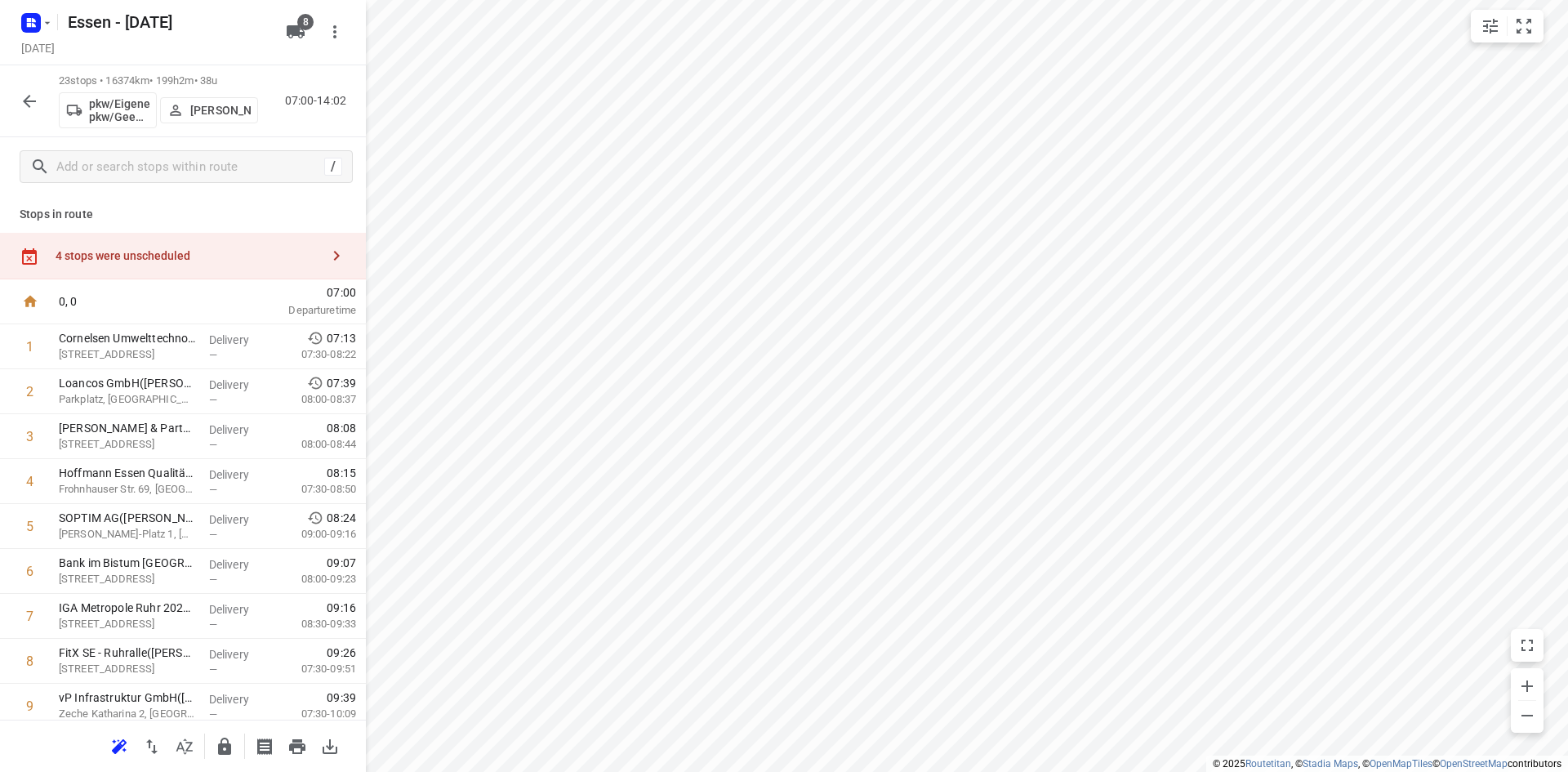
click at [107, 286] on div "0, 0" at bounding box center [143, 301] width 183 height 45
click at [44, 94] on button "button" at bounding box center [29, 100] width 32 height 32
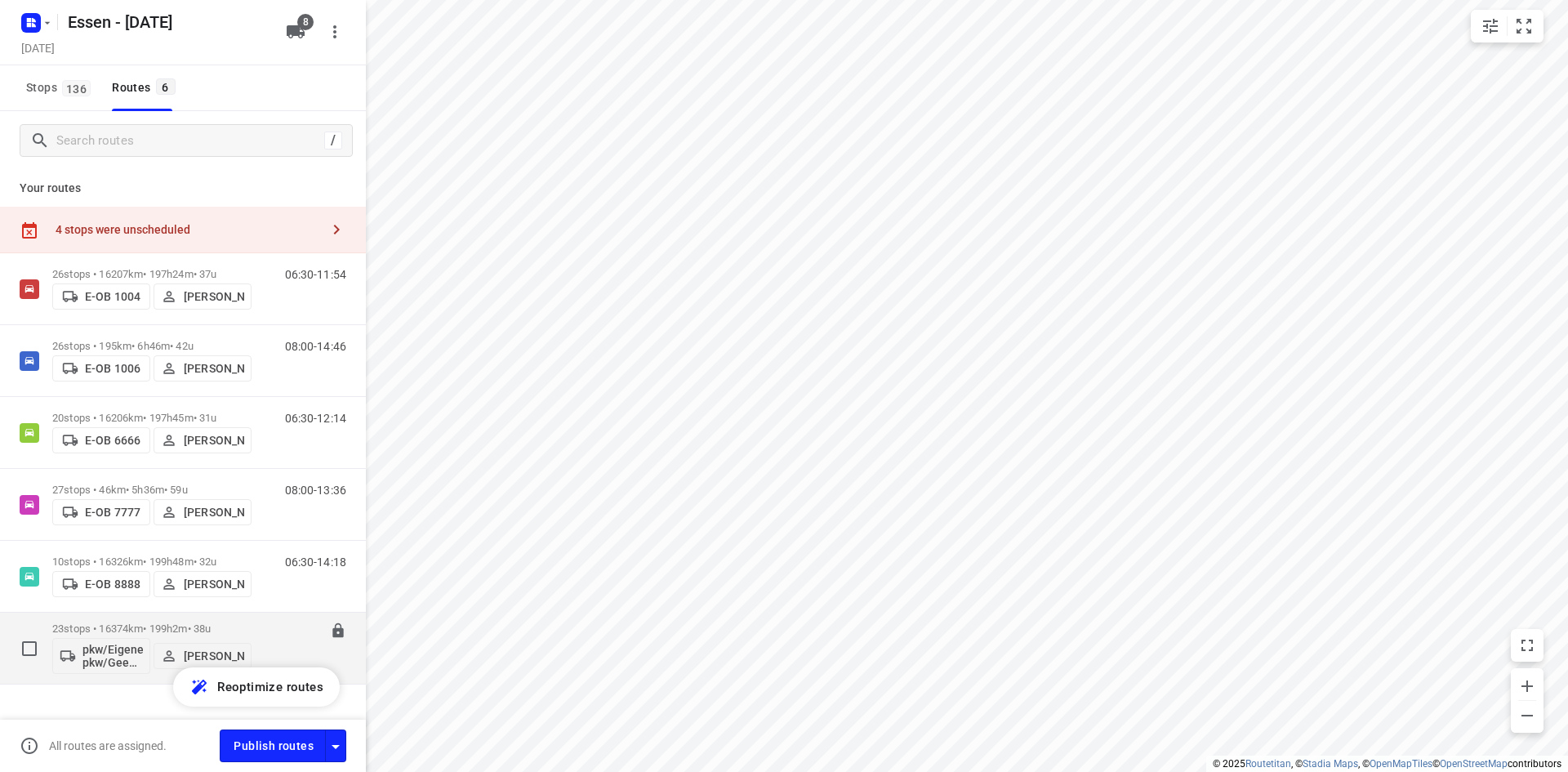
click at [213, 627] on p "23 stops • 16374km • 199h2m • 38u" at bounding box center [152, 628] width 199 height 12
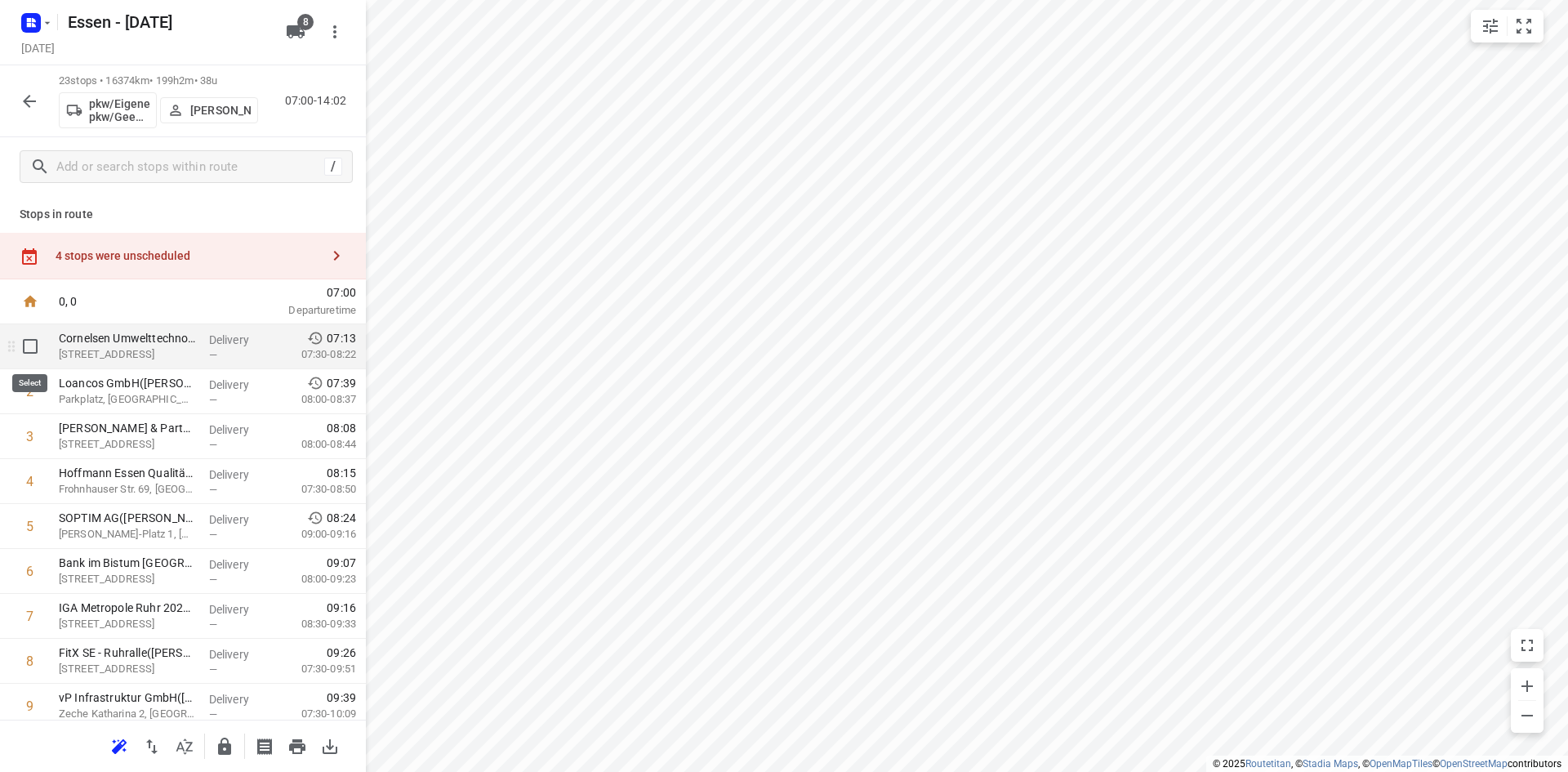
click at [31, 339] on input "checkbox" at bounding box center [30, 346] width 32 height 32
checkbox input "true"
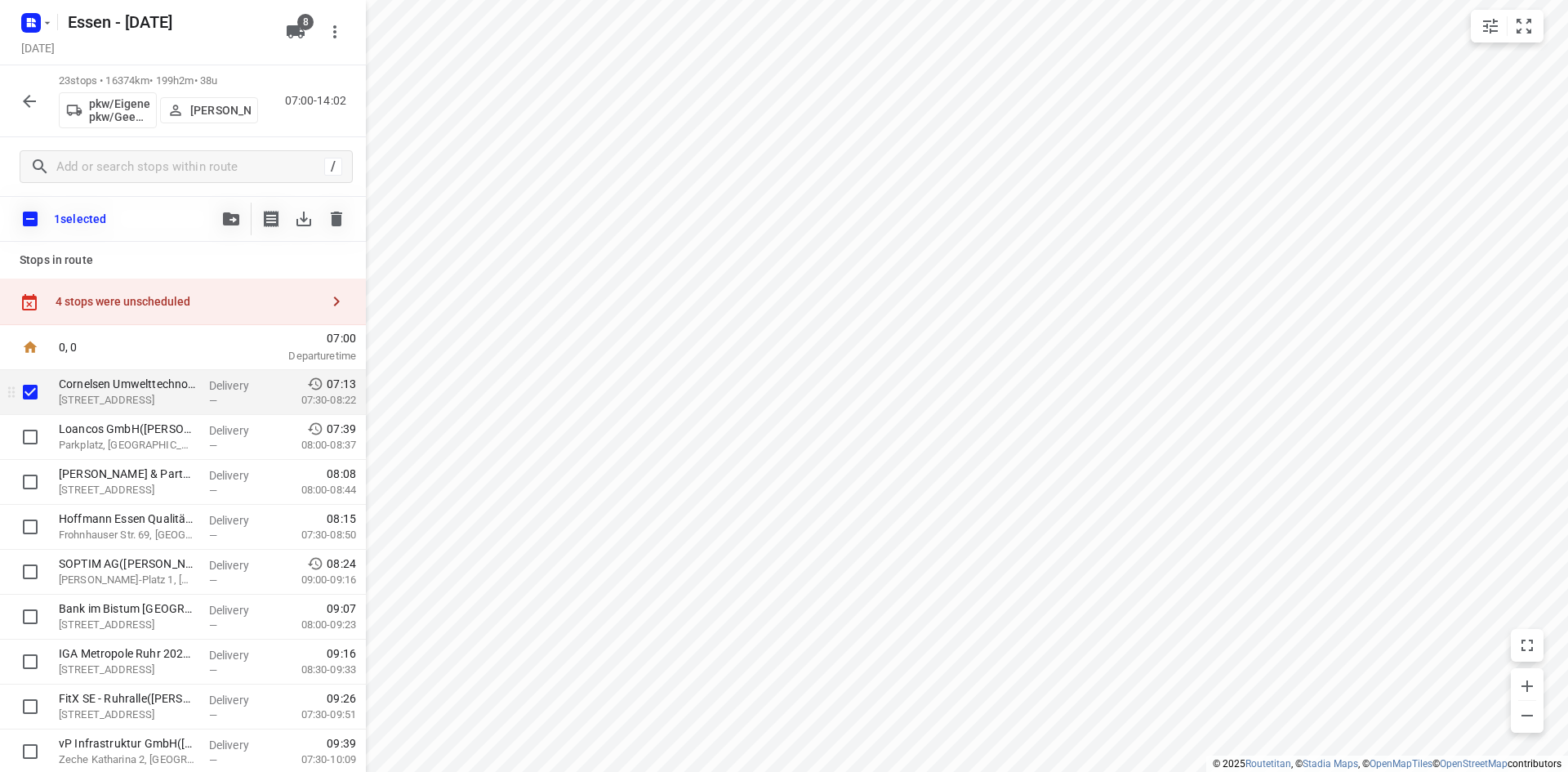
click at [31, 339] on icon at bounding box center [30, 347] width 17 height 17
click at [31, 223] on input "checkbox" at bounding box center [30, 218] width 34 height 34
checkbox input "true"
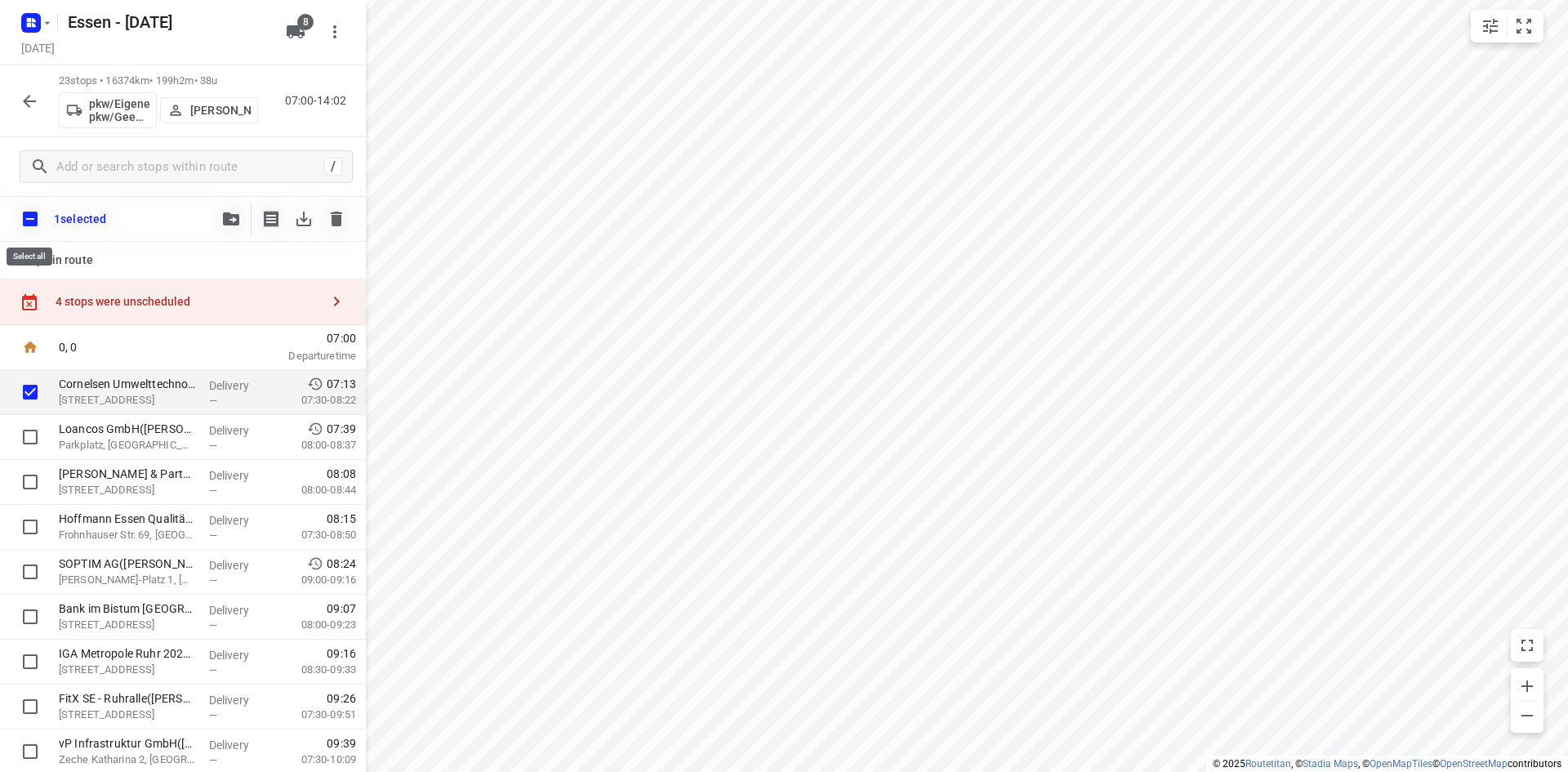
checkbox input "true"
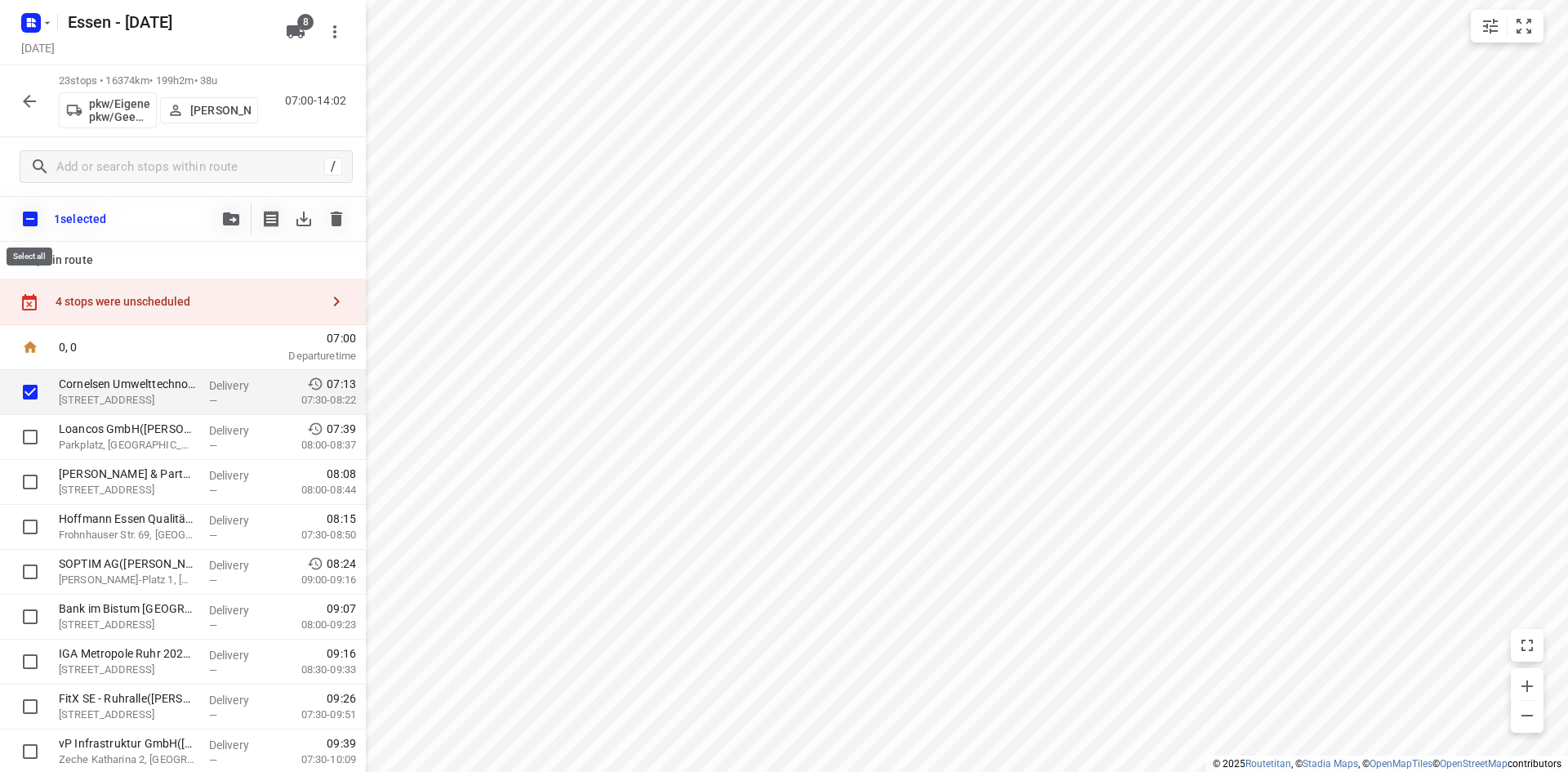
checkbox input "true"
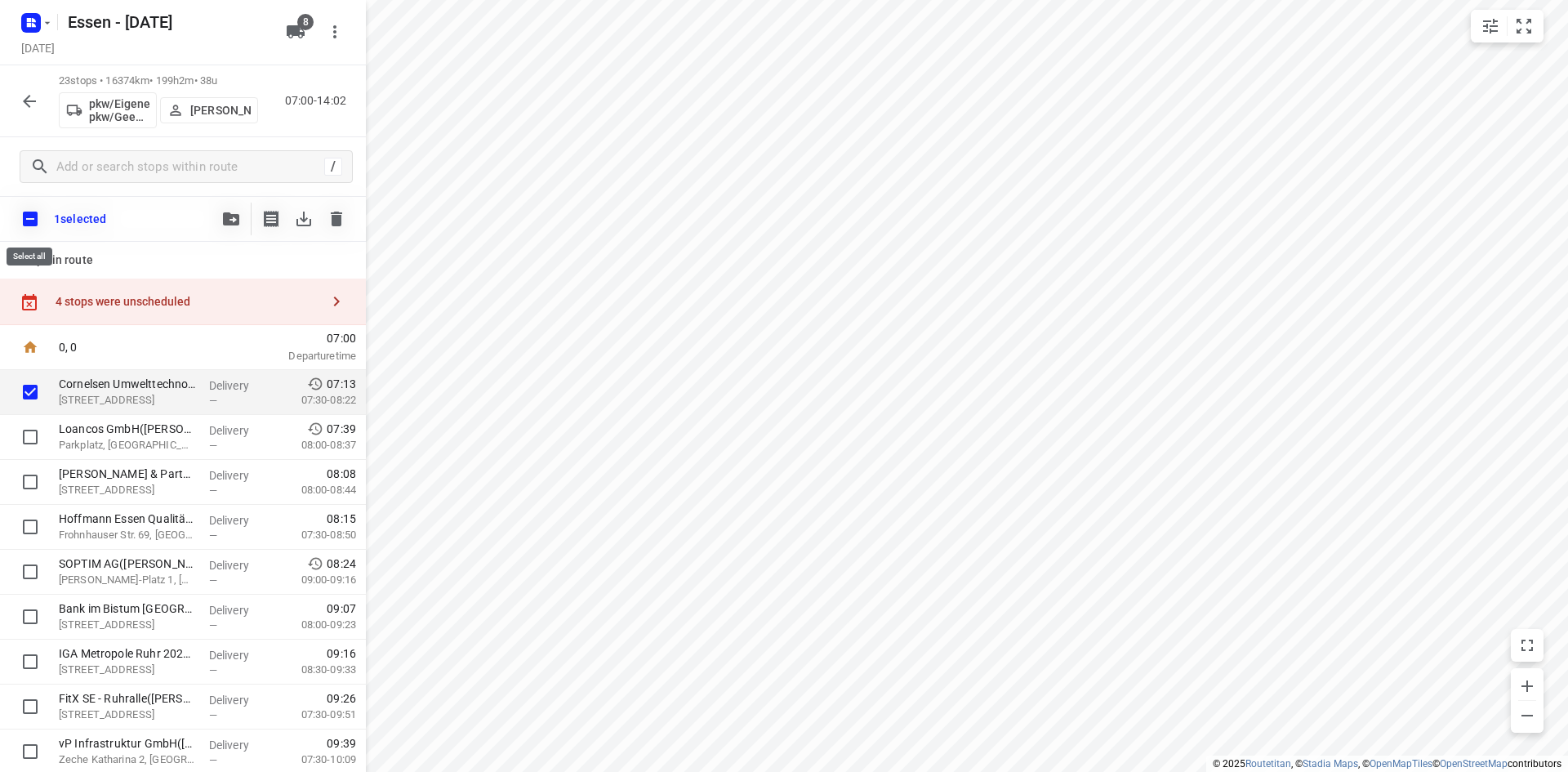
checkbox input "true"
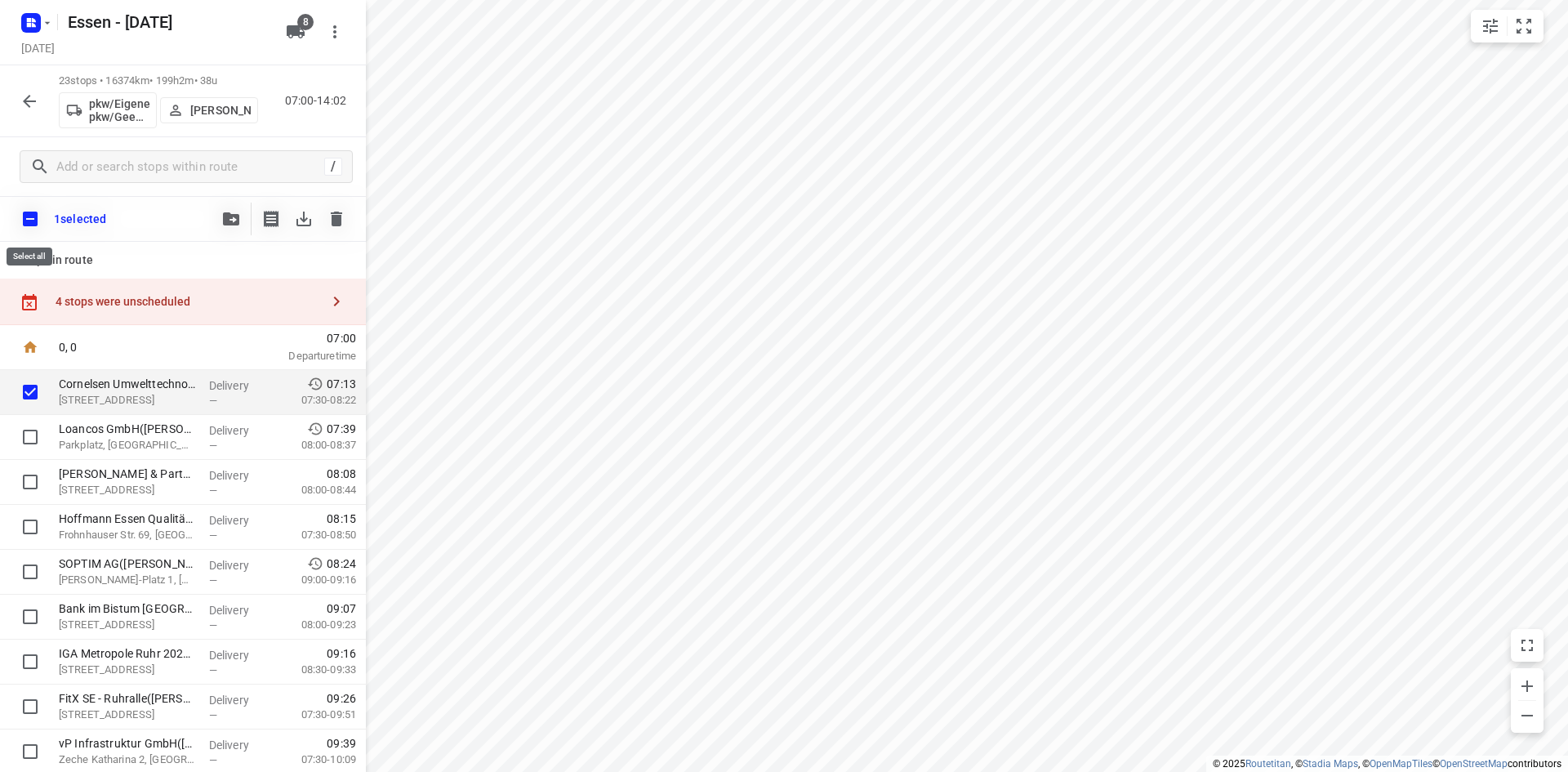
checkbox input "true"
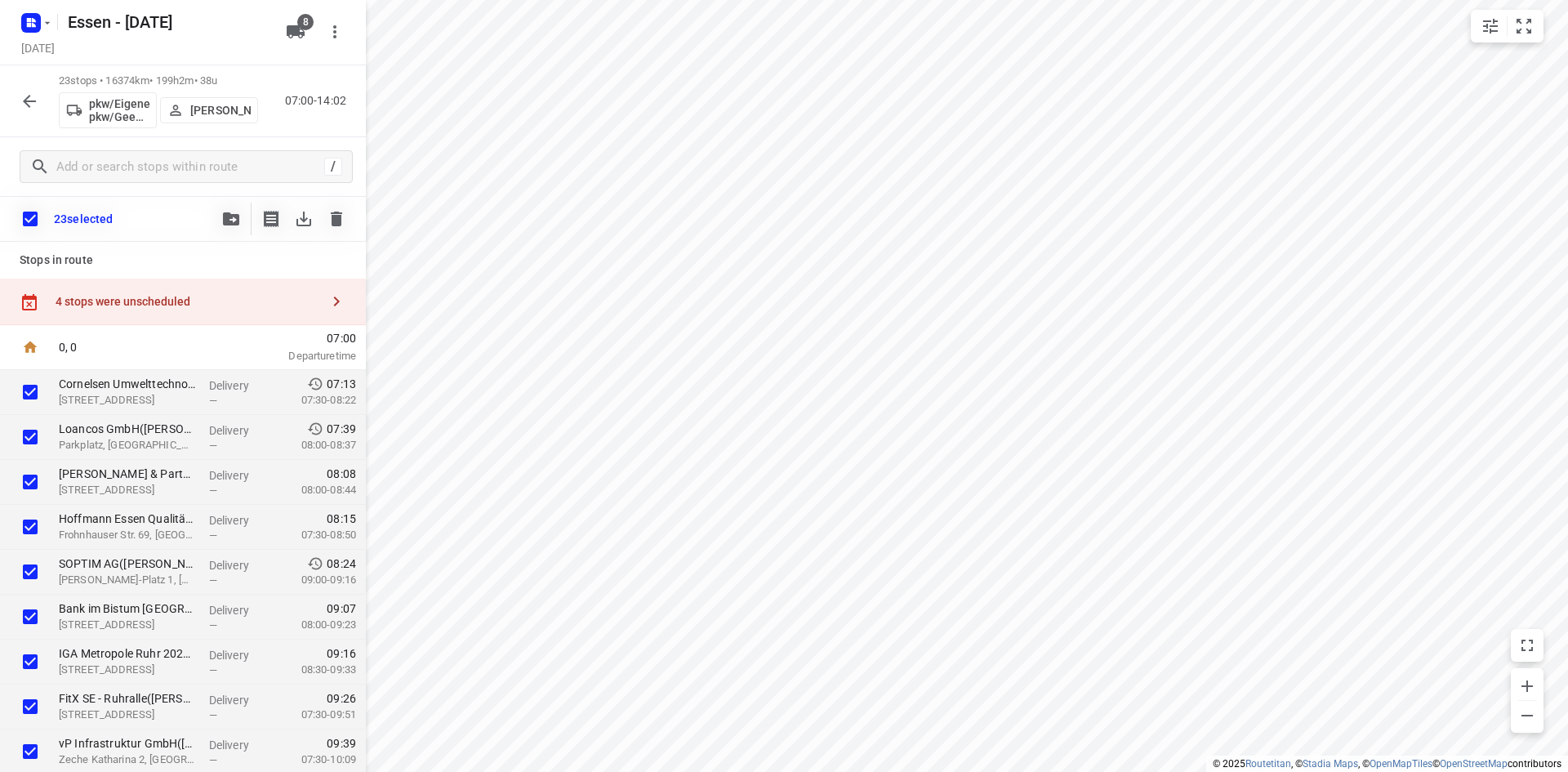
click at [242, 220] on button "button" at bounding box center [231, 218] width 32 height 32
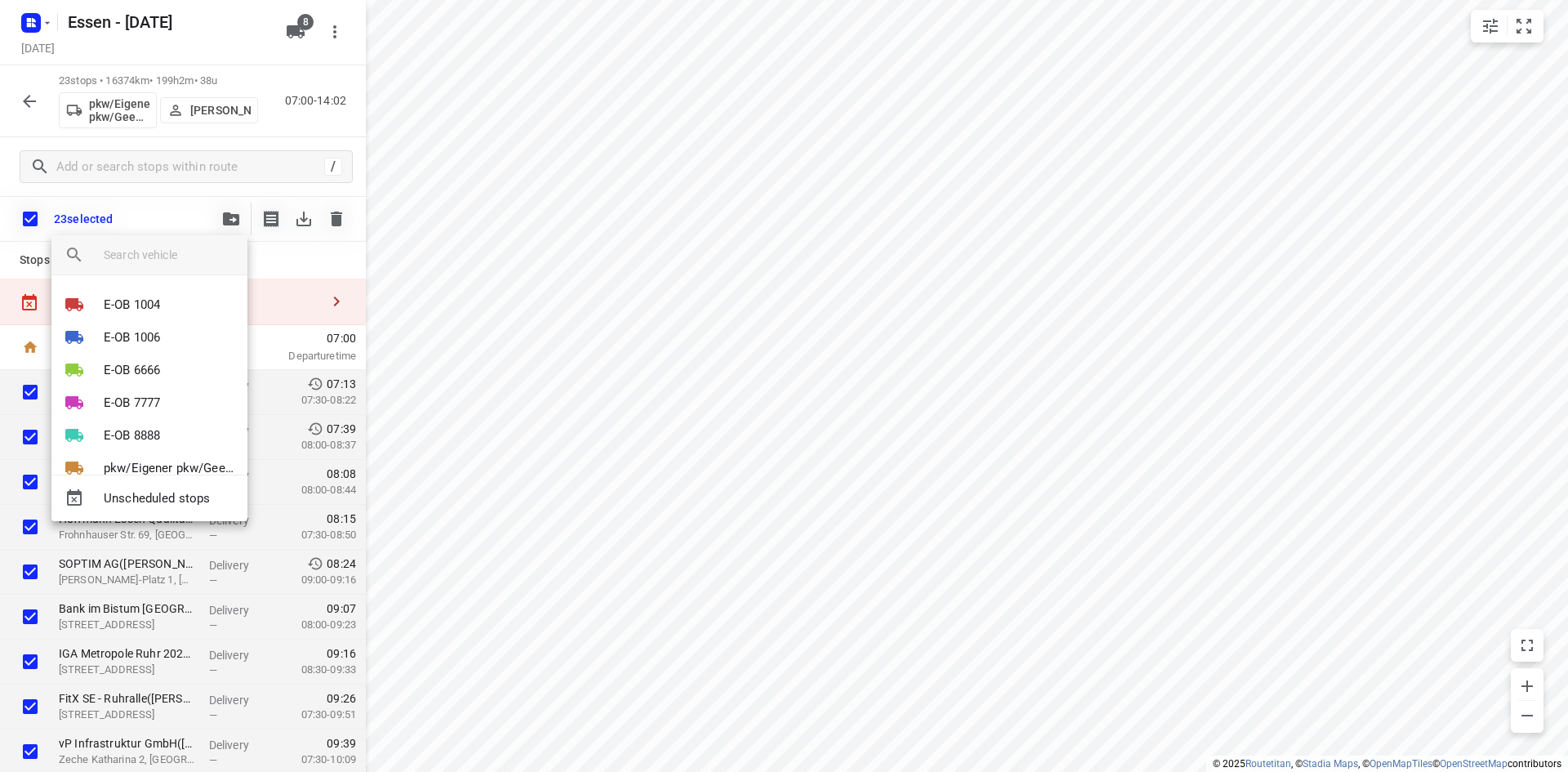
click at [197, 207] on div at bounding box center [784, 386] width 1568 height 772
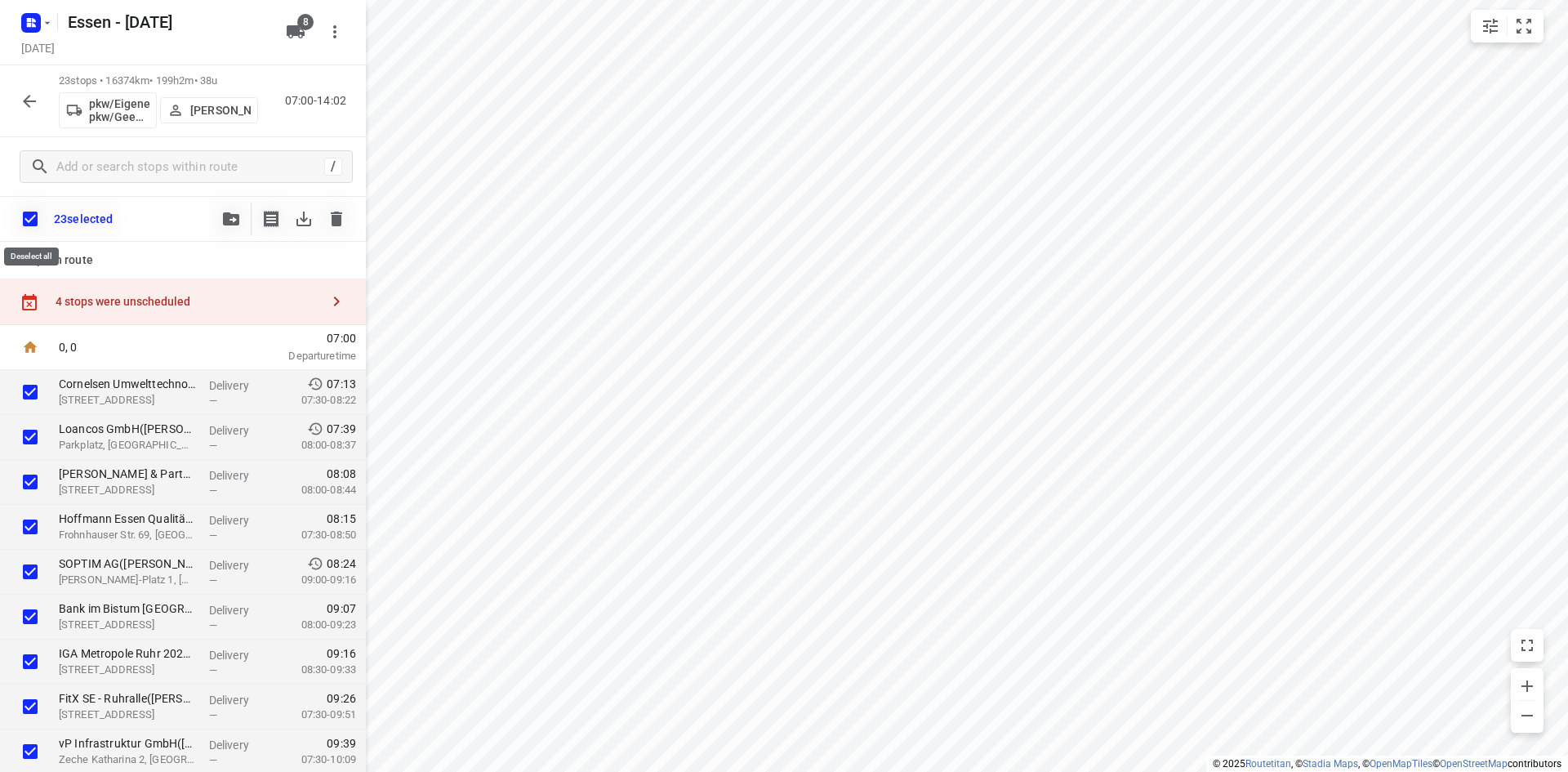
click at [35, 215] on input "checkbox" at bounding box center [30, 218] width 34 height 34
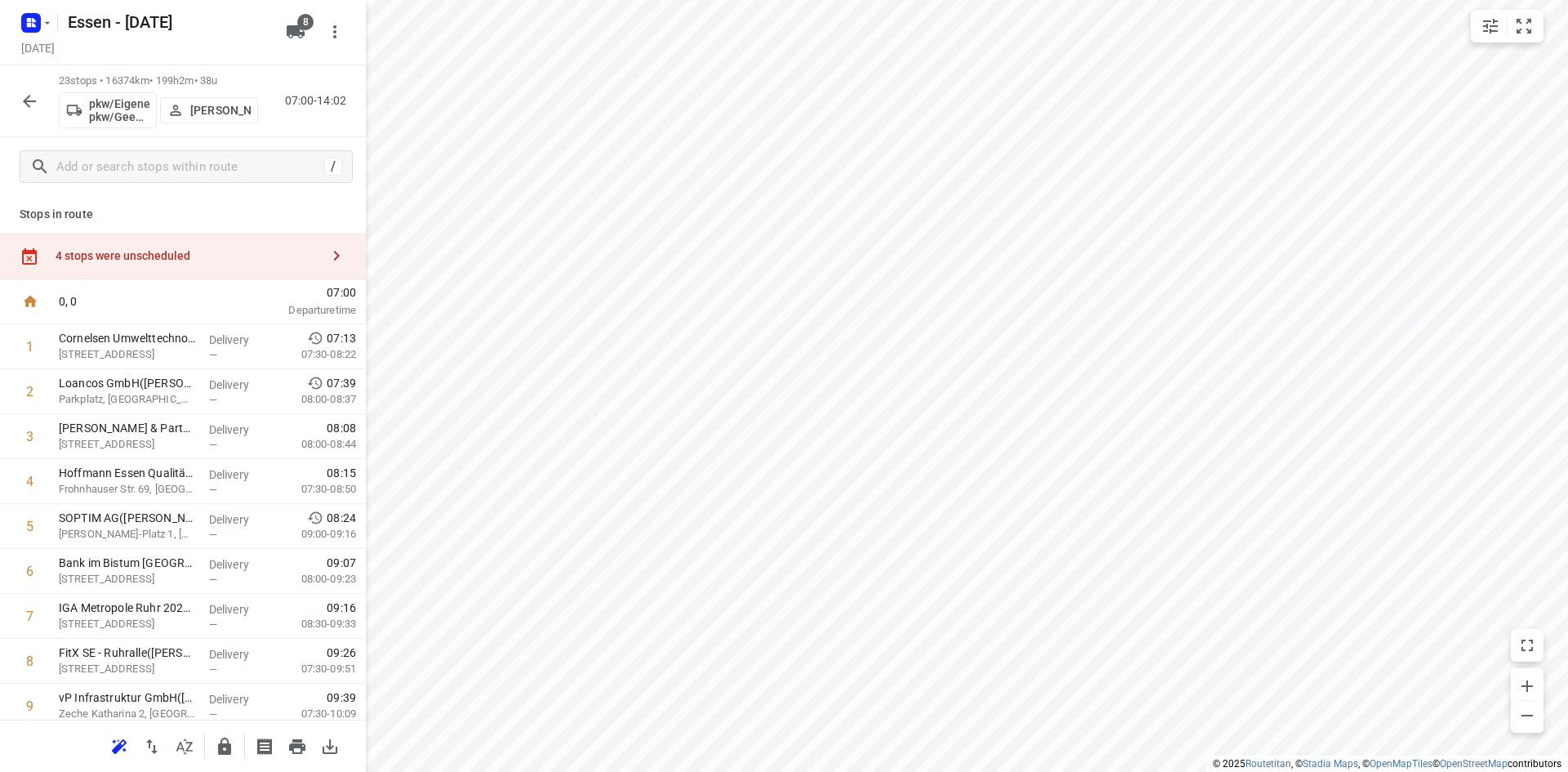
click at [200, 198] on div "Stops in route 4 stops were unscheduled 0, 0 07:00 Departure time 1 Cornelsen U…" at bounding box center [183, 457] width 366 height 523
click at [23, 110] on button "button" at bounding box center [29, 100] width 32 height 32
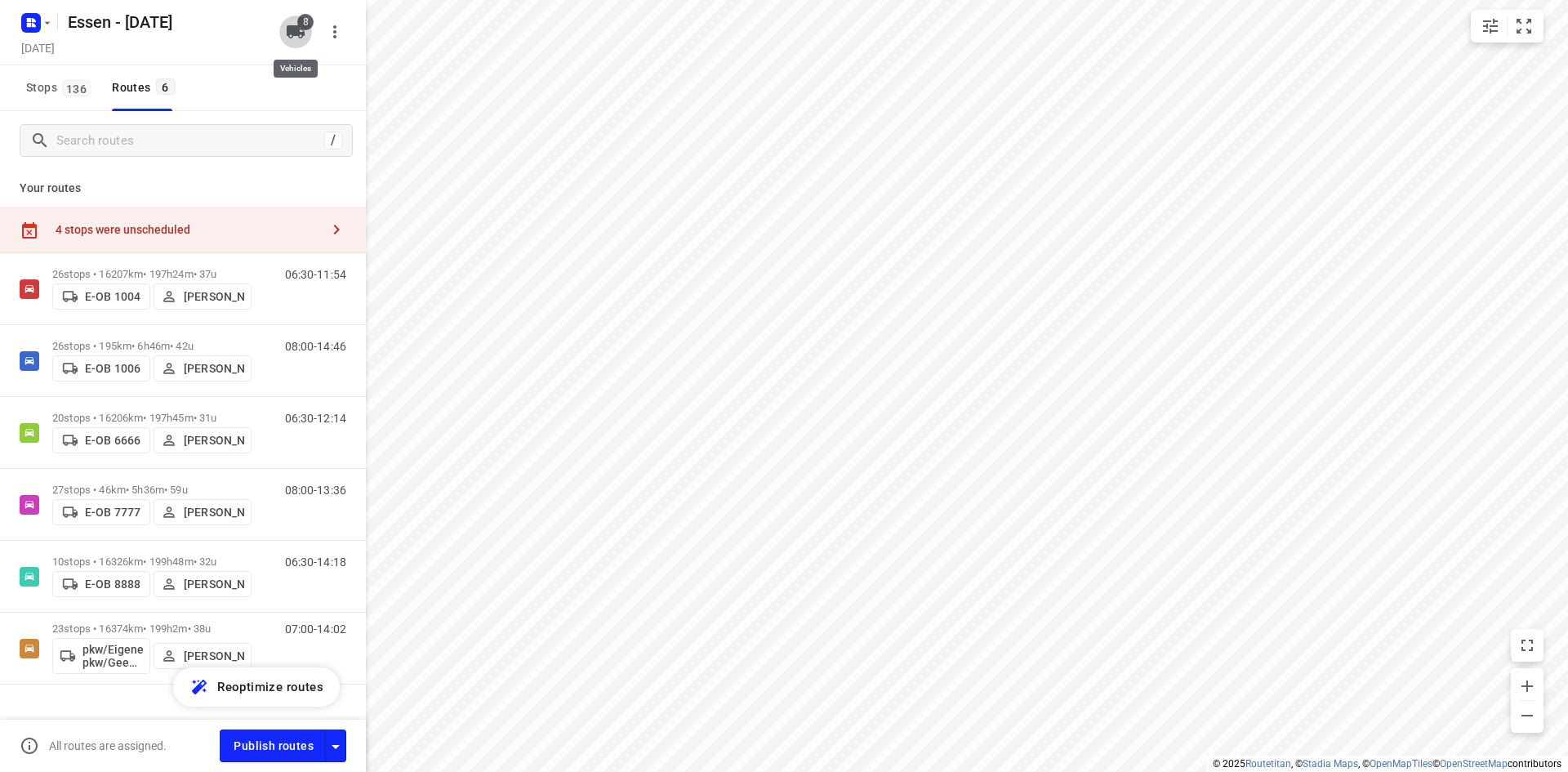
click at [299, 35] on icon "button" at bounding box center [295, 31] width 18 height 13
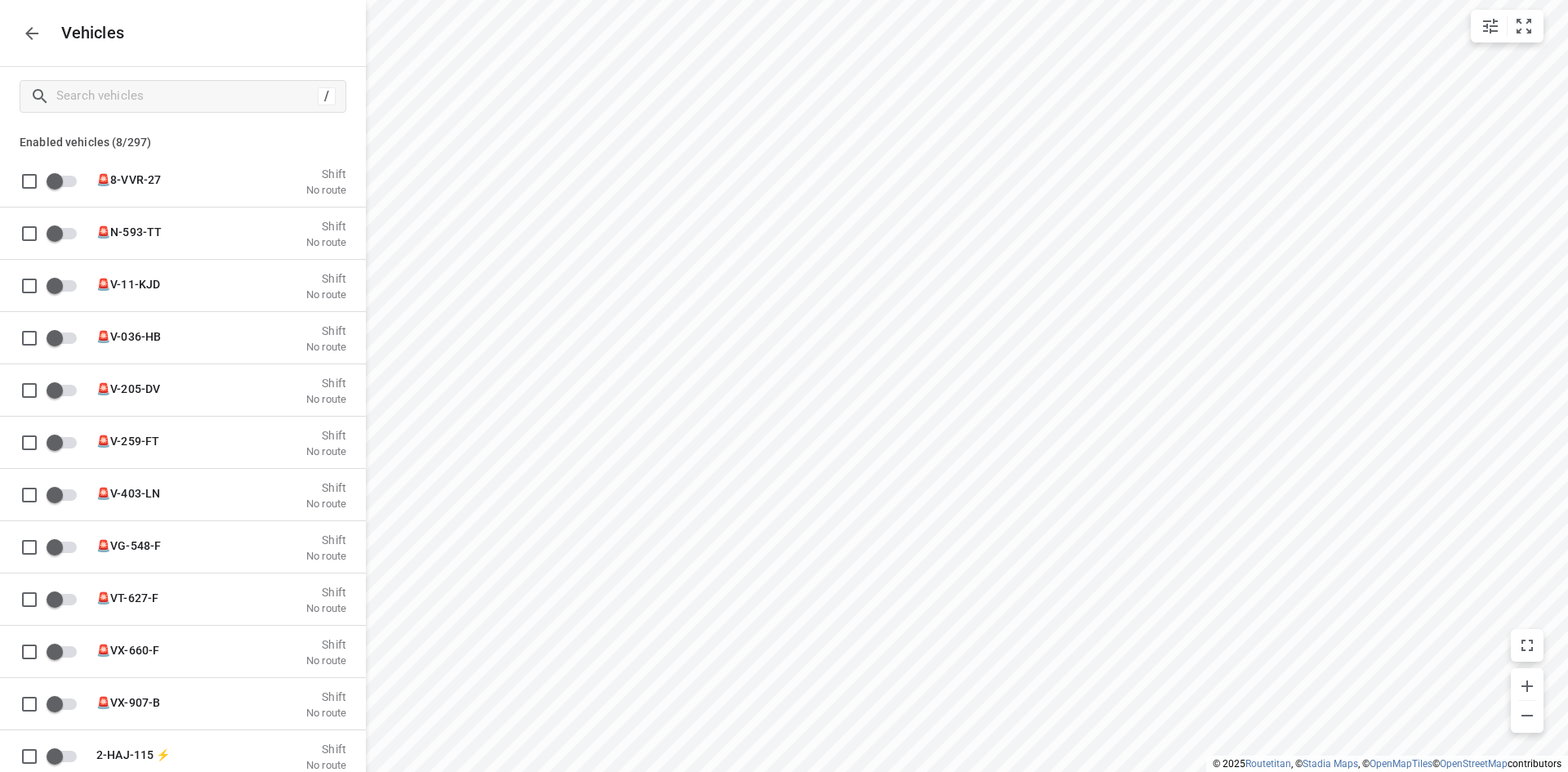
click at [24, 41] on icon "button" at bounding box center [31, 33] width 19 height 19
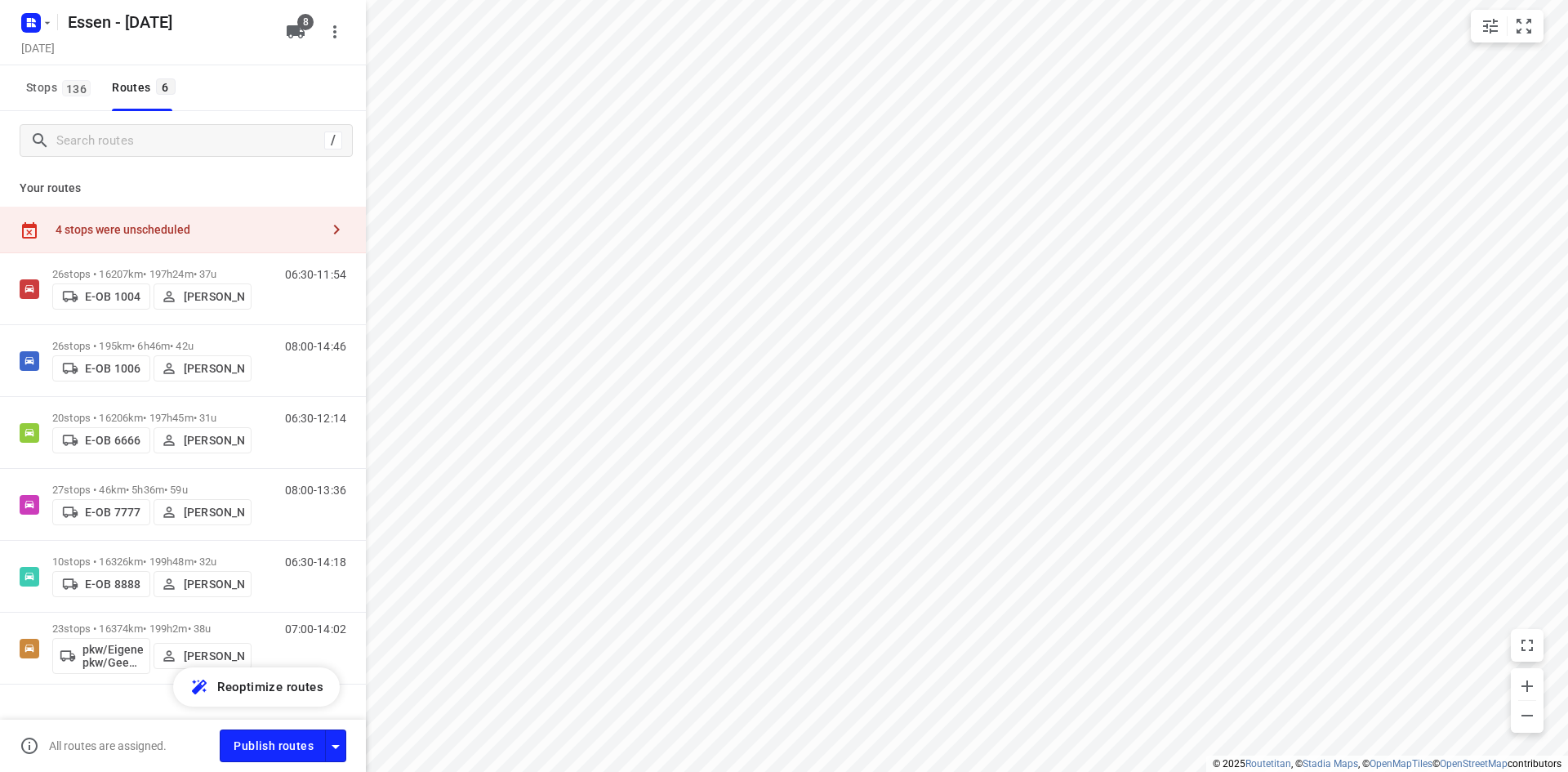
drag, startPoint x: 285, startPoint y: 37, endPoint x: 291, endPoint y: 45, distance: 10.0
click at [286, 36] on button "8" at bounding box center [295, 31] width 32 height 32
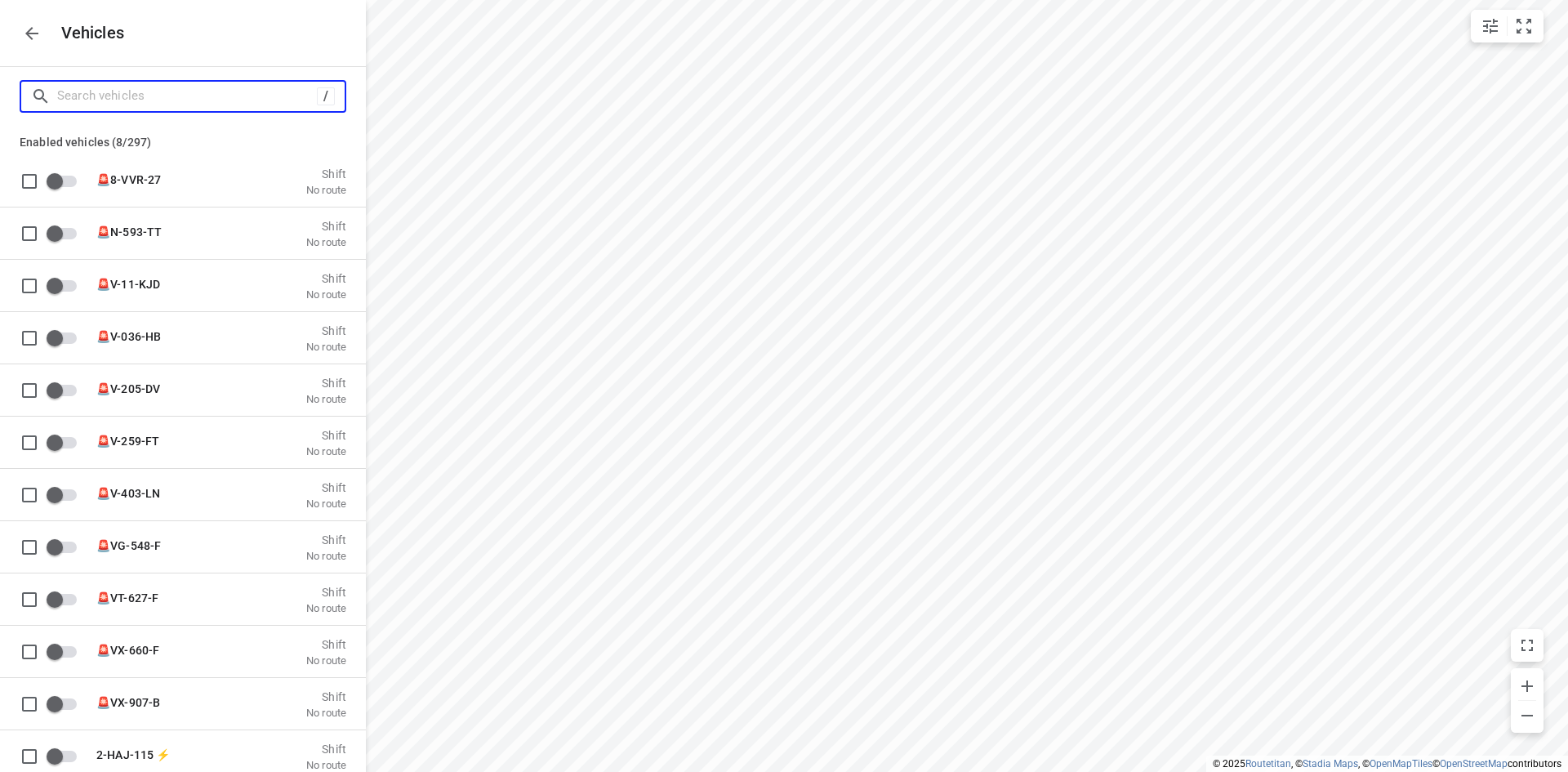
click at [226, 98] on input "Search vehicles" at bounding box center [186, 95] width 259 height 25
type input "e"
checkbox input "true"
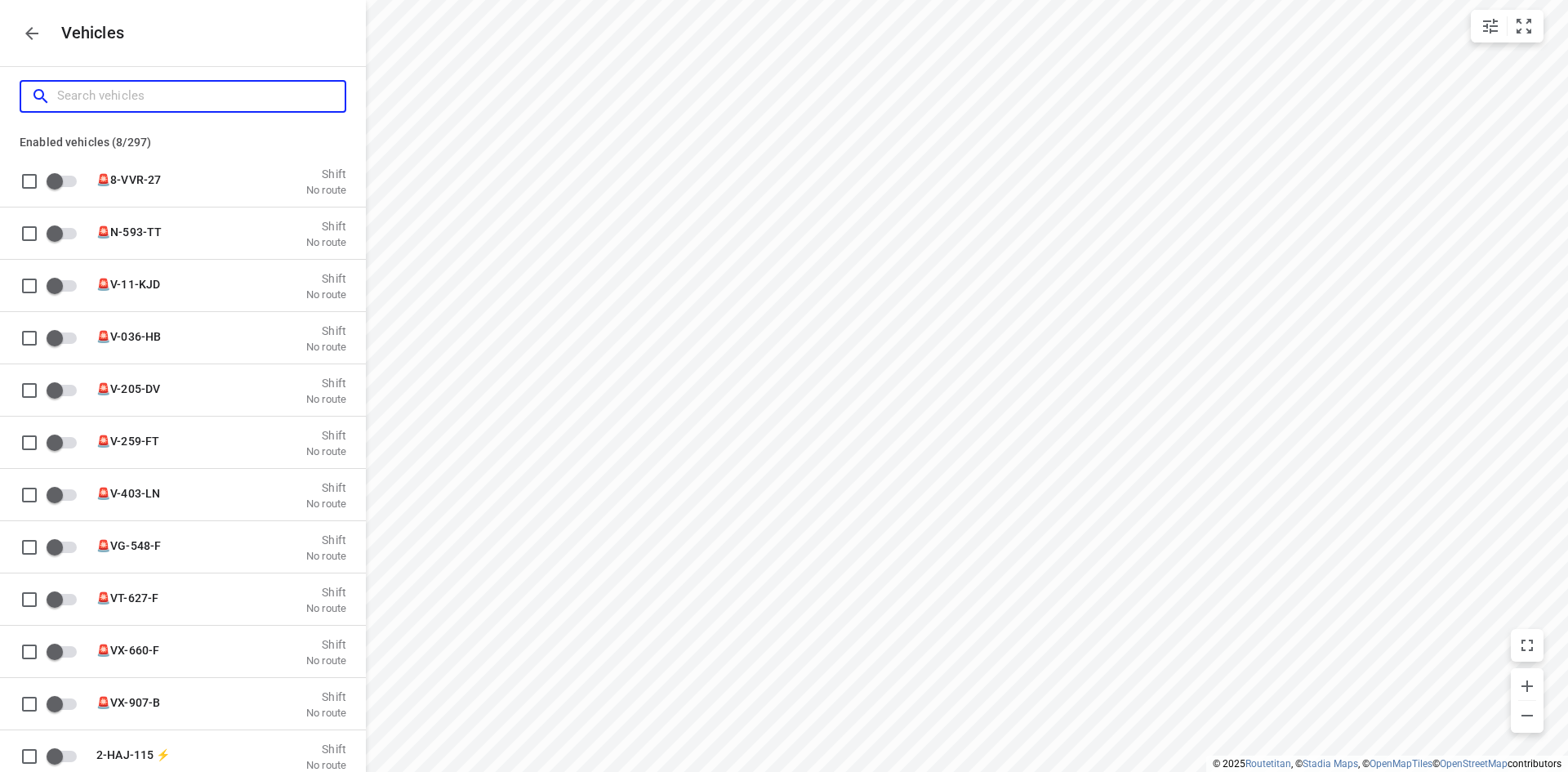
checkbox input "true"
type input "e-"
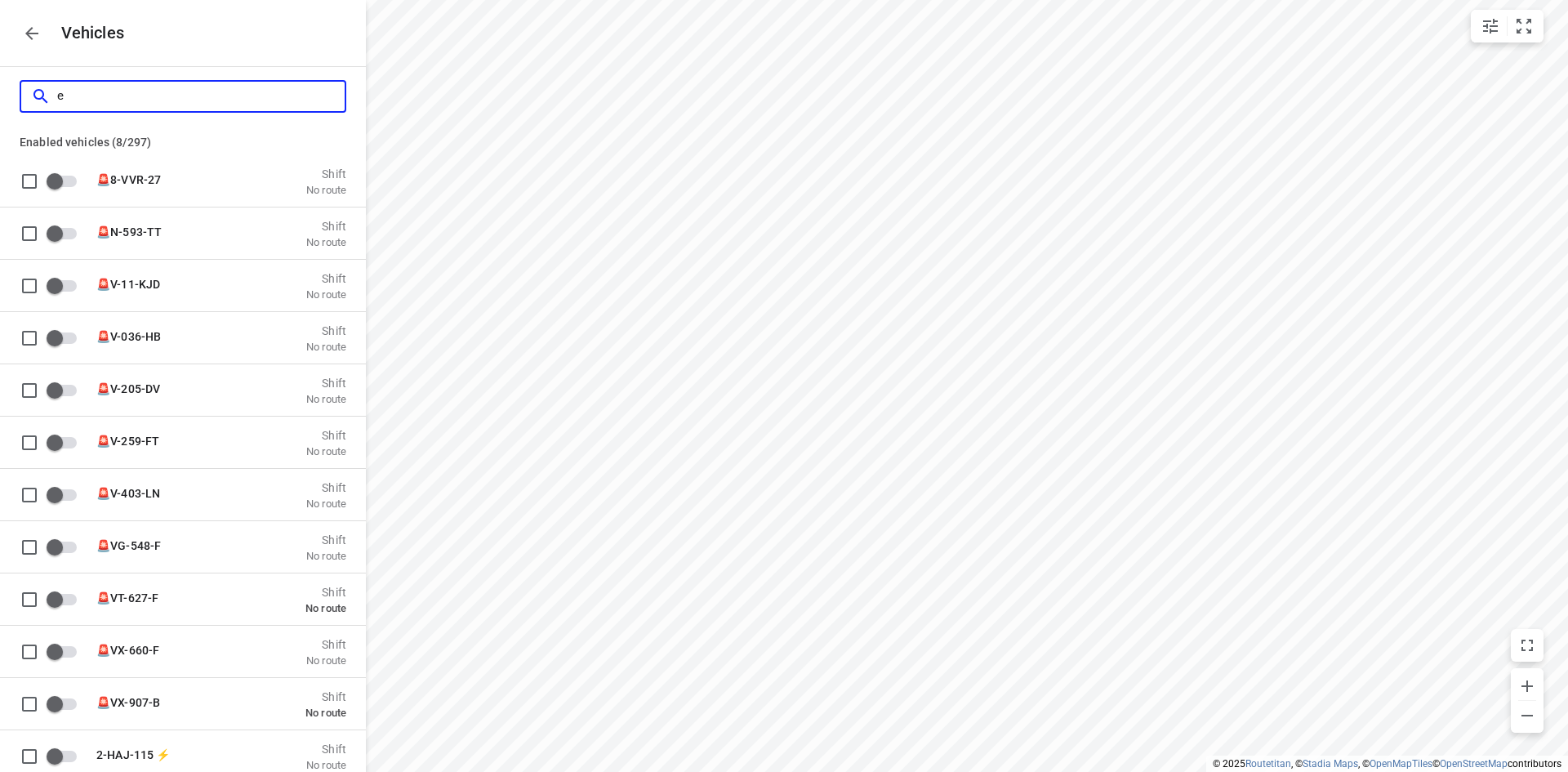
checkbox input "true"
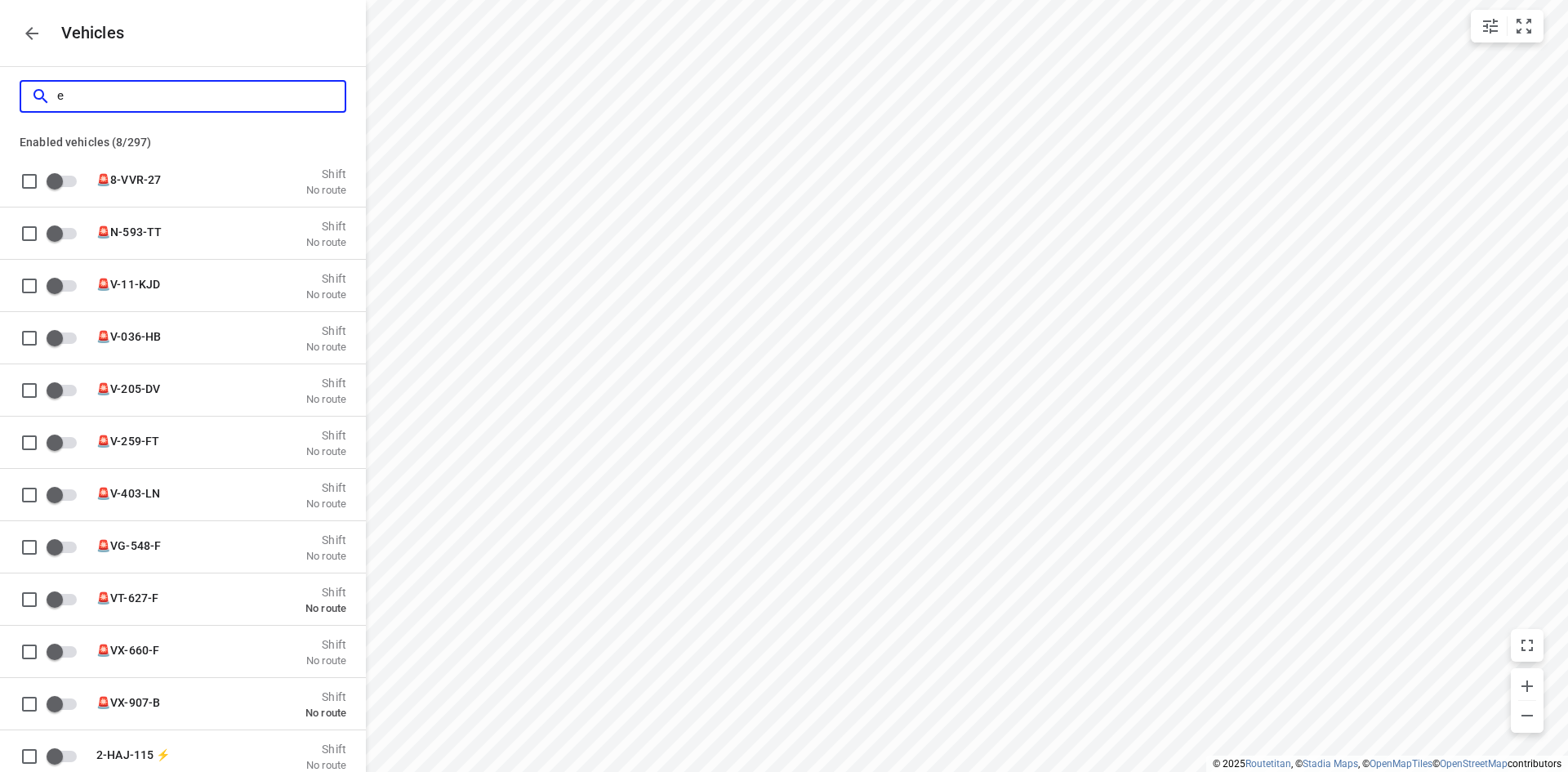
checkbox input "true"
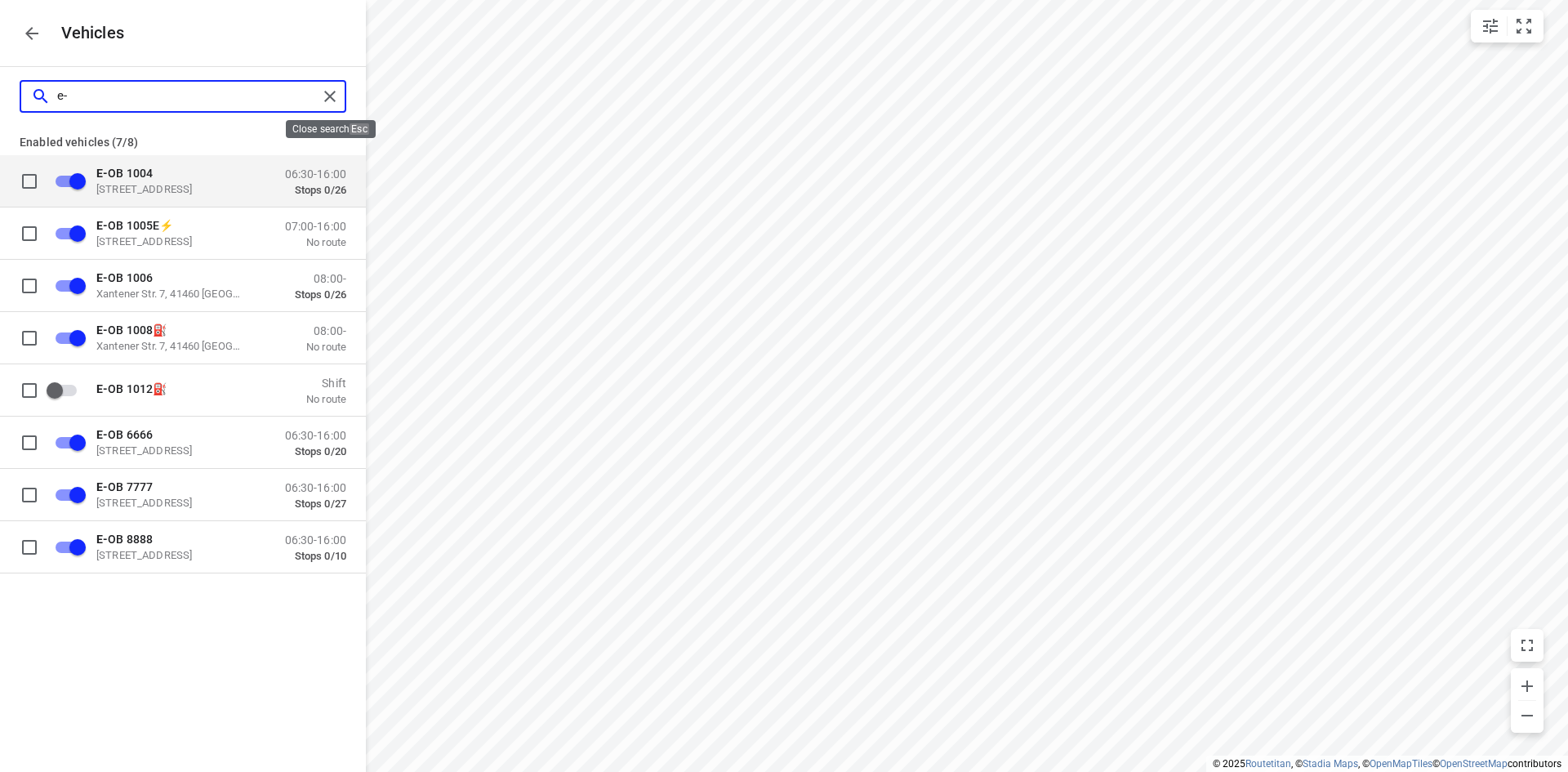
type input "e-"
checkbox input "false"
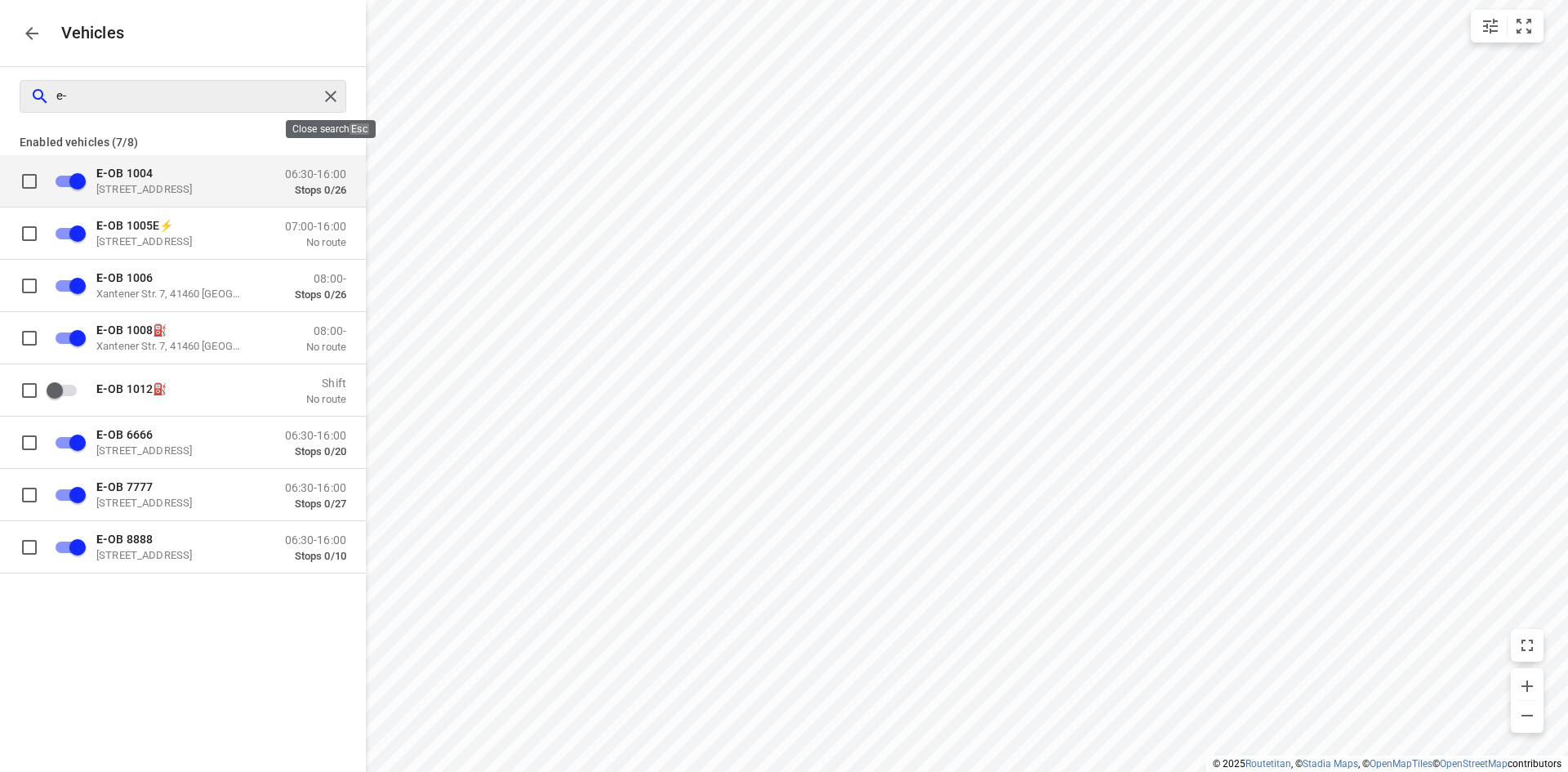
checkbox input "false"
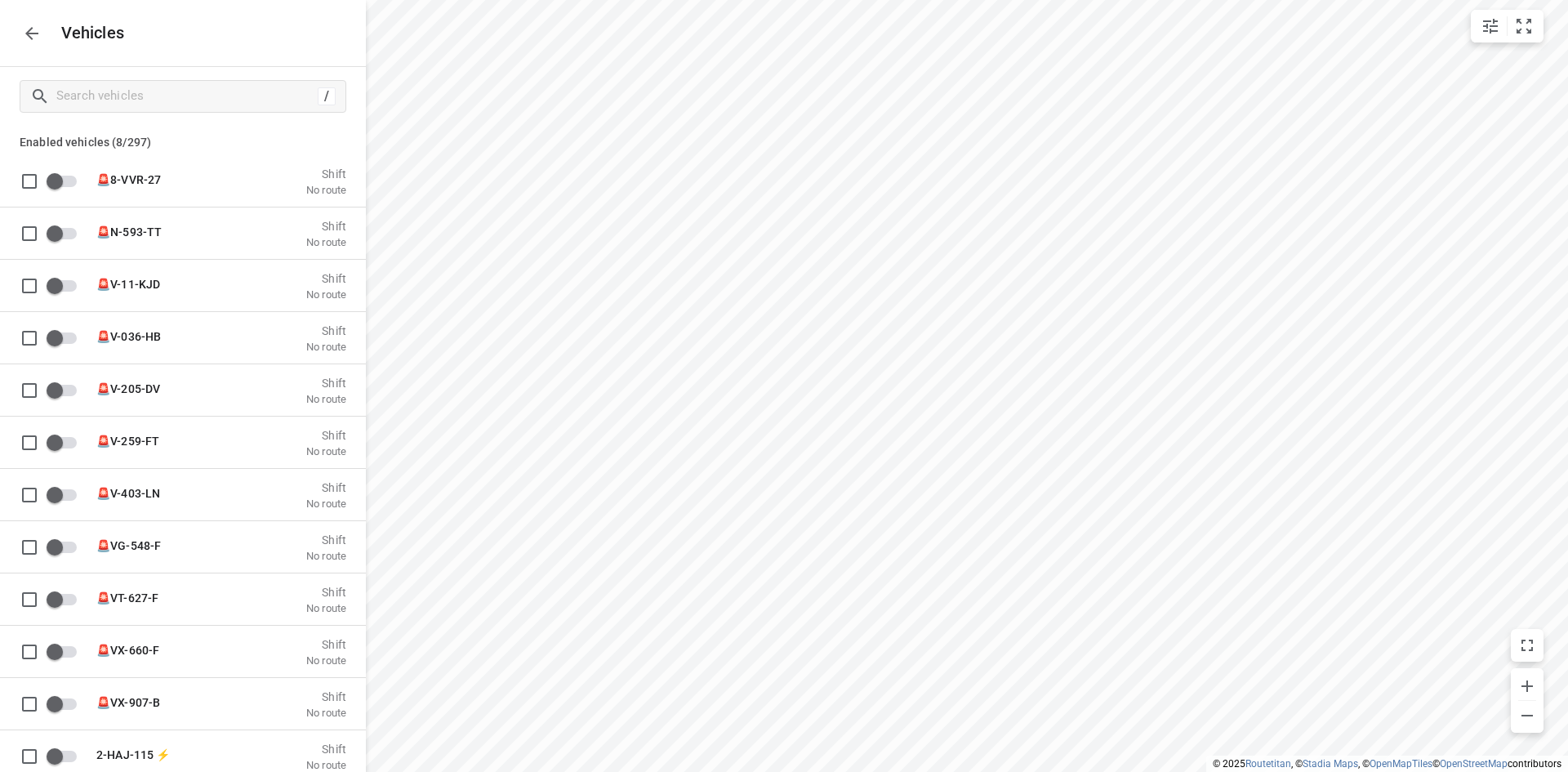
click at [31, 44] on button "button" at bounding box center [31, 33] width 32 height 32
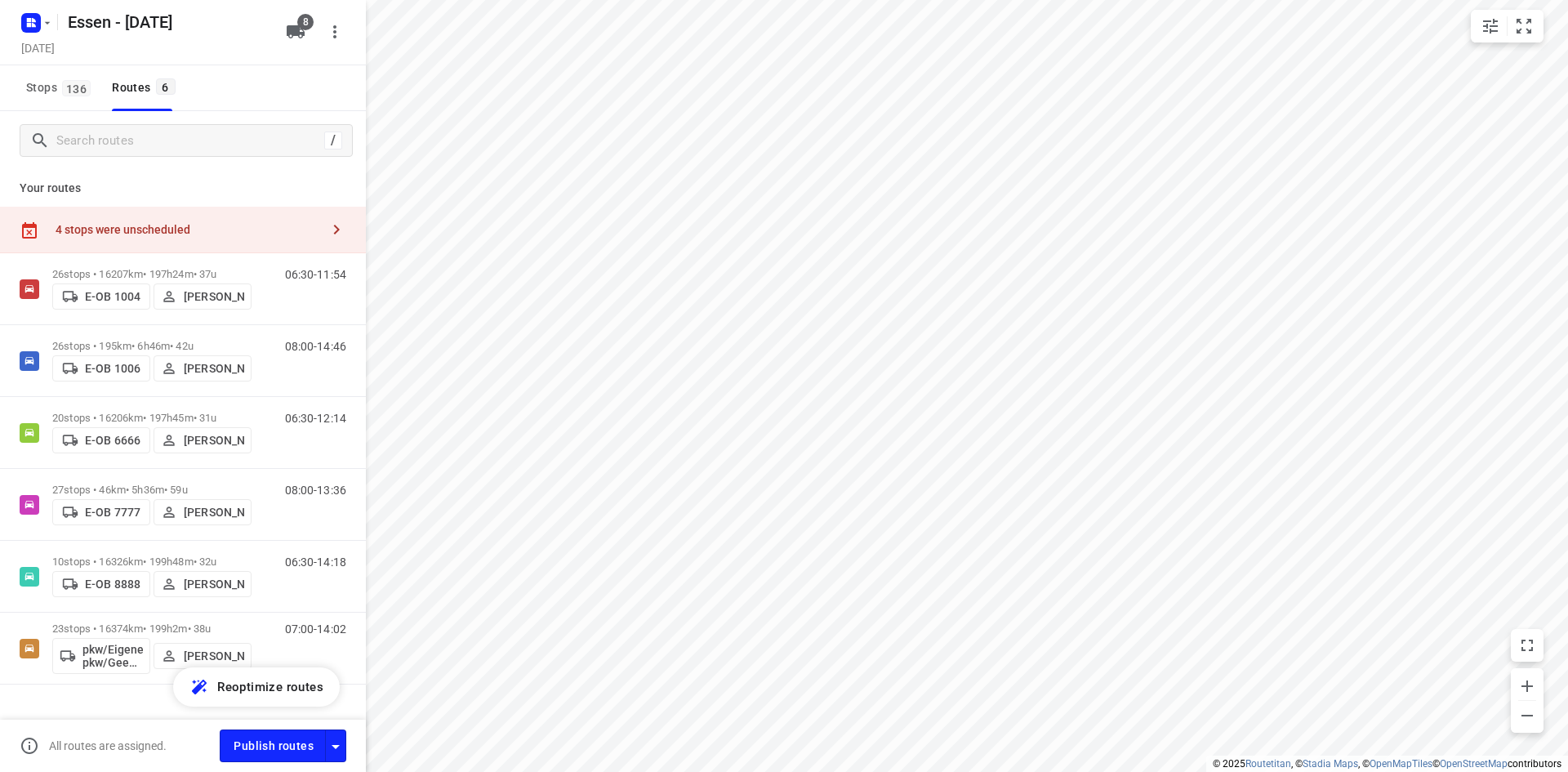
drag, startPoint x: 293, startPoint y: 11, endPoint x: 300, endPoint y: 14, distance: 7.6
click at [294, 11] on div "Essen - [DATE] [DATE] 8" at bounding box center [183, 32] width 366 height 65
click at [291, 31] on icon "button" at bounding box center [295, 31] width 18 height 13
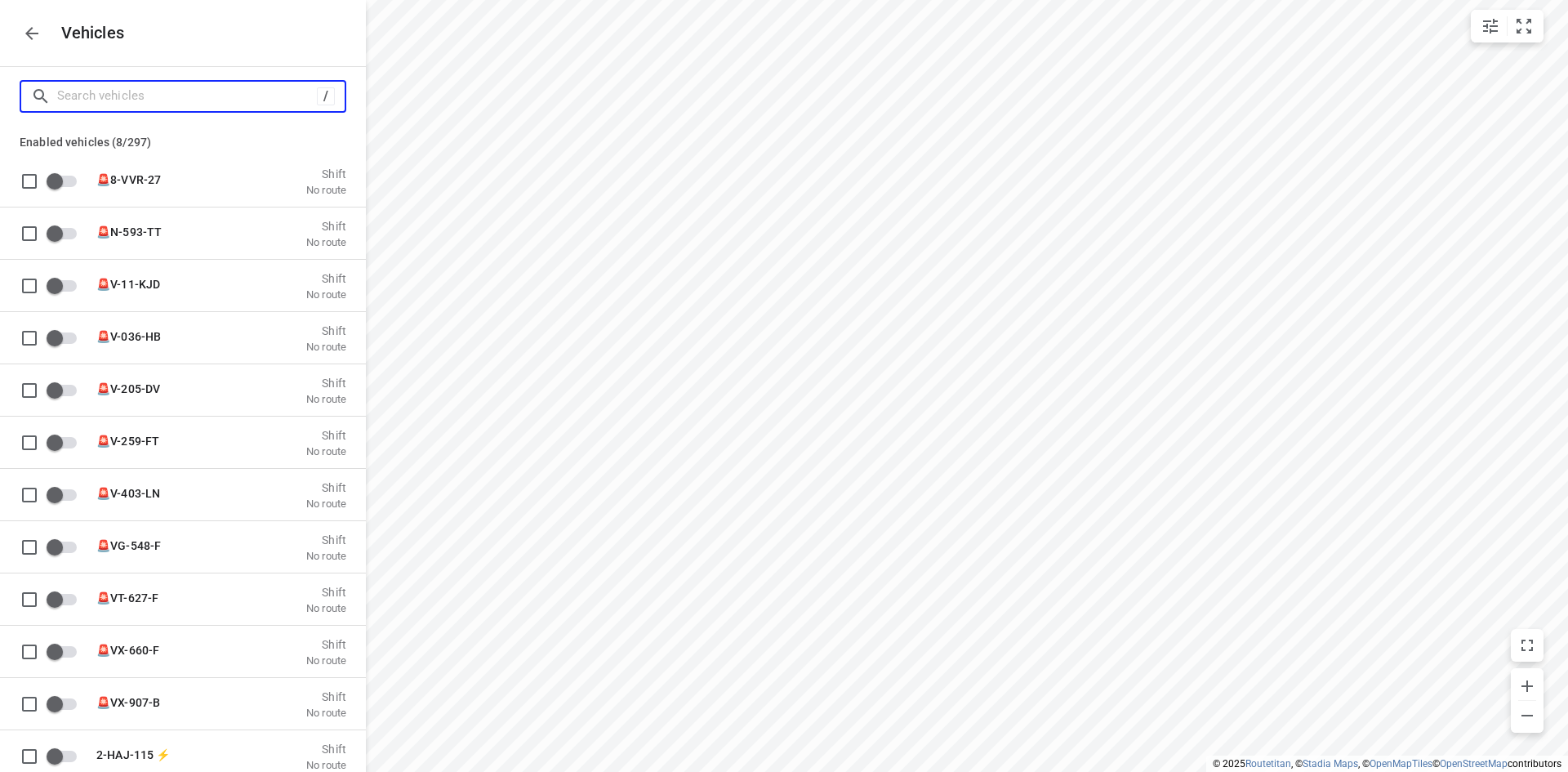
click at [211, 95] on input "Search vehicles" at bounding box center [186, 95] width 259 height 25
type input "e"
checkbox input "true"
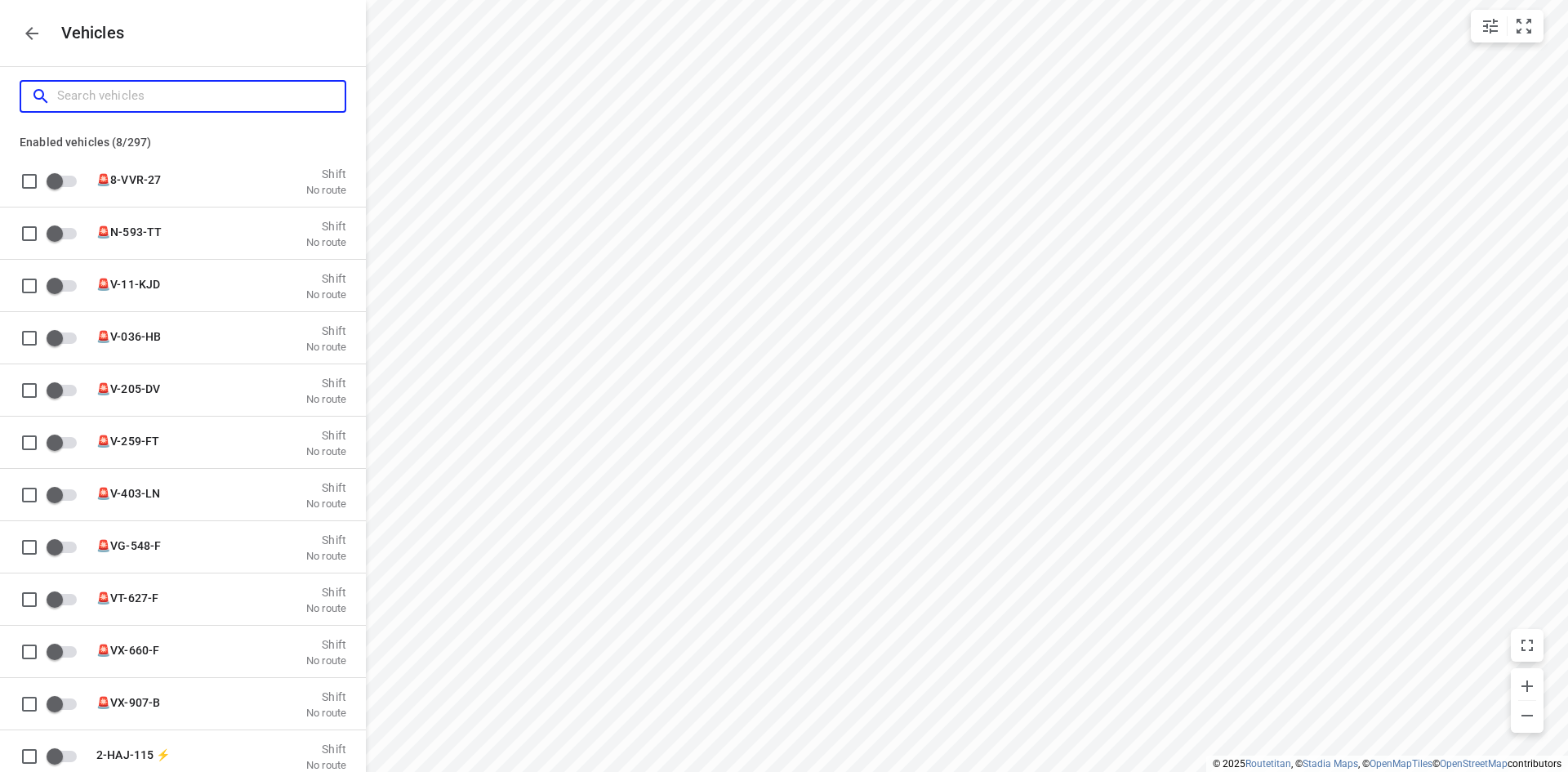
checkbox input "true"
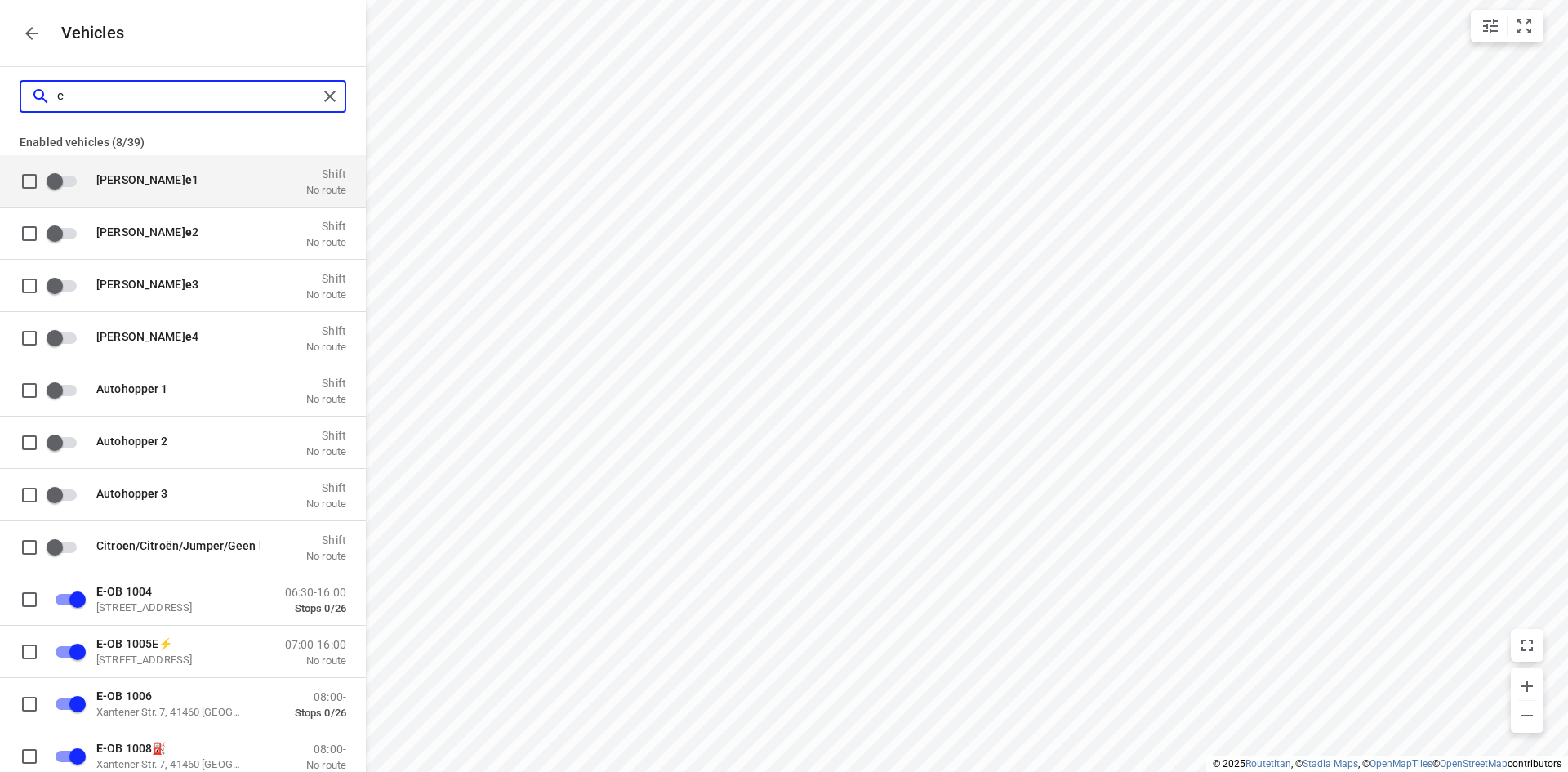
type input "e-"
checkbox input "true"
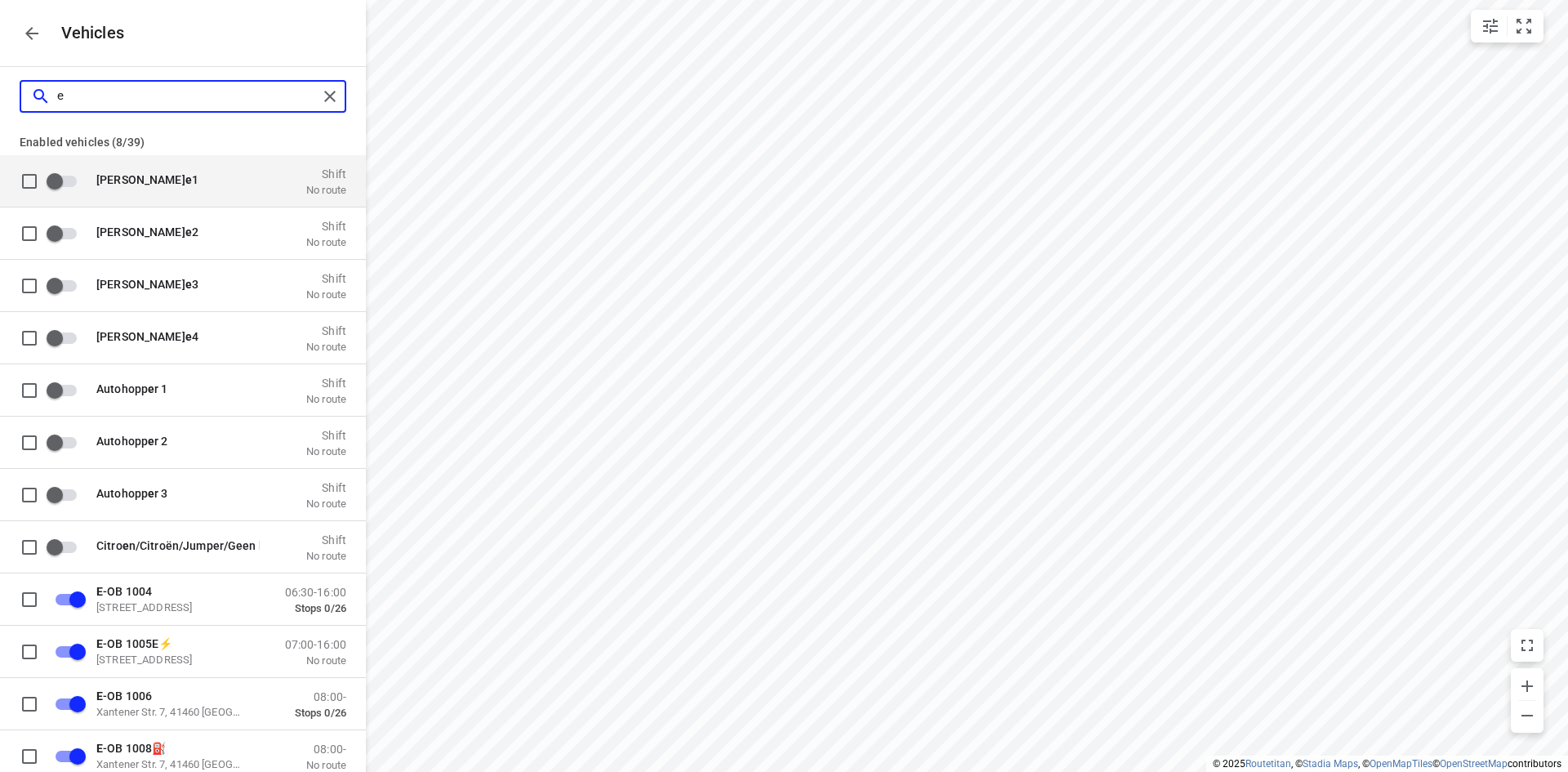
checkbox input "true"
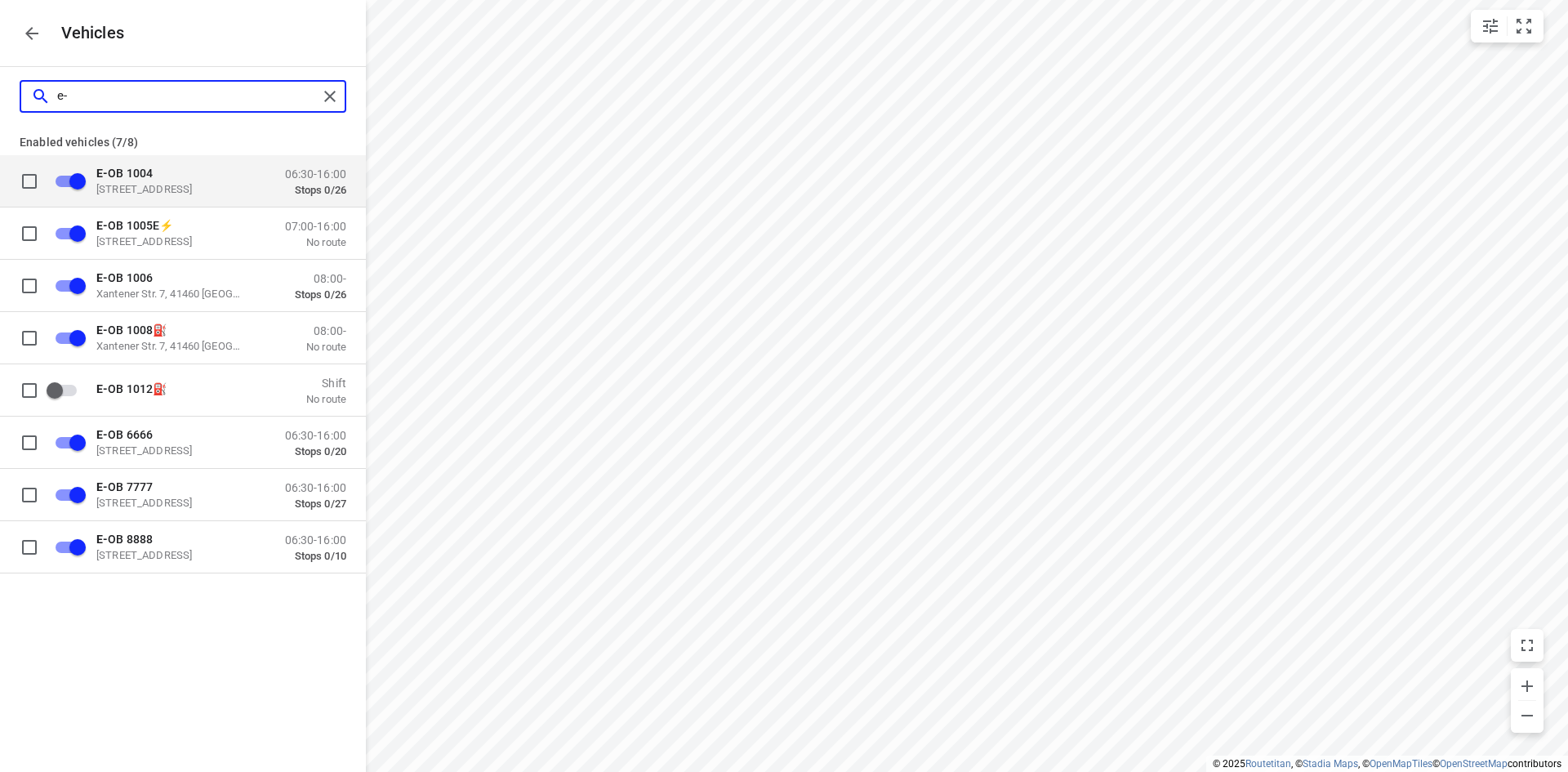
type input "e-"
click at [213, 174] on p "E- OB 1004" at bounding box center [177, 172] width 163 height 13
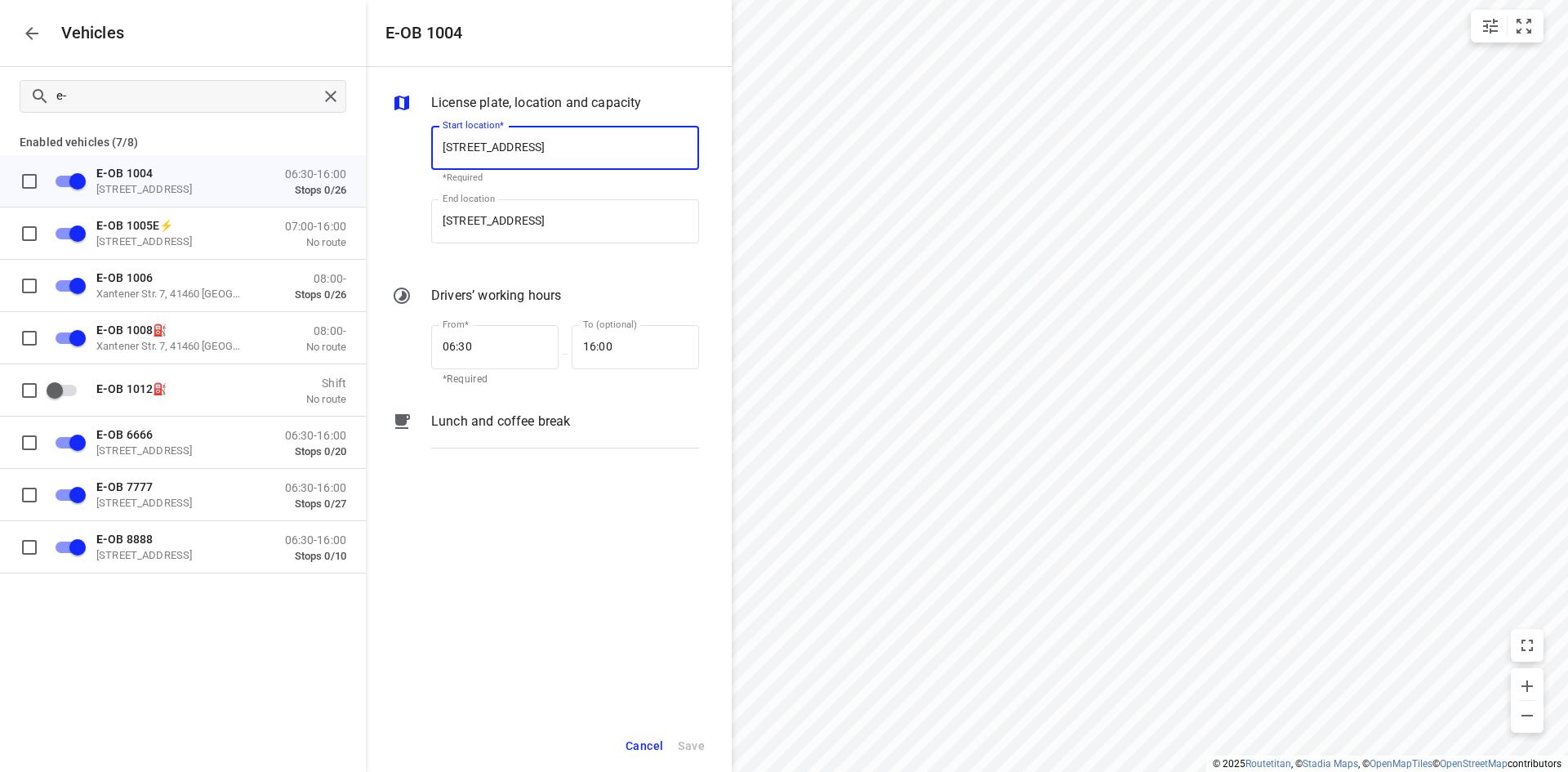
click at [556, 154] on input "[STREET_ADDRESS]" at bounding box center [565, 148] width 268 height 44
click at [167, 388] on span "E- OB 1012⛽️" at bounding box center [131, 388] width 70 height 13
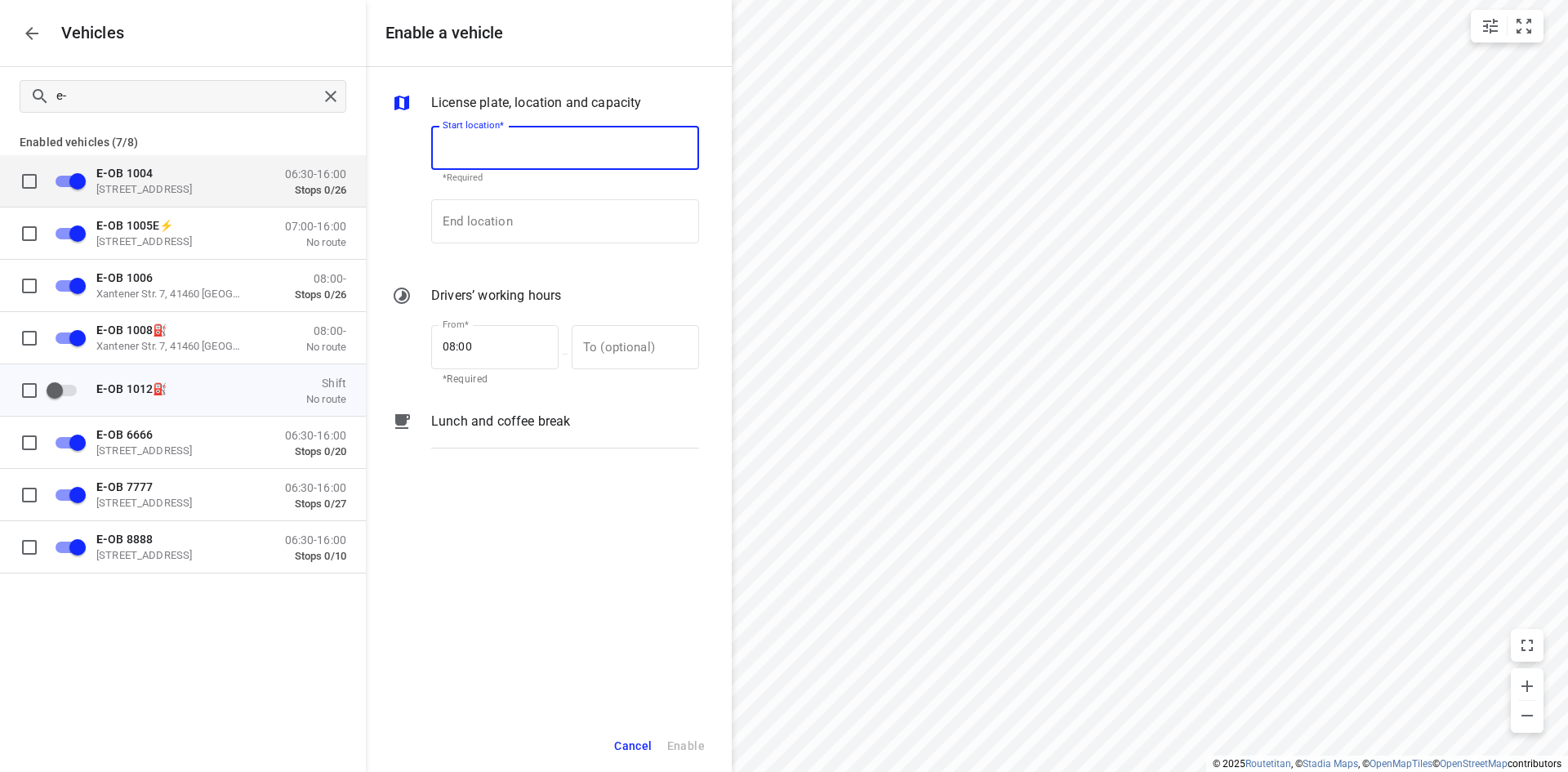
click at [478, 148] on input "Start location*" at bounding box center [565, 148] width 268 height 44
click at [495, 196] on p "[STREET_ADDRESS]" at bounding box center [490, 194] width 95 height 17
type input "Xantener Str. 7, 41460 [GEOGRAPHIC_DATA], [GEOGRAPHIC_DATA]"
click at [480, 220] on input "End location" at bounding box center [565, 221] width 268 height 44
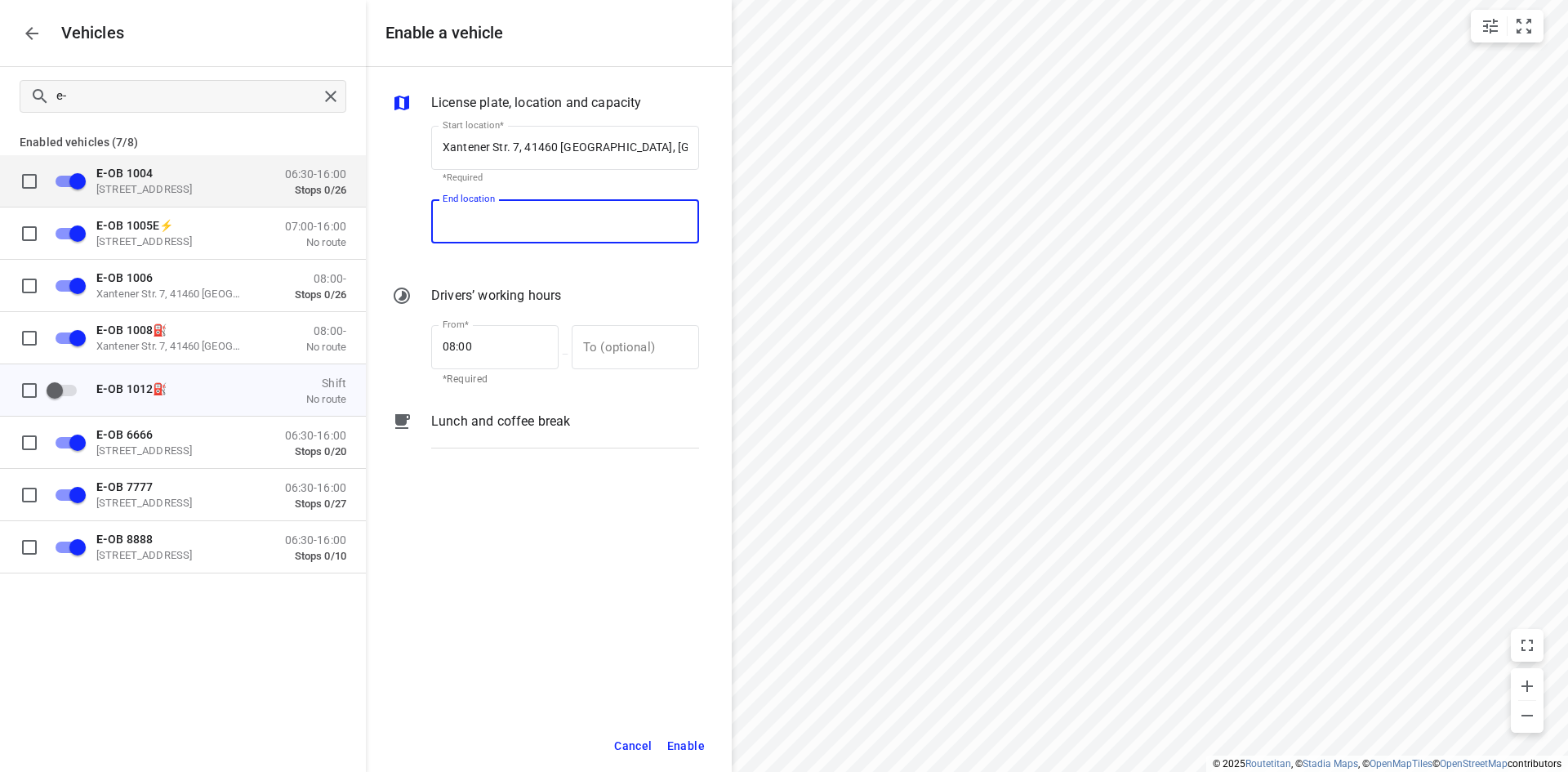
paste input "[STREET_ADDRESS]"
click at [494, 266] on p "[STREET_ADDRESS]" at bounding box center [490, 267] width 95 height 17
type input "Xantener Str. 7, 41460 [GEOGRAPHIC_DATA], [GEOGRAPHIC_DATA]"
click at [694, 747] on span "Enable" at bounding box center [686, 745] width 38 height 20
checkbox input "true"
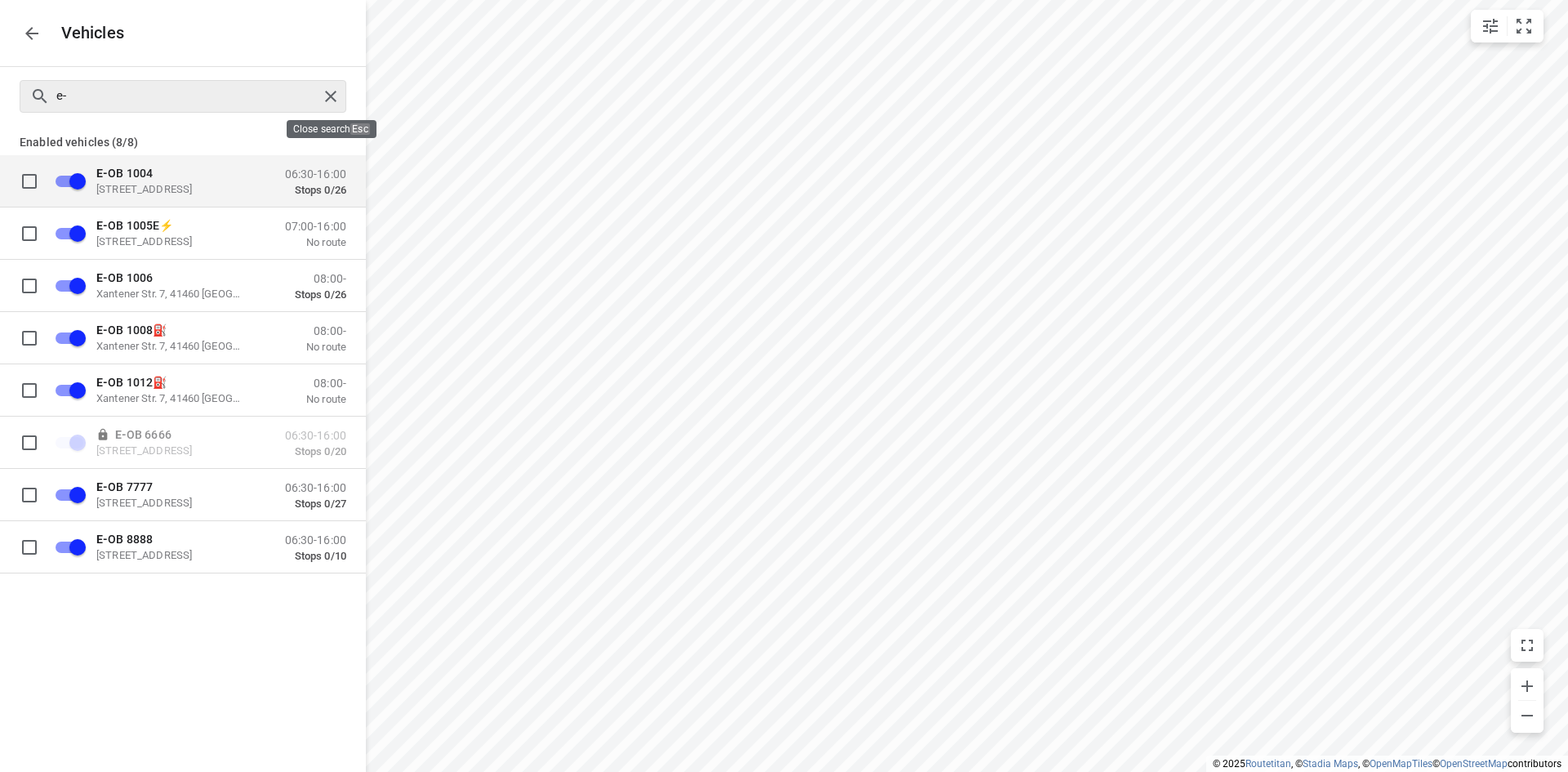
checkbox input "false"
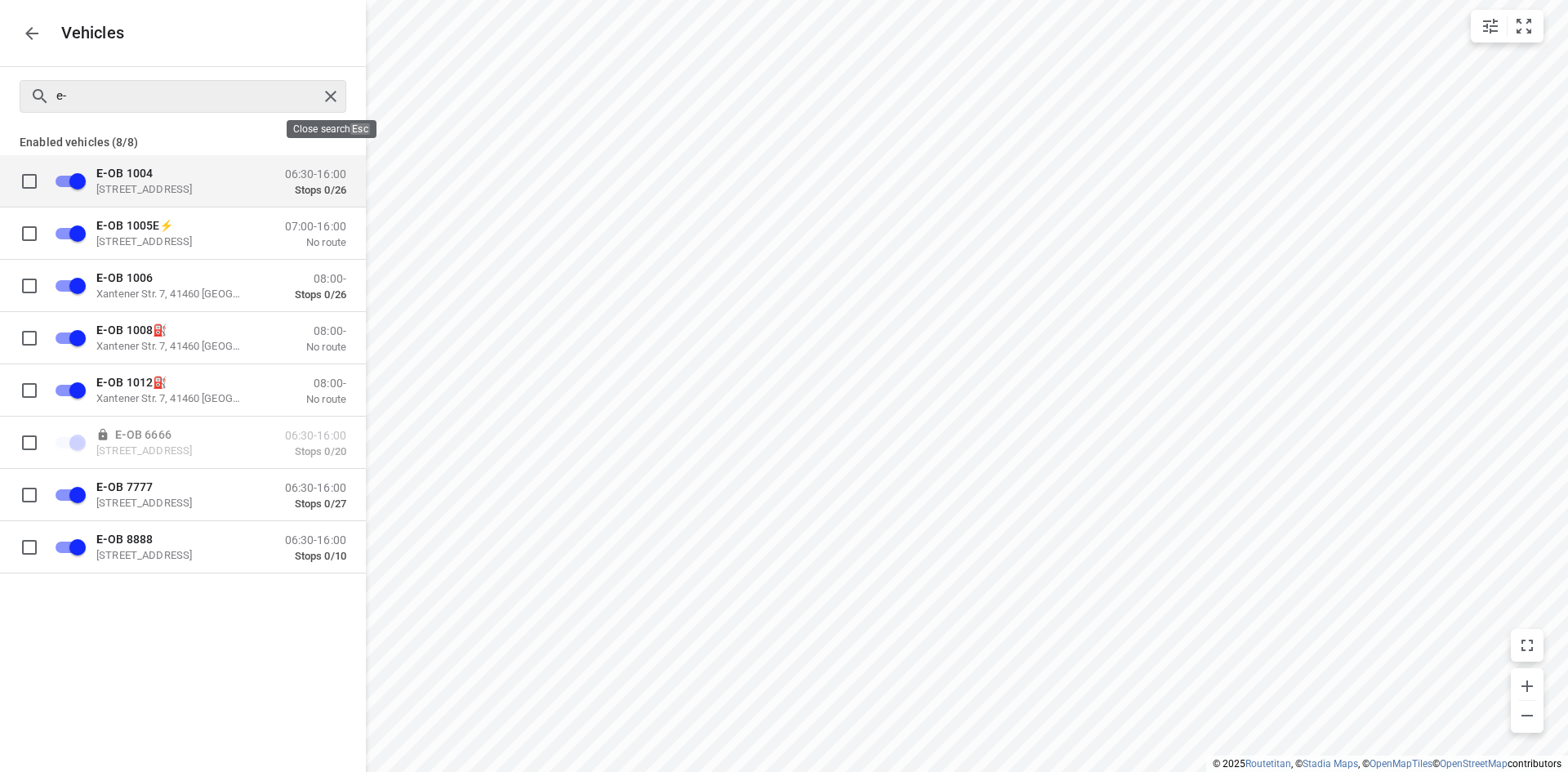
checkbox input "false"
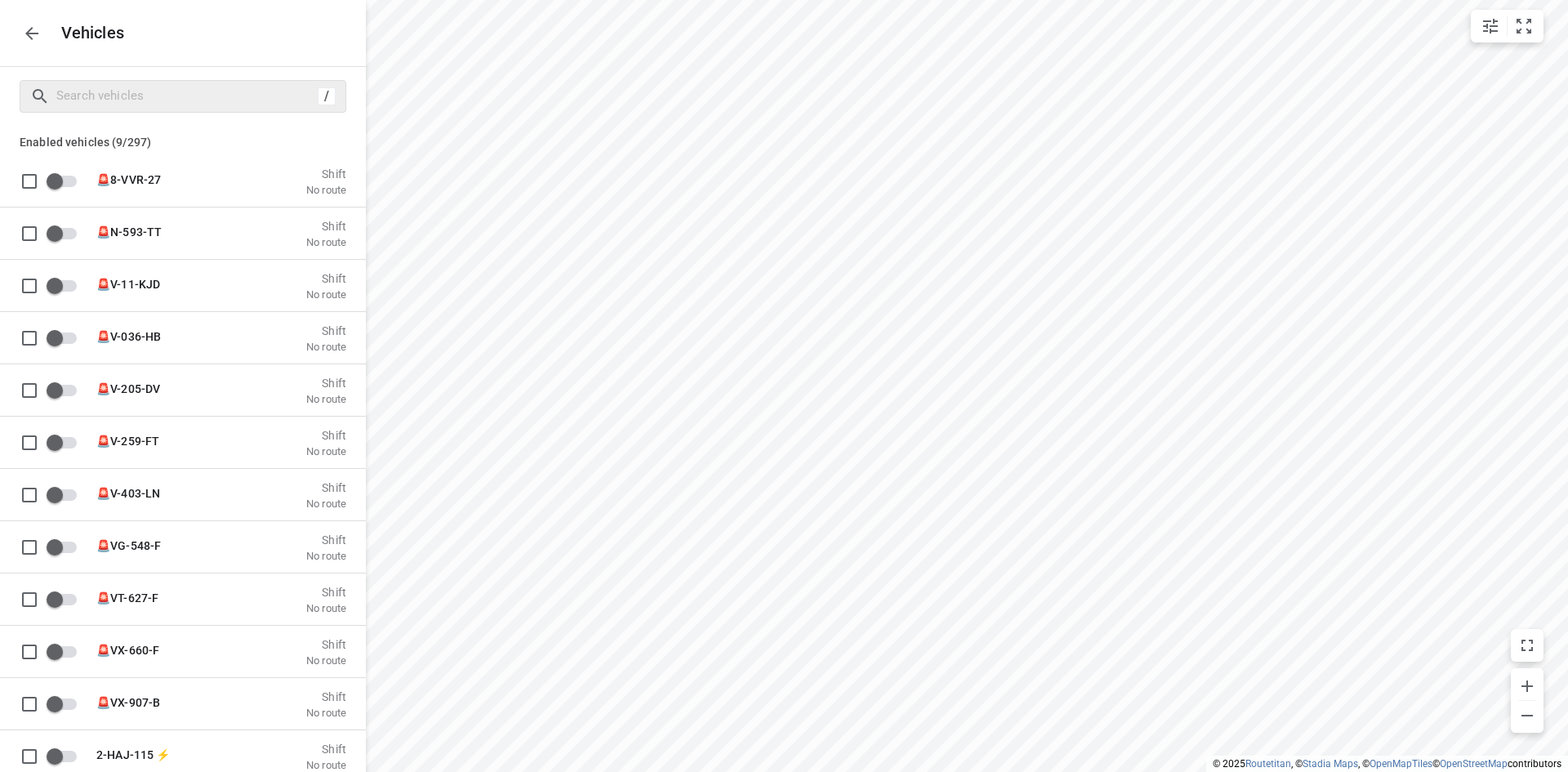
click at [33, 34] on icon "button" at bounding box center [31, 33] width 19 height 19
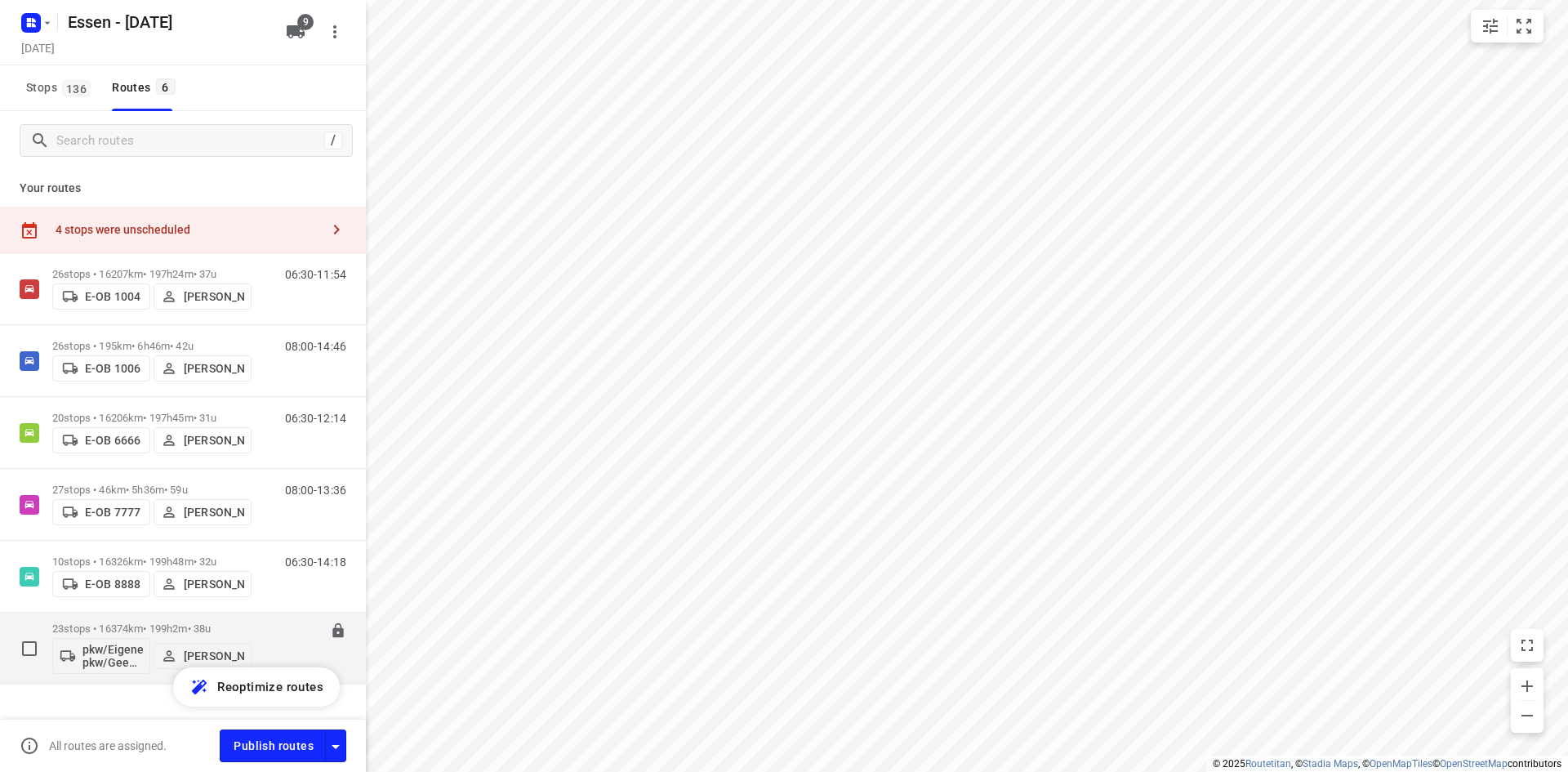
scroll to position [31, 0]
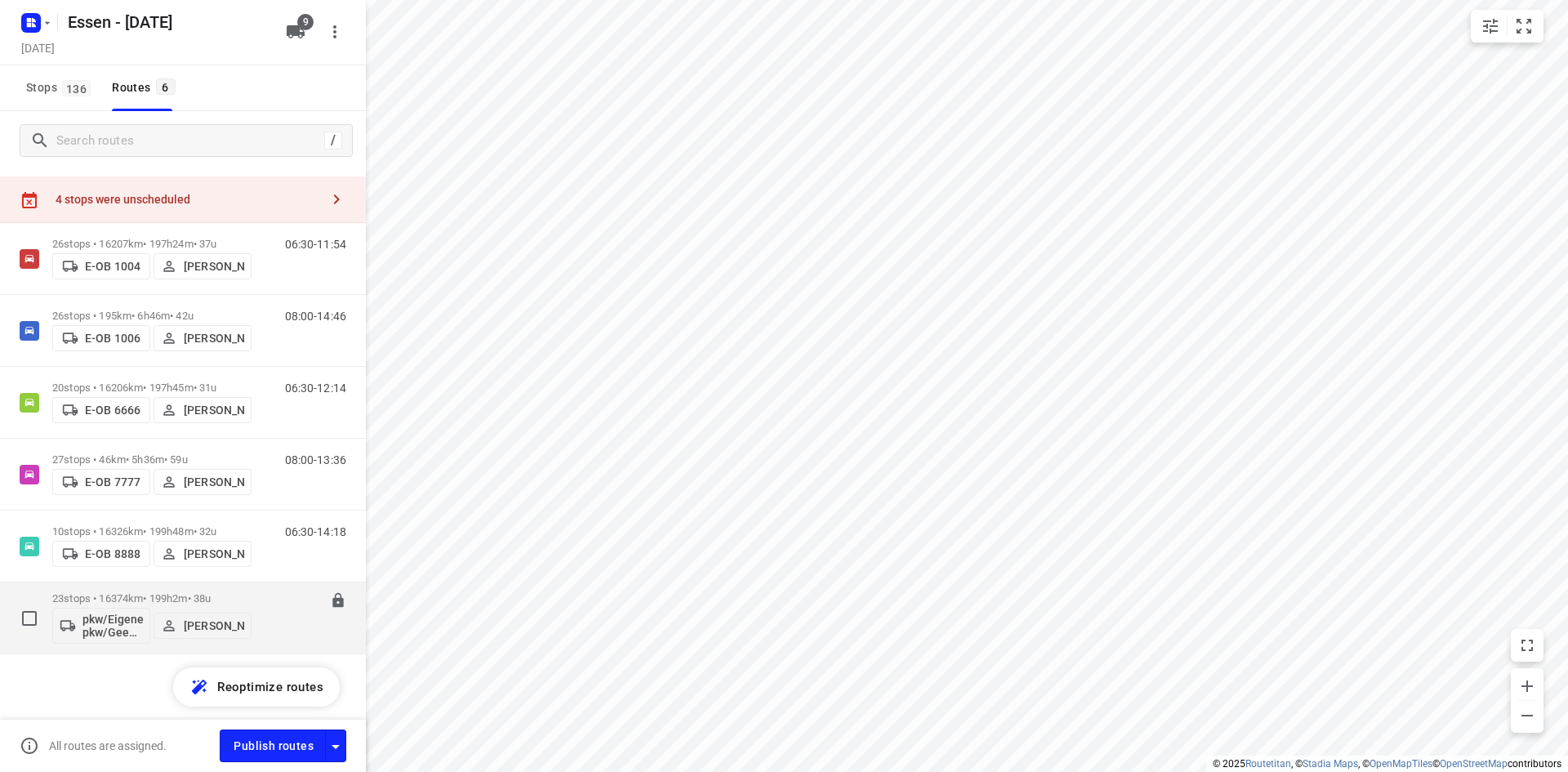
click at [179, 597] on p "23 stops • 16374km • 199h2m • 38u" at bounding box center [152, 598] width 199 height 12
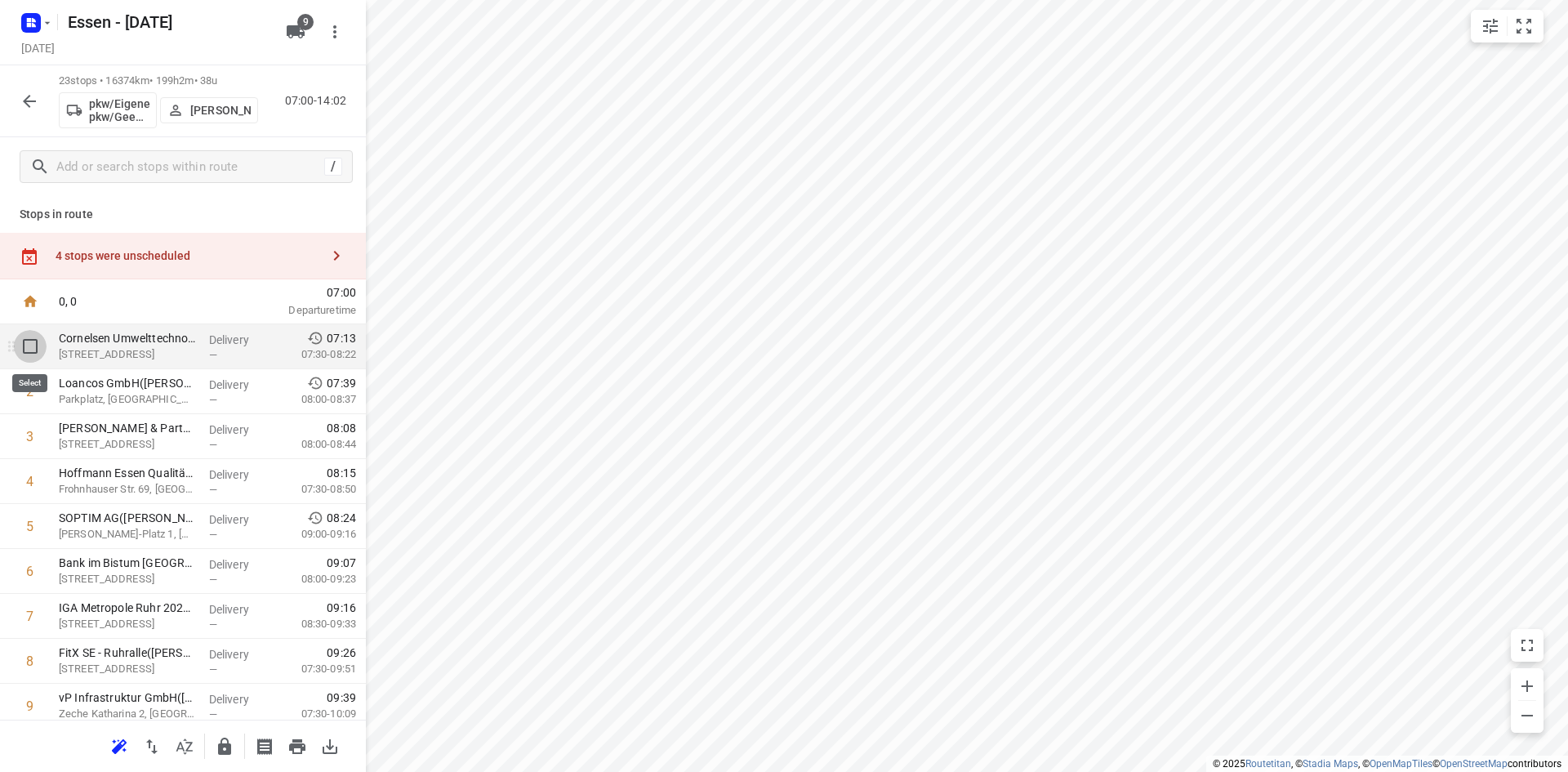
click at [34, 346] on input "checkbox" at bounding box center [30, 346] width 32 height 32
checkbox input "true"
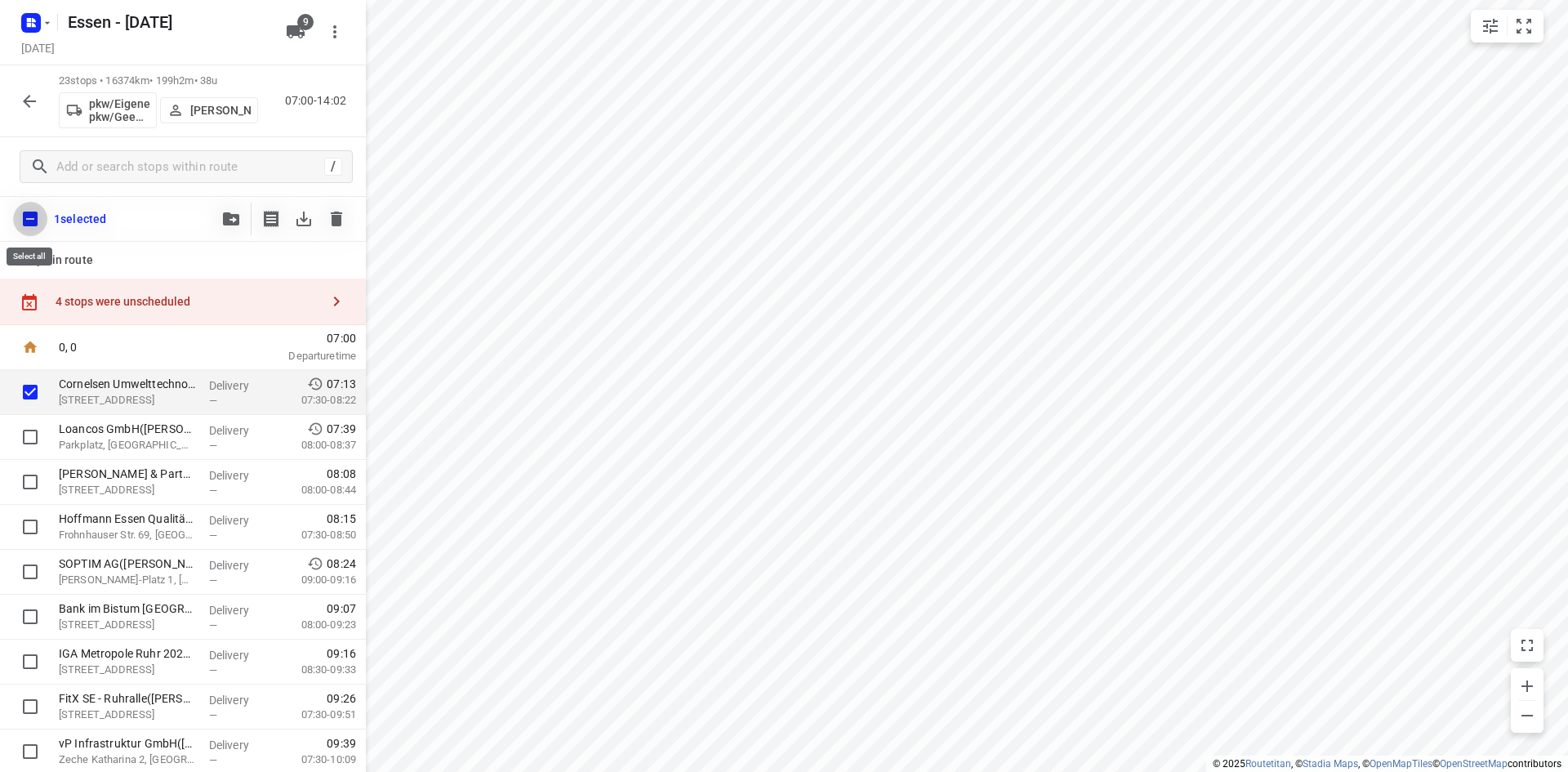
click at [28, 223] on input "checkbox" at bounding box center [30, 218] width 34 height 34
checkbox input "true"
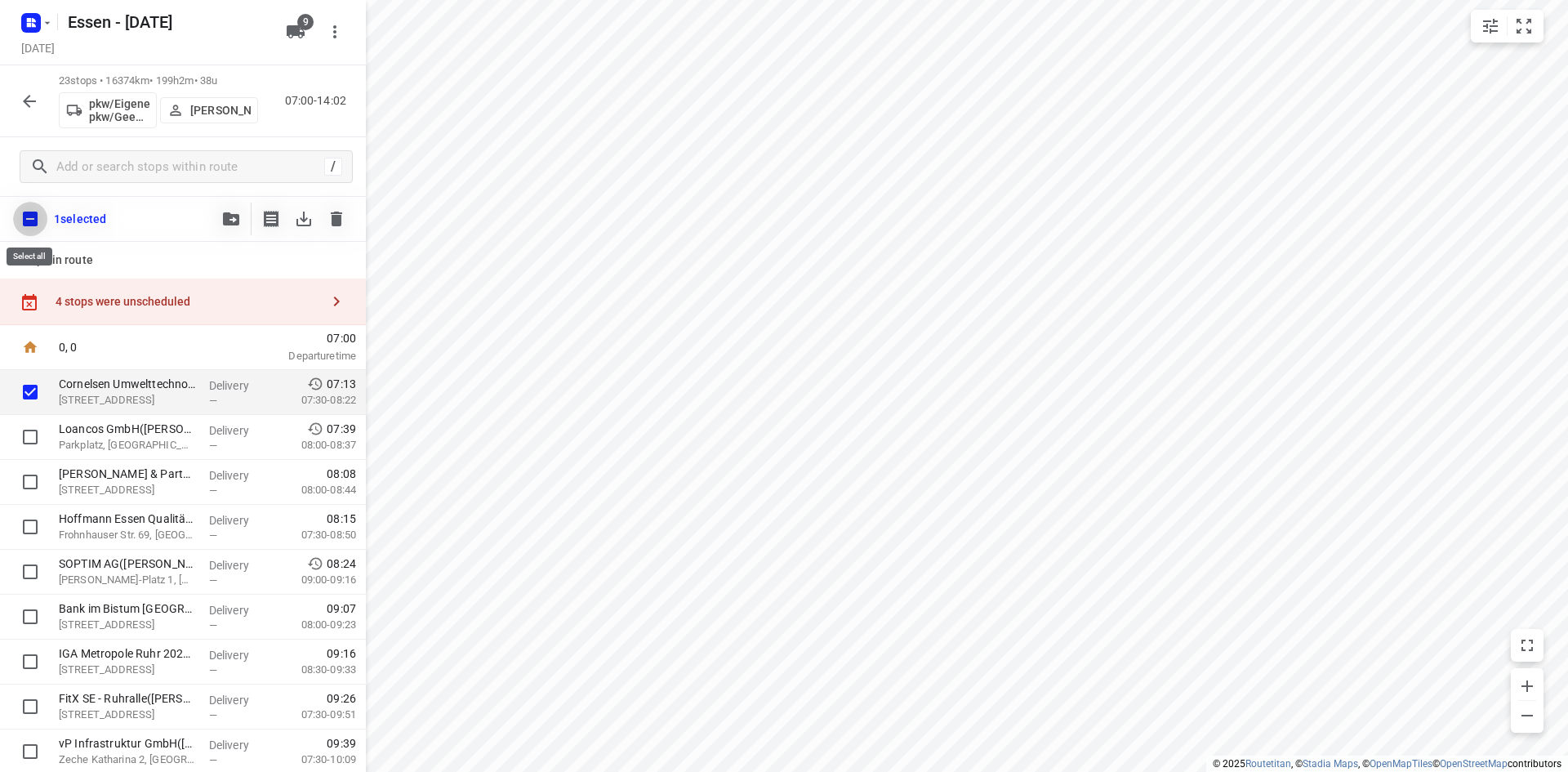
checkbox input "true"
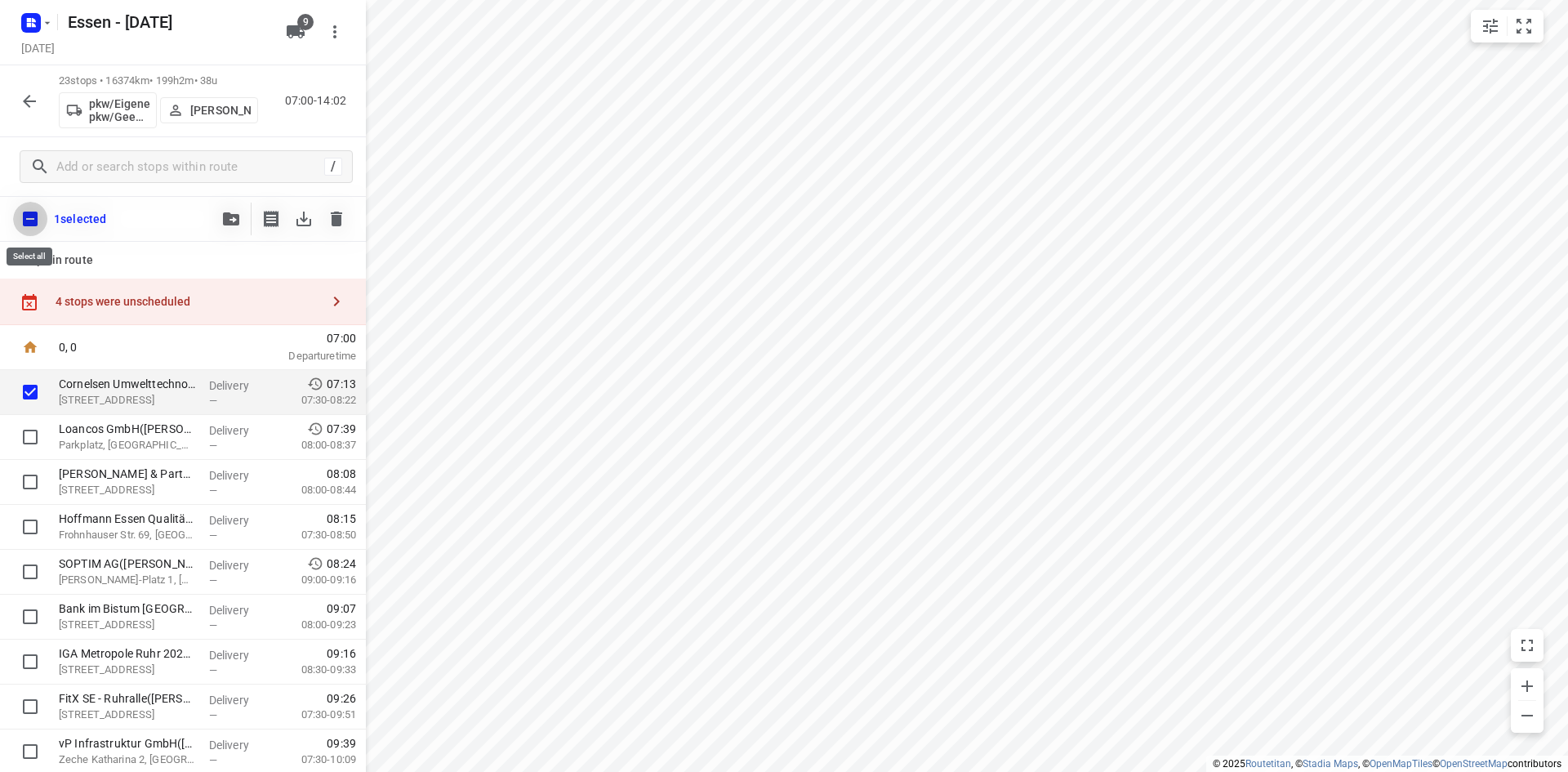
checkbox input "true"
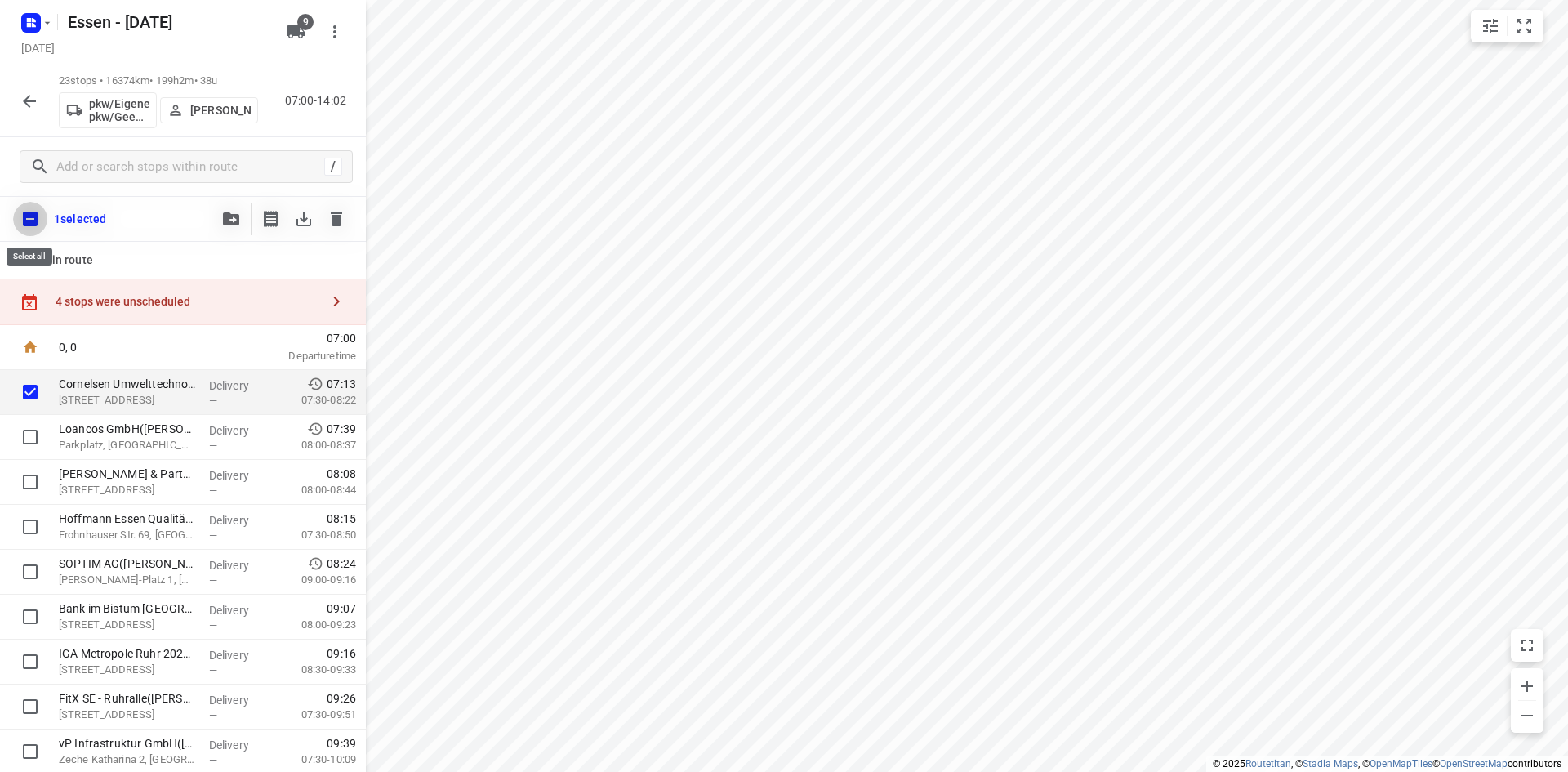
checkbox input "true"
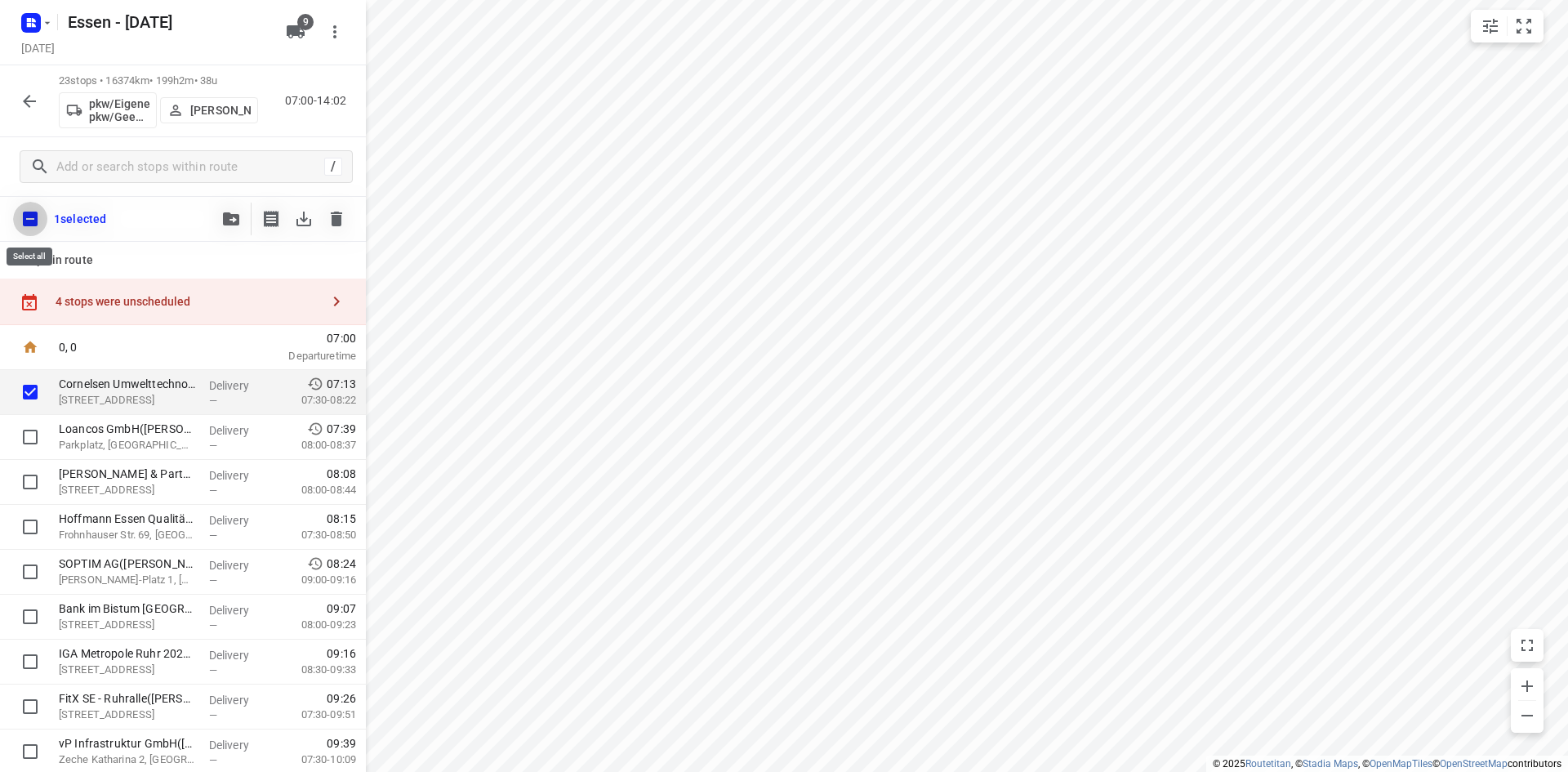
checkbox input "true"
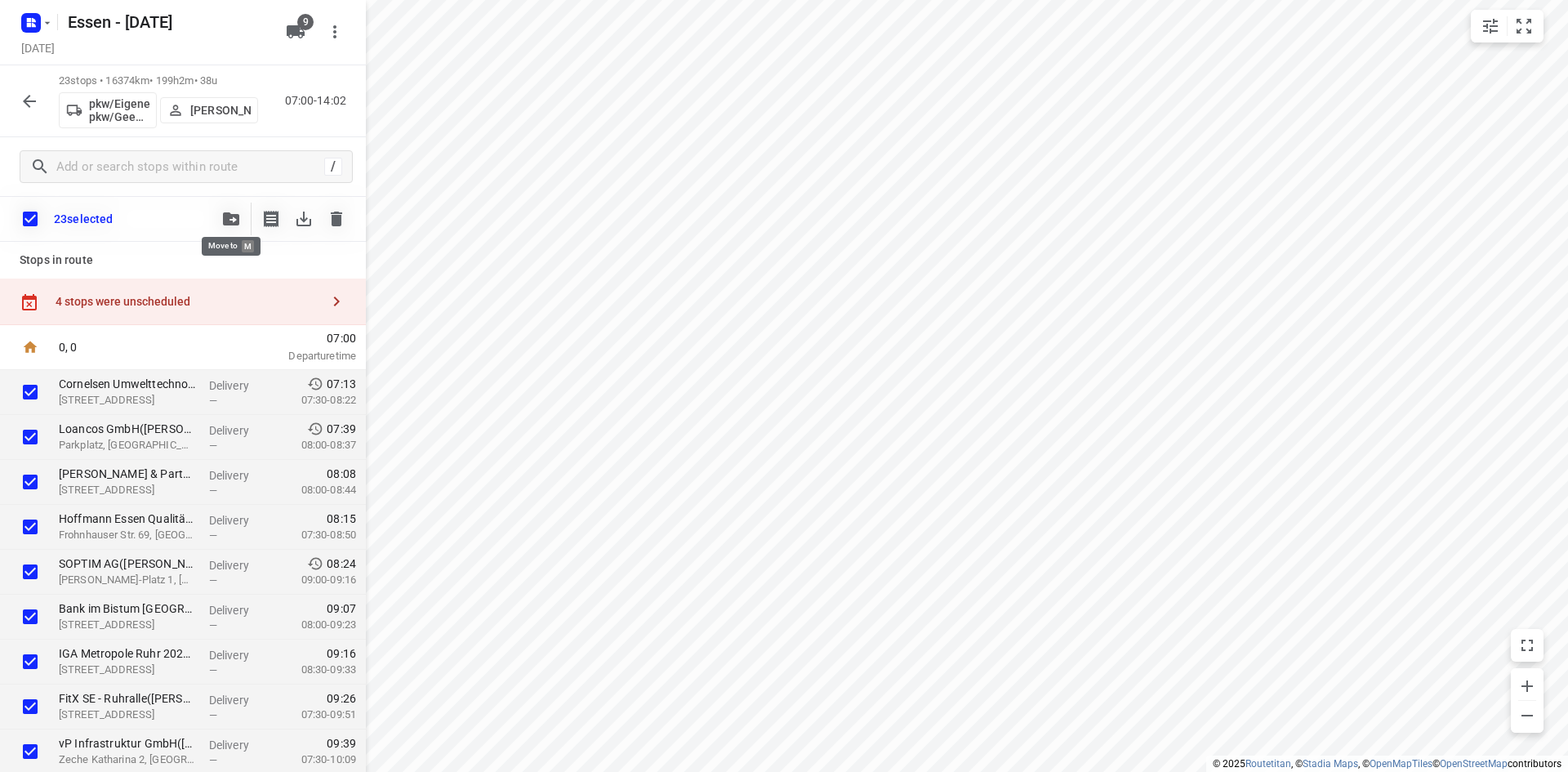
click at [238, 219] on icon "button" at bounding box center [231, 218] width 17 height 13
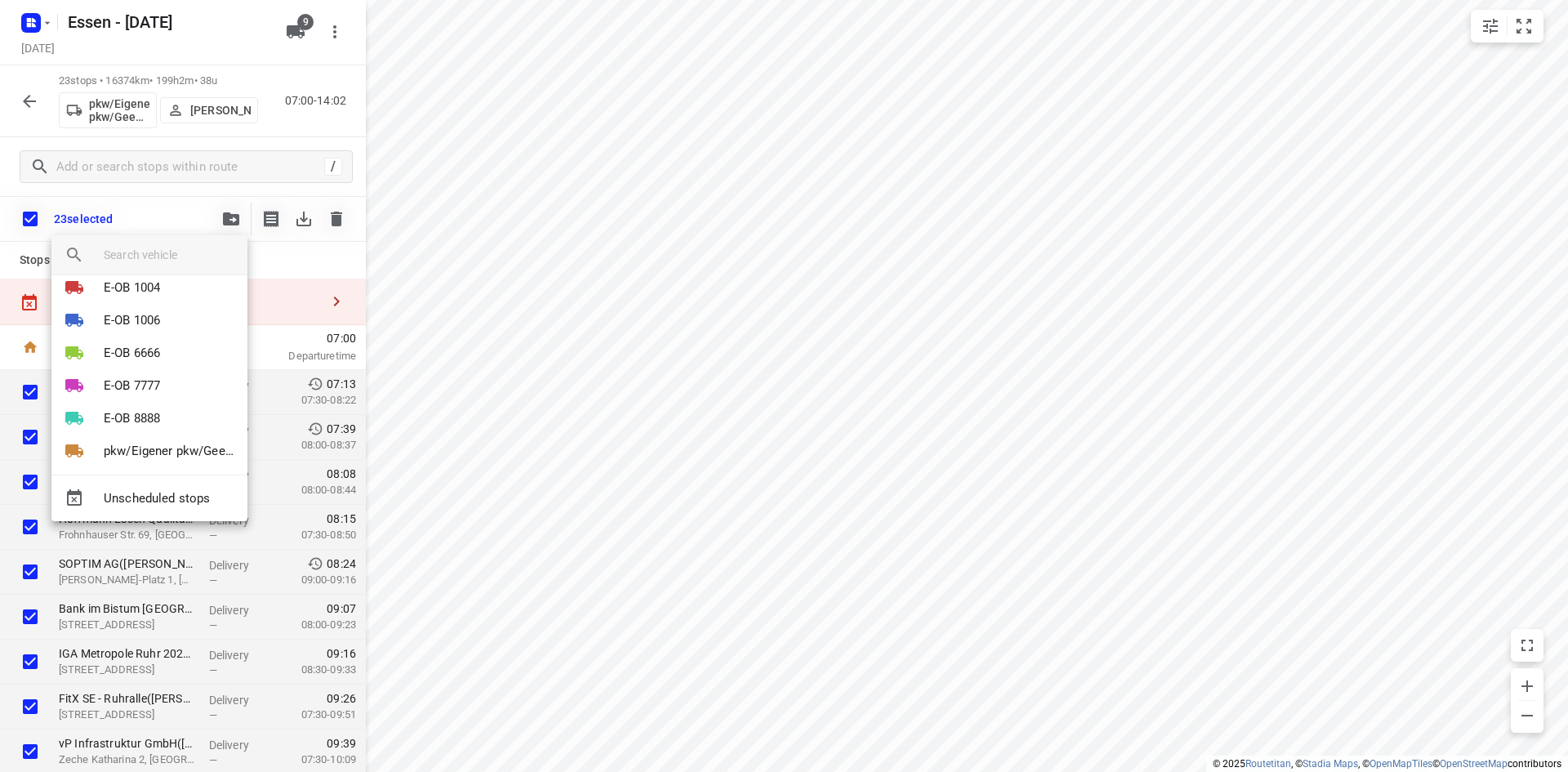
scroll to position [62, 0]
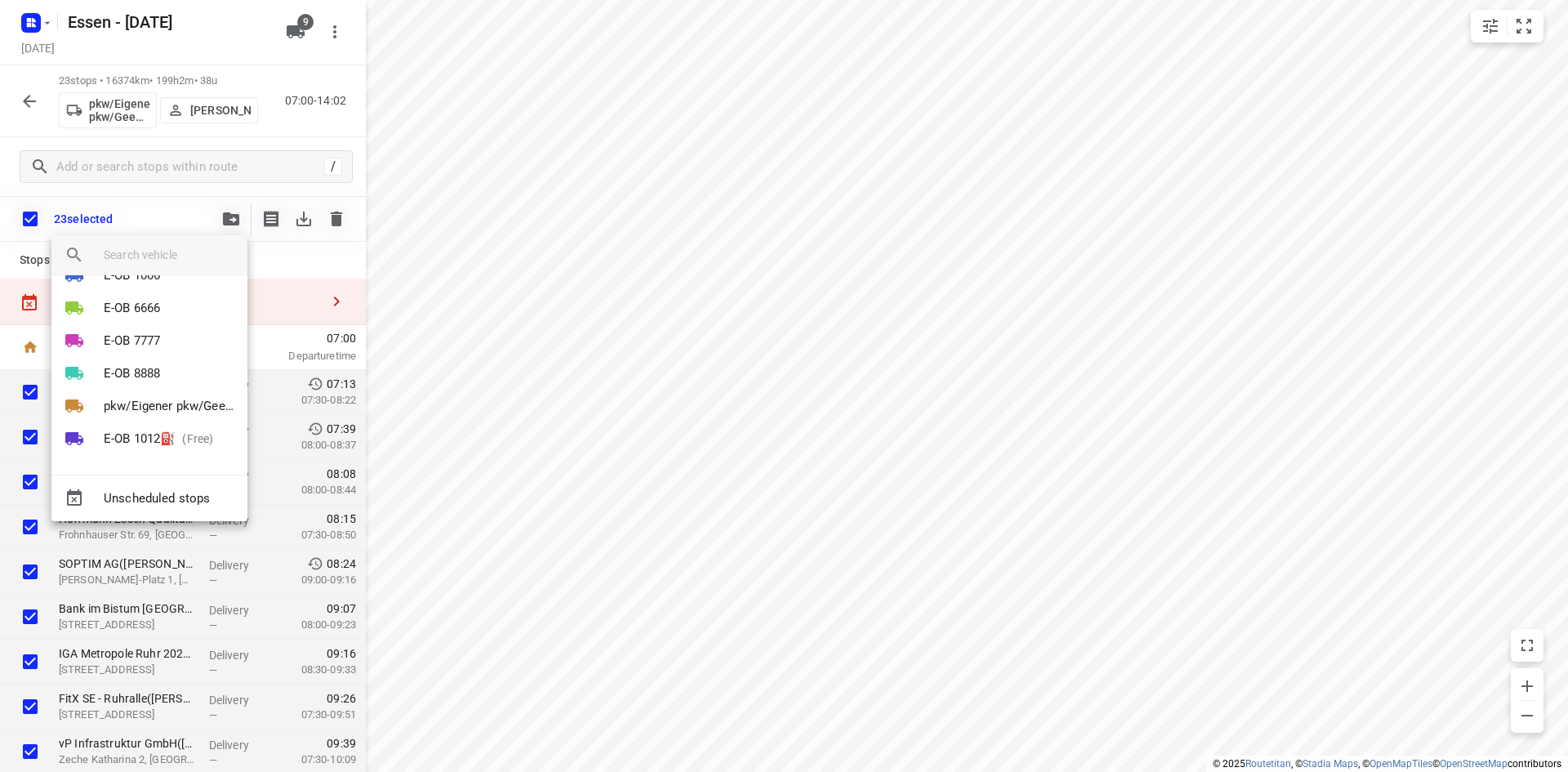
click at [168, 434] on p "E-OB 1012⛽️" at bounding box center [140, 439] width 72 height 19
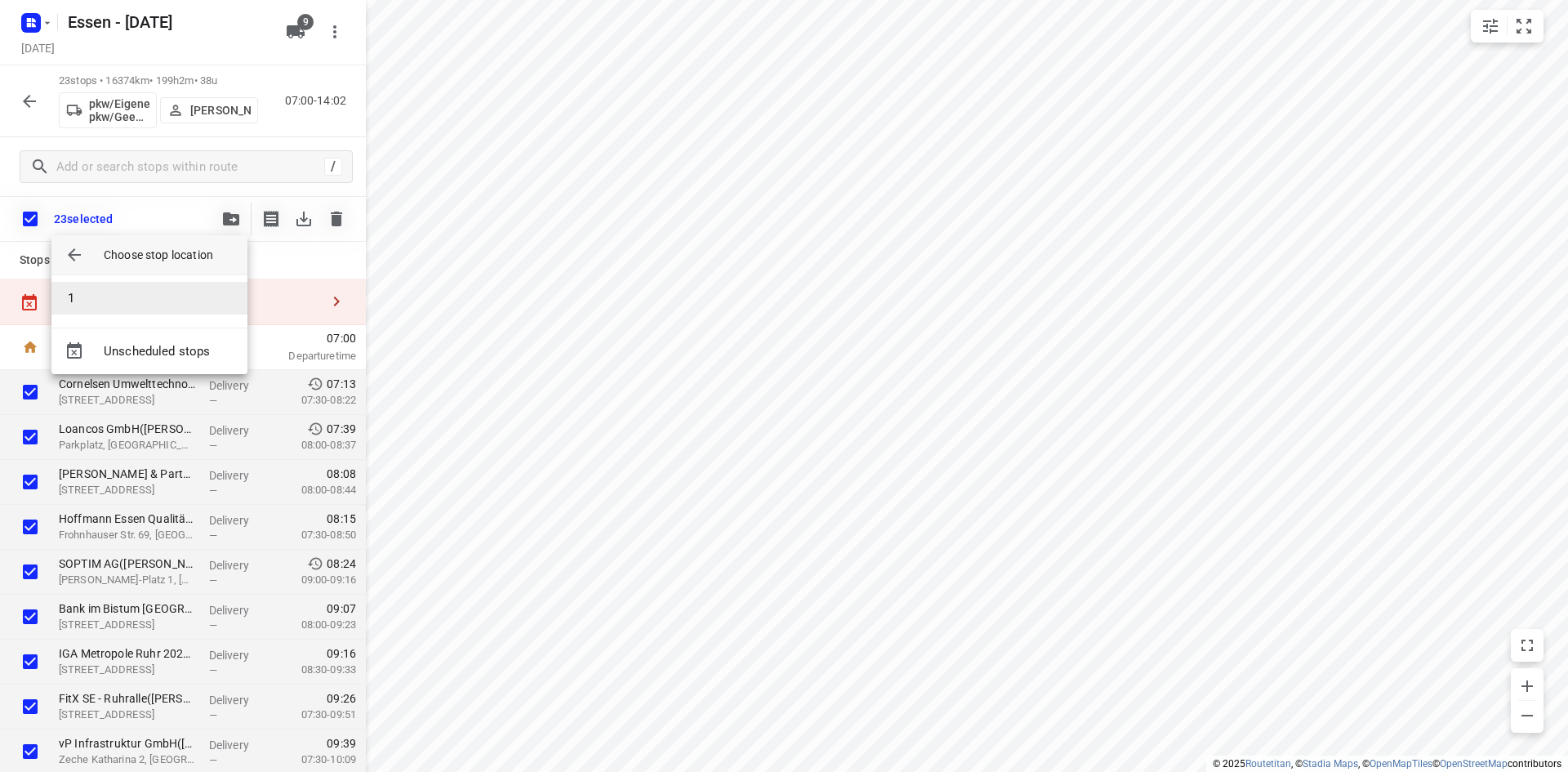
click at [156, 301] on li "1" at bounding box center [149, 298] width 196 height 32
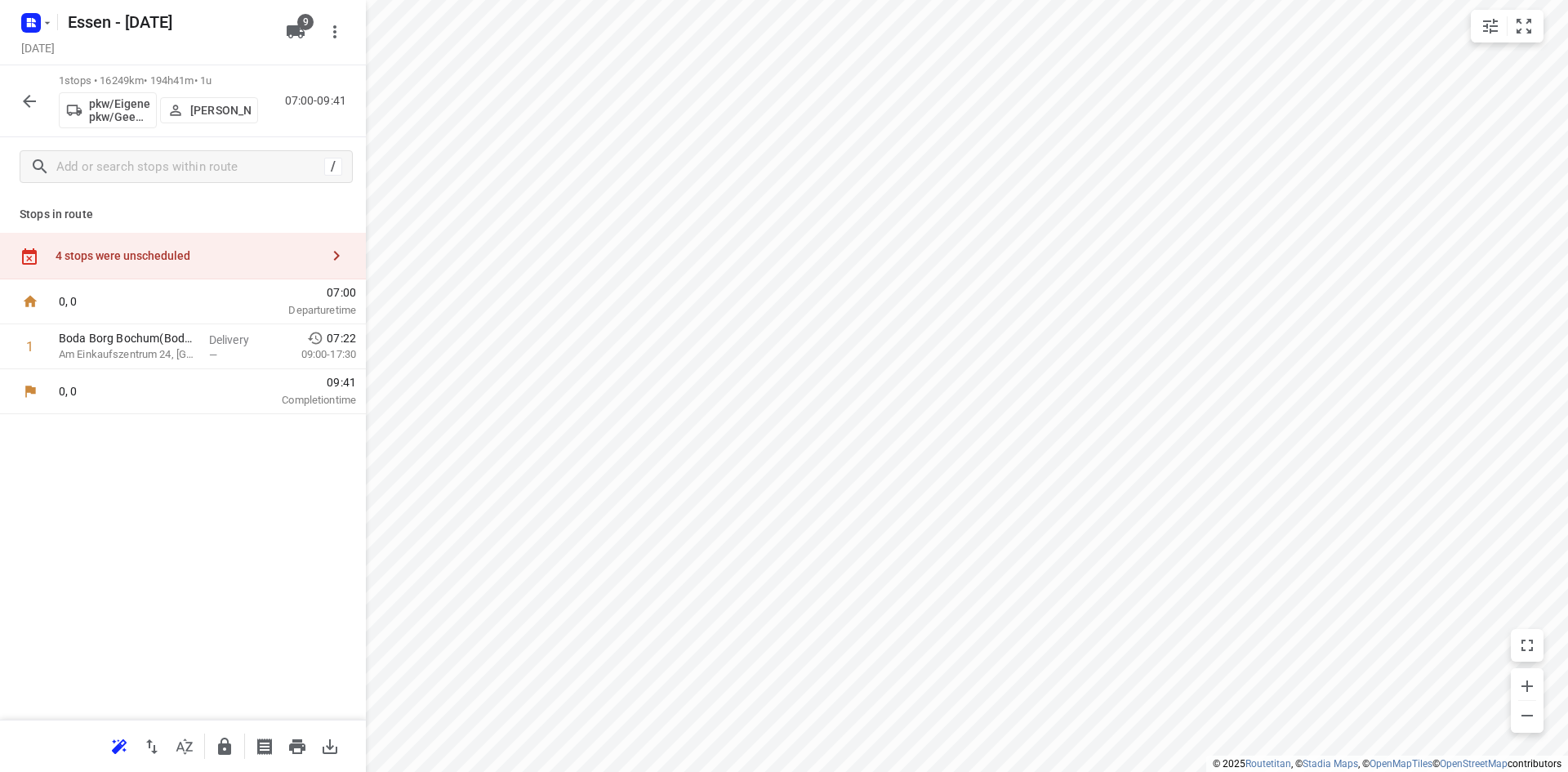
click at [180, 263] on div "4 stops were unscheduled" at bounding box center [183, 255] width 366 height 46
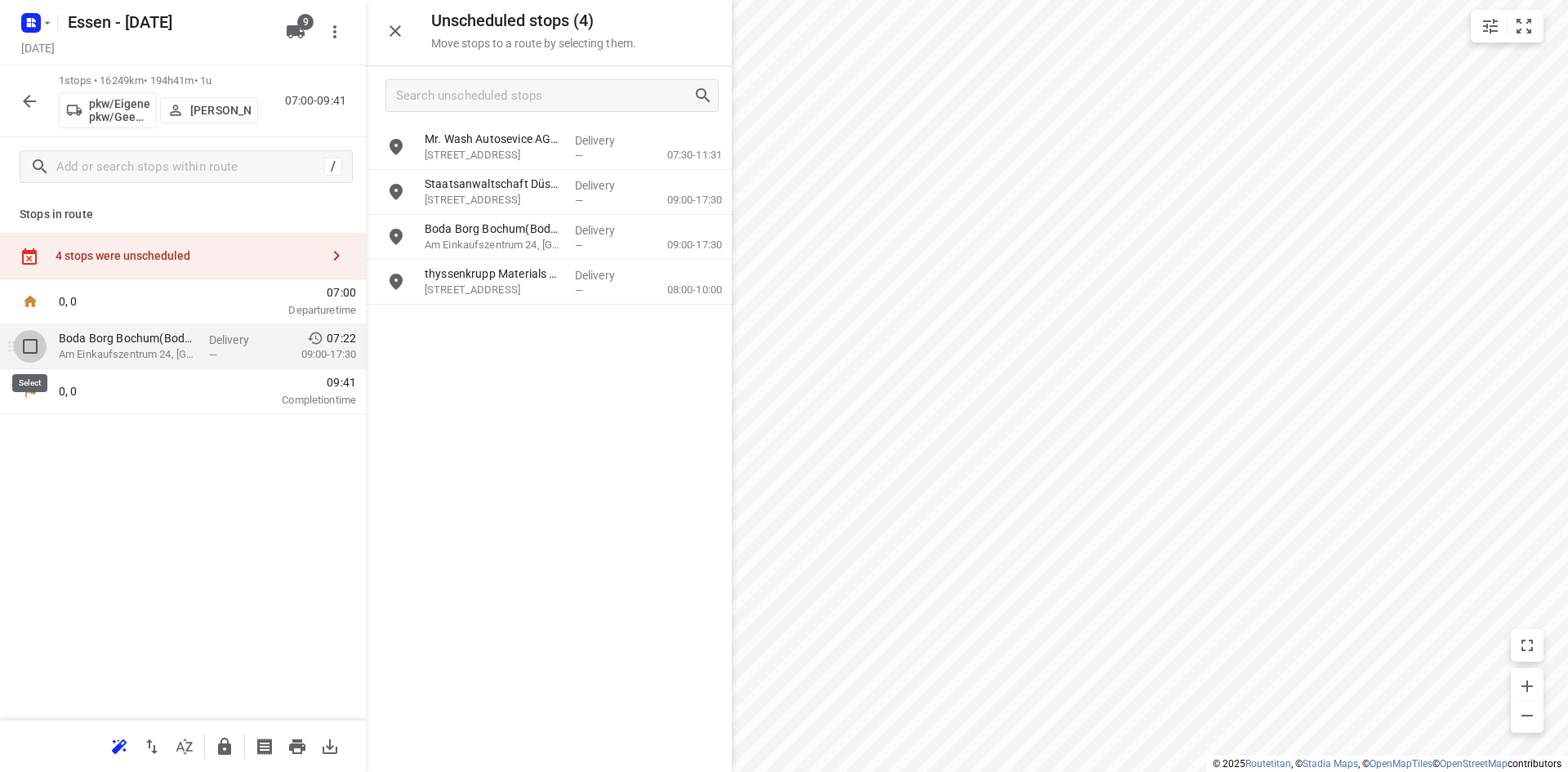
click at [31, 353] on input "checkbox" at bounding box center [30, 346] width 32 height 32
checkbox input "true"
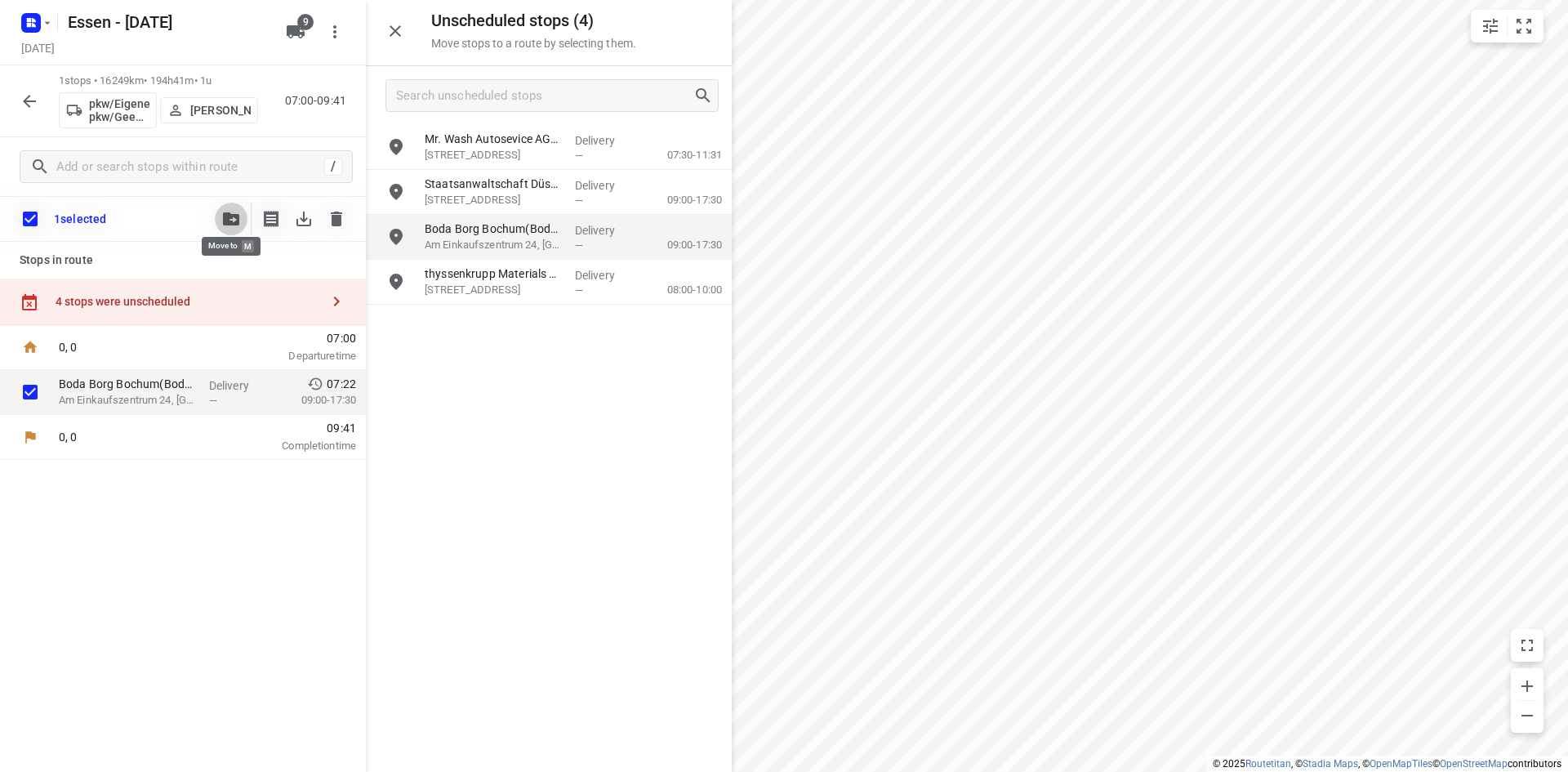
click at [232, 217] on icon "button" at bounding box center [231, 218] width 17 height 13
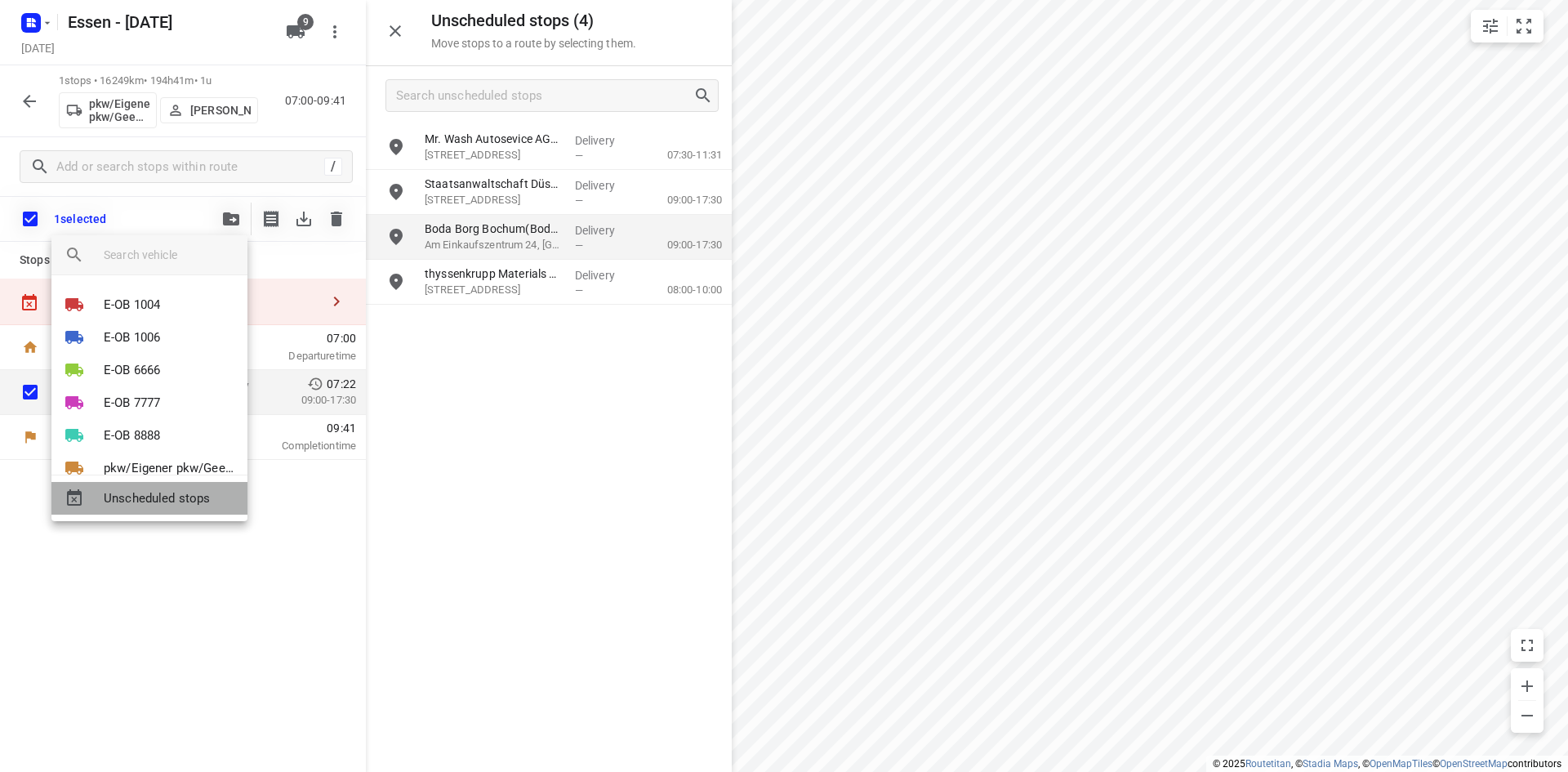
click at [190, 503] on span "Unscheduled stops" at bounding box center [169, 499] width 131 height 19
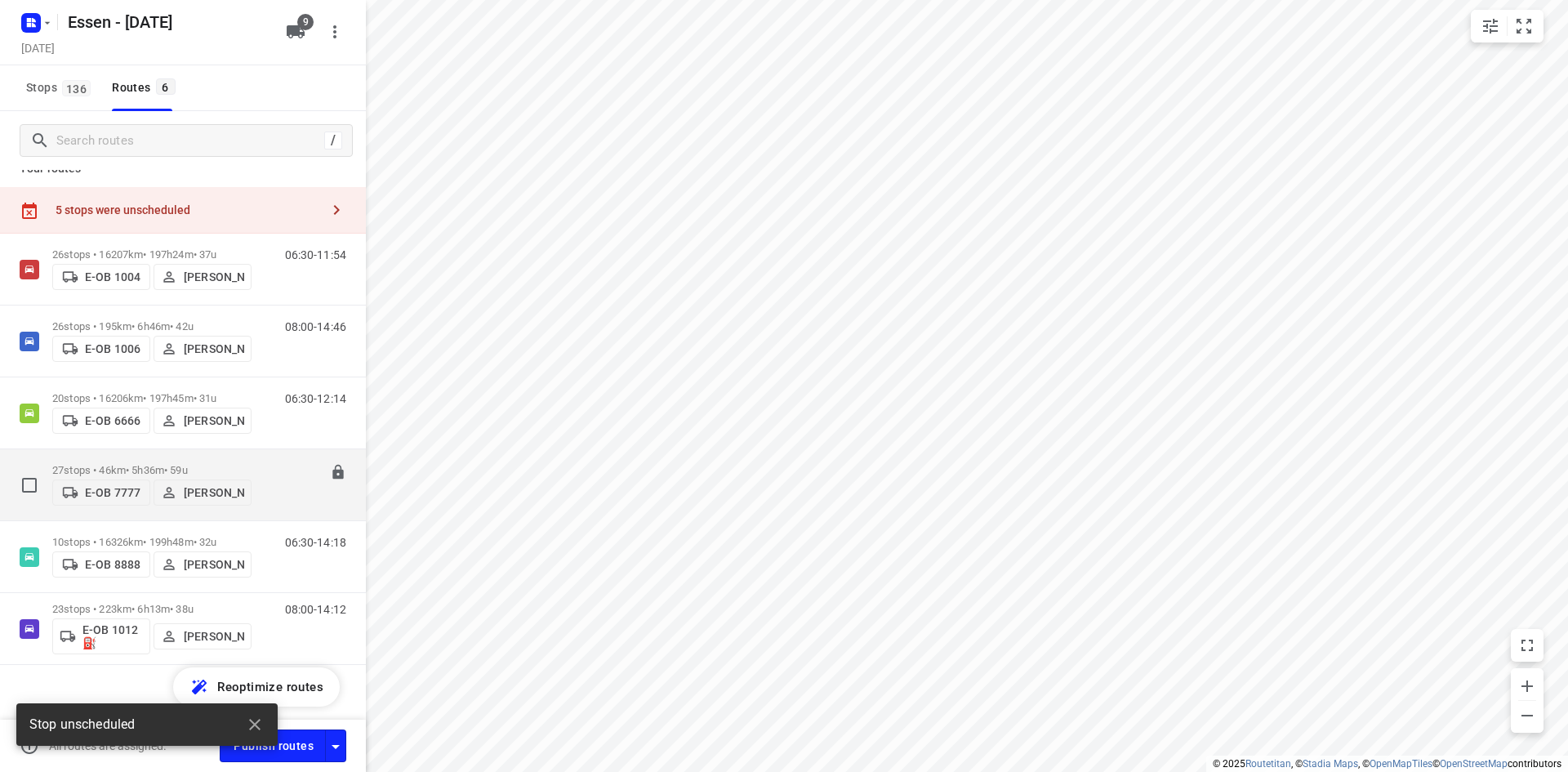
scroll to position [31, 0]
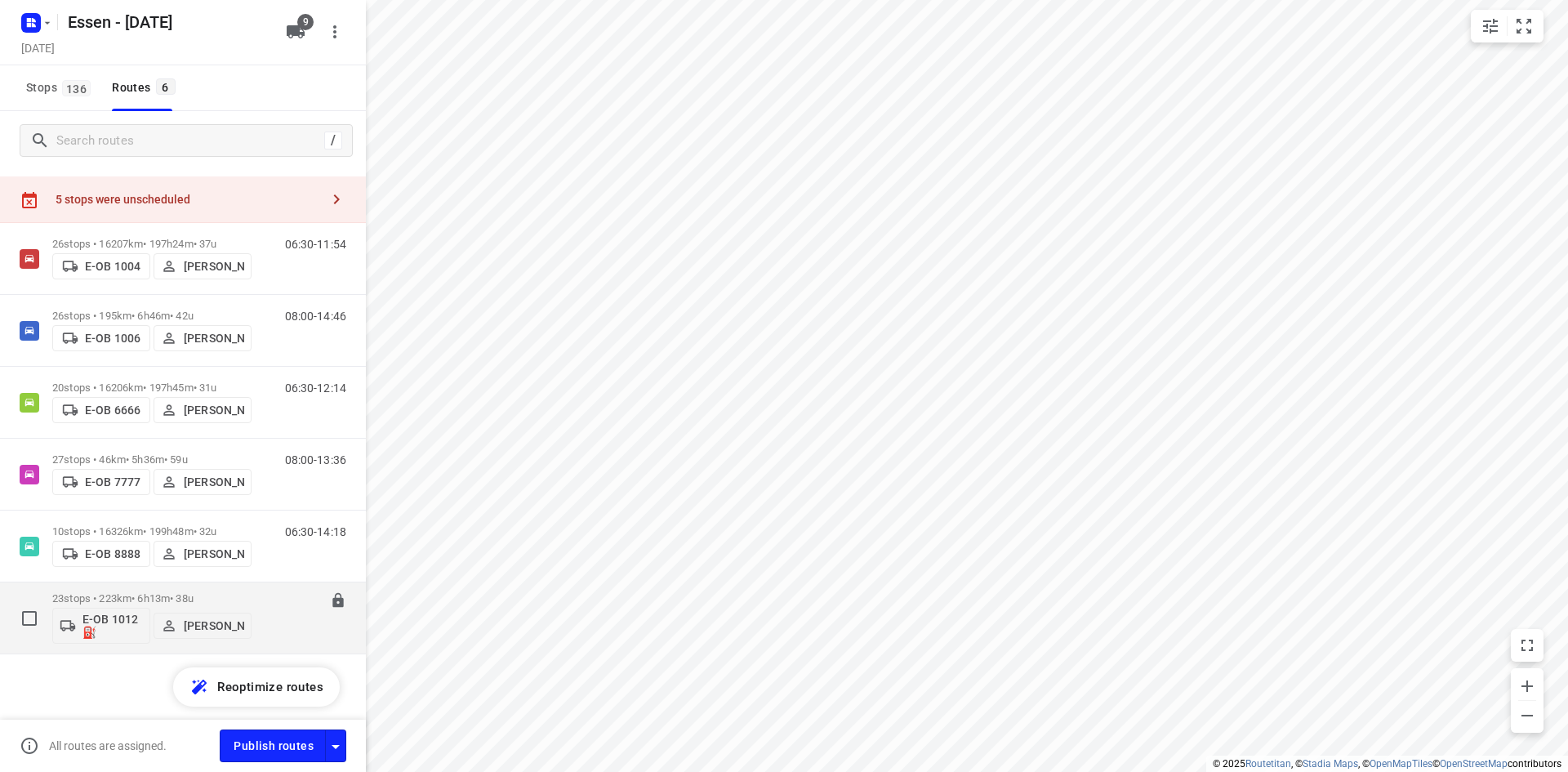
click at [145, 594] on p "23 stops • 223km • 6h13m • 38u" at bounding box center [152, 598] width 199 height 12
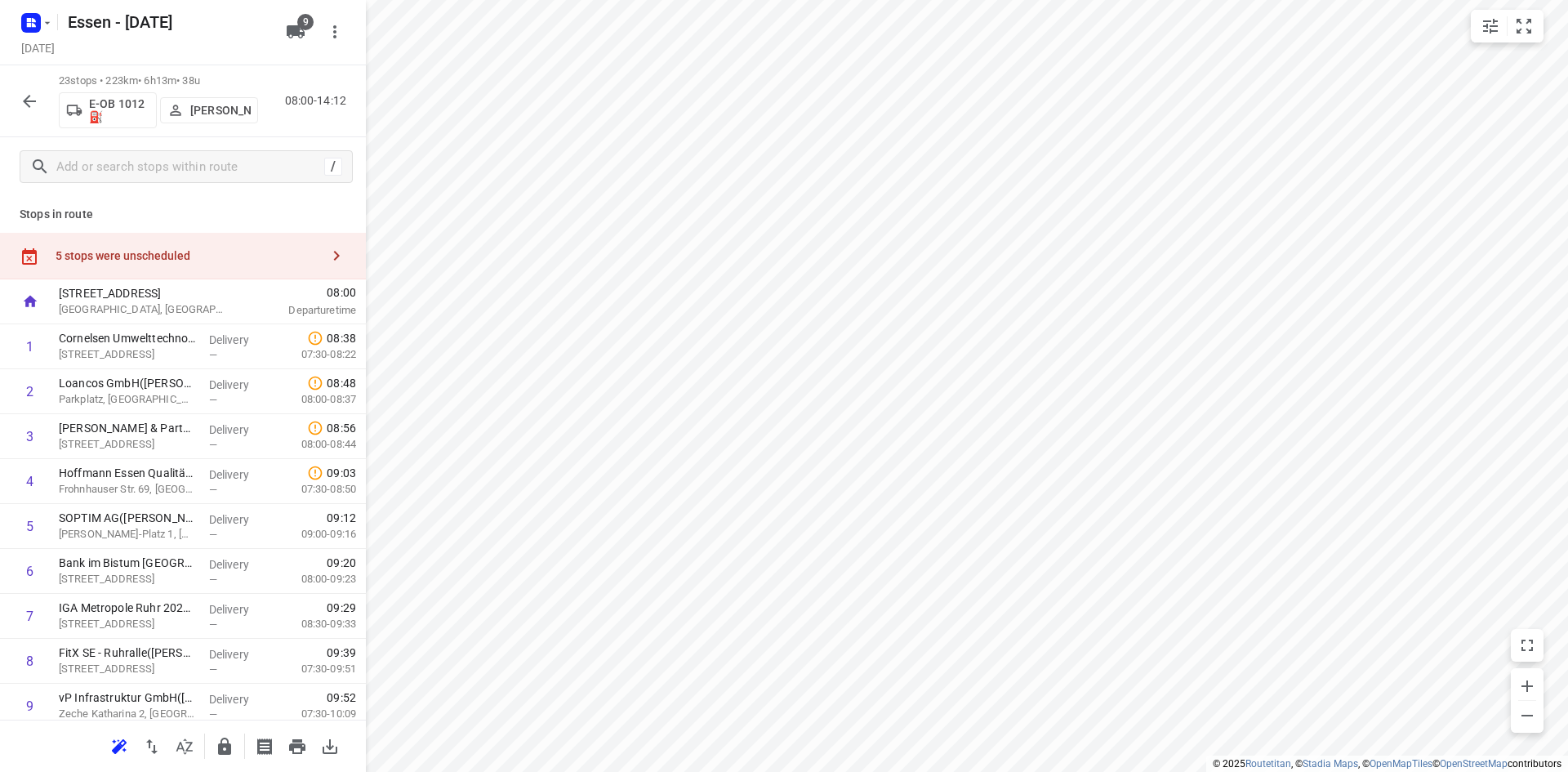
click at [188, 754] on icon "button" at bounding box center [184, 746] width 19 height 19
click at [220, 746] on icon "button" at bounding box center [224, 746] width 13 height 17
click at [35, 97] on icon "button" at bounding box center [29, 101] width 19 height 19
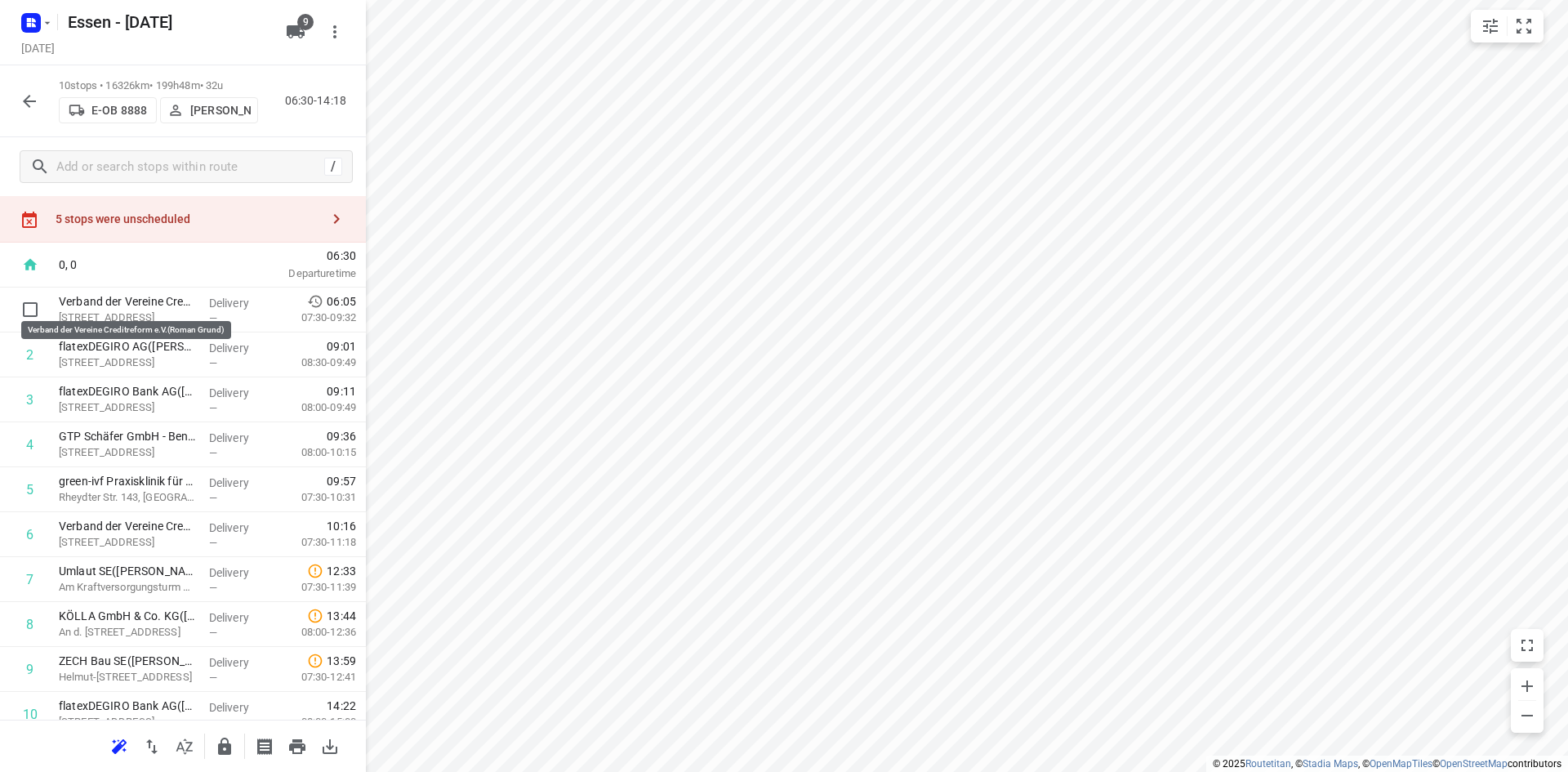
scroll to position [0, 0]
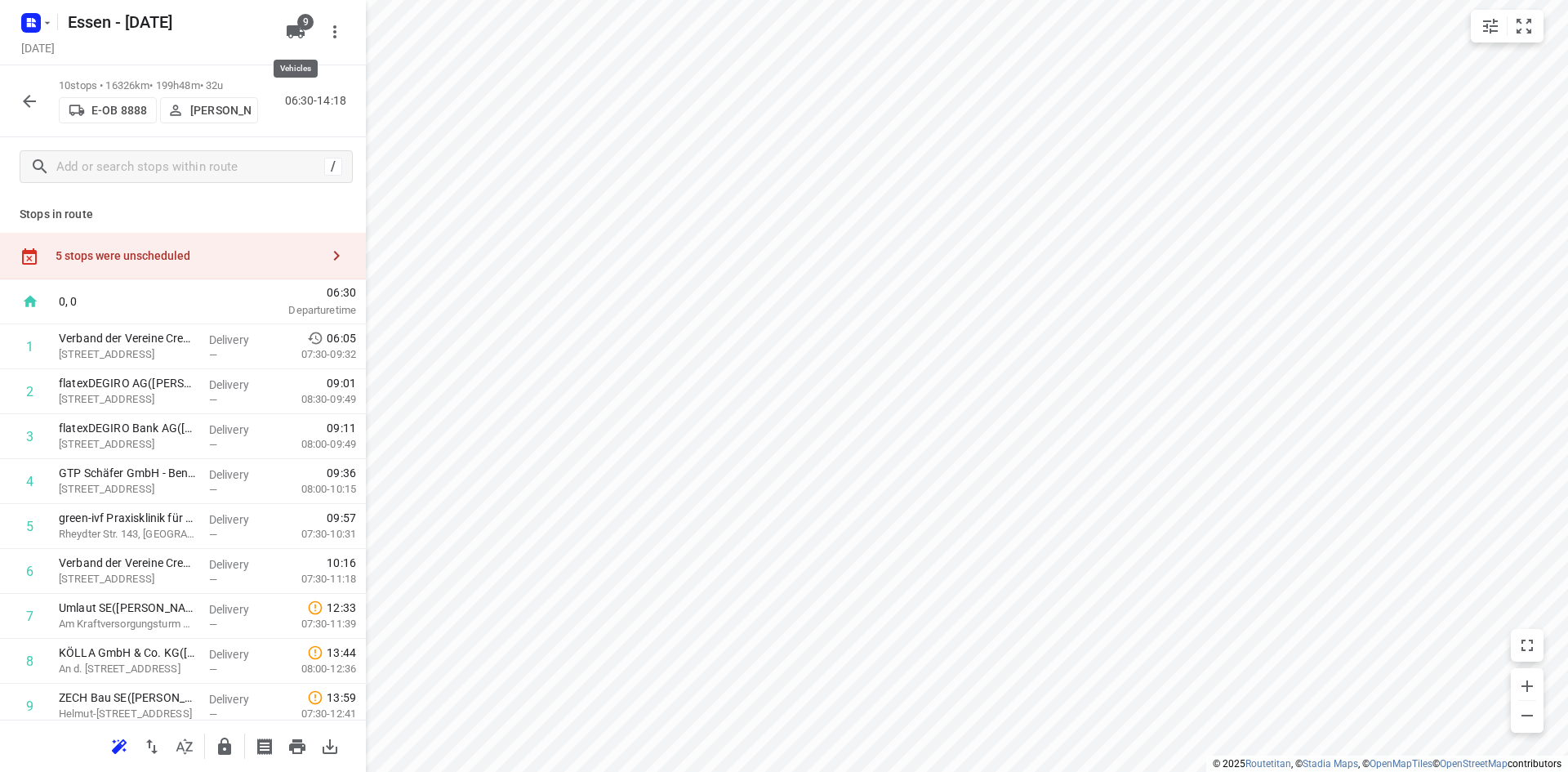
click at [295, 31] on icon "button" at bounding box center [295, 31] width 18 height 13
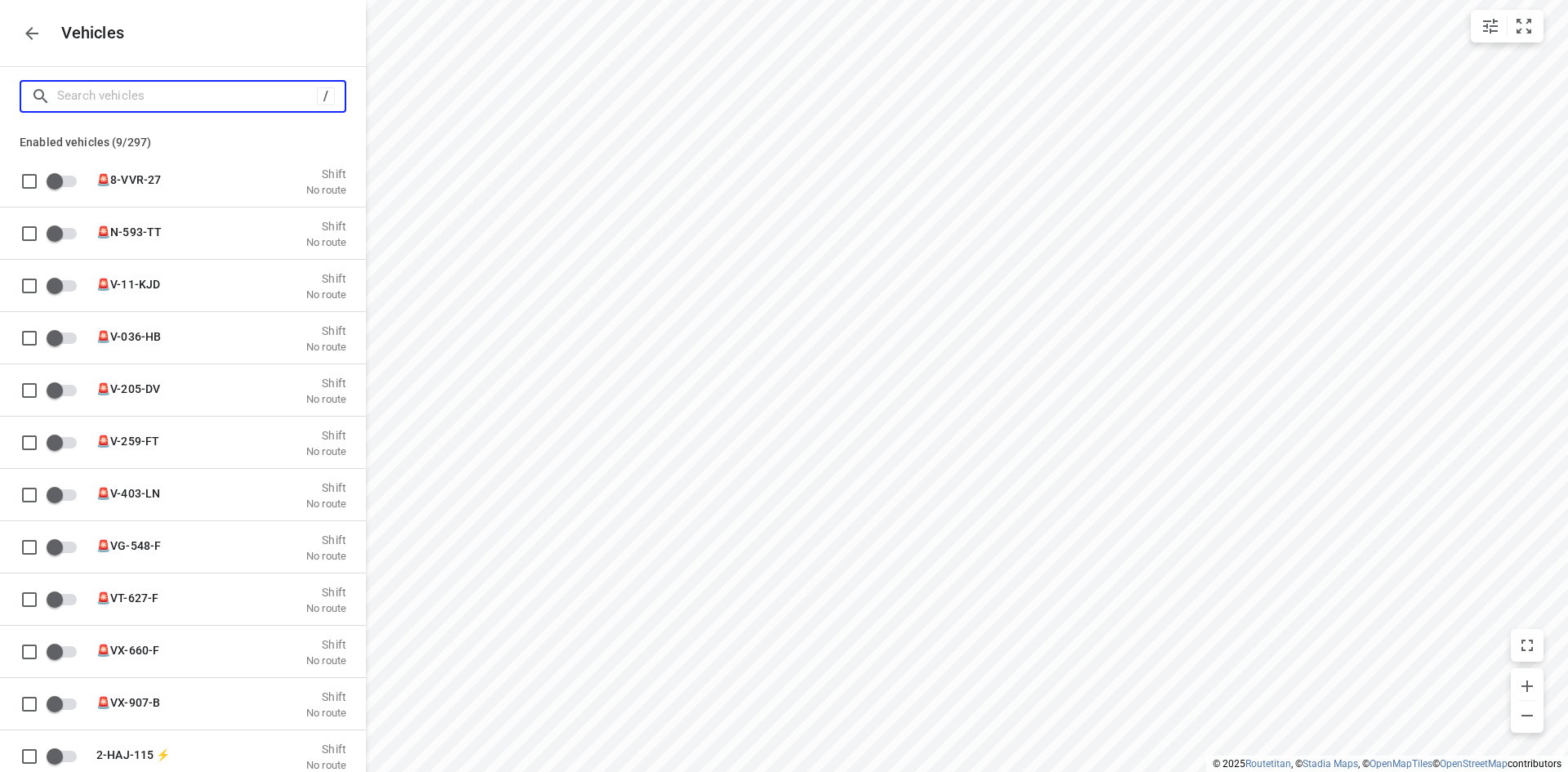
click at [204, 86] on input "Search vehicles" at bounding box center [186, 95] width 259 height 25
type input "e"
checkbox input "true"
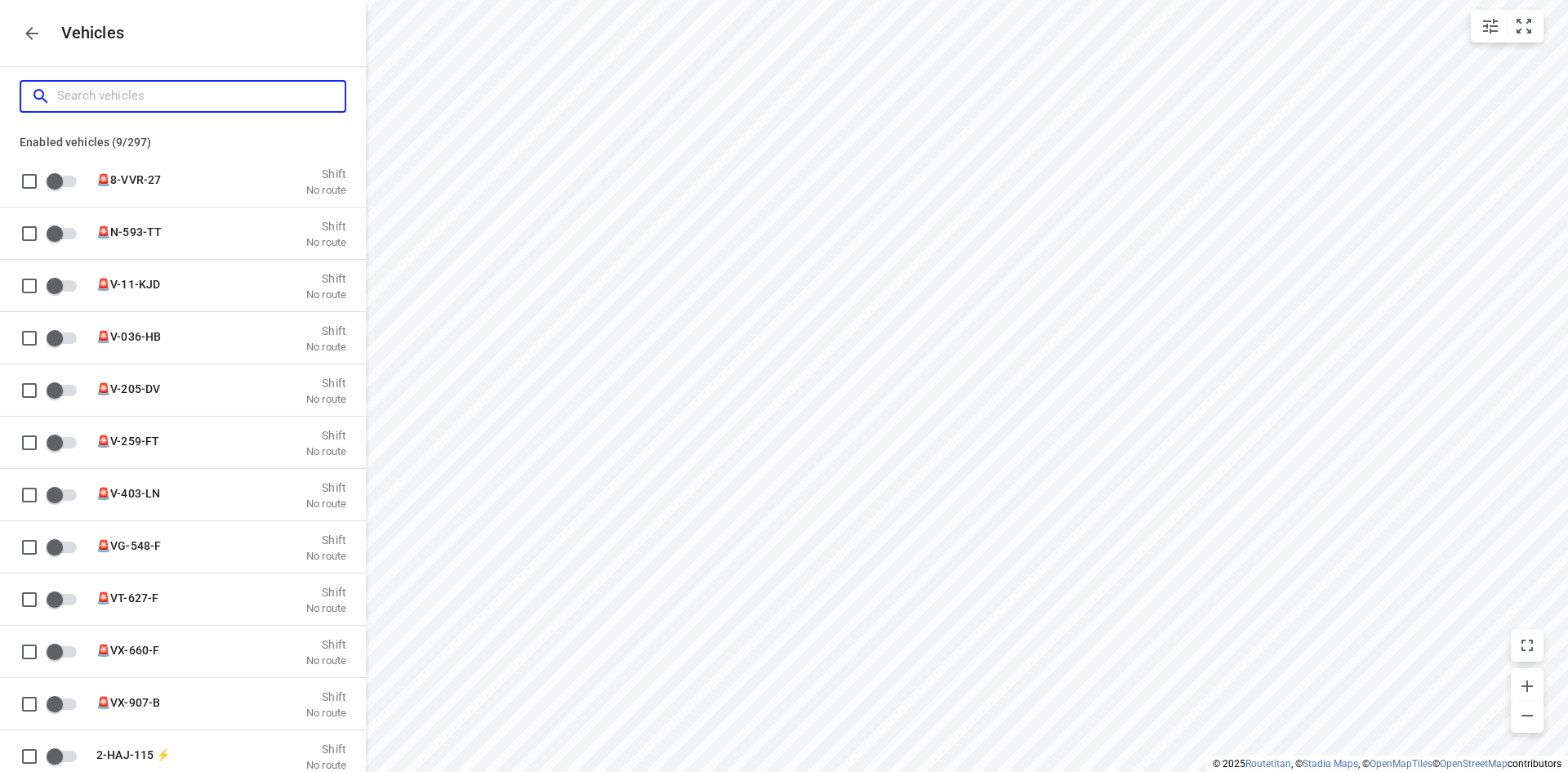
checkbox input "true"
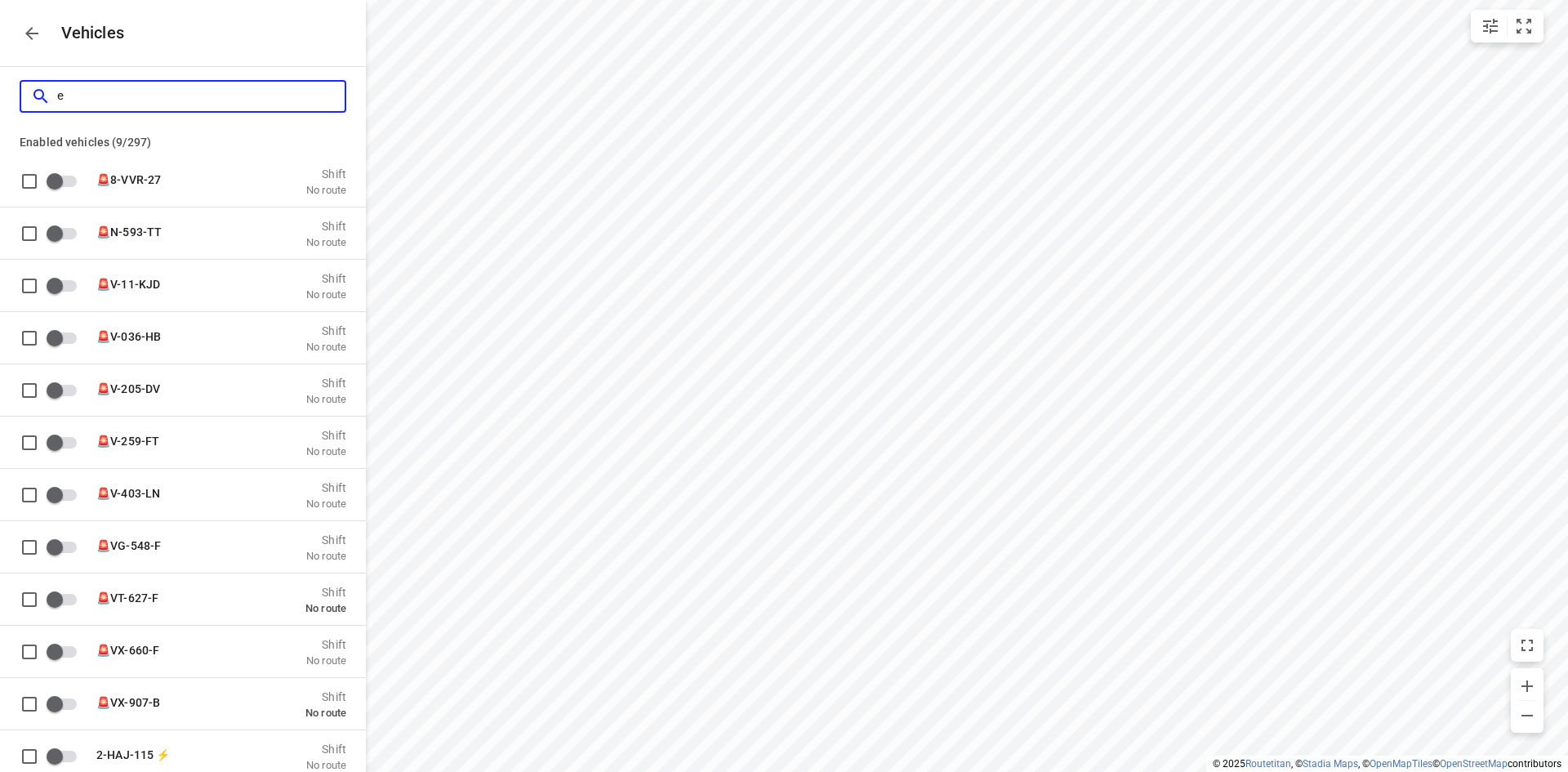
type input "e-"
checkbox input "true"
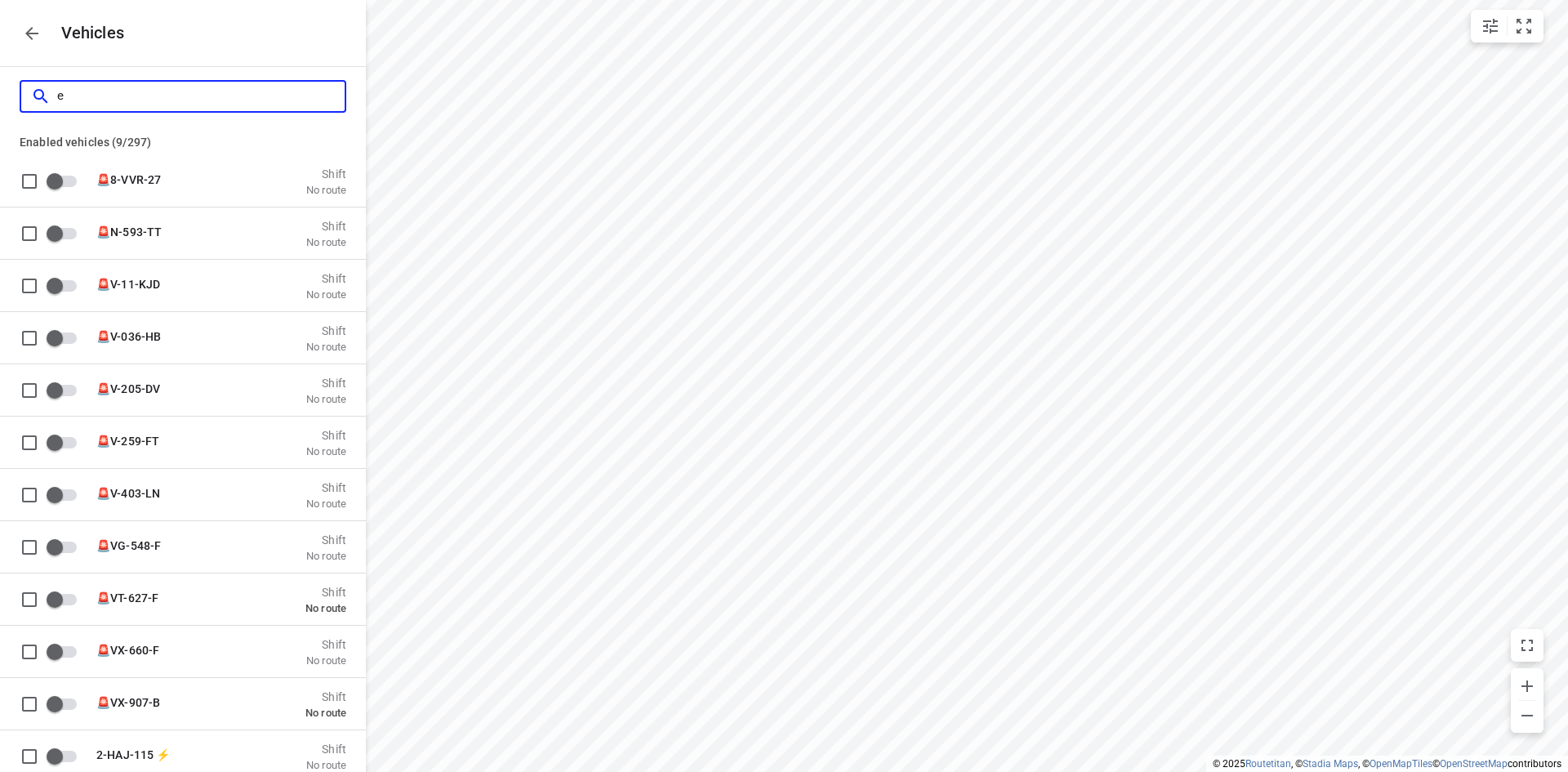
checkbox input "true"
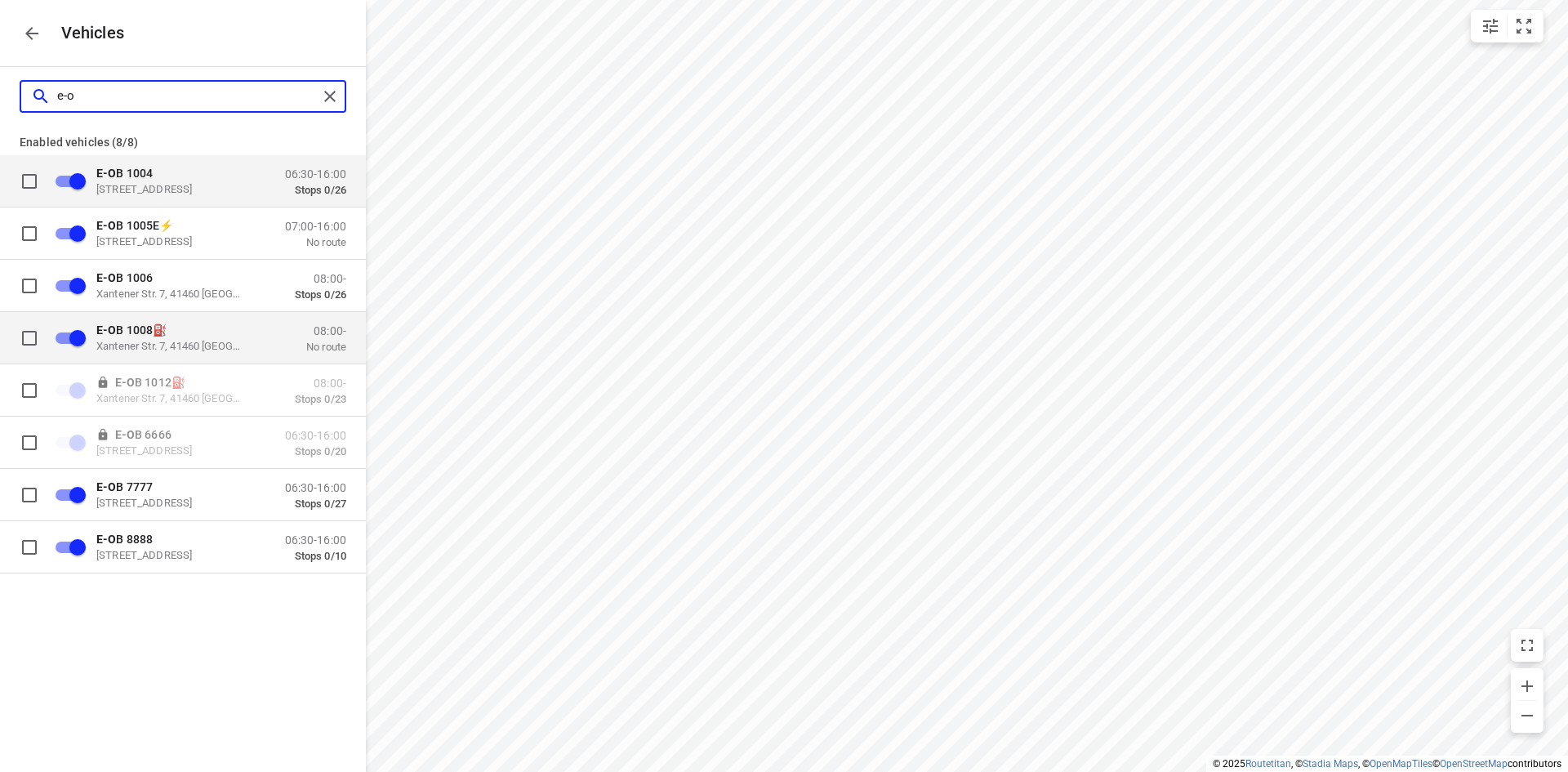
type input "e-o"
click at [205, 329] on p "E-O B 1008⛽️" at bounding box center [177, 328] width 163 height 13
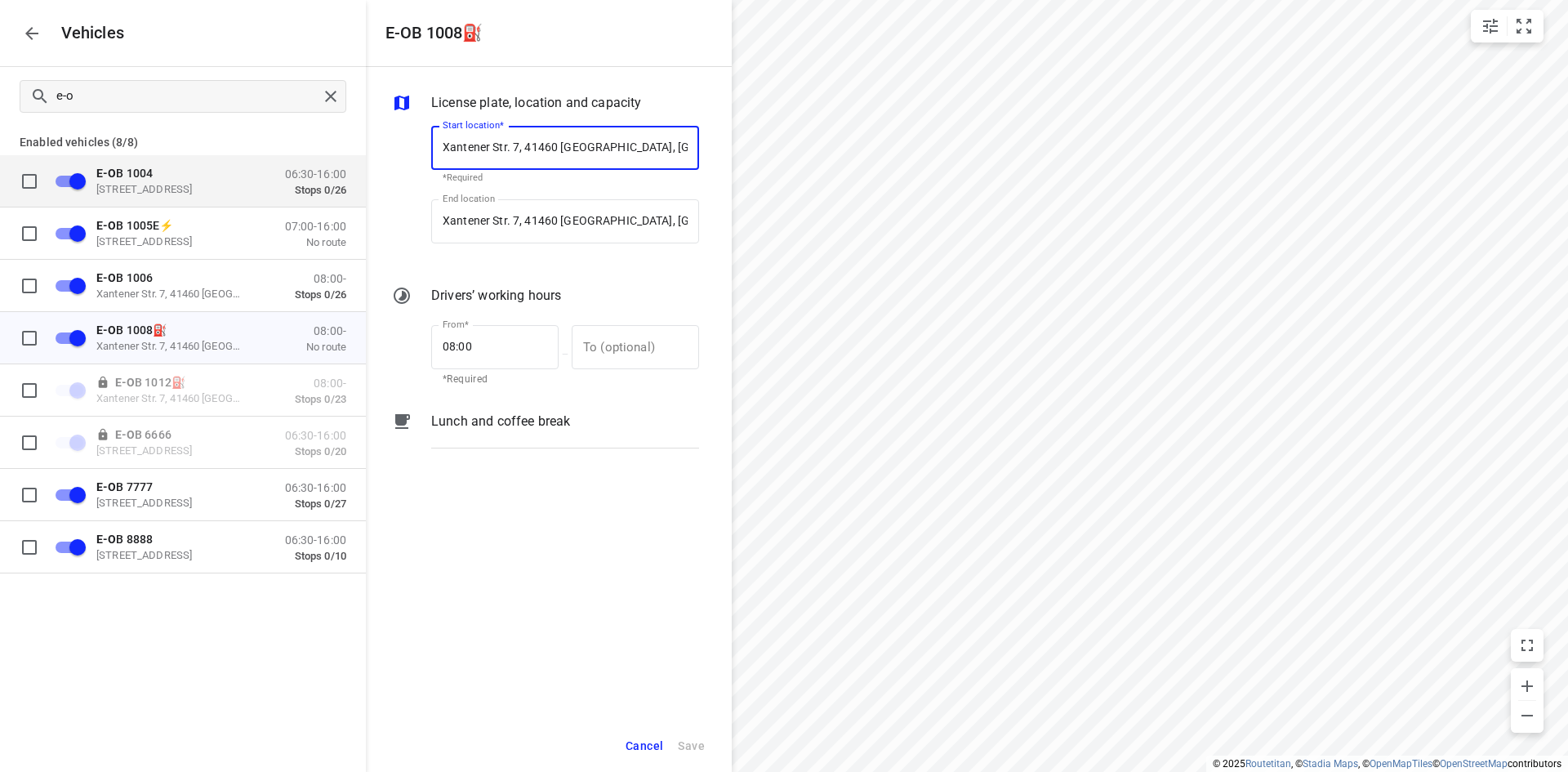
click at [632, 747] on span "Cancel" at bounding box center [644, 745] width 38 height 20
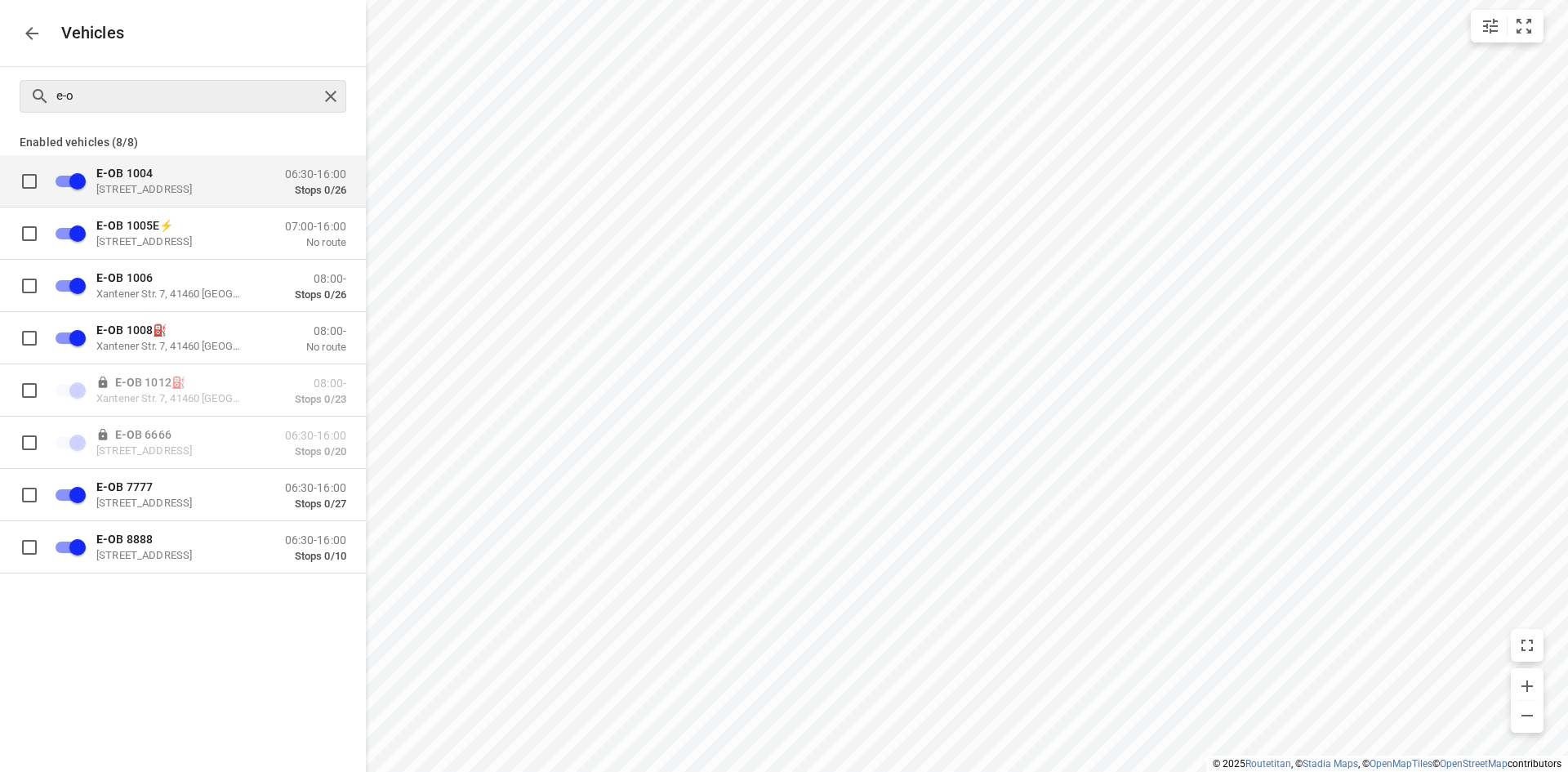
checkbox input "false"
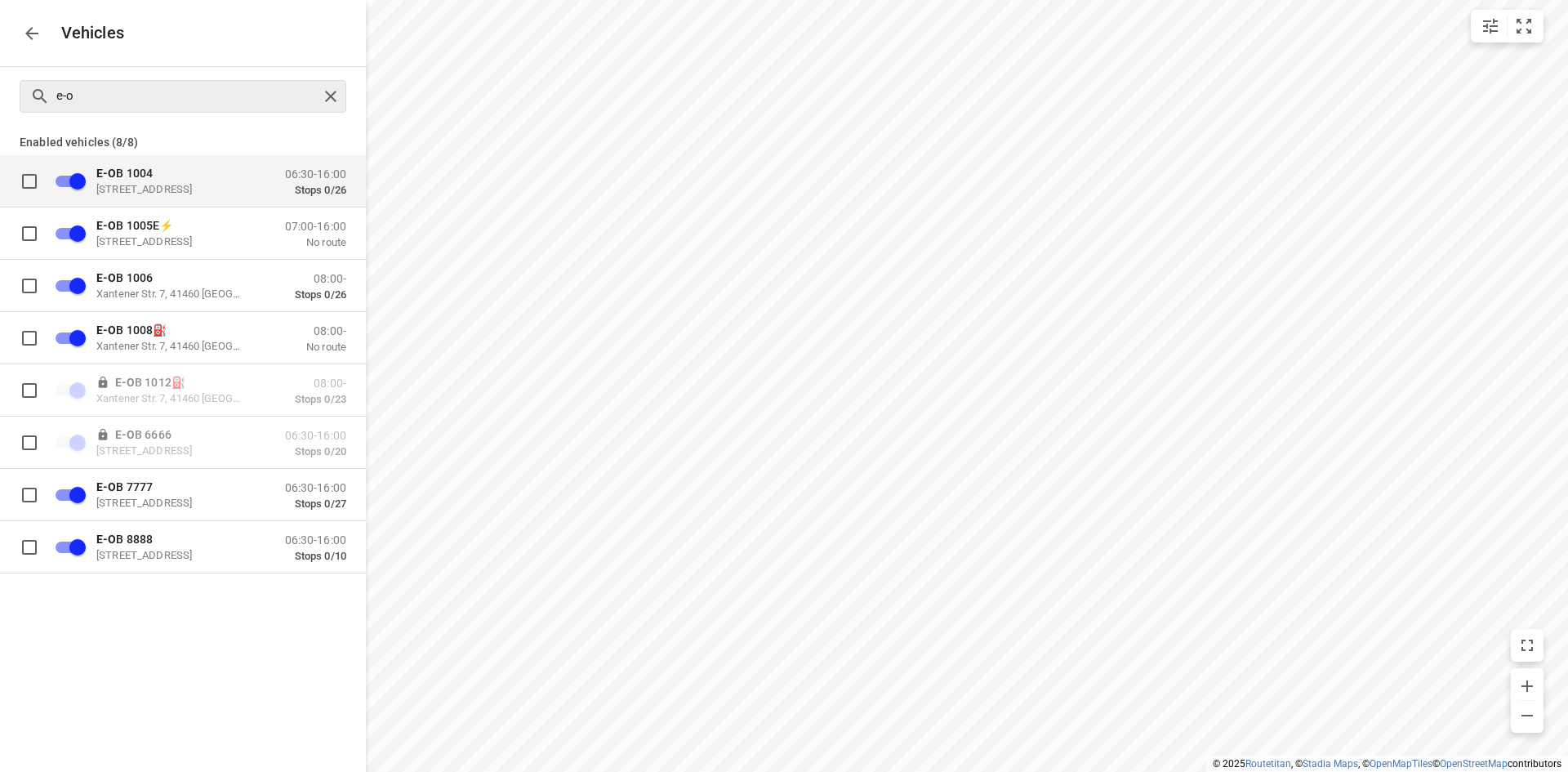
checkbox input "false"
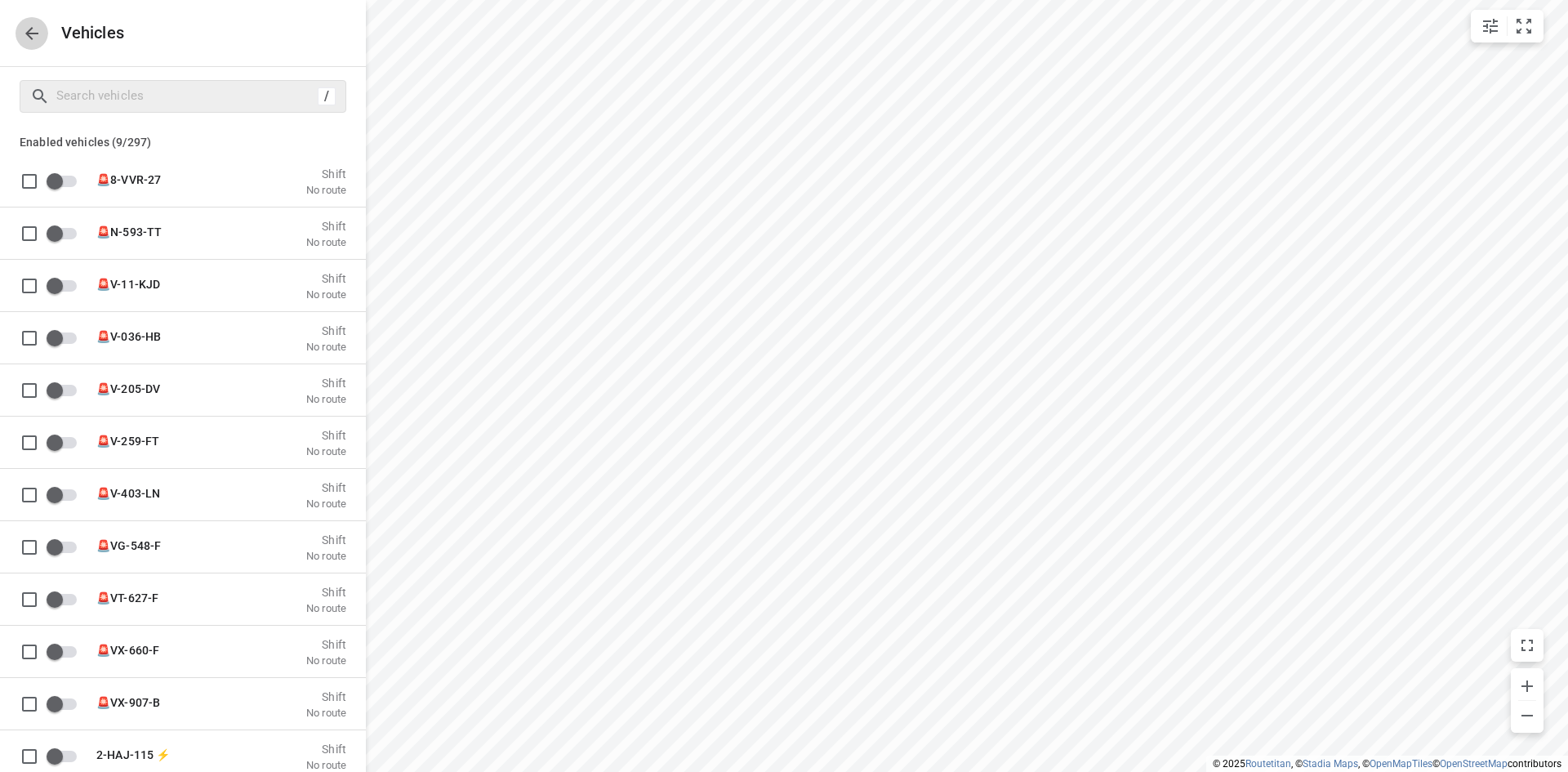
click at [26, 28] on icon "button" at bounding box center [31, 33] width 19 height 19
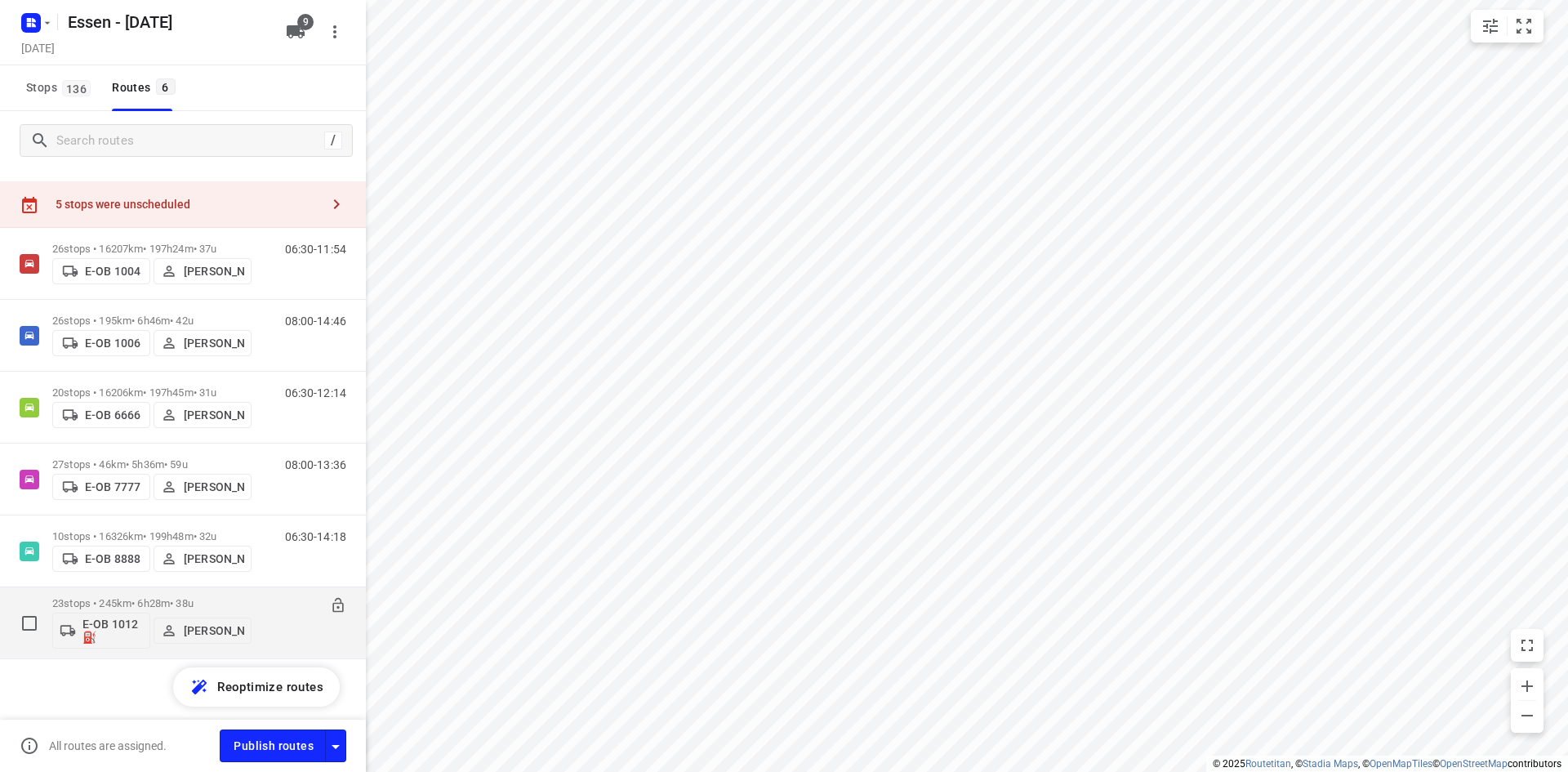
scroll to position [31, 0]
click at [179, 630] on span "[PERSON_NAME]" at bounding box center [202, 625] width 83 height 17
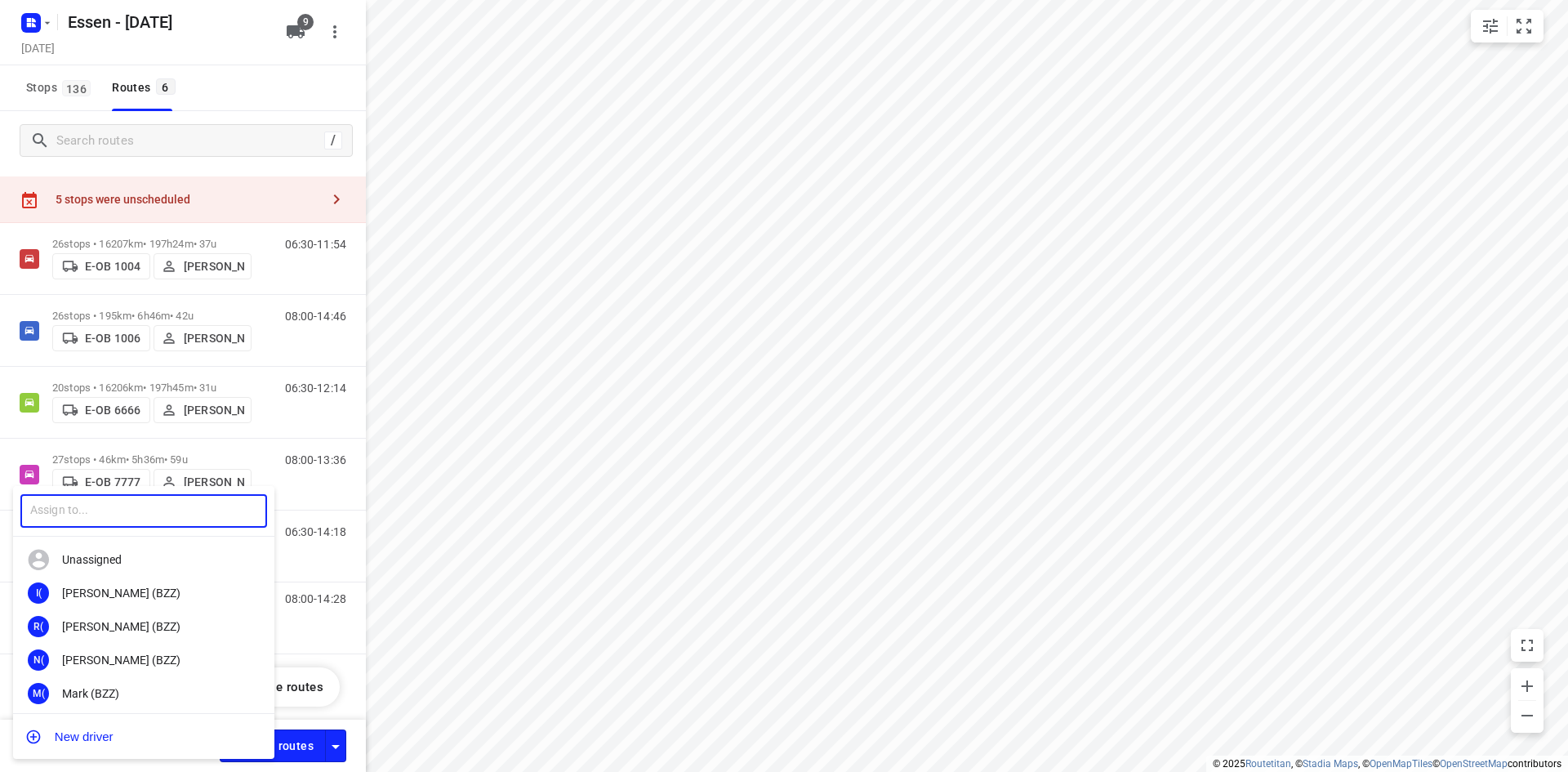
click at [122, 509] on input "text" at bounding box center [143, 511] width 246 height 33
type input "ru"
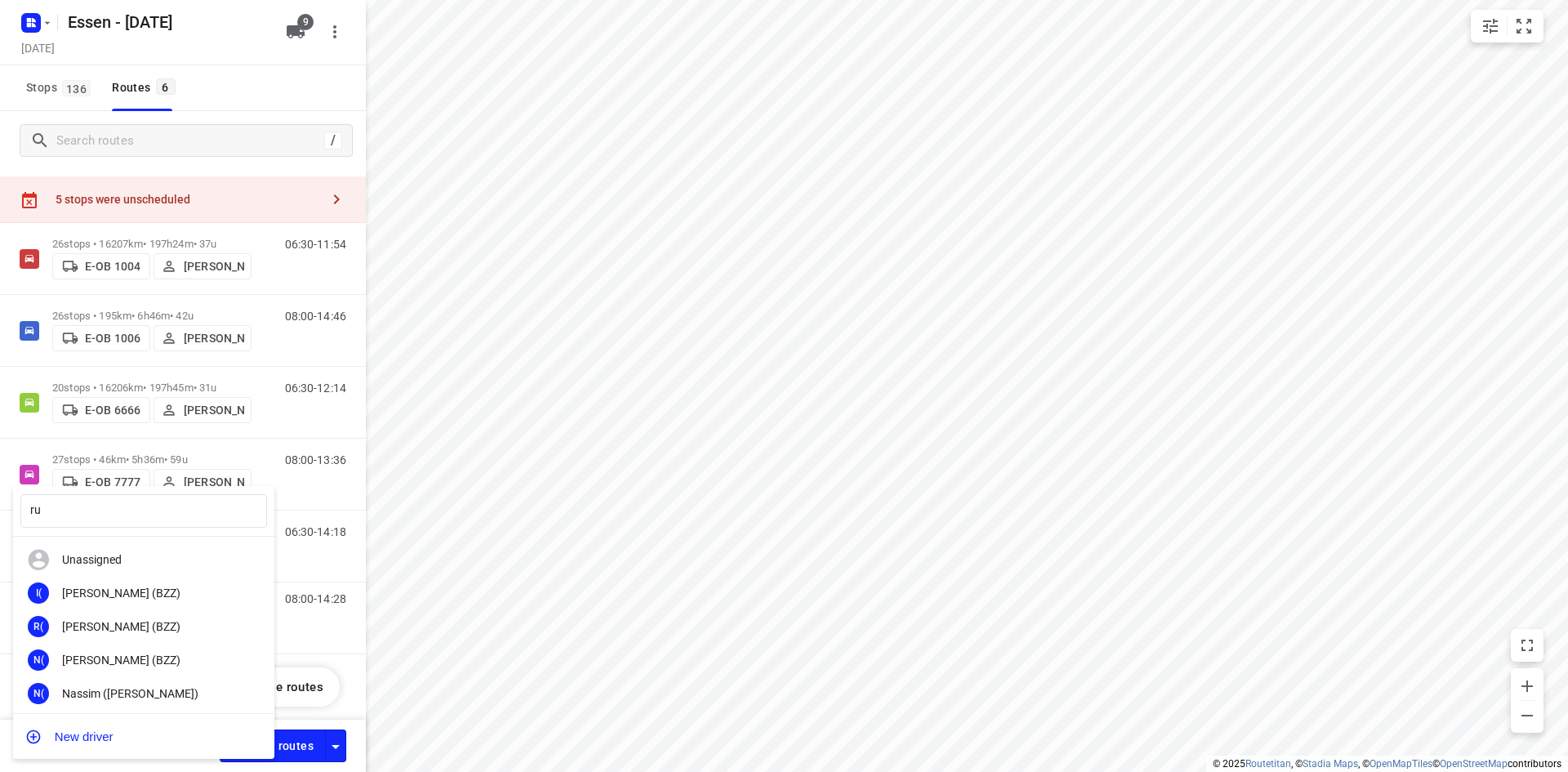
click at [286, 154] on div at bounding box center [784, 386] width 1568 height 772
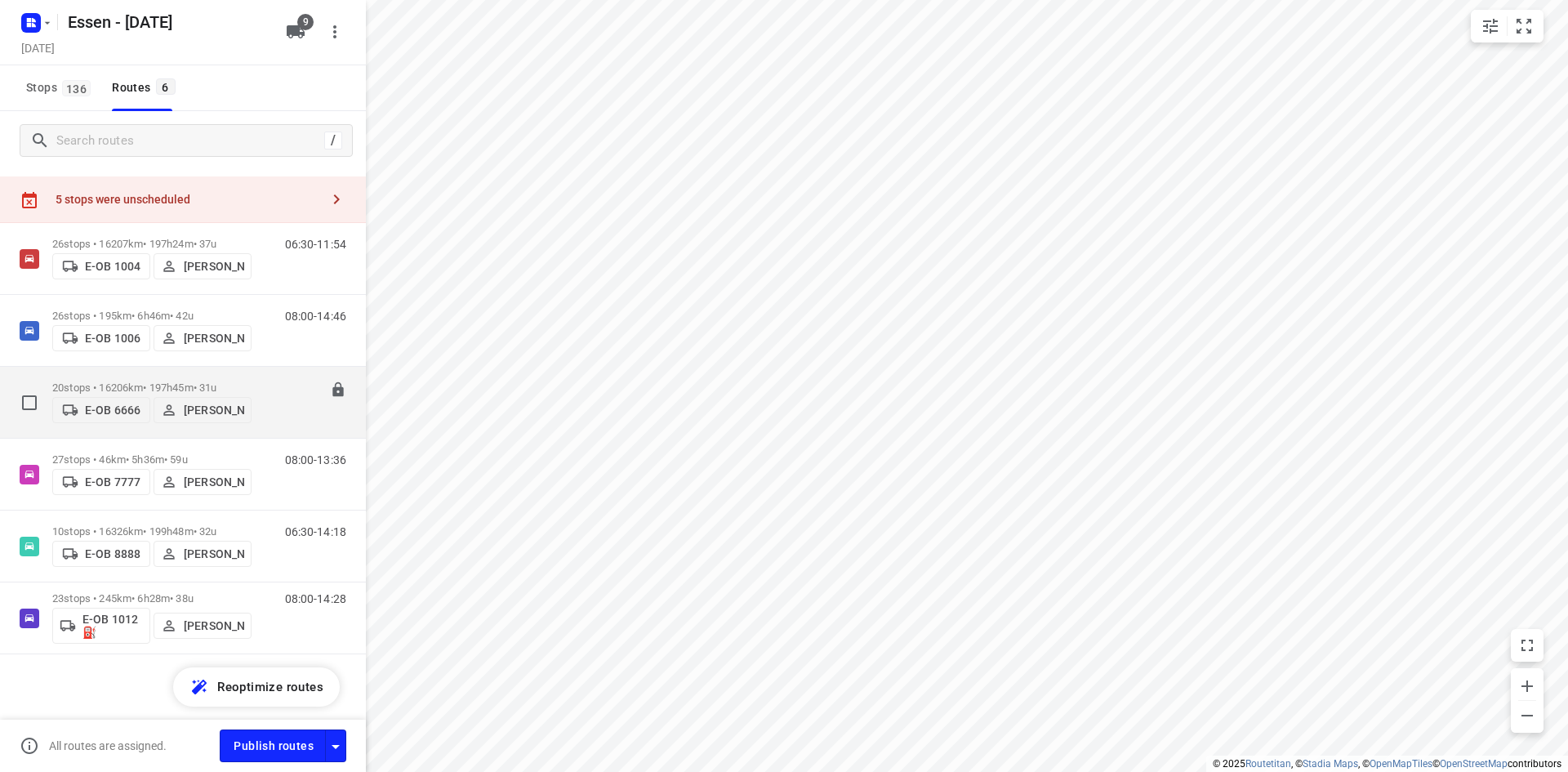
click at [162, 376] on div "20 stops • 16206km • 197h45m • 31u E-OB 6666 Anas Yahya" at bounding box center [152, 402] width 199 height 58
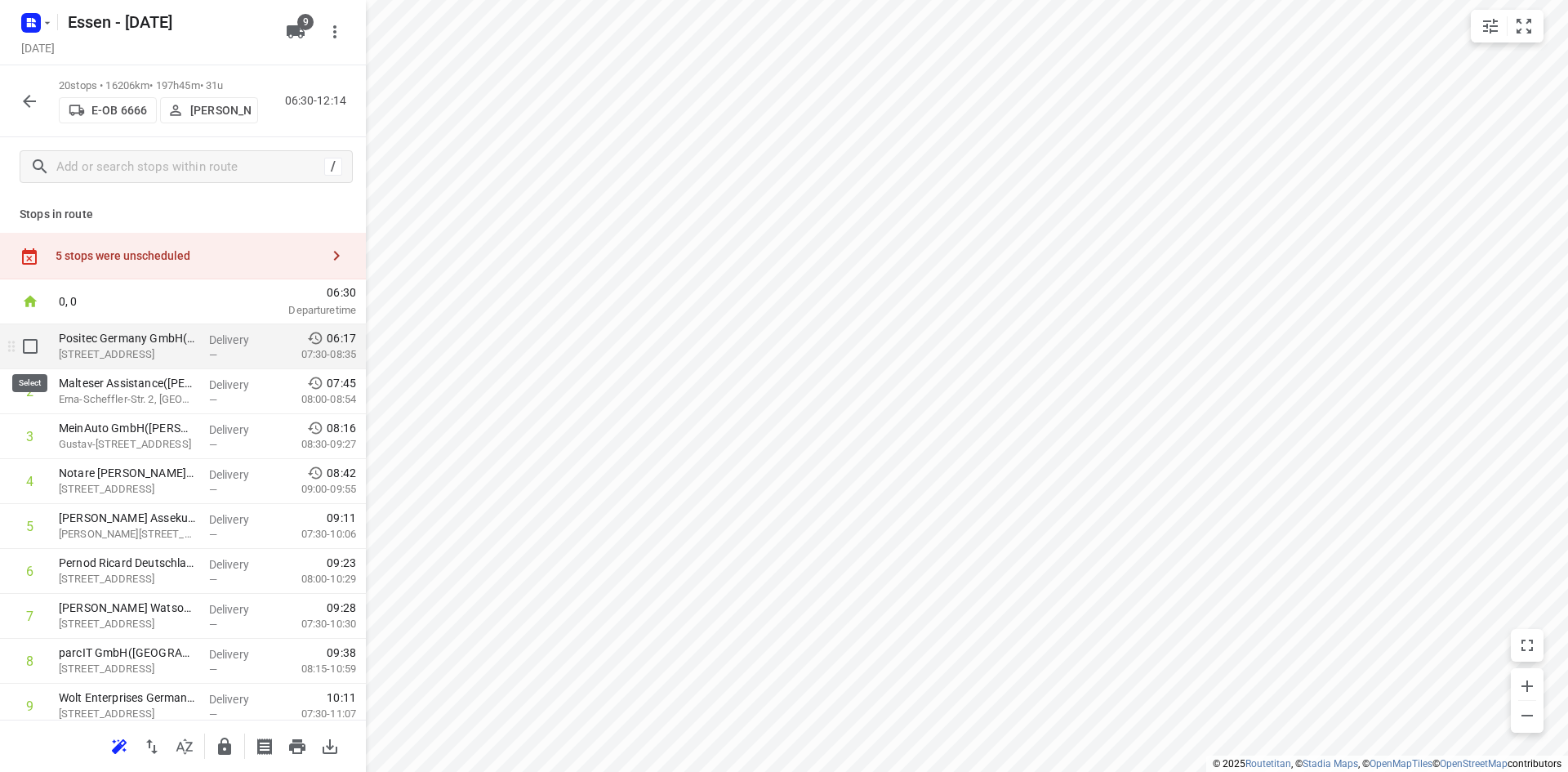
click at [27, 350] on input "checkbox" at bounding box center [30, 346] width 32 height 32
checkbox input "true"
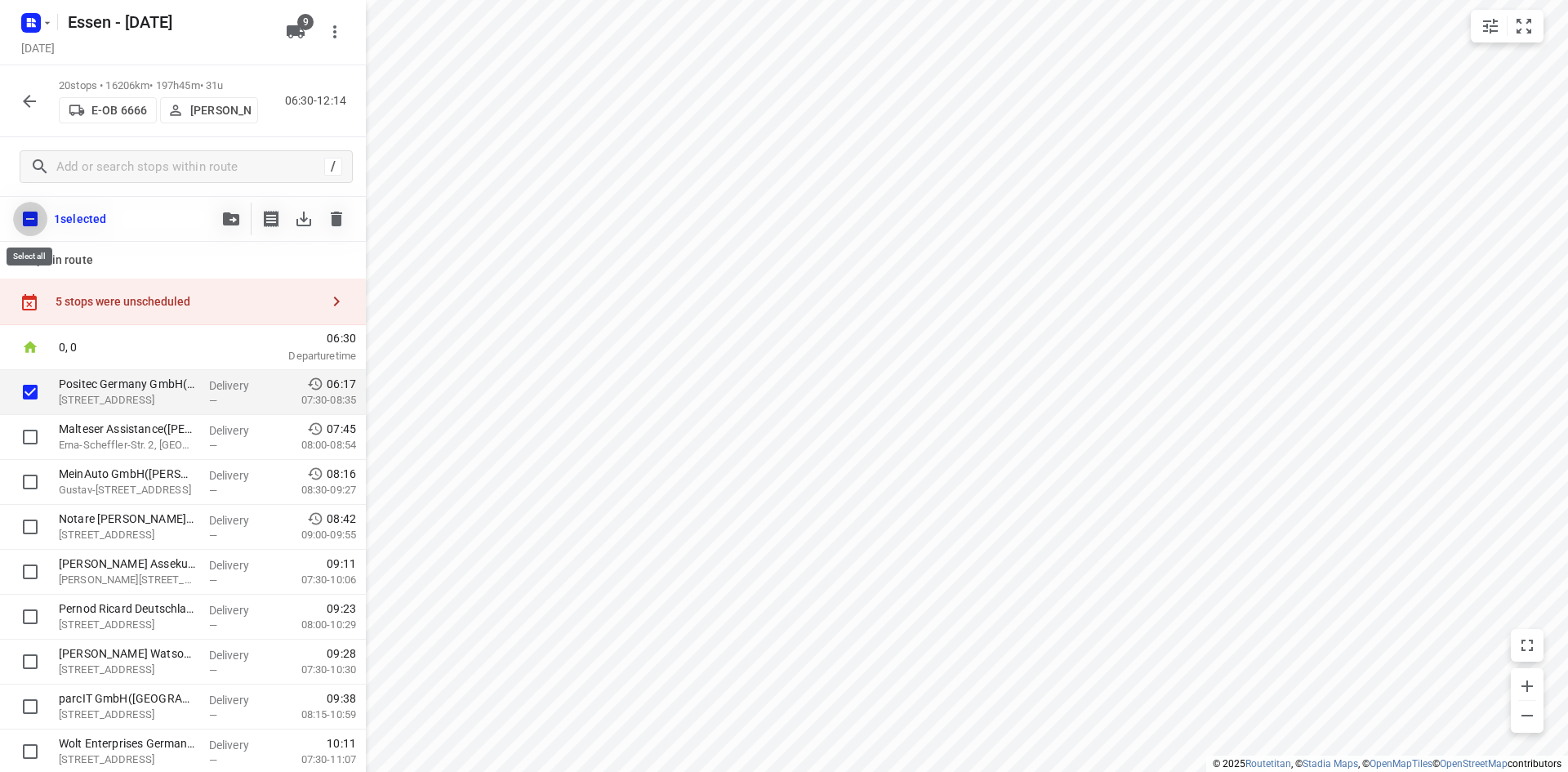
click at [26, 218] on input "checkbox" at bounding box center [30, 218] width 34 height 34
checkbox input "true"
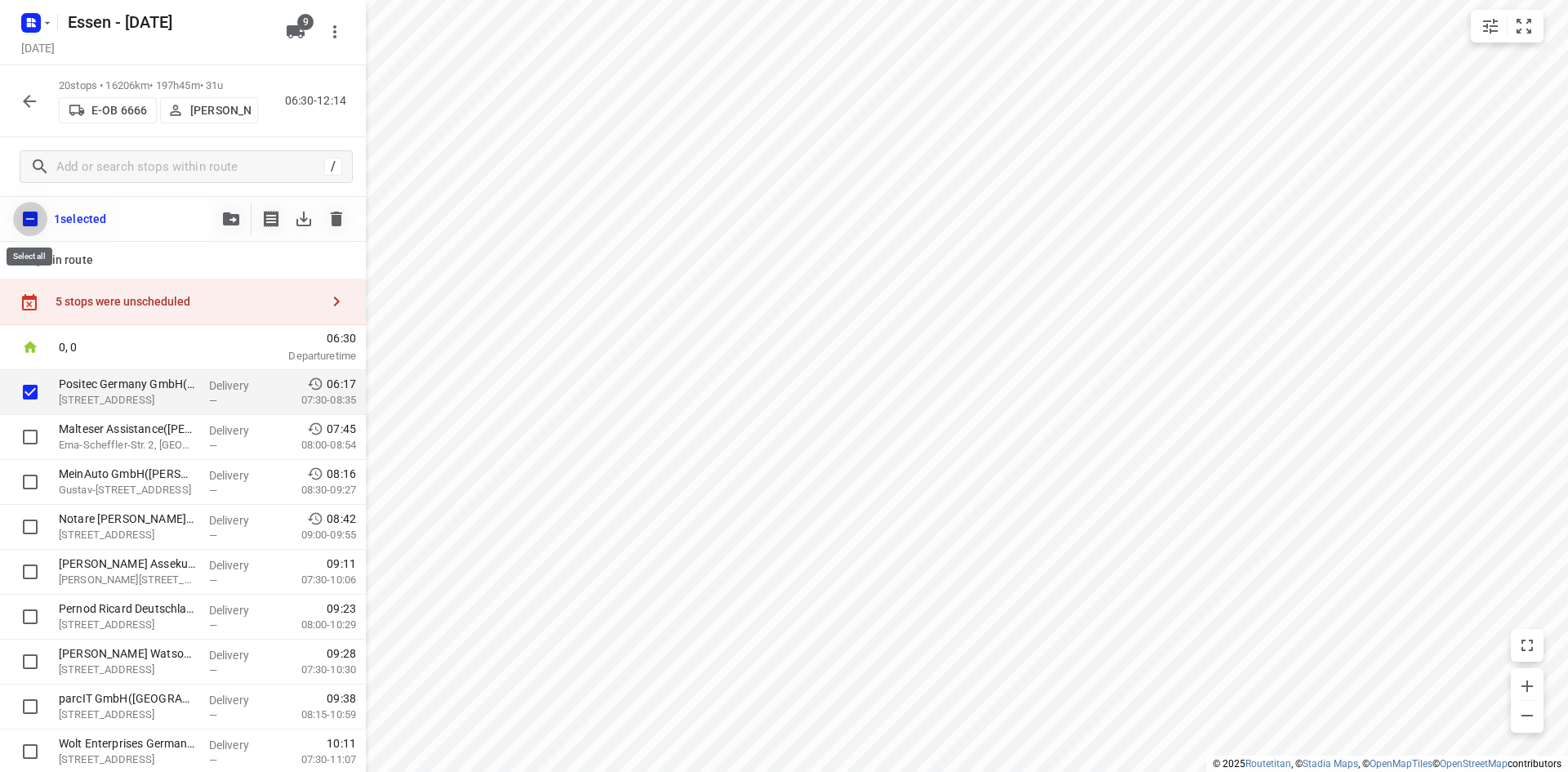
checkbox input "true"
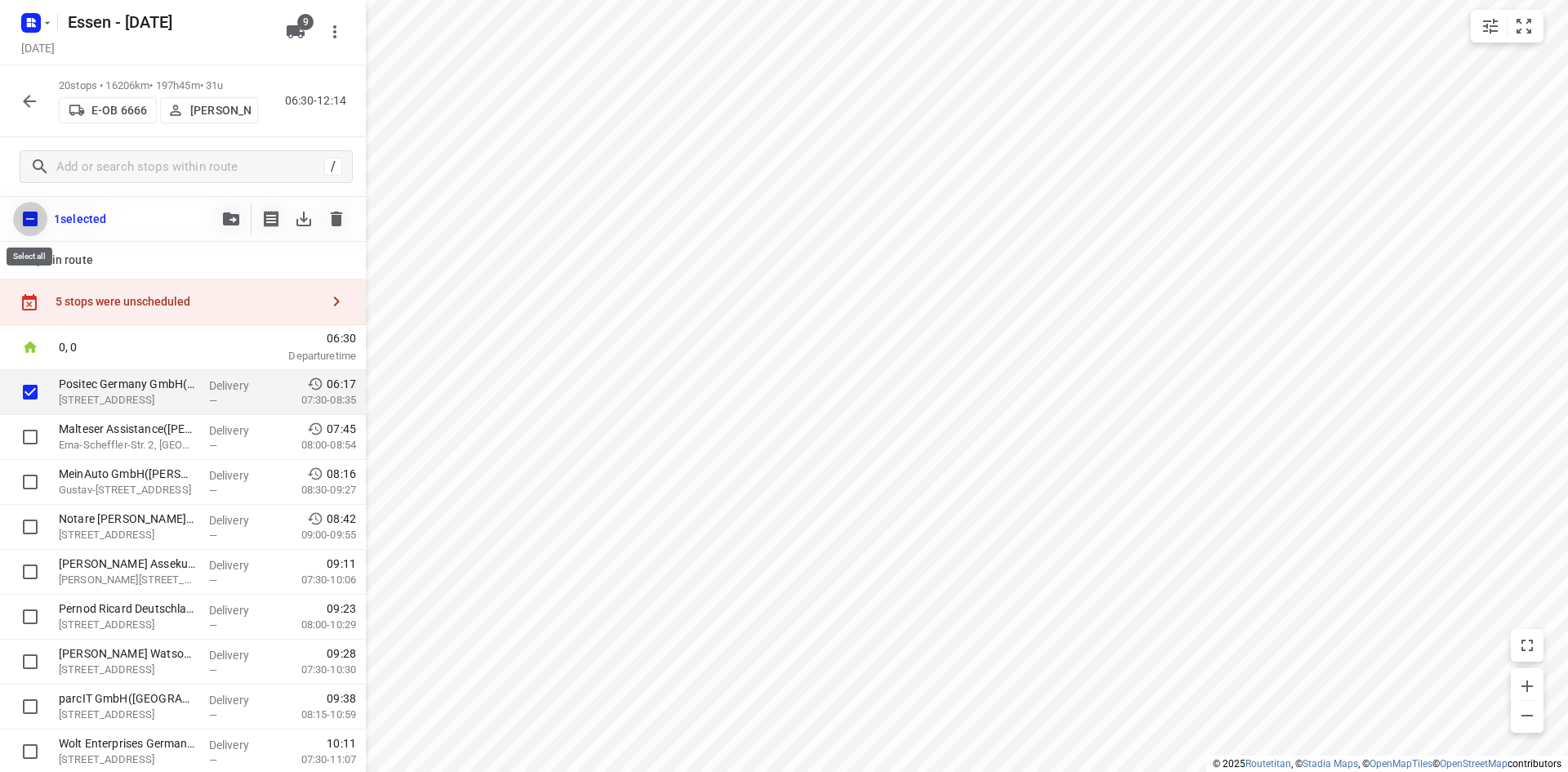
checkbox input "true"
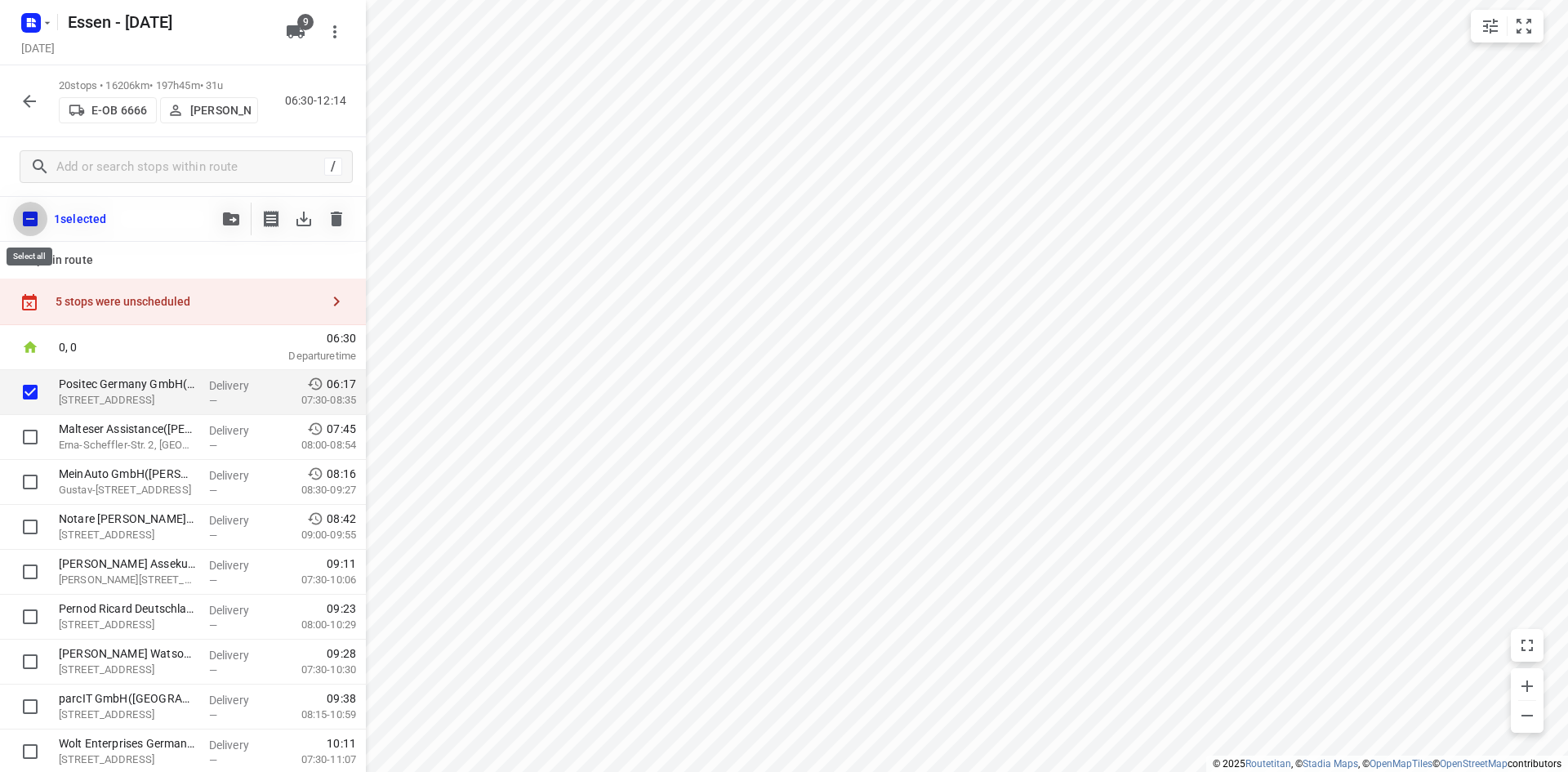
checkbox input "true"
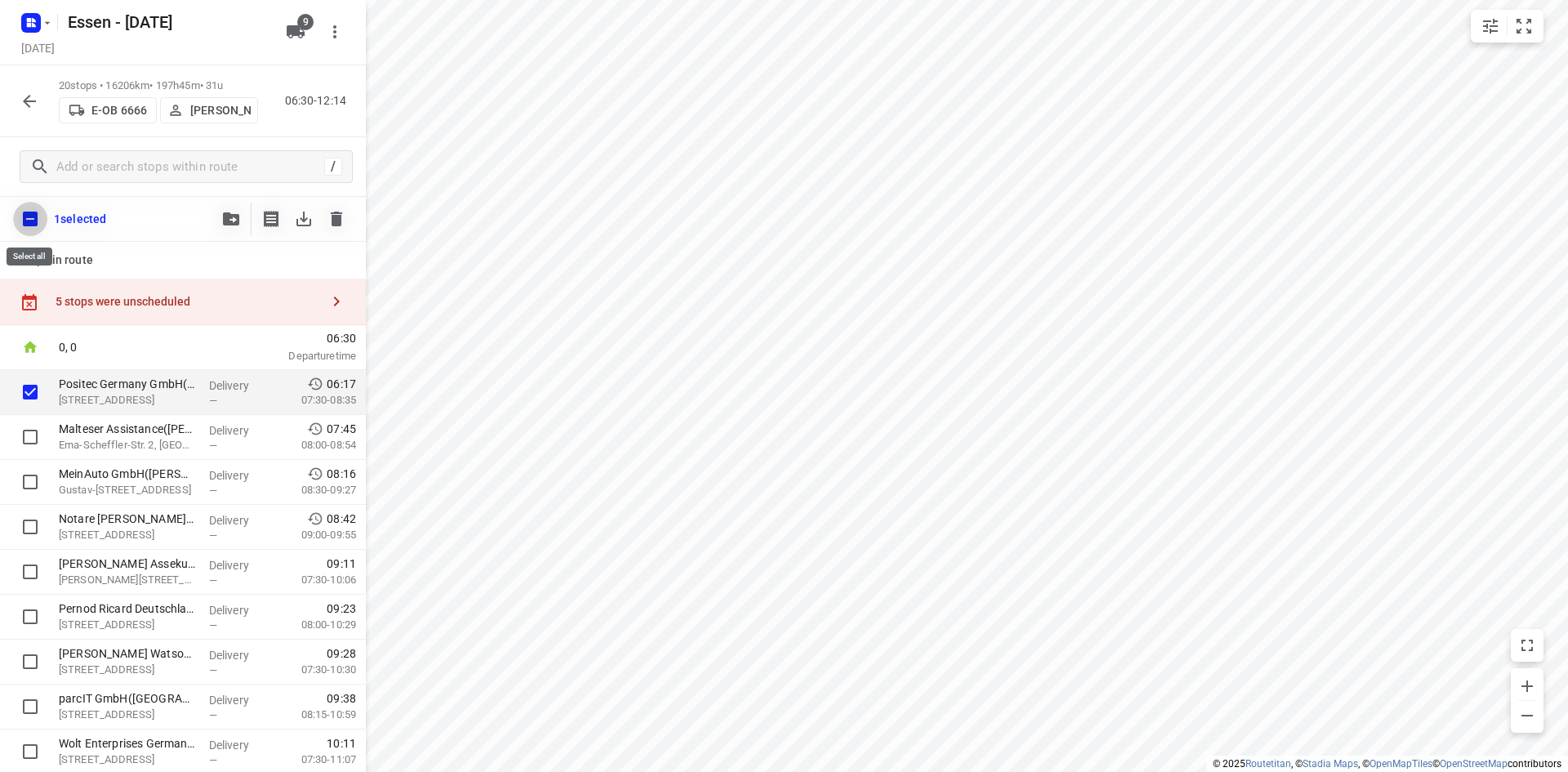
checkbox input "true"
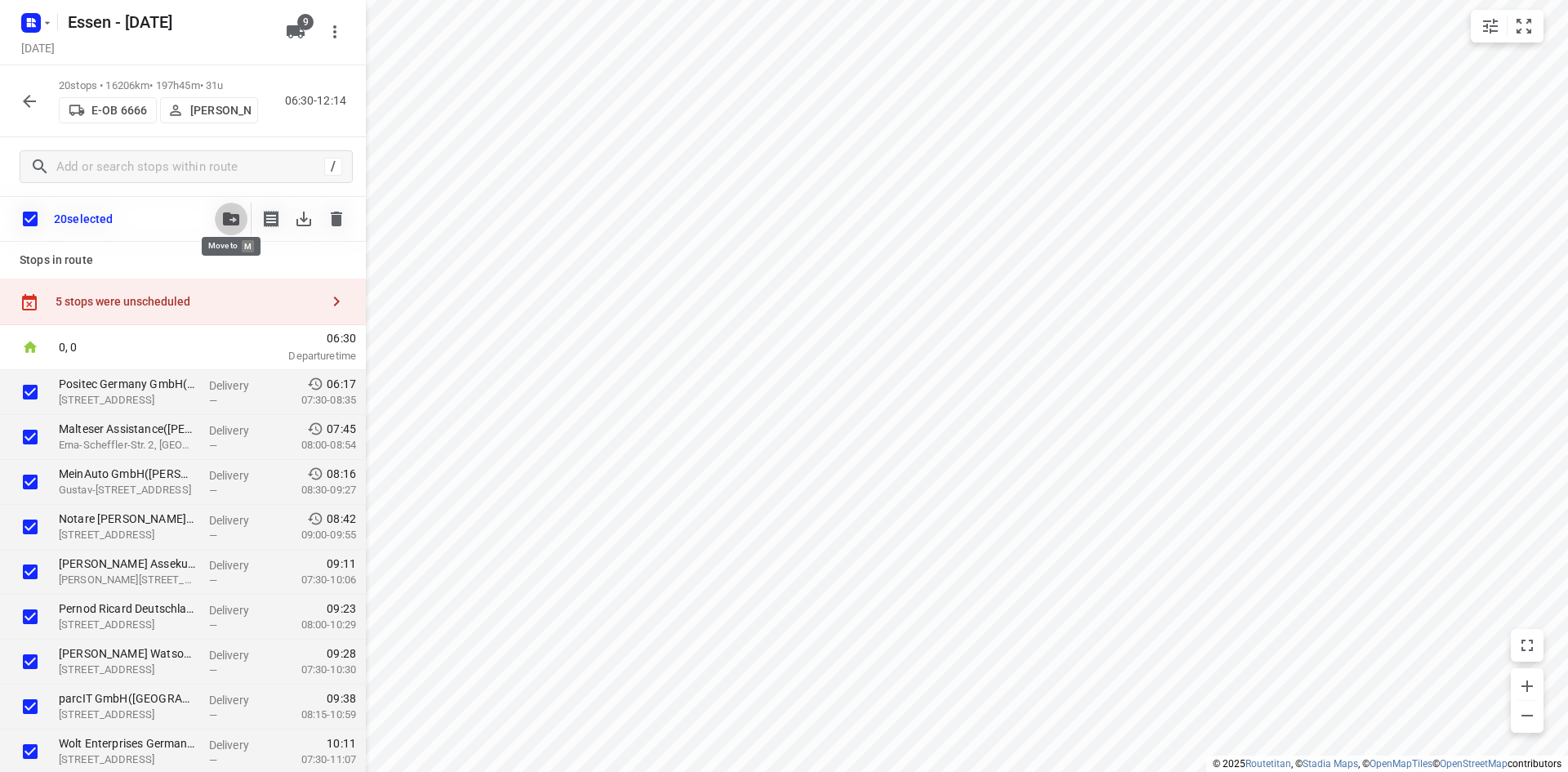
click at [237, 219] on icon "button" at bounding box center [231, 218] width 17 height 13
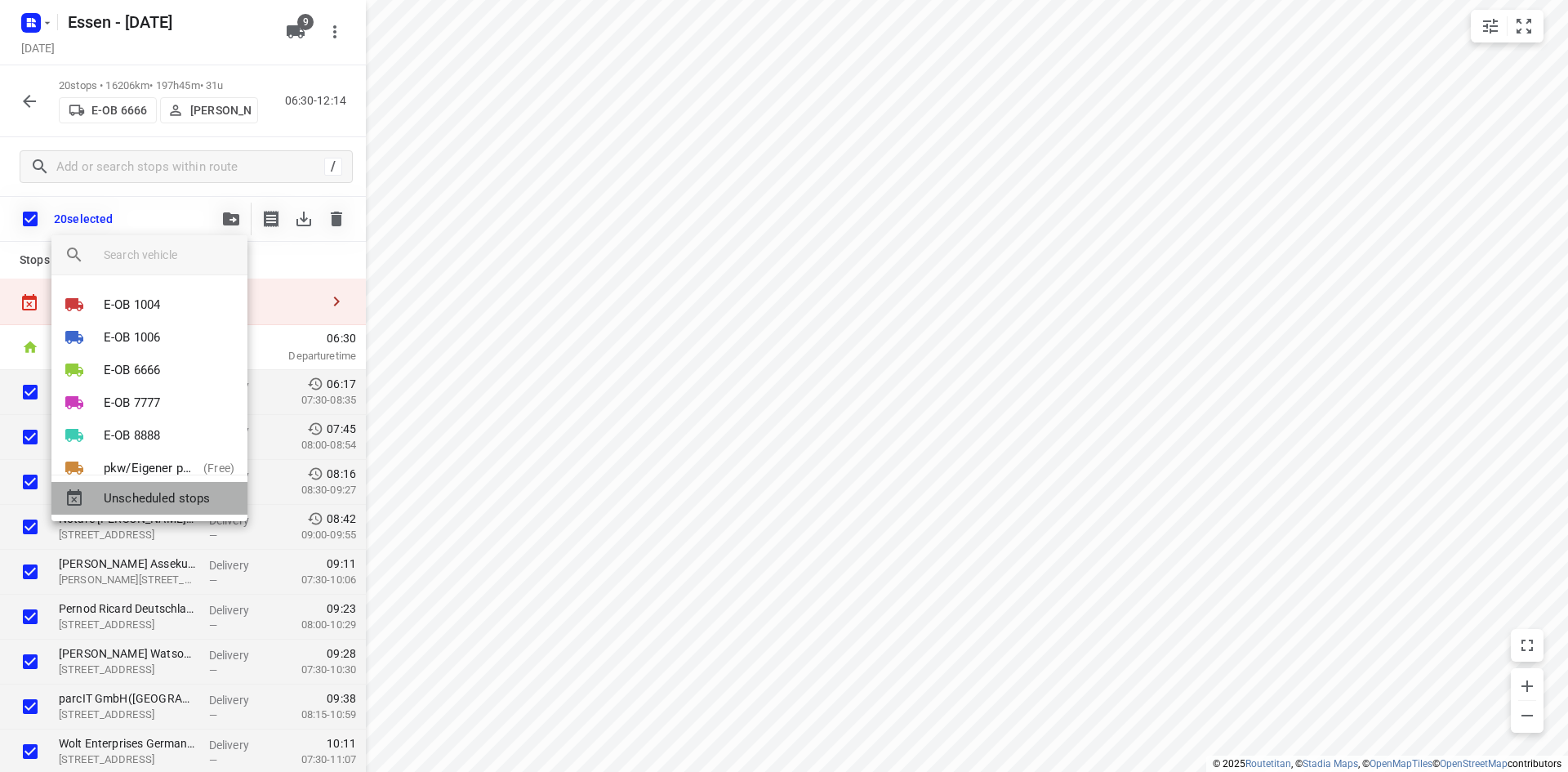
click at [183, 491] on span "Unscheduled stops" at bounding box center [169, 499] width 131 height 19
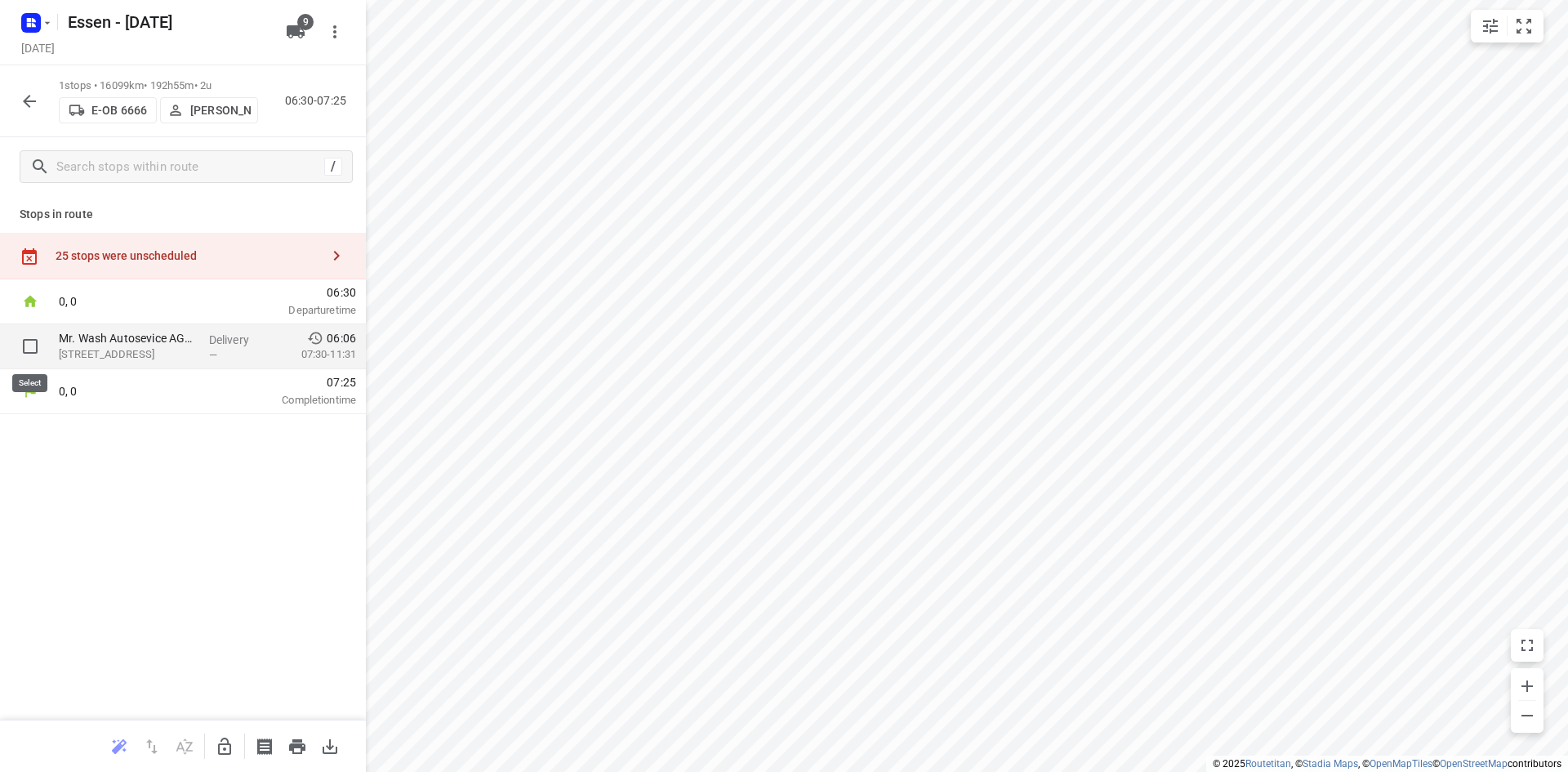
click at [24, 348] on input "checkbox" at bounding box center [30, 346] width 32 height 32
checkbox input "true"
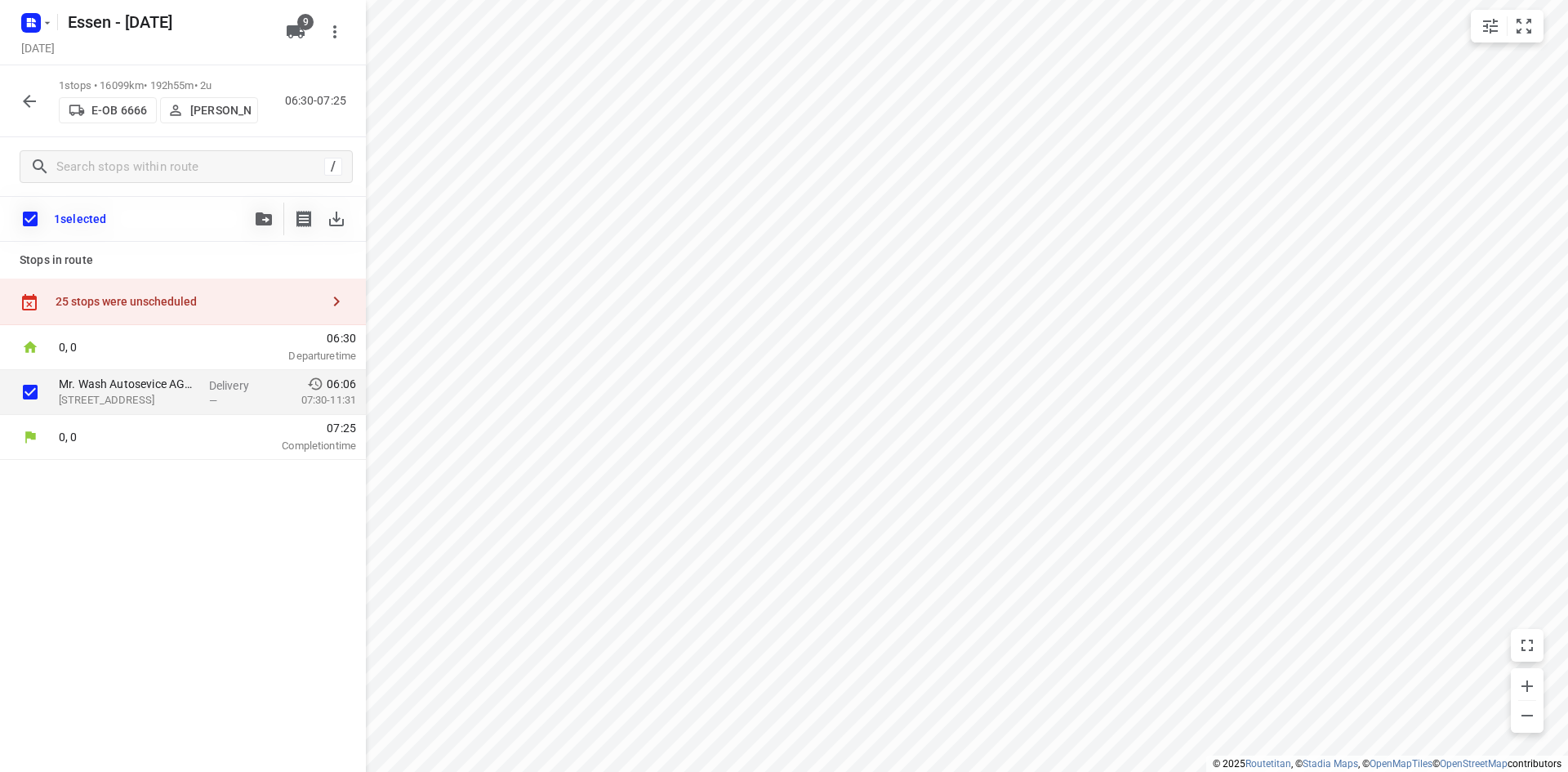
click at [256, 217] on span "button" at bounding box center [264, 218] width 19 height 13
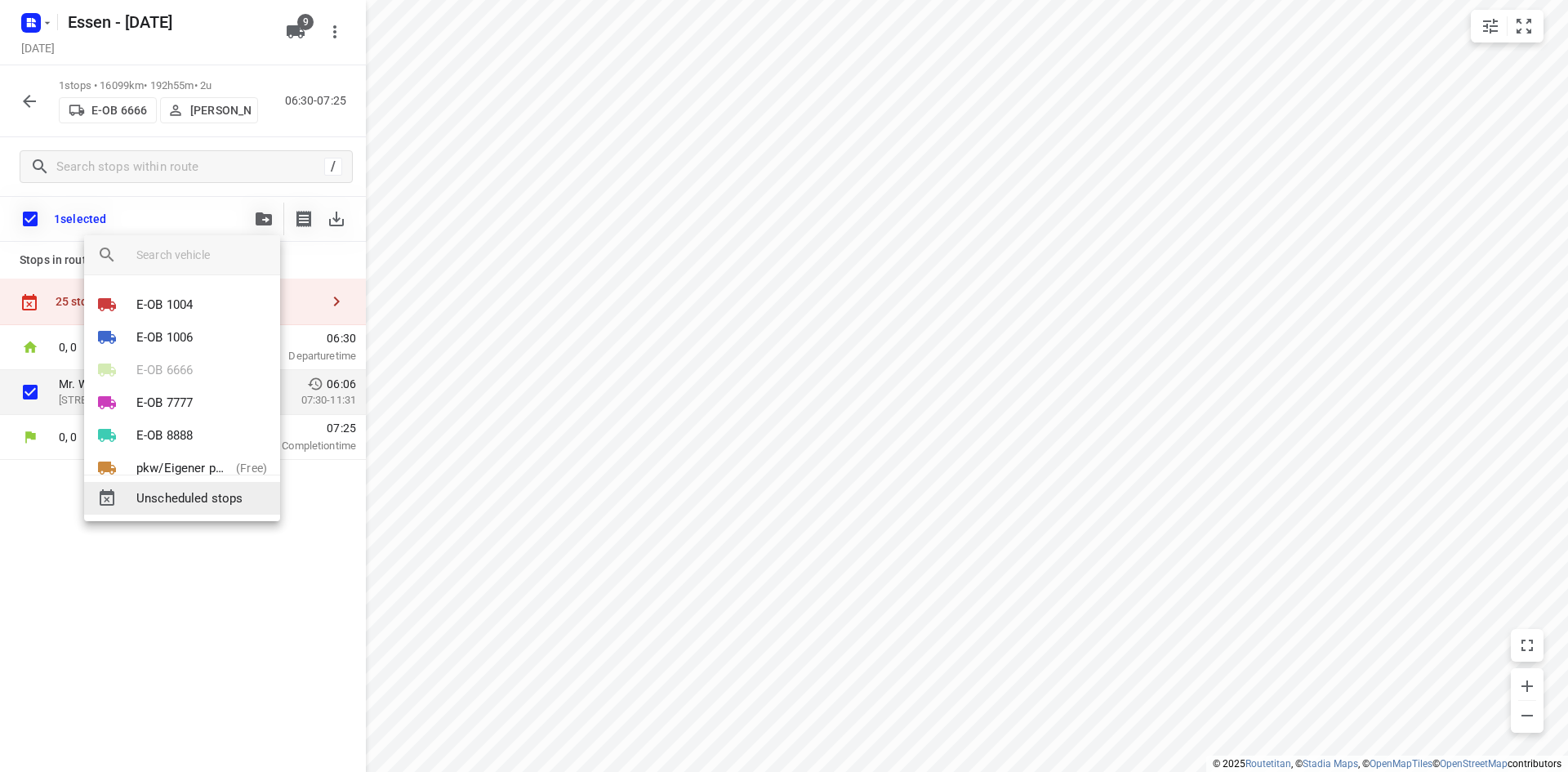
click at [190, 498] on span "Unscheduled stops" at bounding box center [202, 499] width 131 height 19
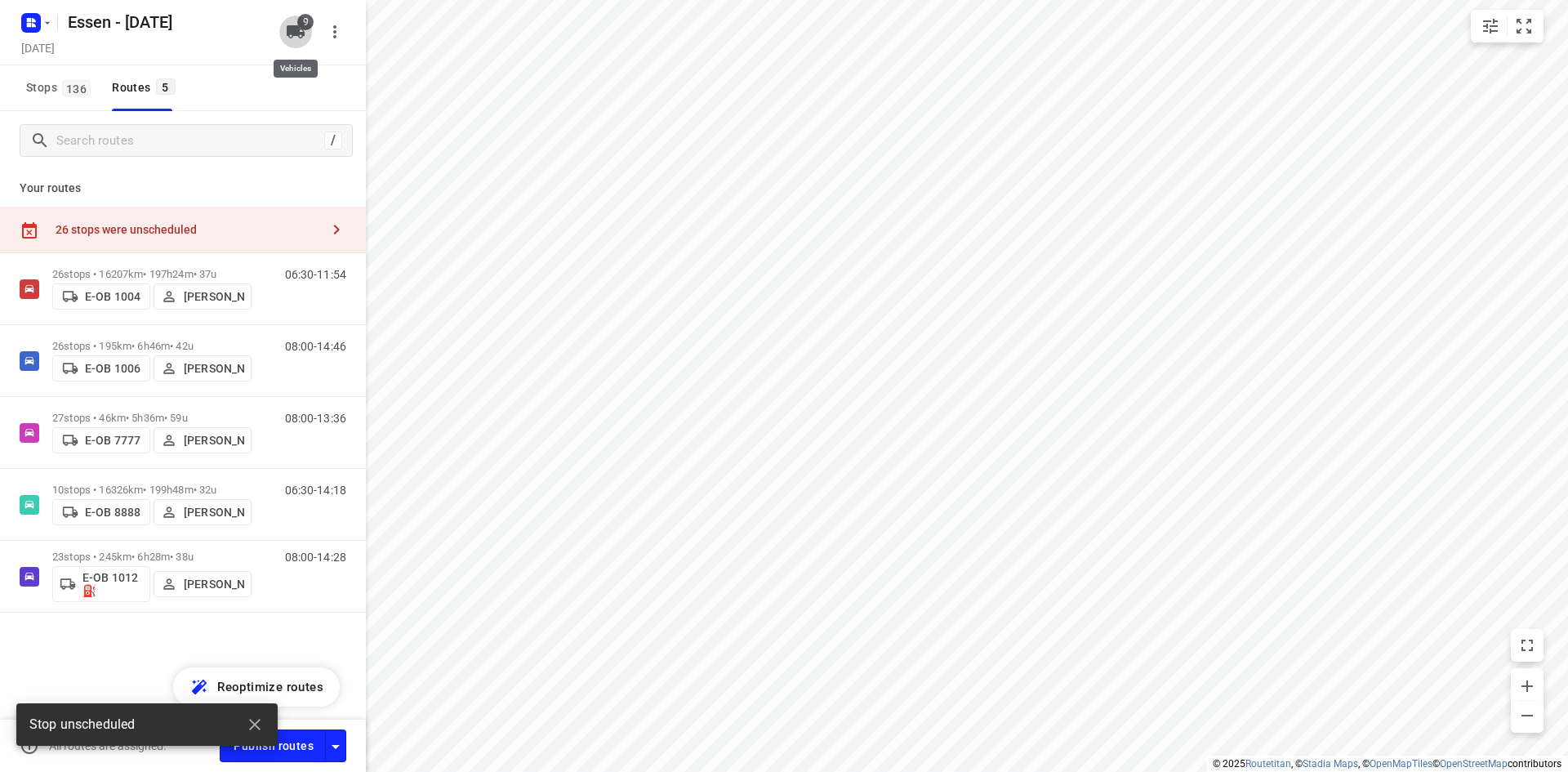
click at [292, 30] on icon "button" at bounding box center [295, 31] width 18 height 13
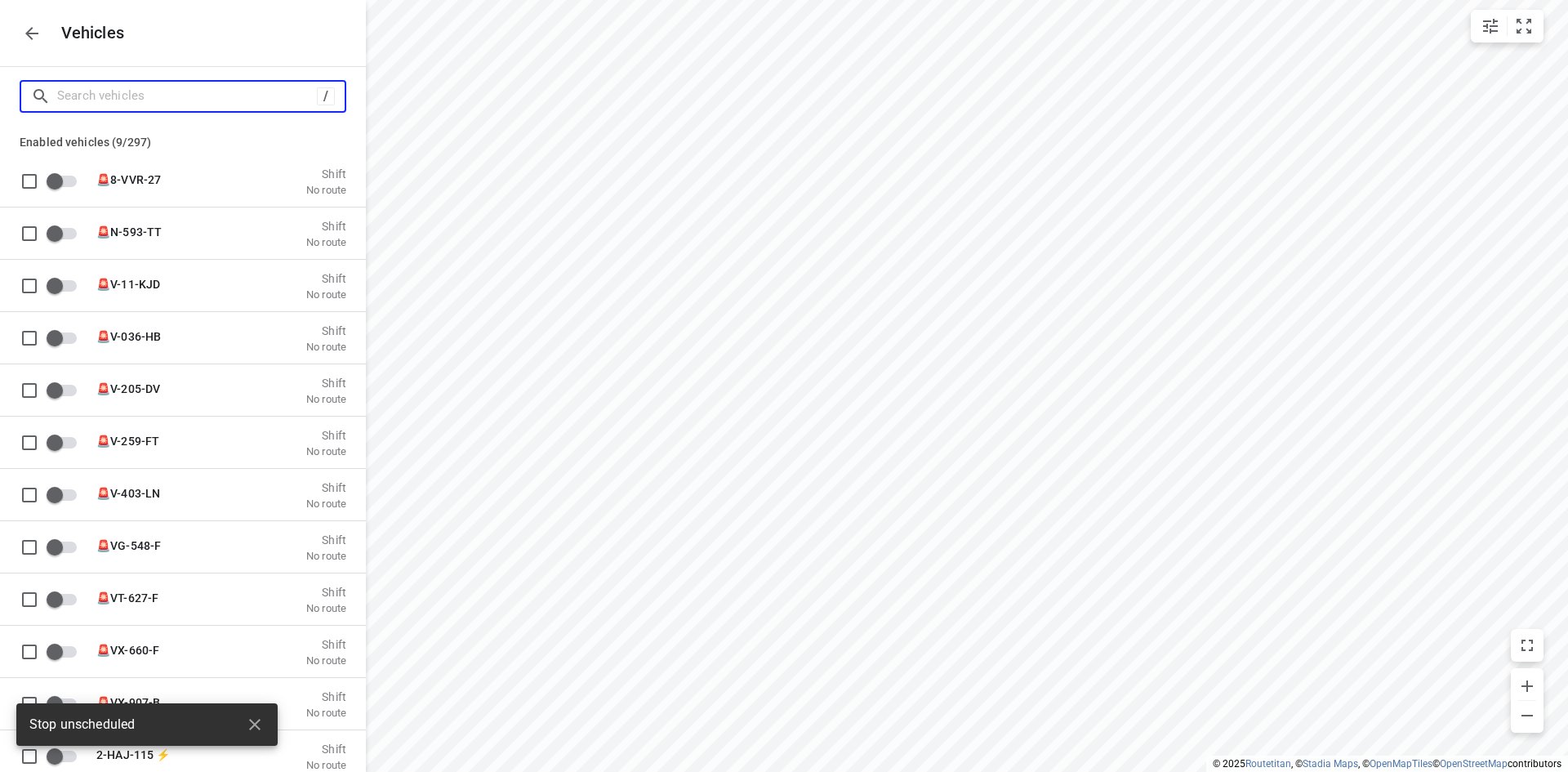
click at [214, 105] on input "Search vehicles" at bounding box center [186, 95] width 259 height 25
type input "p"
checkbox input "true"
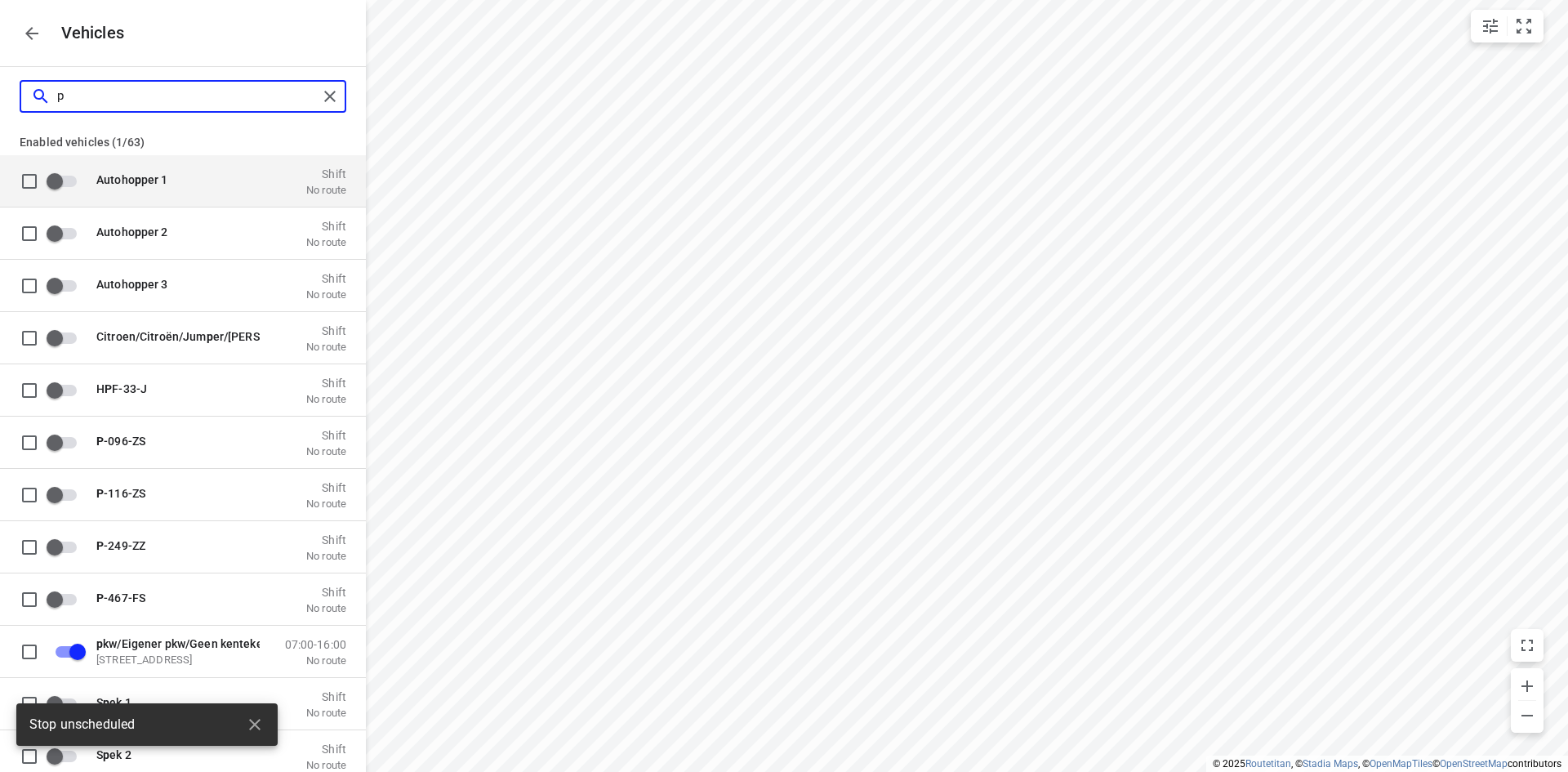
type input "pk"
checkbox input "true"
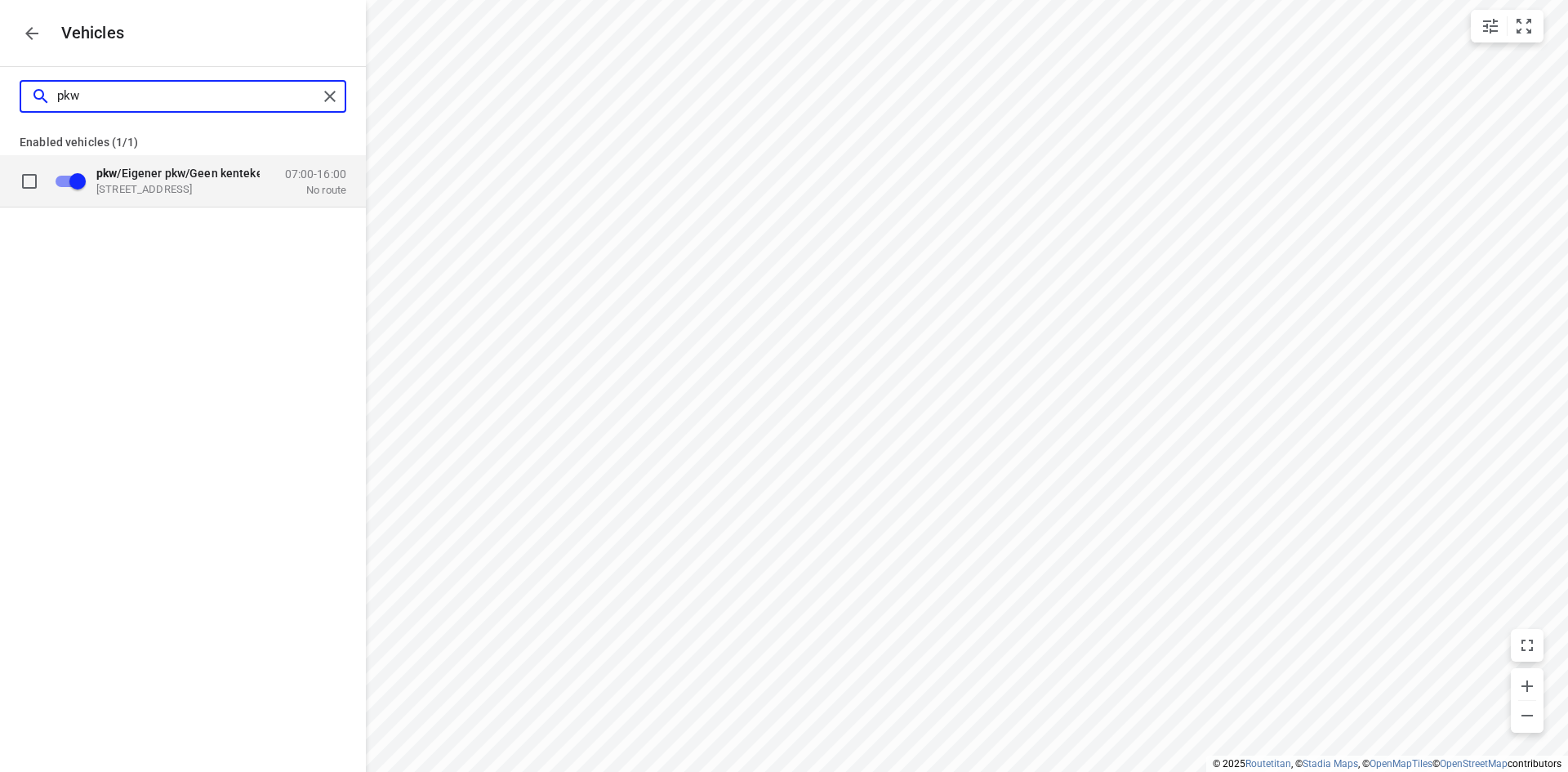
type input "pkw"
click at [197, 171] on span "pkw /Eigener pkw/Geen kenteken" at bounding box center [183, 172] width 173 height 13
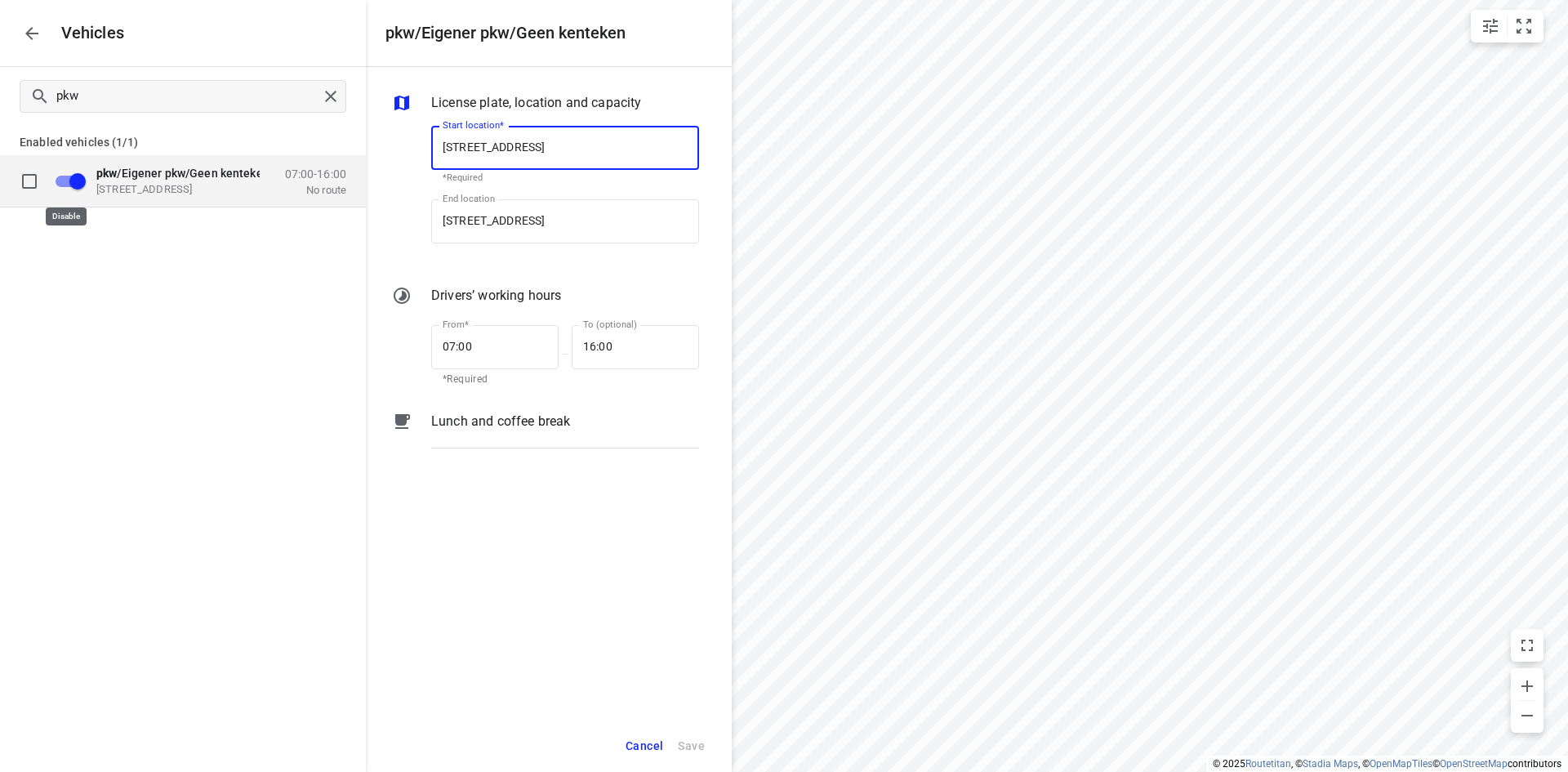
click at [73, 177] on input "grid" at bounding box center [78, 181] width 93 height 31
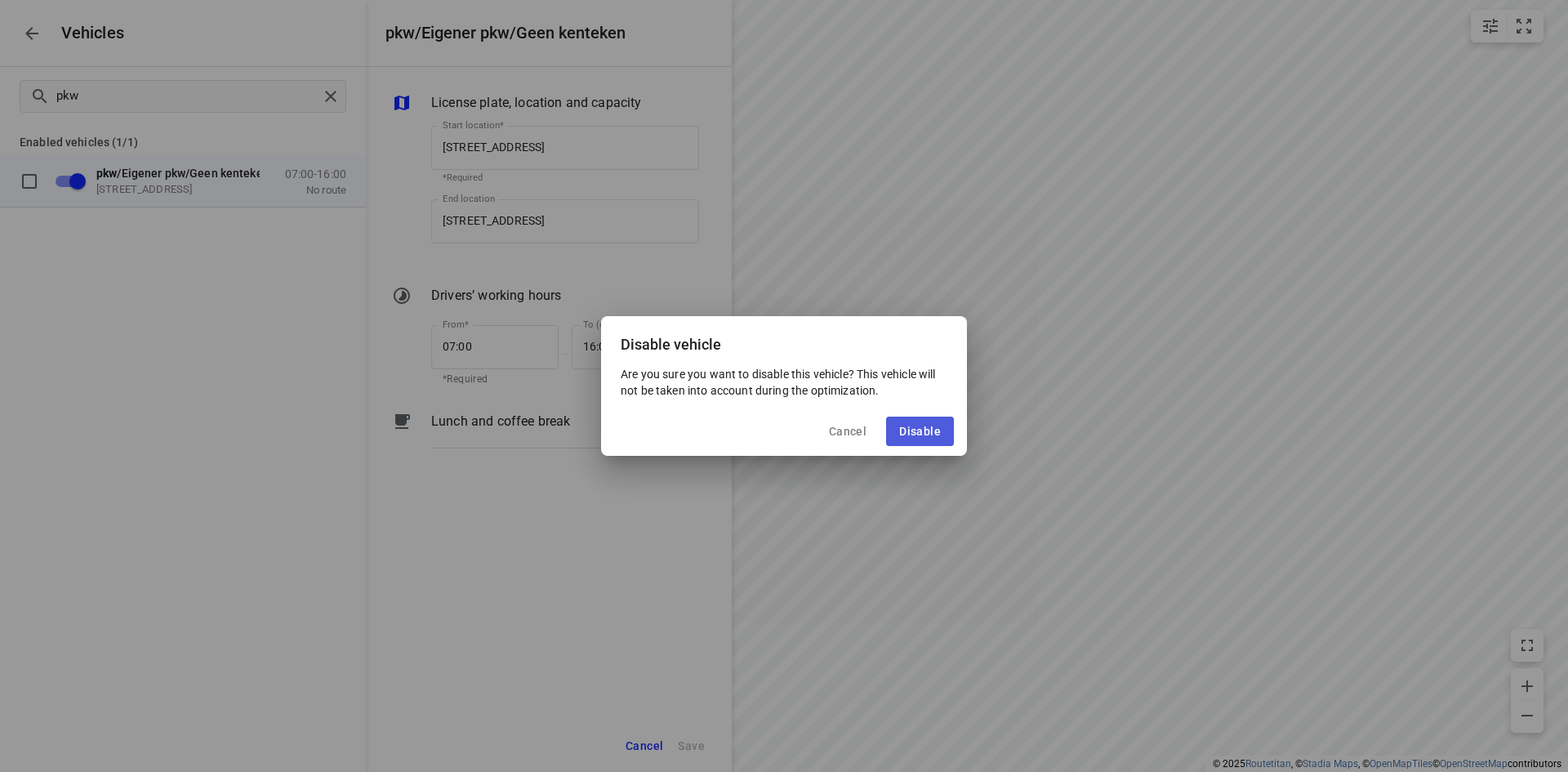
click at [943, 427] on button "Disable" at bounding box center [921, 431] width 68 height 30
checkbox input "false"
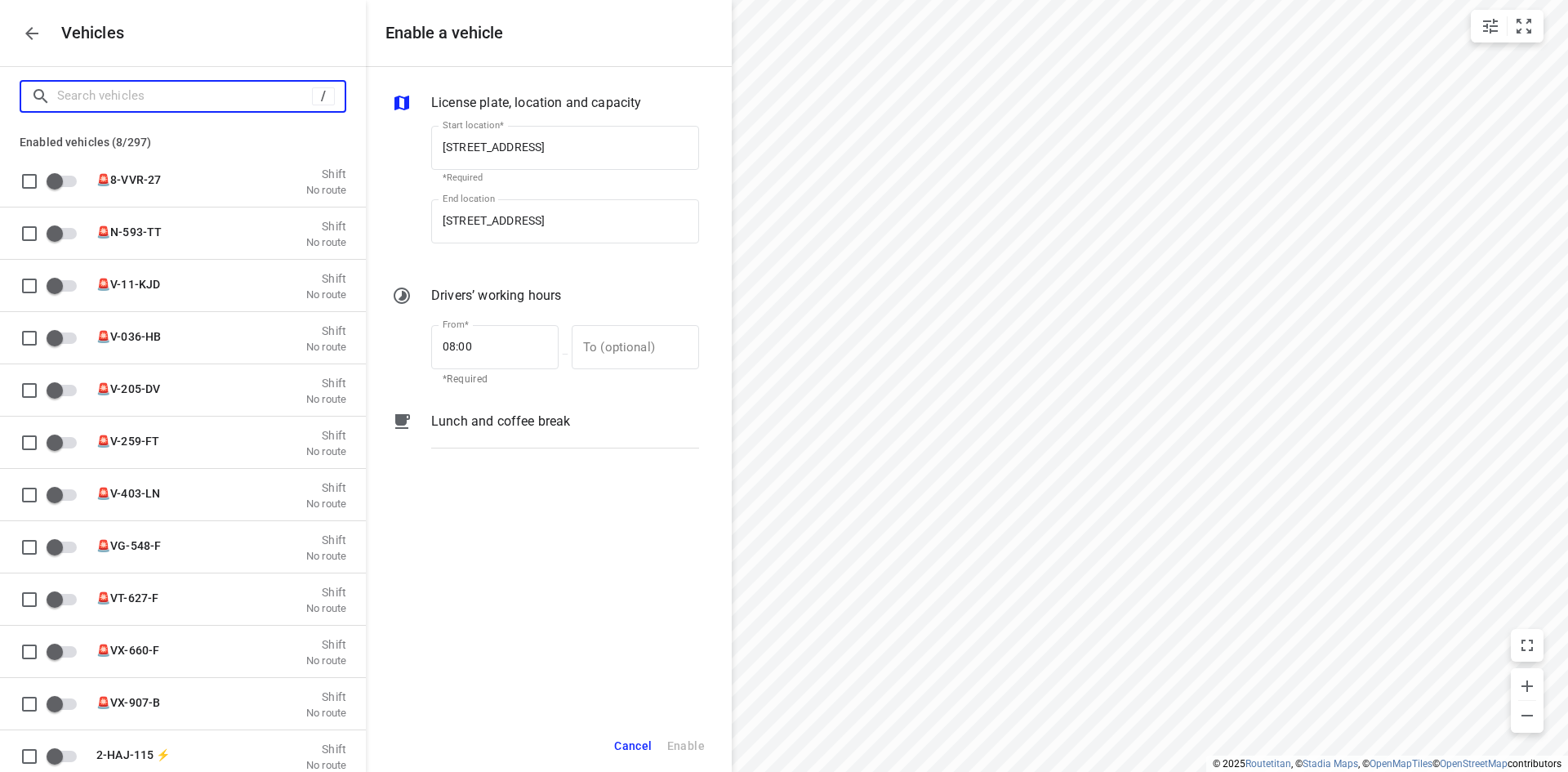
click at [254, 88] on input "Search vehicles" at bounding box center [184, 95] width 255 height 25
type input "e"
checkbox input "true"
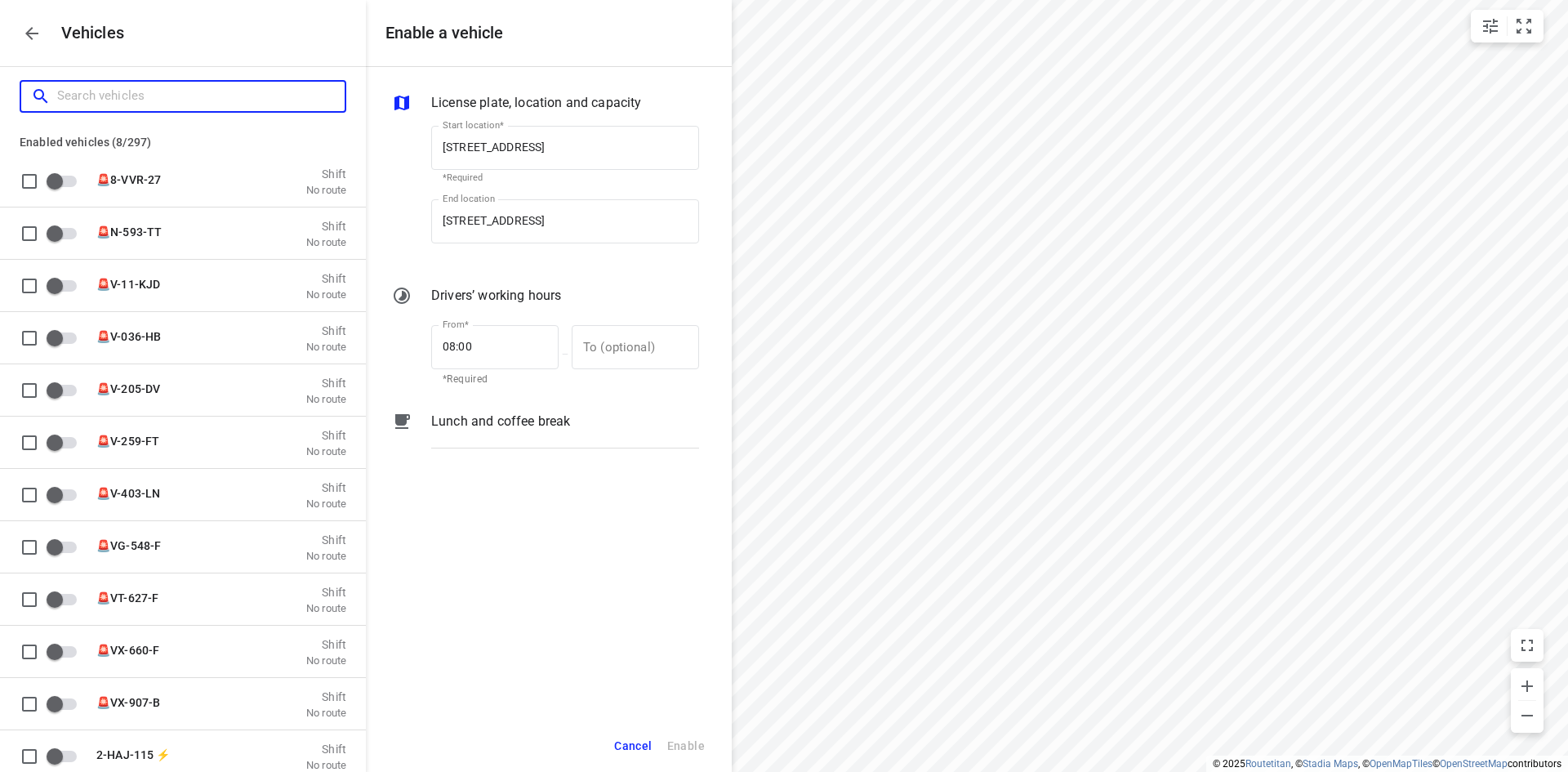
checkbox input "true"
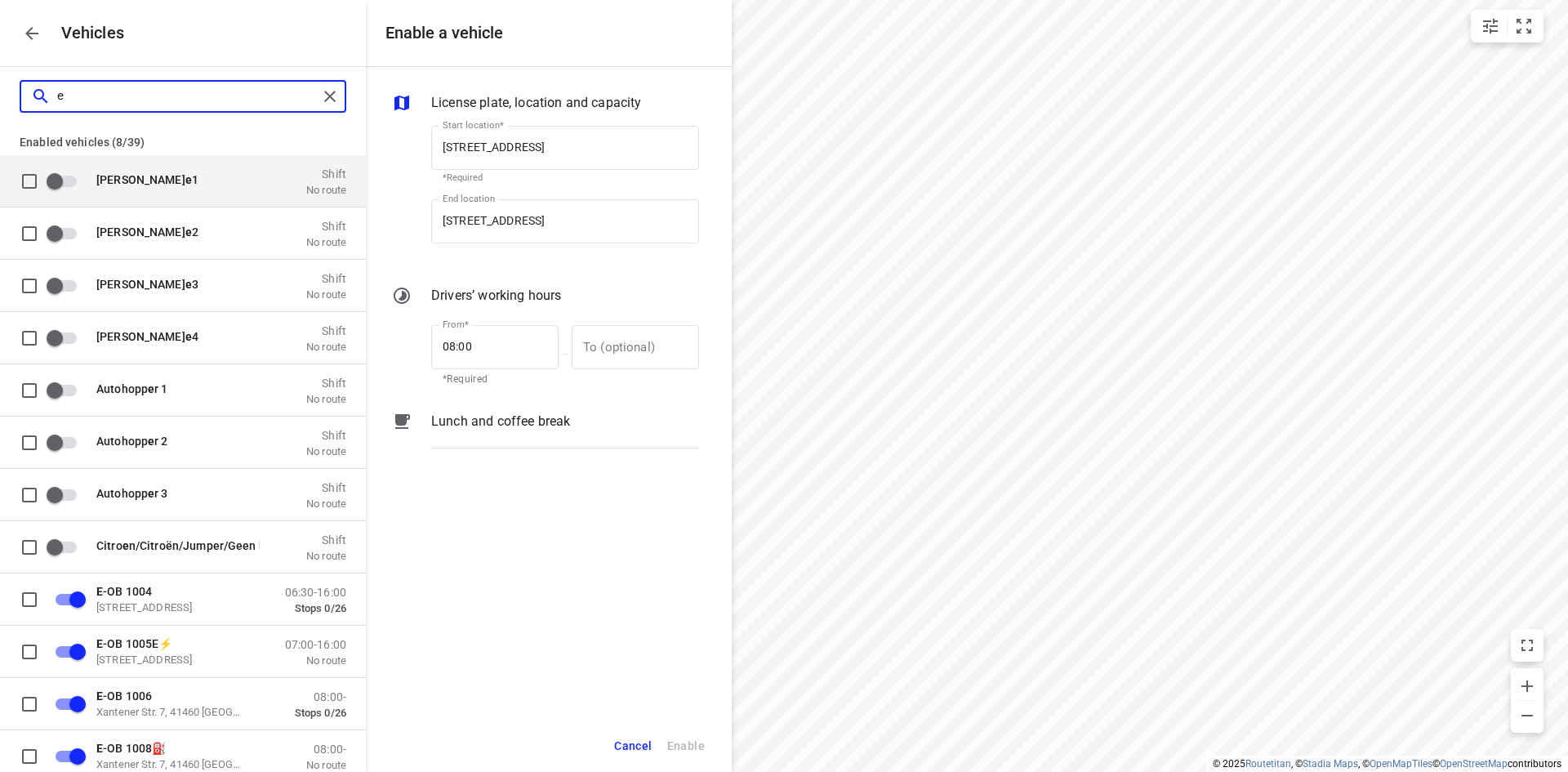
type input "e-"
checkbox input "true"
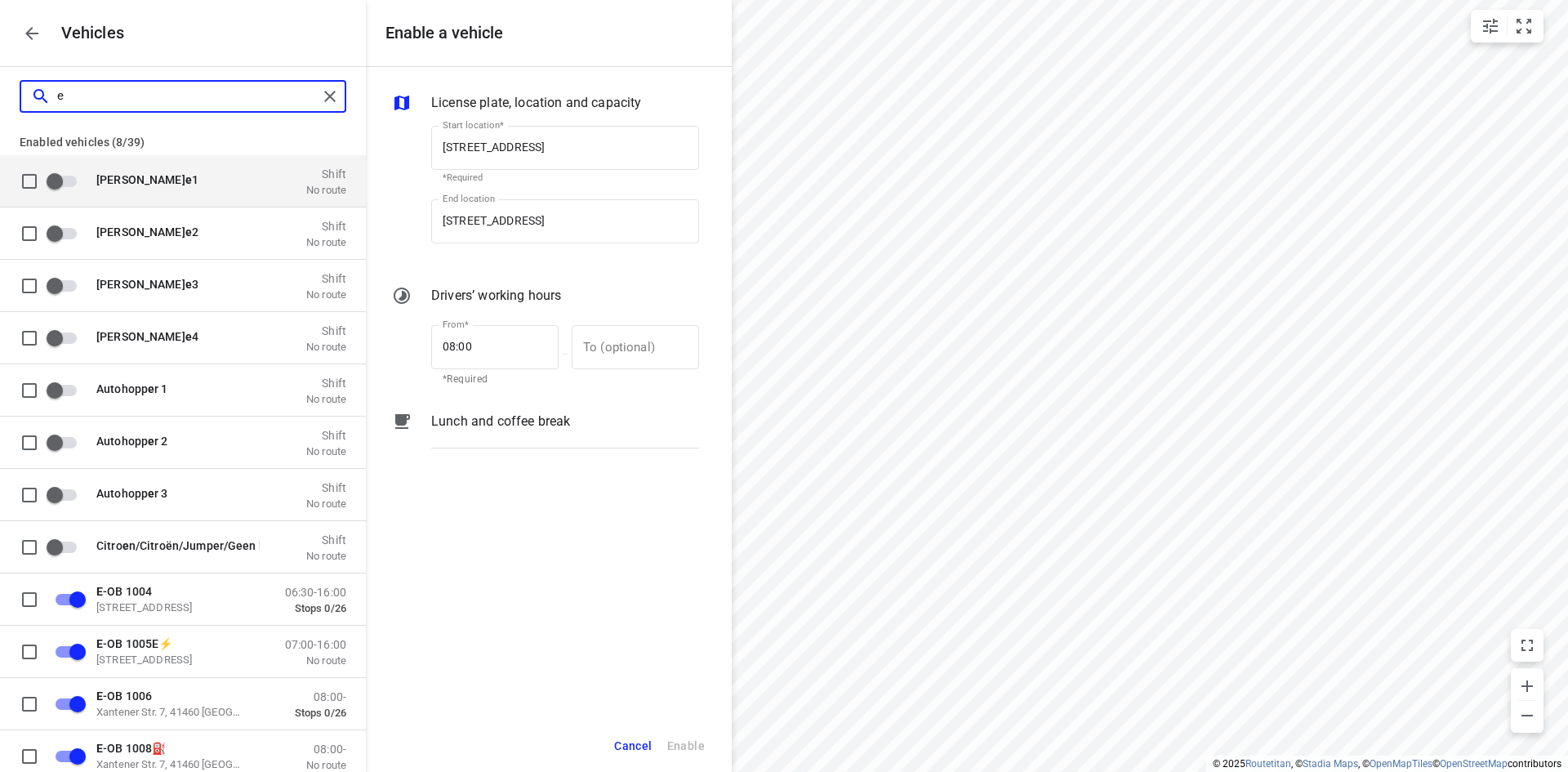
checkbox input "true"
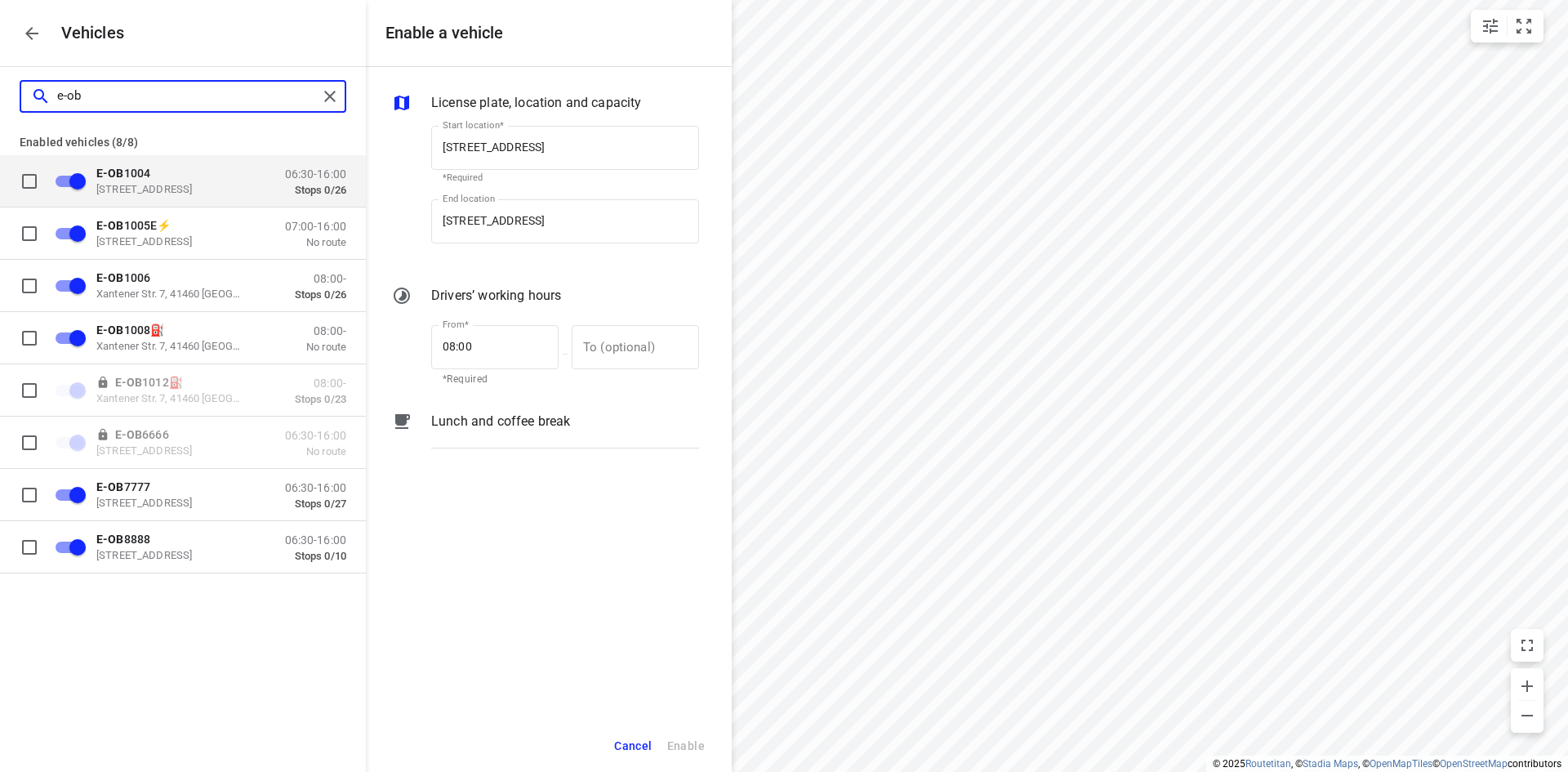
type input "e-ob"
click at [218, 170] on p "E-OB 1004" at bounding box center [177, 172] width 163 height 13
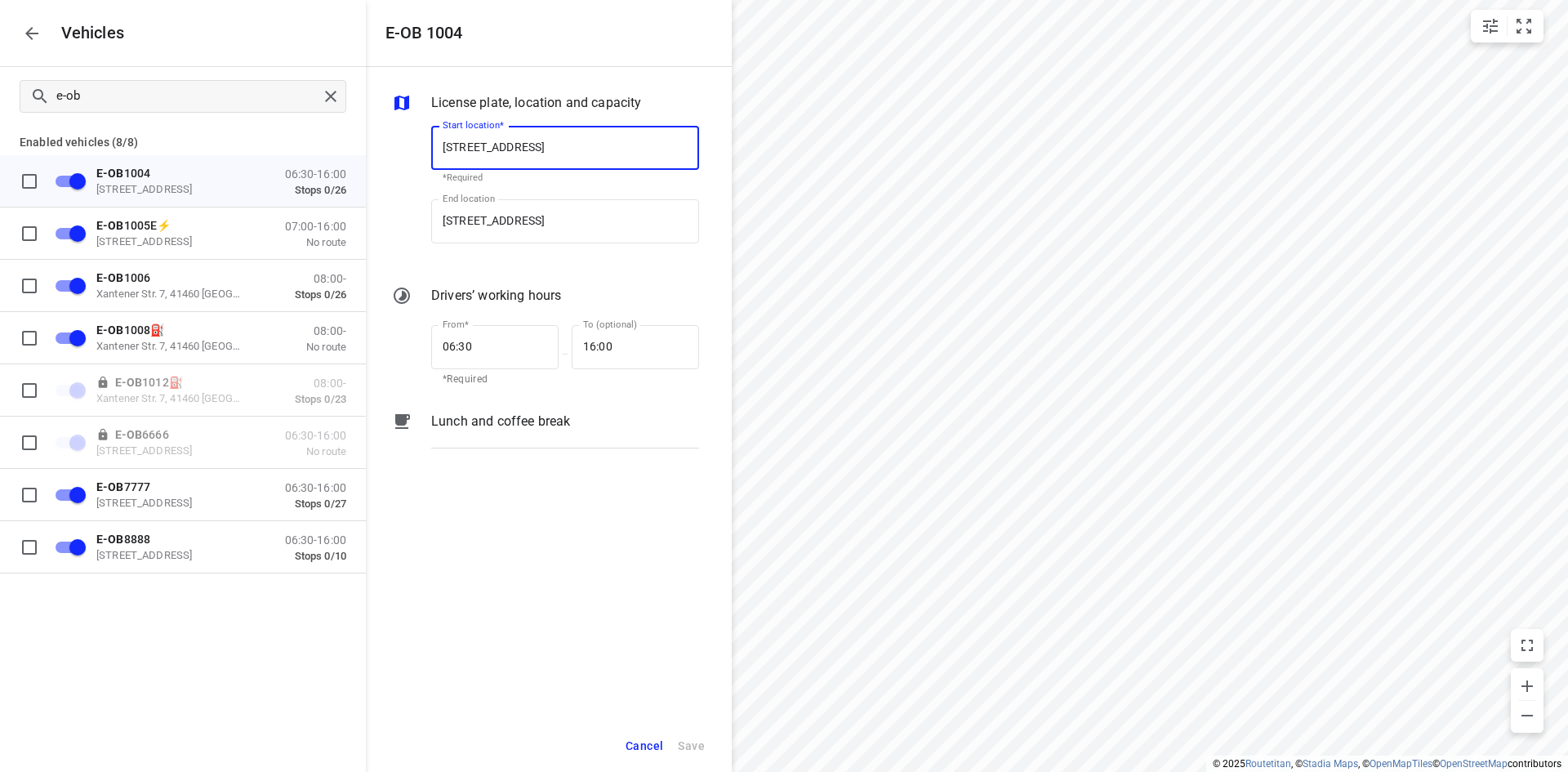
click at [249, 53] on div "Vehicles" at bounding box center [183, 33] width 366 height 66
checkbox input "false"
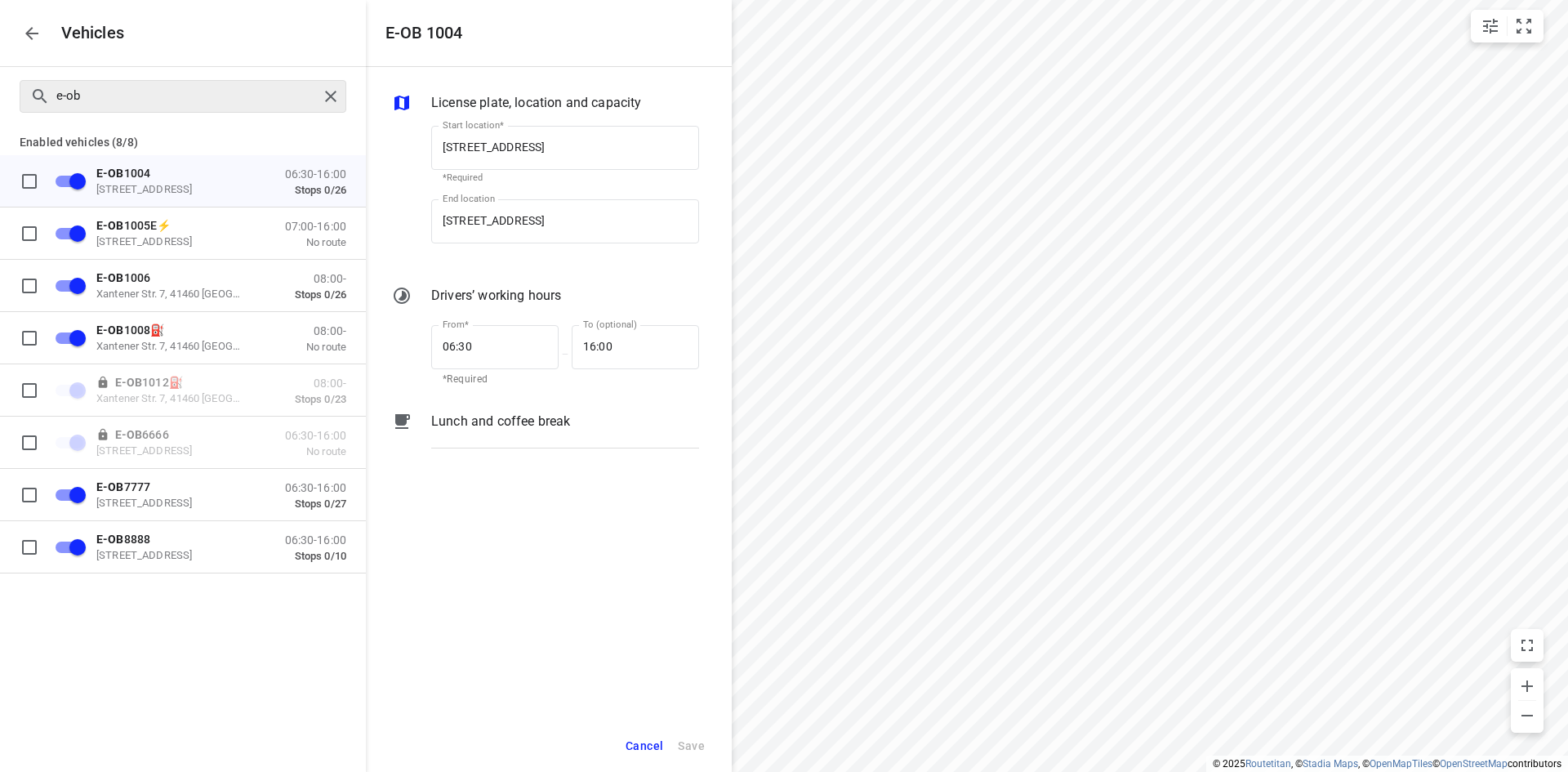
checkbox input "false"
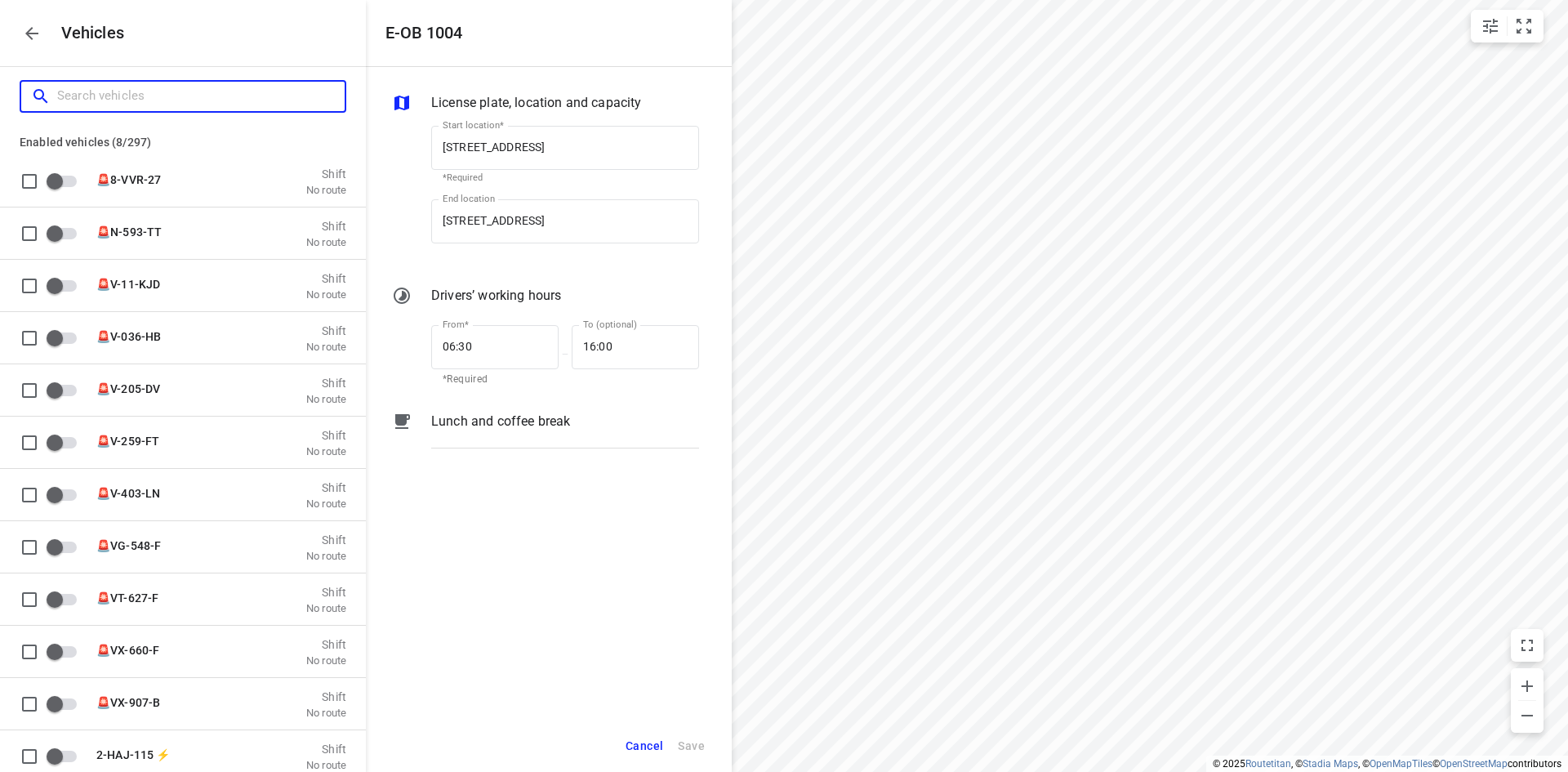
click at [140, 97] on input "Search vehicles" at bounding box center [200, 95] width 287 height 25
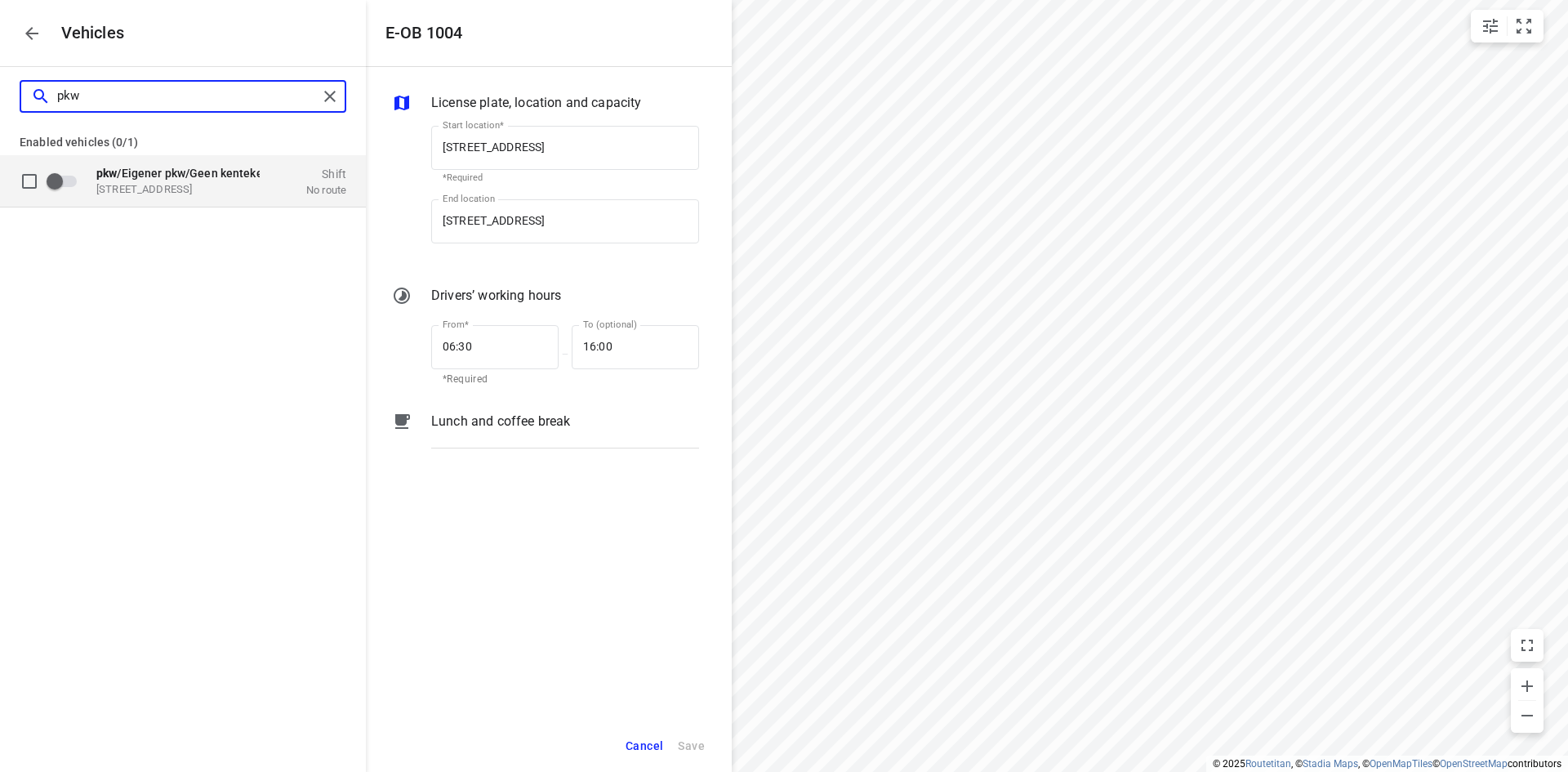
type input "pkw"
click at [170, 178] on span "pkw /Eigener pkw/Geen kenteken" at bounding box center [183, 172] width 173 height 13
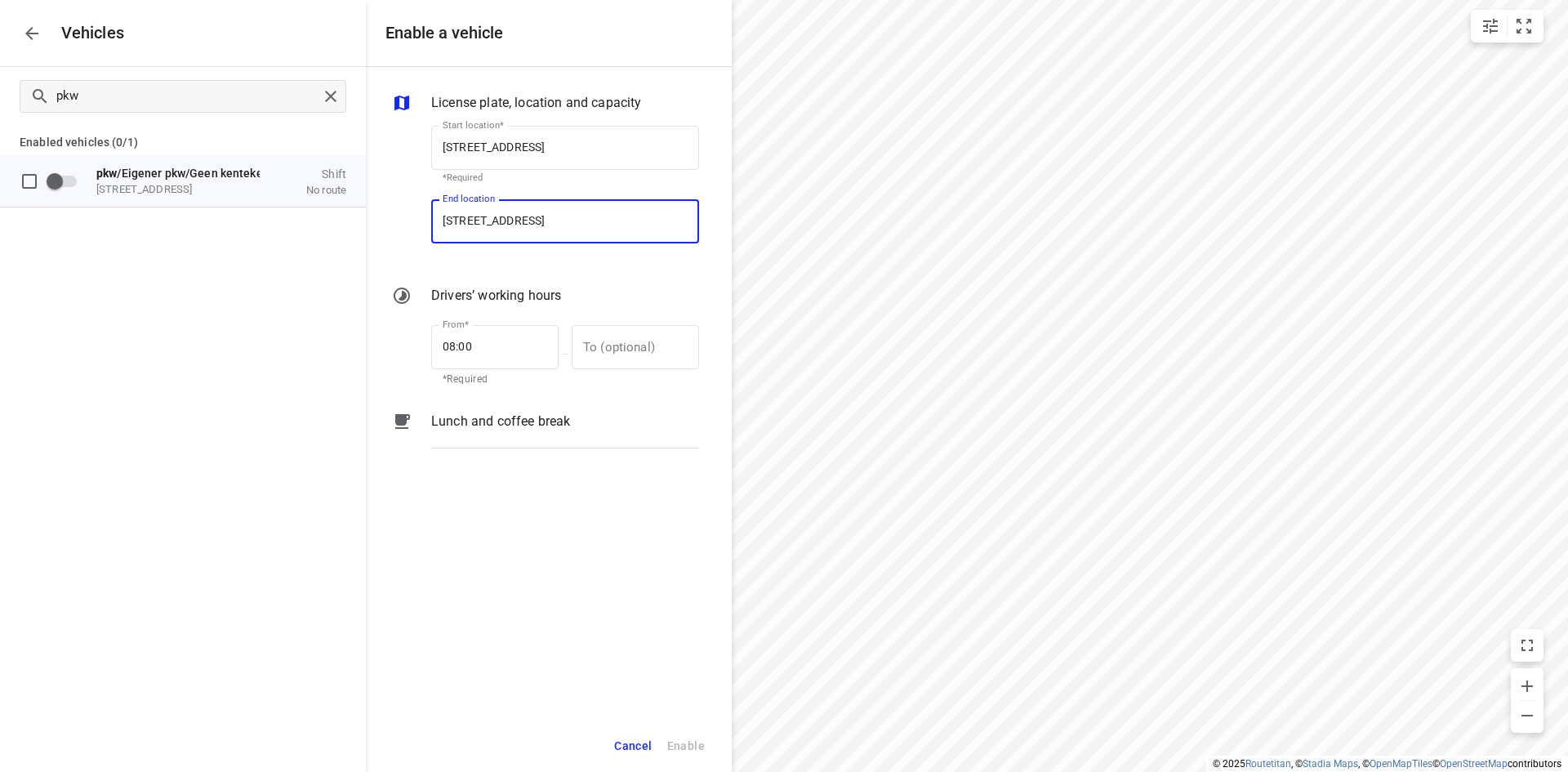
click at [646, 735] on span "Cancel" at bounding box center [632, 745] width 38 height 20
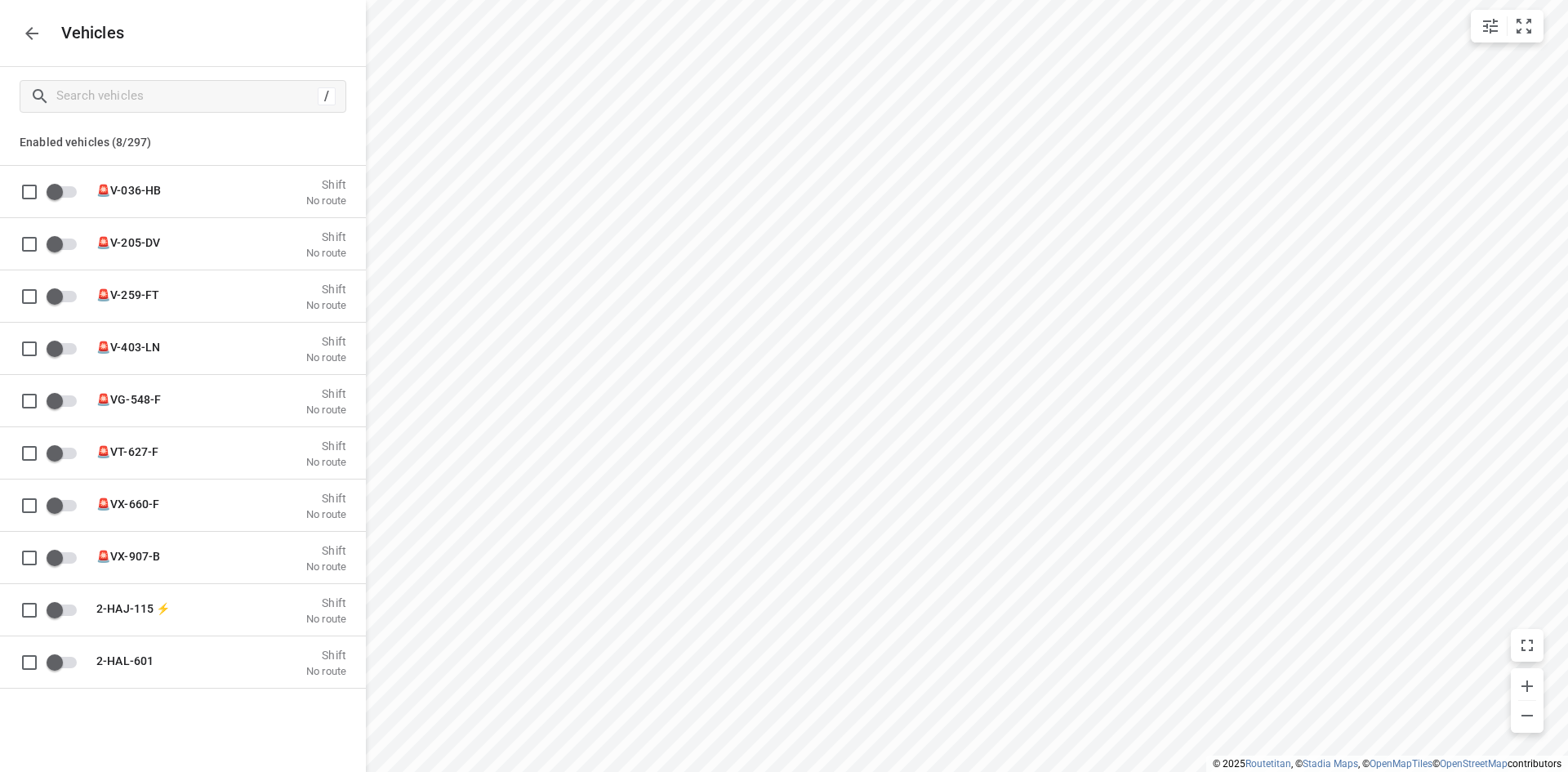
scroll to position [0, 0]
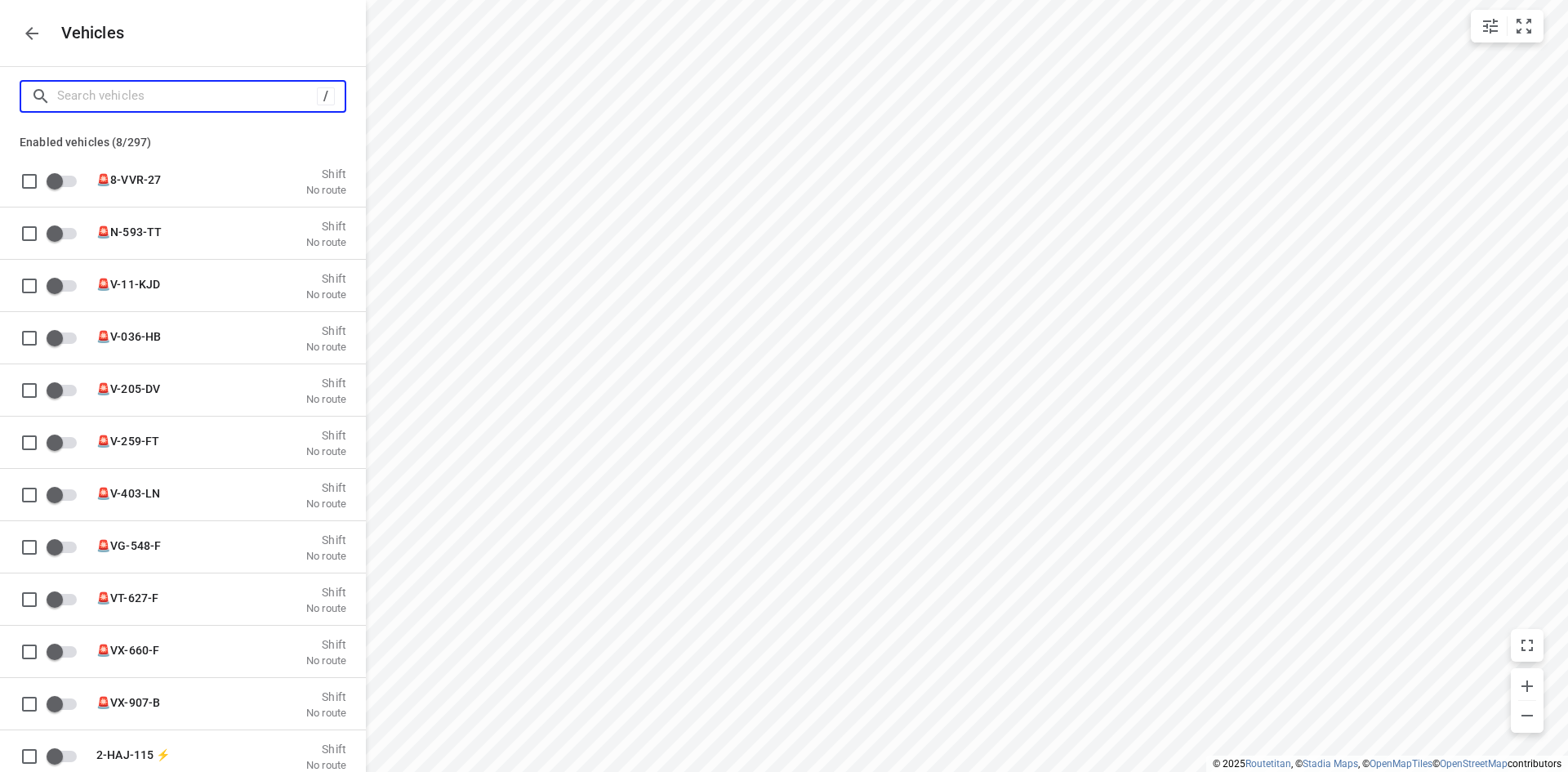
click at [177, 98] on input "Search vehicles" at bounding box center [186, 95] width 259 height 25
type input "e"
checkbox input "true"
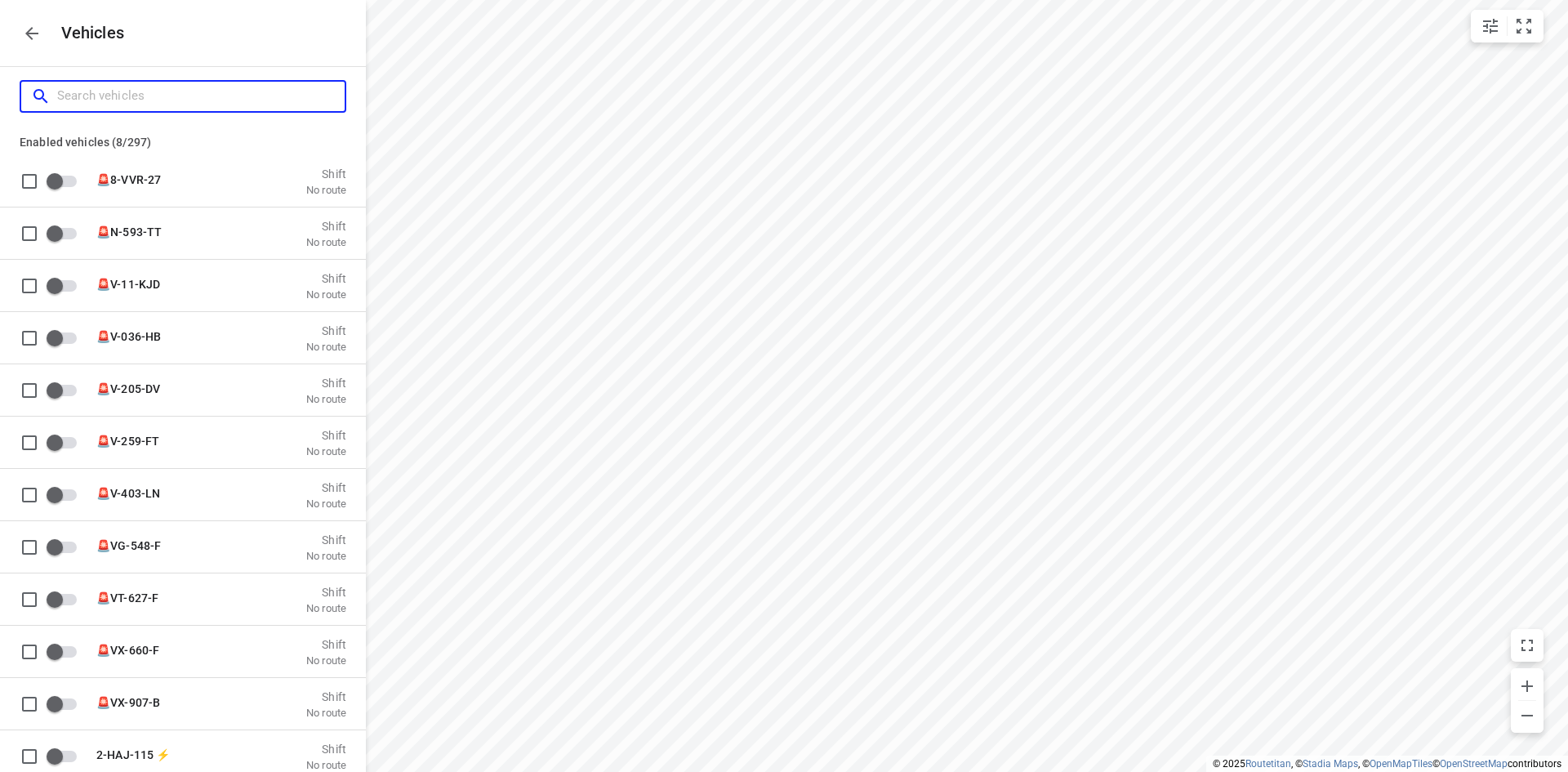
checkbox input "true"
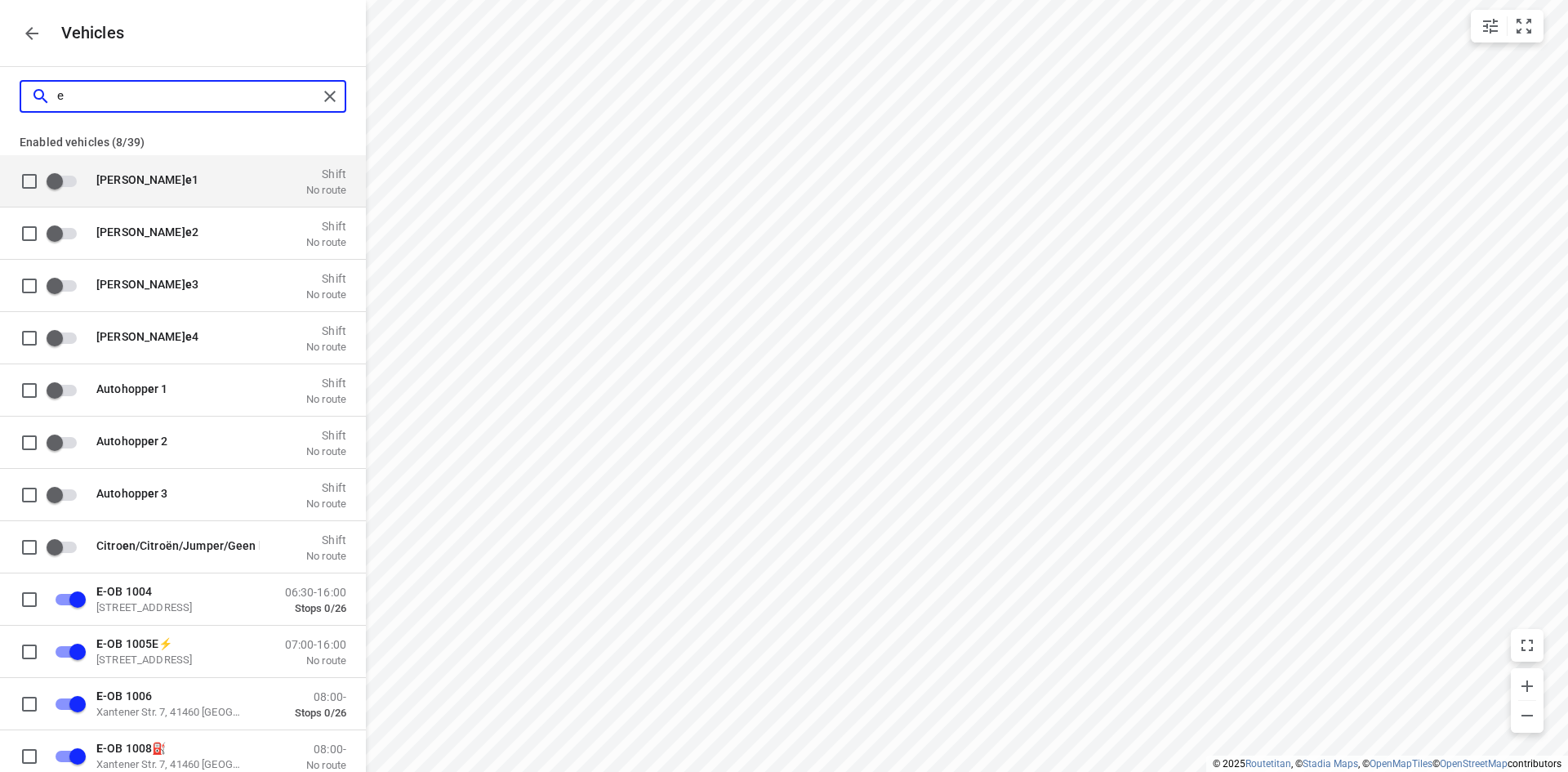
type input "e-"
checkbox input "true"
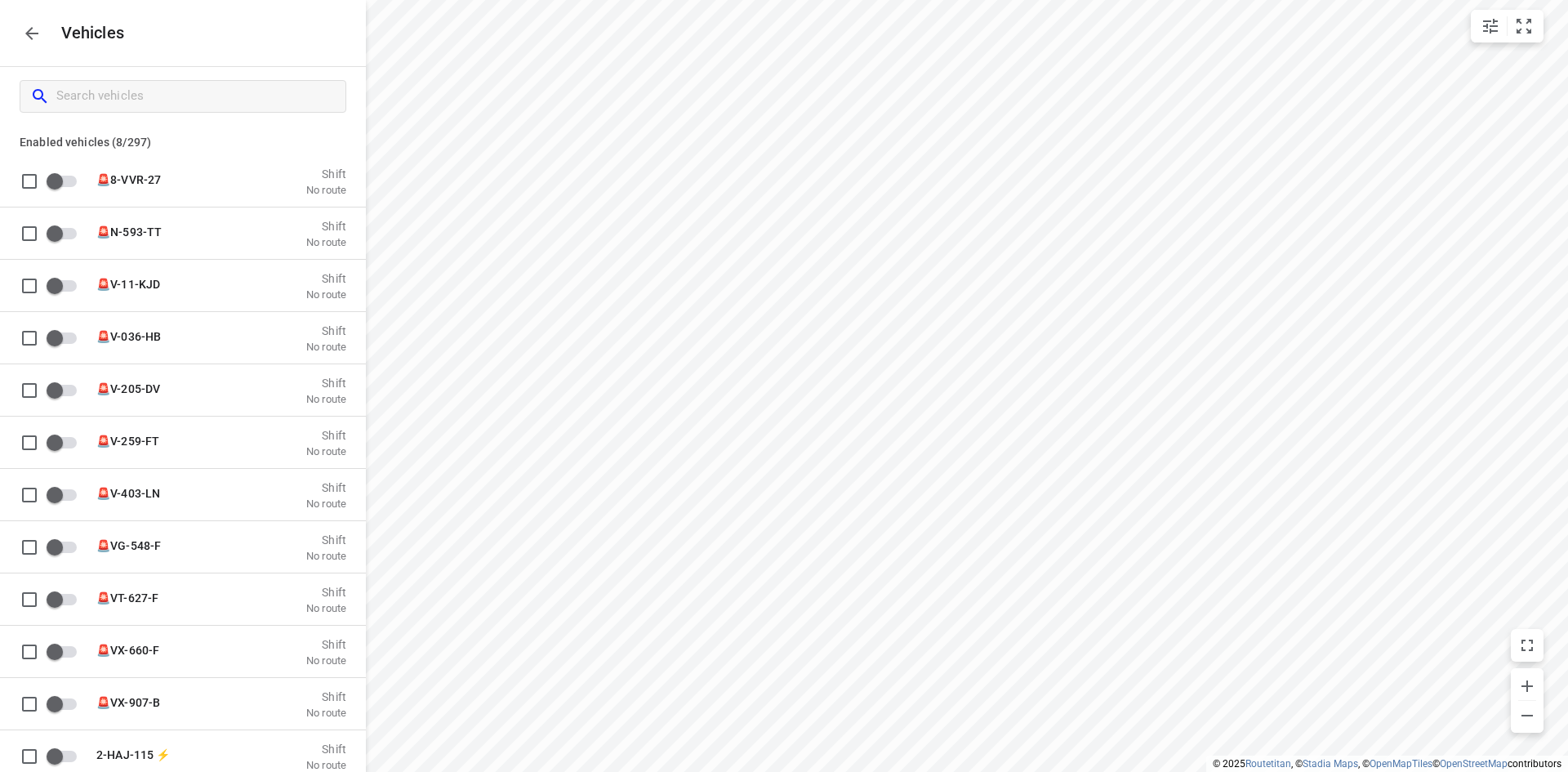
click at [27, 31] on icon "button" at bounding box center [31, 33] width 13 height 13
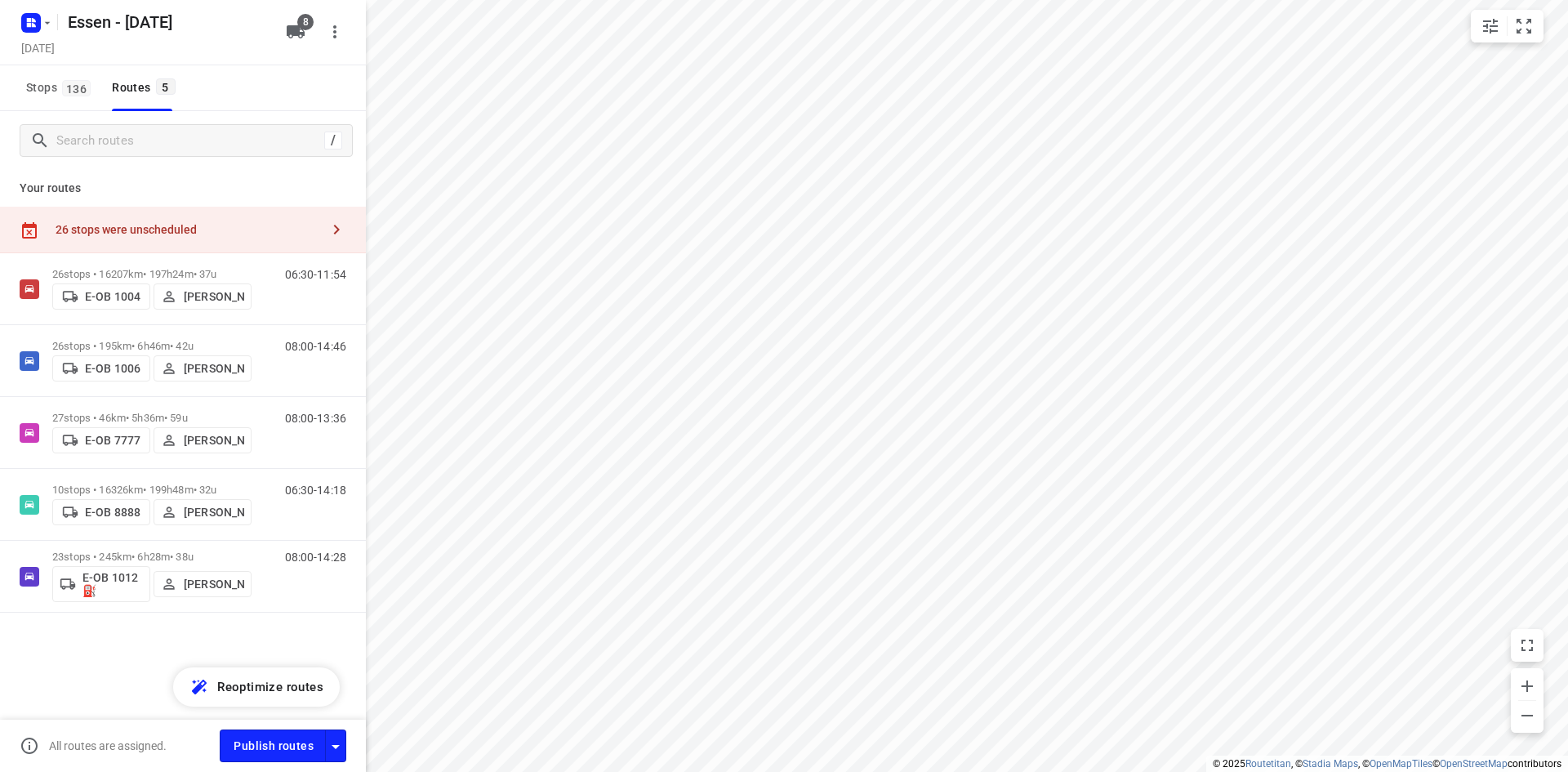
click at [245, 220] on div "26 stops were unscheduled" at bounding box center [183, 230] width 366 height 46
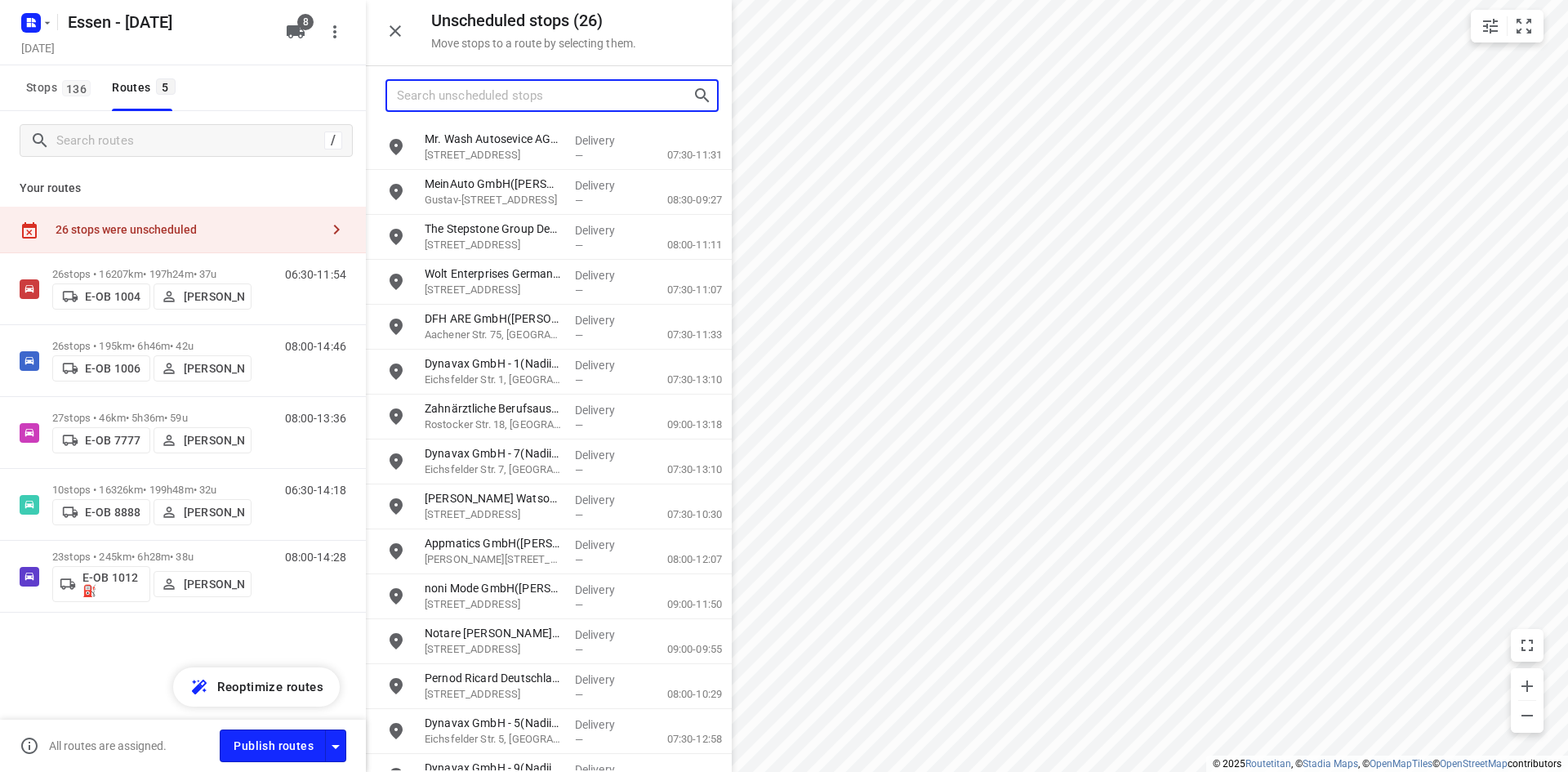
click at [472, 97] on input "Search unscheduled stops" at bounding box center [544, 95] width 295 height 25
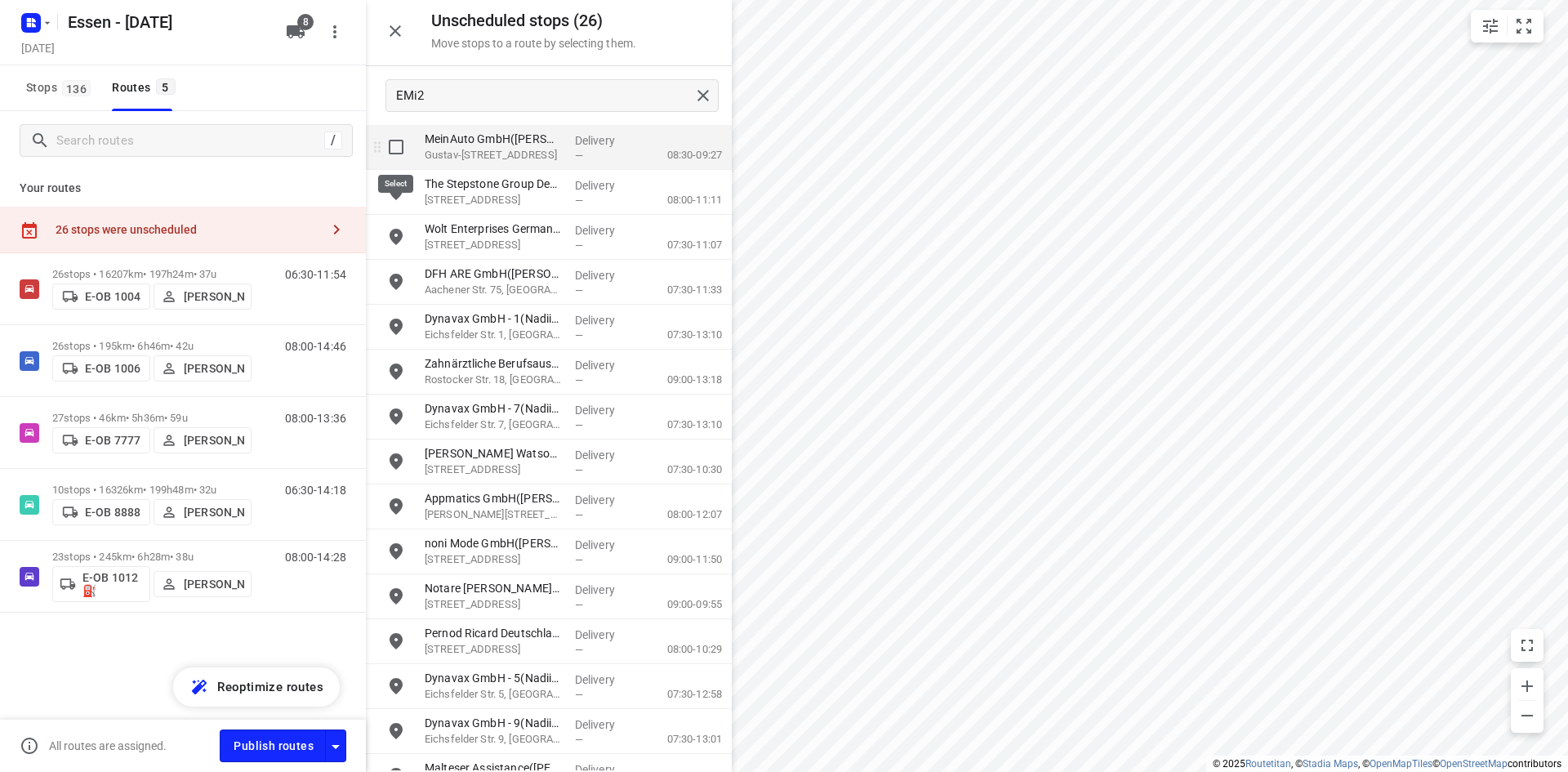
click at [394, 141] on input "grid" at bounding box center [396, 147] width 32 height 32
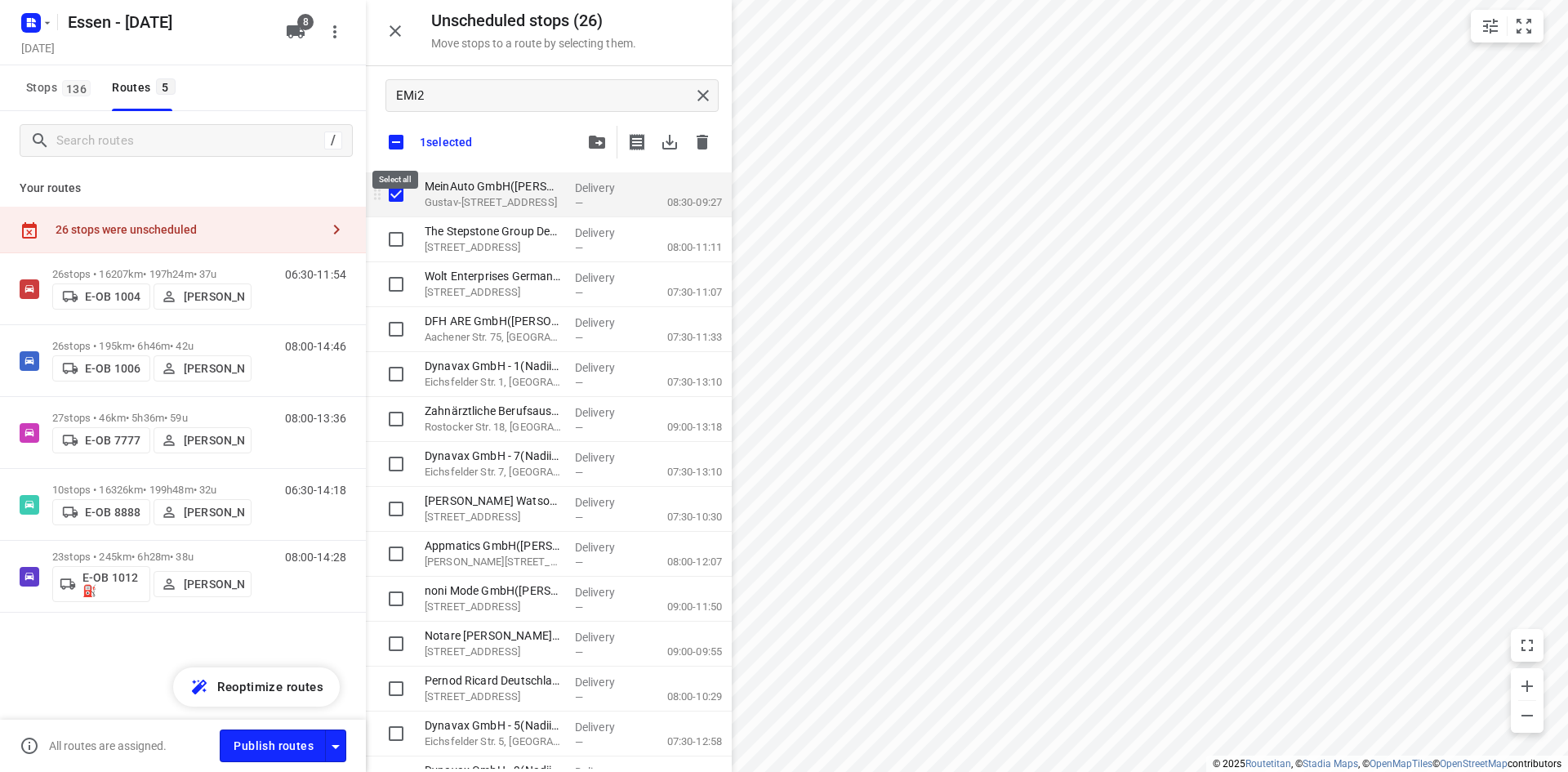
click at [394, 142] on input "checkbox" at bounding box center [396, 141] width 34 height 34
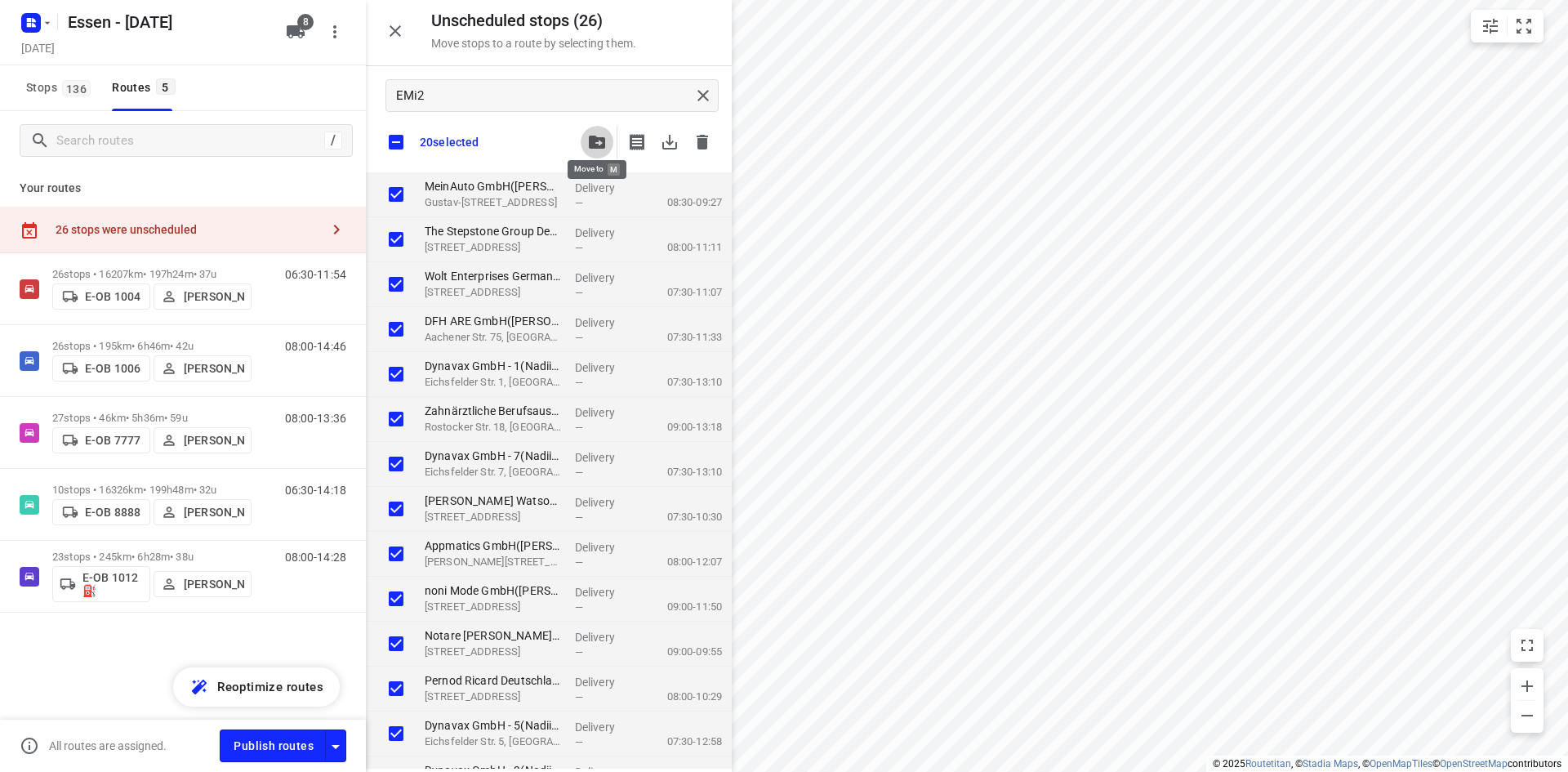
click at [597, 139] on icon "button" at bounding box center [597, 141] width 17 height 13
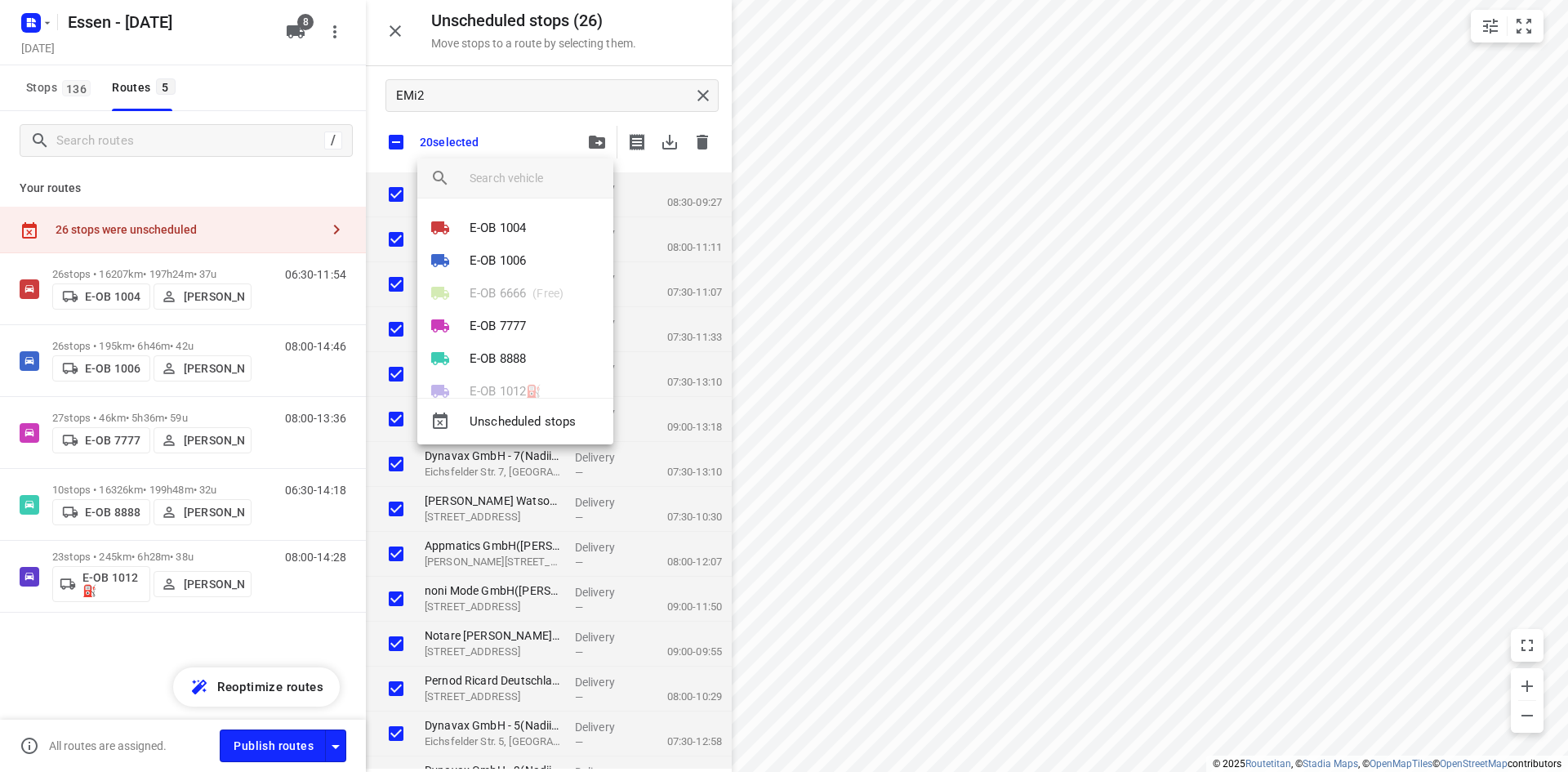
click at [357, 91] on div at bounding box center [784, 386] width 1568 height 772
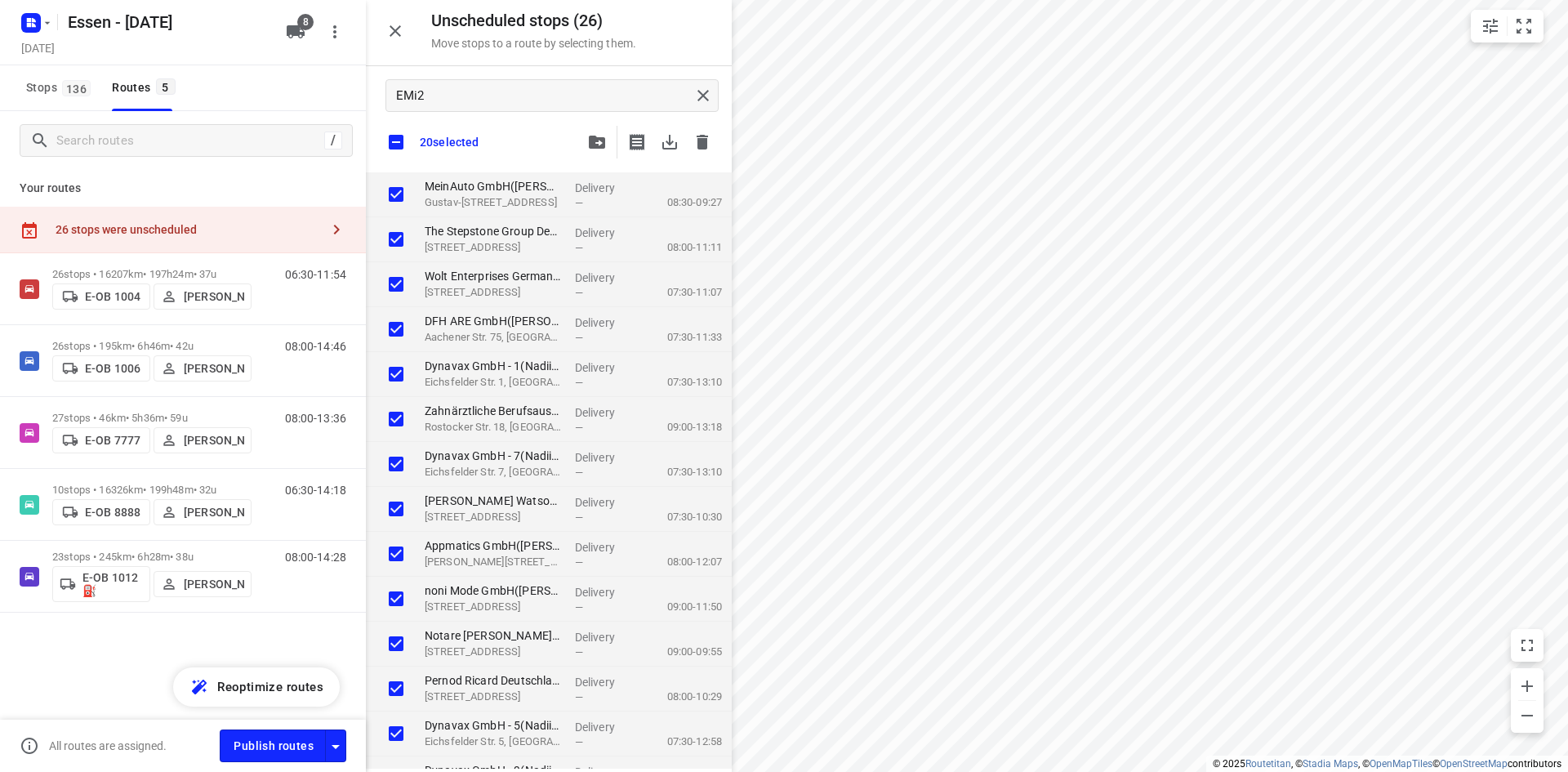
click at [288, 30] on icon "button" at bounding box center [295, 31] width 18 height 13
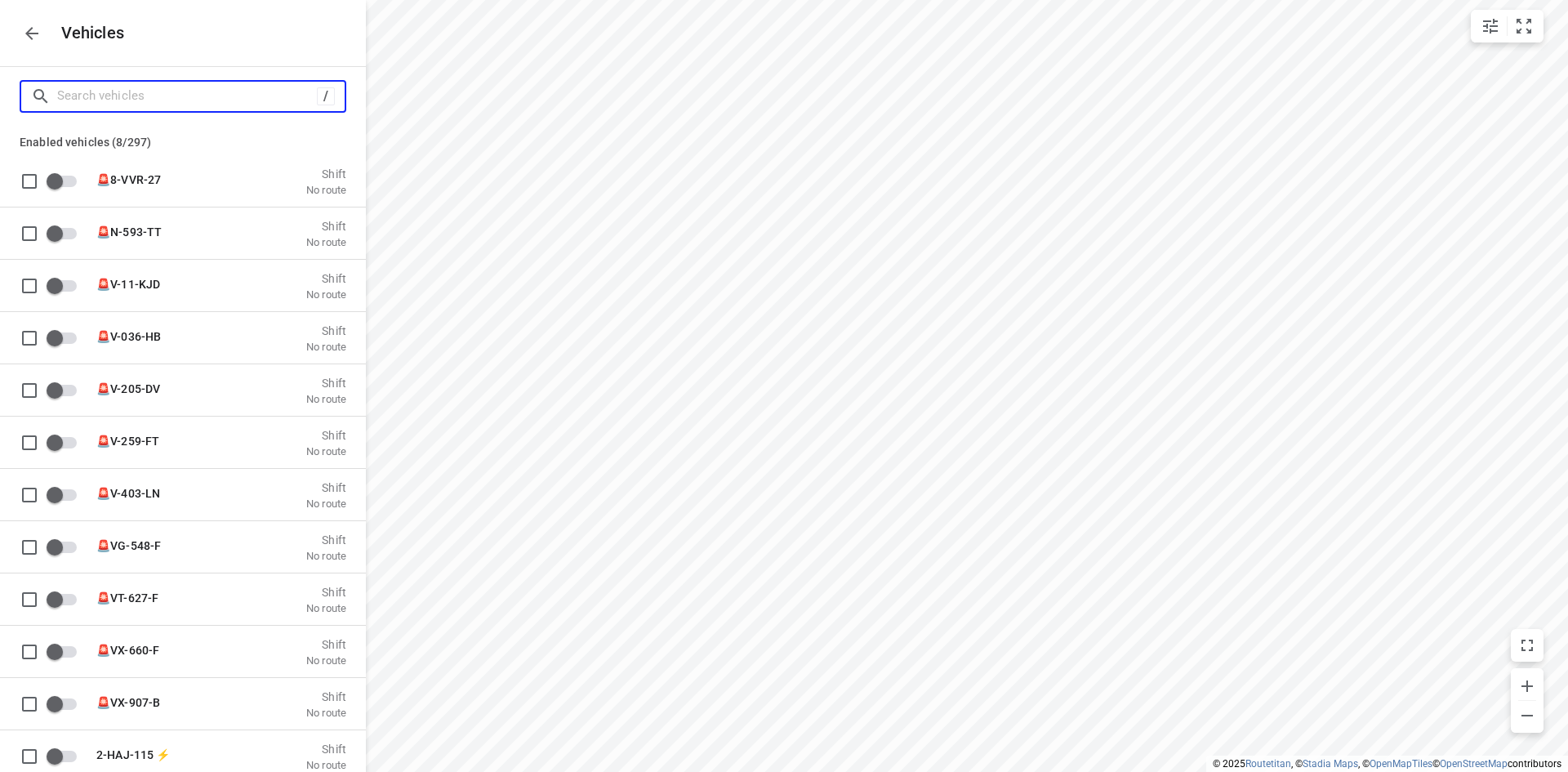
click at [259, 95] on input "Search vehicles" at bounding box center [186, 95] width 259 height 25
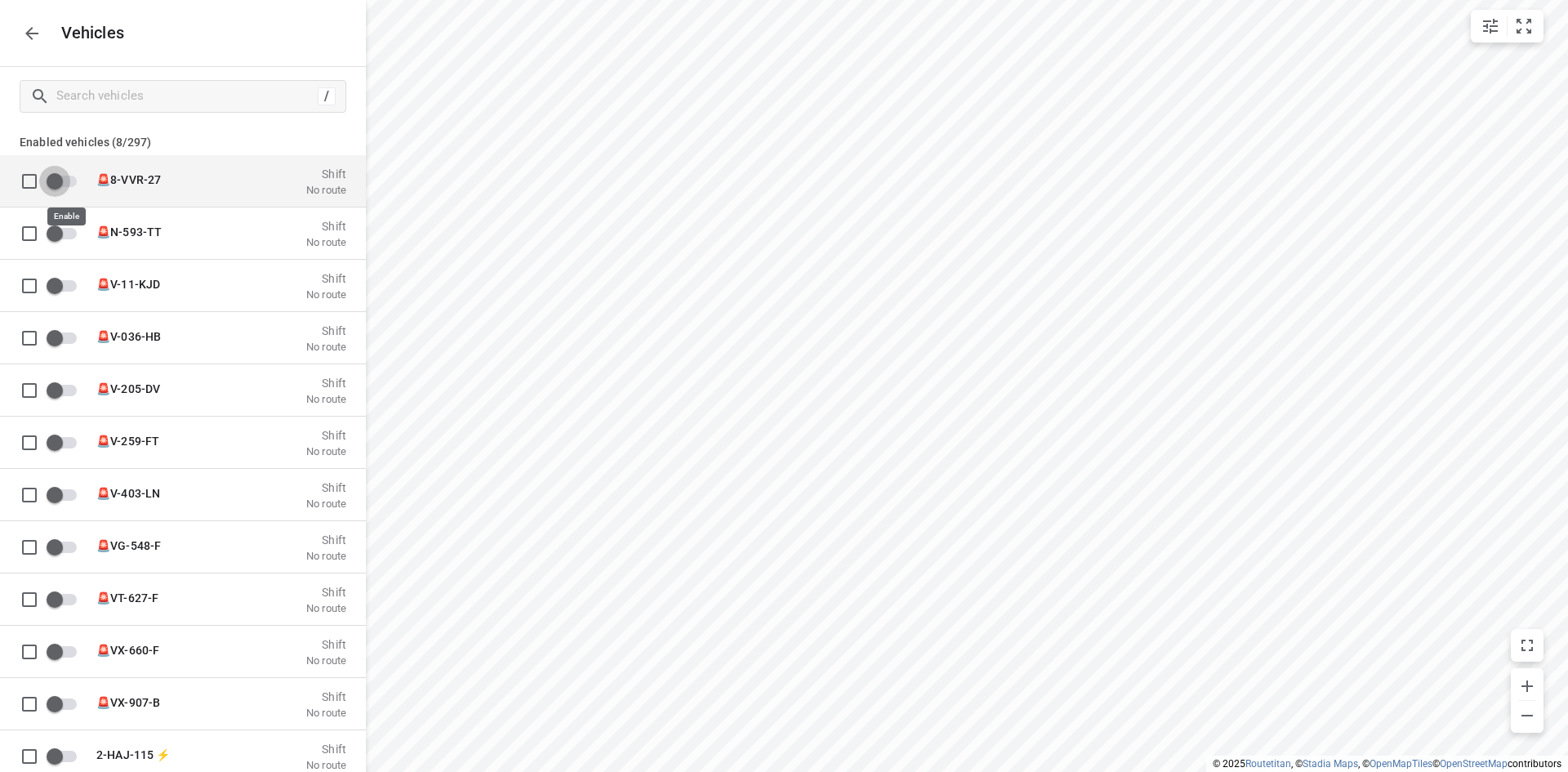
click at [67, 179] on input "grid" at bounding box center [54, 181] width 93 height 31
click at [79, 180] on input "grid" at bounding box center [78, 181] width 93 height 31
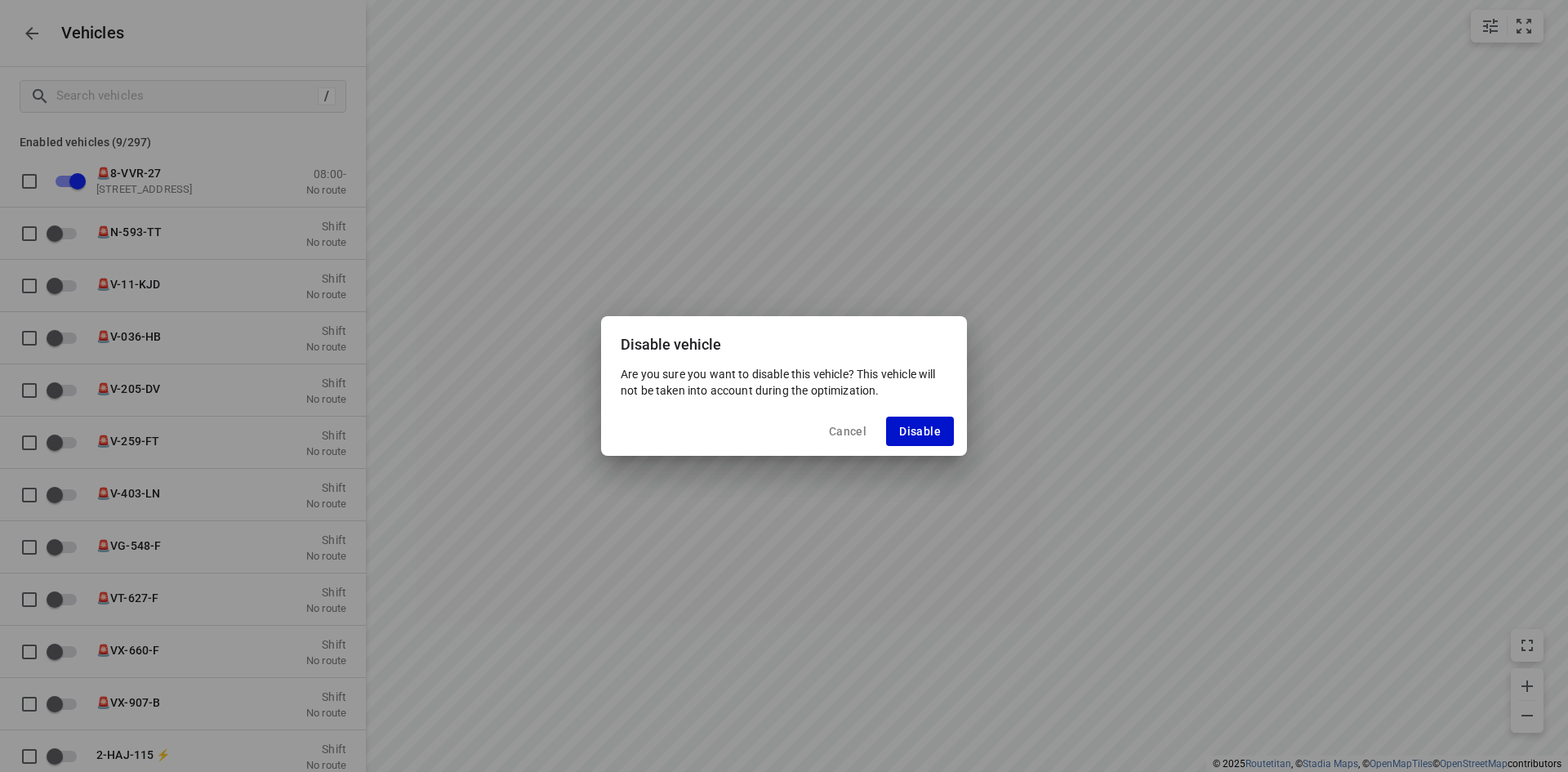
click at [910, 421] on button "Disable" at bounding box center [921, 431] width 68 height 30
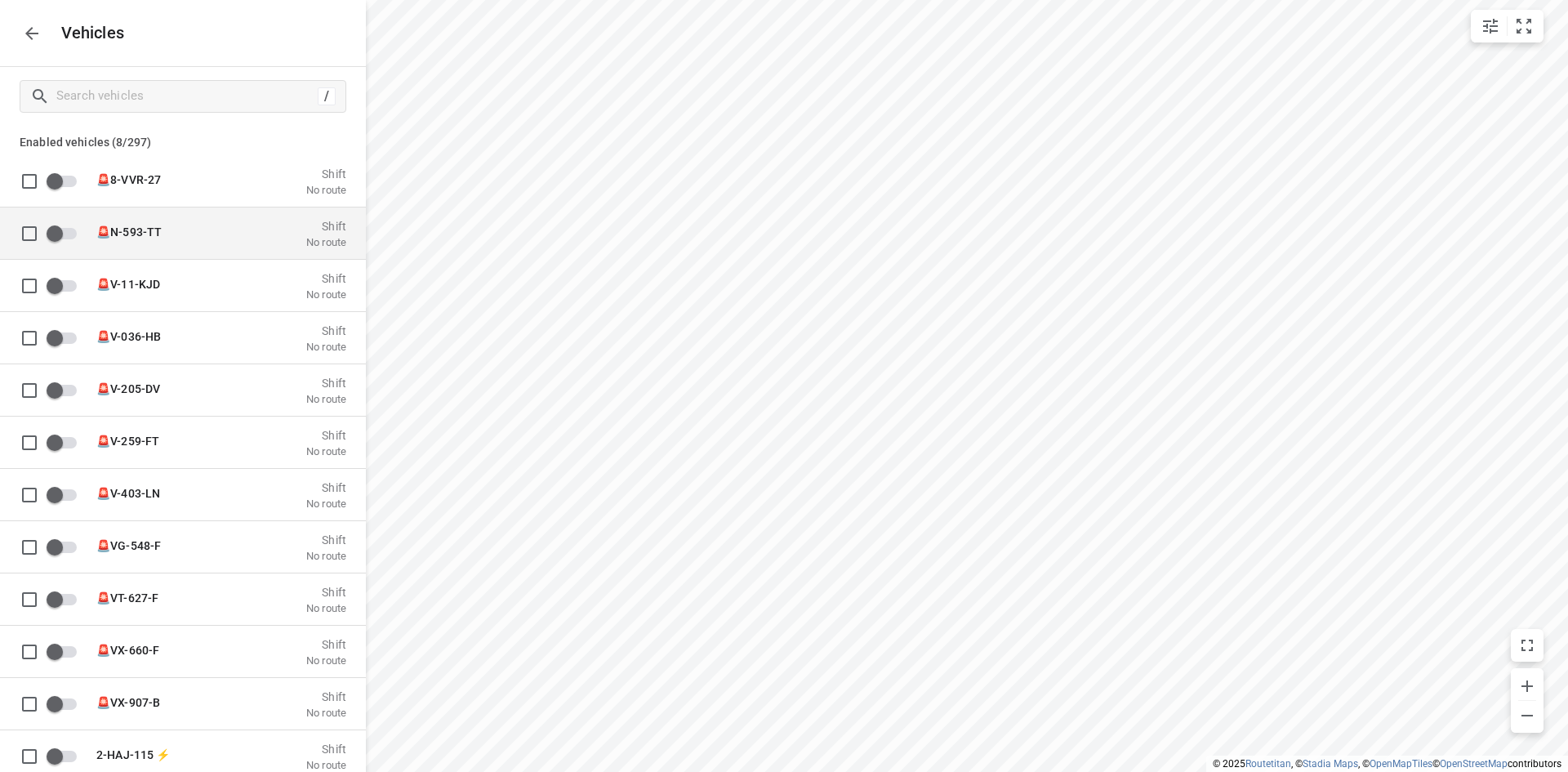
click at [170, 224] on p "🚨N-593-TT" at bounding box center [177, 231] width 163 height 13
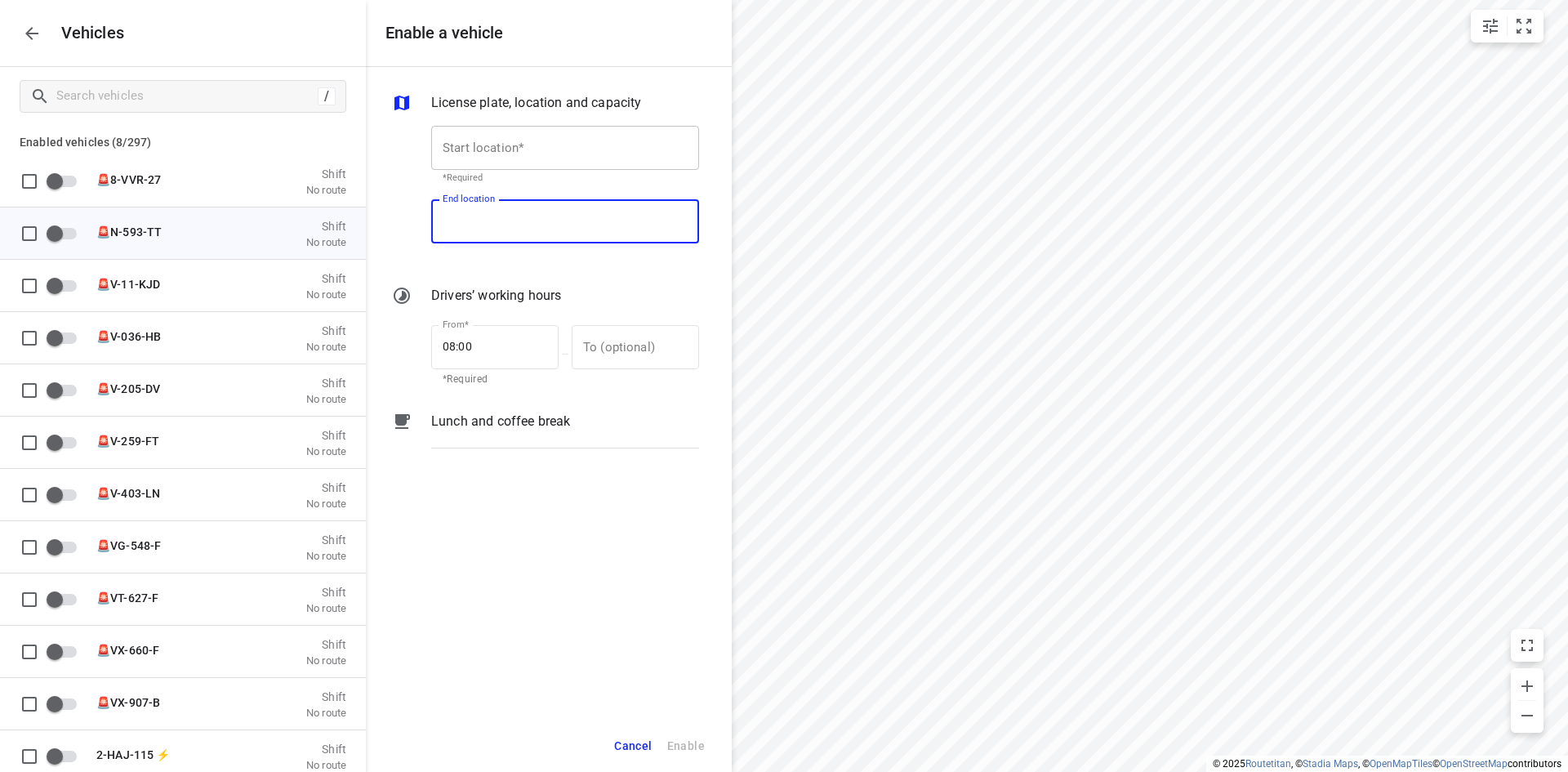
click at [492, 148] on input "Start location*" at bounding box center [565, 148] width 268 height 44
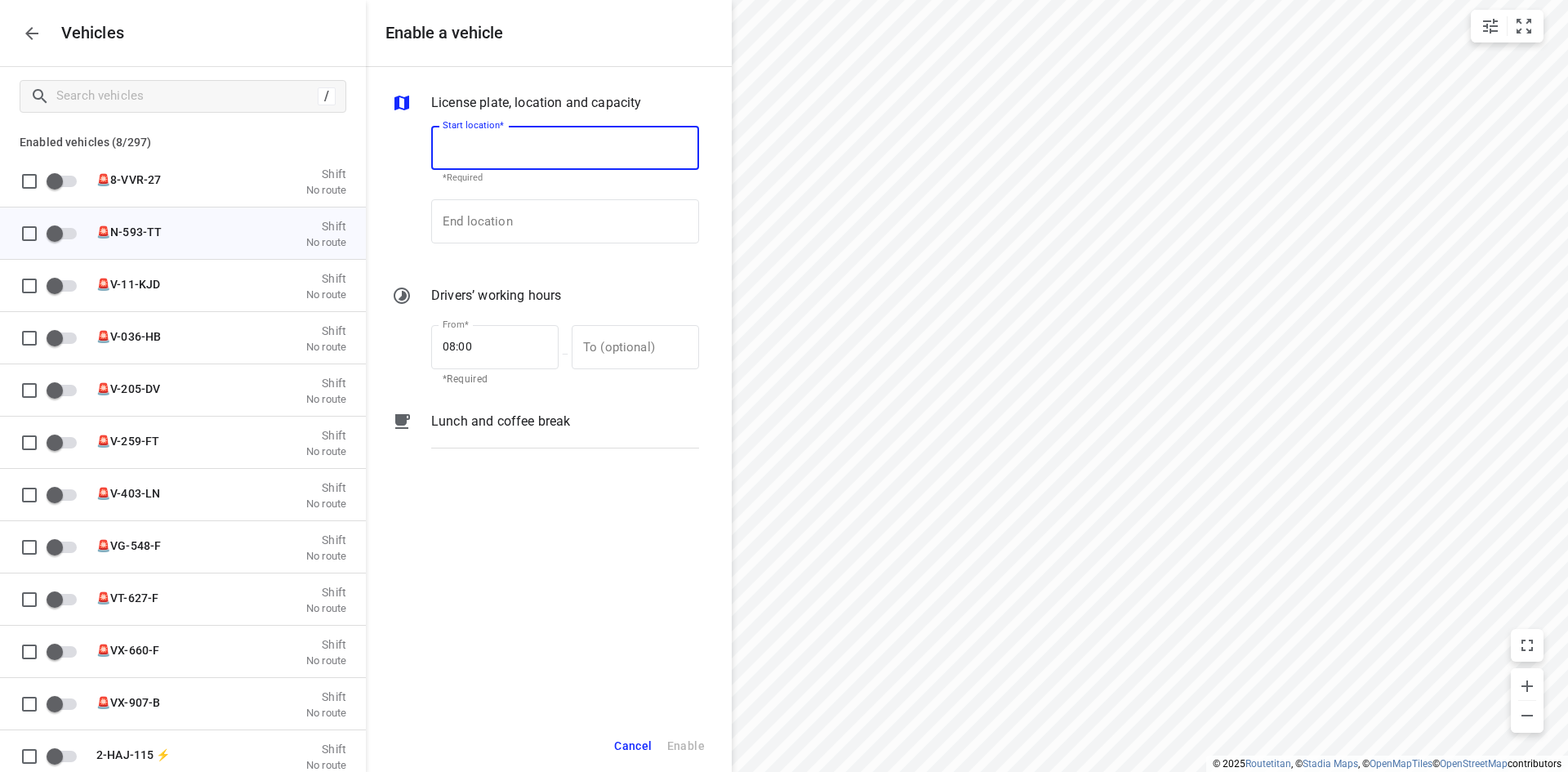
paste input "7 Xantener Straße,41460 Neuss,Deutschland"
click at [507, 200] on p "Xantener Straße 7, 41460 Neuss, Deutschland" at bounding box center [490, 194] width 95 height 17
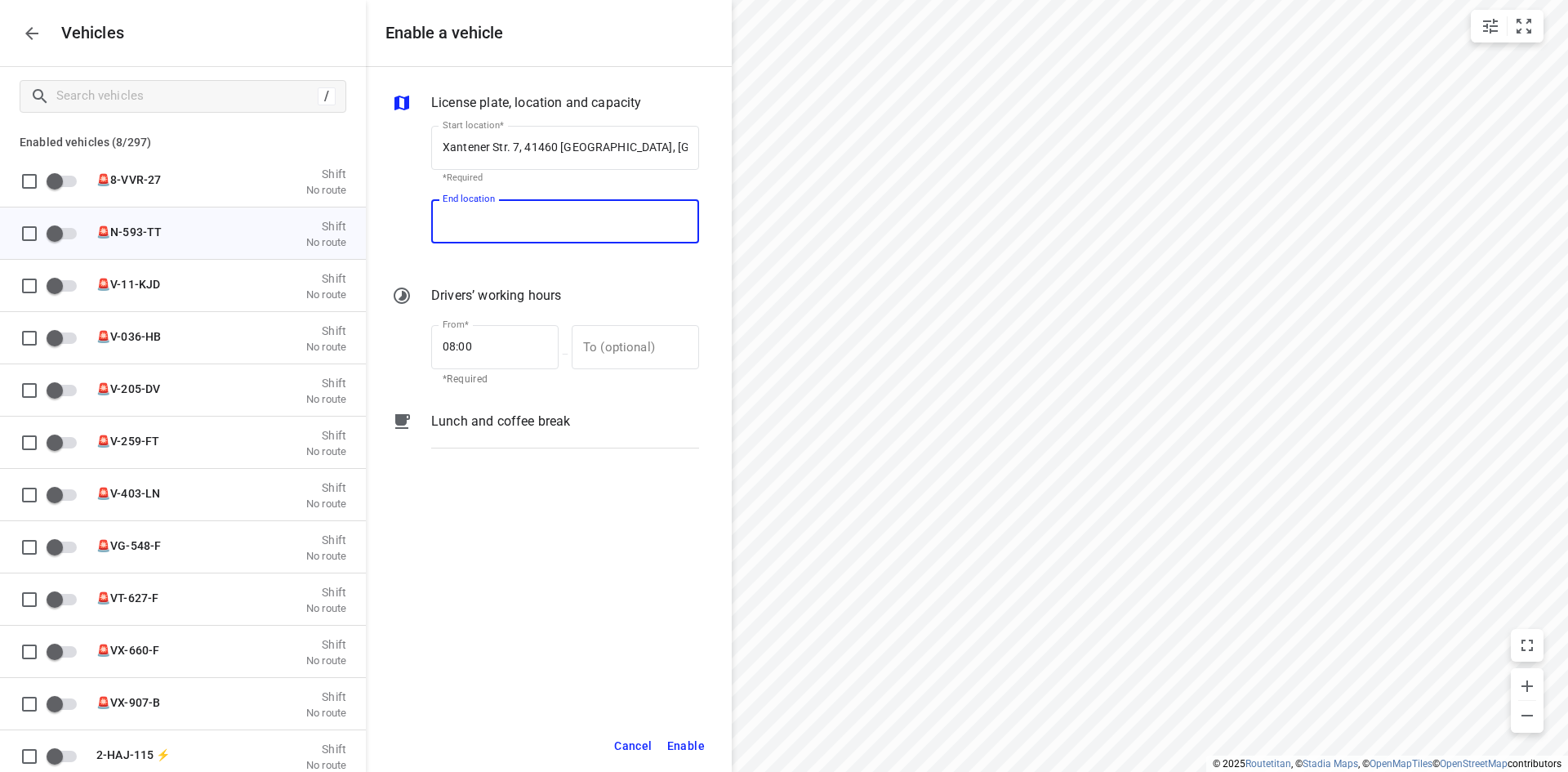
click at [501, 211] on input "End location" at bounding box center [565, 221] width 268 height 44
paste input "7 Xantener Straße,41460 Neuss,Deutschland"
click at [511, 258] on div "Xantener Straße 7, 41460 Neuss, Deutschland" at bounding box center [564, 267] width 270 height 32
click at [680, 741] on span "Enable" at bounding box center [686, 745] width 38 height 20
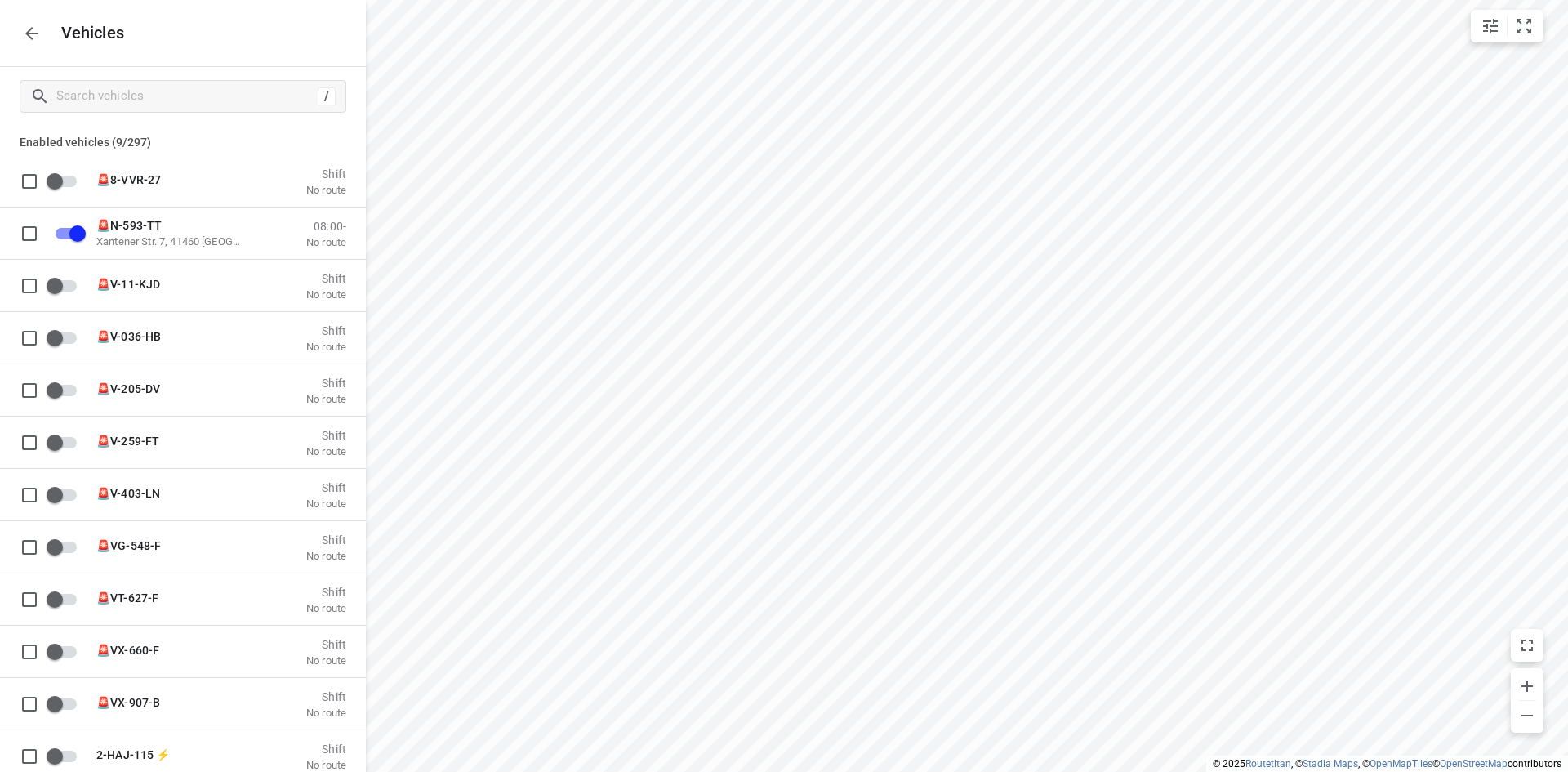
click at [23, 31] on icon "button" at bounding box center [31, 33] width 19 height 19
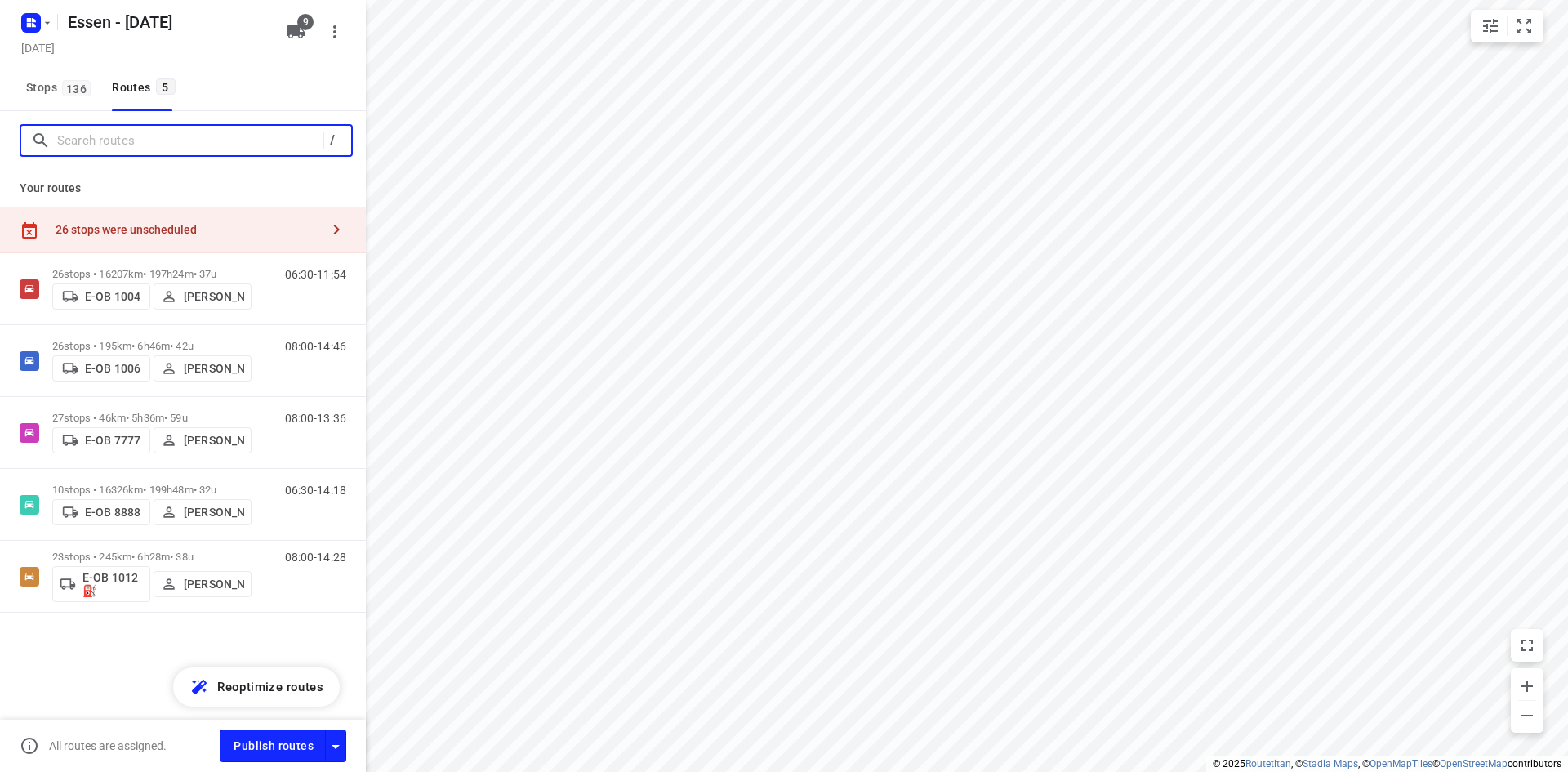
click at [121, 137] on input "Search routes" at bounding box center [190, 141] width 266 height 25
click at [169, 217] on div "26 stops were unscheduled" at bounding box center [183, 230] width 366 height 46
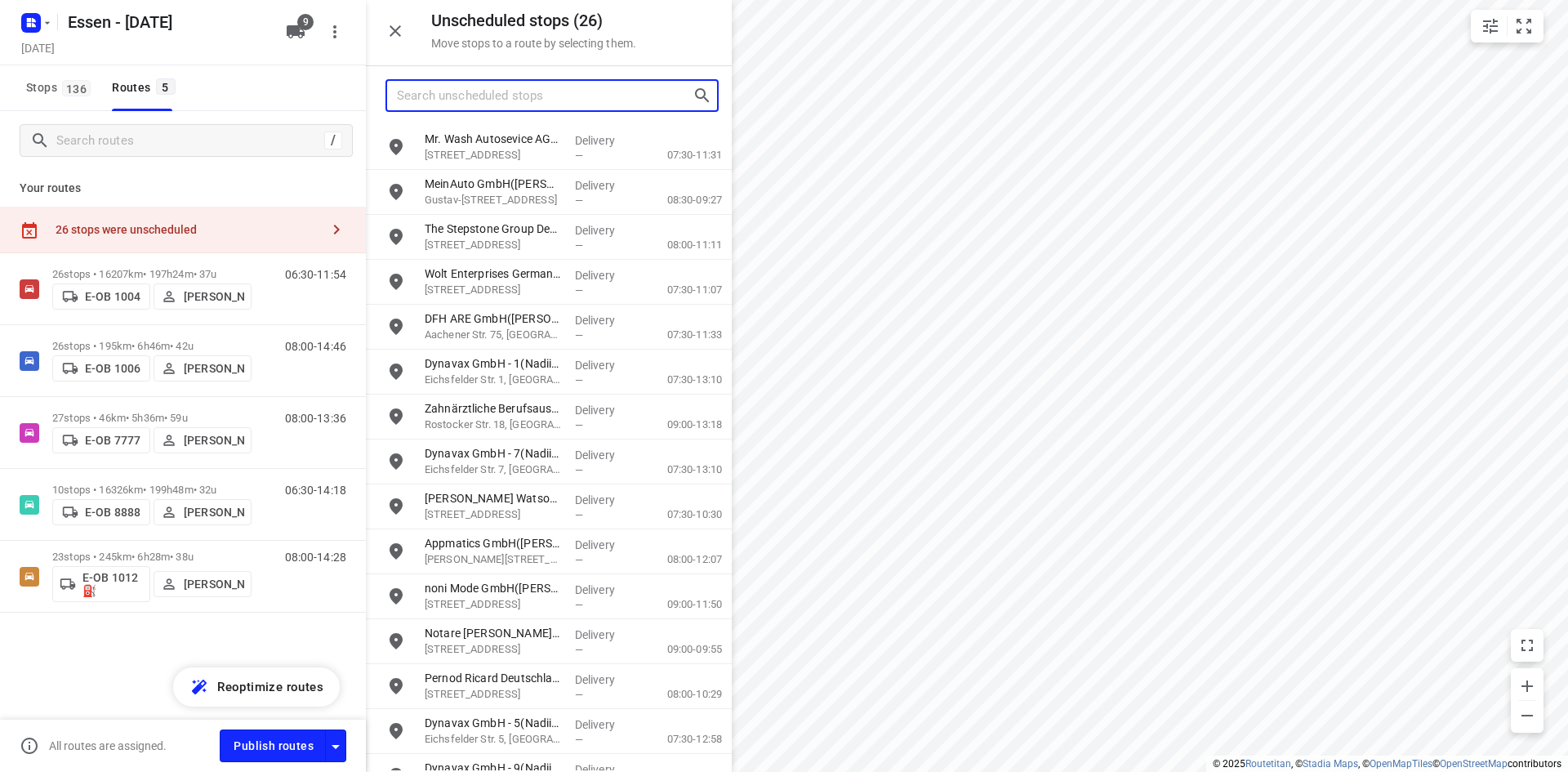
click at [473, 99] on input "Search unscheduled stops" at bounding box center [544, 95] width 295 height 25
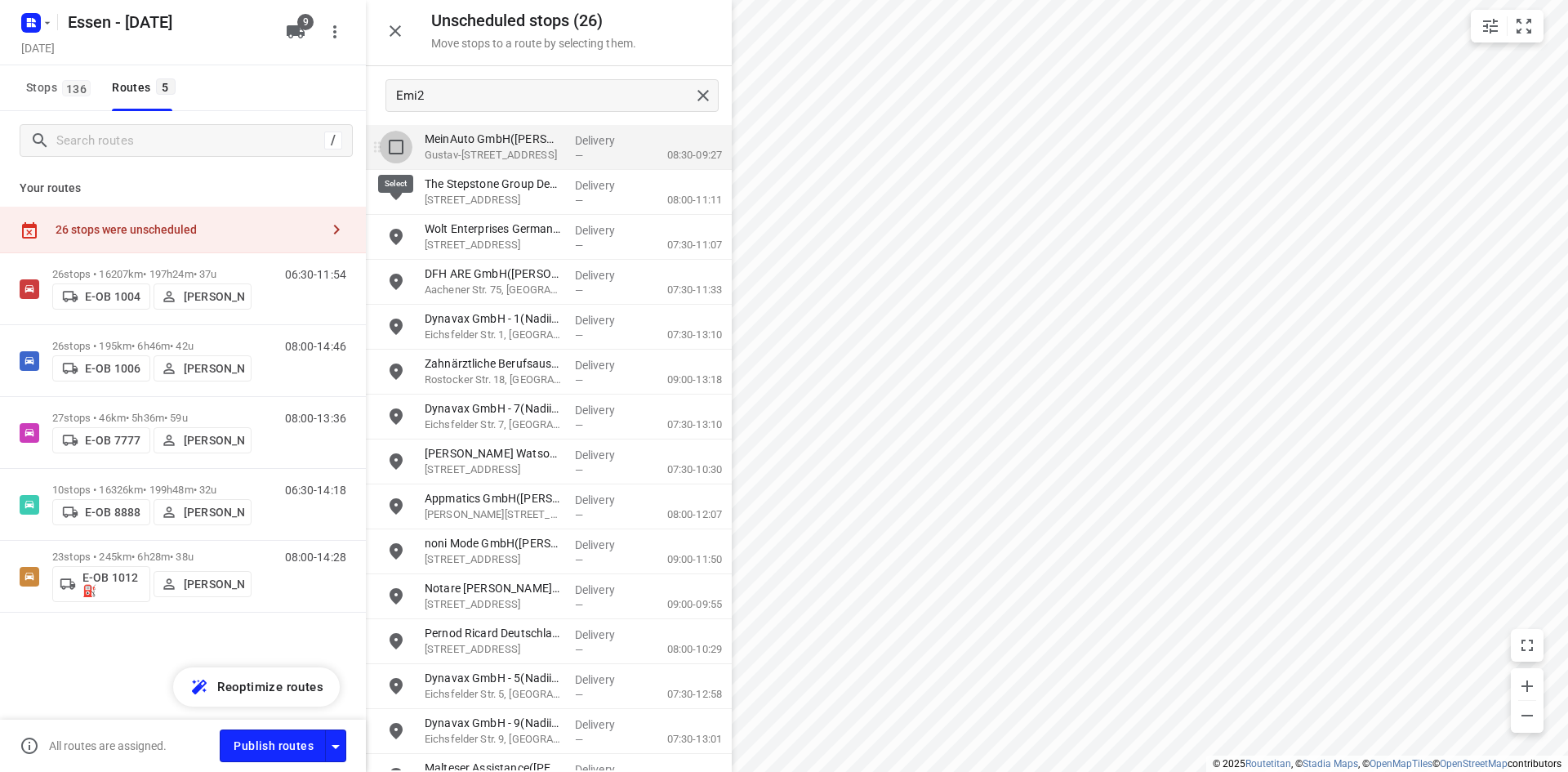
click at [392, 150] on input "grid" at bounding box center [396, 147] width 32 height 32
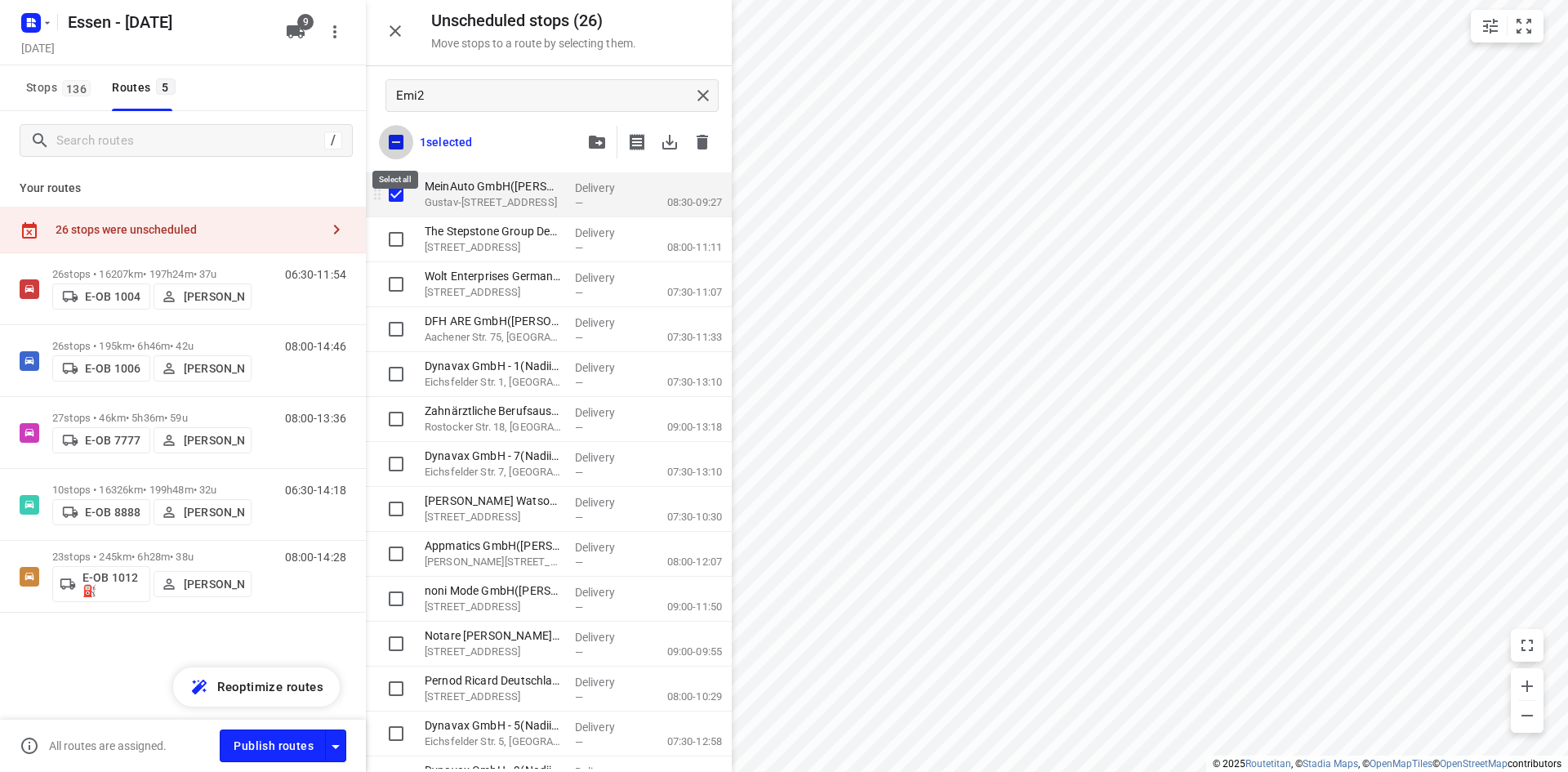
click at [393, 150] on input "checkbox" at bounding box center [396, 141] width 34 height 34
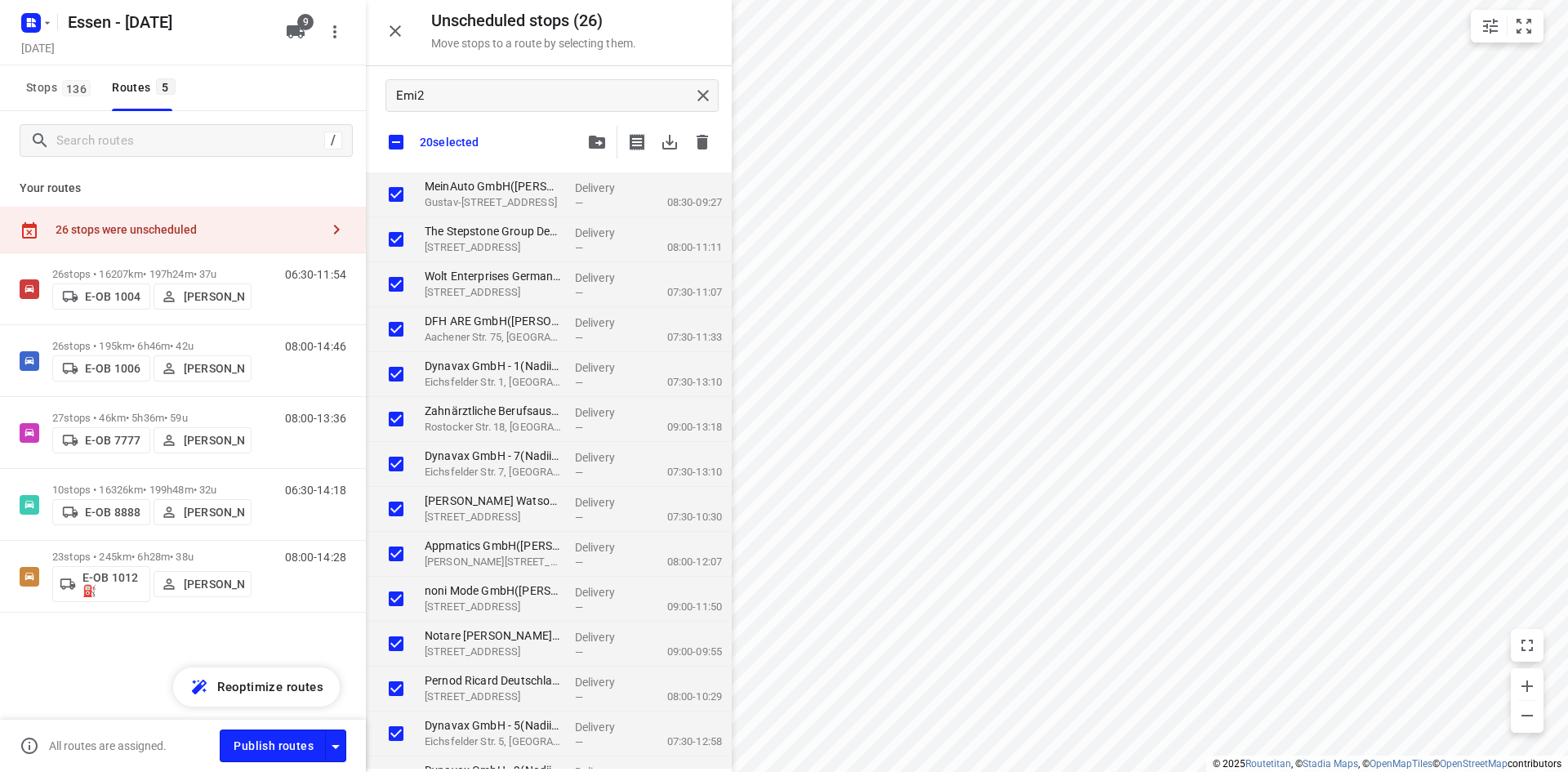
click at [585, 146] on button "button" at bounding box center [597, 141] width 32 height 32
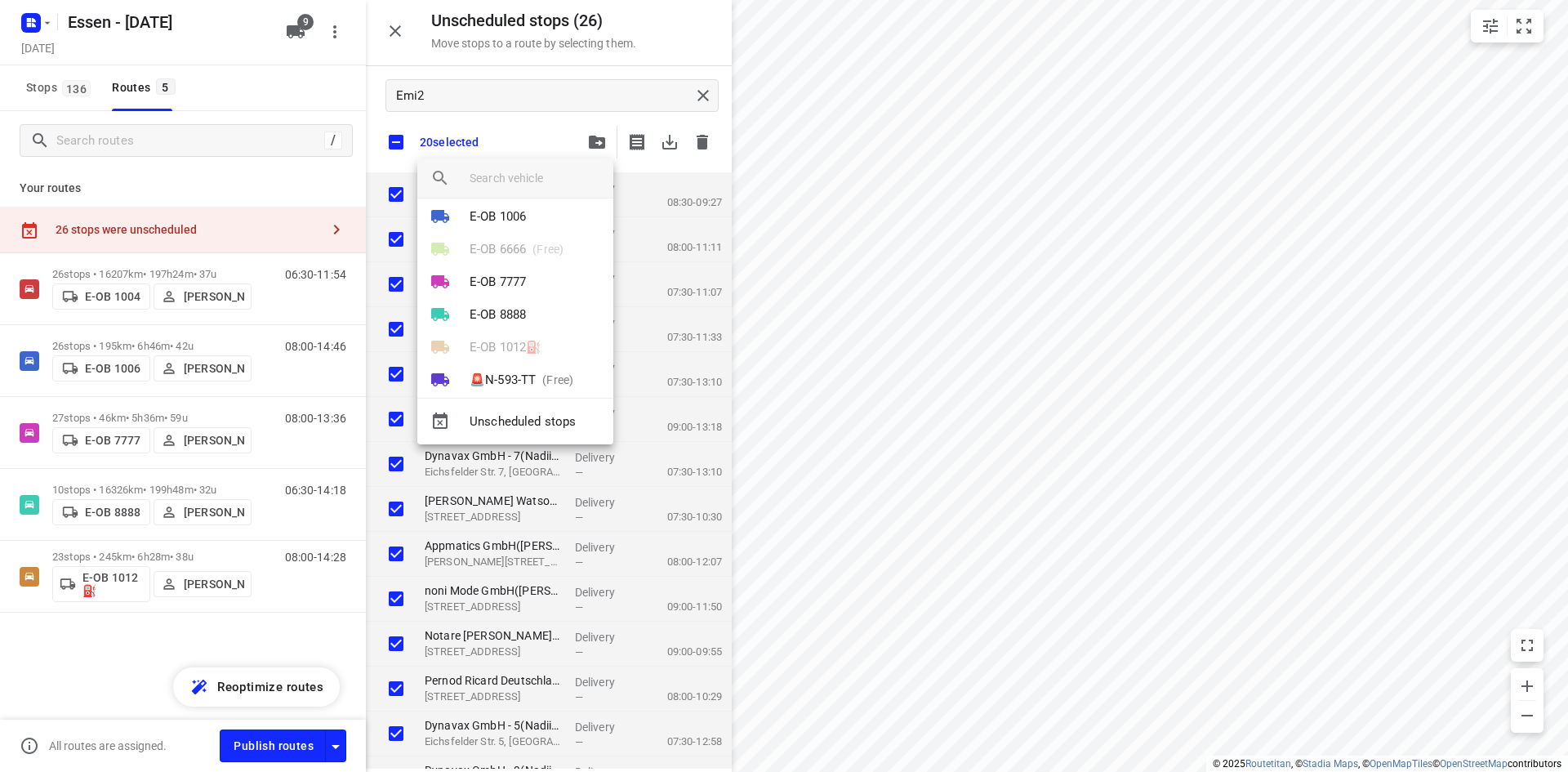
scroll to position [62, 0]
click at [552, 362] on p "(Free)" at bounding box center [554, 362] width 38 height 17
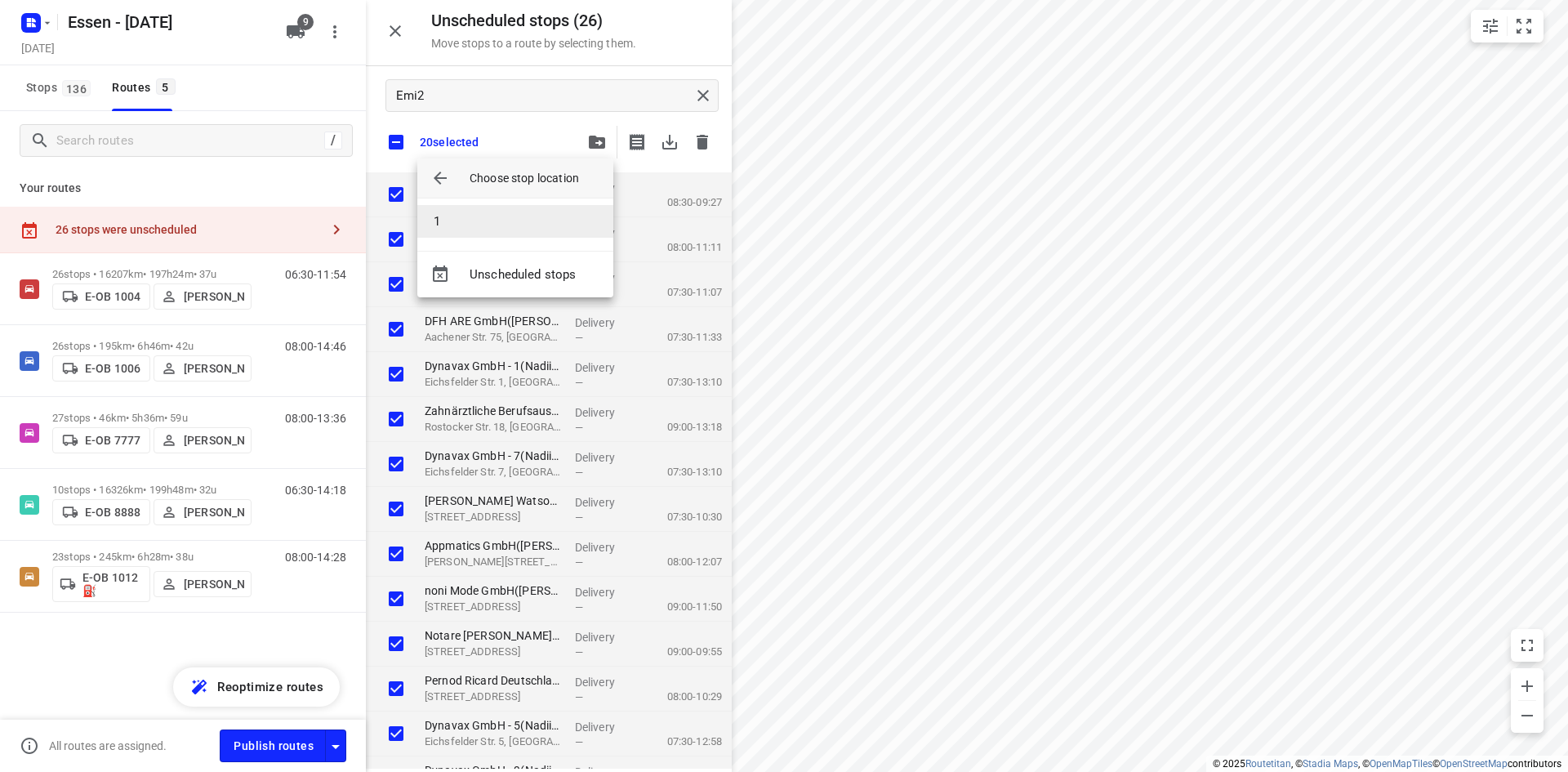
click at [523, 222] on li "1" at bounding box center [515, 221] width 196 height 32
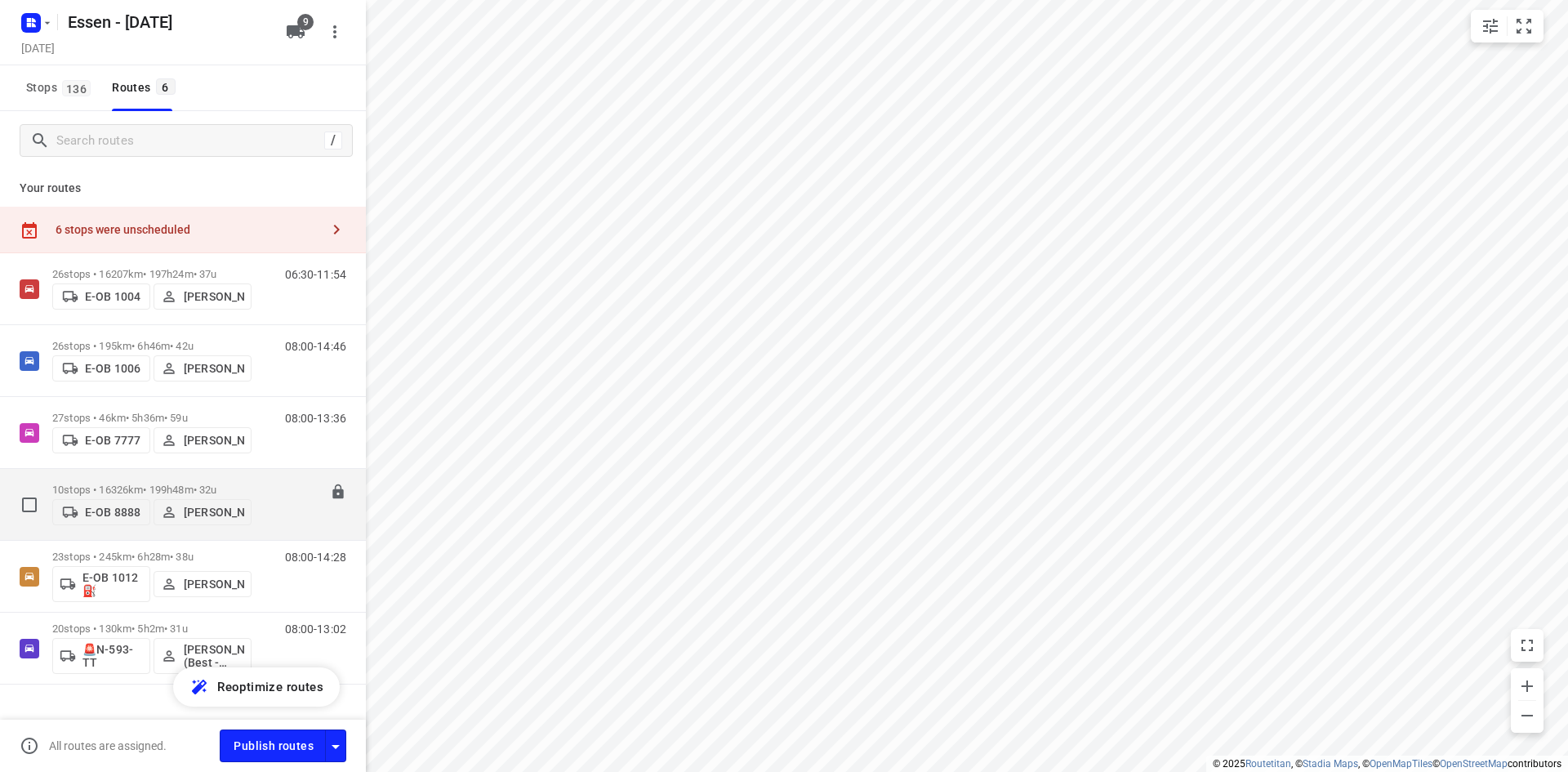
click at [160, 475] on div "10 stops • 16326km • 199h48m • 32u E-OB 8888 Morice Niedick" at bounding box center [152, 504] width 199 height 58
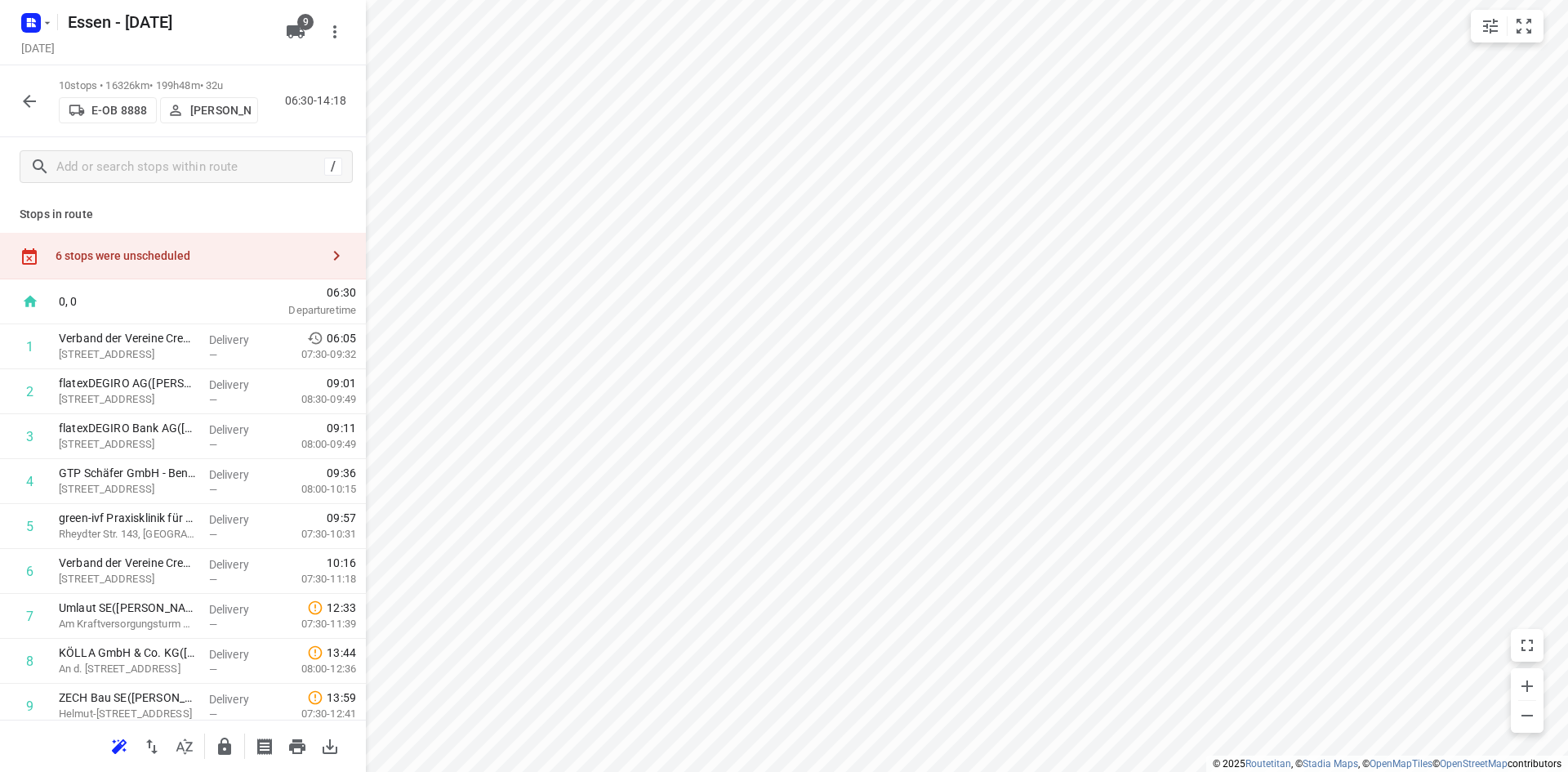
click at [24, 100] on icon "button" at bounding box center [29, 100] width 13 height 13
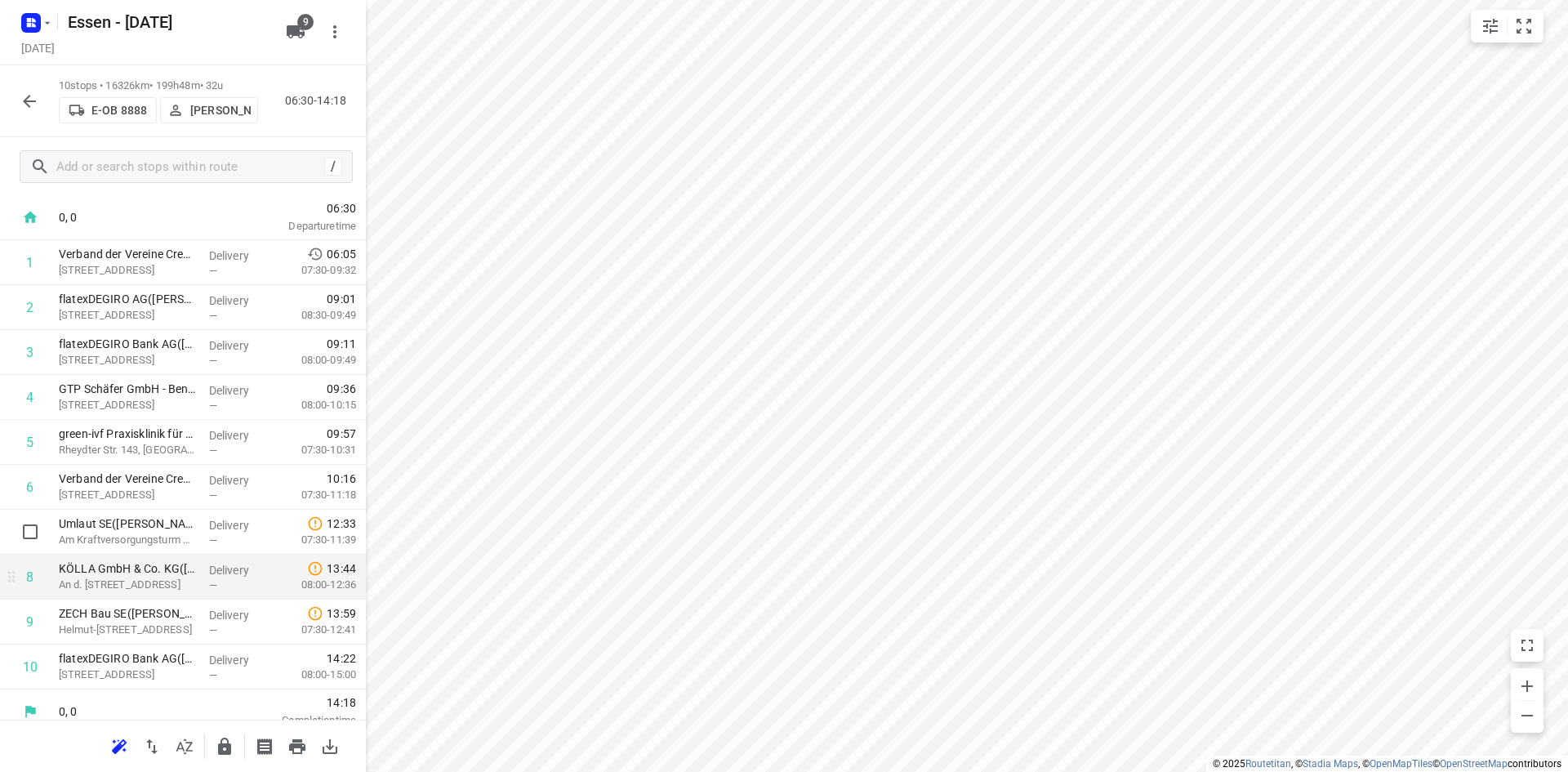
scroll to position [99, 0]
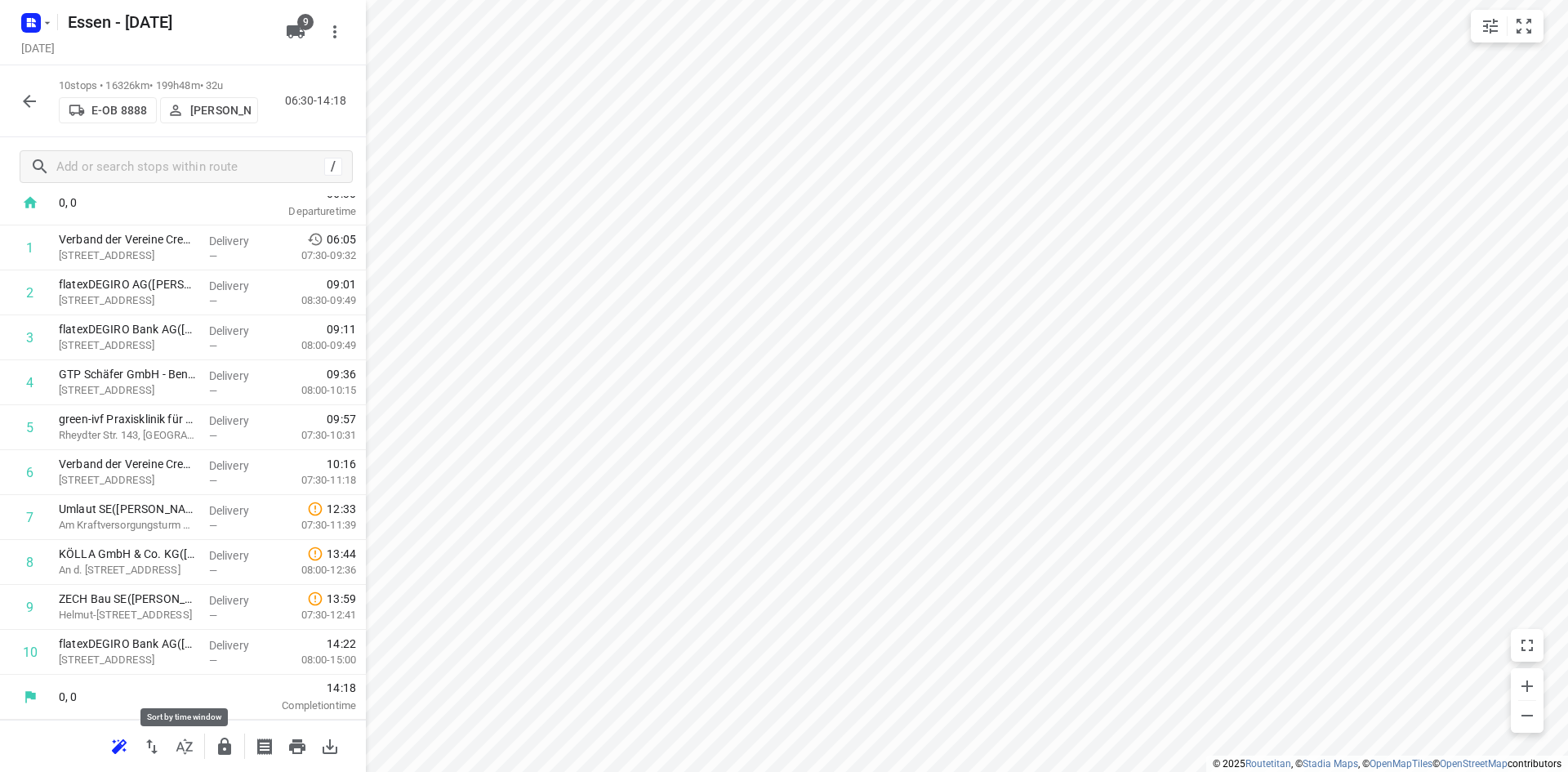
click at [188, 748] on icon "button" at bounding box center [184, 746] width 17 height 16
click at [44, 24] on icon "button" at bounding box center [47, 23] width 13 height 13
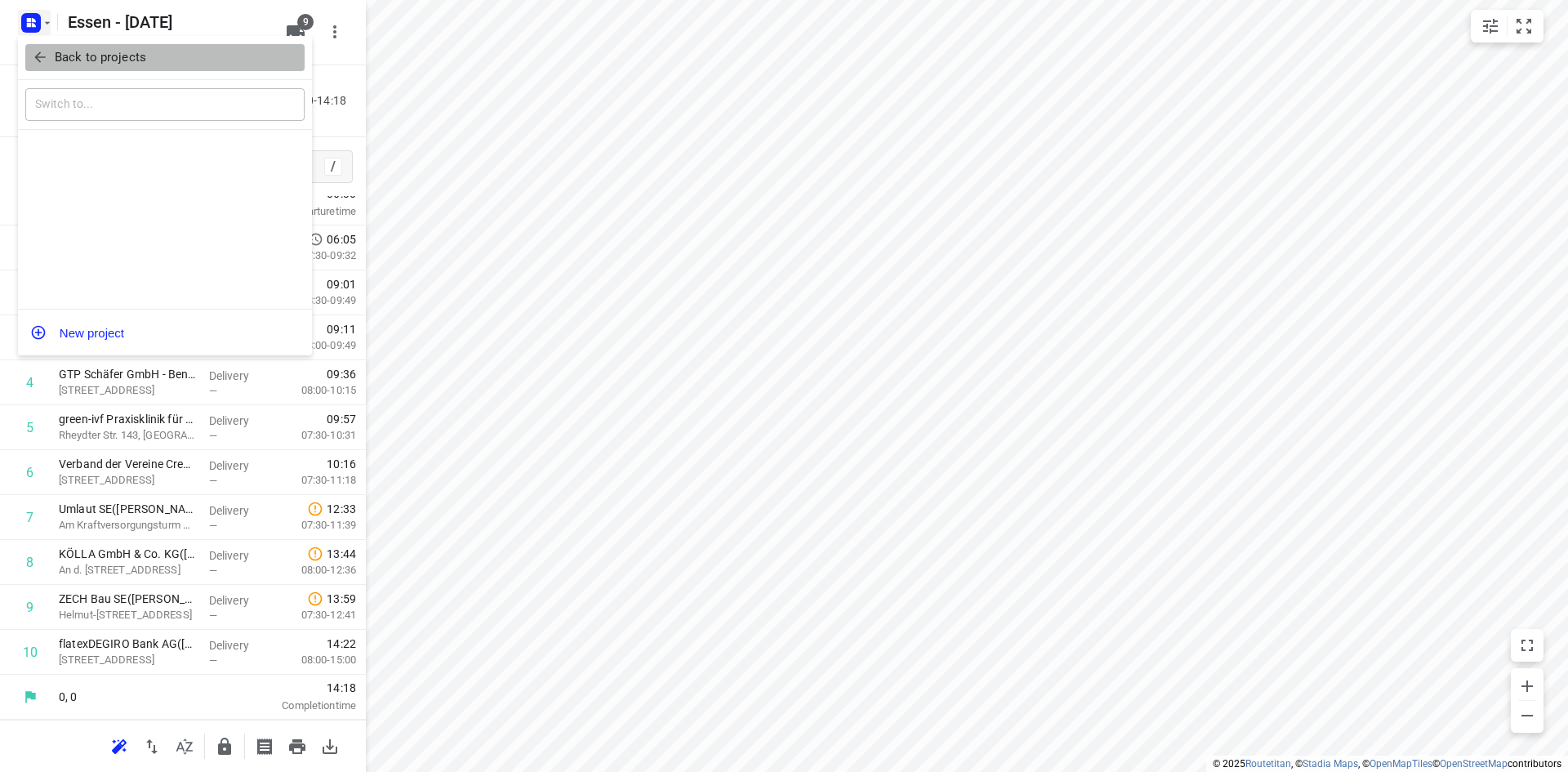
click at [61, 62] on p "Back to projects" at bounding box center [100, 58] width 92 height 19
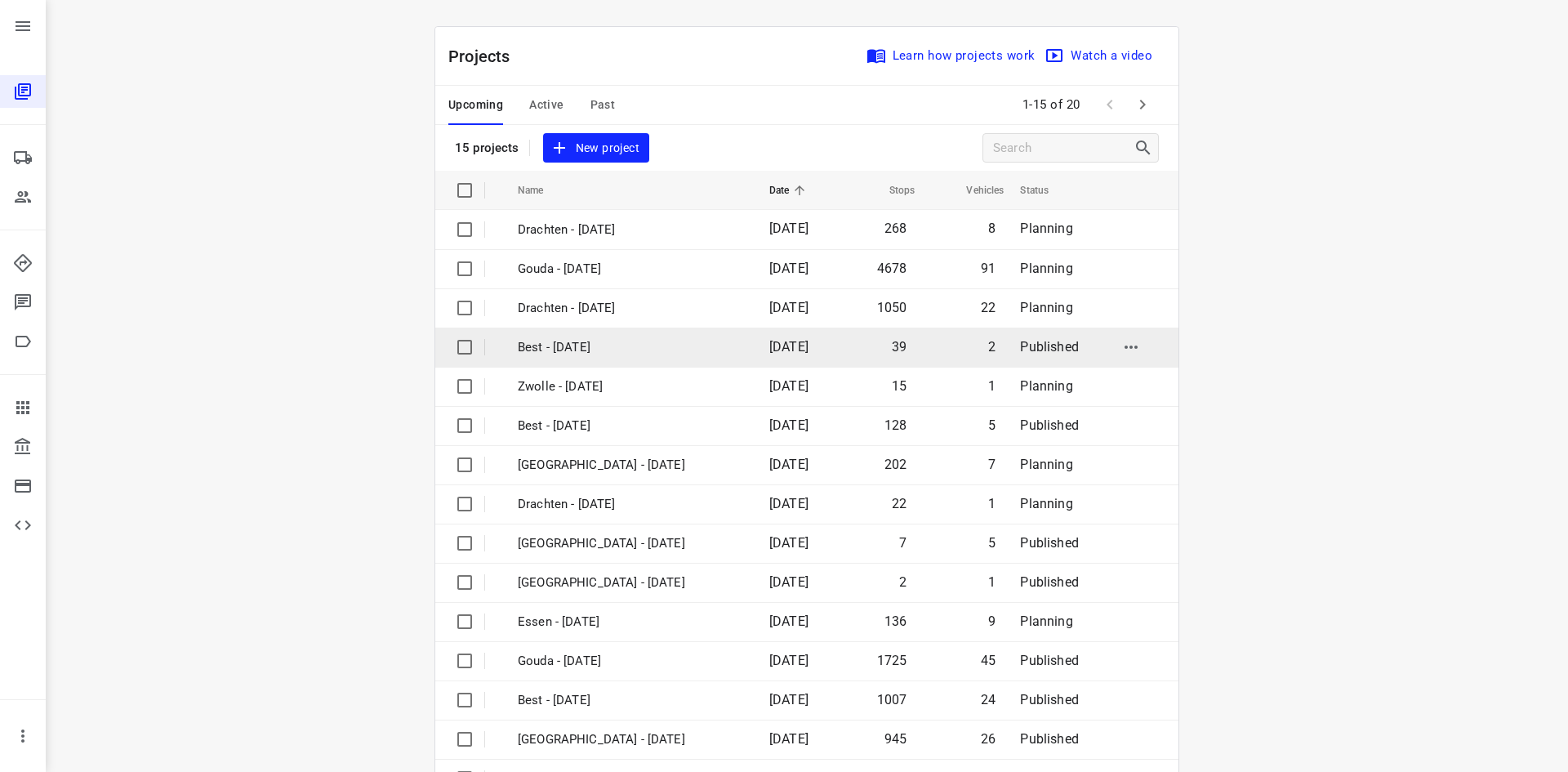
scroll to position [54, 0]
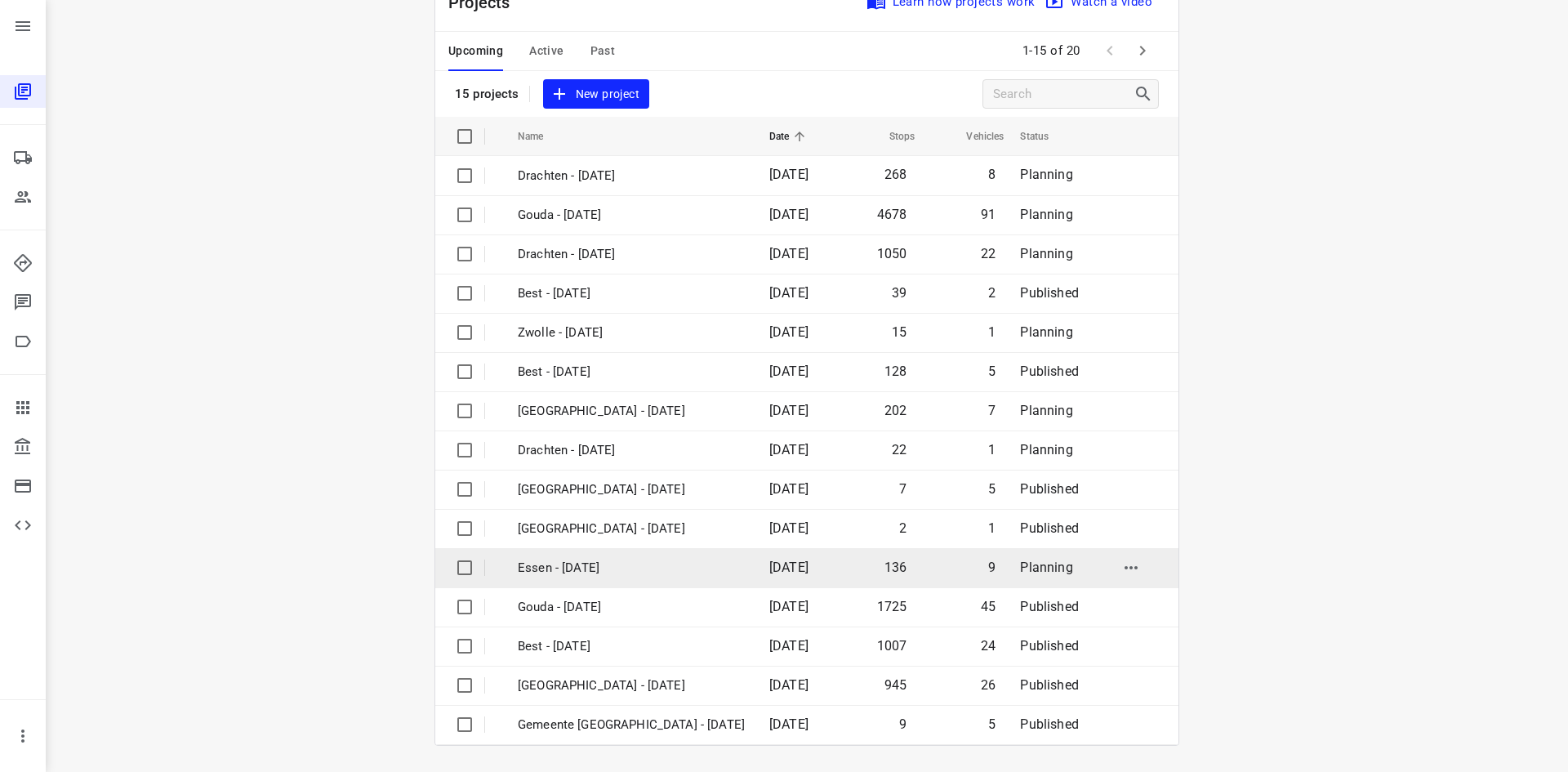
click at [459, 565] on input "checkbox" at bounding box center [464, 567] width 32 height 32
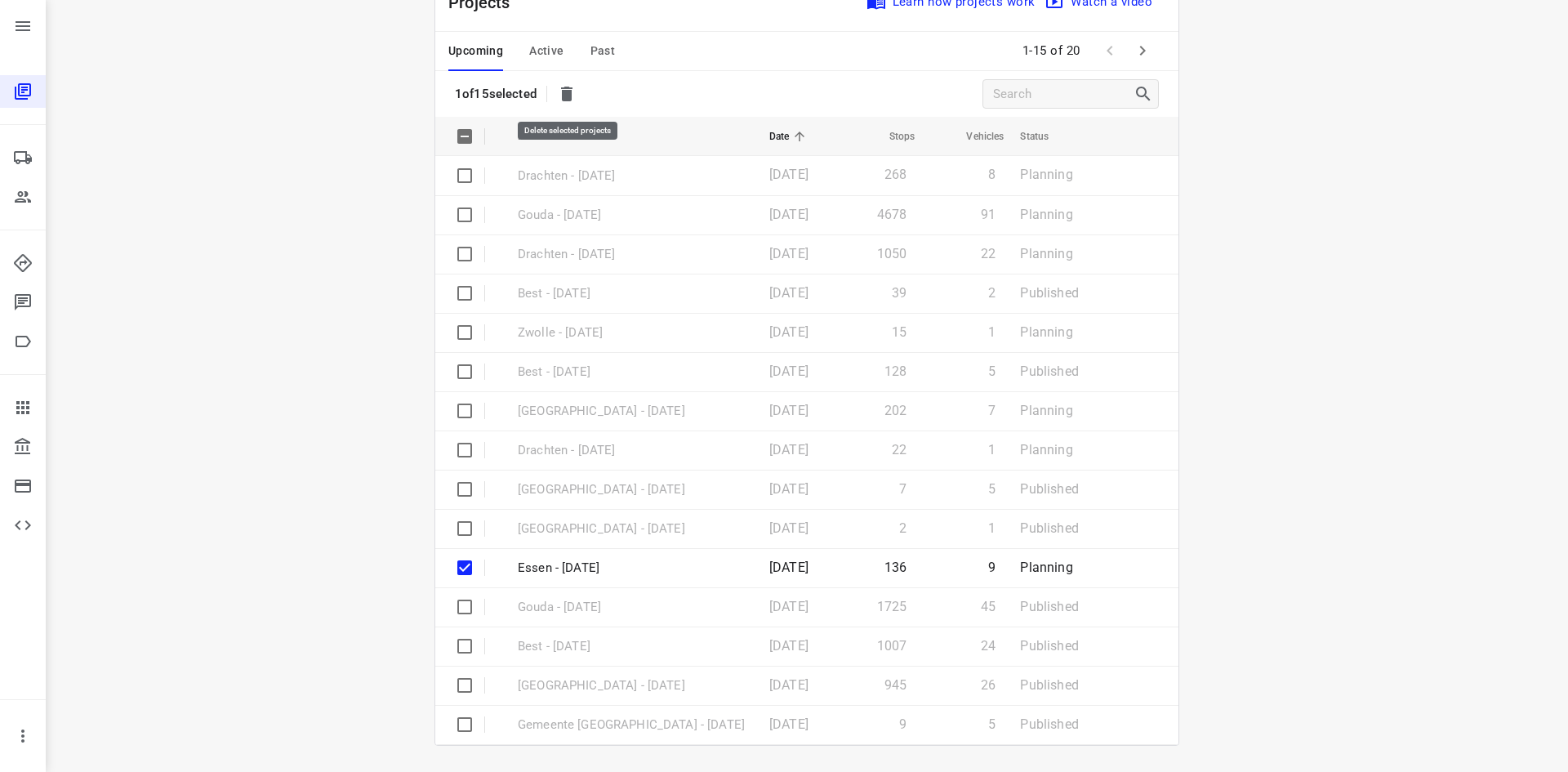
click at [572, 98] on icon "button" at bounding box center [566, 93] width 11 height 15
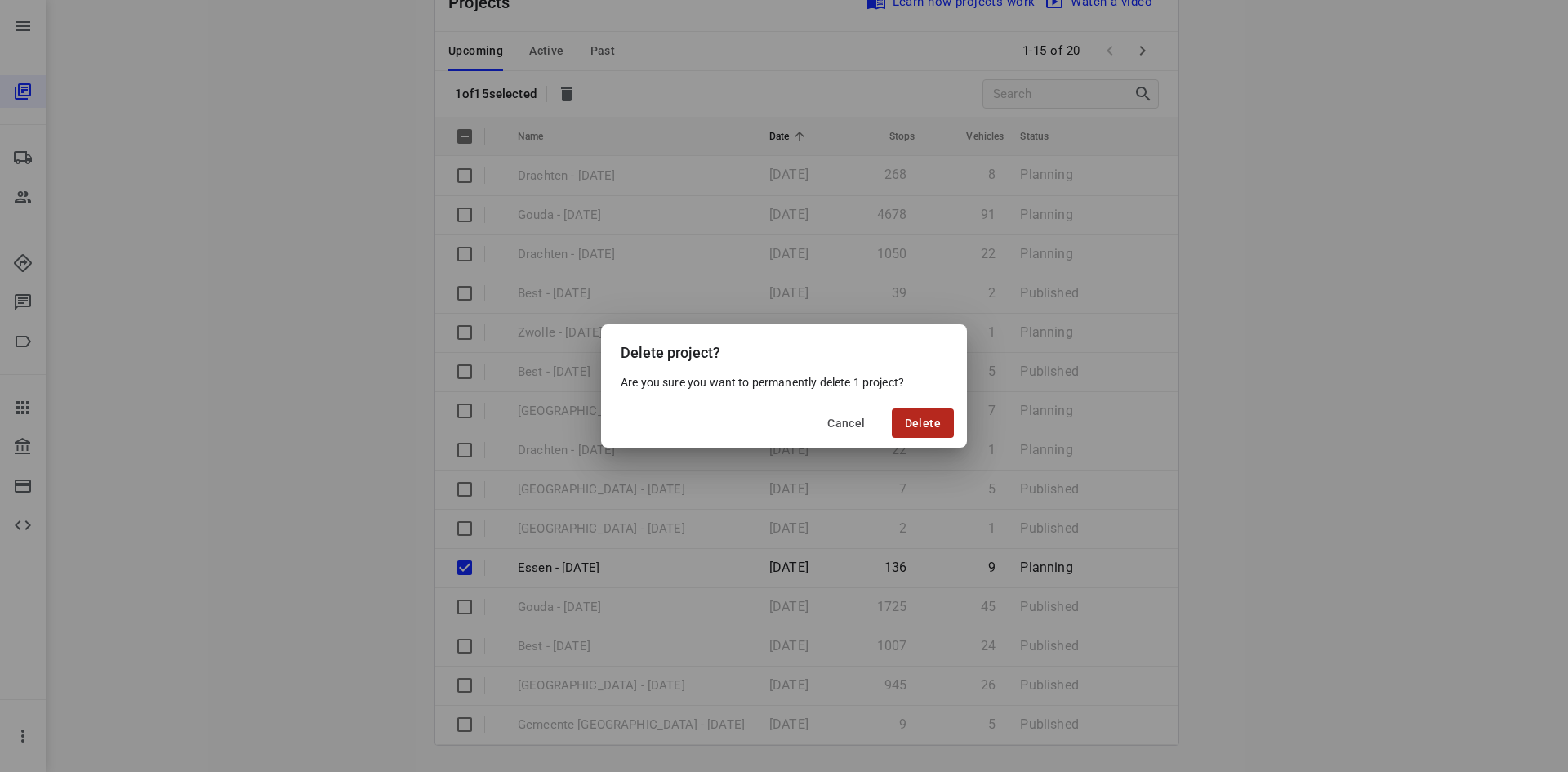
click at [916, 426] on span "Delete" at bounding box center [922, 423] width 36 height 13
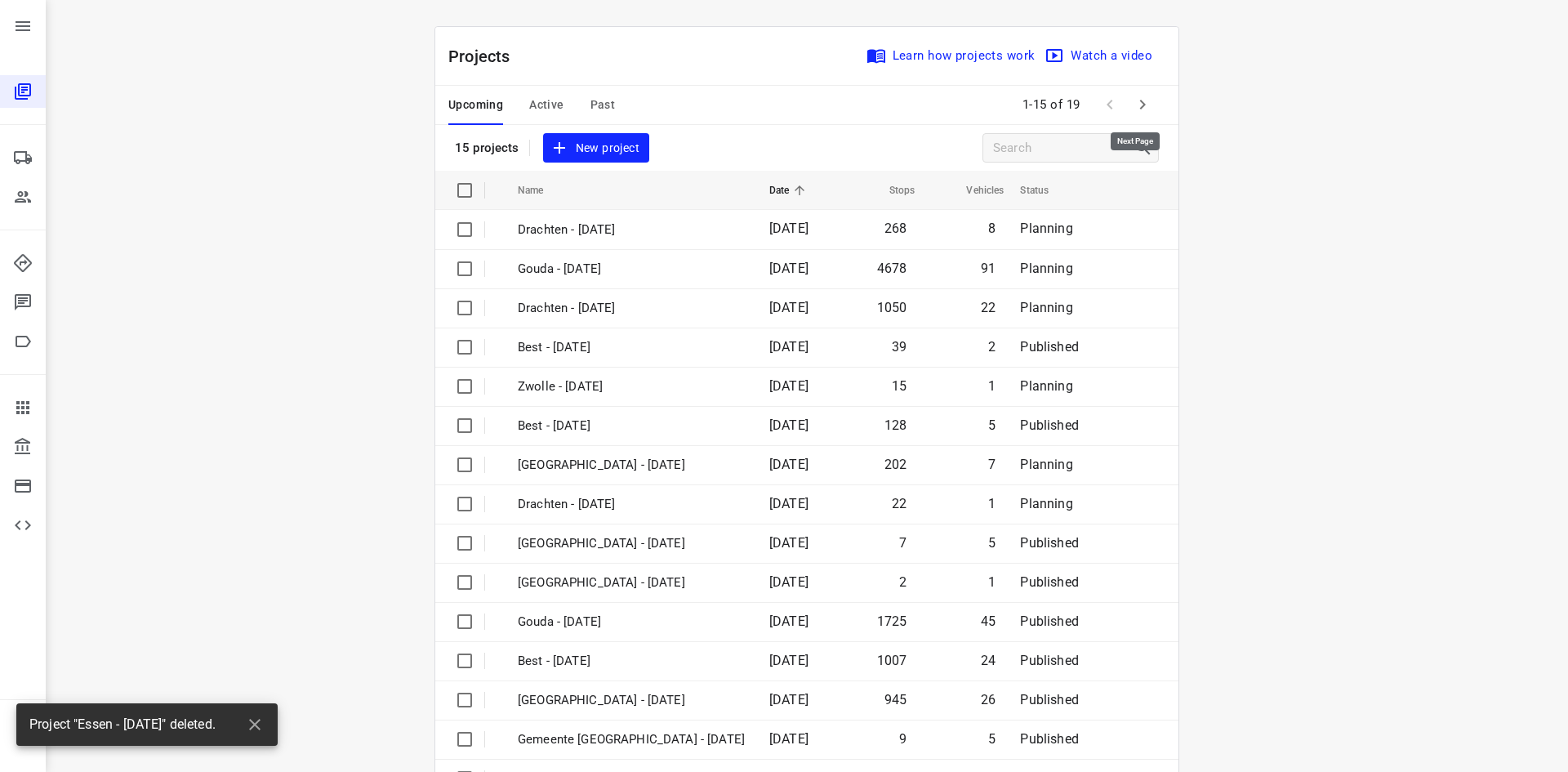
click at [1140, 104] on icon "button" at bounding box center [1143, 104] width 6 height 10
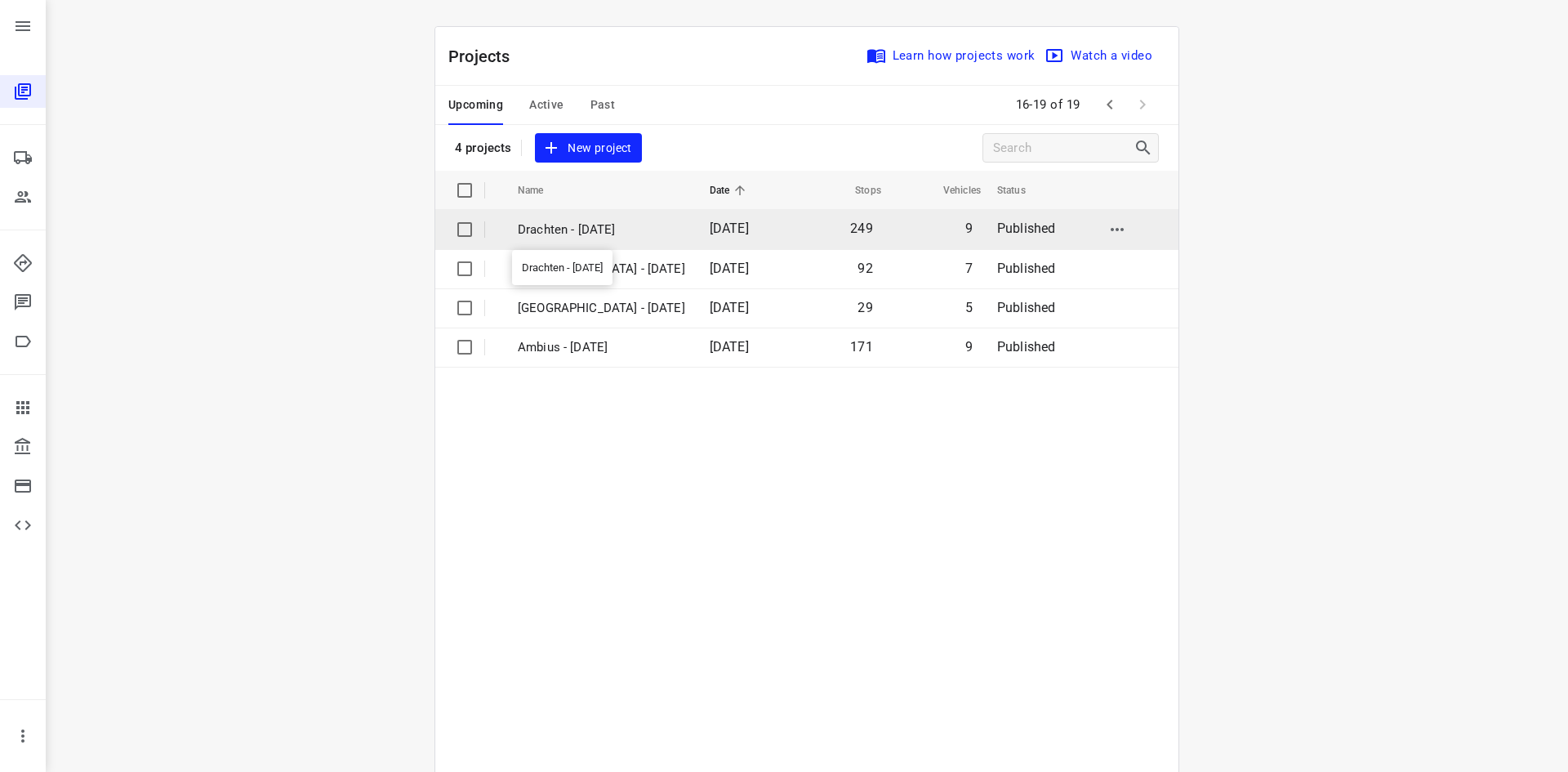
click at [577, 226] on p "Drachten - Wednesday" at bounding box center [602, 230] width 168 height 19
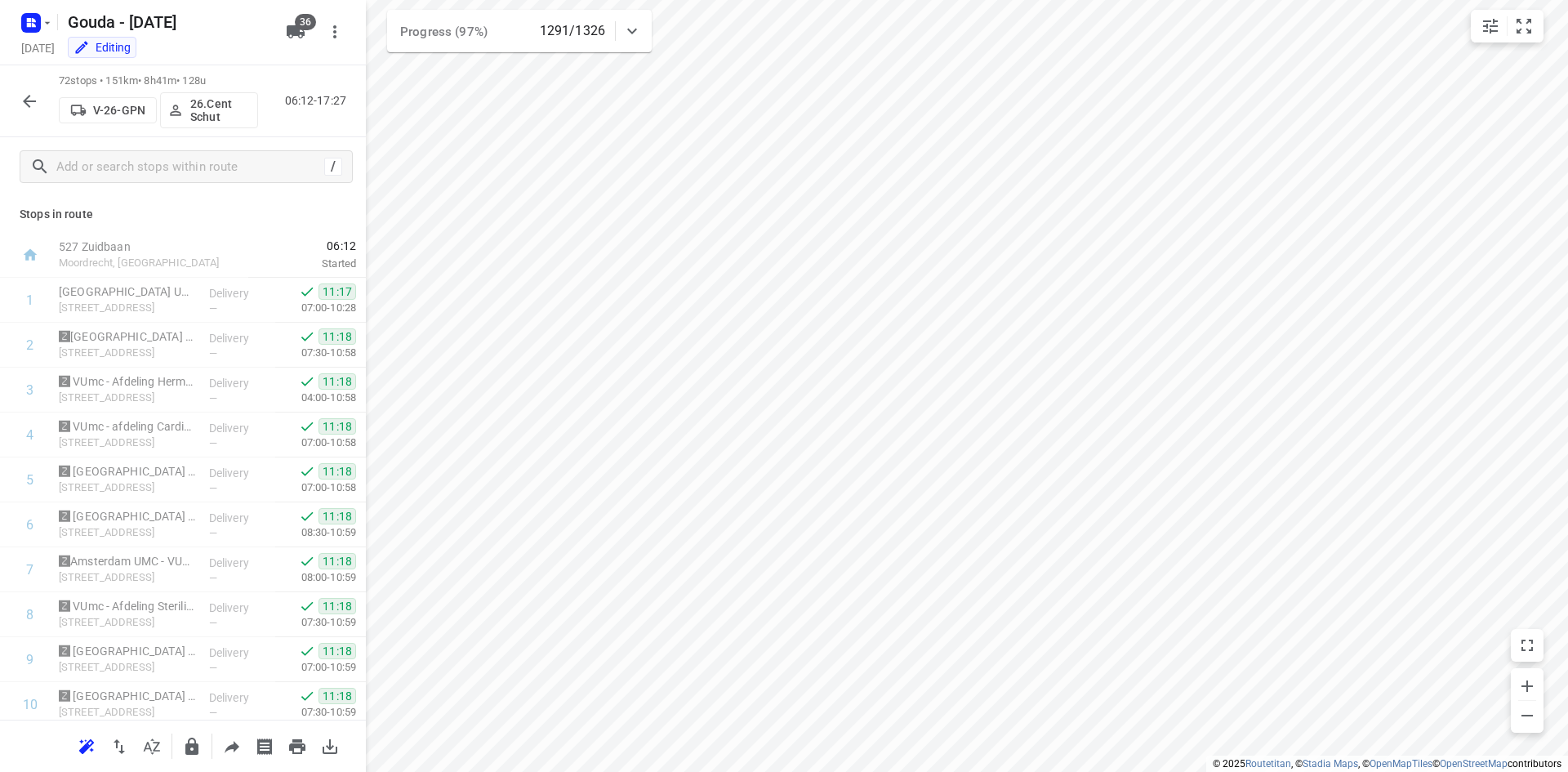
scroll to position [2821, 0]
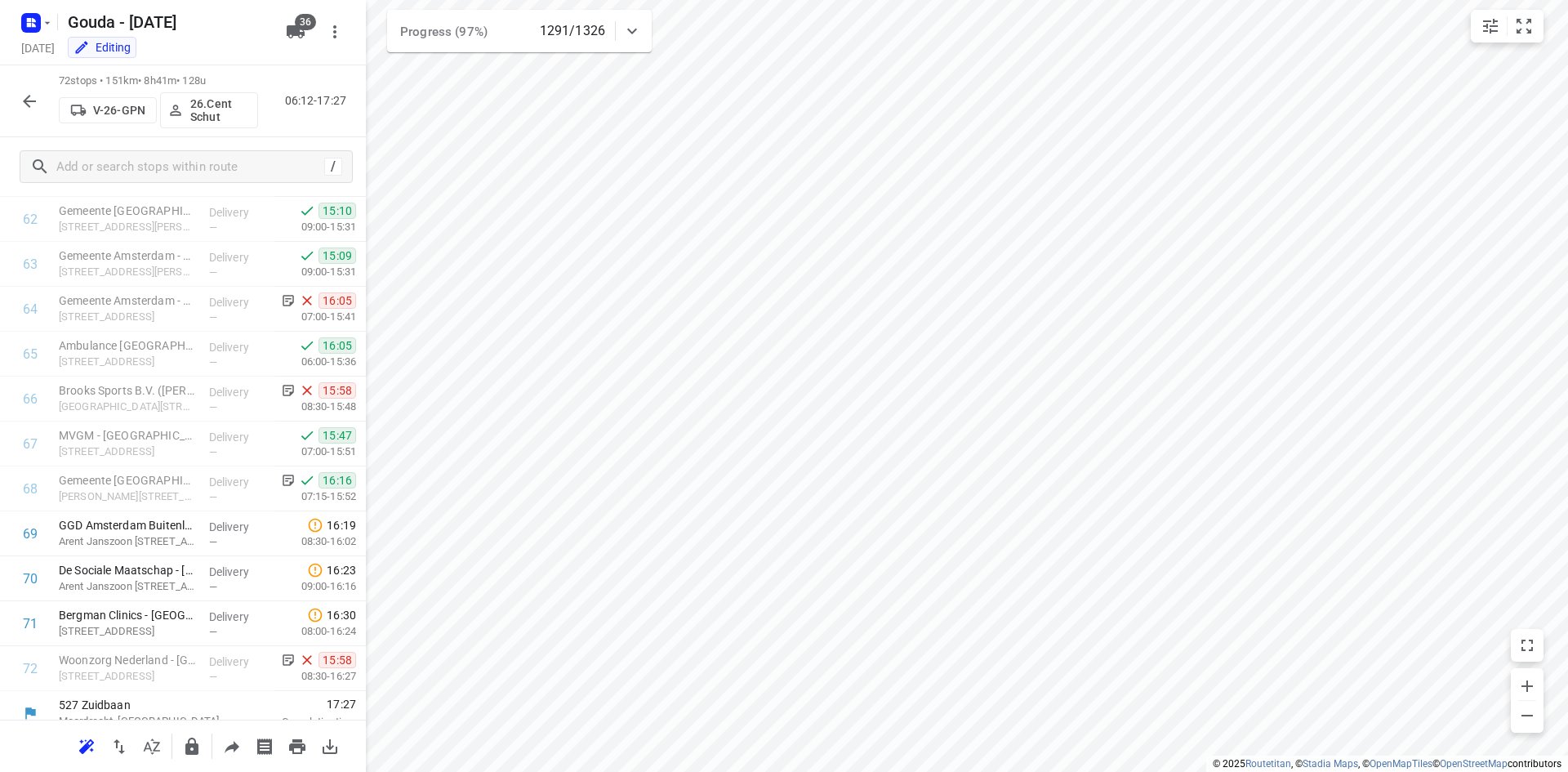
click at [16, 113] on div at bounding box center [29, 100] width 32 height 32
click at [24, 107] on icon "button" at bounding box center [29, 101] width 19 height 19
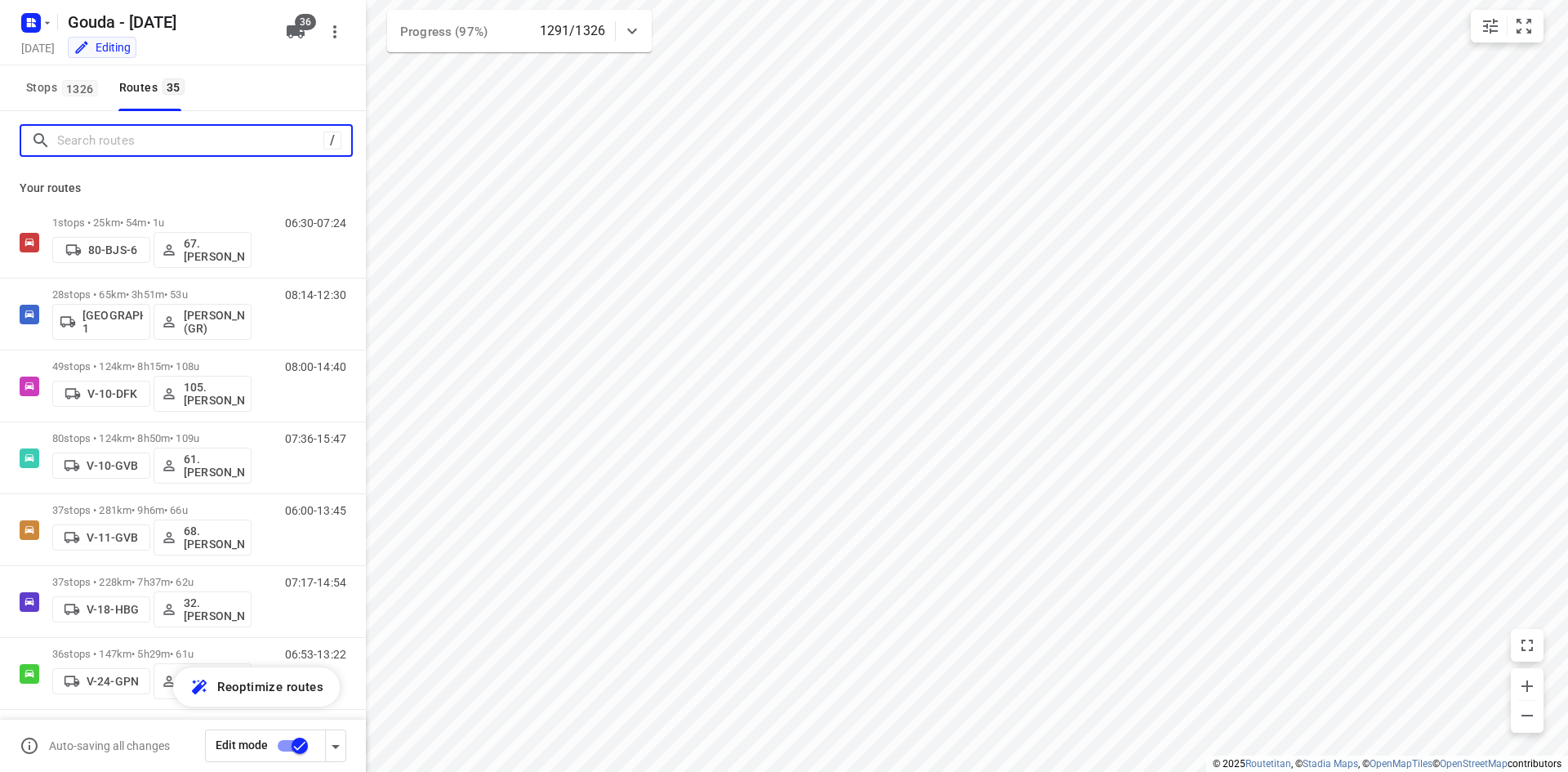
click at [107, 139] on input "Search routes" at bounding box center [190, 141] width 266 height 25
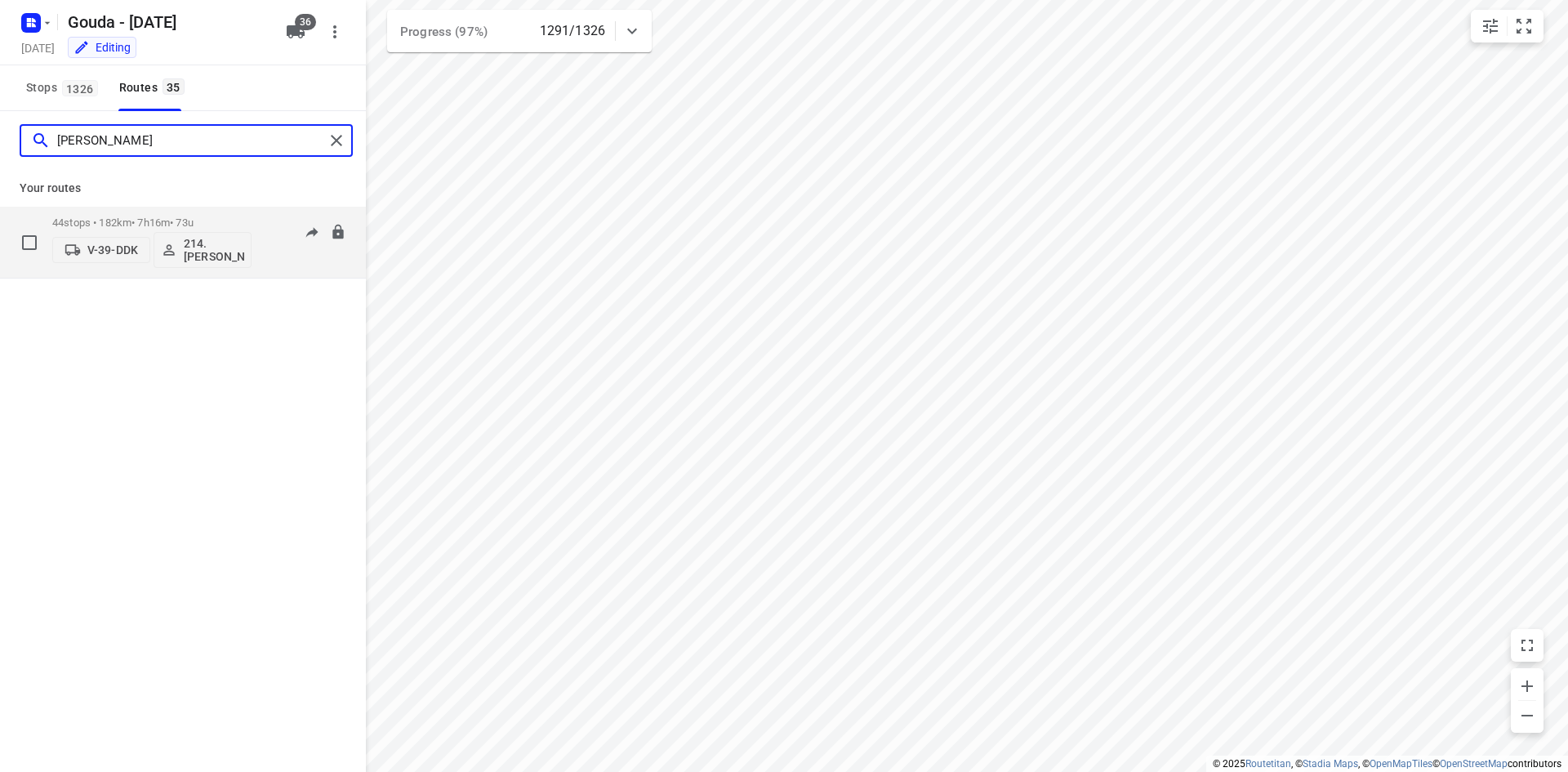
type input "[PERSON_NAME]"
click at [155, 210] on div "44 stops • 182km • 7h16m • 73u V-39-DDK 214.[PERSON_NAME]" at bounding box center [152, 242] width 199 height 68
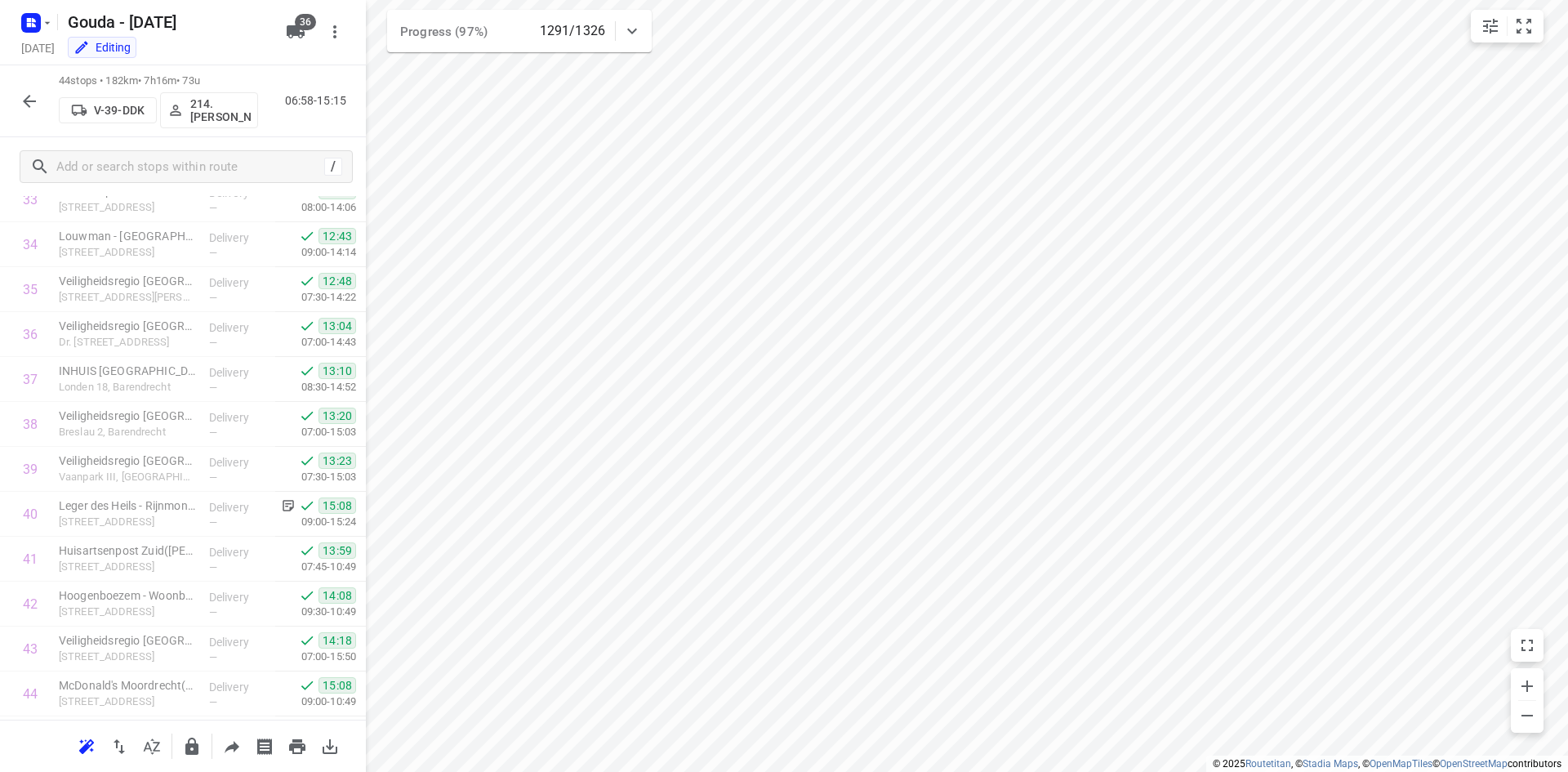
scroll to position [1579, 0]
click at [31, 107] on icon "button" at bounding box center [29, 101] width 19 height 19
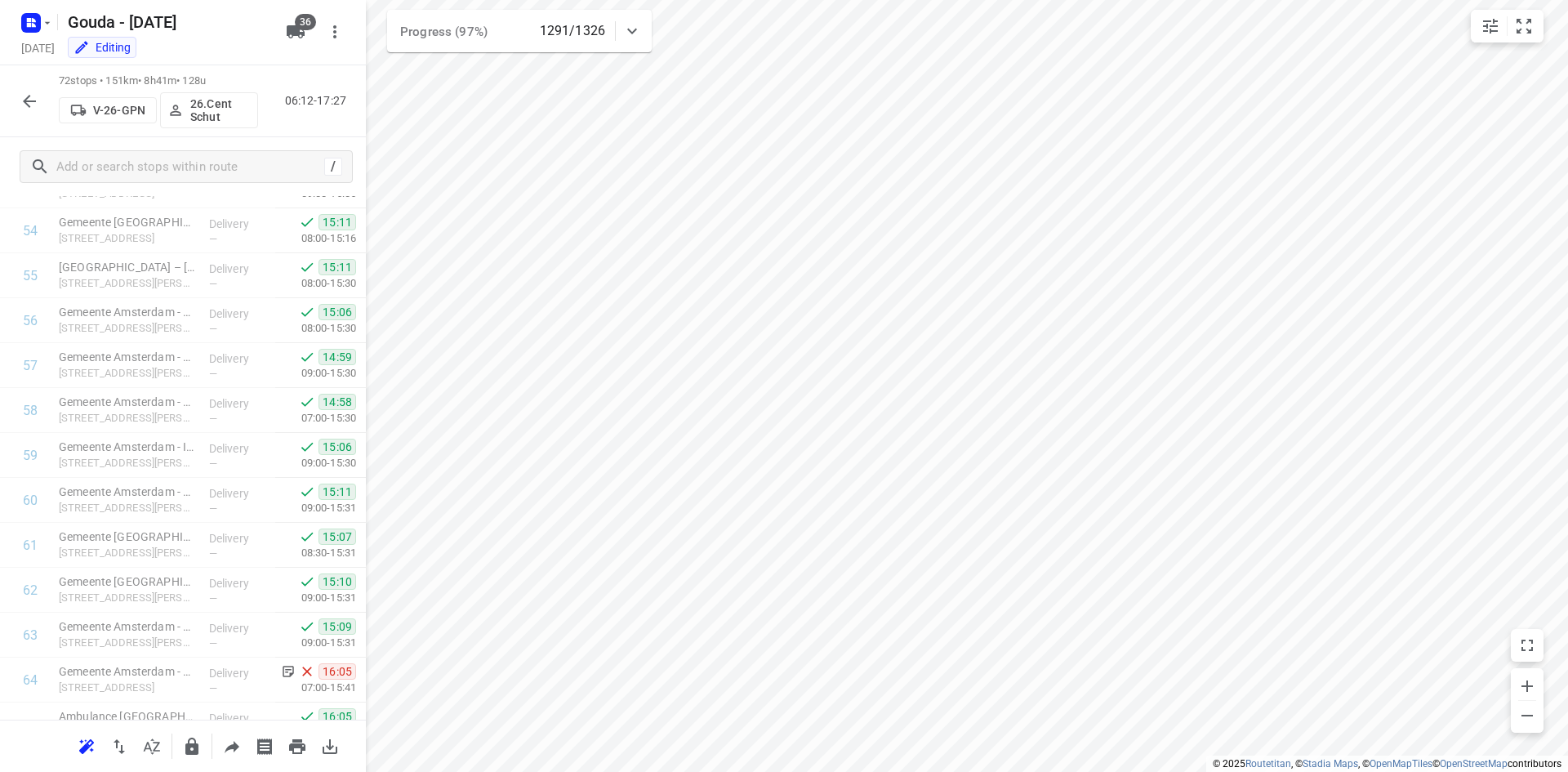
scroll to position [2836, 0]
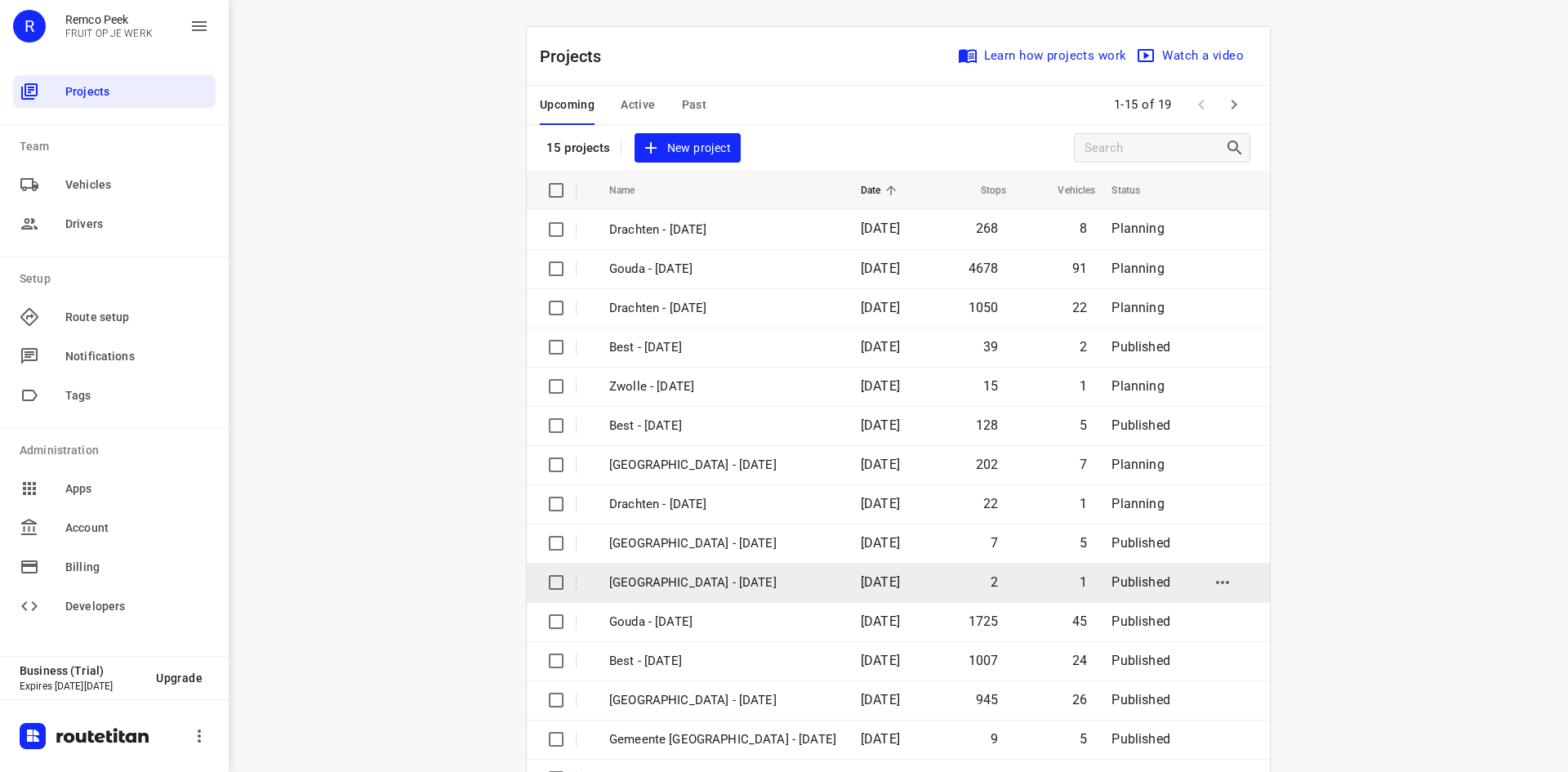
scroll to position [54, 0]
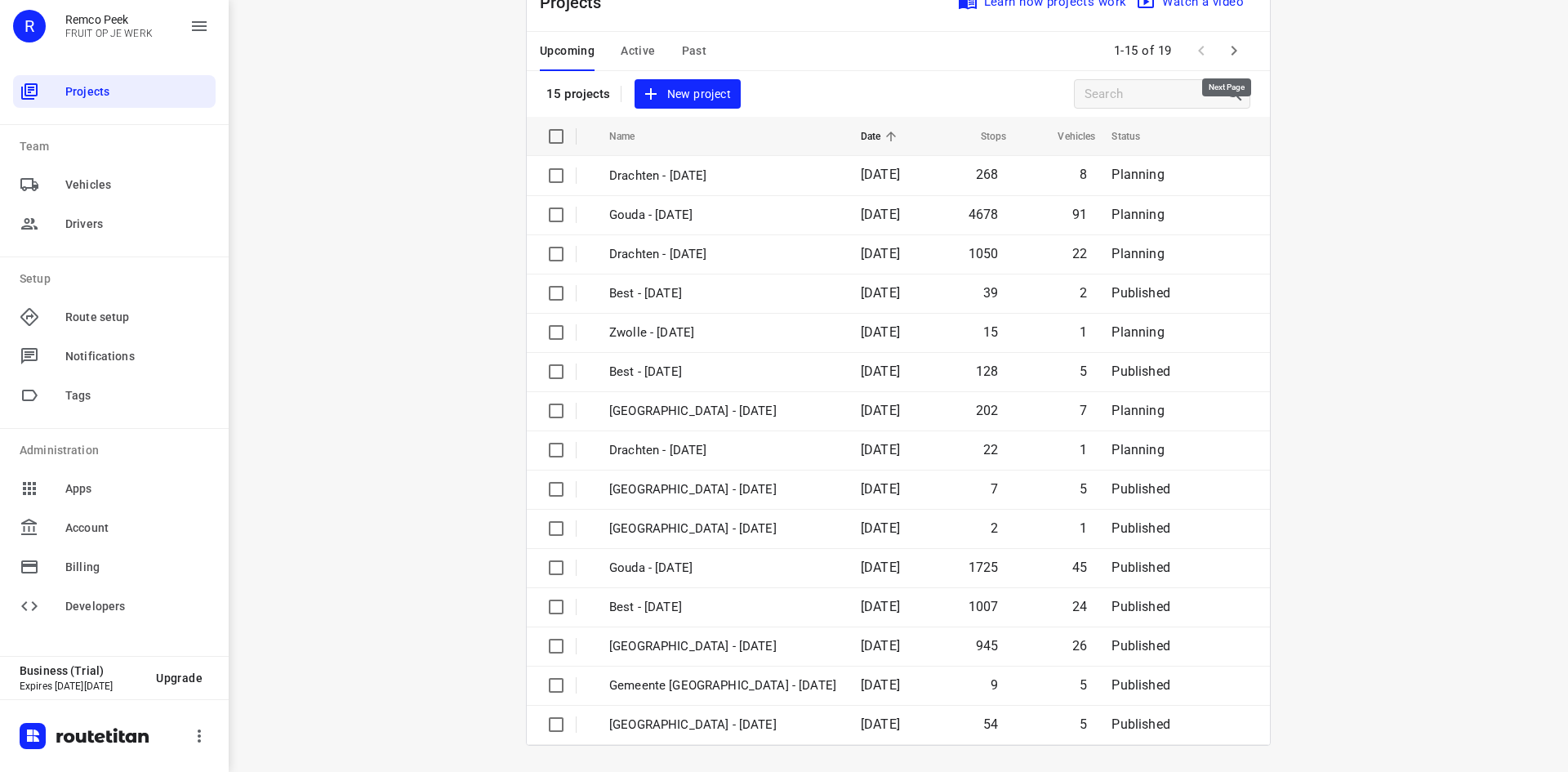
click at [1233, 44] on icon "button" at bounding box center [1234, 51] width 19 height 19
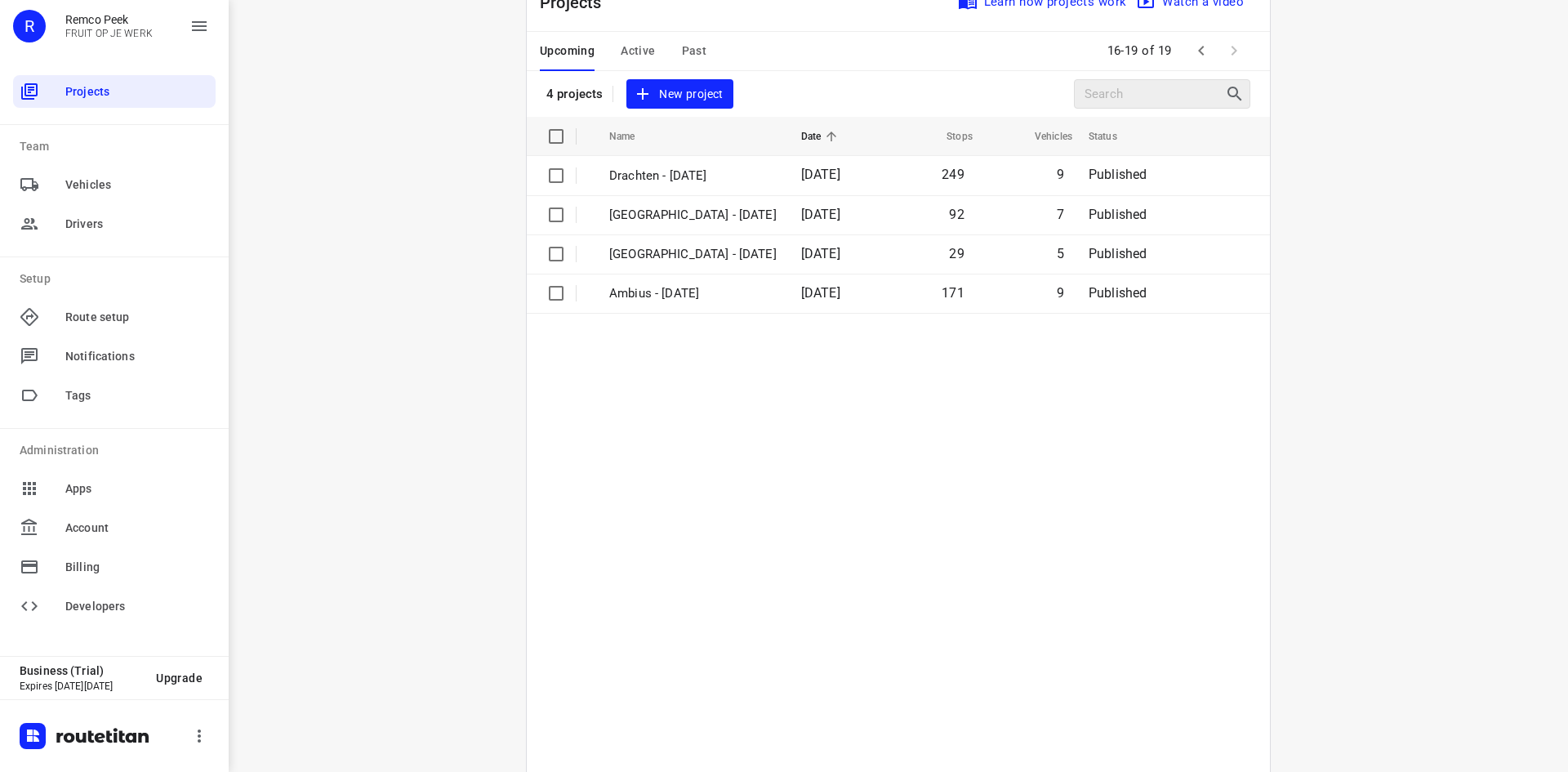
scroll to position [0, 0]
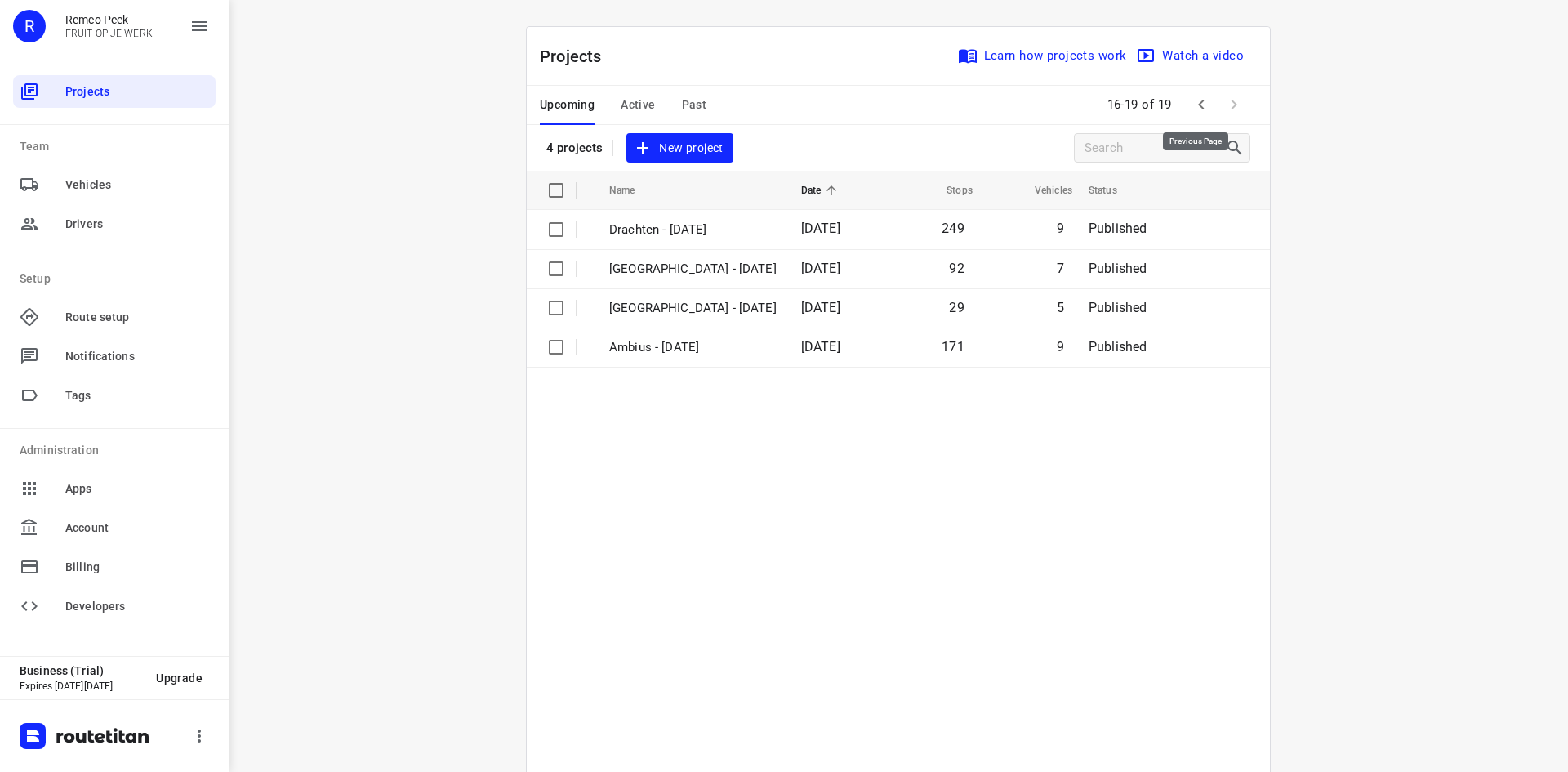
click at [1205, 112] on icon "button" at bounding box center [1201, 104] width 19 height 19
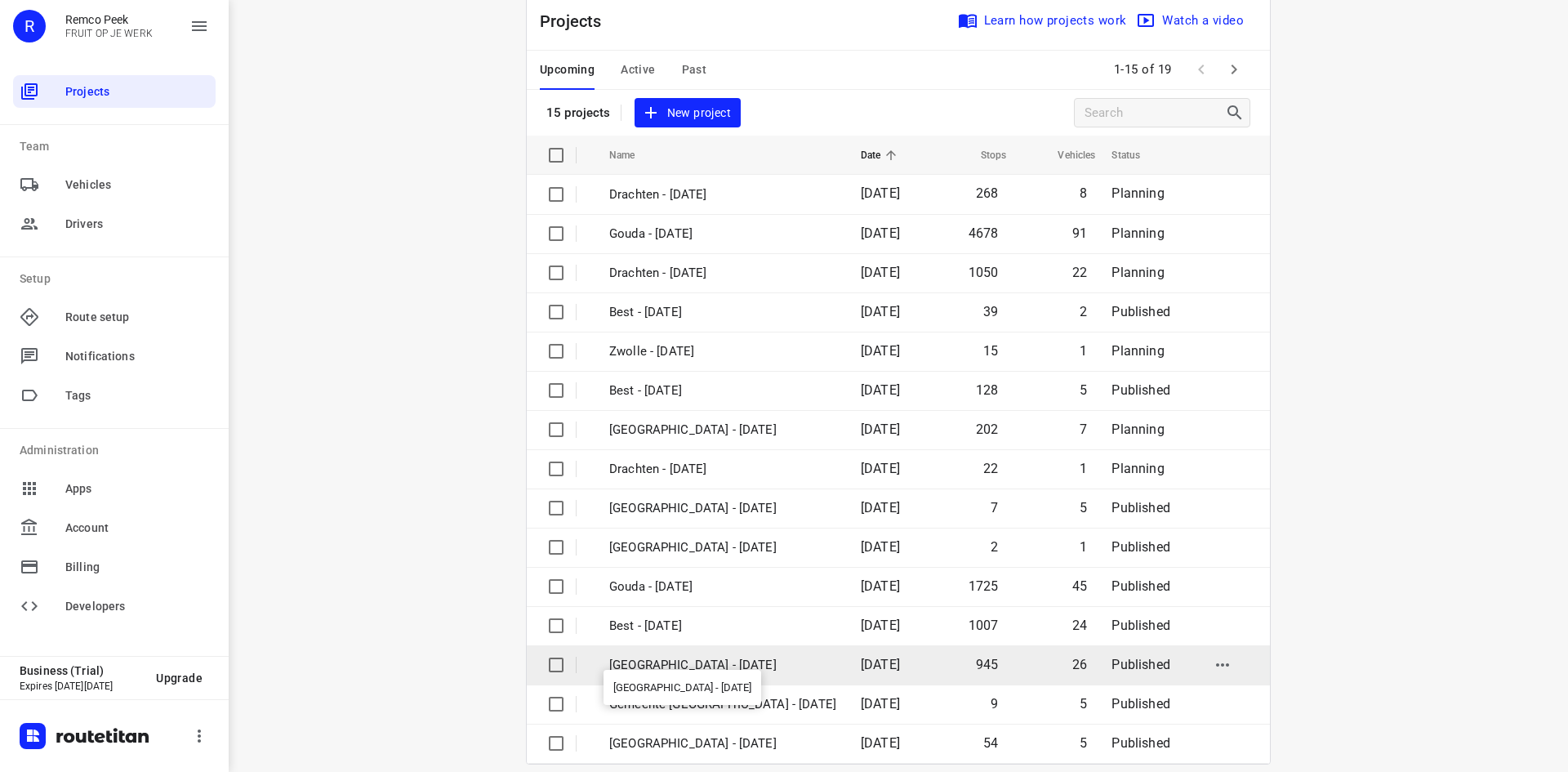
scroll to position [54, 0]
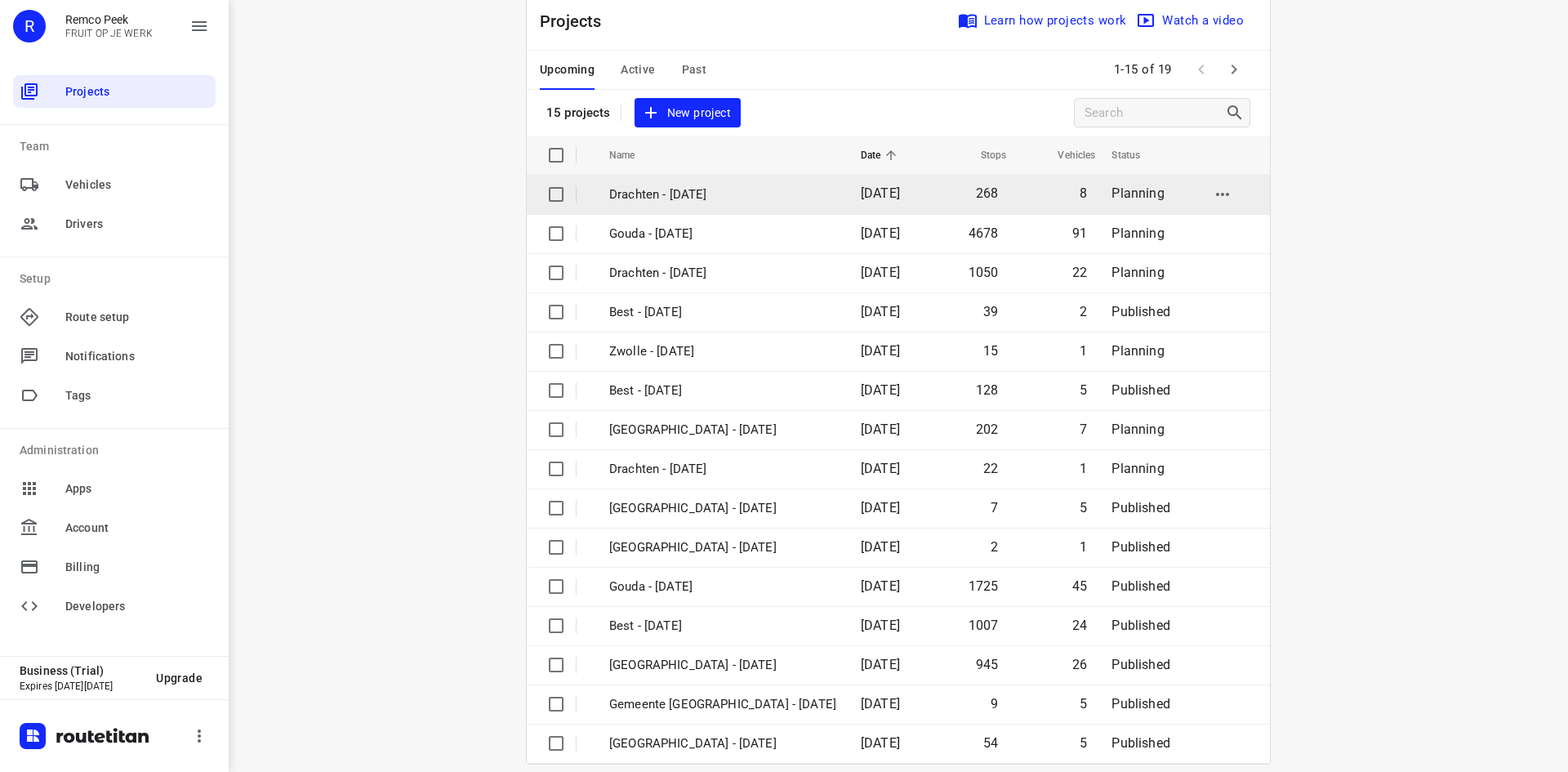
scroll to position [54, 0]
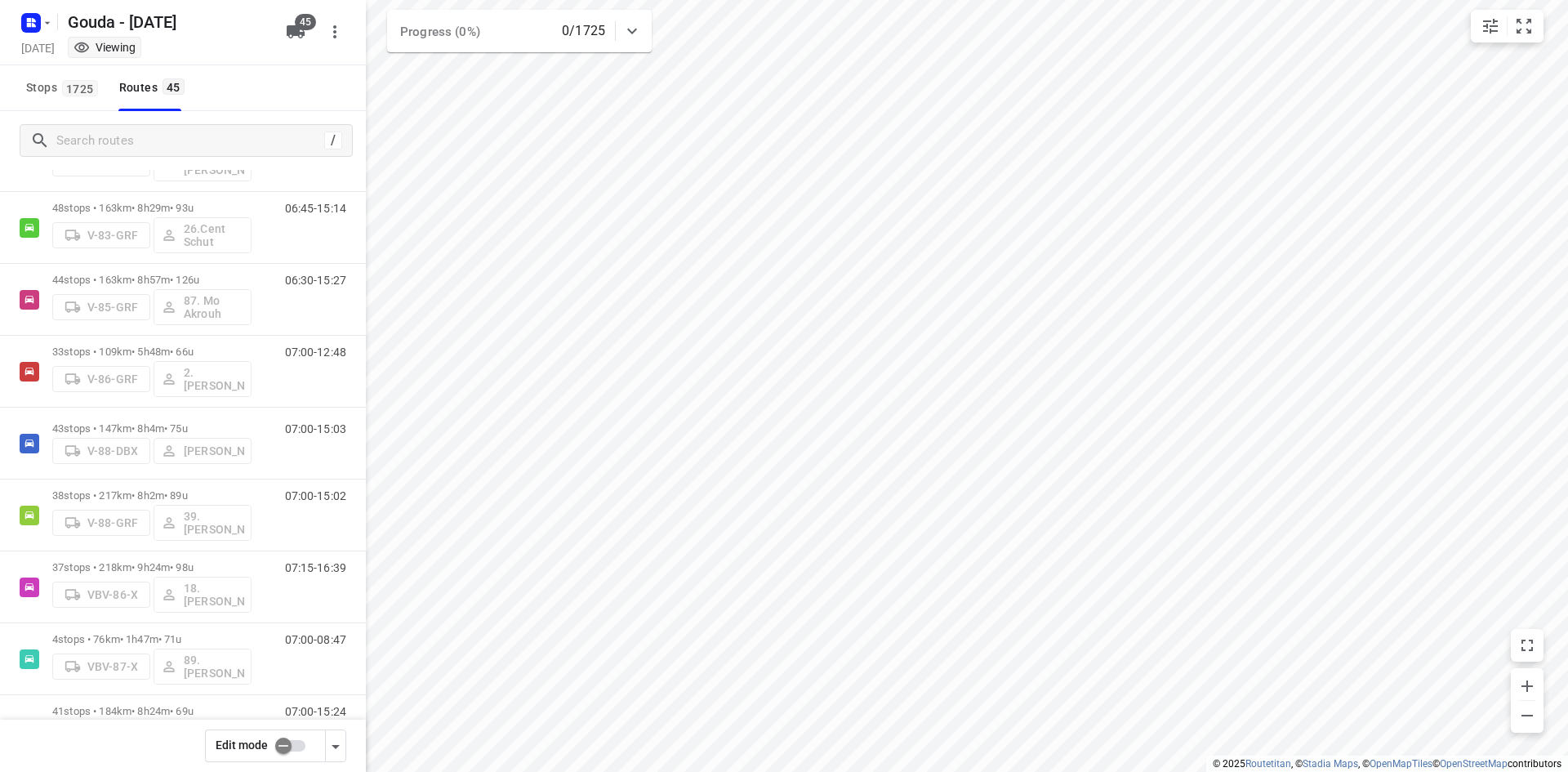
scroll to position [1839, 0]
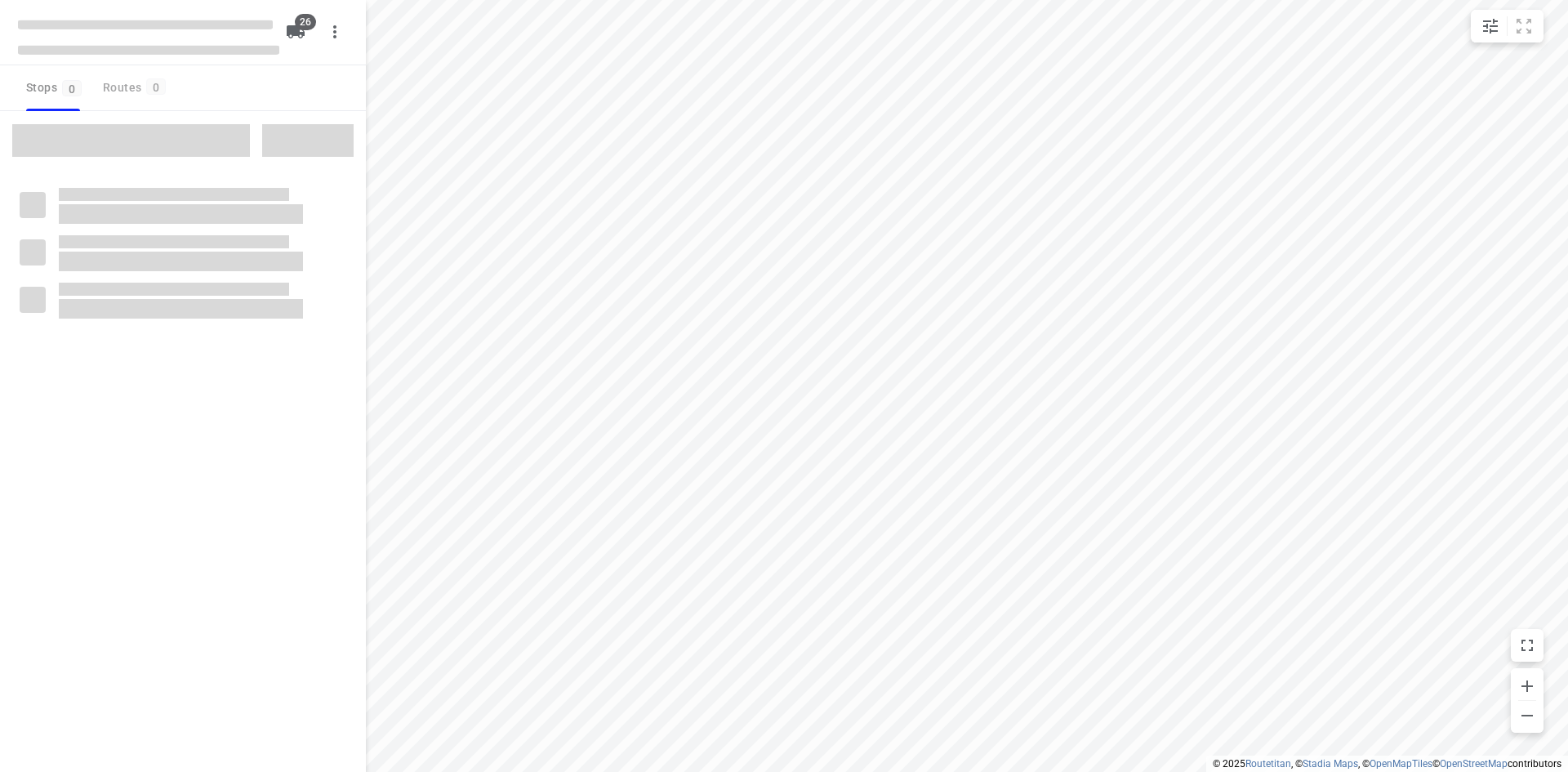
type input "distance"
checkbox input "true"
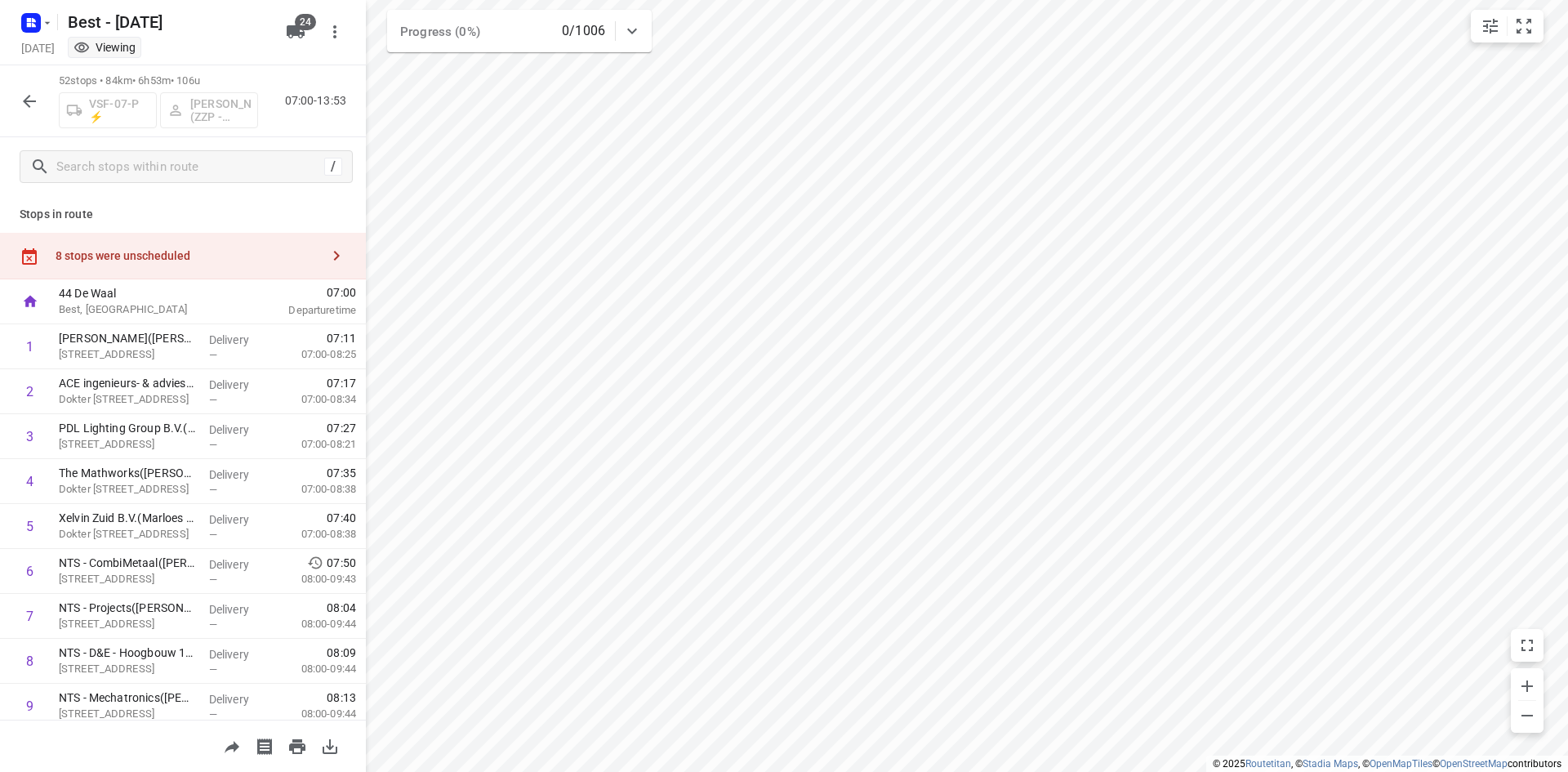
click at [245, 245] on div "8 stops were unscheduled" at bounding box center [183, 255] width 366 height 46
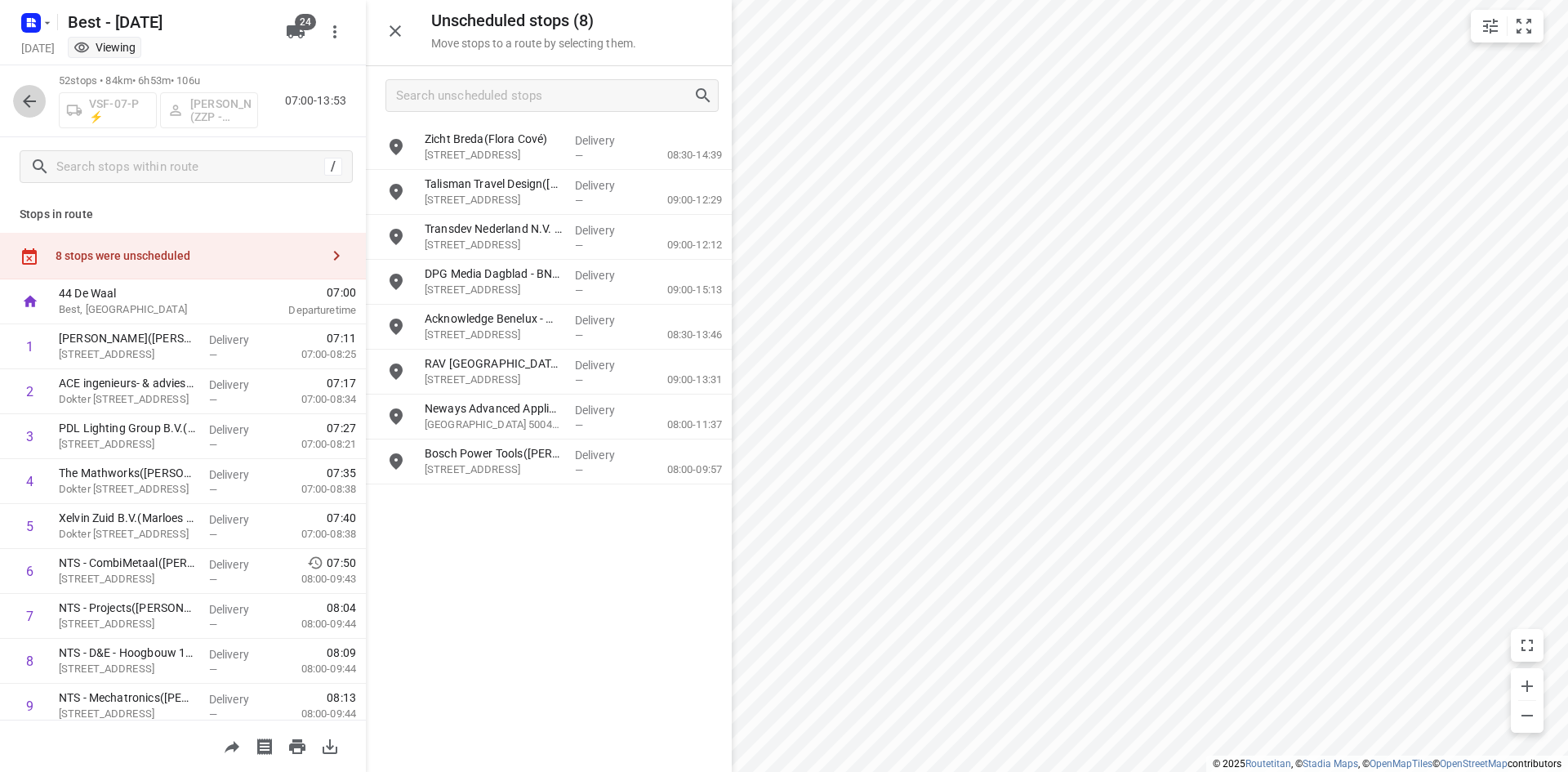
click at [21, 96] on icon "button" at bounding box center [29, 101] width 19 height 19
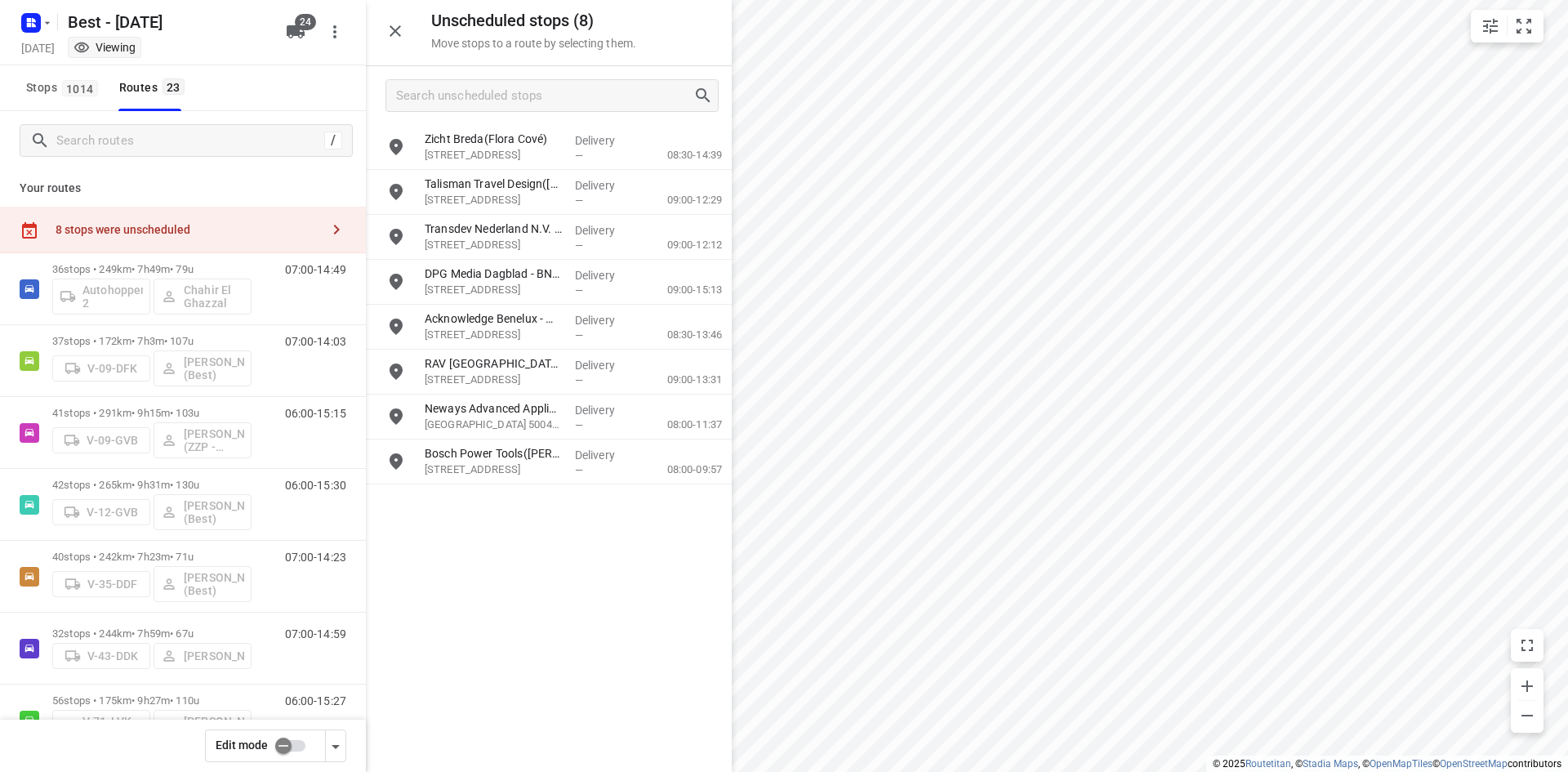
click at [285, 748] on input "checkbox" at bounding box center [283, 746] width 93 height 31
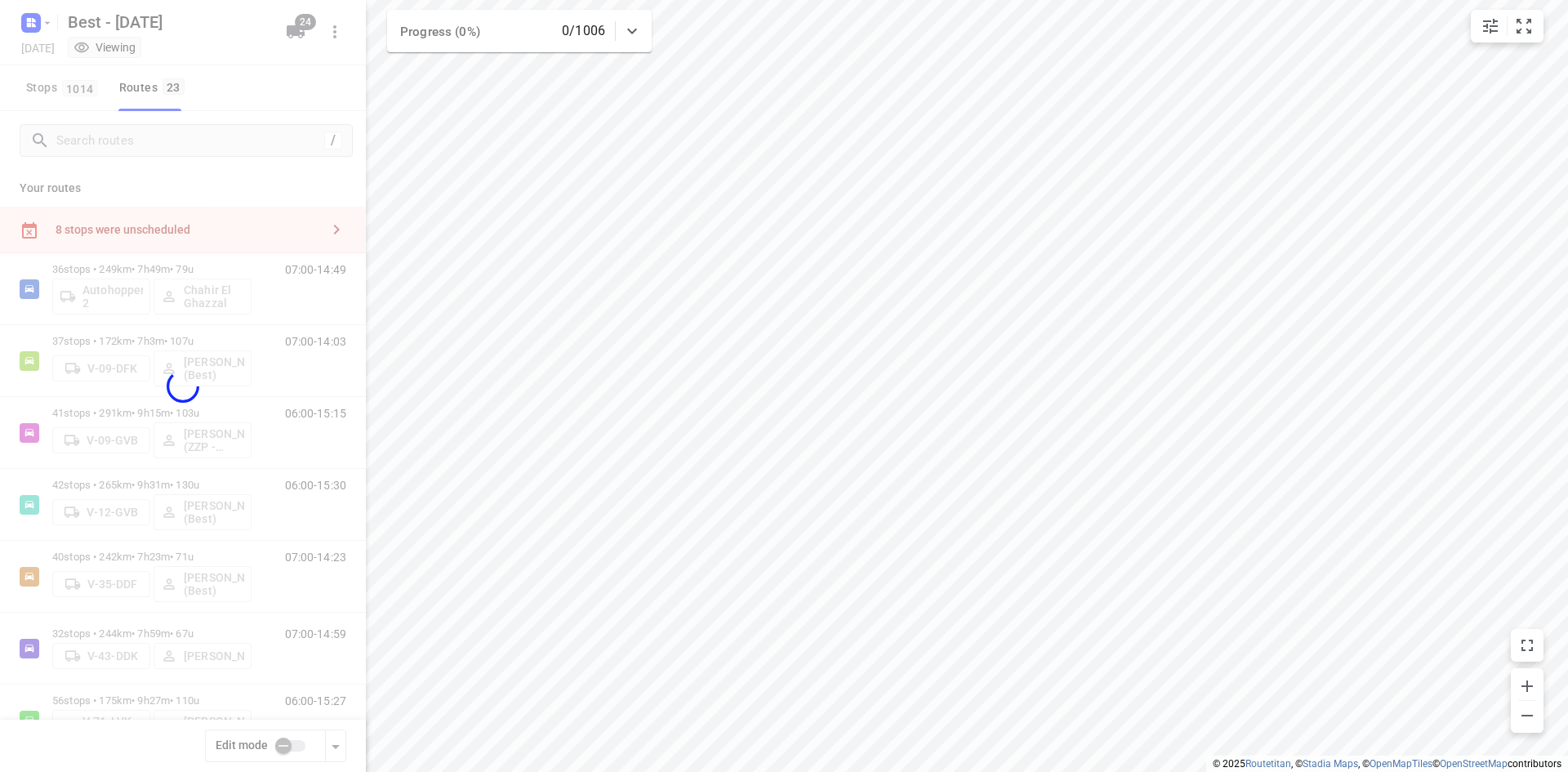
checkbox input "true"
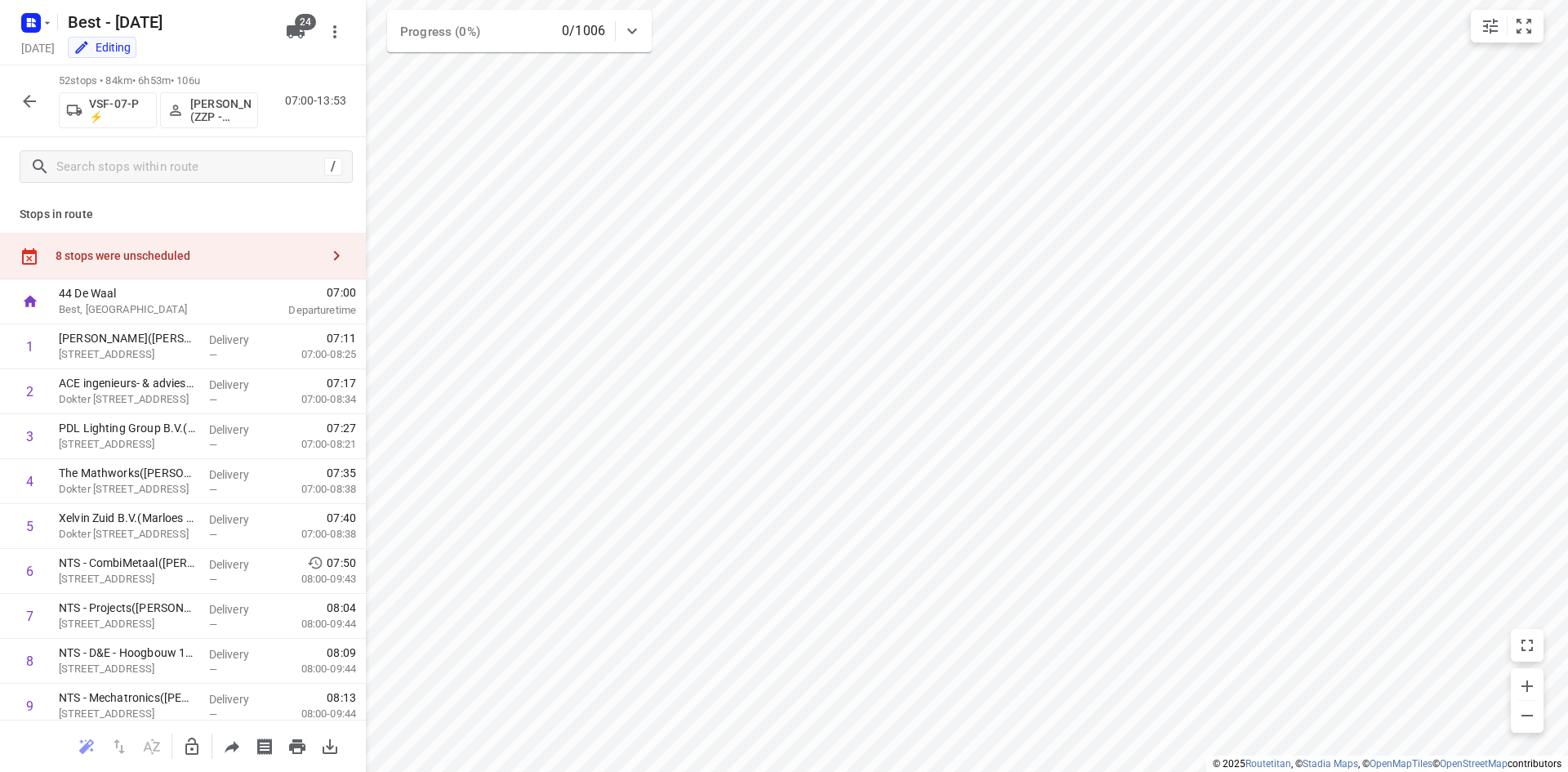
click at [192, 258] on div "8 stops were unscheduled" at bounding box center [188, 255] width 265 height 13
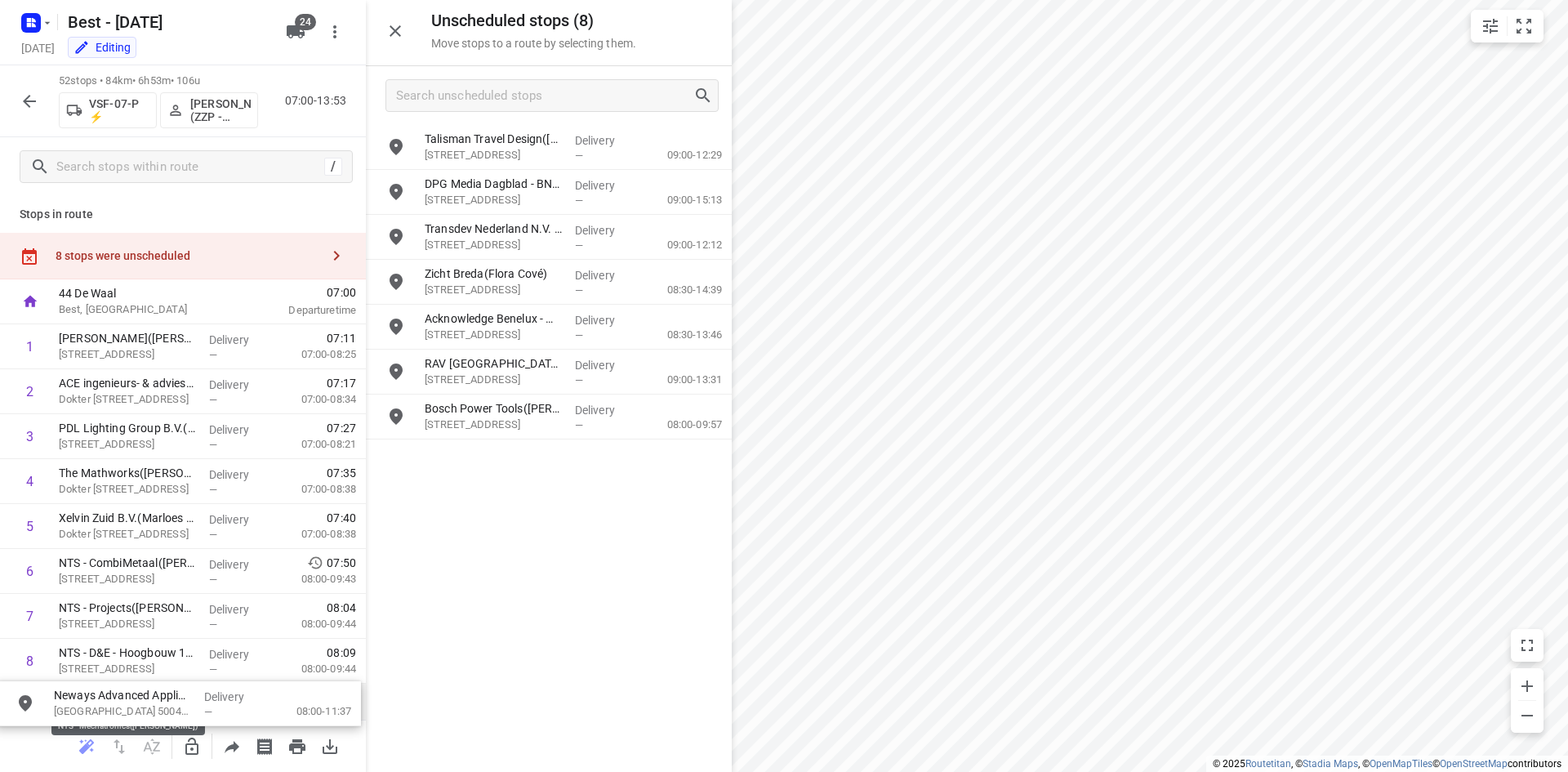
drag, startPoint x: 520, startPoint y: 414, endPoint x: 145, endPoint y: 699, distance: 471.0
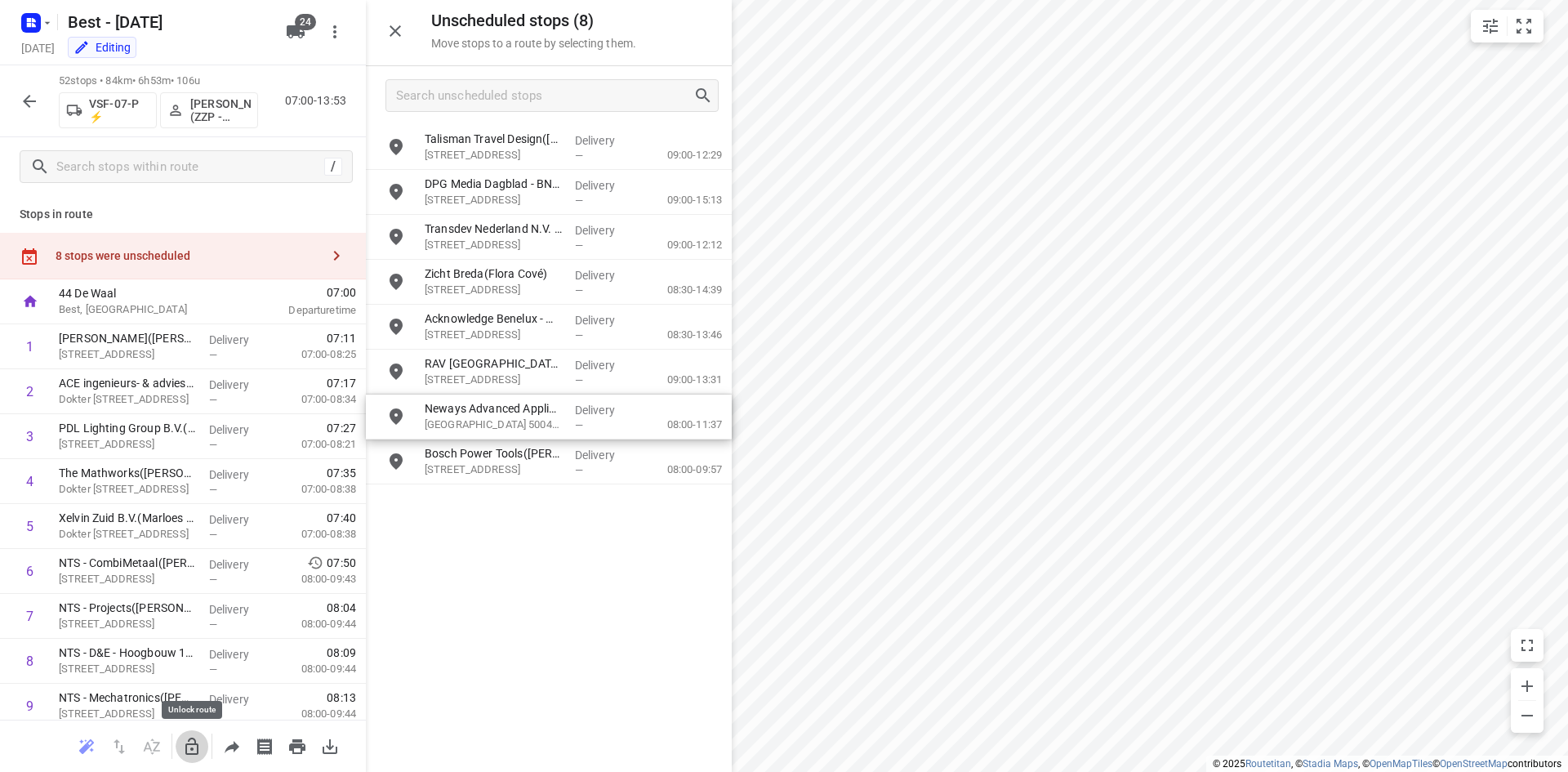
click at [187, 758] on button "button" at bounding box center [191, 746] width 32 height 32
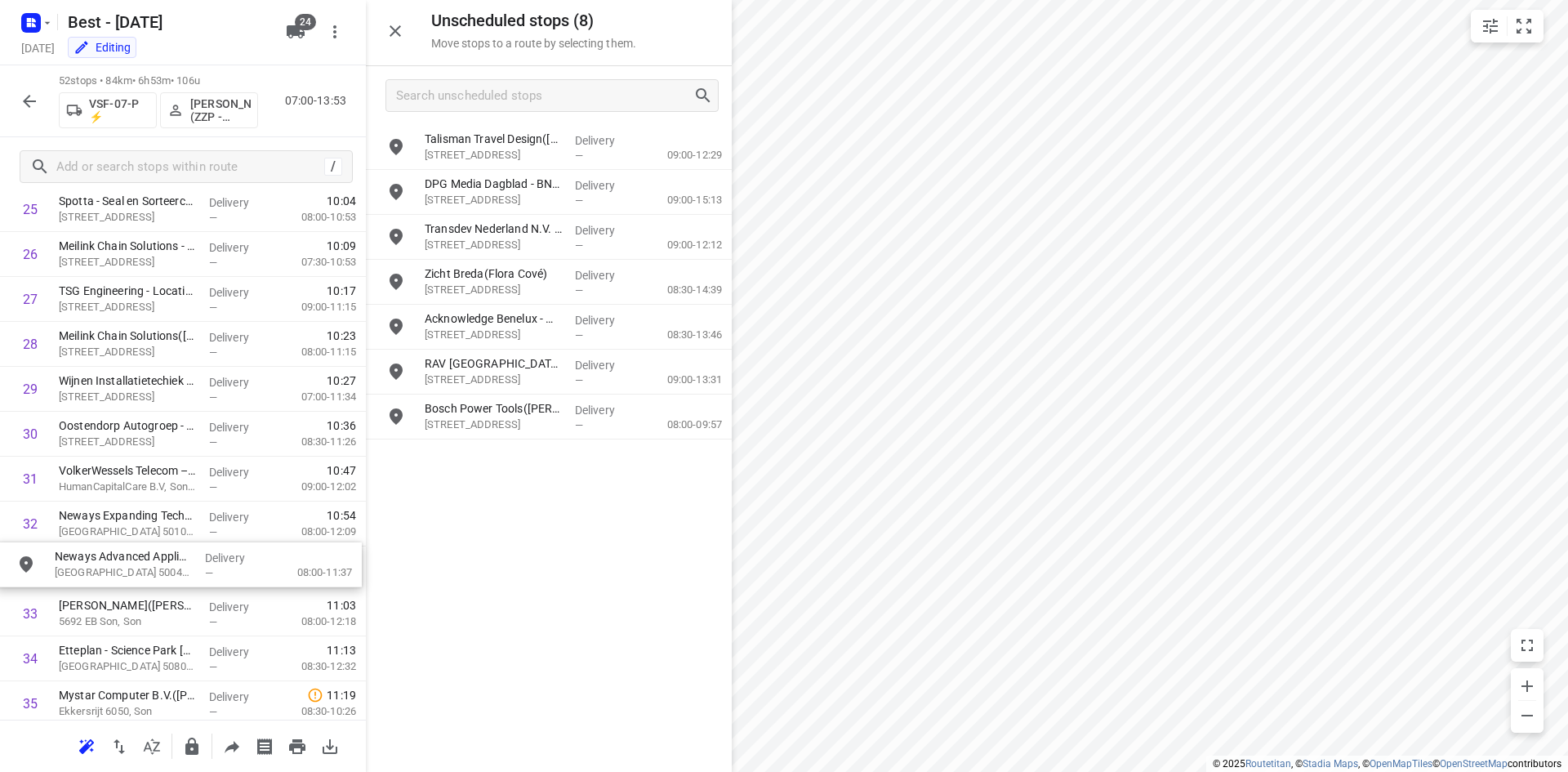
scroll to position [1217, 0]
drag, startPoint x: 396, startPoint y: 446, endPoint x: 132, endPoint y: 463, distance: 264.5
drag, startPoint x: 401, startPoint y: 23, endPoint x: 406, endPoint y: 35, distance: 13.0
click at [401, 19] on button "button" at bounding box center [395, 31] width 32 height 32
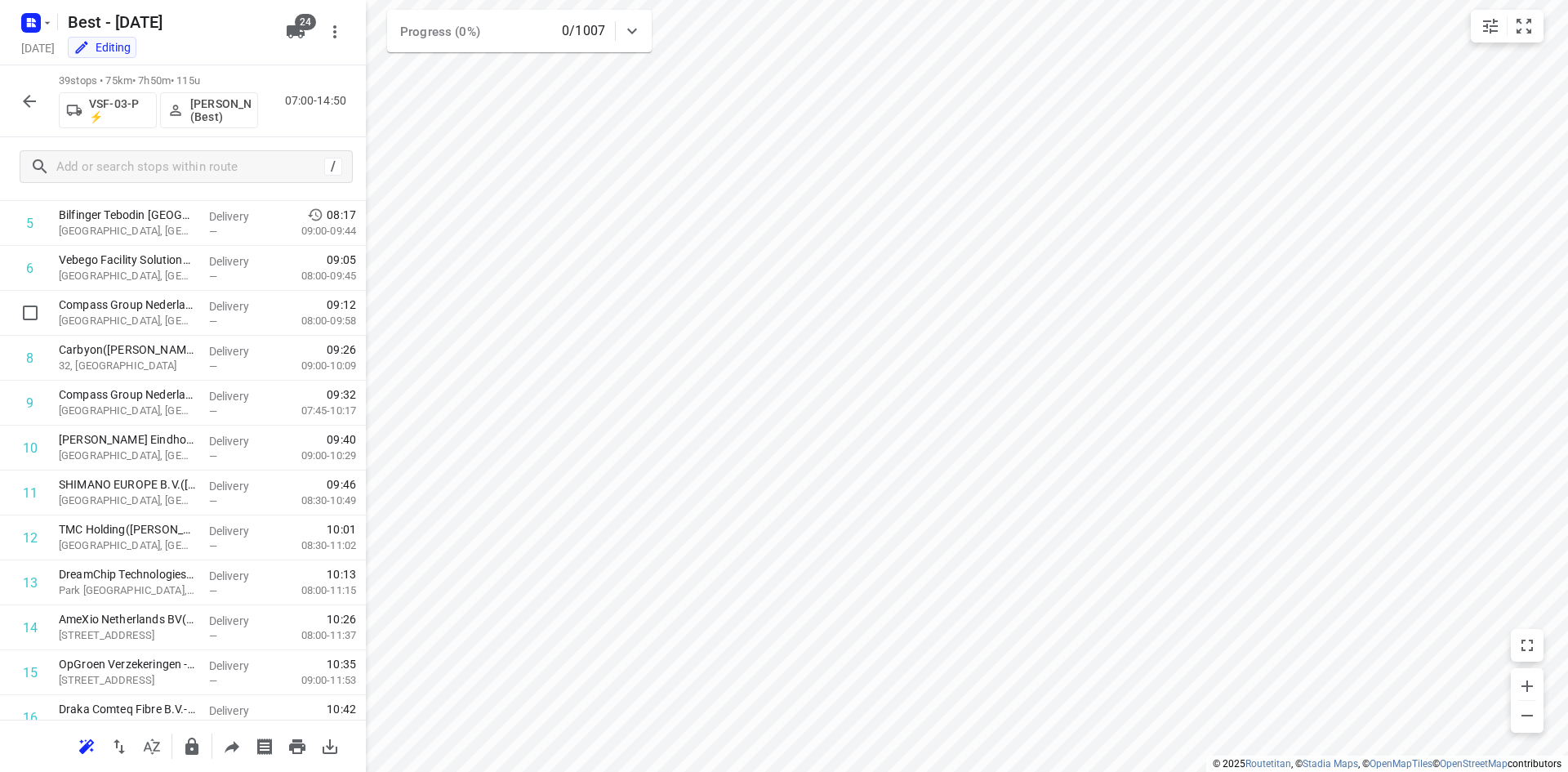
scroll to position [0, 0]
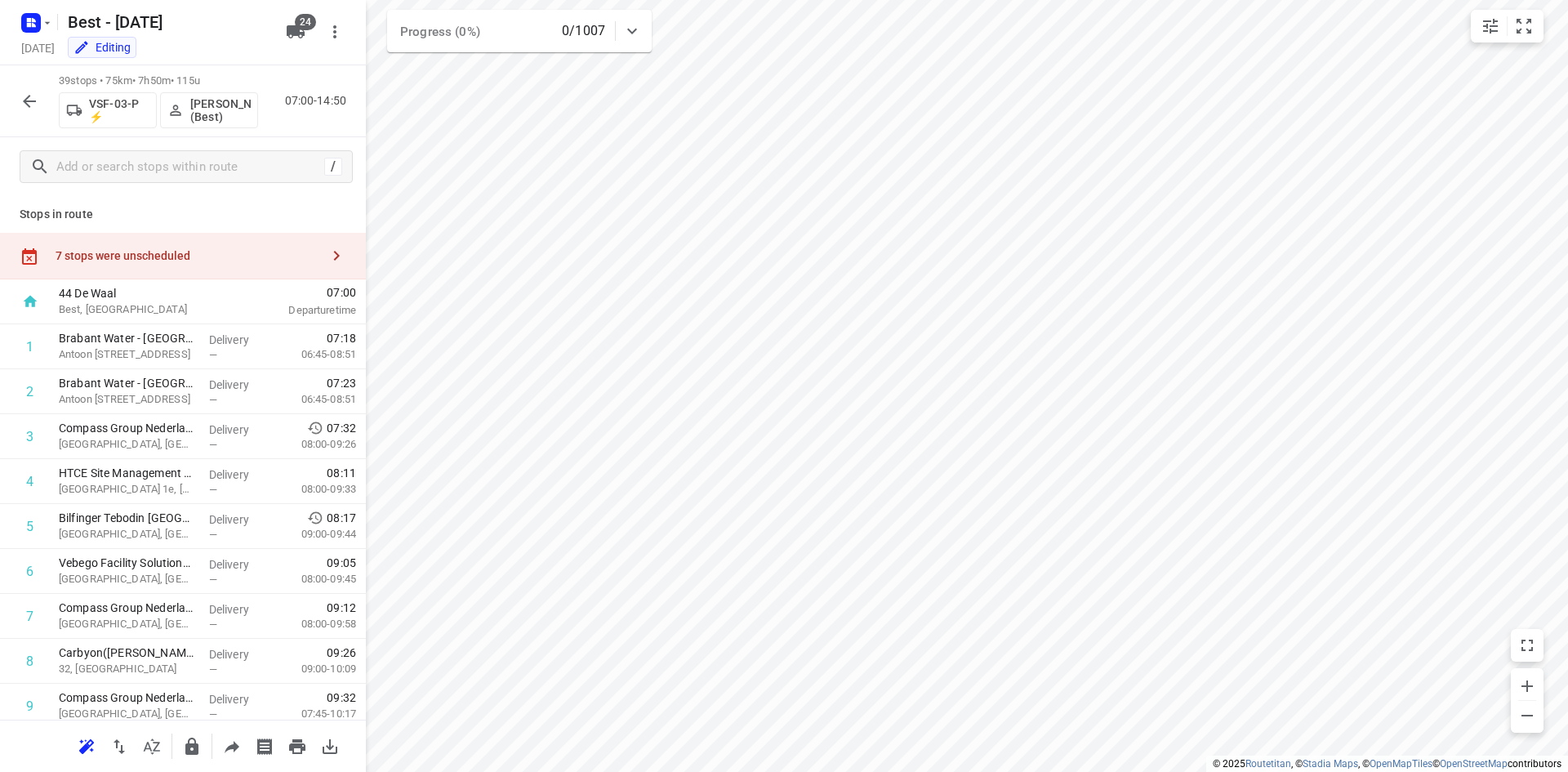
click at [206, 254] on div "7 stops were unscheduled" at bounding box center [188, 255] width 265 height 13
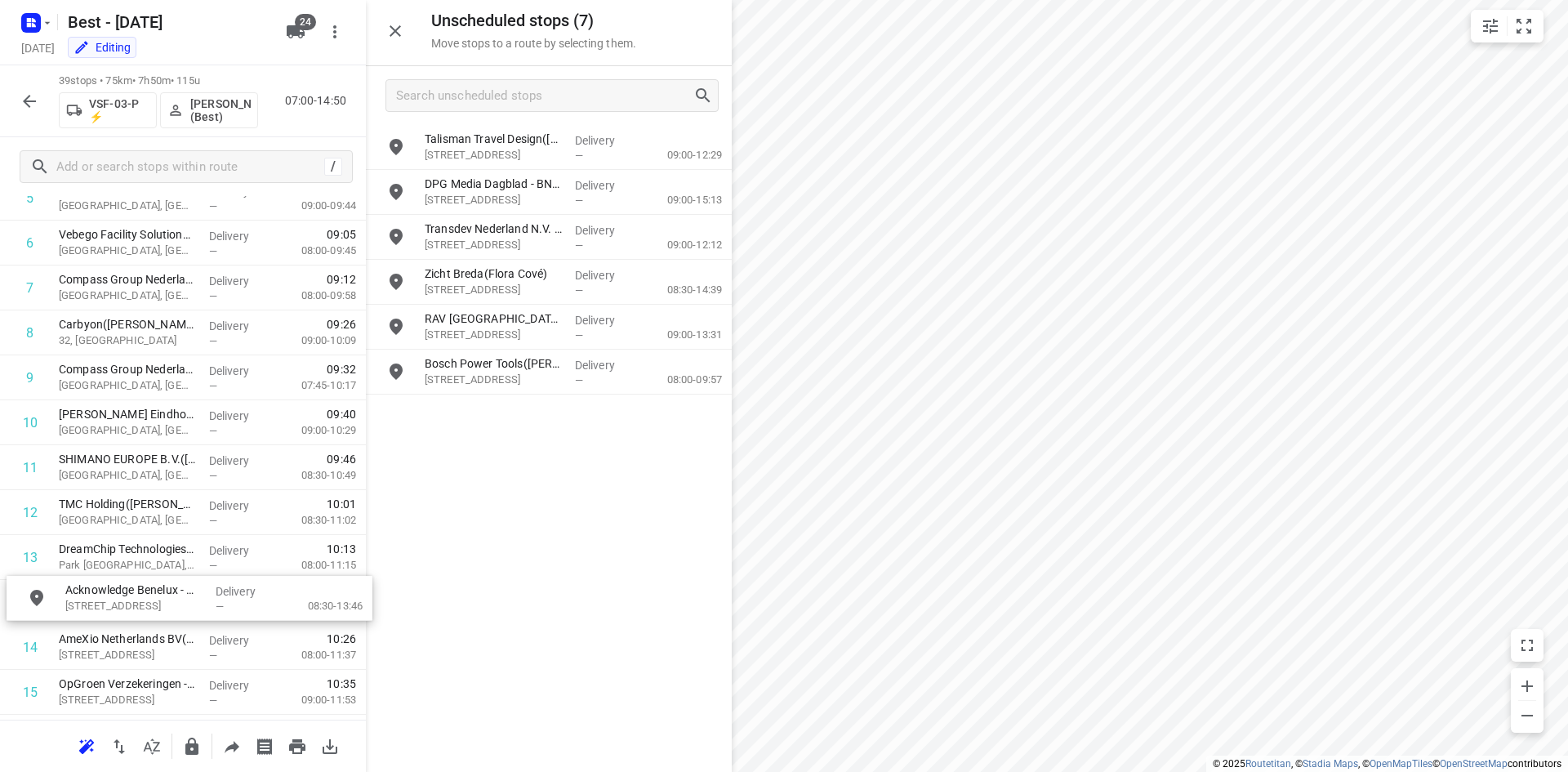
drag, startPoint x: 570, startPoint y: 337, endPoint x: 205, endPoint y: 616, distance: 459.4
click at [397, 26] on icon "button" at bounding box center [395, 31] width 19 height 19
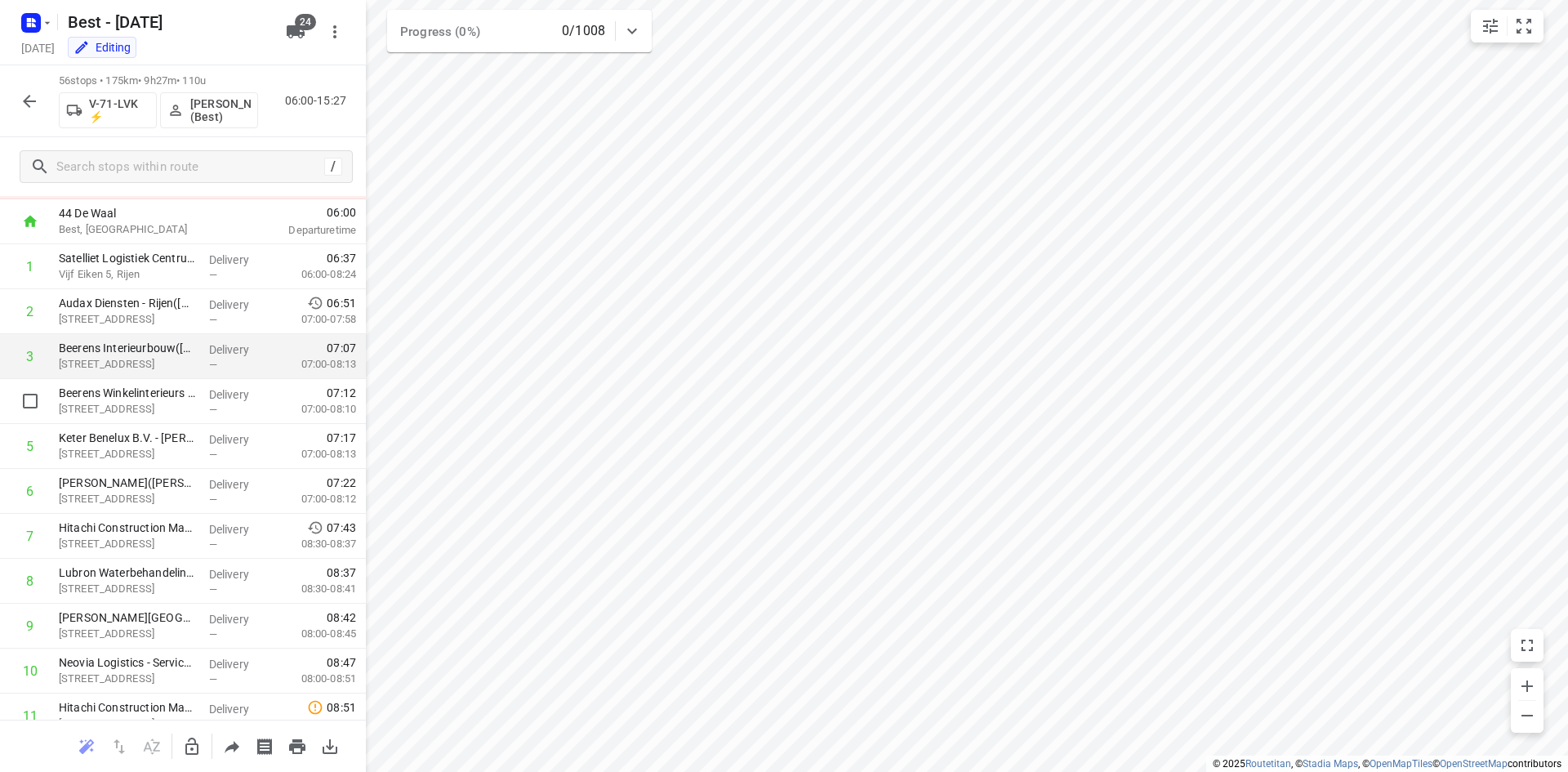
scroll to position [0, 0]
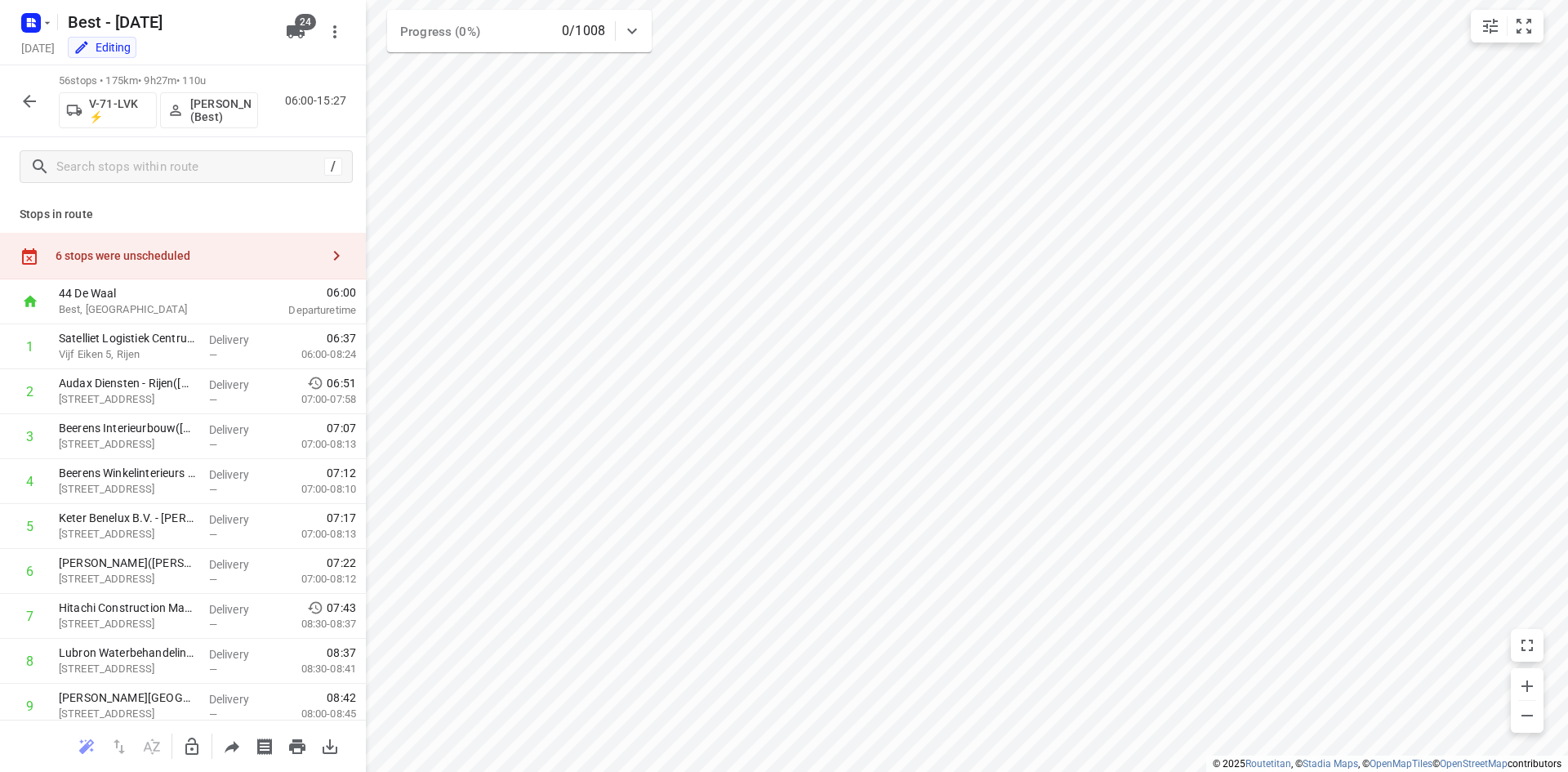
click at [204, 249] on div "6 stops were unscheduled" at bounding box center [188, 255] width 265 height 13
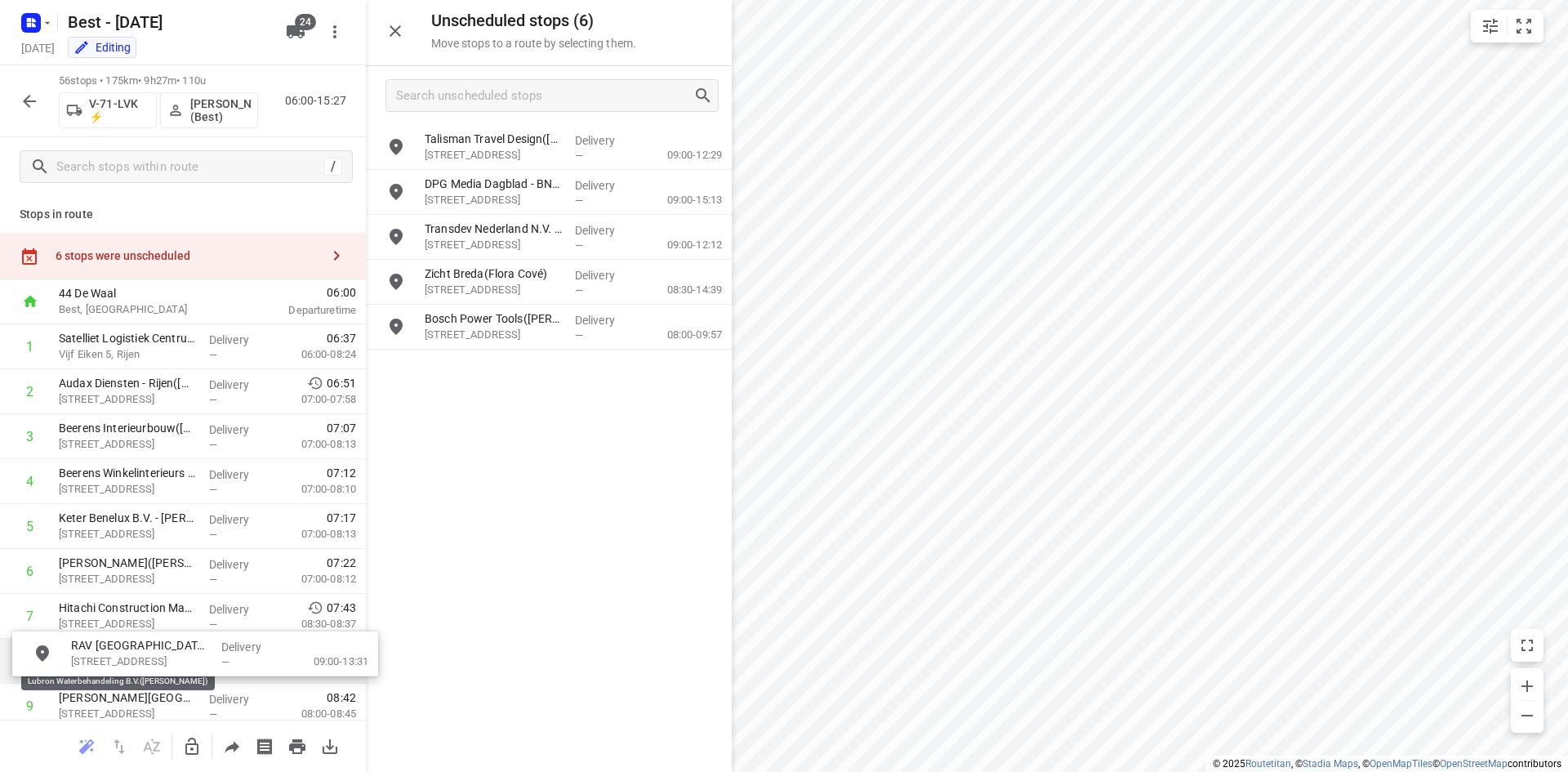
drag, startPoint x: 508, startPoint y: 327, endPoint x: 149, endPoint y: 670, distance: 496.5
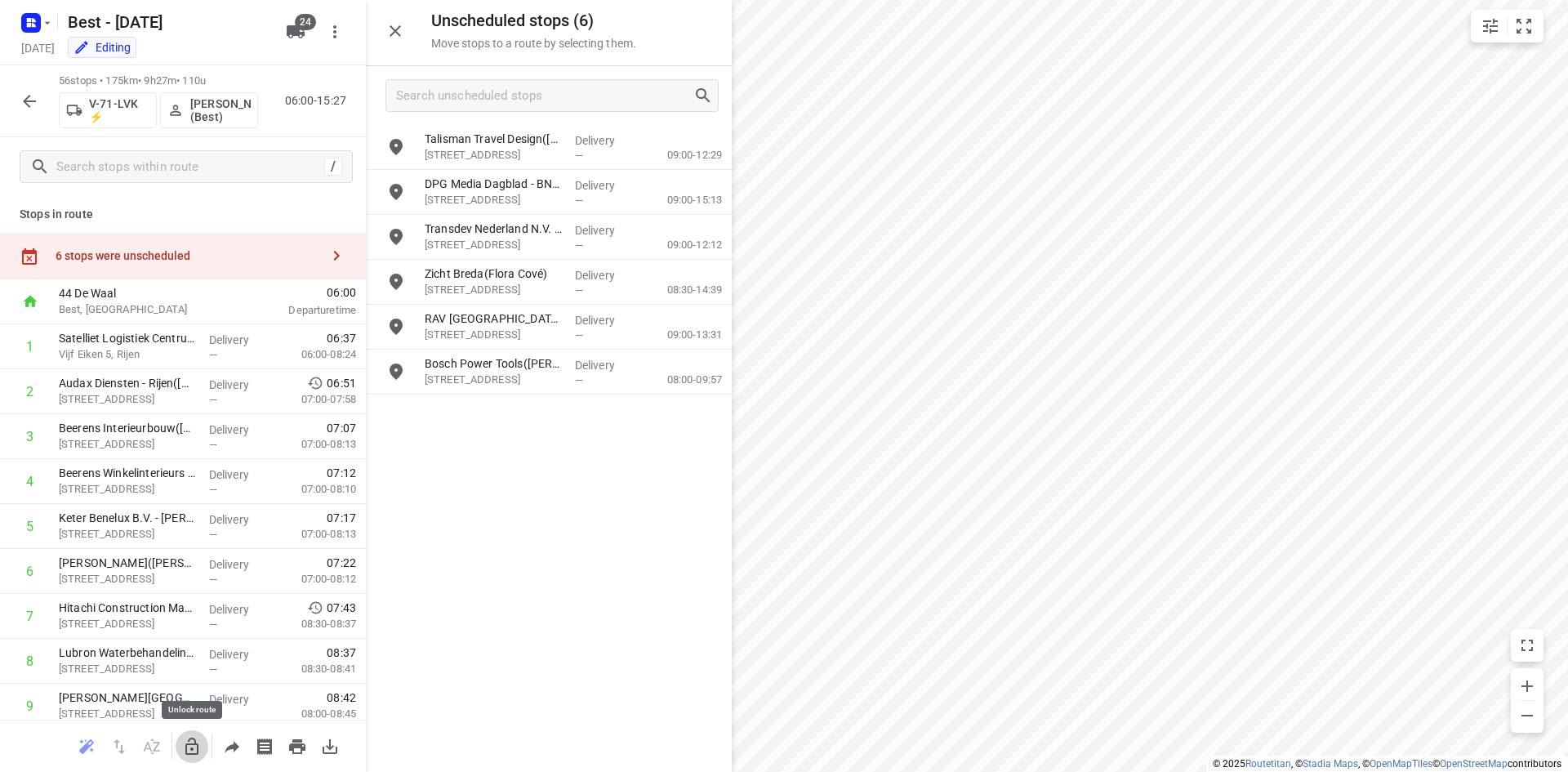
click at [187, 743] on icon "button" at bounding box center [191, 746] width 13 height 17
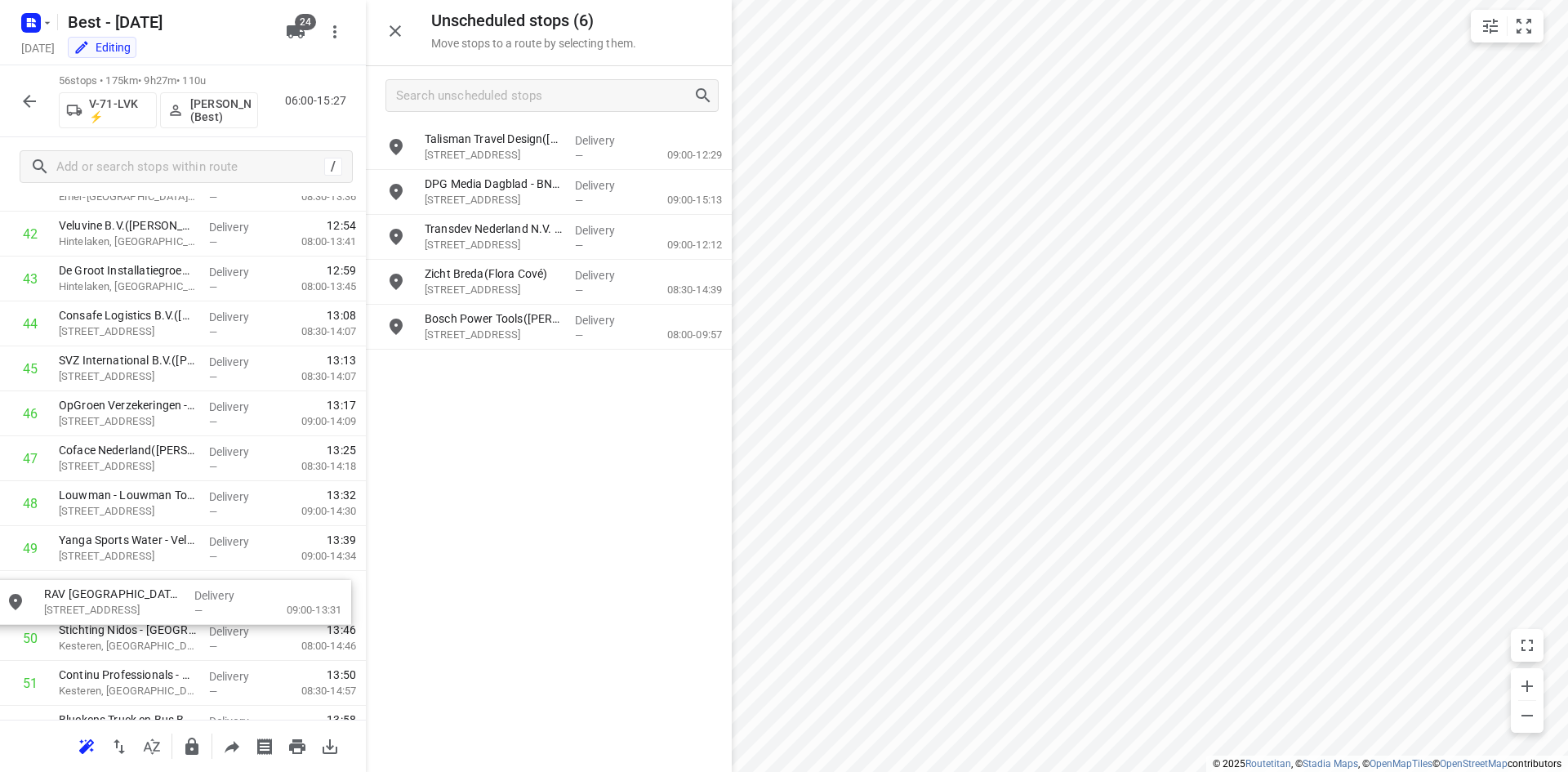
scroll to position [1955, 12]
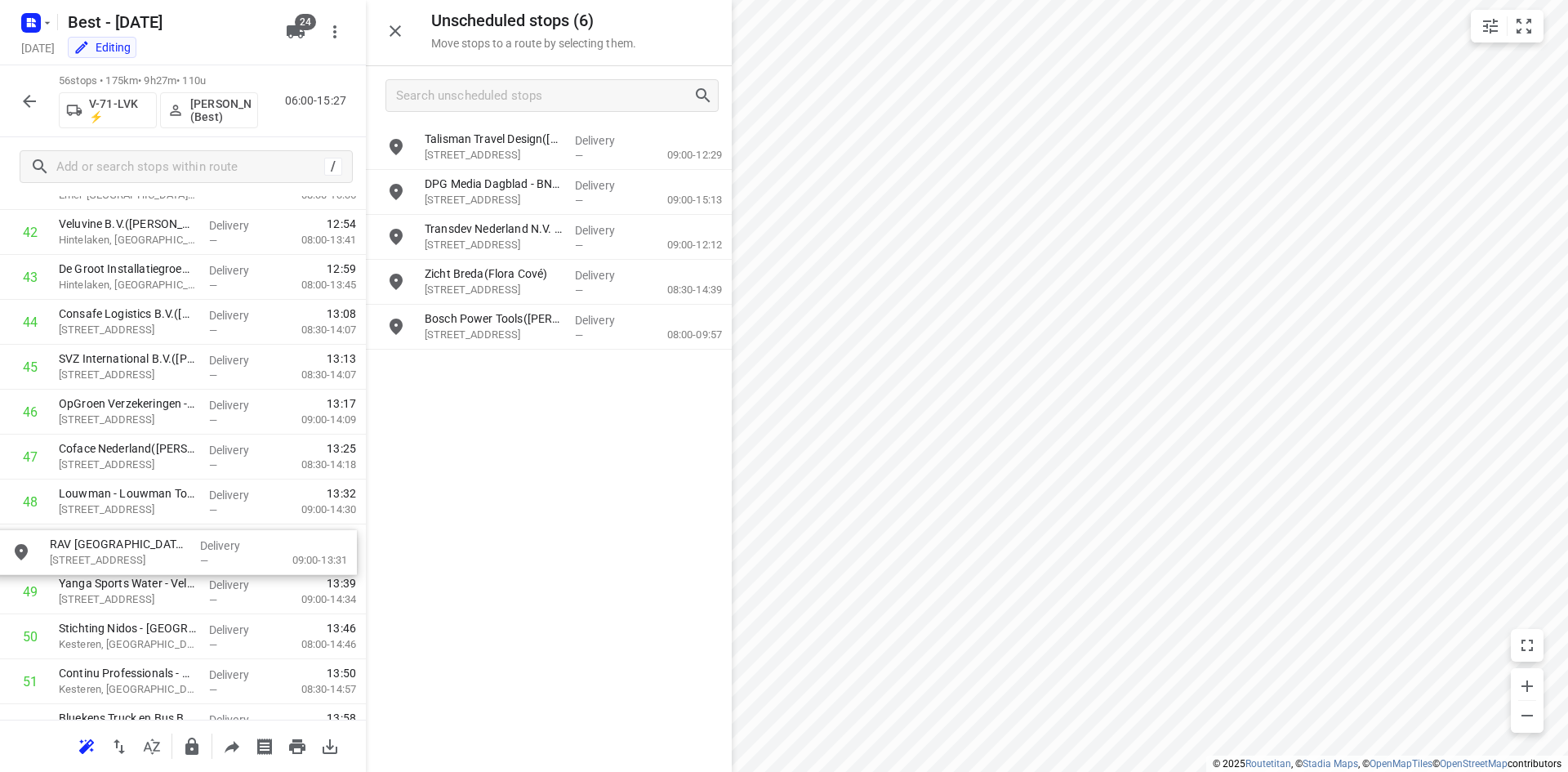
drag, startPoint x: 508, startPoint y: 330, endPoint x: 121, endPoint y: 562, distance: 451.2
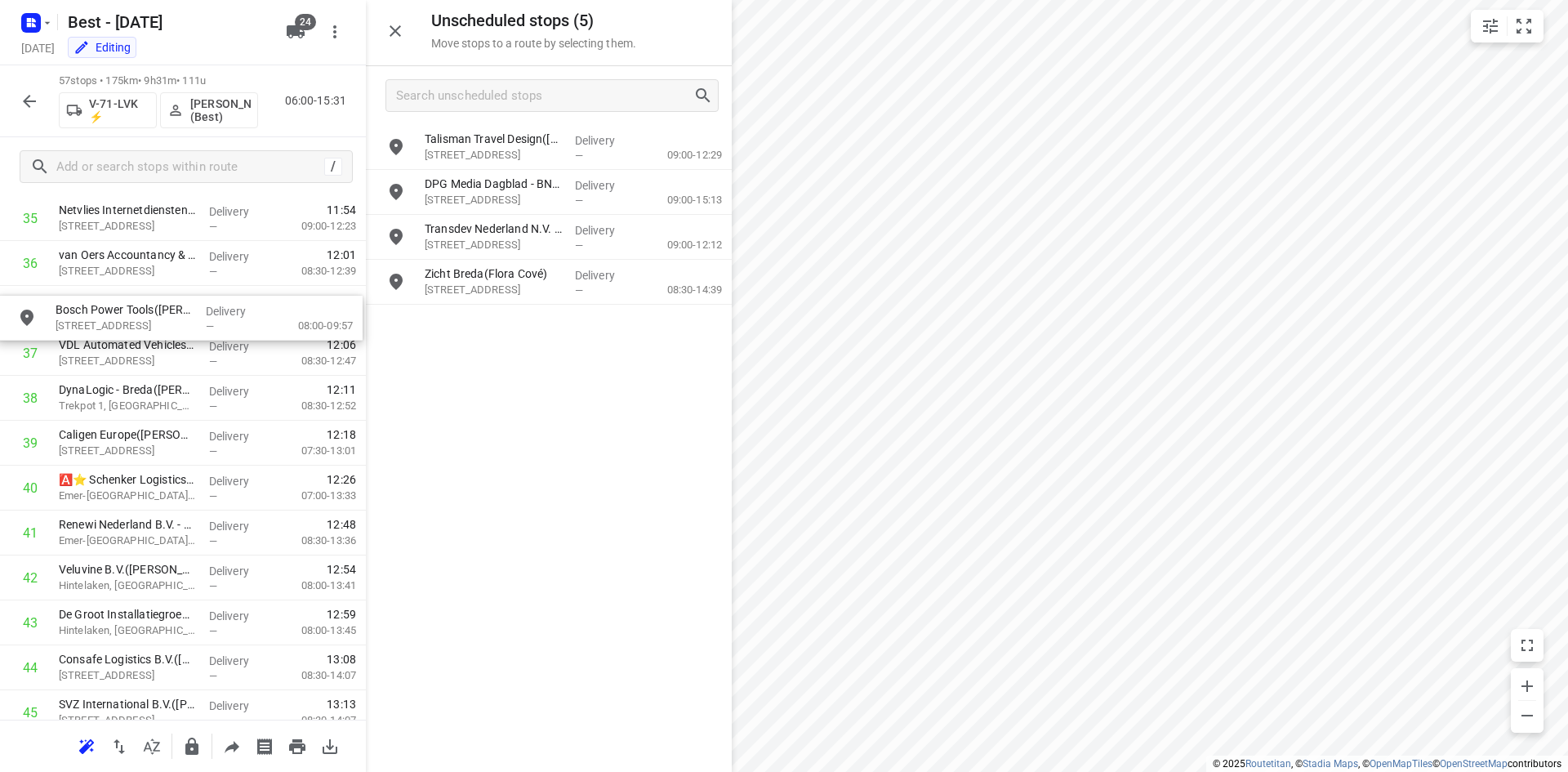
scroll to position [1652, 0]
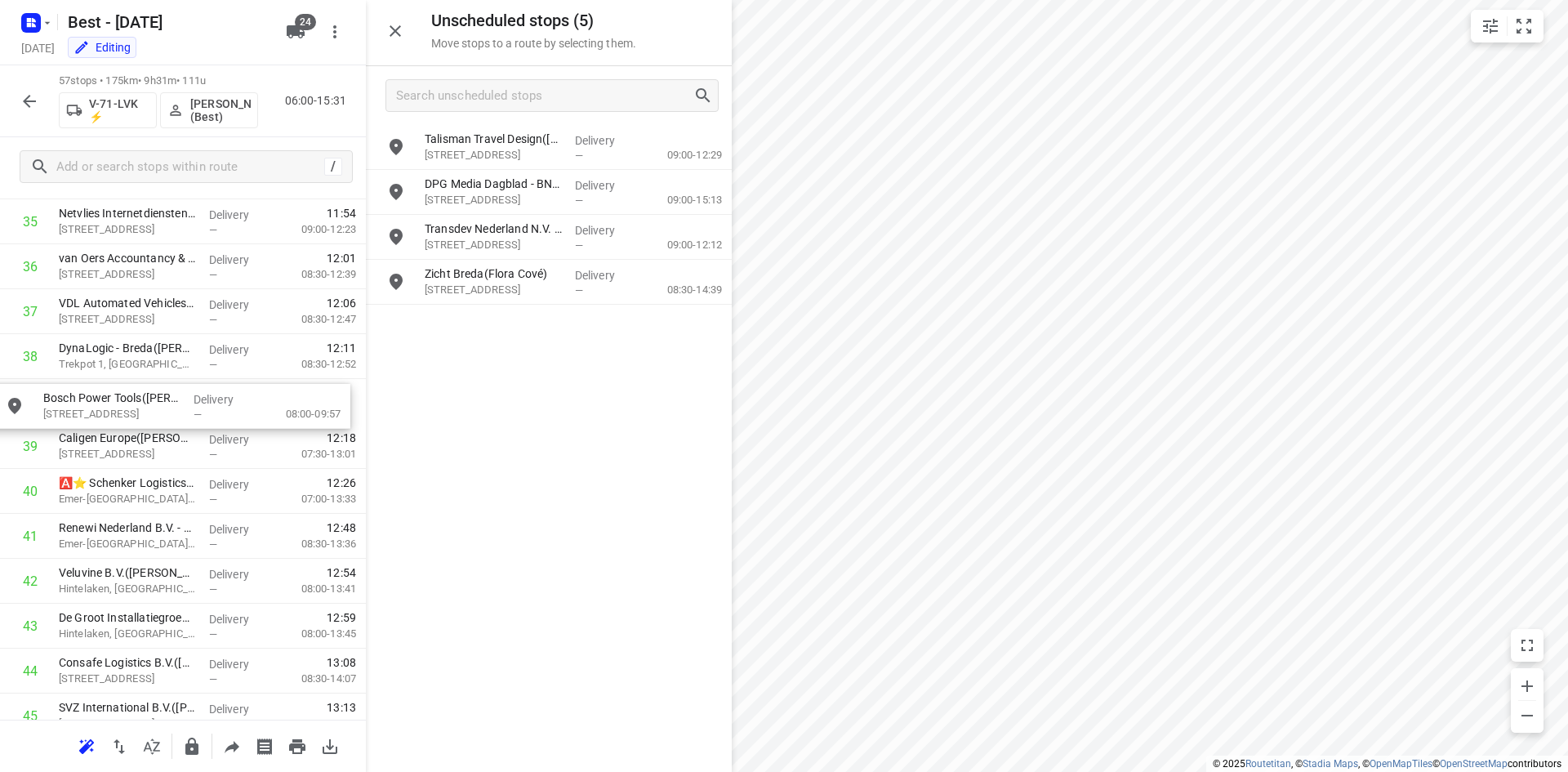
drag, startPoint x: 498, startPoint y: 340, endPoint x: 109, endPoint y: 421, distance: 397.3
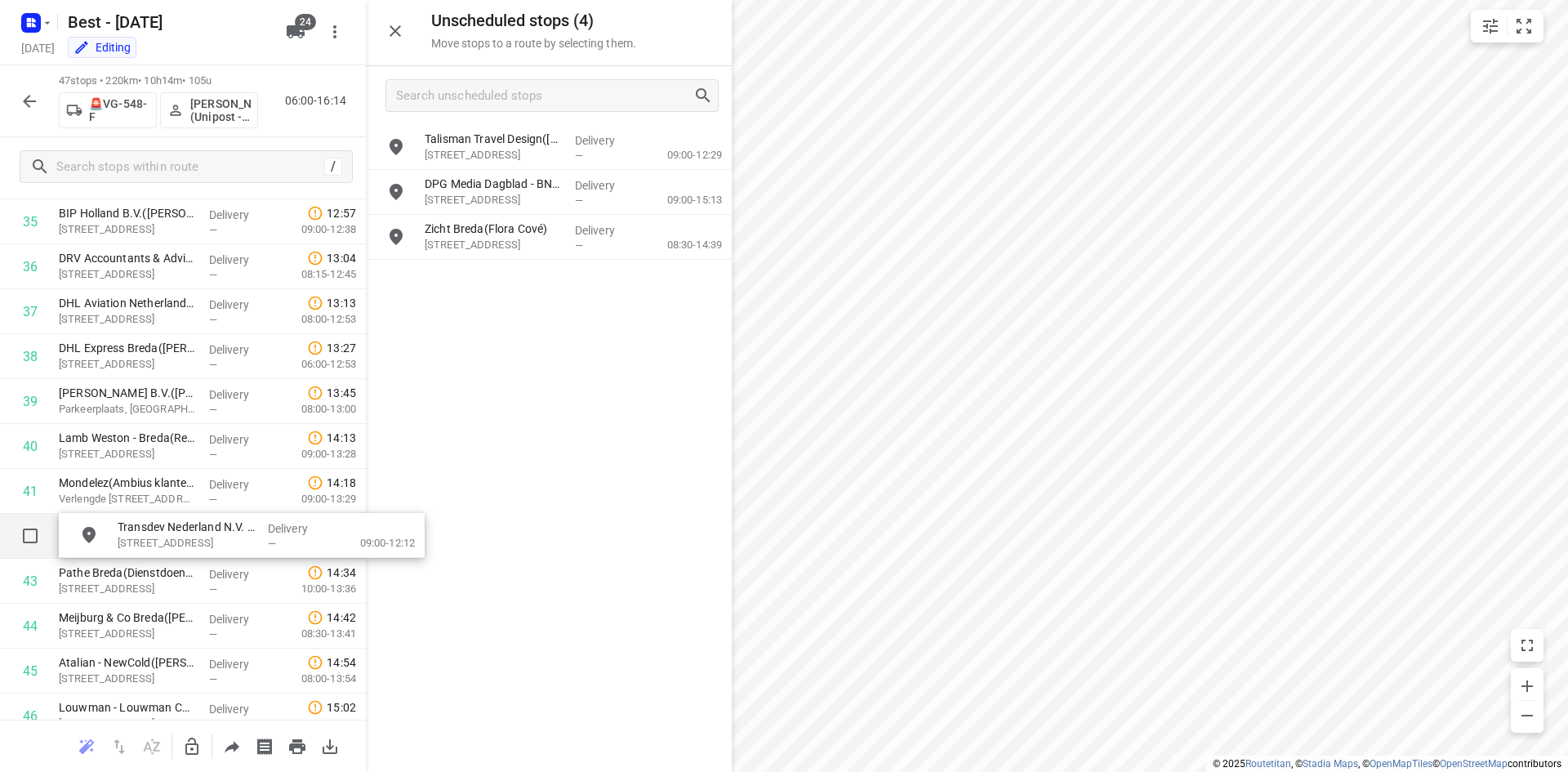
drag, startPoint x: 545, startPoint y: 218, endPoint x: 211, endPoint y: 549, distance: 470.2
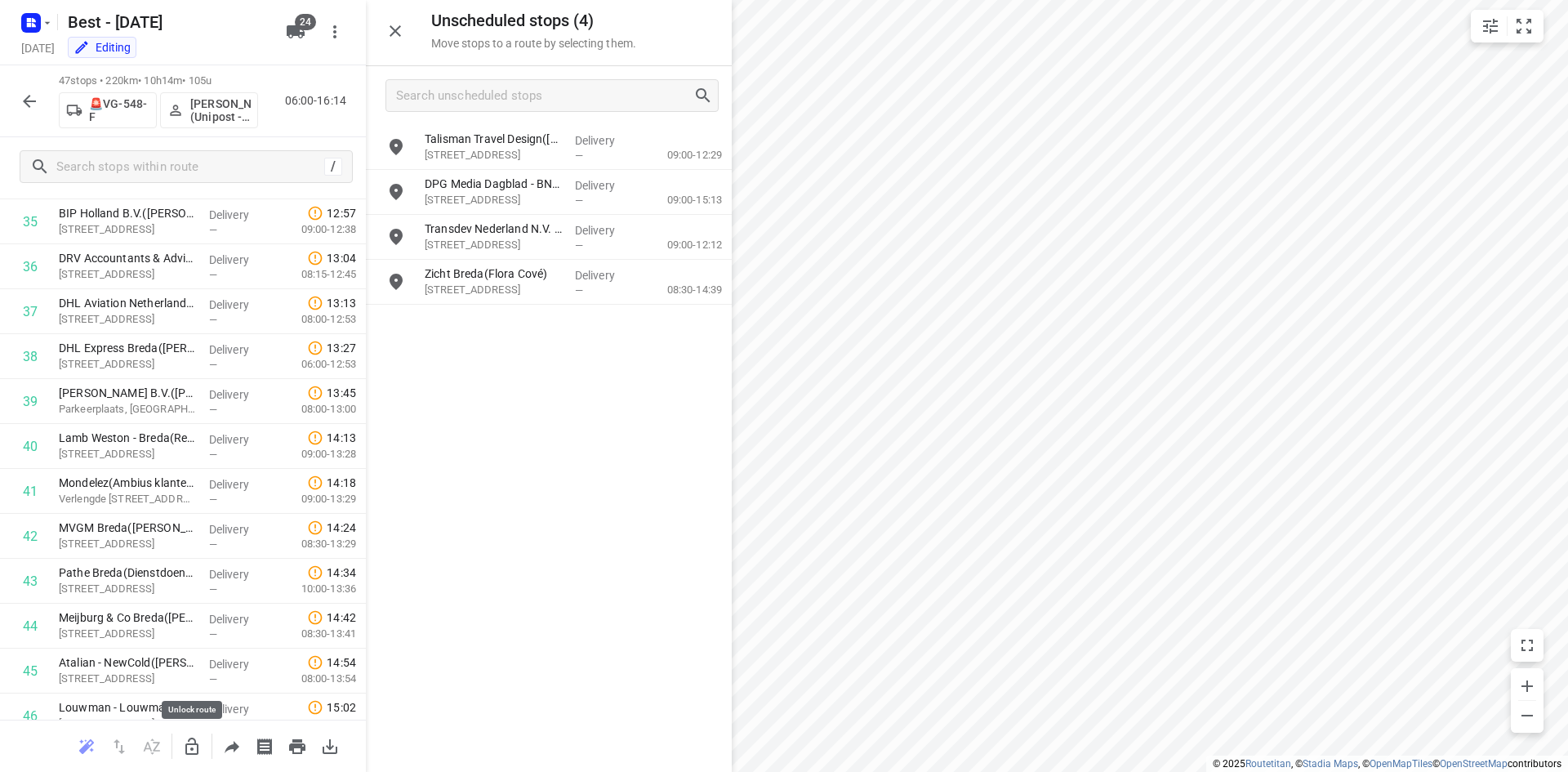
click at [197, 748] on icon "button" at bounding box center [191, 746] width 13 height 17
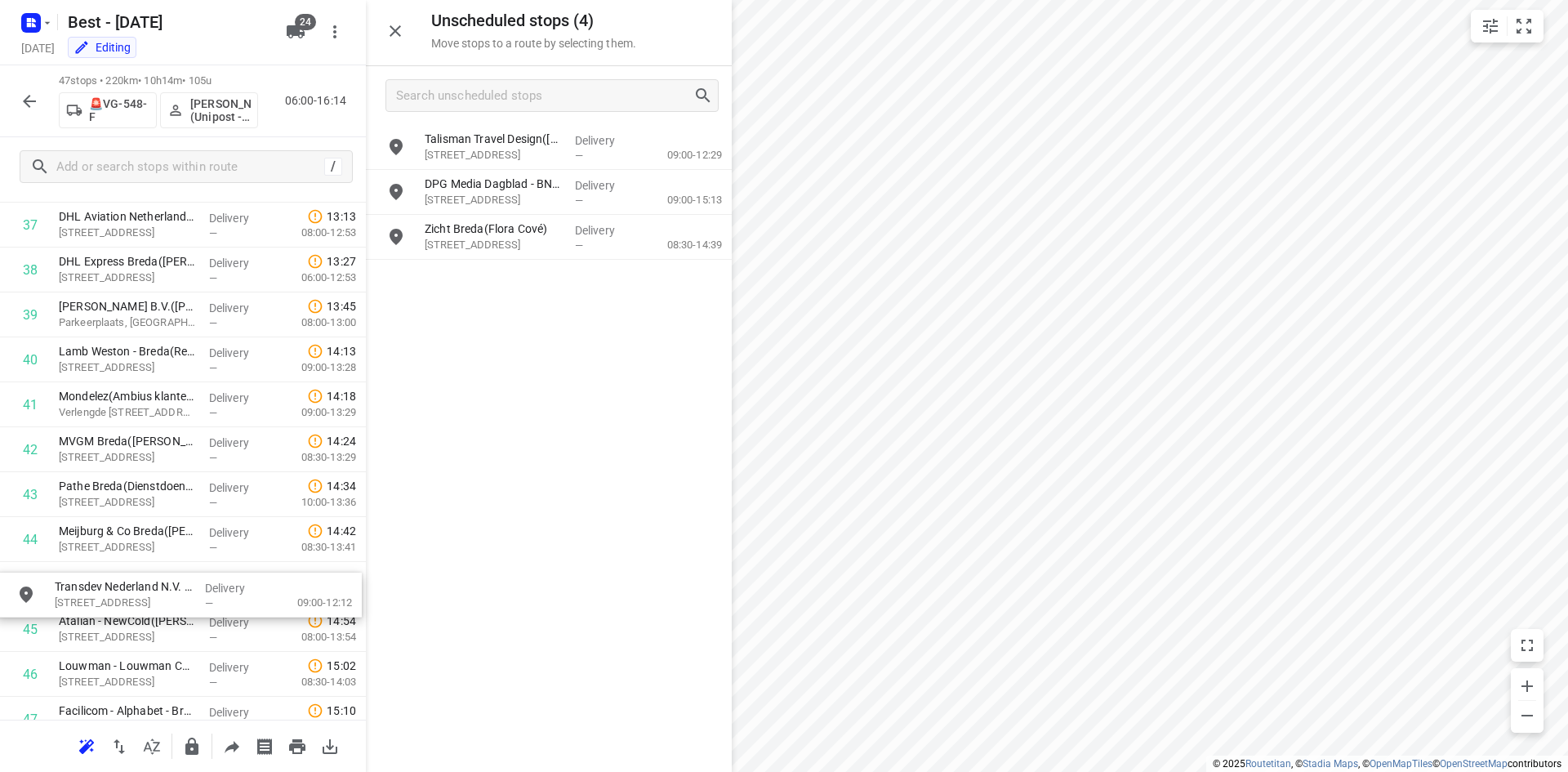
scroll to position [1741, 0]
drag, startPoint x: 535, startPoint y: 238, endPoint x: 156, endPoint y: 591, distance: 517.9
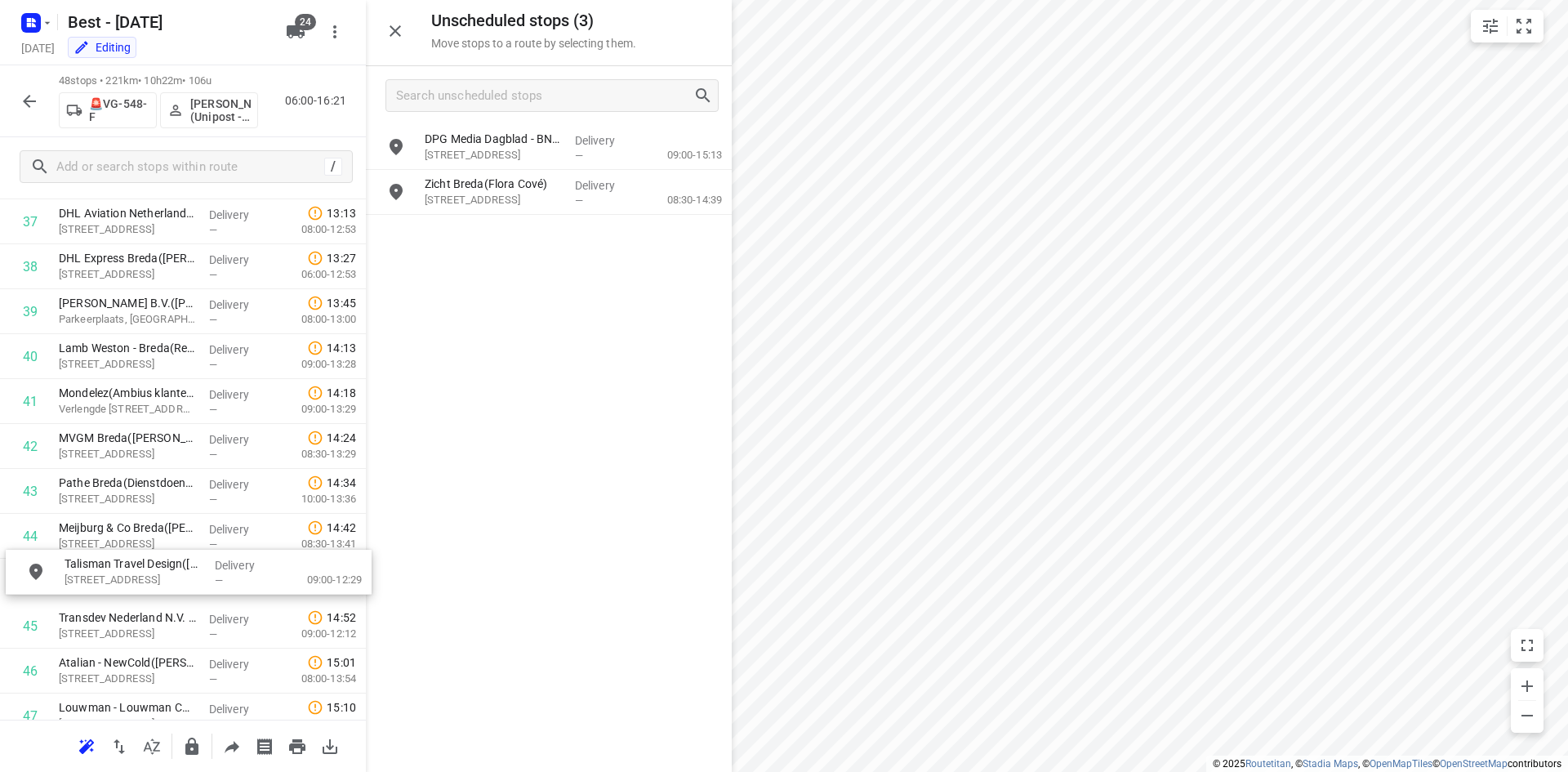
drag, startPoint x: 492, startPoint y: 154, endPoint x: 126, endPoint y: 589, distance: 568.5
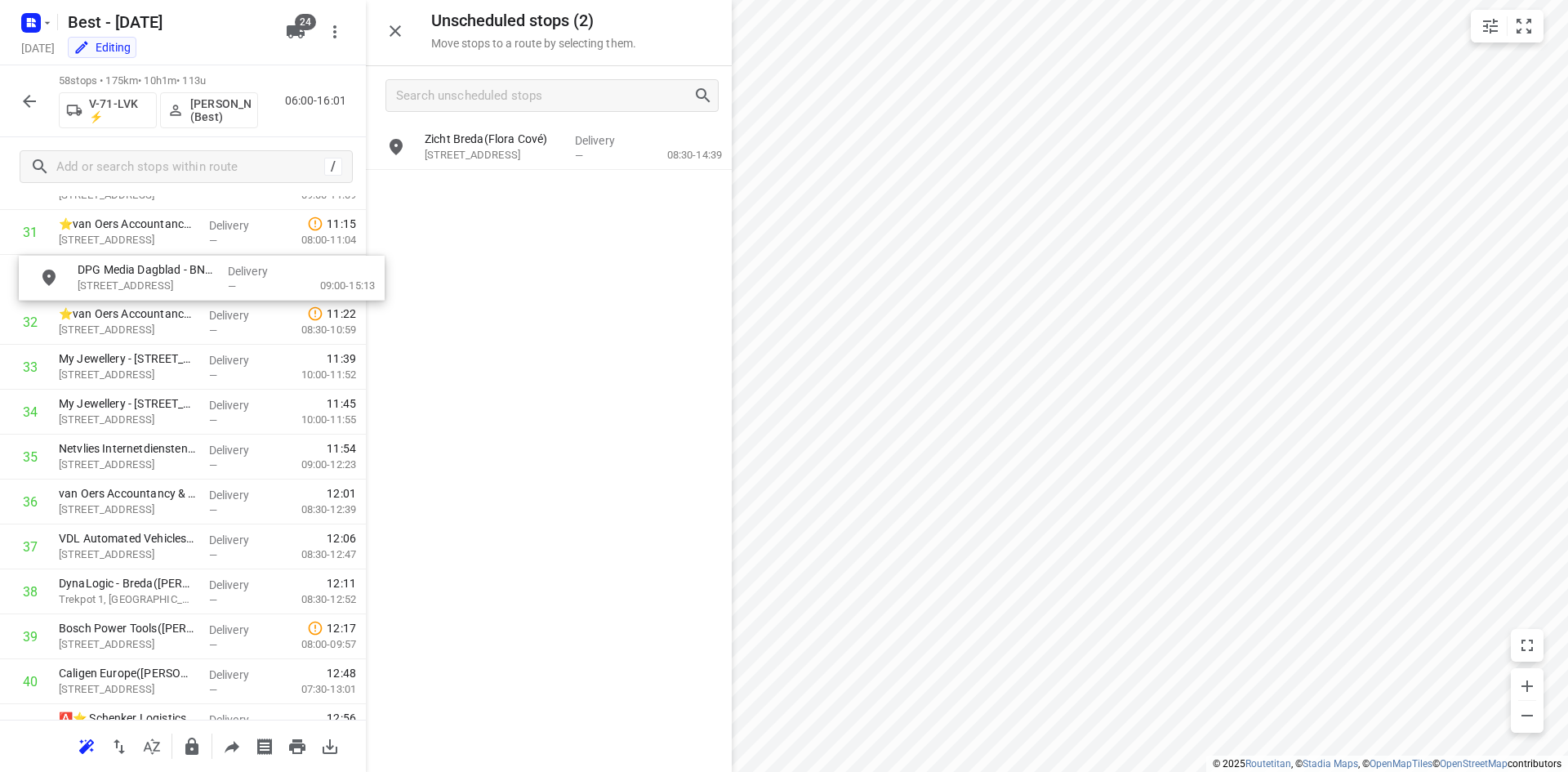
scroll to position [1449, 0]
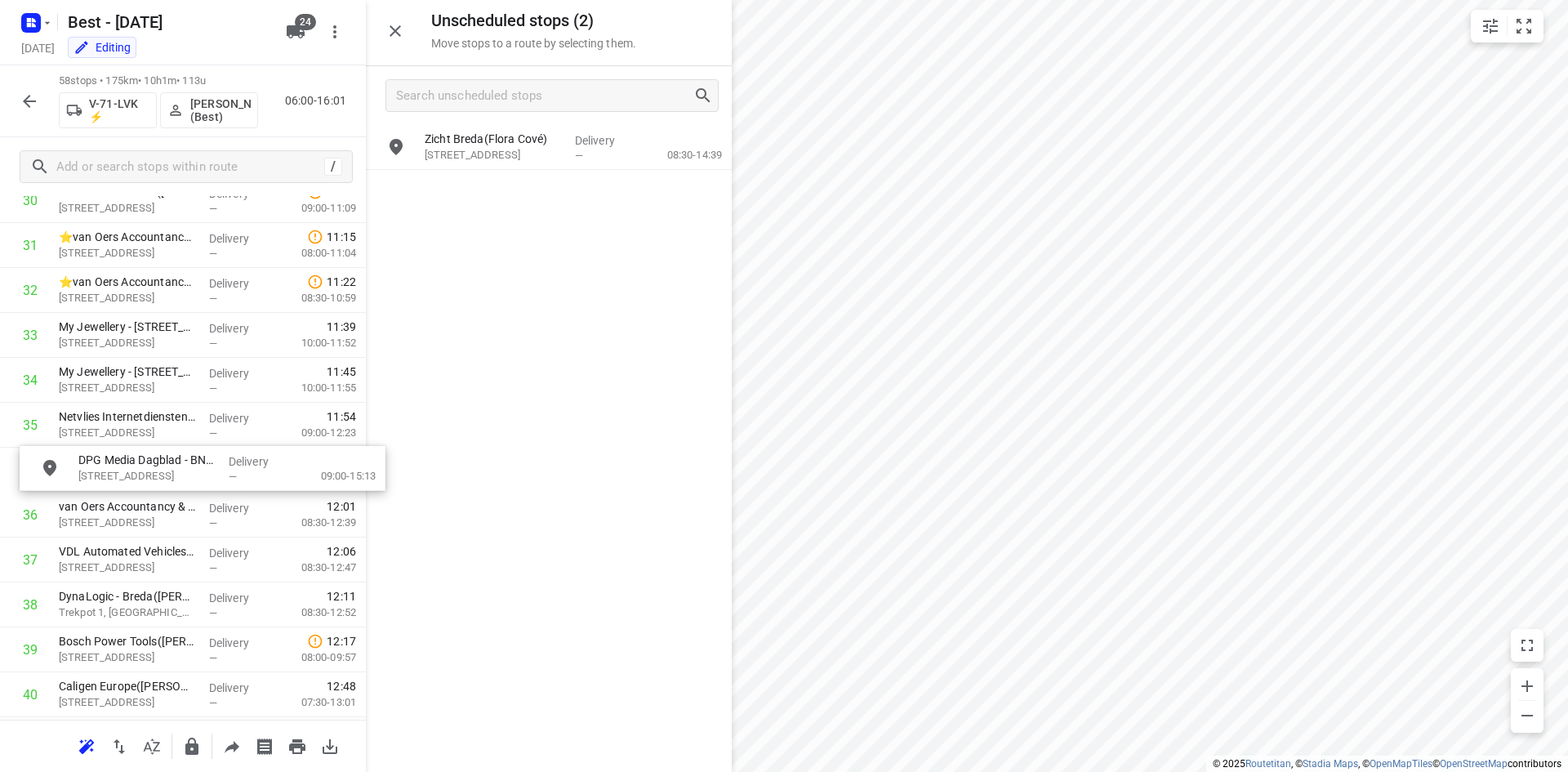
drag, startPoint x: 486, startPoint y: 149, endPoint x: 136, endPoint y: 475, distance: 478.3
drag, startPoint x: 142, startPoint y: 470, endPoint x: 141, endPoint y: 330, distance: 140.0
click at [141, 330] on div "1 Satelliet Logistiek Centrum(Chantal van Laarhoven) Vijf Eiken 5, Rijen Delive…" at bounding box center [183, 200] width 366 height 2650
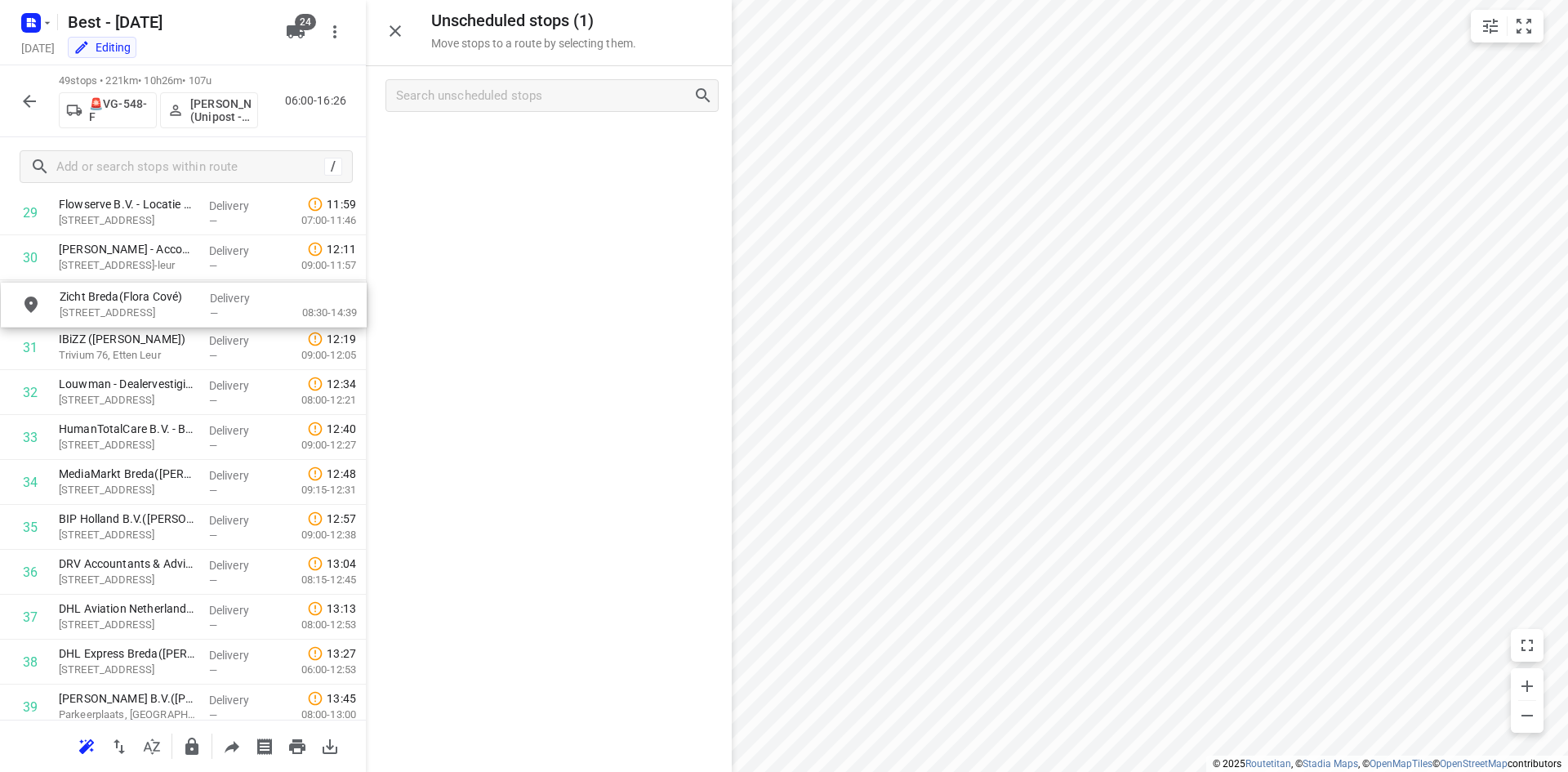
scroll to position [1389, 0]
drag, startPoint x: 565, startPoint y: 155, endPoint x: 195, endPoint y: 364, distance: 424.9
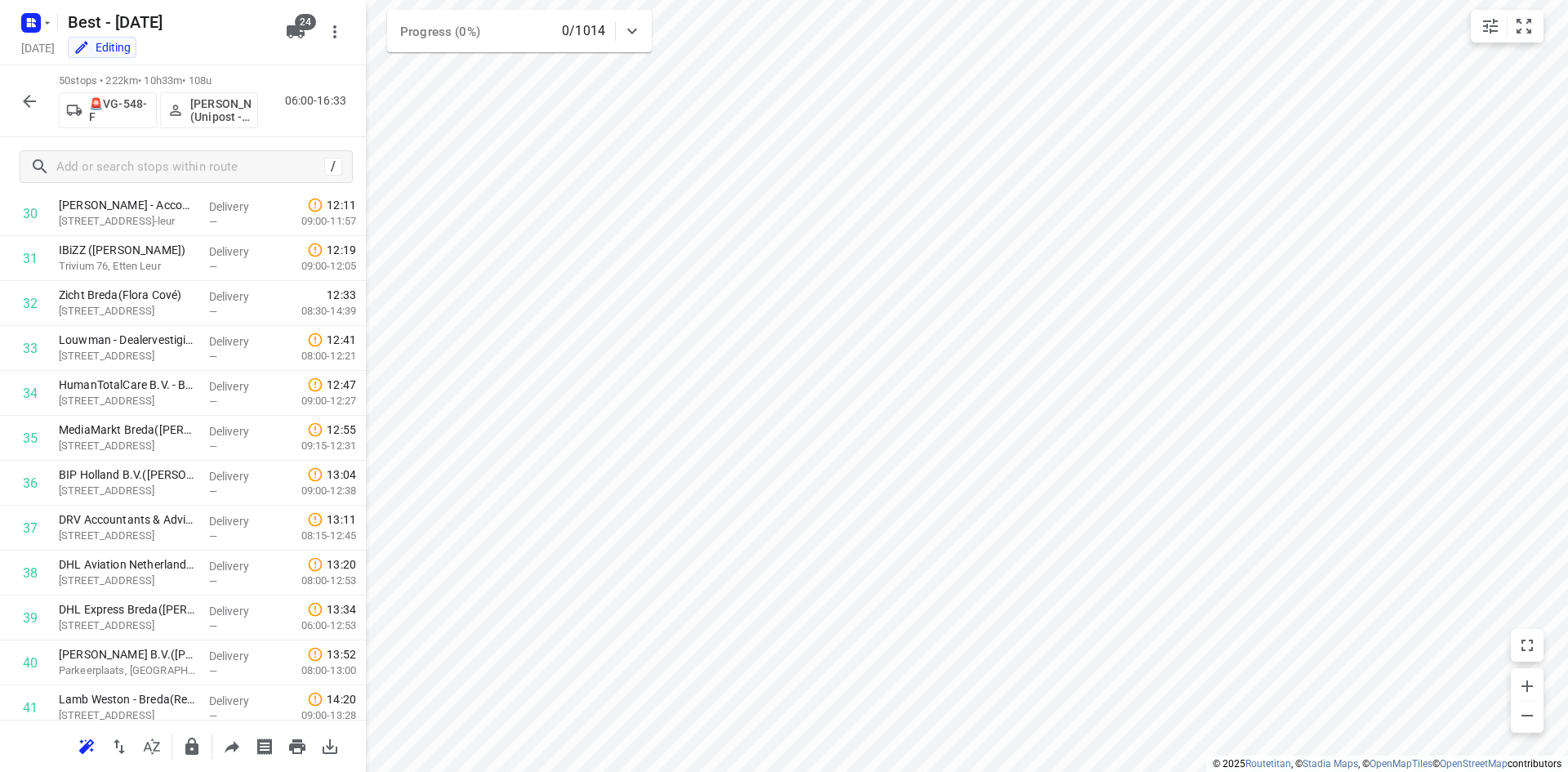
click at [201, 756] on button "button" at bounding box center [191, 746] width 32 height 32
click at [40, 93] on button "button" at bounding box center [29, 100] width 32 height 32
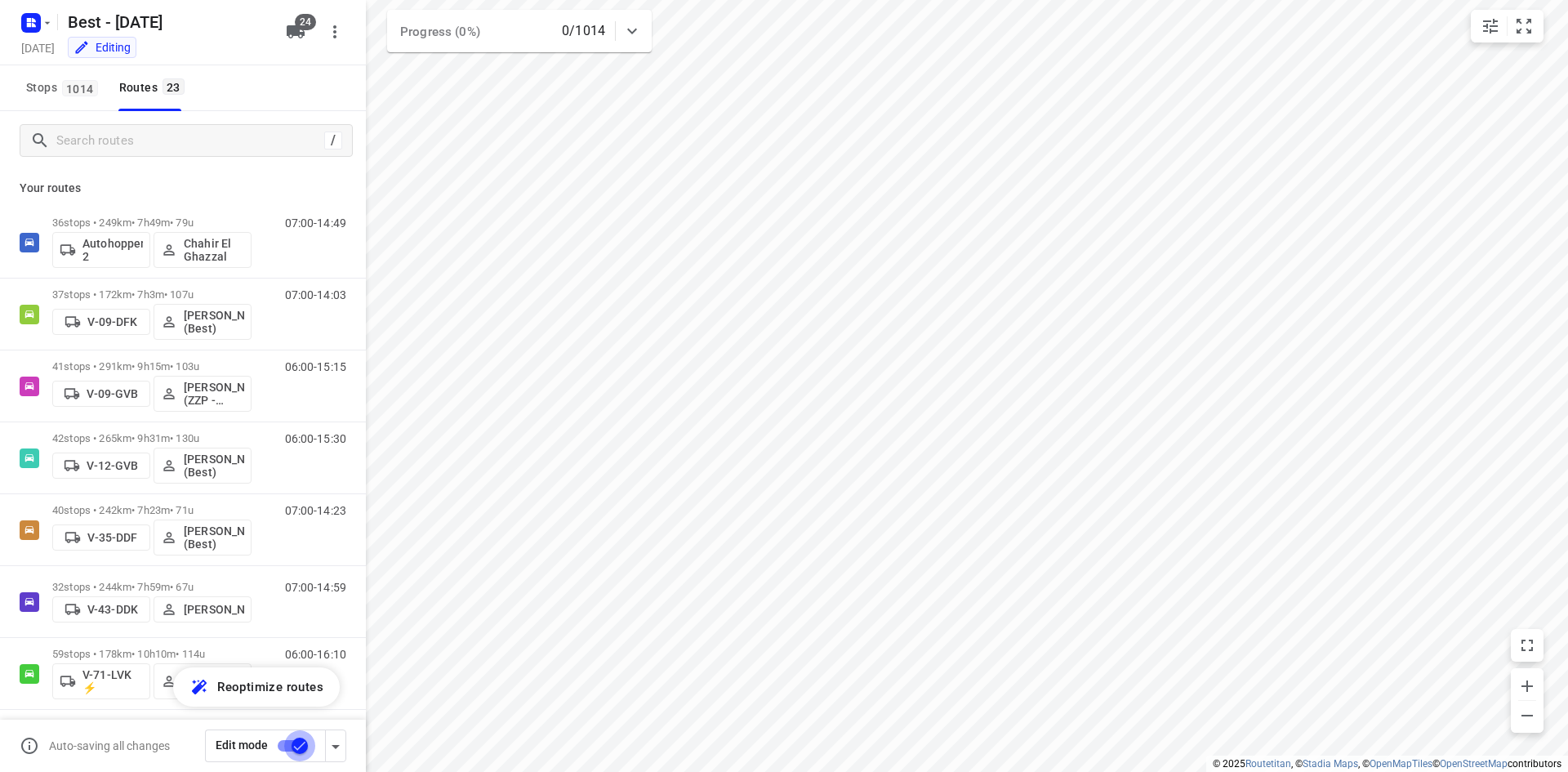
click at [304, 747] on input "checkbox" at bounding box center [300, 746] width 93 height 31
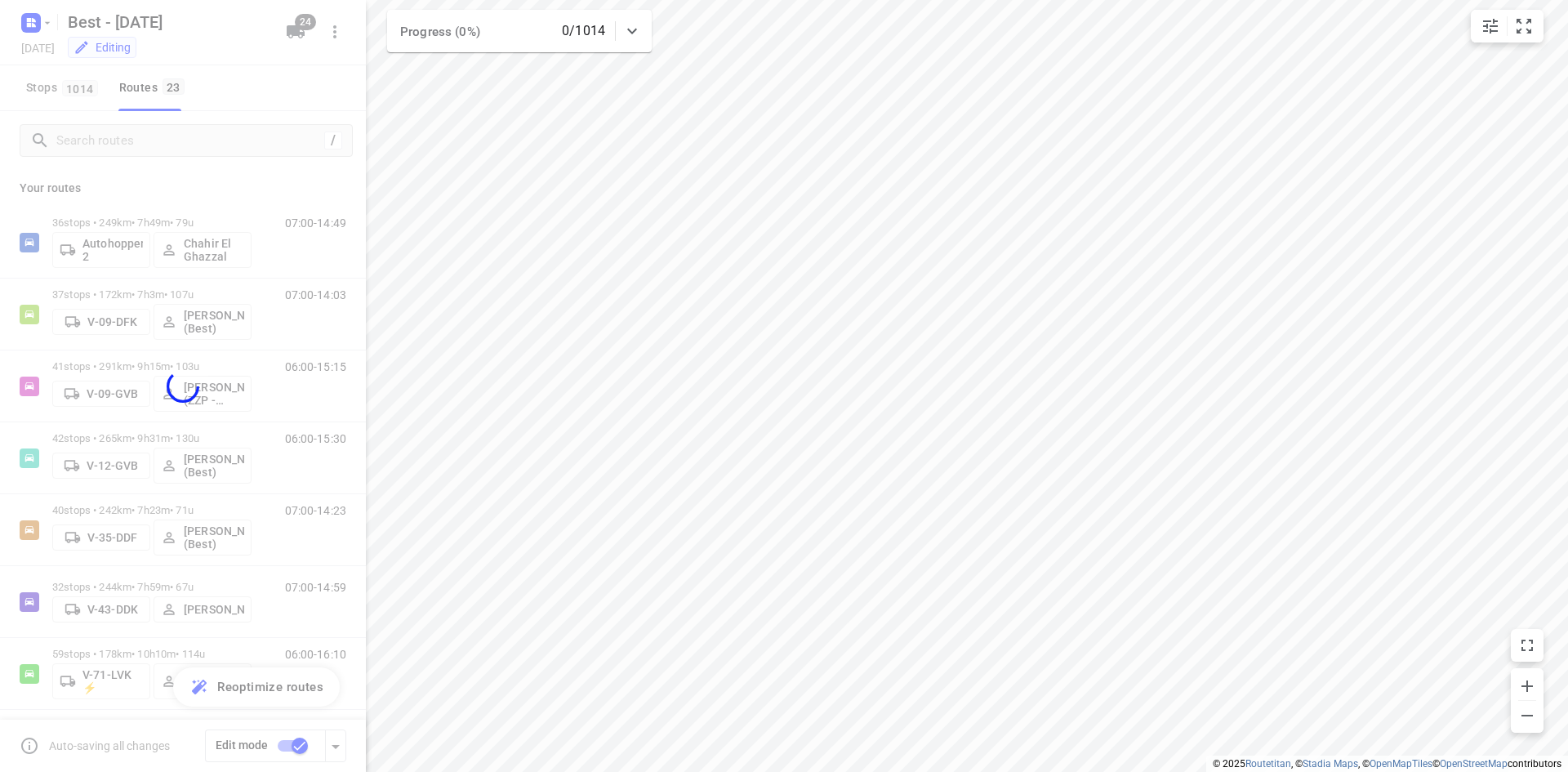
checkbox input "false"
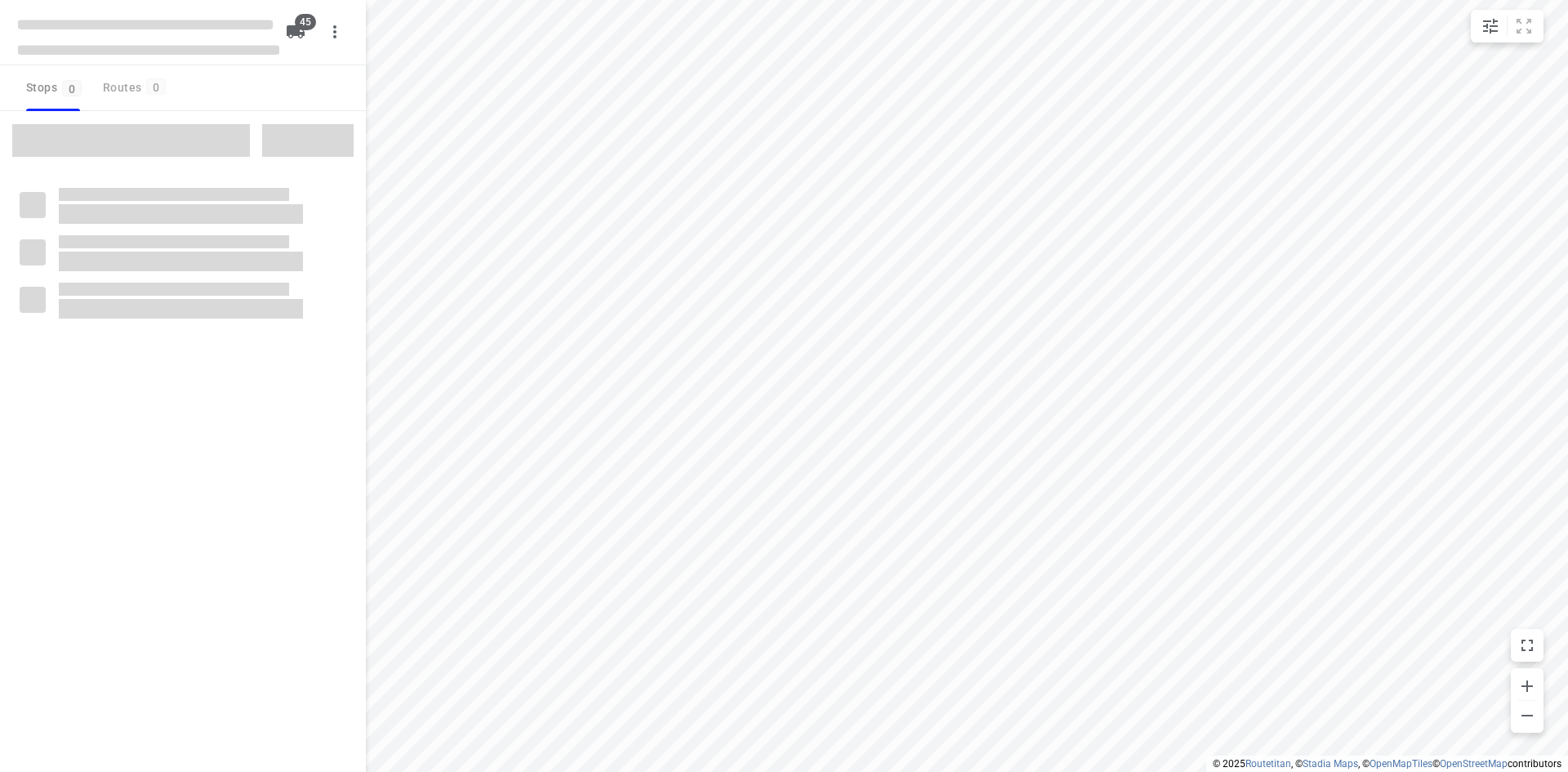
type input "distance"
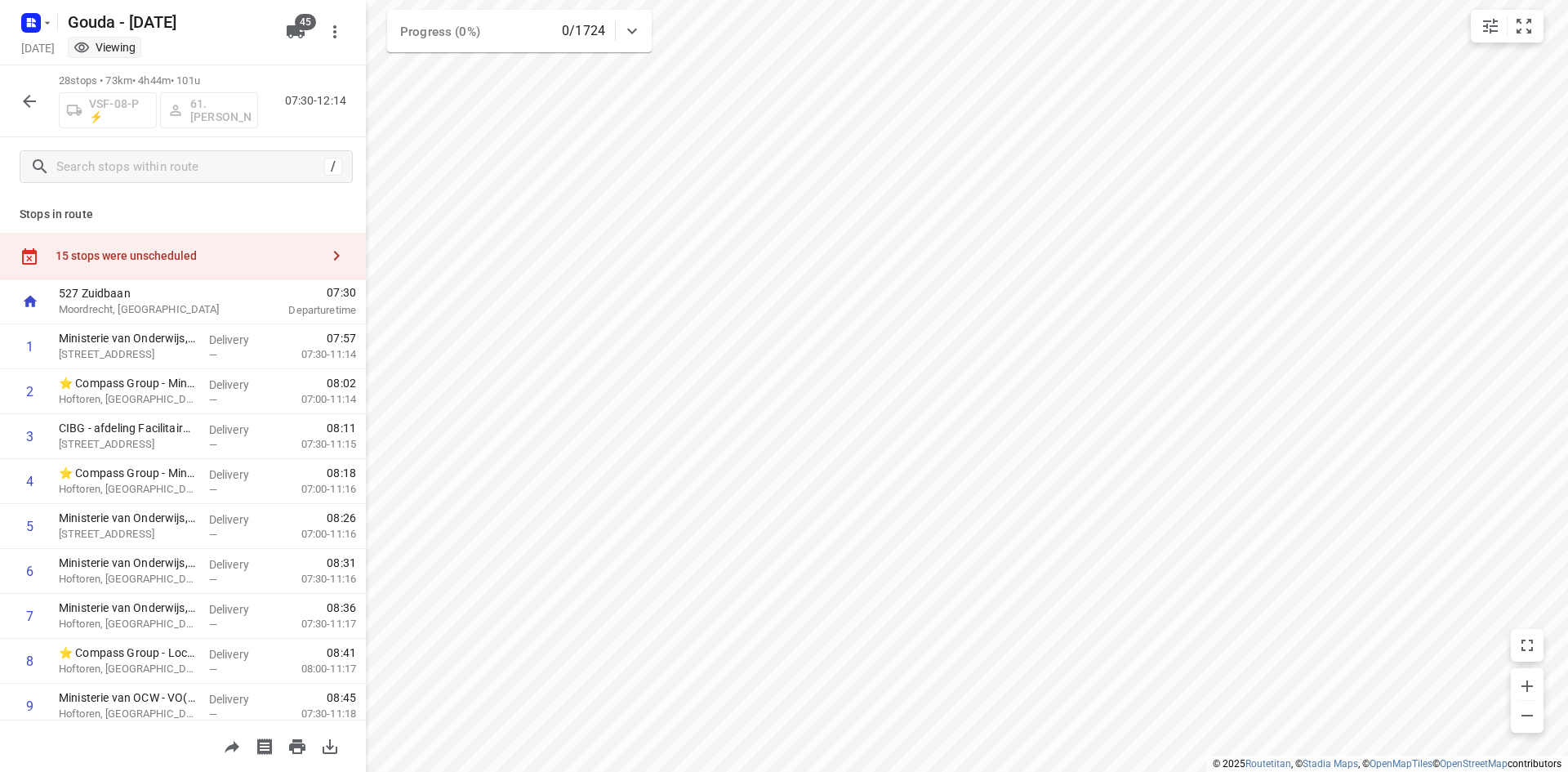
click at [260, 256] on div "15 stops were unscheduled" at bounding box center [188, 255] width 265 height 13
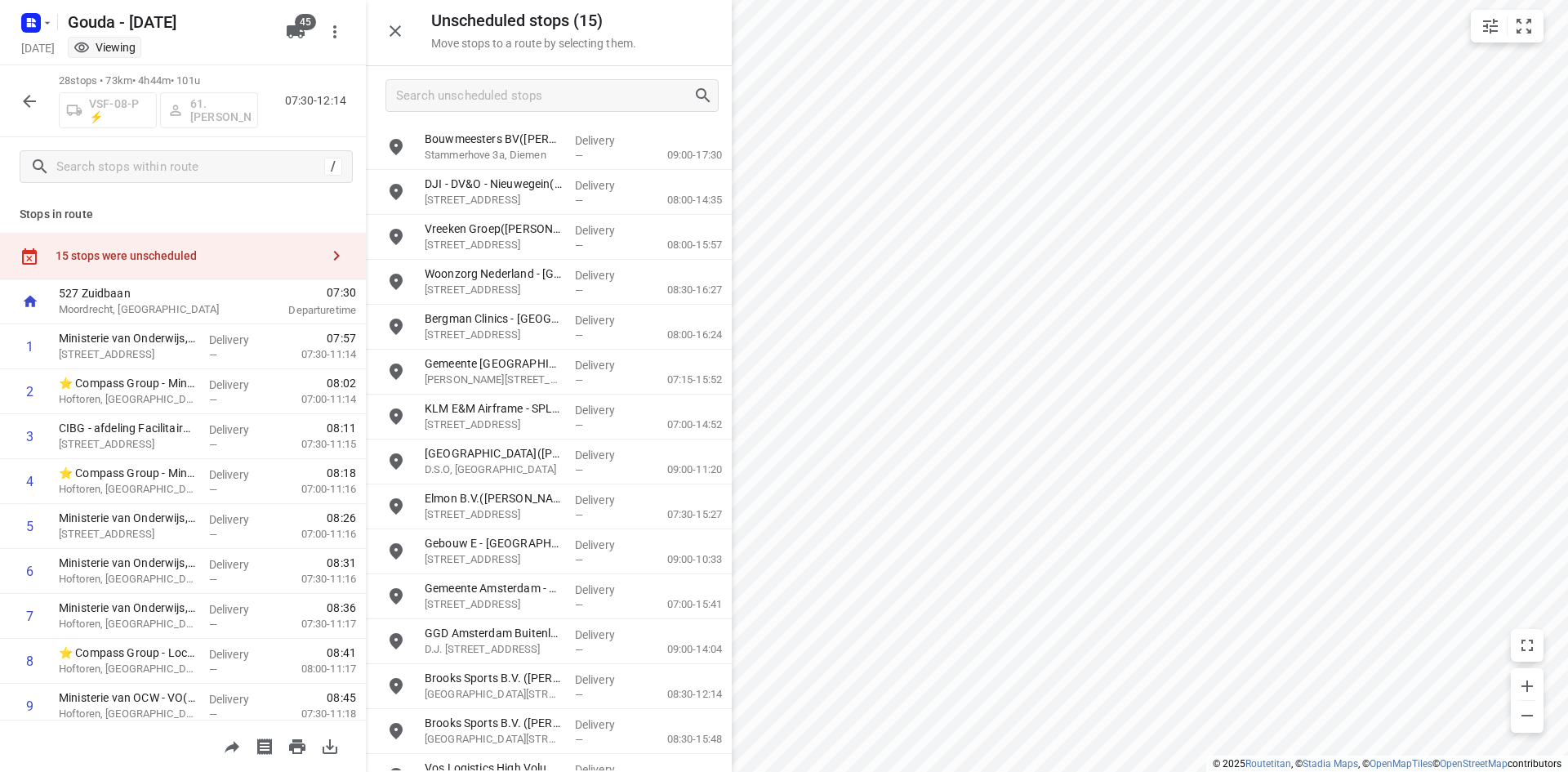
click at [40, 107] on button "button" at bounding box center [29, 100] width 32 height 32
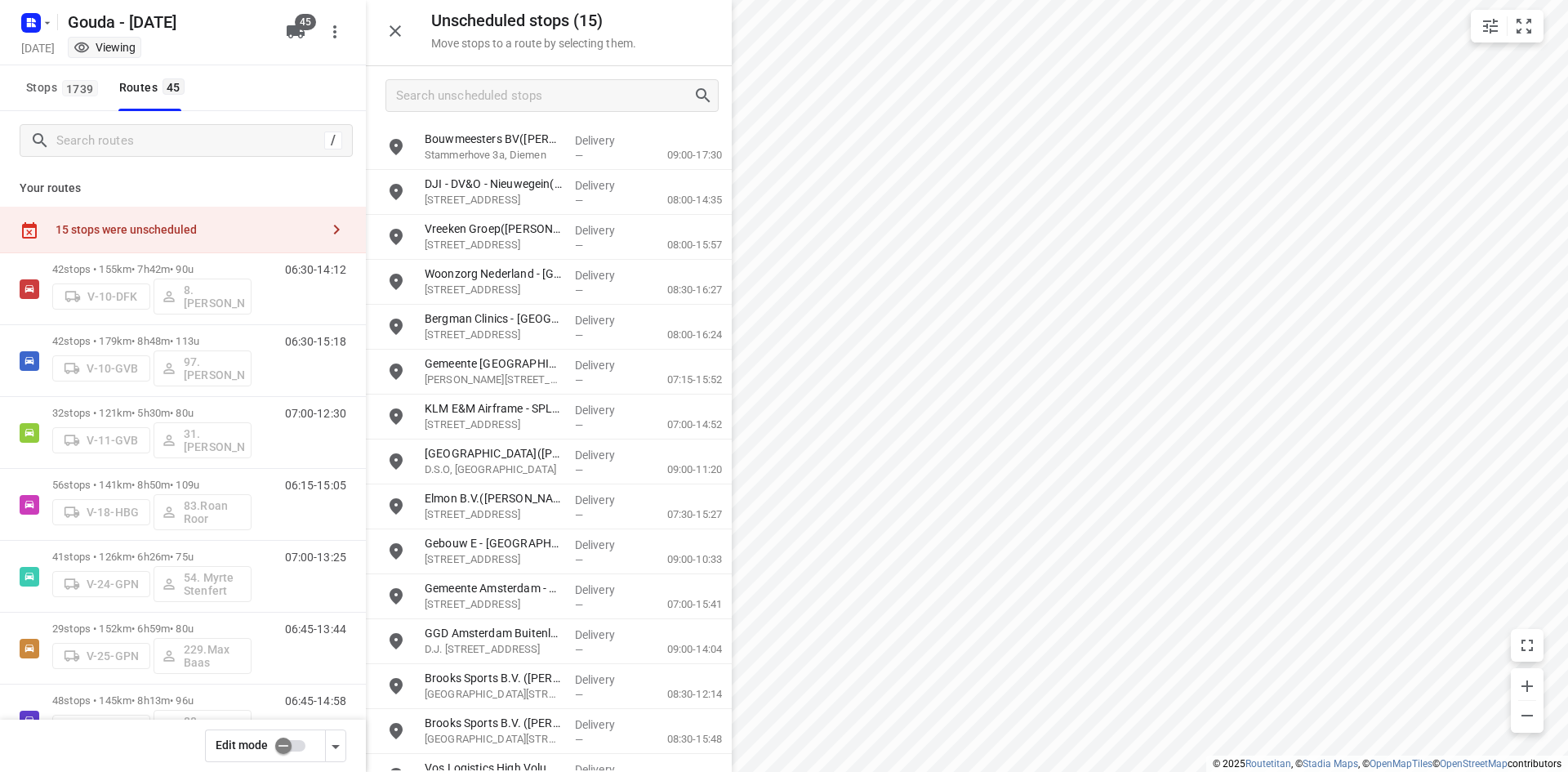
click at [282, 747] on input "checkbox" at bounding box center [283, 746] width 93 height 31
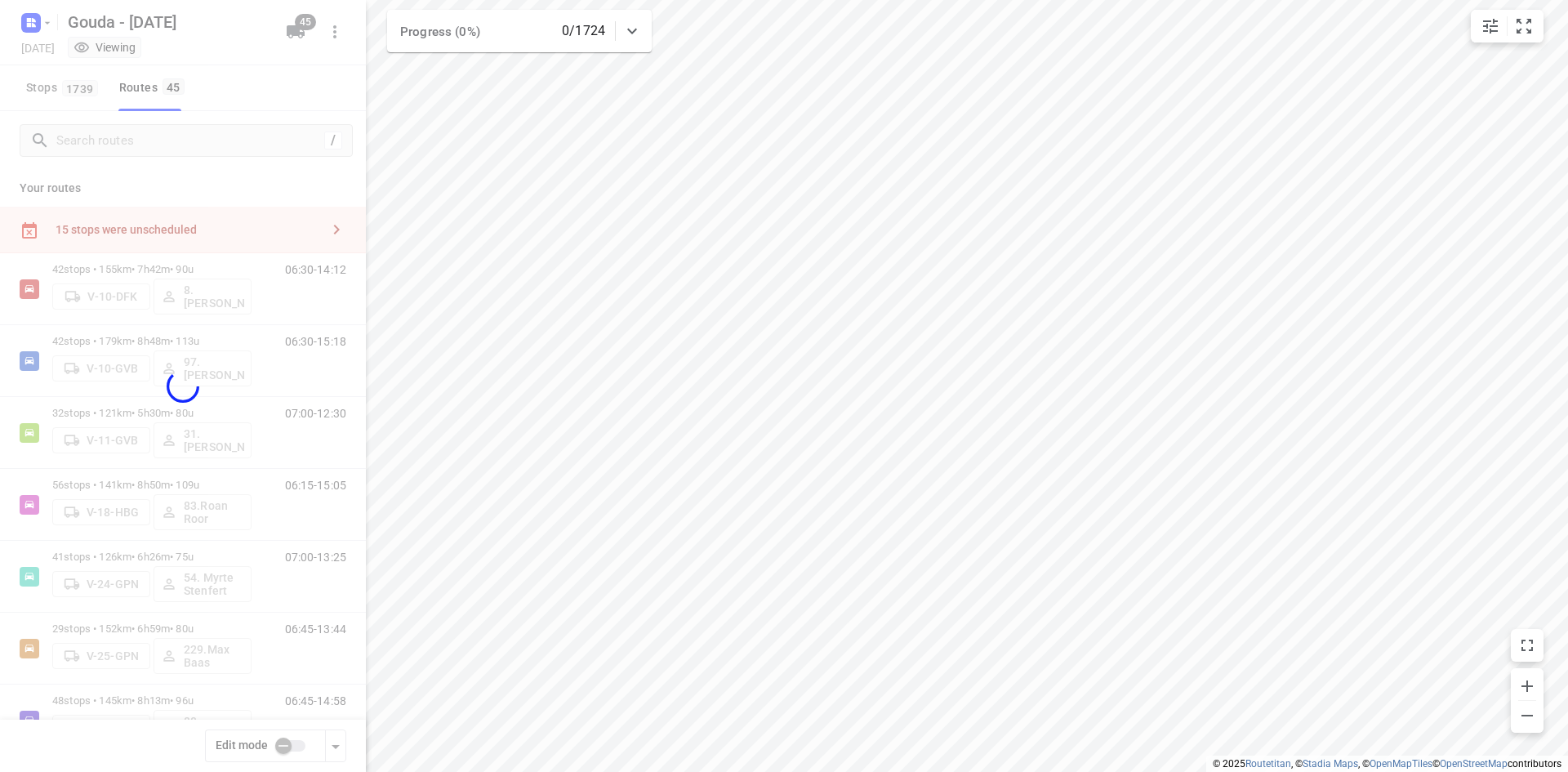
checkbox input "true"
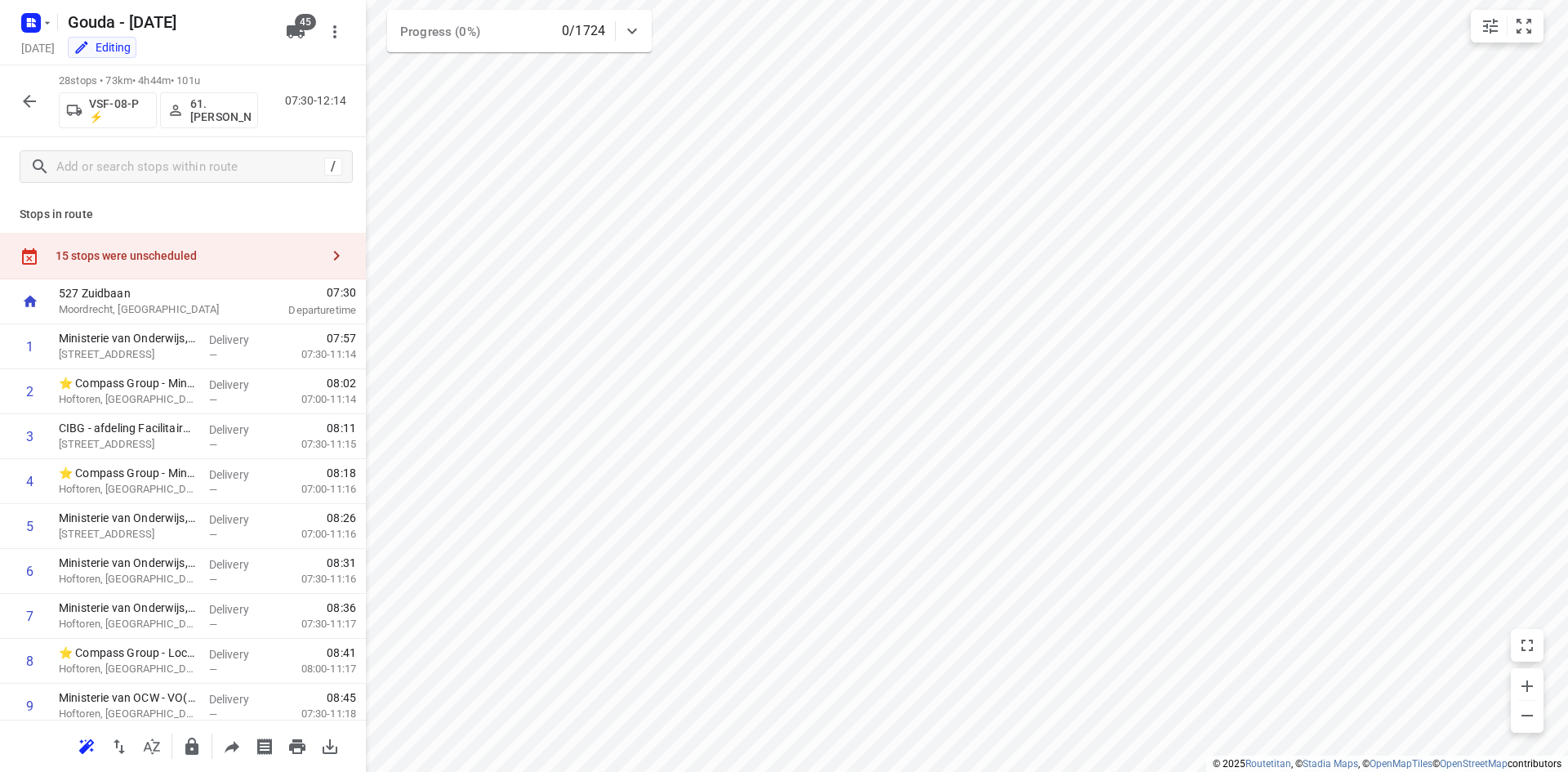
click at [157, 283] on div "527 [GEOGRAPHIC_DATA], [GEOGRAPHIC_DATA]" at bounding box center [143, 301] width 183 height 45
click at [168, 269] on div "15 stops were unscheduled" at bounding box center [183, 255] width 366 height 46
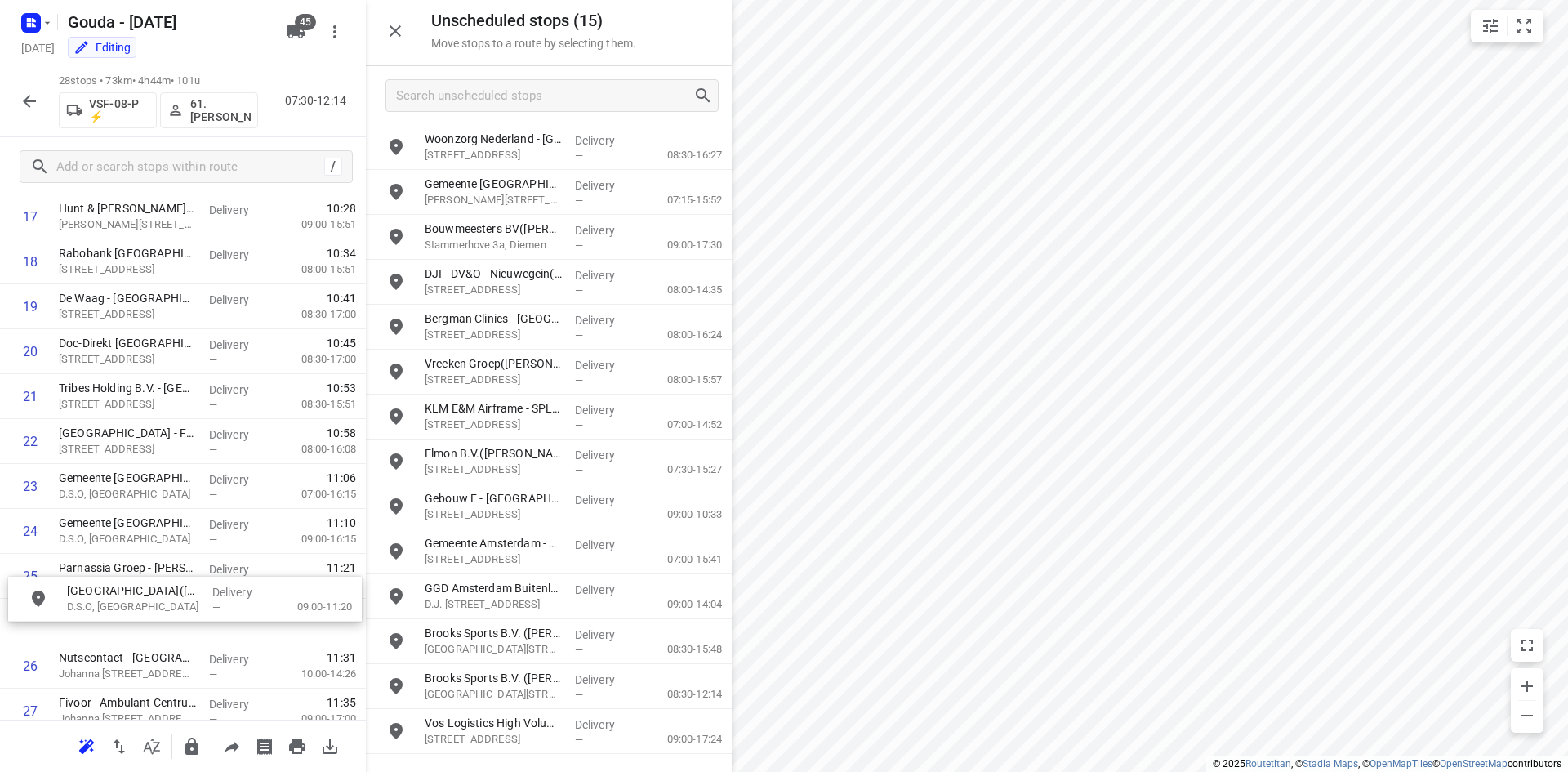
scroll to position [851, 0]
drag, startPoint x: 509, startPoint y: 477, endPoint x: 147, endPoint y: 576, distance: 375.3
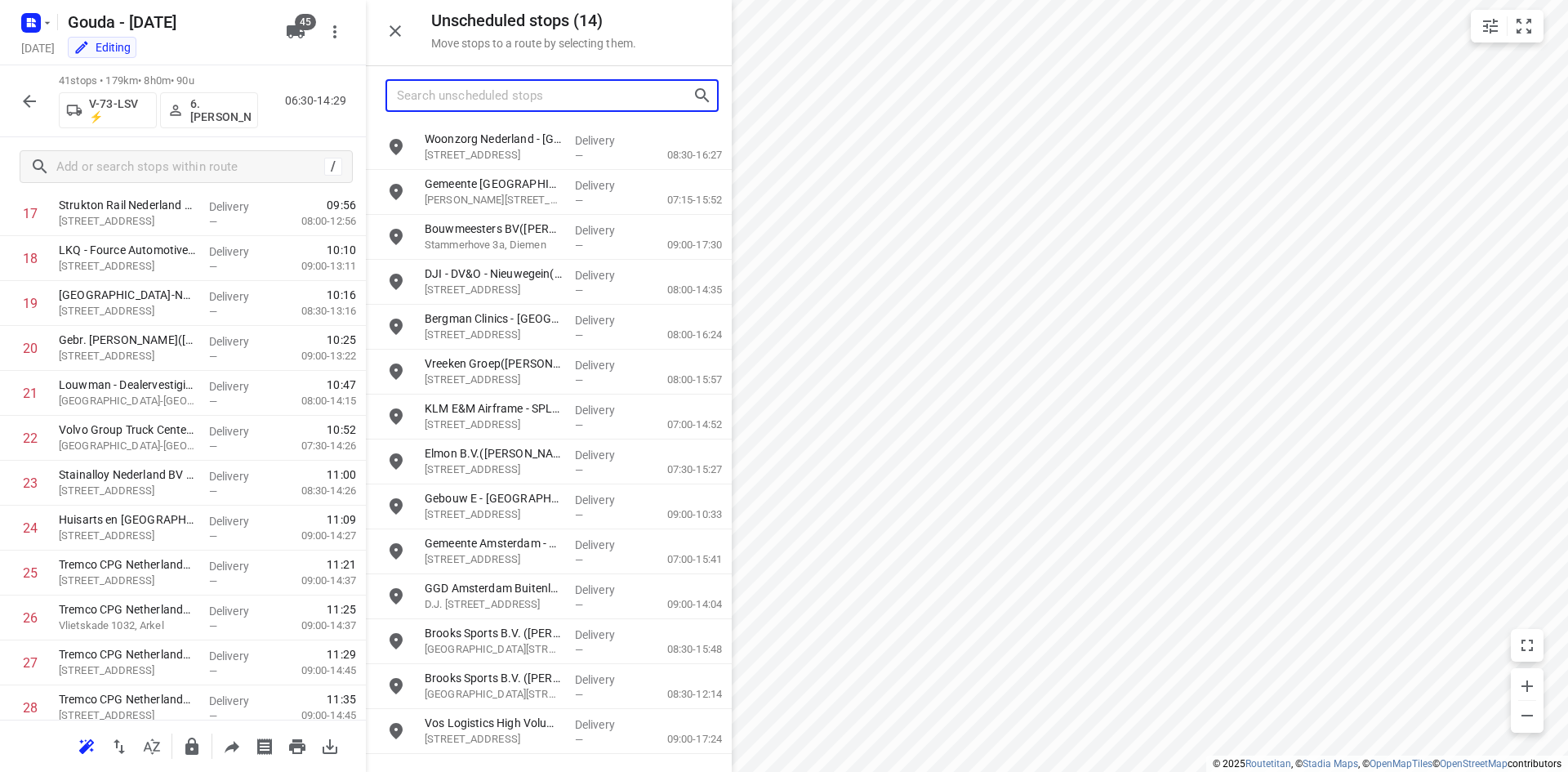
click at [555, 100] on input "Search unscheduled stops" at bounding box center [544, 95] width 295 height 25
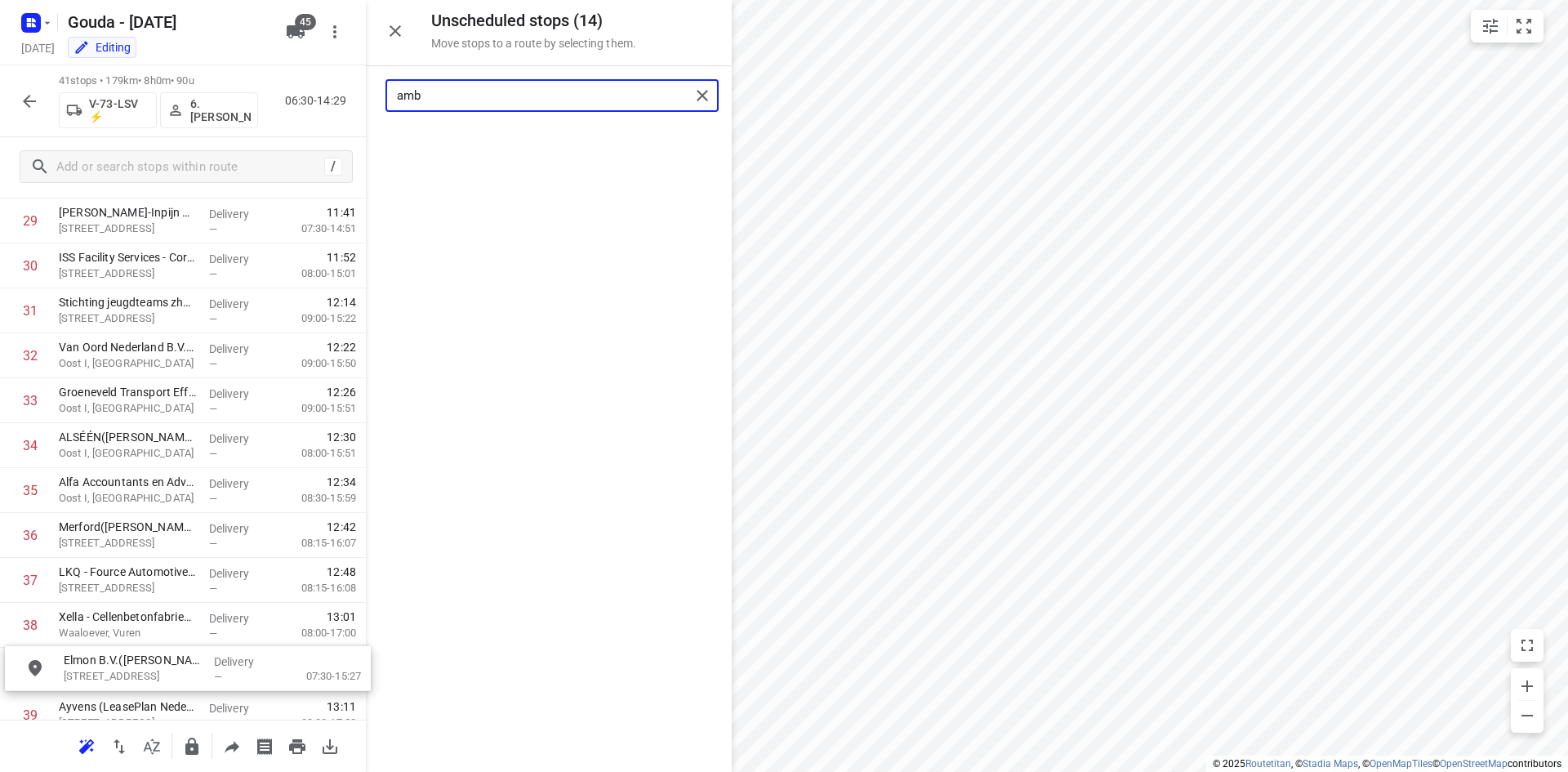
scroll to position [1536, 0]
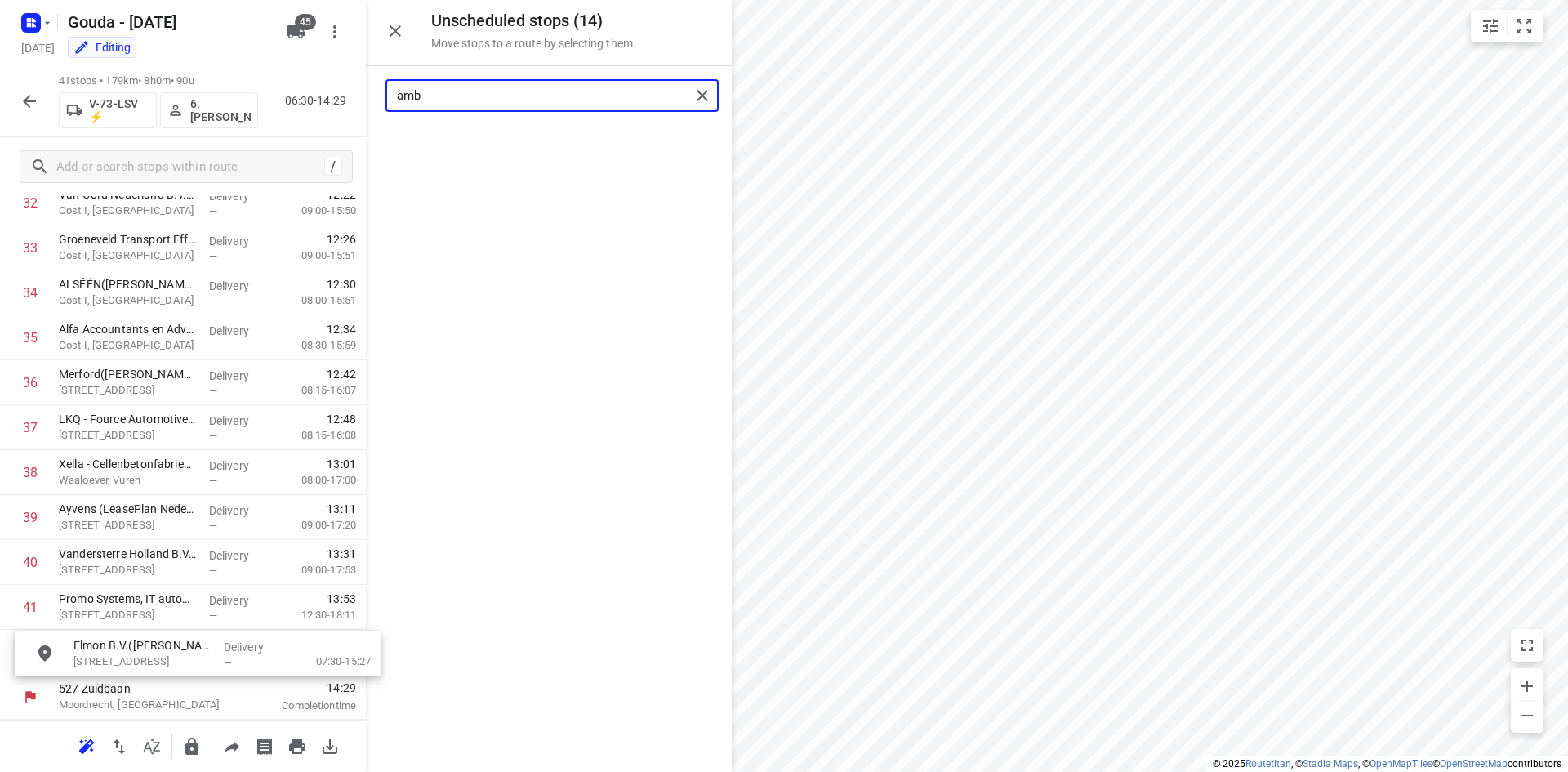
drag, startPoint x: 563, startPoint y: 150, endPoint x: 211, endPoint y: 670, distance: 627.9
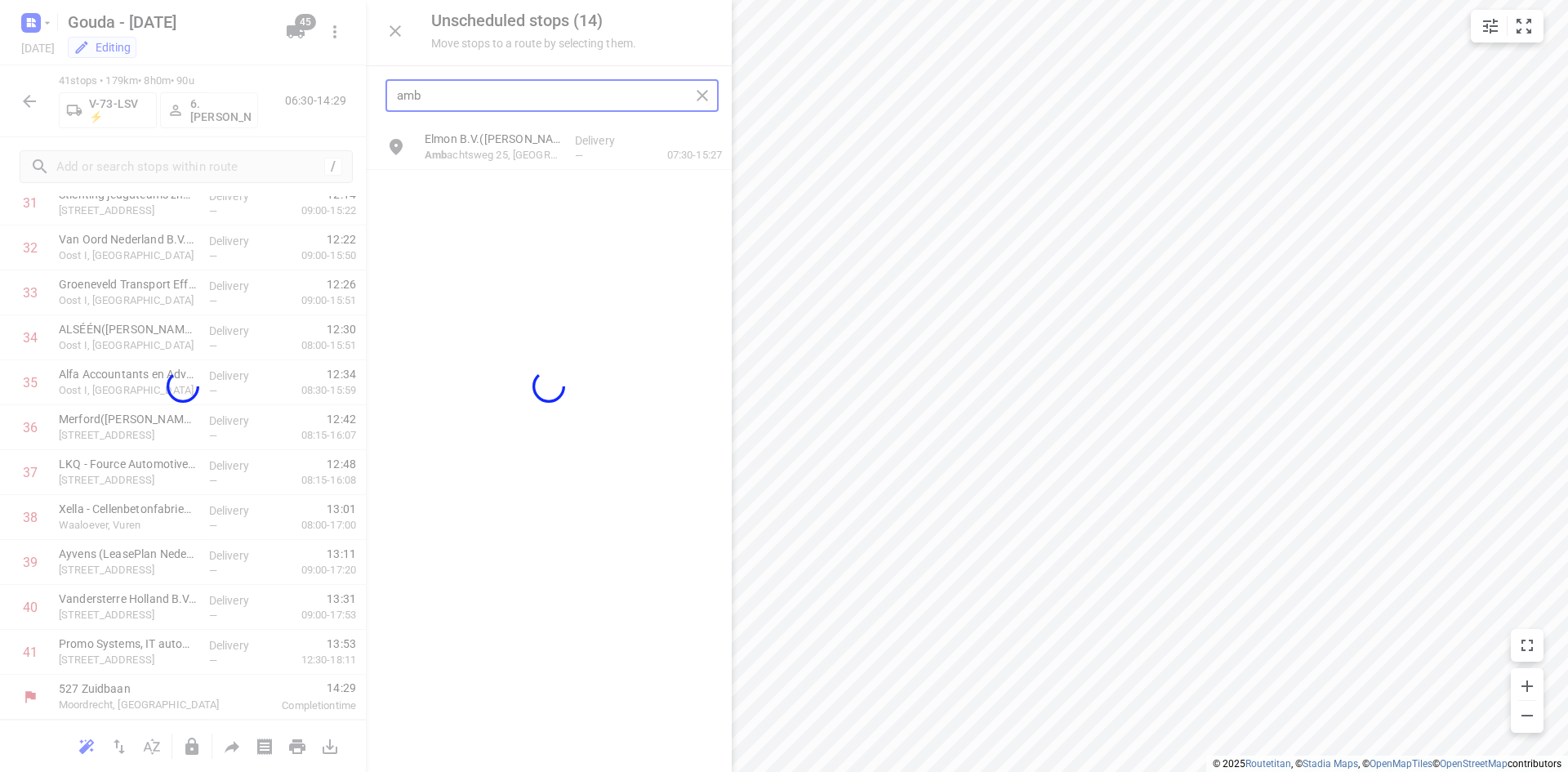
scroll to position [1491, 0]
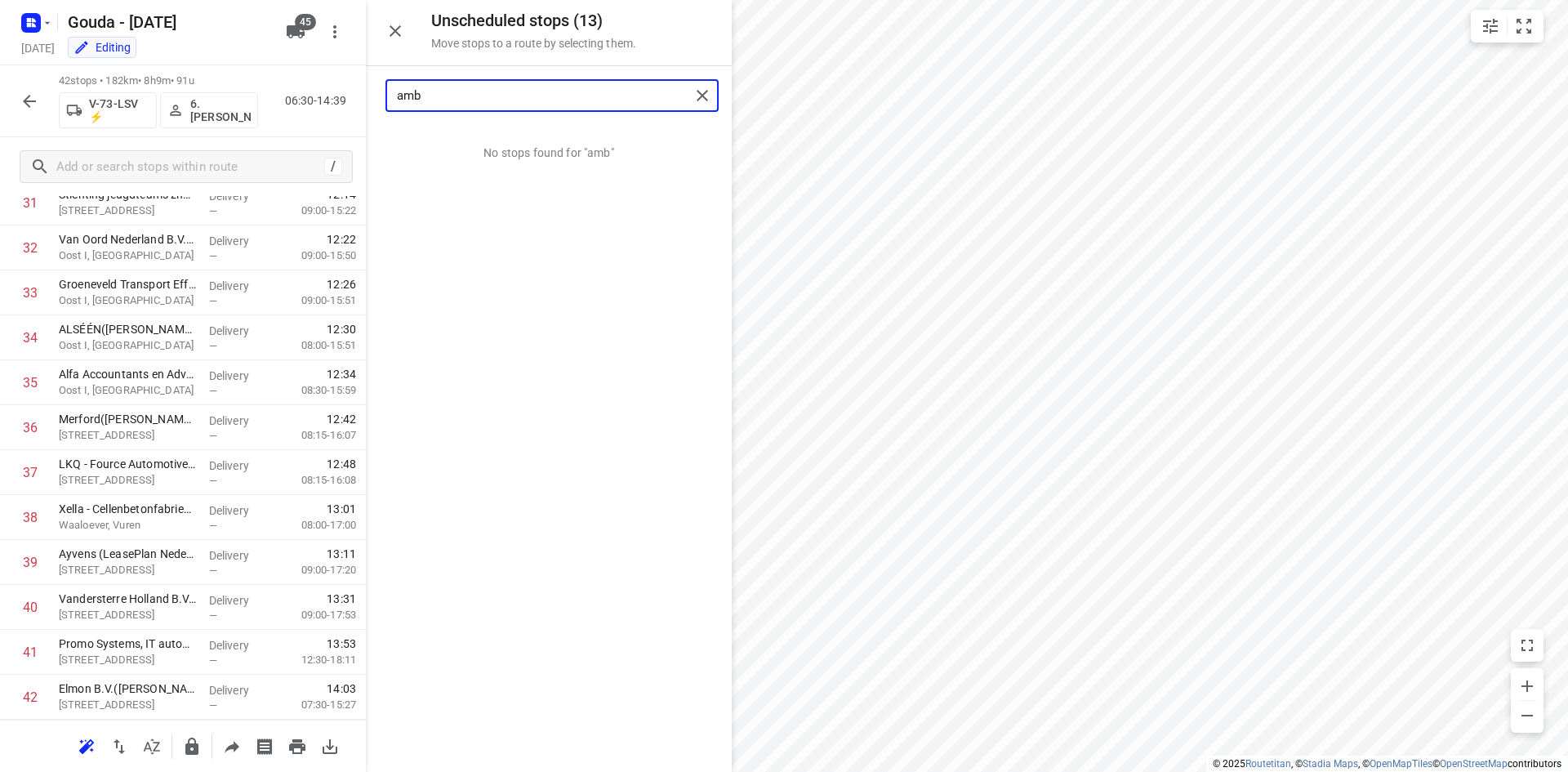
type input "amb"
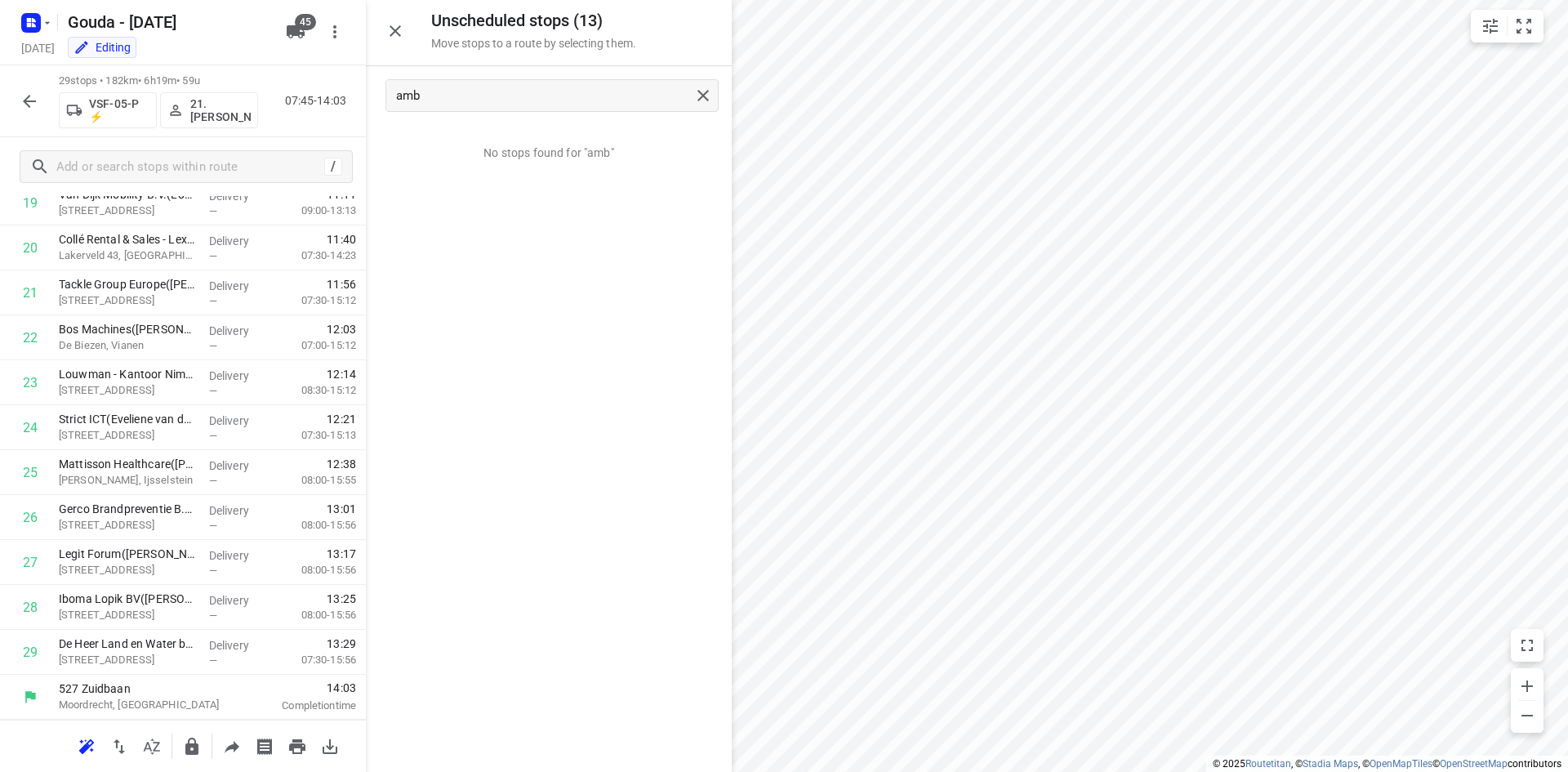
scroll to position [952, 0]
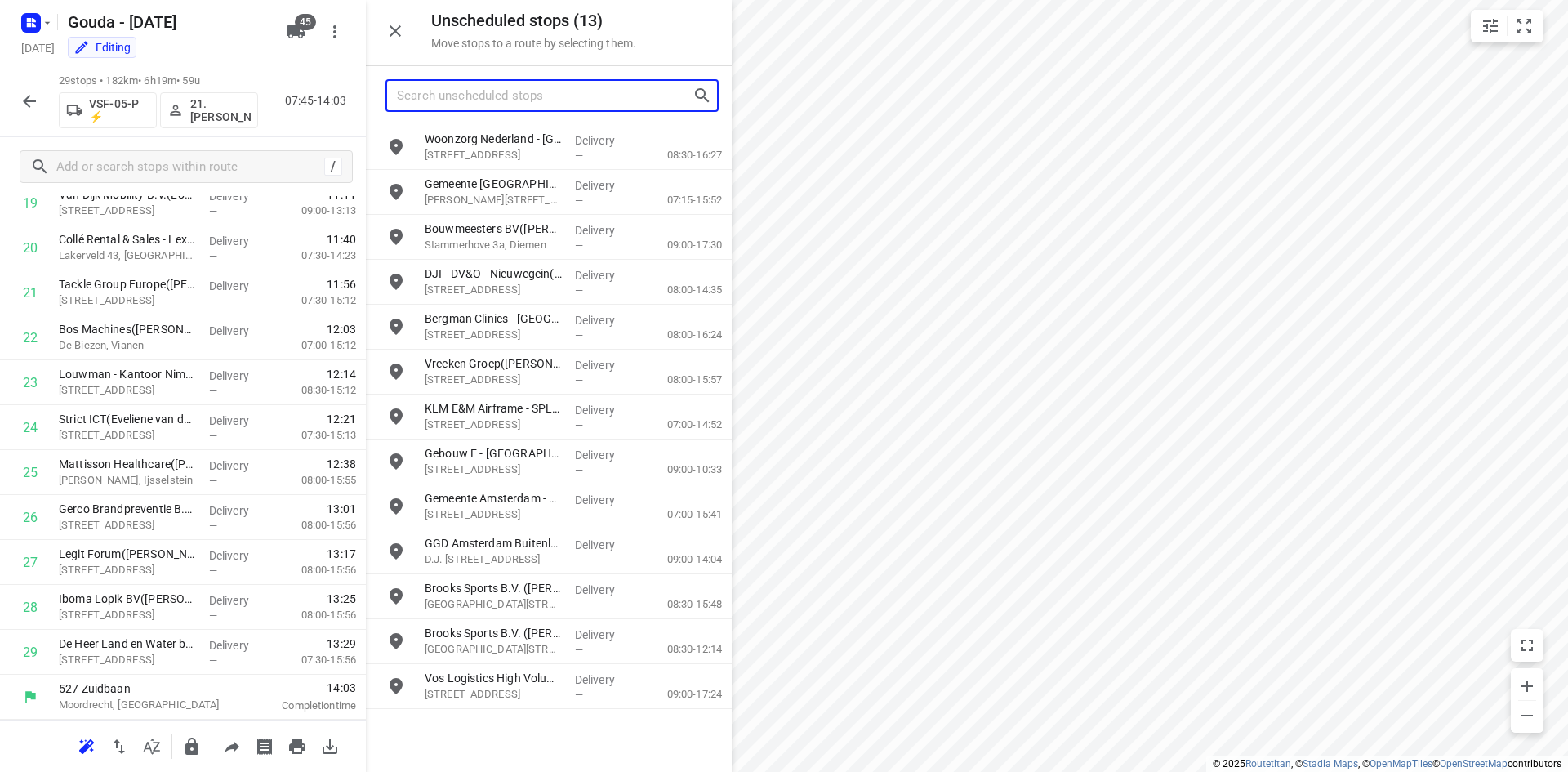
click at [492, 95] on input "Search unscheduled stops" at bounding box center [544, 95] width 295 height 25
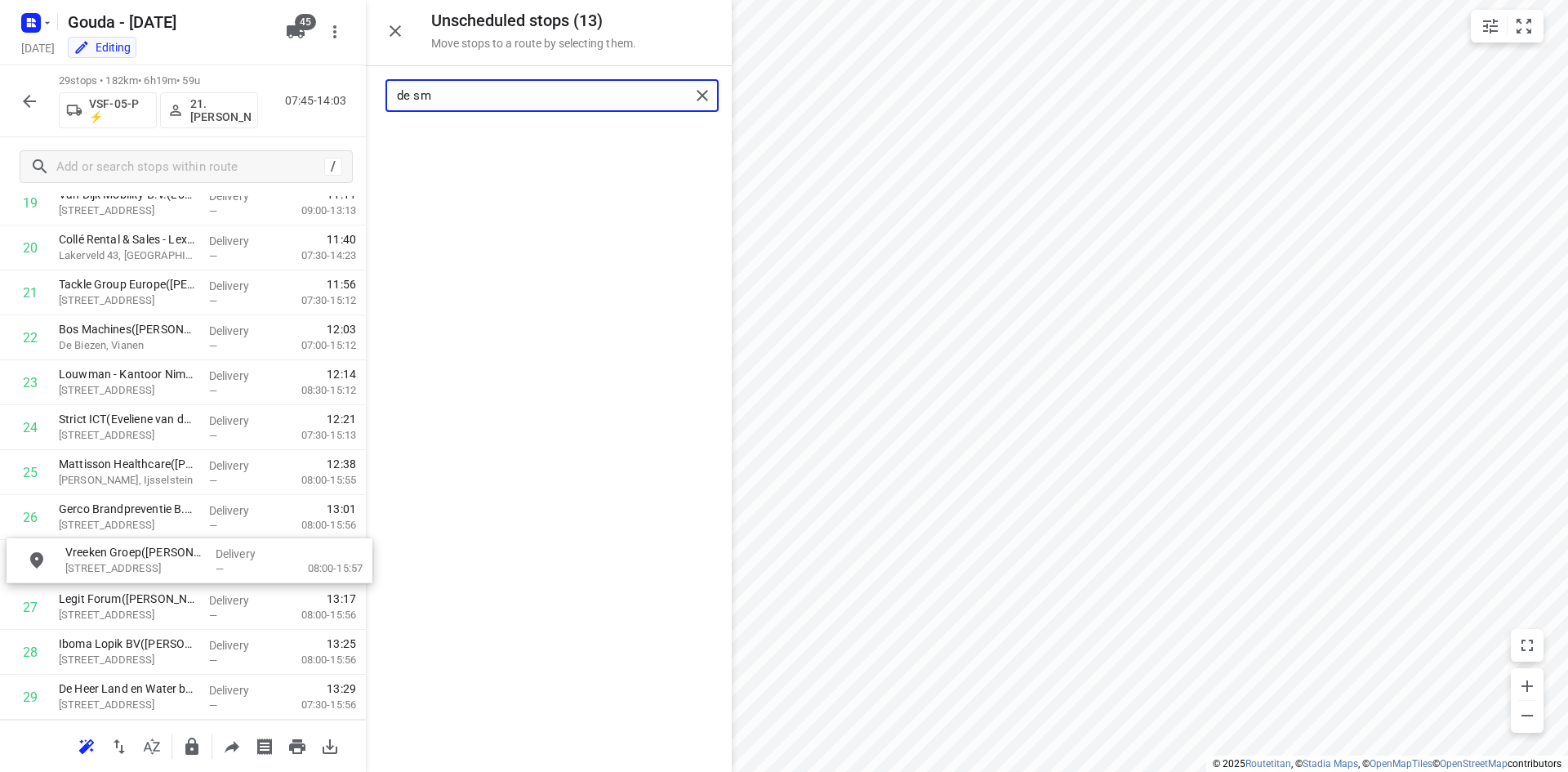
drag, startPoint x: 515, startPoint y: 163, endPoint x: 153, endPoint y: 584, distance: 555.2
drag, startPoint x: 442, startPoint y: 80, endPoint x: 349, endPoint y: 86, distance: 93.2
click at [349, 86] on div "Unscheduled stops ( 12 ) Move stops to a route by selecting them. de sm No stop…" at bounding box center [183, 386] width 366 height 772
type input "c"
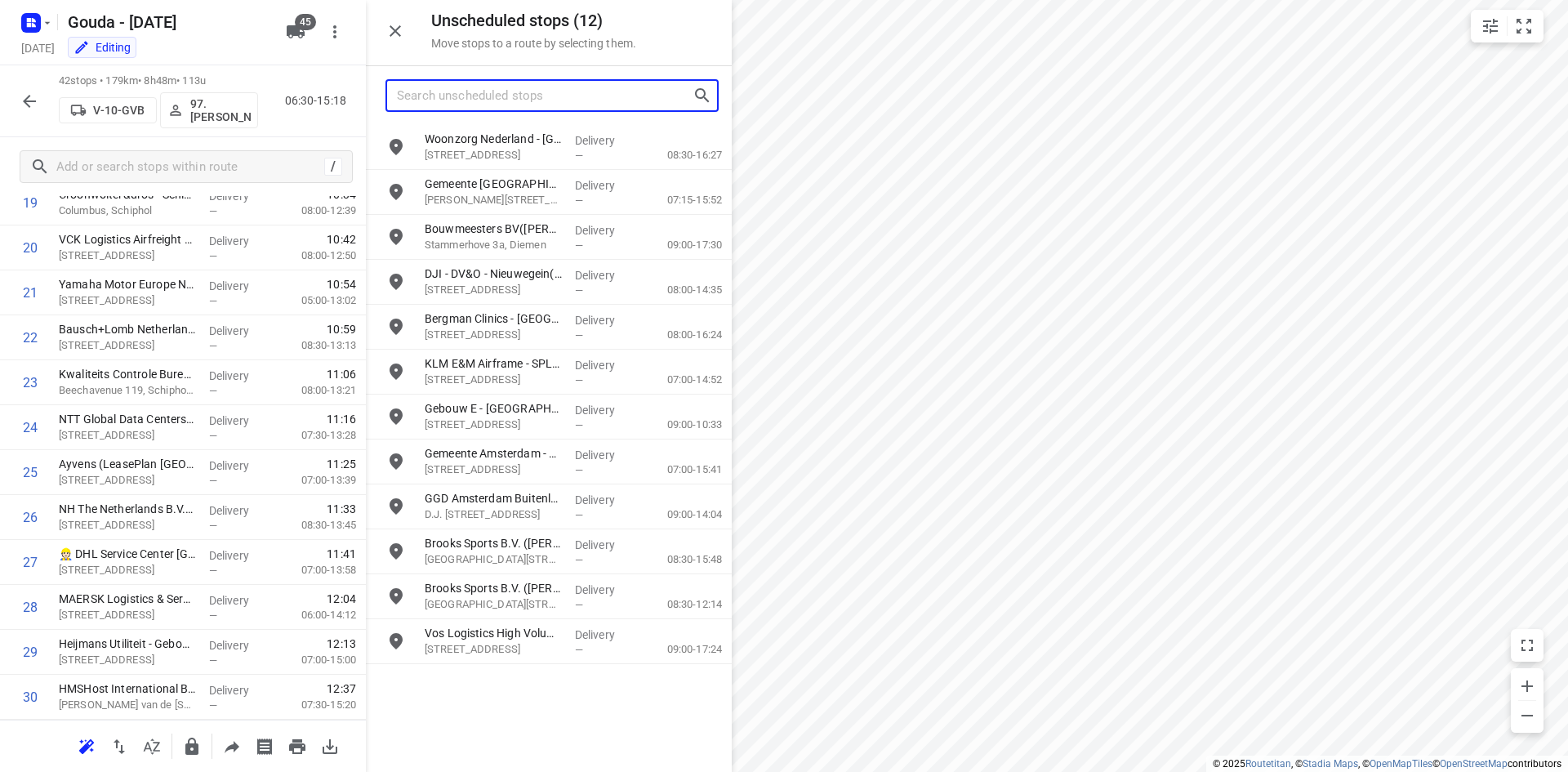
type input "c"
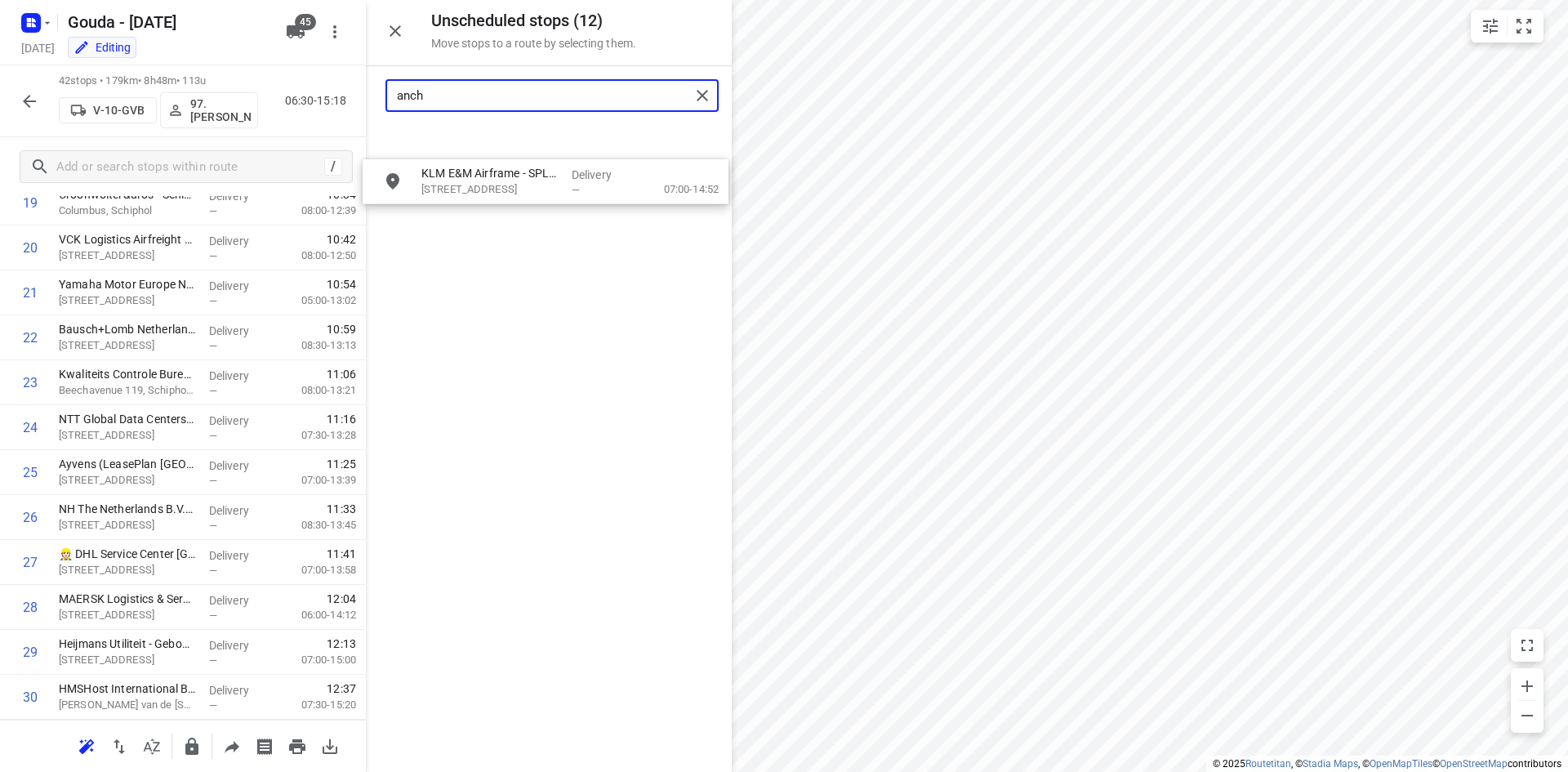
drag, startPoint x: 515, startPoint y: 145, endPoint x: 528, endPoint y: 173, distance: 30.9
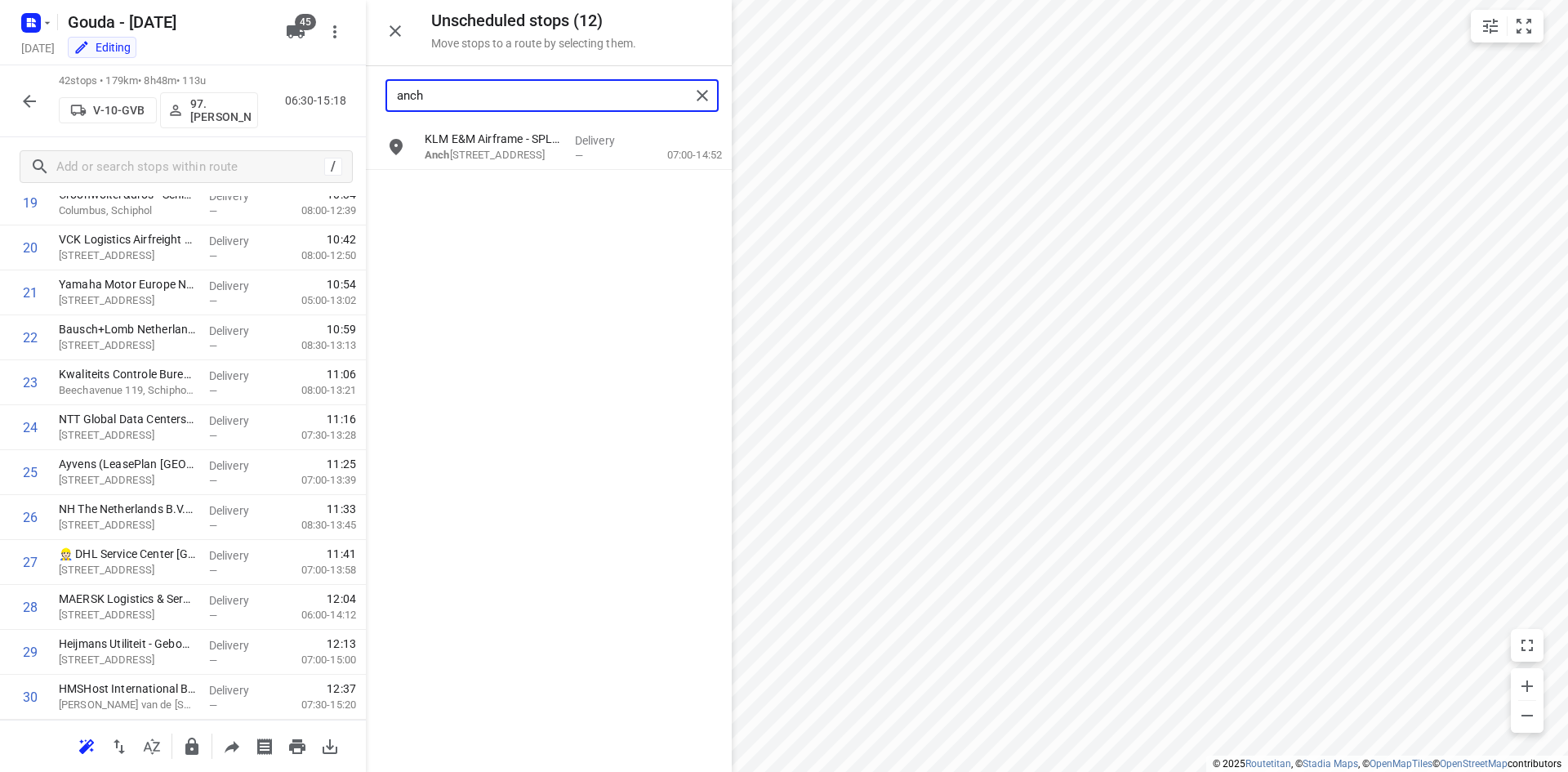
type input "anch"
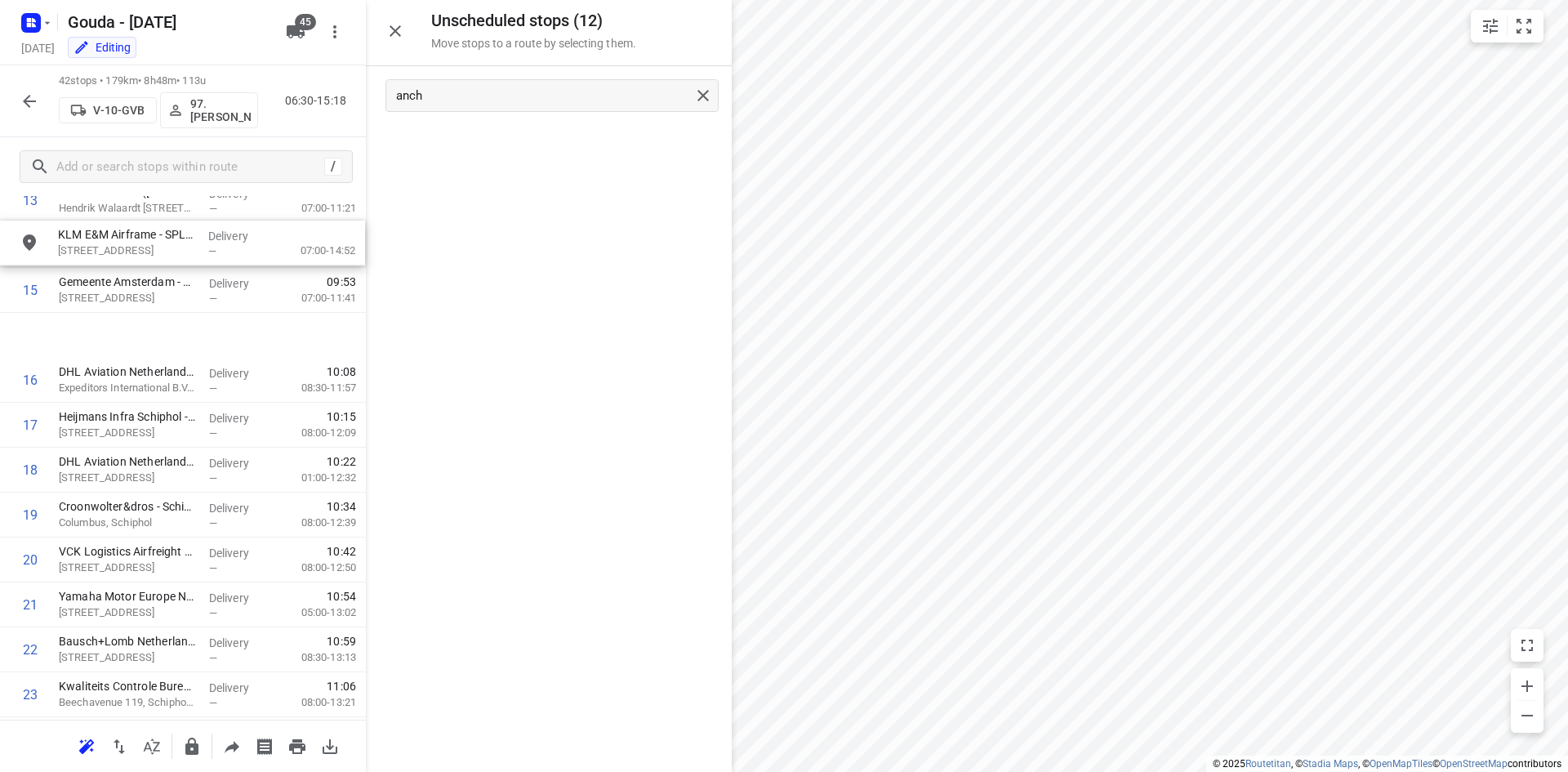
scroll to position [685, 0]
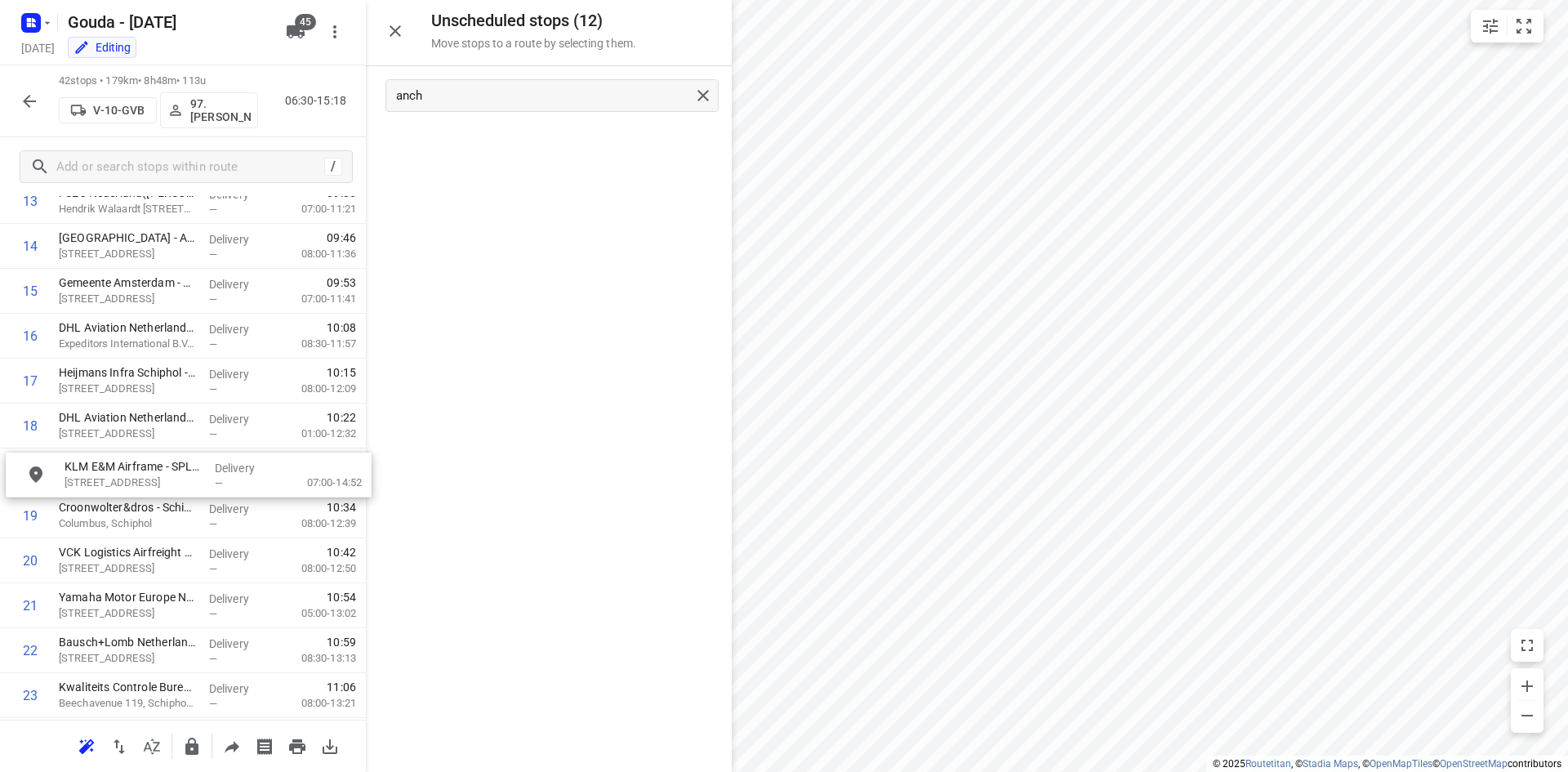
drag, startPoint x: 560, startPoint y: 157, endPoint x: 200, endPoint y: 487, distance: 488.4
click at [403, 43] on button "button" at bounding box center [395, 31] width 32 height 32
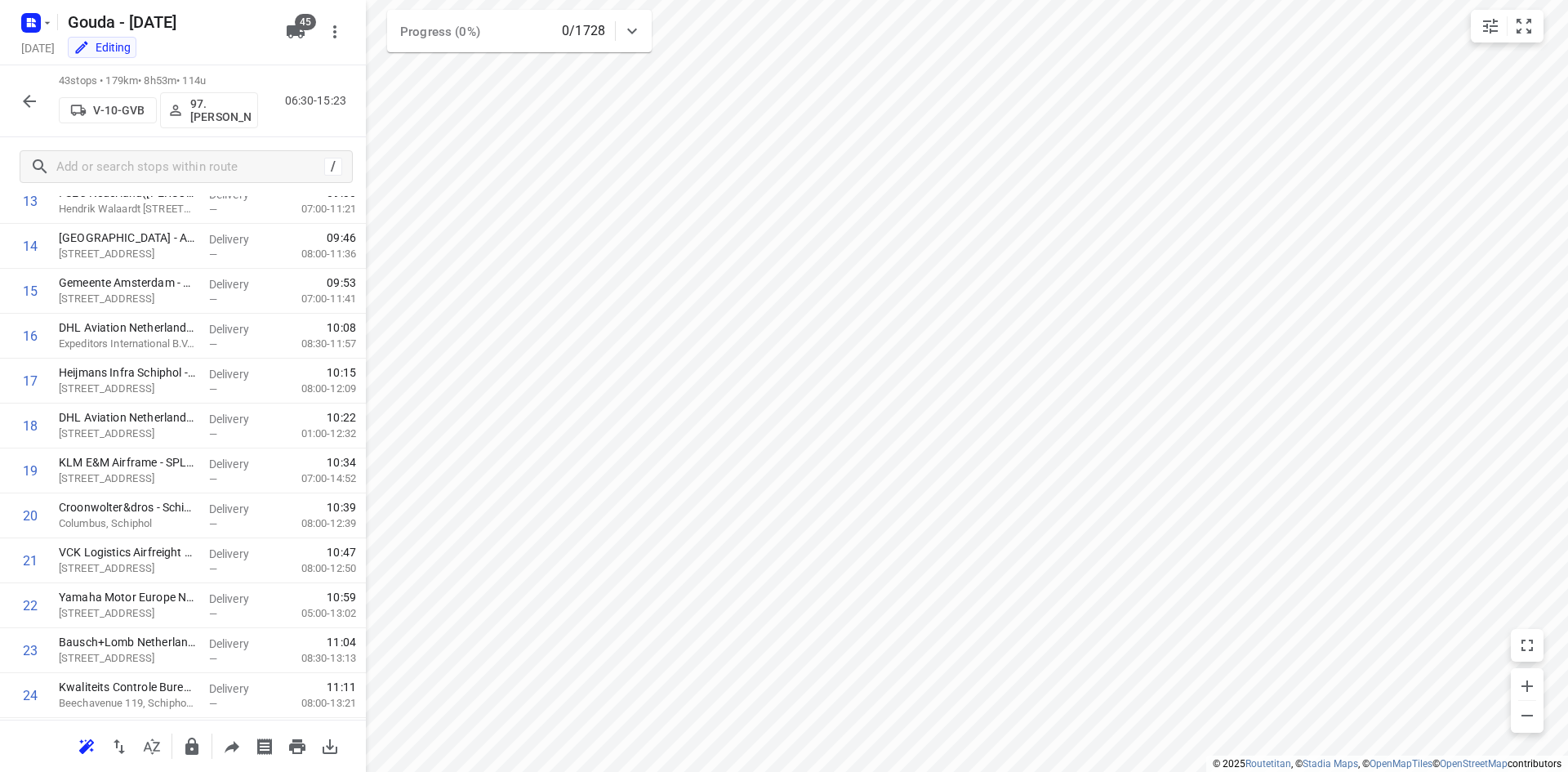
click at [33, 96] on icon "button" at bounding box center [29, 101] width 19 height 19
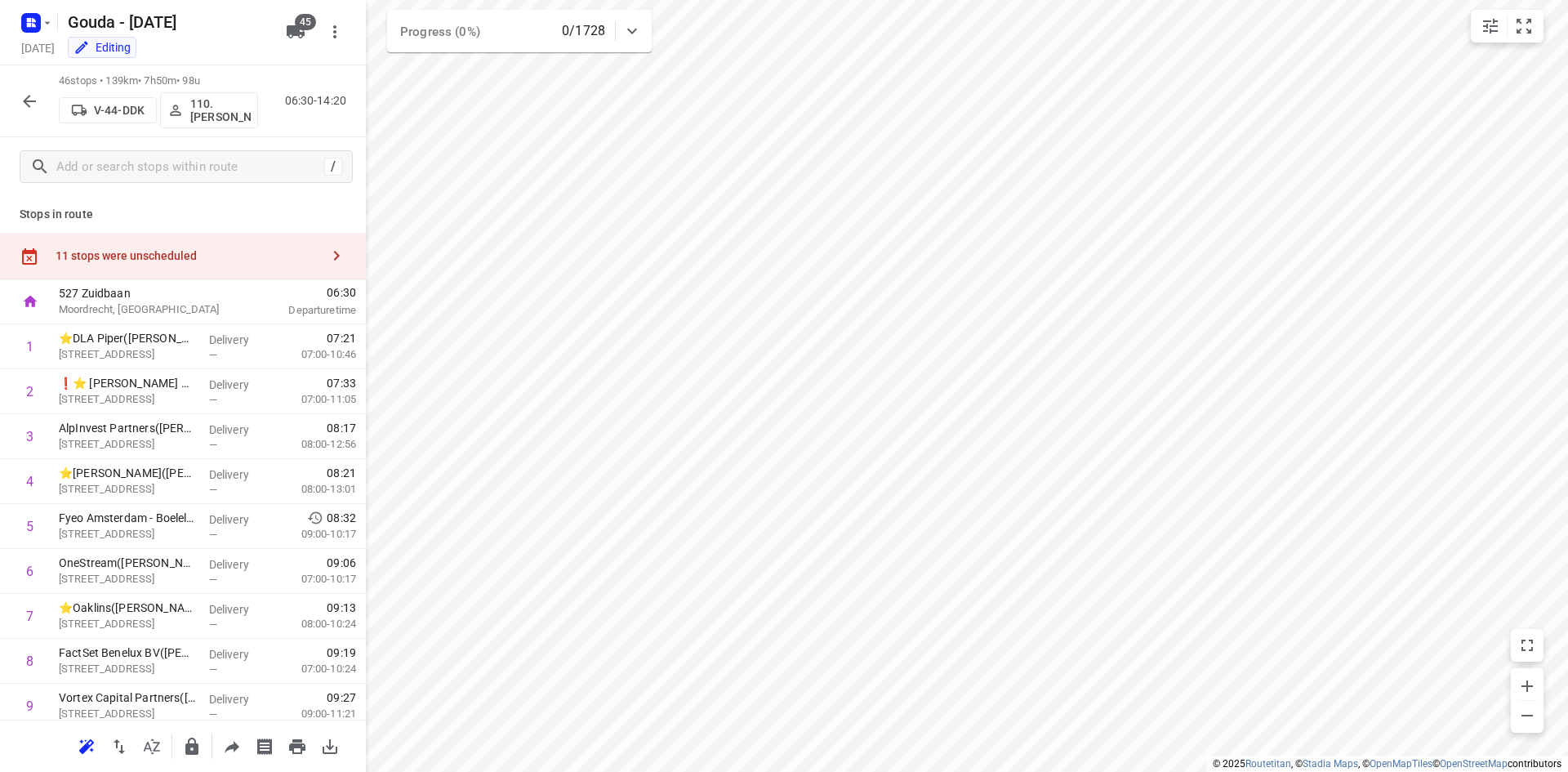
click at [256, 260] on div "11 stops were unscheduled" at bounding box center [183, 255] width 366 height 46
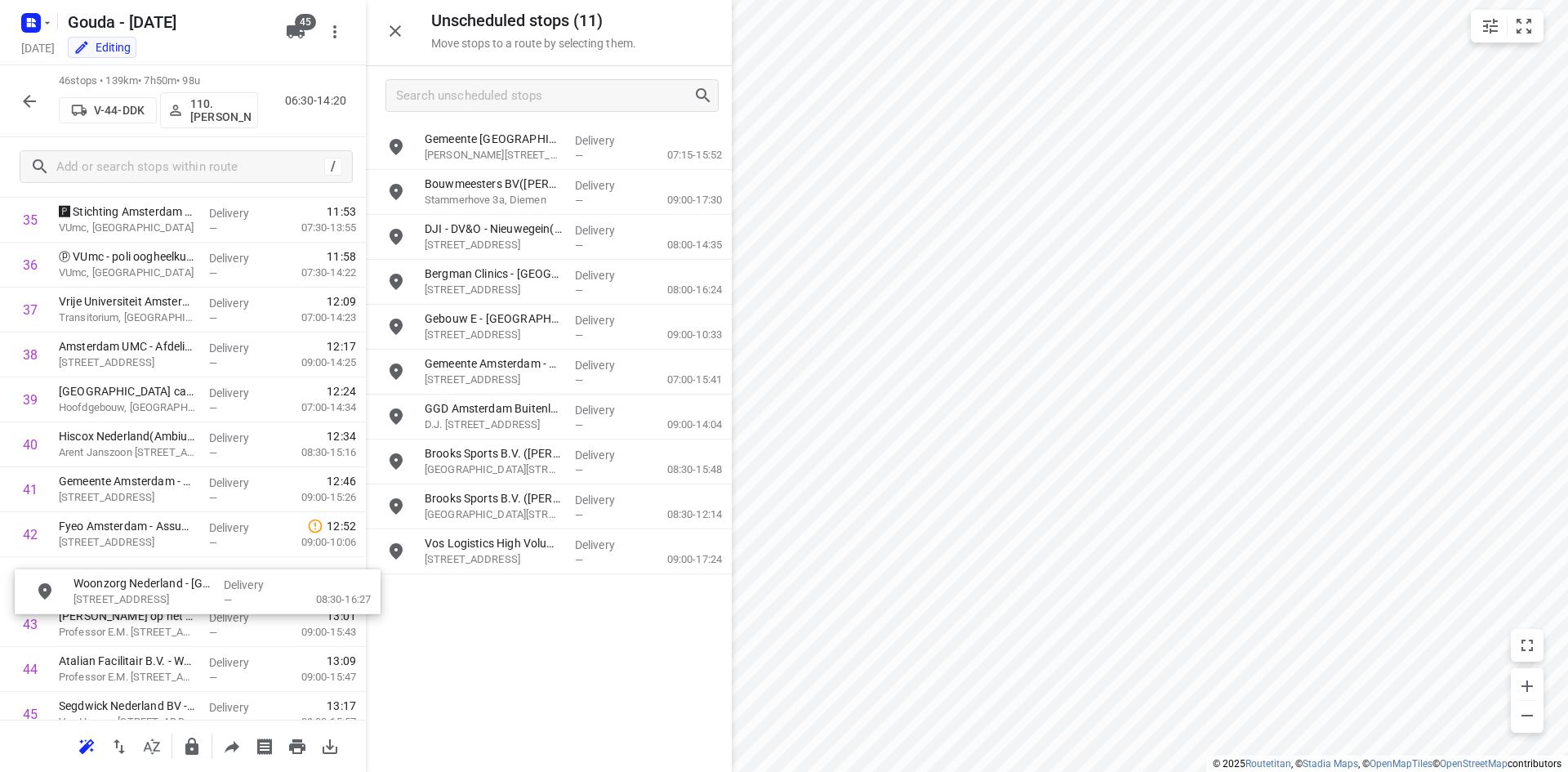
scroll to position [1655, 0]
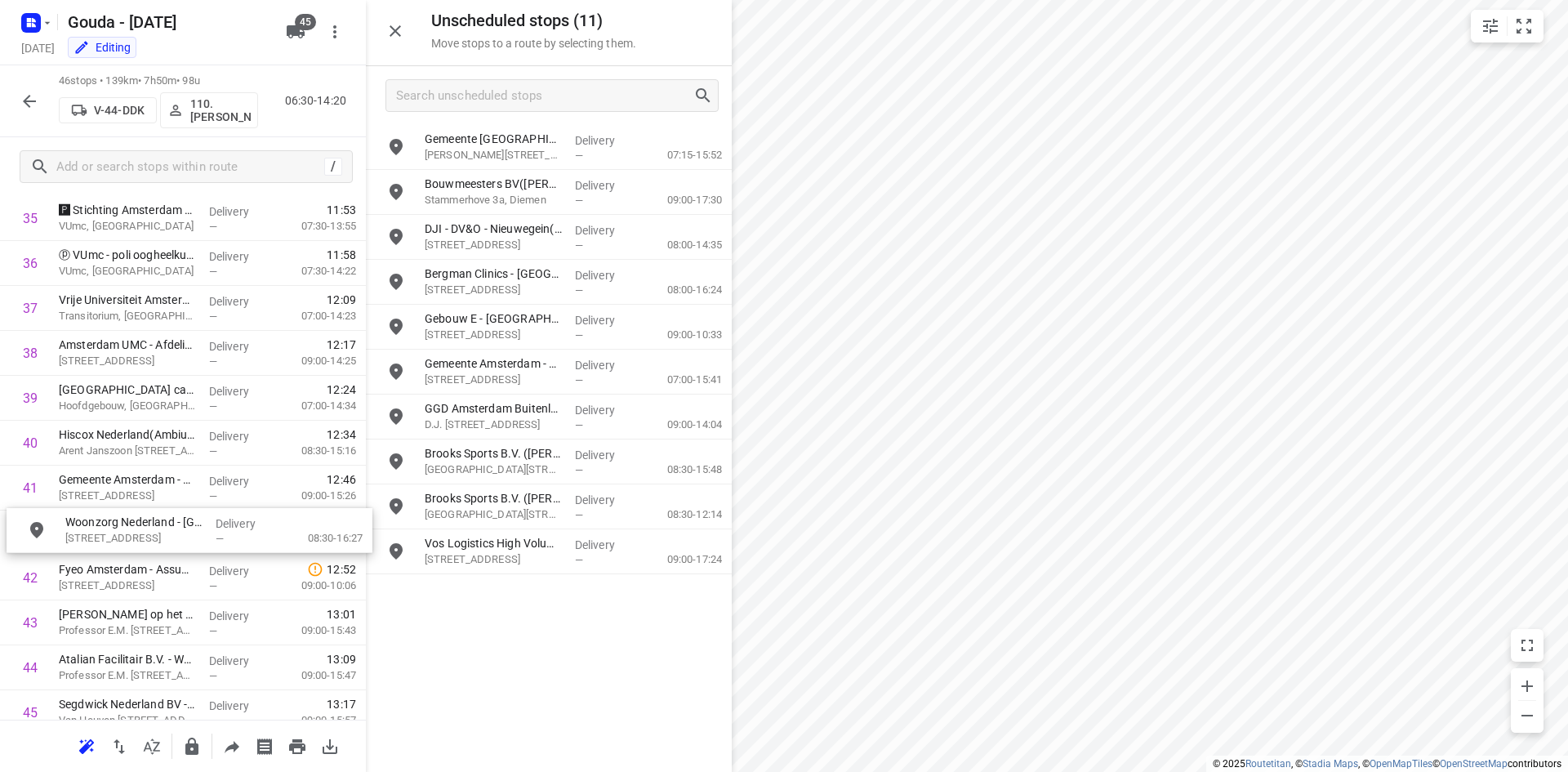
drag, startPoint x: 554, startPoint y: 166, endPoint x: 187, endPoint y: 556, distance: 535.5
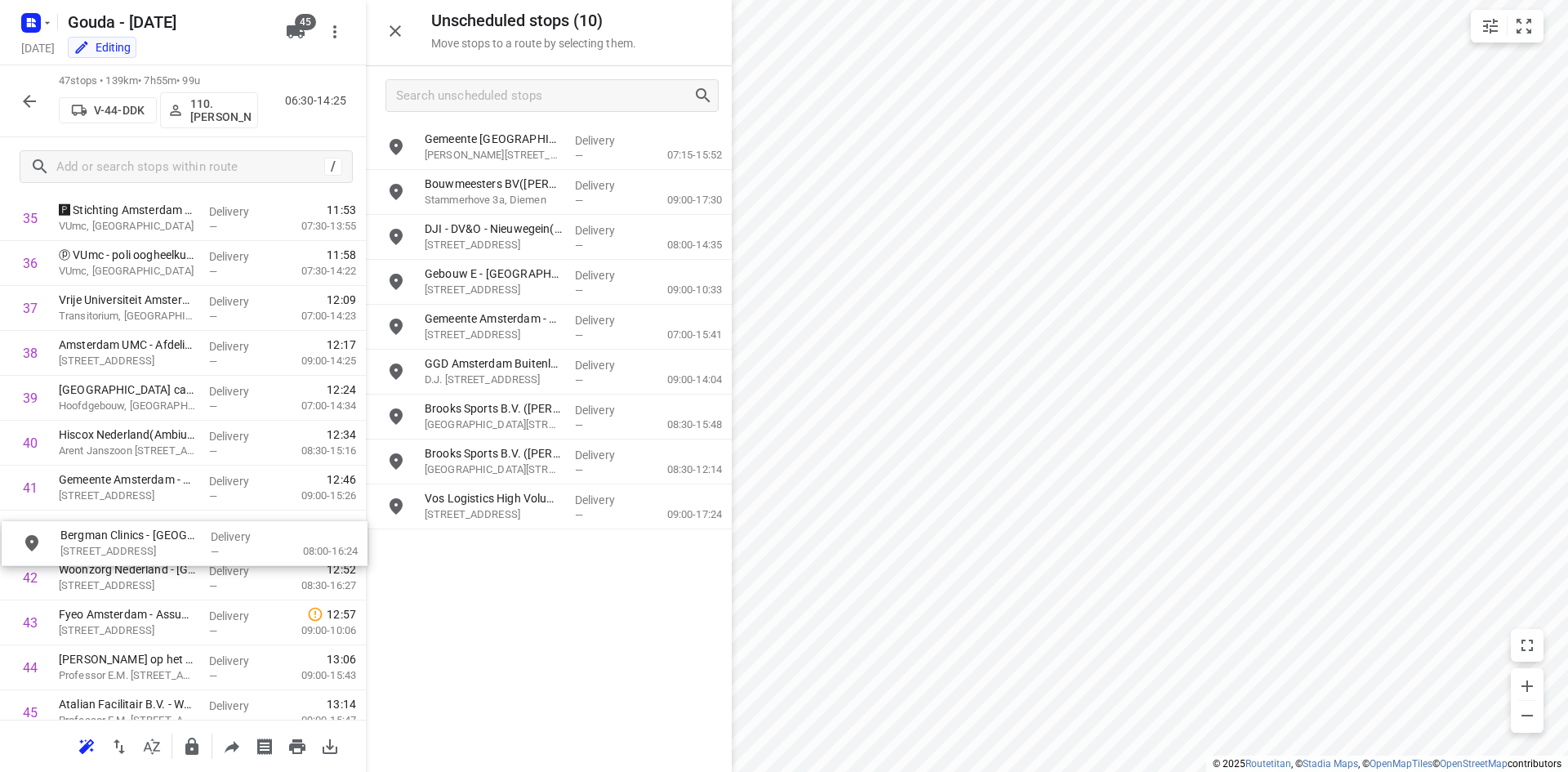
drag, startPoint x: 493, startPoint y: 282, endPoint x: 122, endPoint y: 549, distance: 457.1
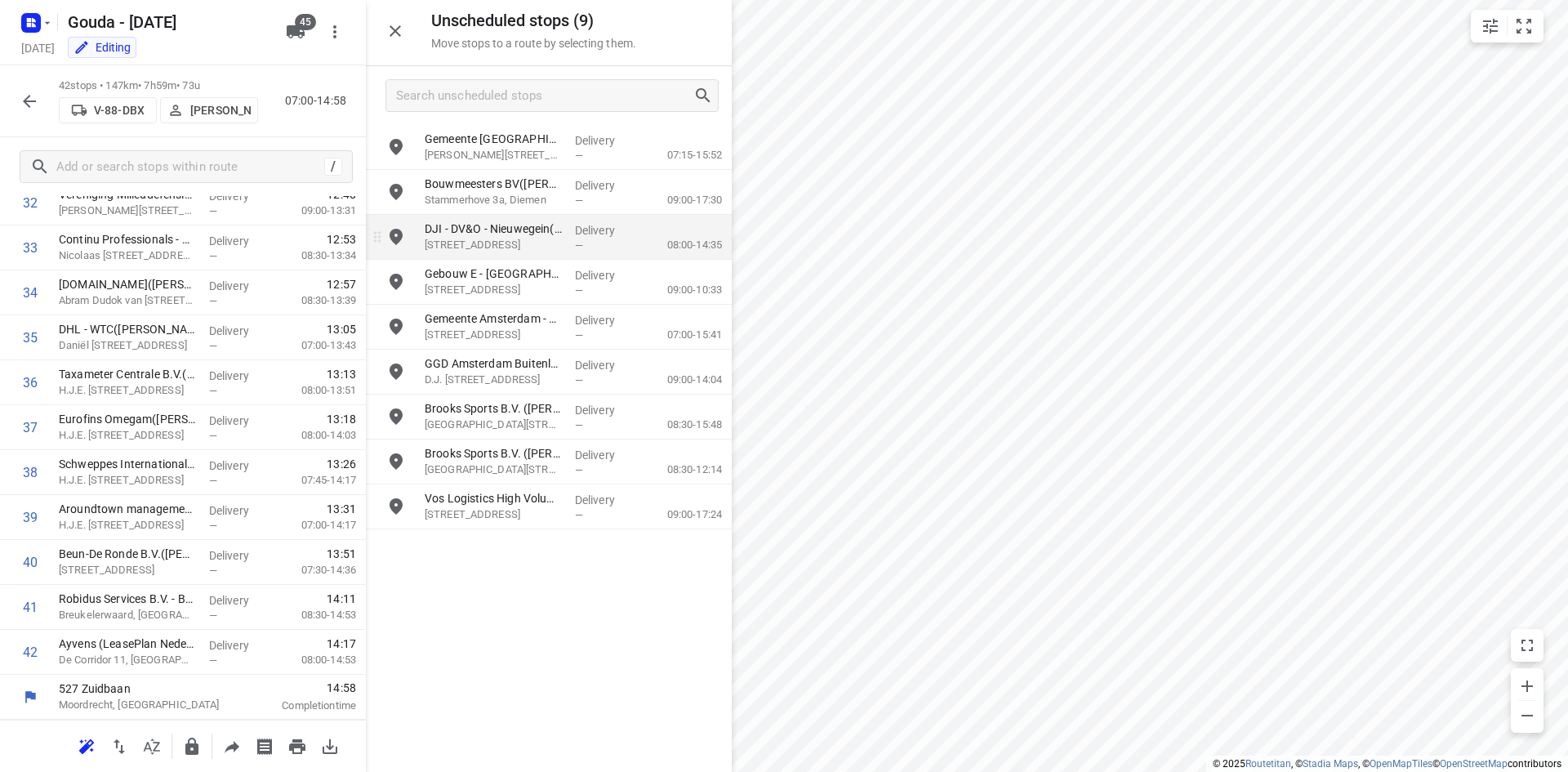
scroll to position [1536, 0]
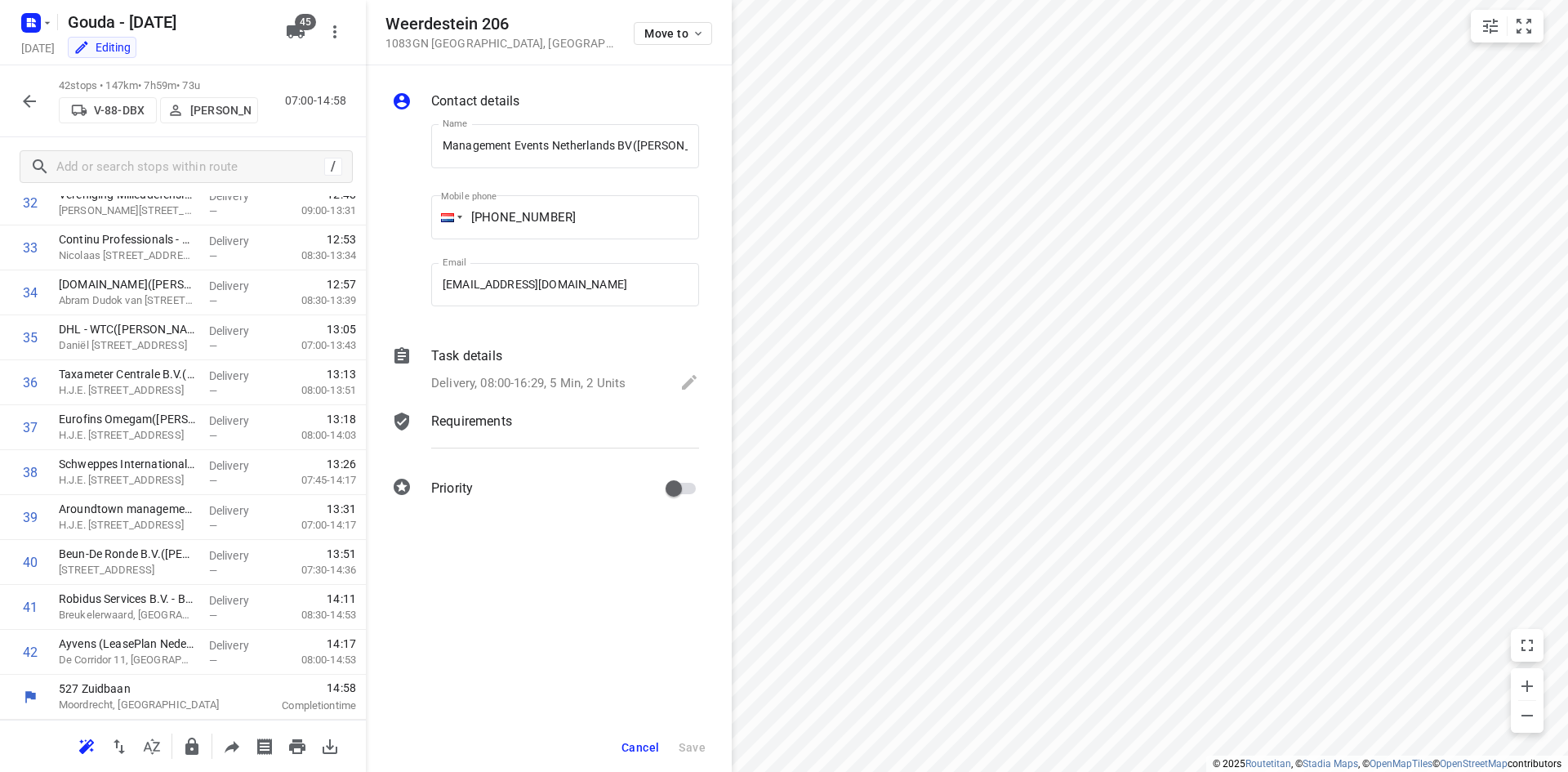
click at [621, 737] on button "Cancel" at bounding box center [640, 748] width 51 height 30
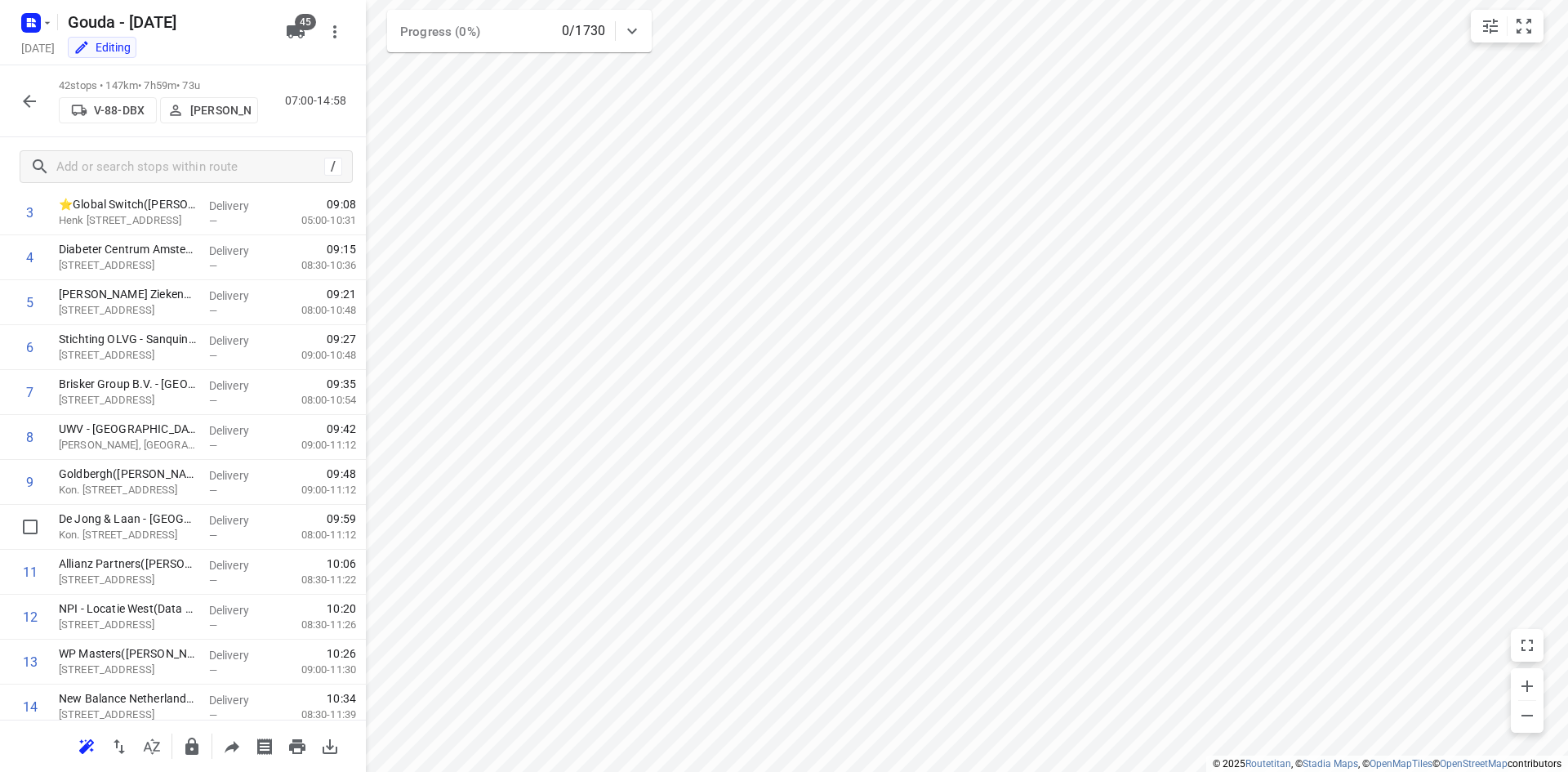
scroll to position [0, 0]
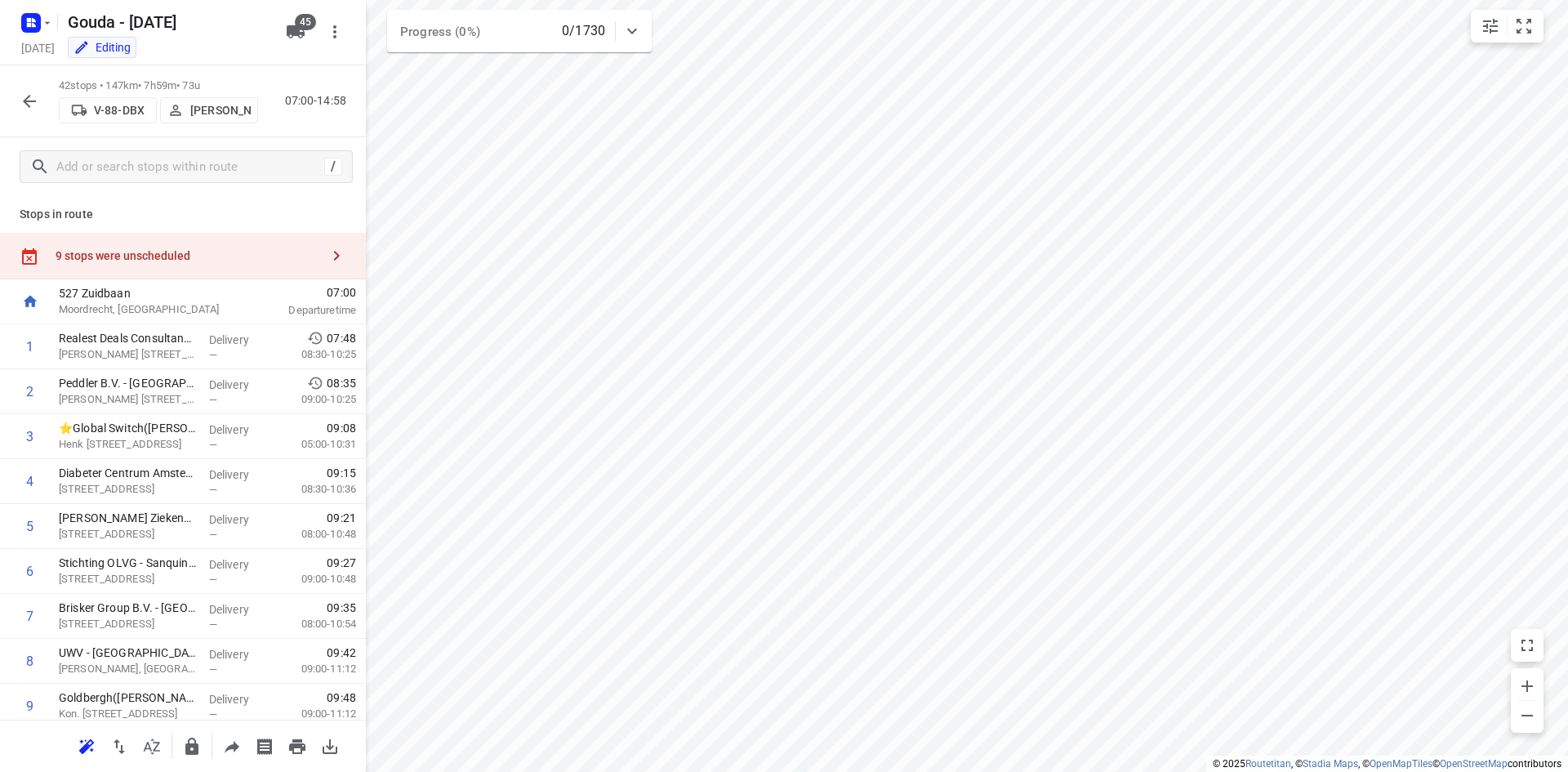
click at [220, 251] on div "9 stops were unscheduled" at bounding box center [188, 255] width 265 height 13
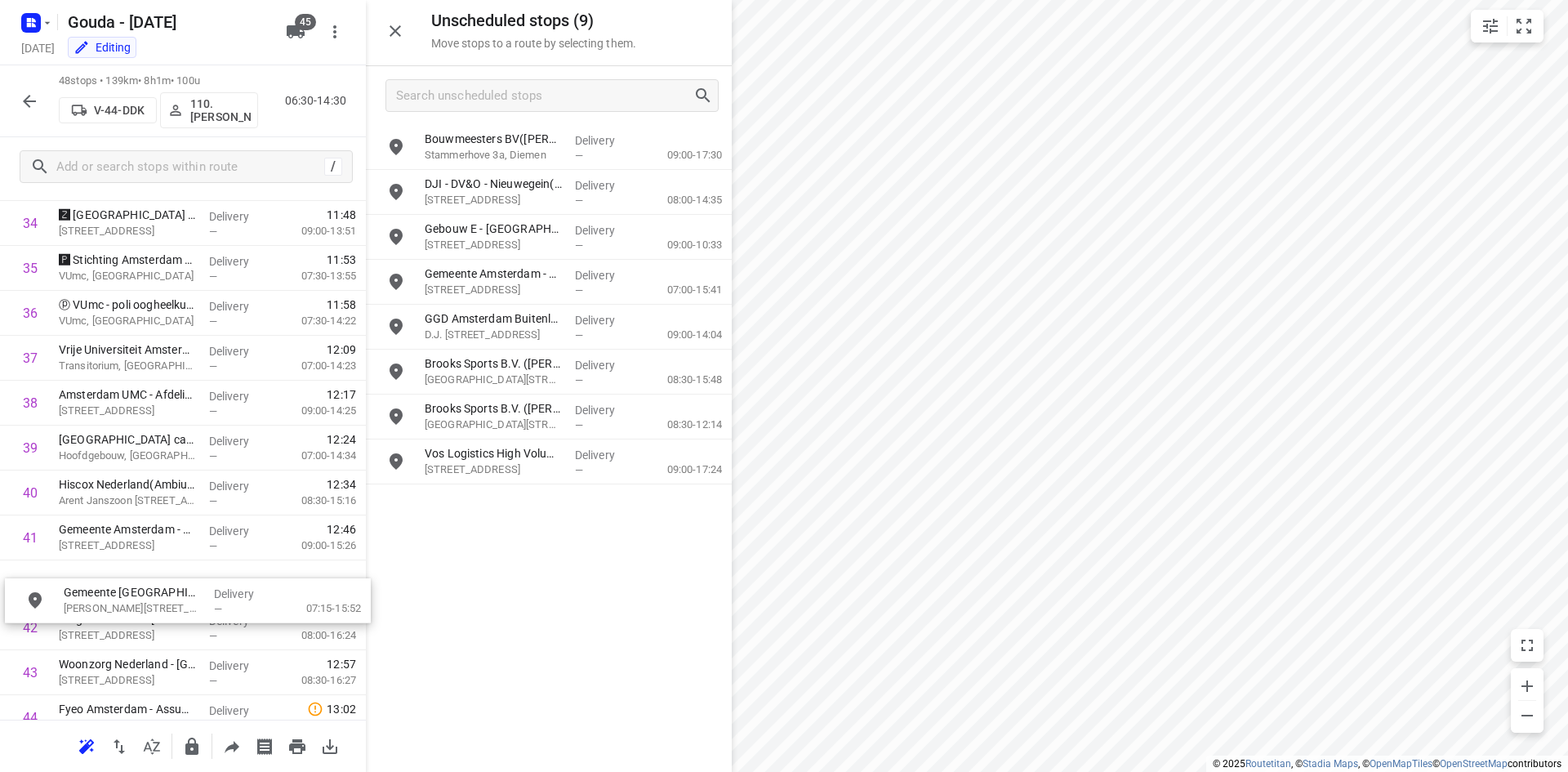
scroll to position [1607, 0]
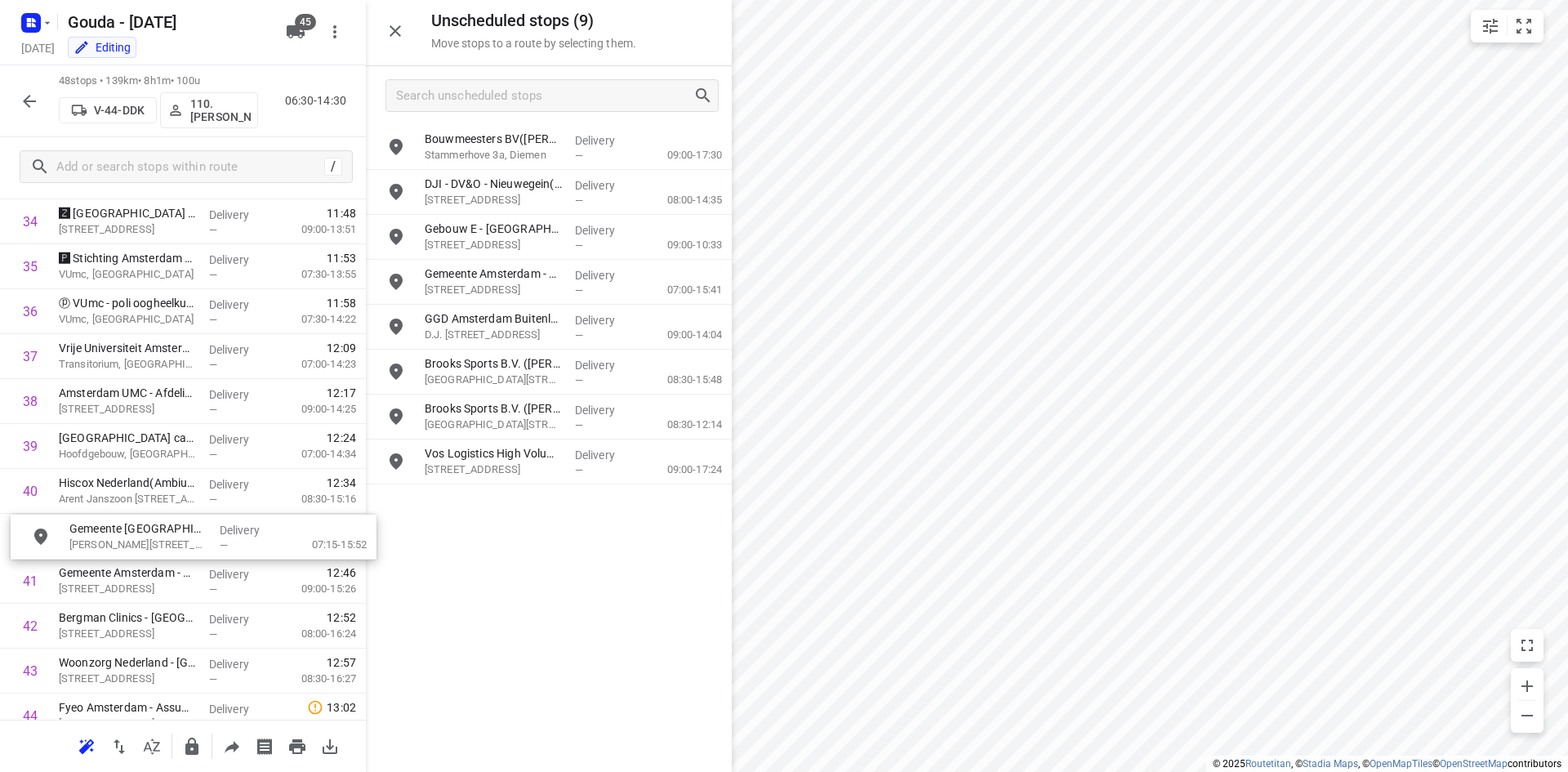
drag, startPoint x: 513, startPoint y: 150, endPoint x: 155, endPoint y: 547, distance: 534.6
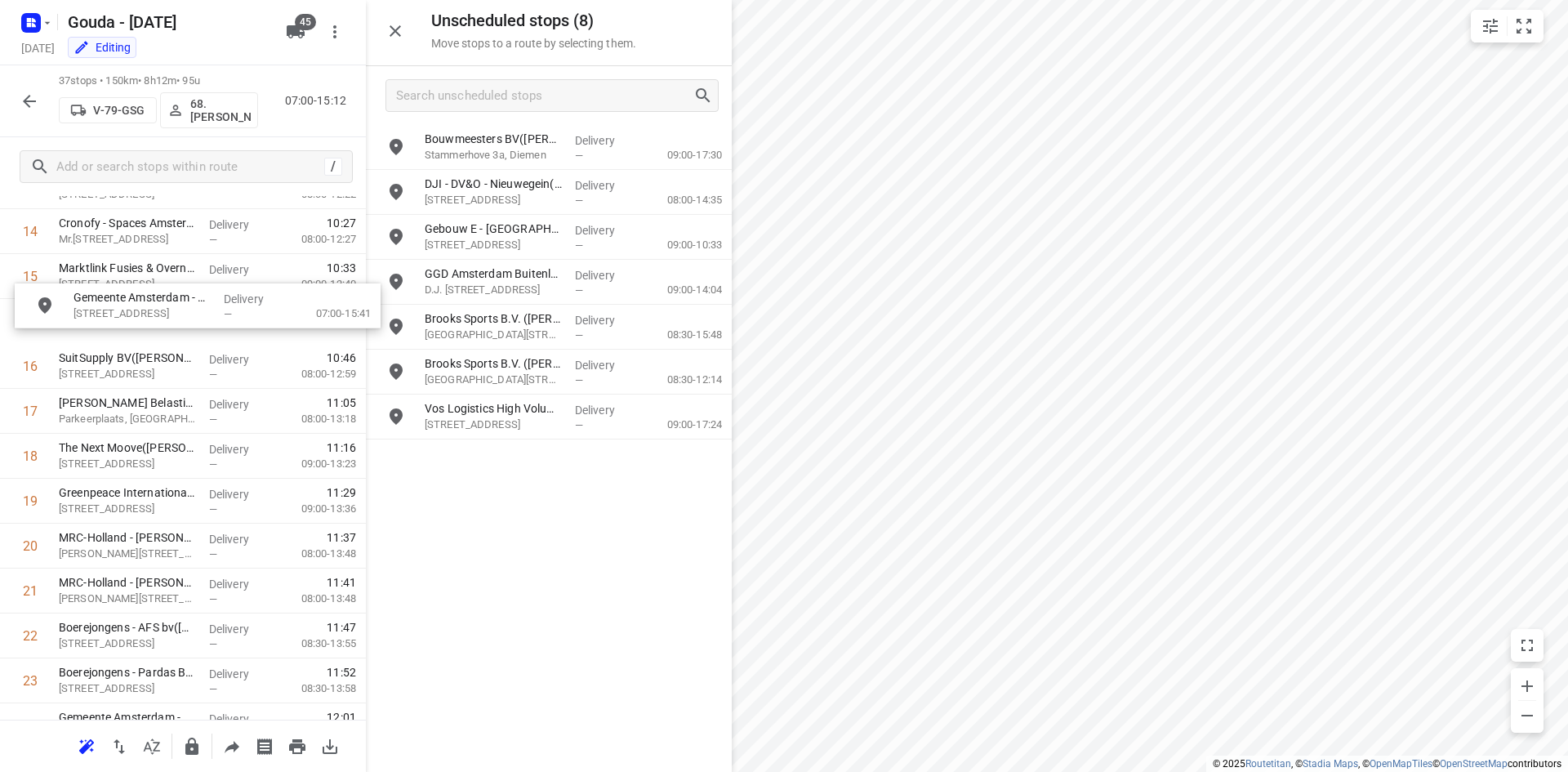
scroll to position [698, 0]
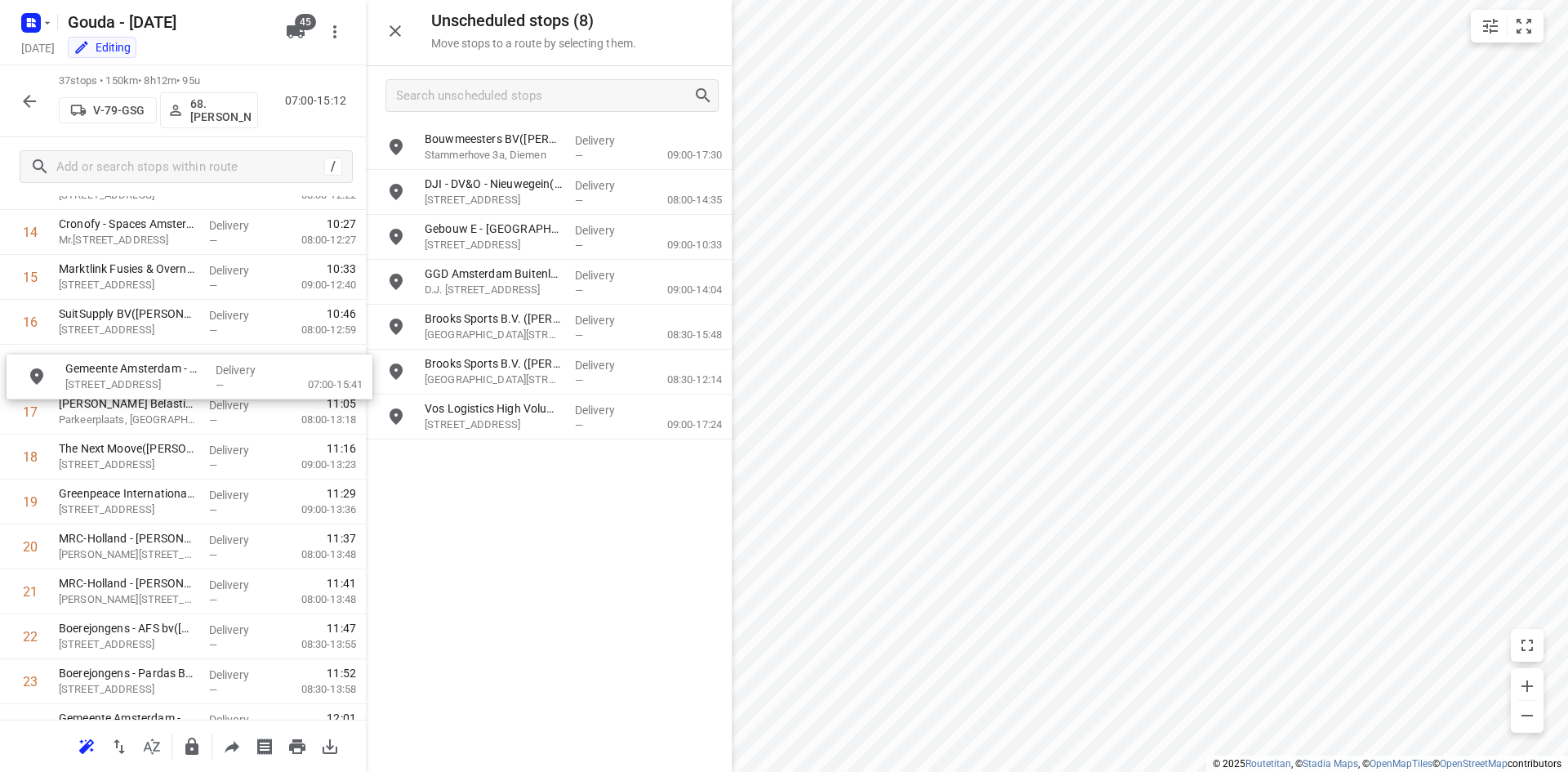
drag, startPoint x: 481, startPoint y: 283, endPoint x: 112, endPoint y: 377, distance: 380.8
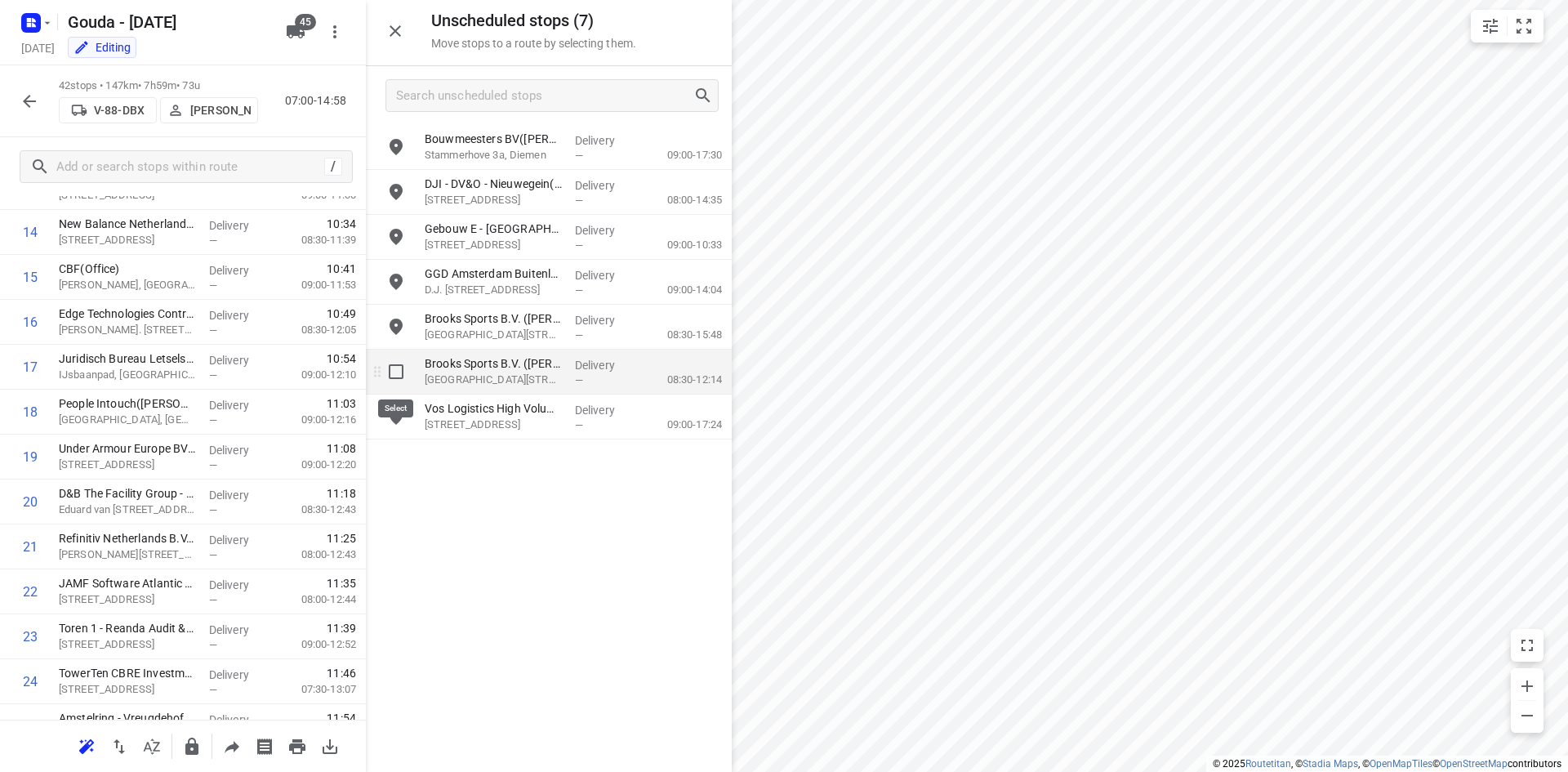
click at [404, 379] on input "grid" at bounding box center [396, 371] width 32 height 32
checkbox input "true"
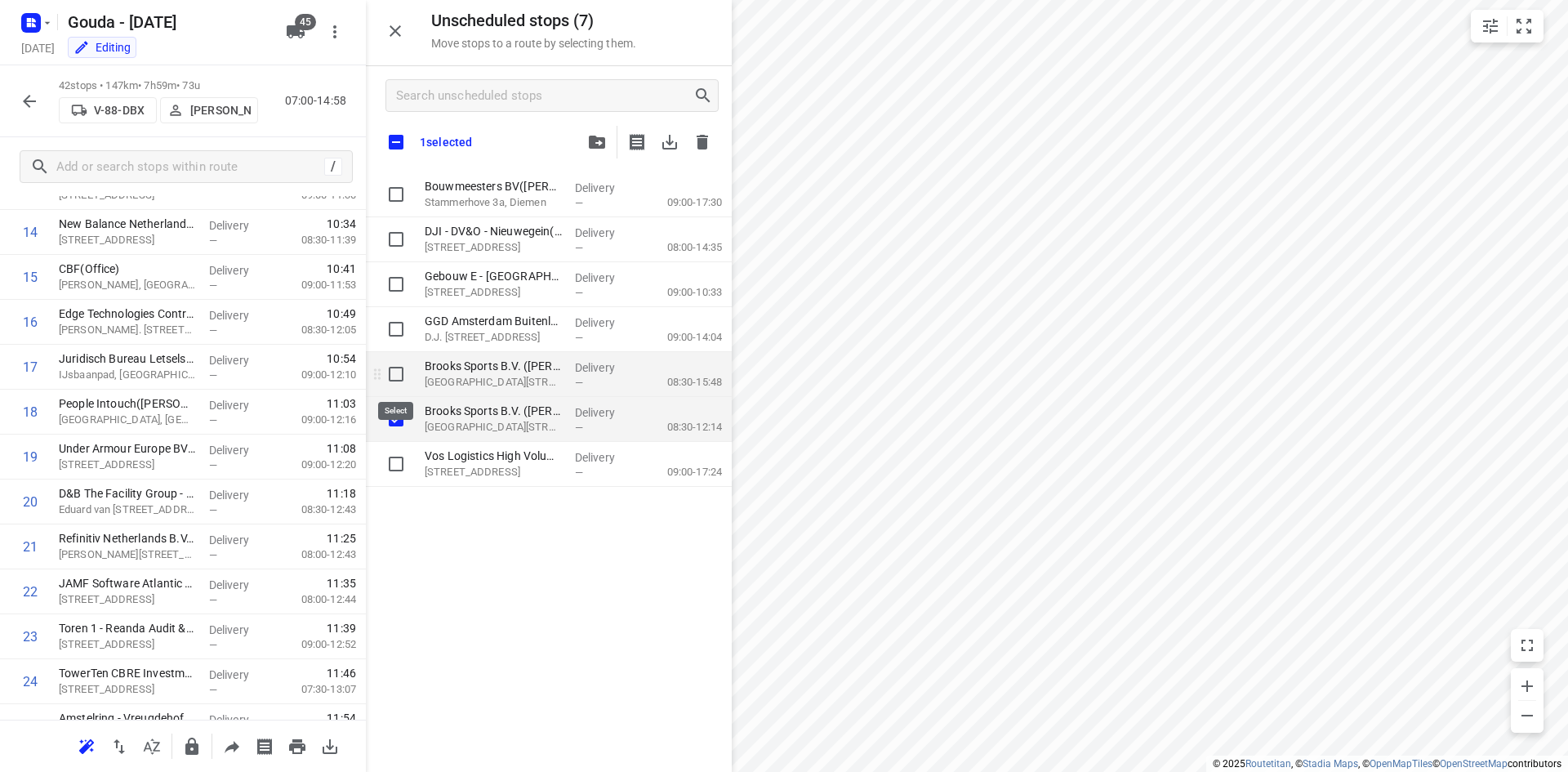
click at [399, 361] on input "grid" at bounding box center [396, 374] width 32 height 32
checkbox input "true"
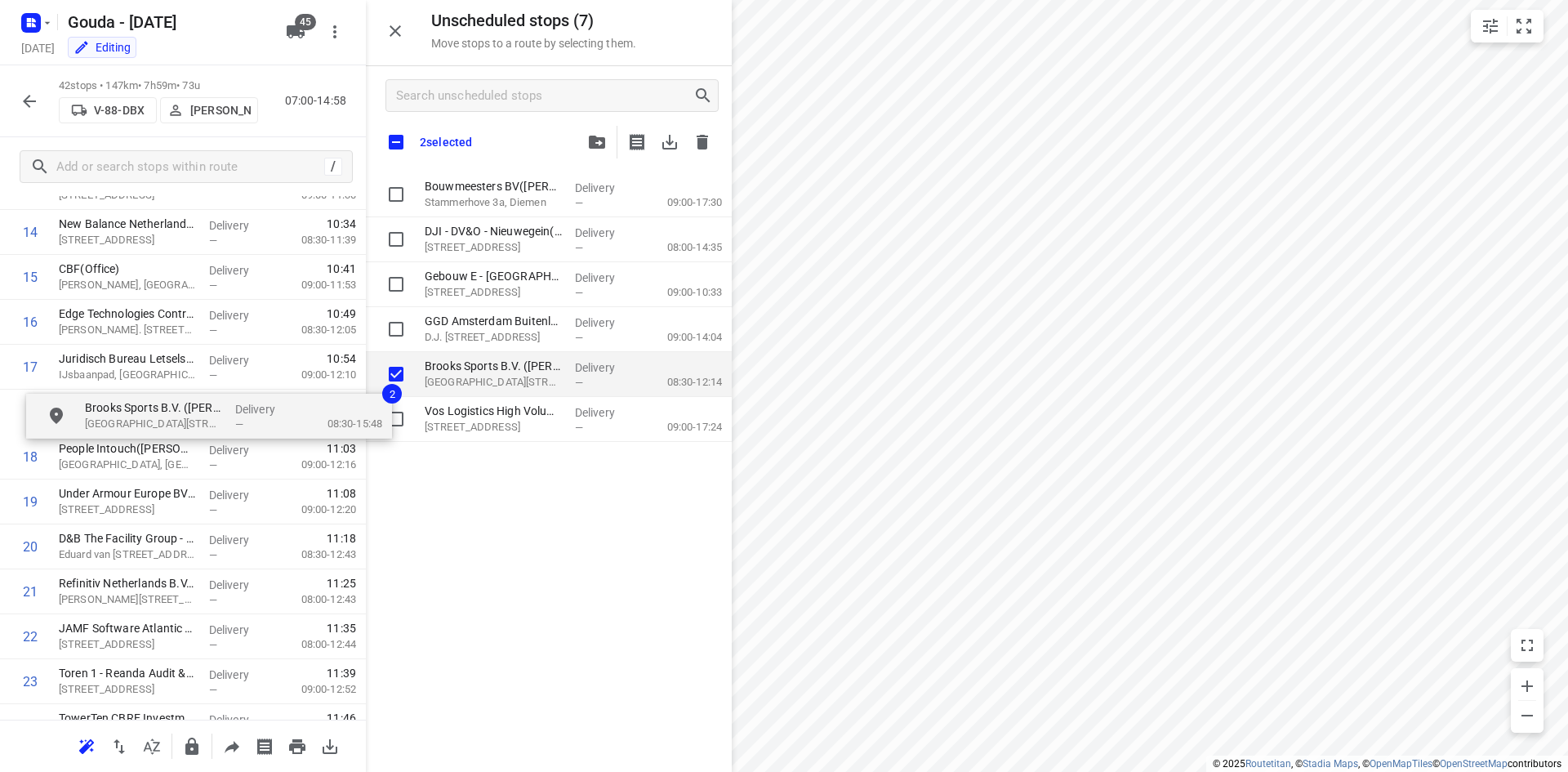
drag, startPoint x: 530, startPoint y: 380, endPoint x: 180, endPoint y: 425, distance: 352.9
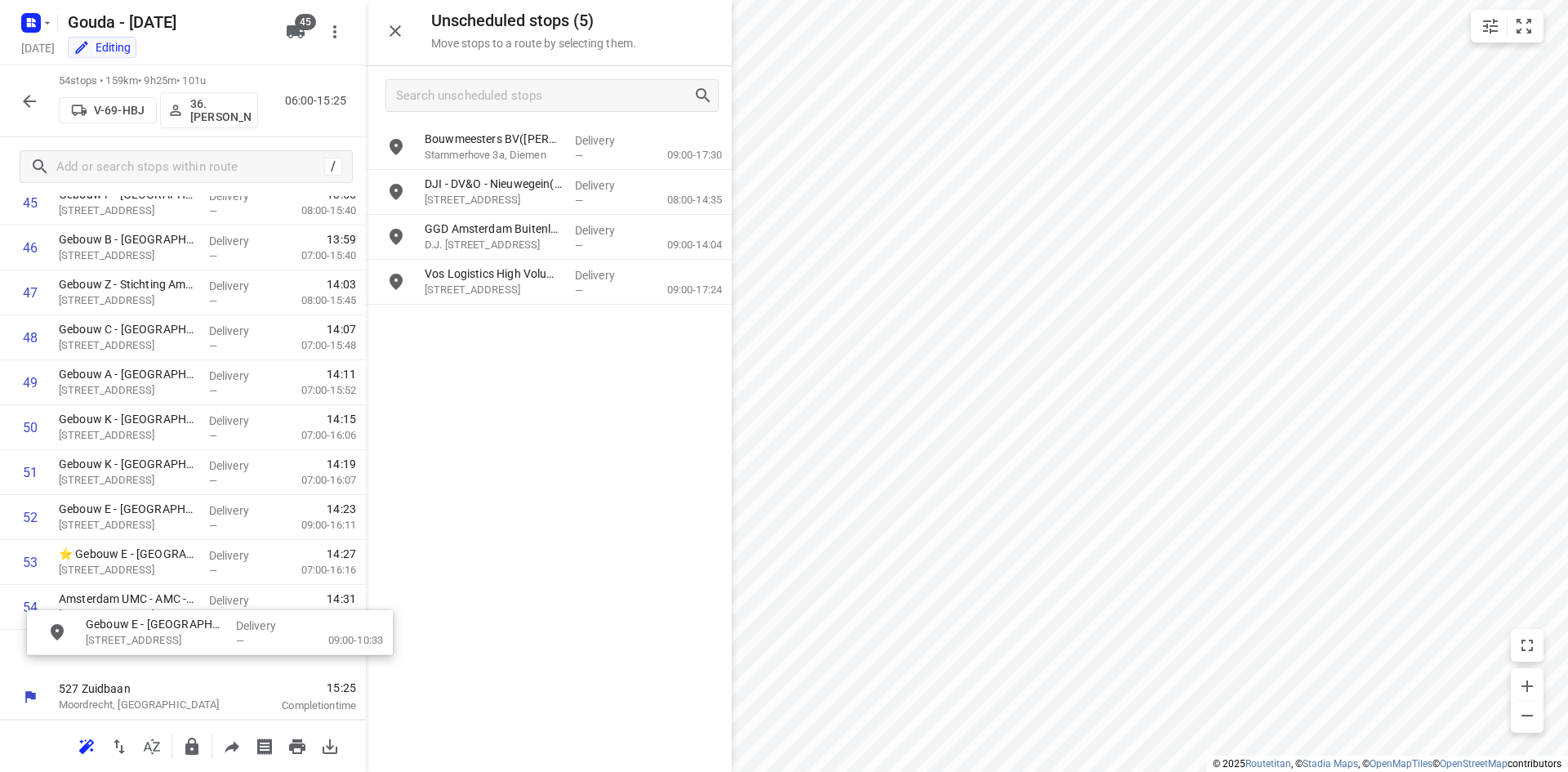
scroll to position [2123, 0]
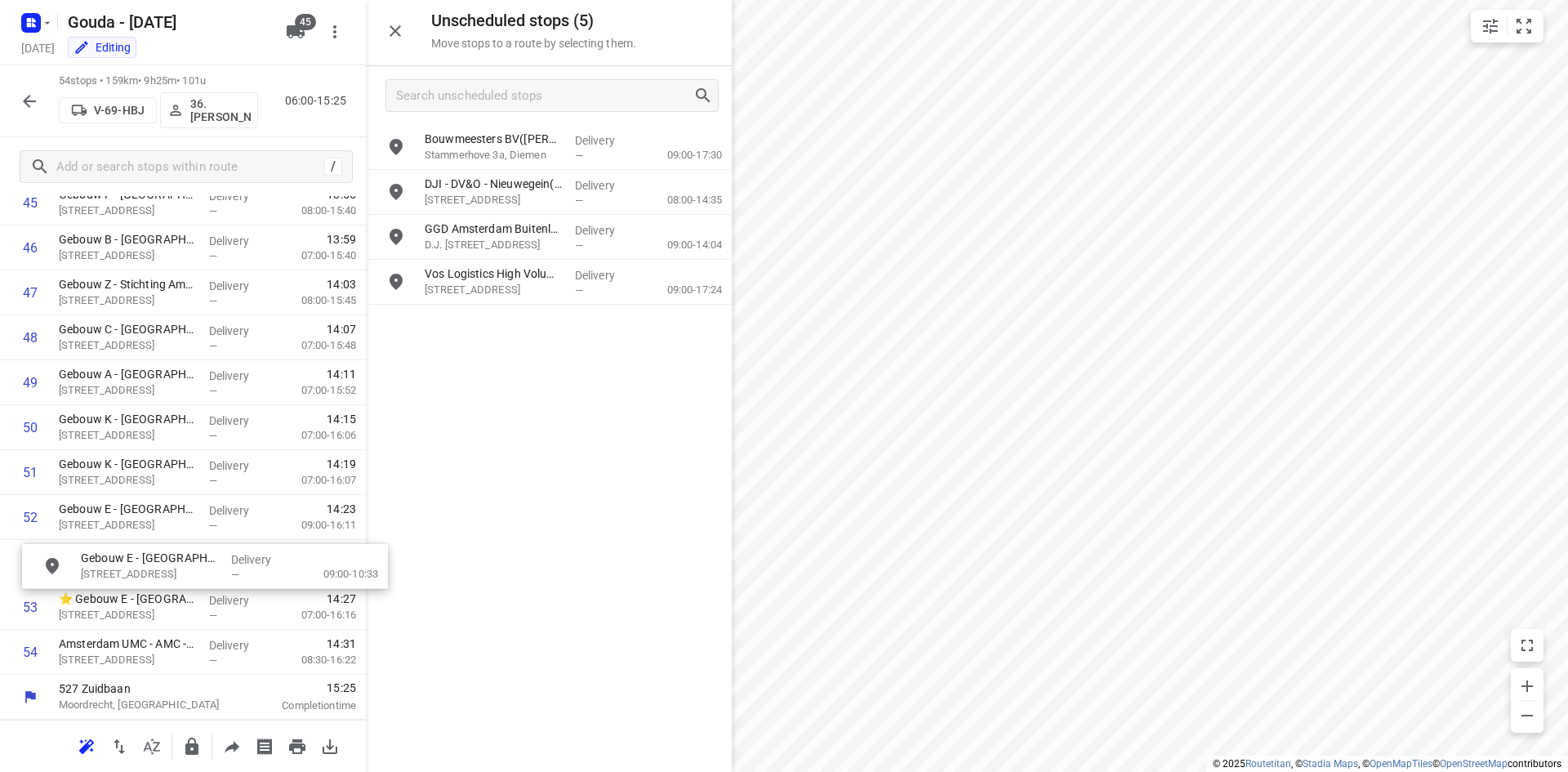
drag, startPoint x: 524, startPoint y: 225, endPoint x: 170, endPoint y: 548, distance: 479.2
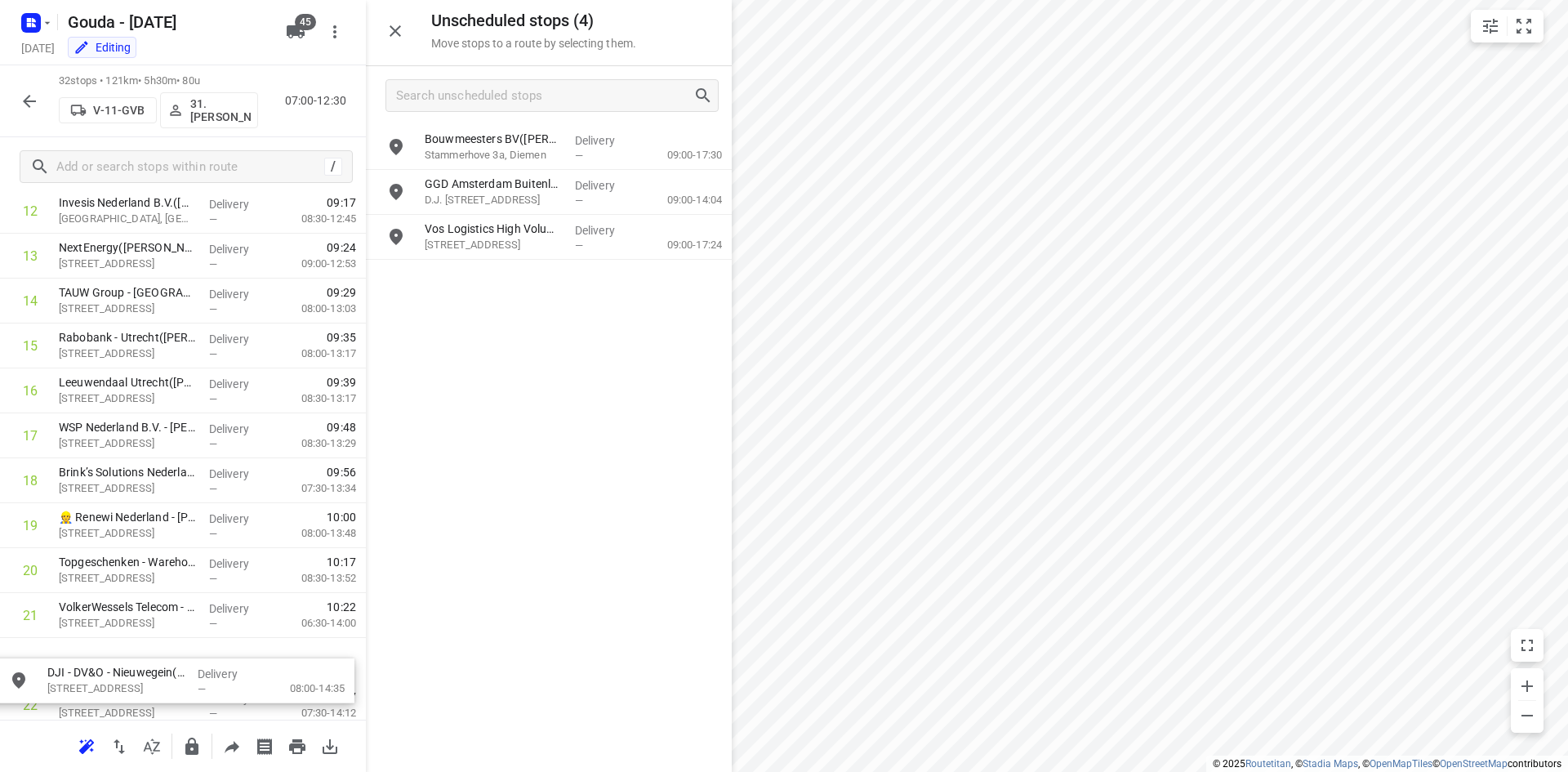
scroll to position [690, 0]
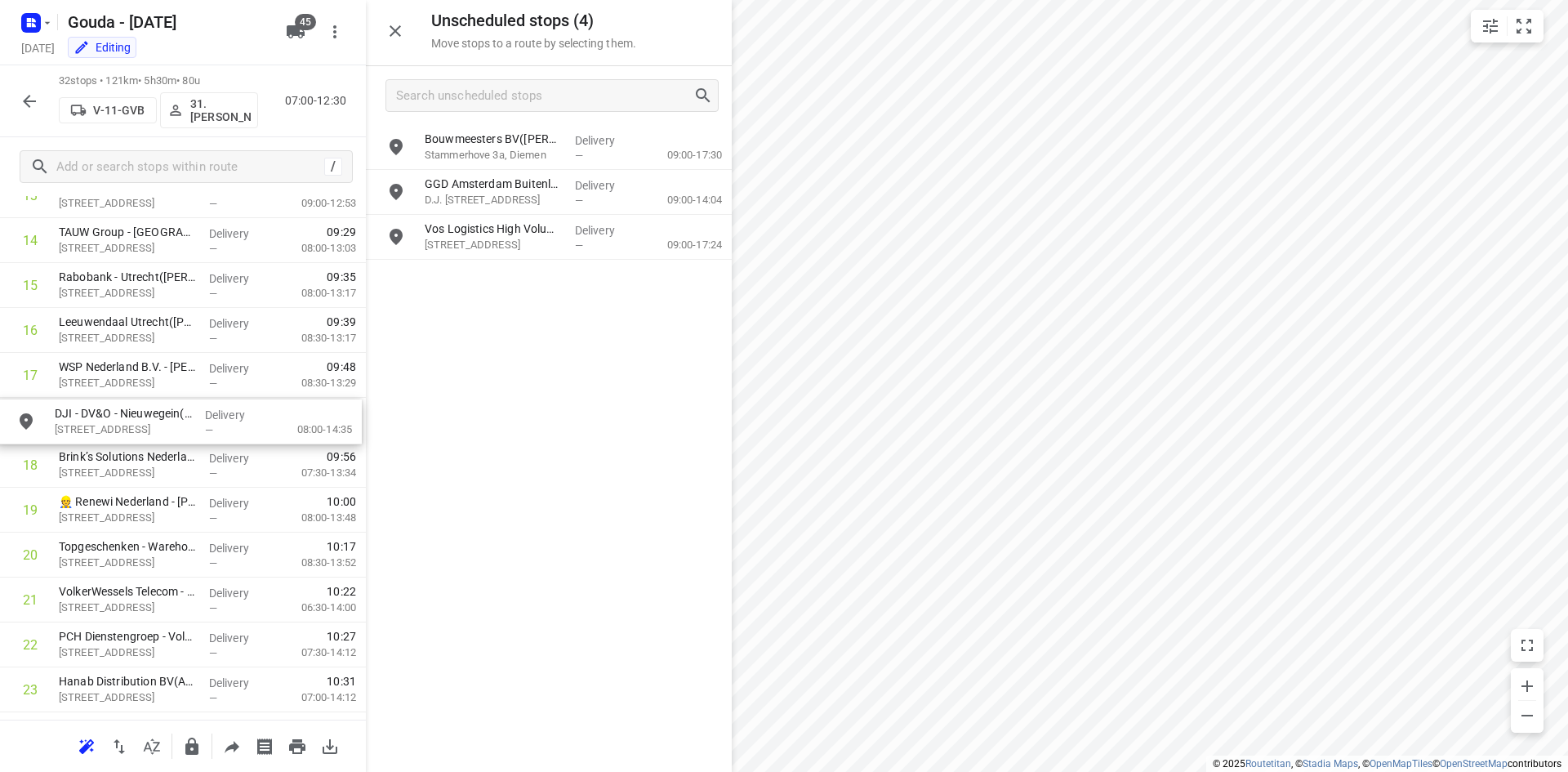
drag, startPoint x: 508, startPoint y: 193, endPoint x: 133, endPoint y: 427, distance: 442.0
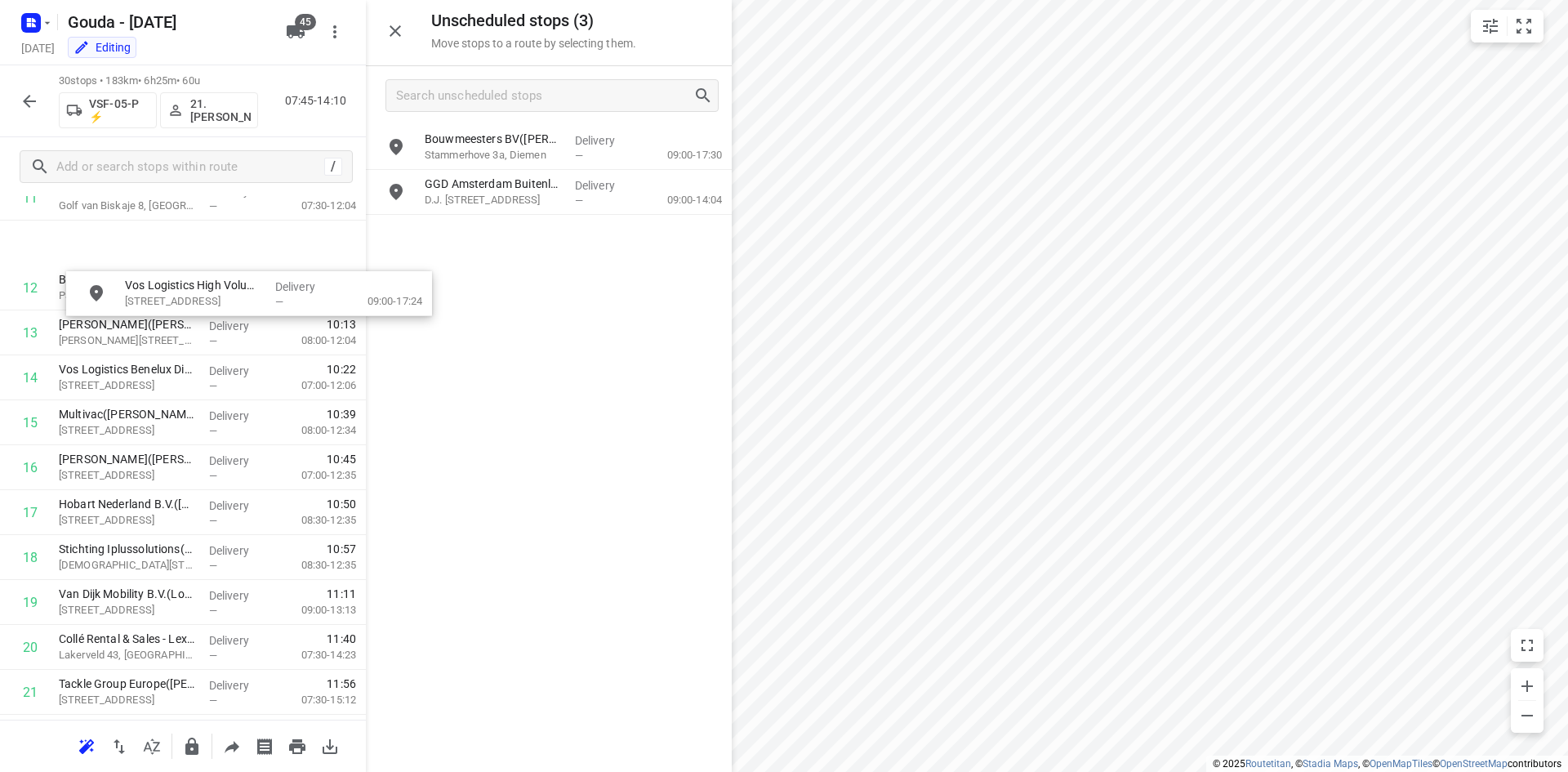
scroll to position [555, 1]
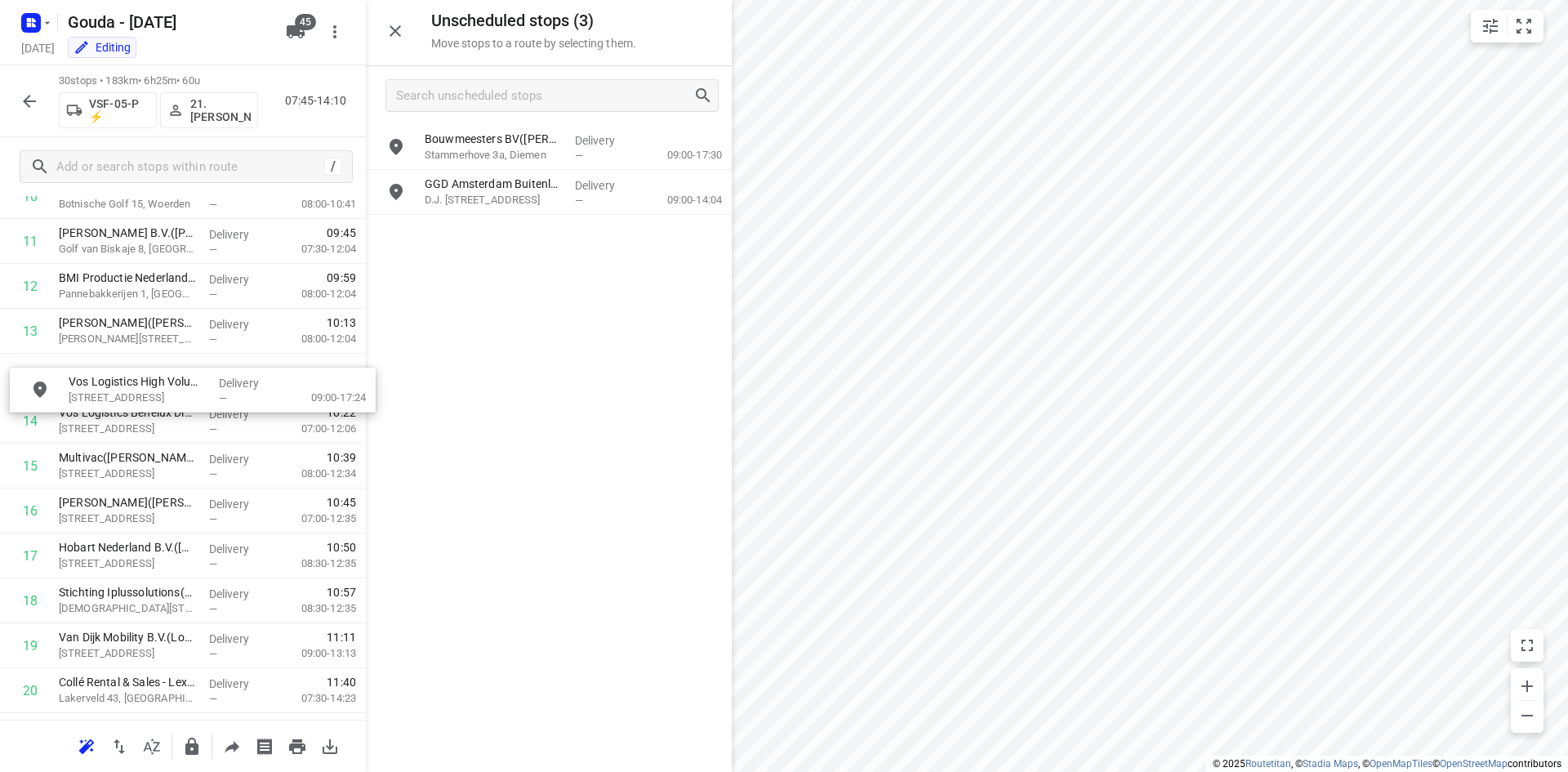
drag, startPoint x: 556, startPoint y: 243, endPoint x: 196, endPoint y: 399, distance: 392.3
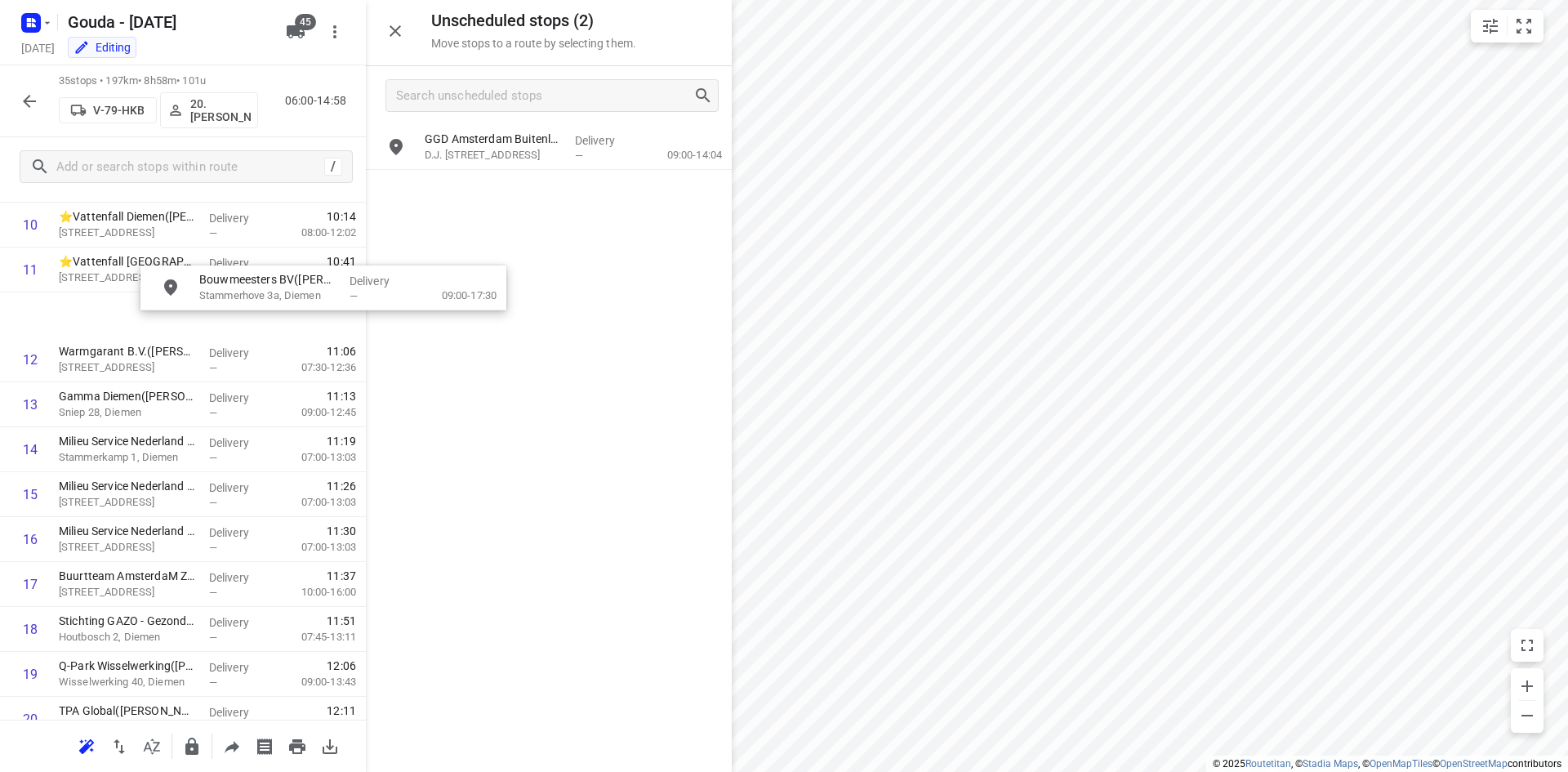
scroll to position [520, 3]
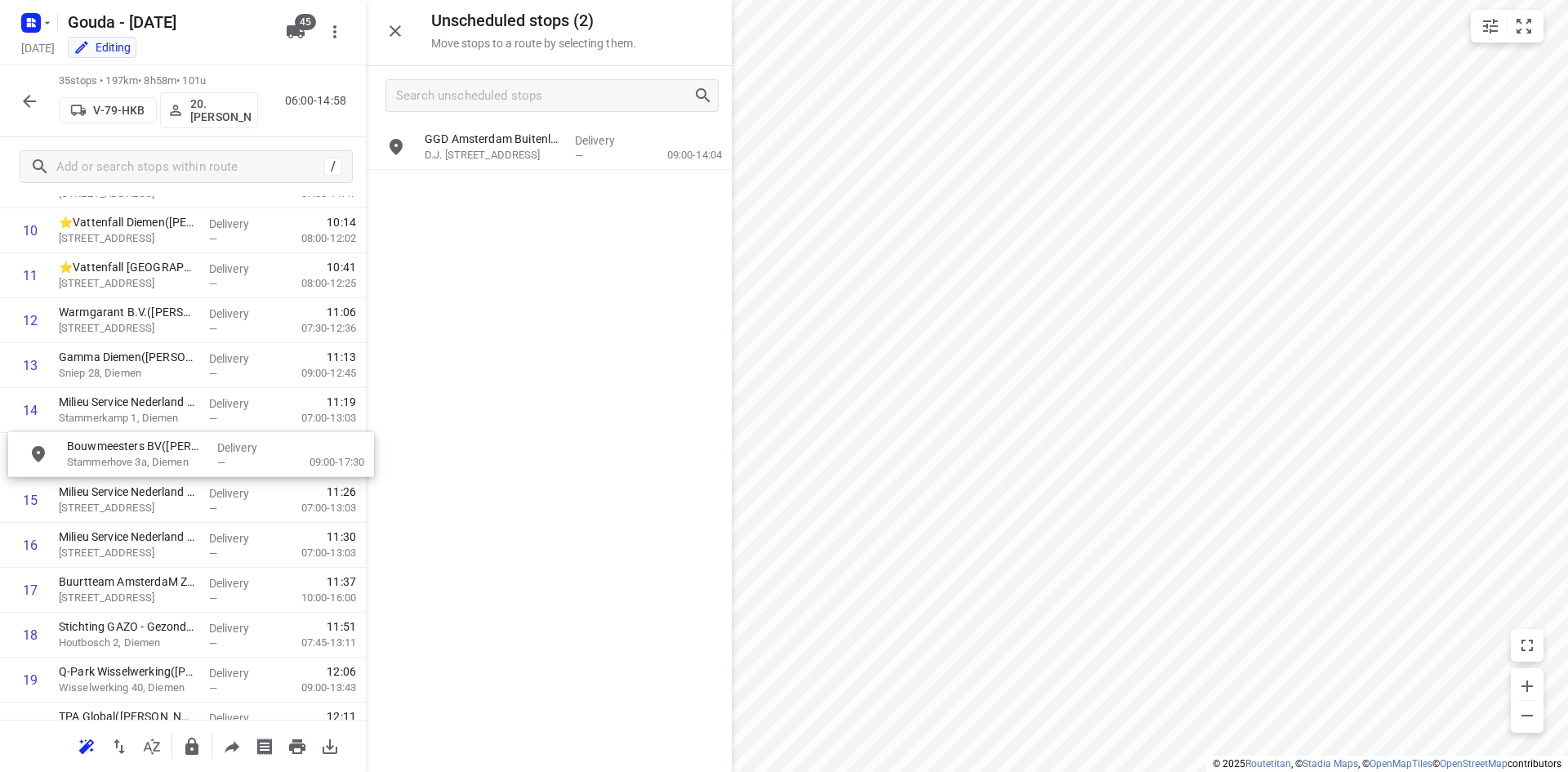
drag, startPoint x: 550, startPoint y: 145, endPoint x: 189, endPoint y: 454, distance: 475.2
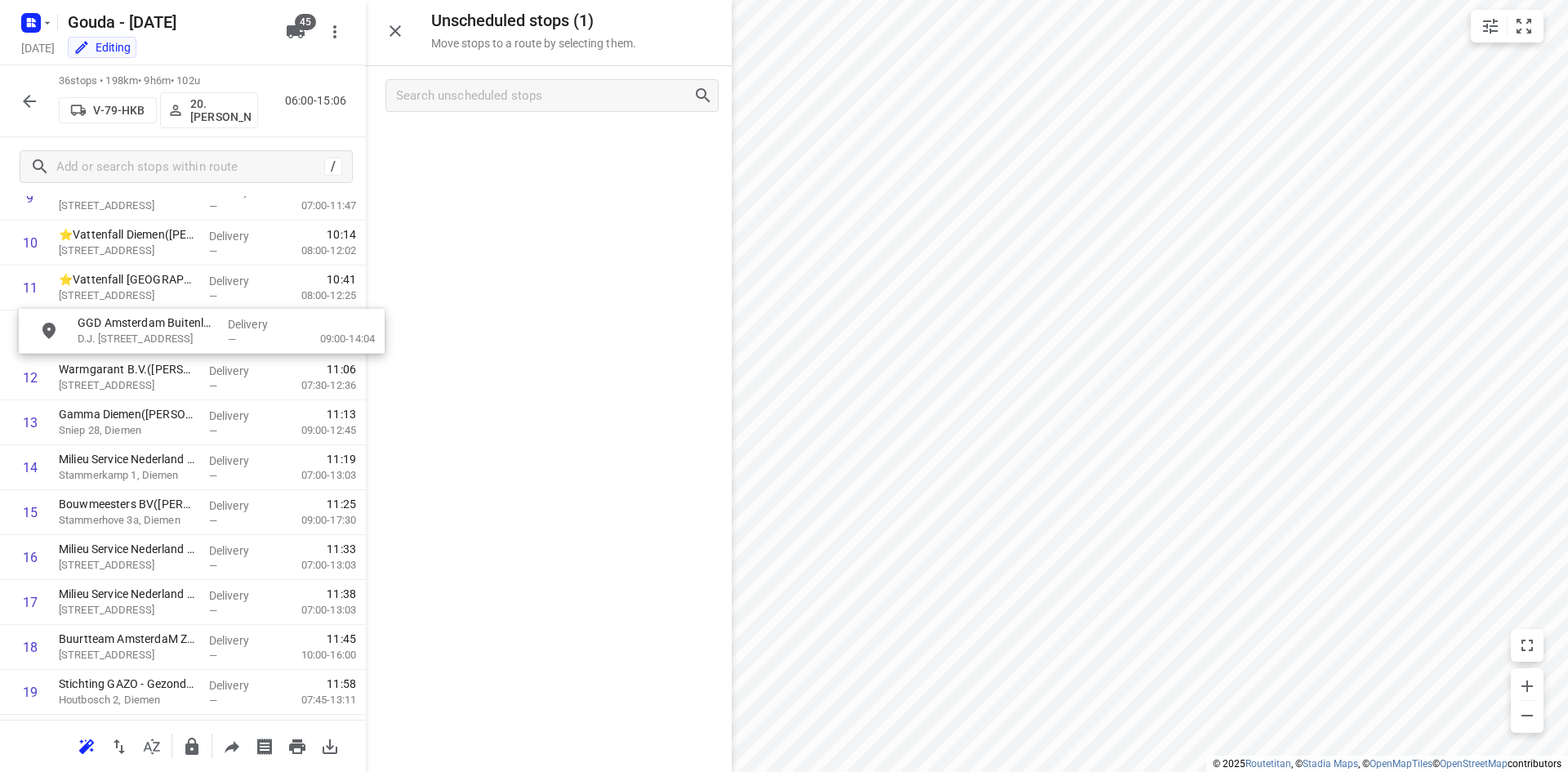
scroll to position [505, 0]
drag, startPoint x: 539, startPoint y: 161, endPoint x: 190, endPoint y: 346, distance: 395.0
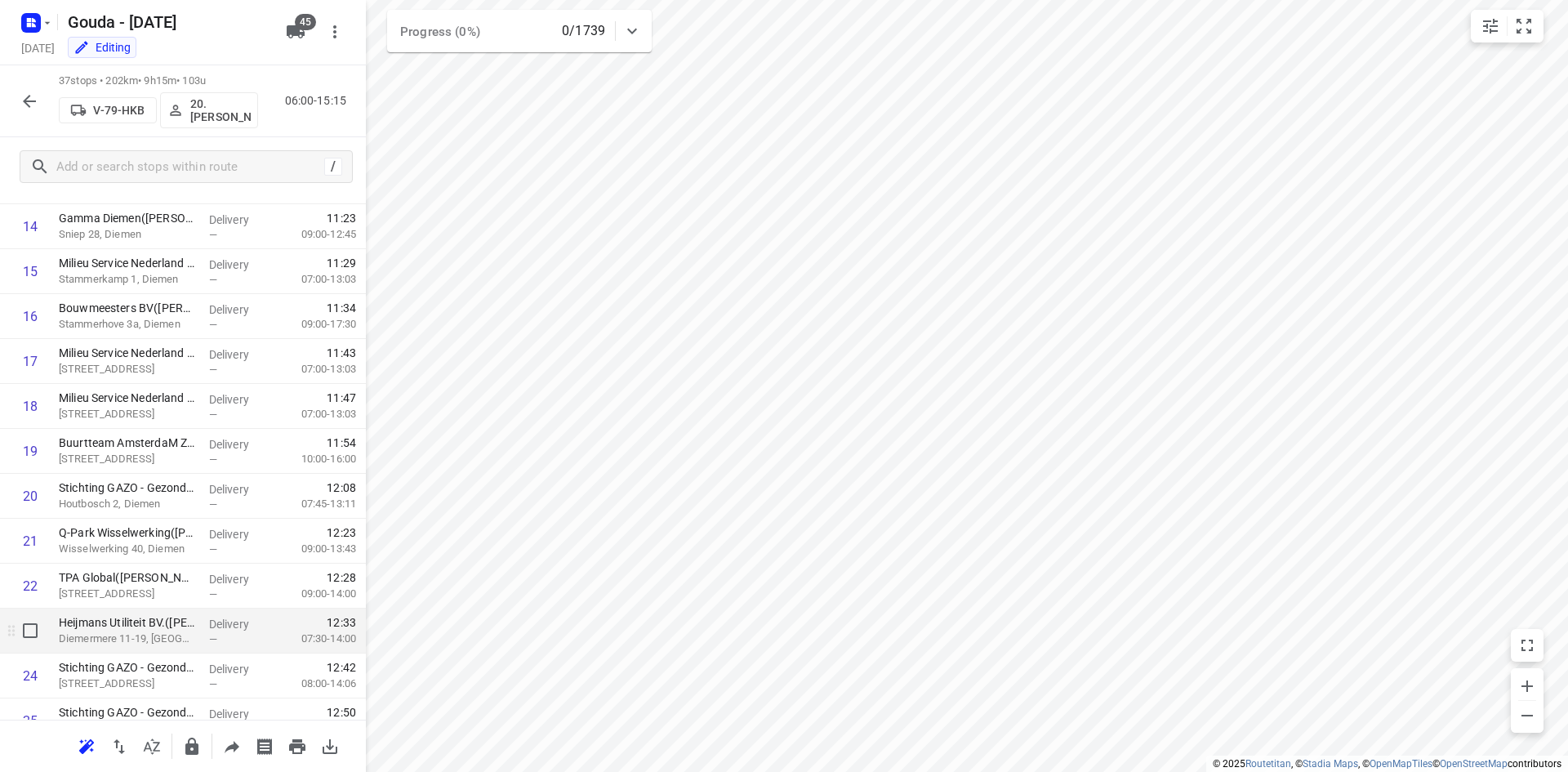
scroll to position [668, 0]
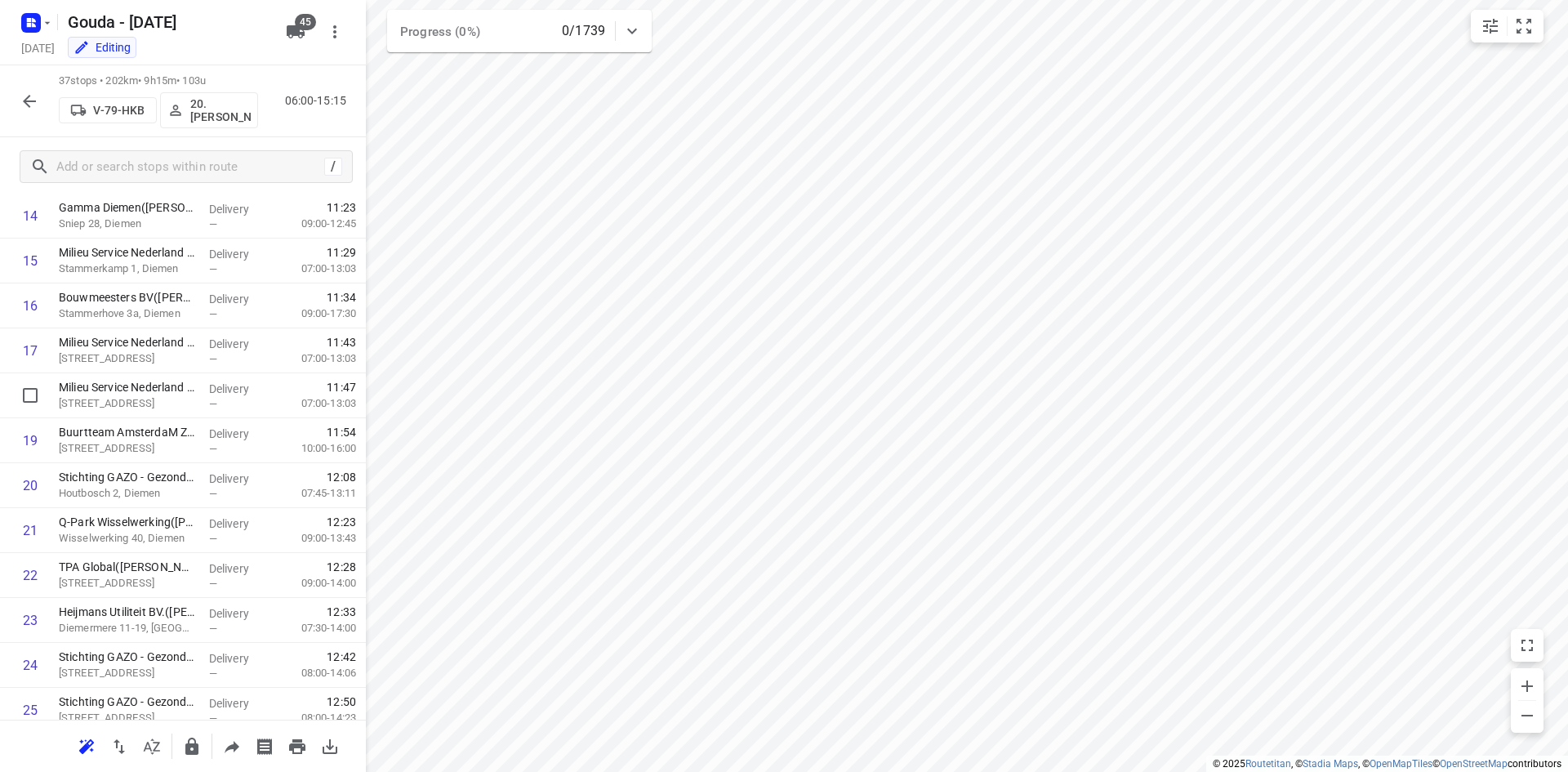
click at [196, 745] on icon "button" at bounding box center [191, 746] width 13 height 17
click at [38, 103] on icon "button" at bounding box center [29, 101] width 19 height 19
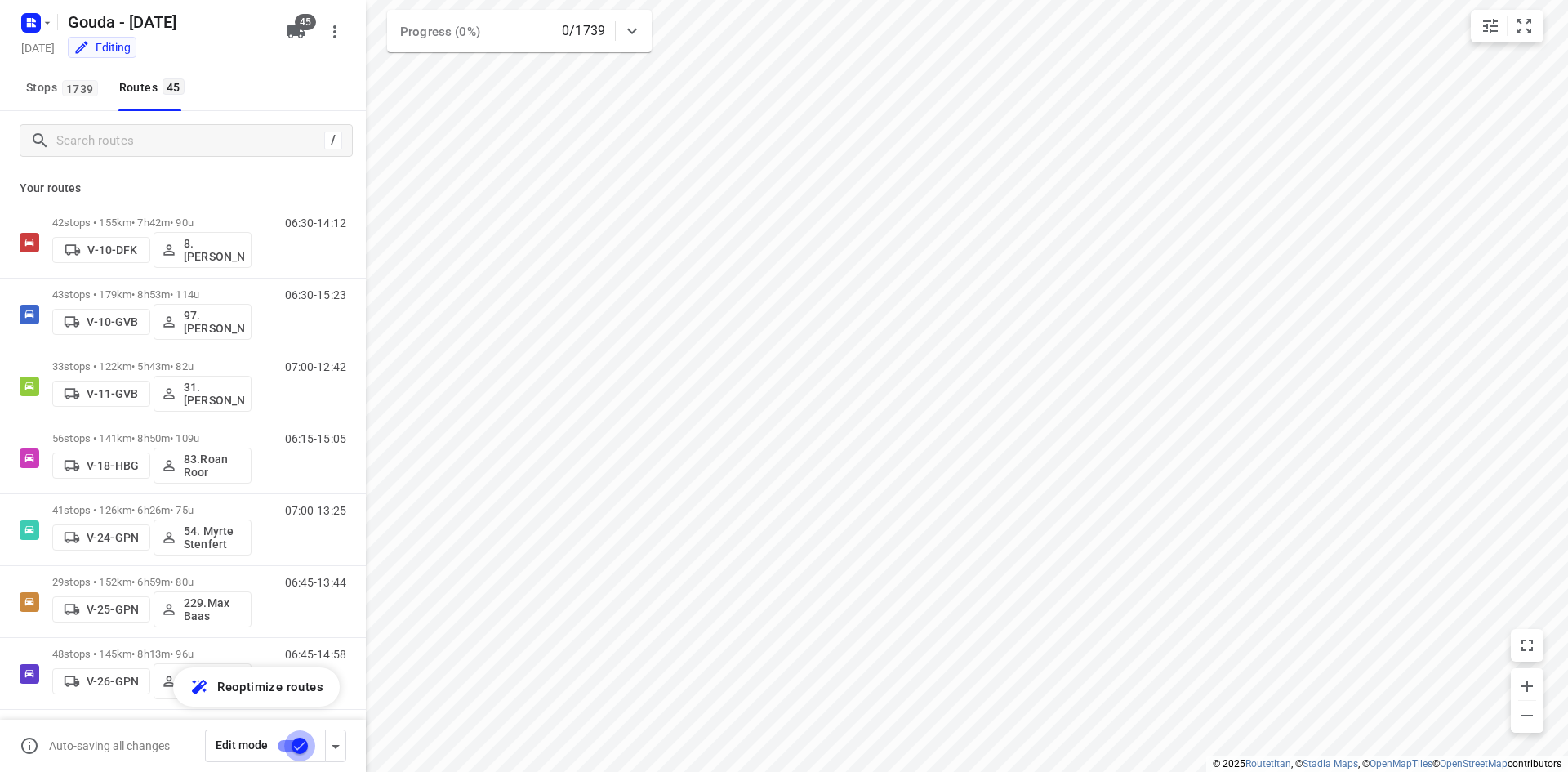
click at [294, 749] on input "checkbox" at bounding box center [300, 746] width 93 height 31
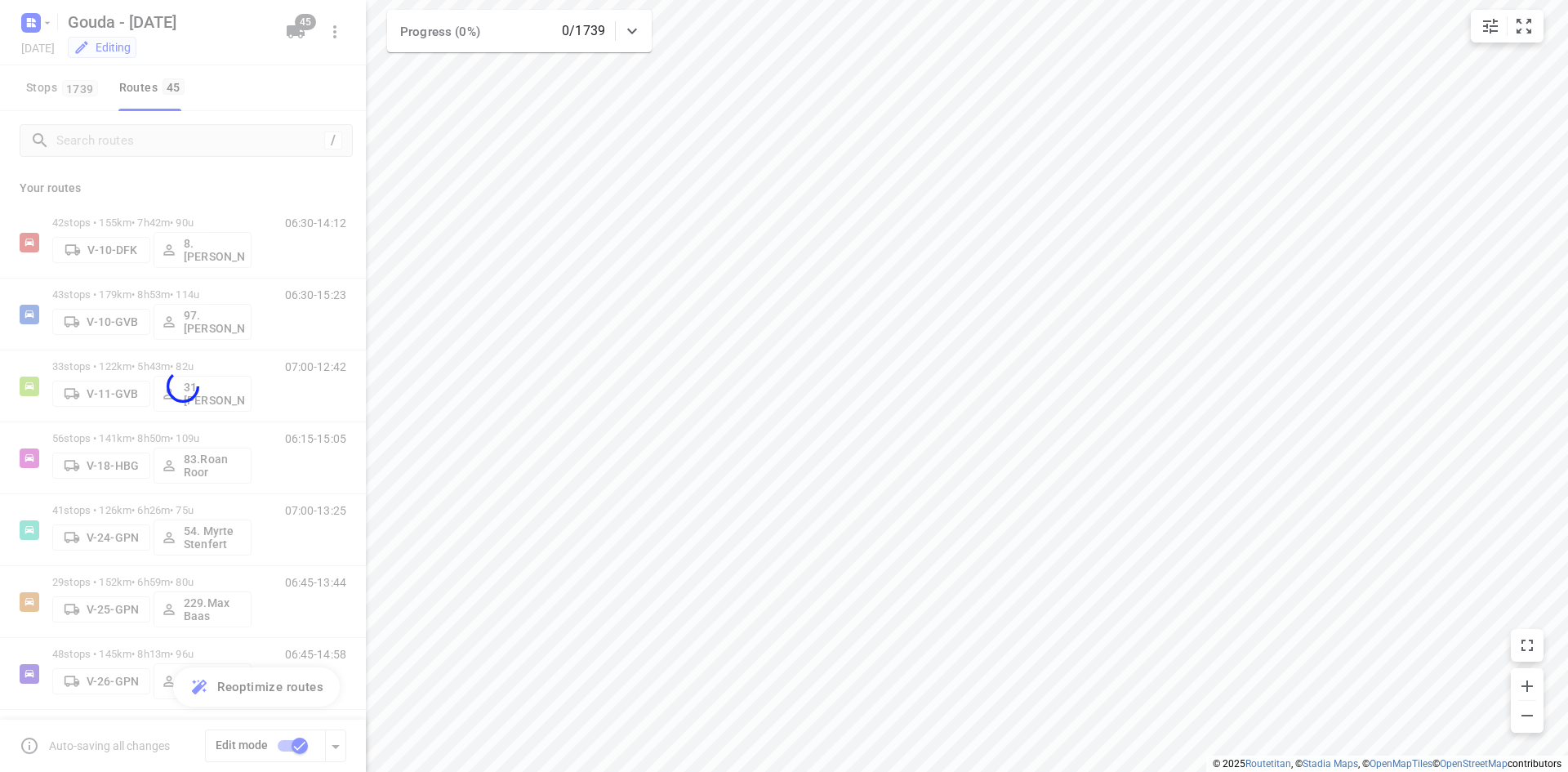
checkbox input "false"
